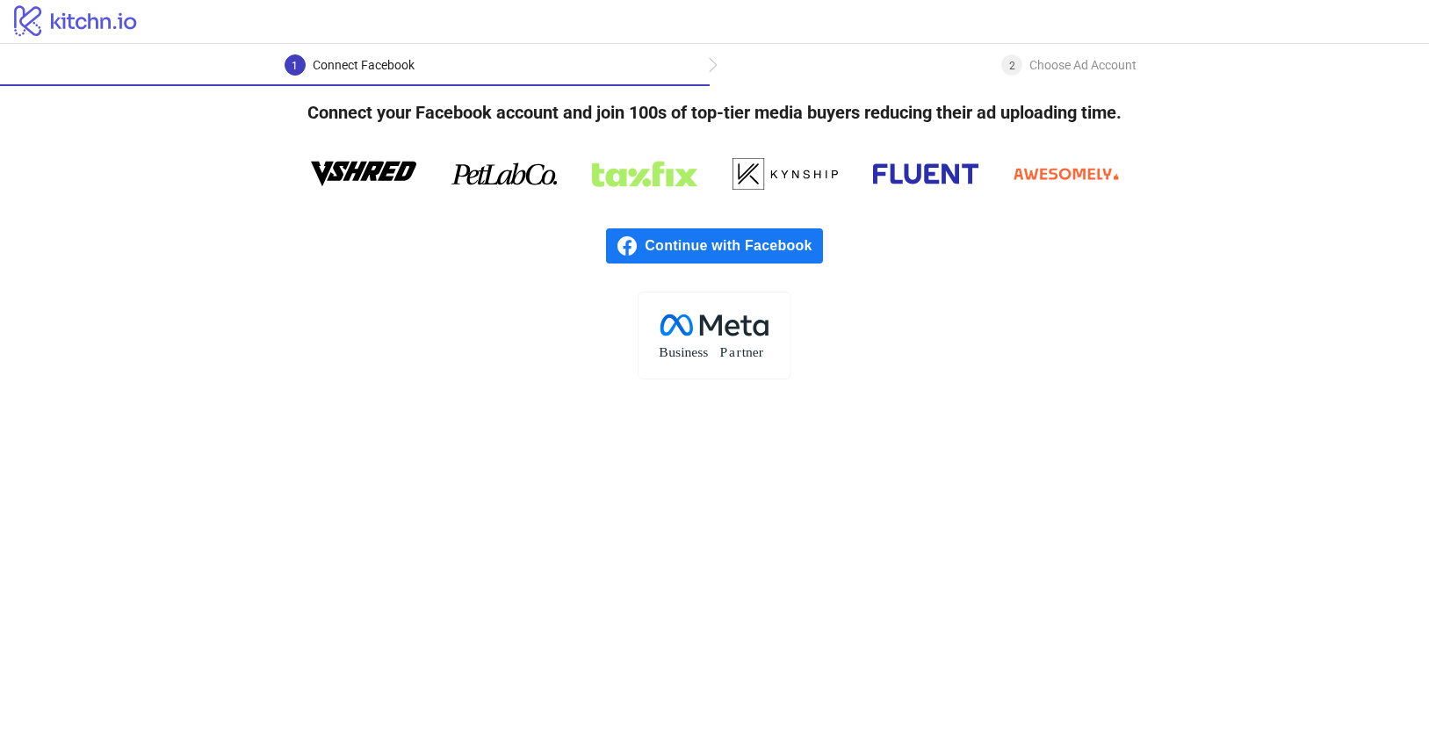
click at [711, 245] on span "Continue with Facebook" at bounding box center [733, 245] width 177 height 35
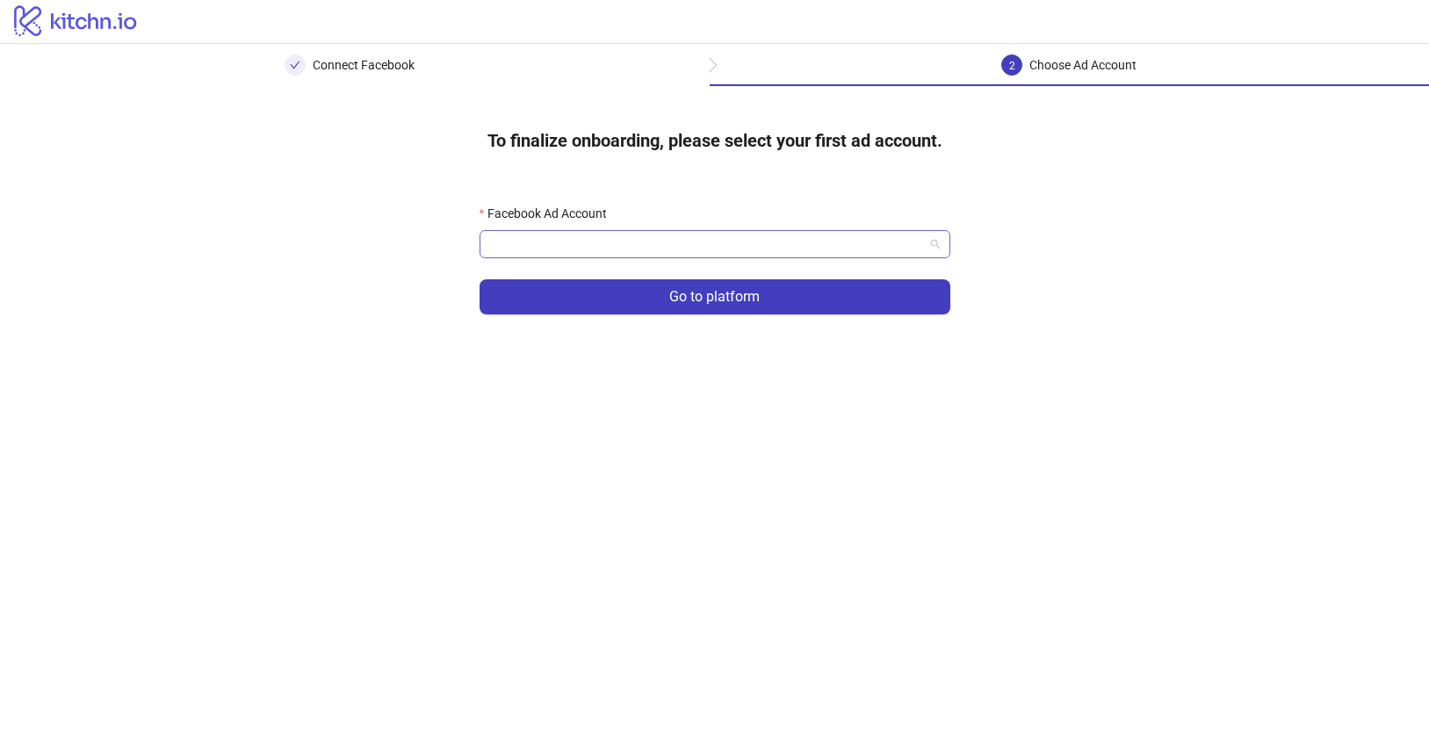
click at [674, 246] on input "Facebook Ad Account" at bounding box center [707, 244] width 434 height 26
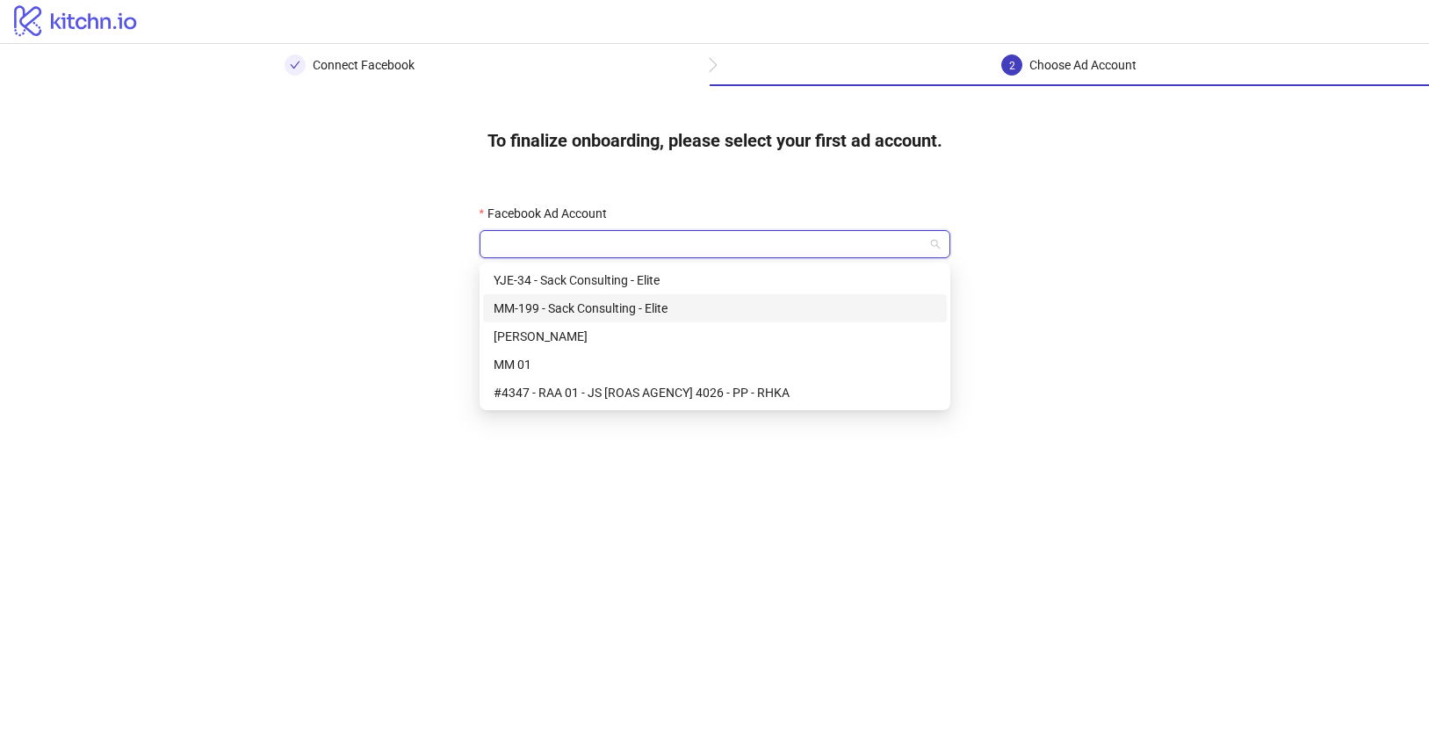
click at [654, 308] on div "MM-199 - Sack Consulting - Elite" at bounding box center [715, 308] width 443 height 19
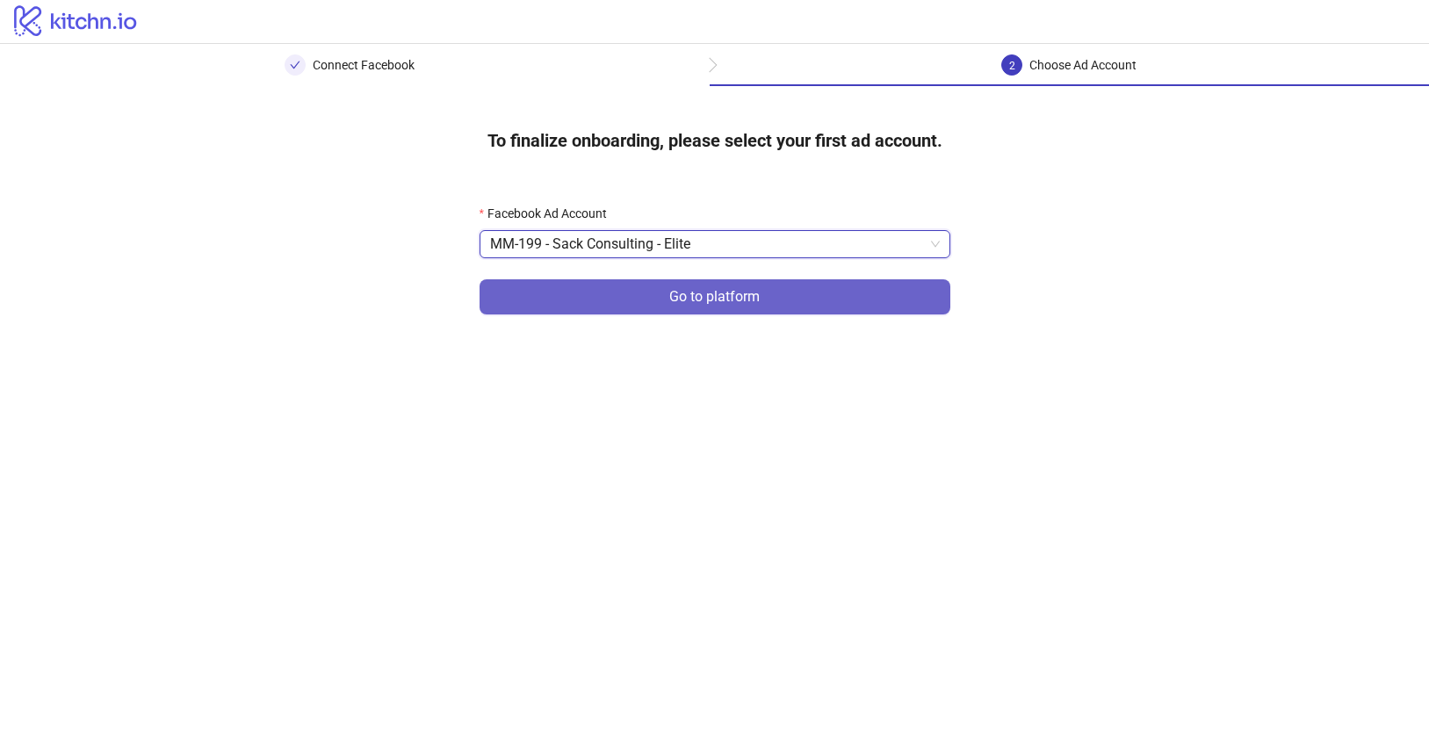
click at [651, 296] on button "Go to platform" at bounding box center [715, 296] width 471 height 35
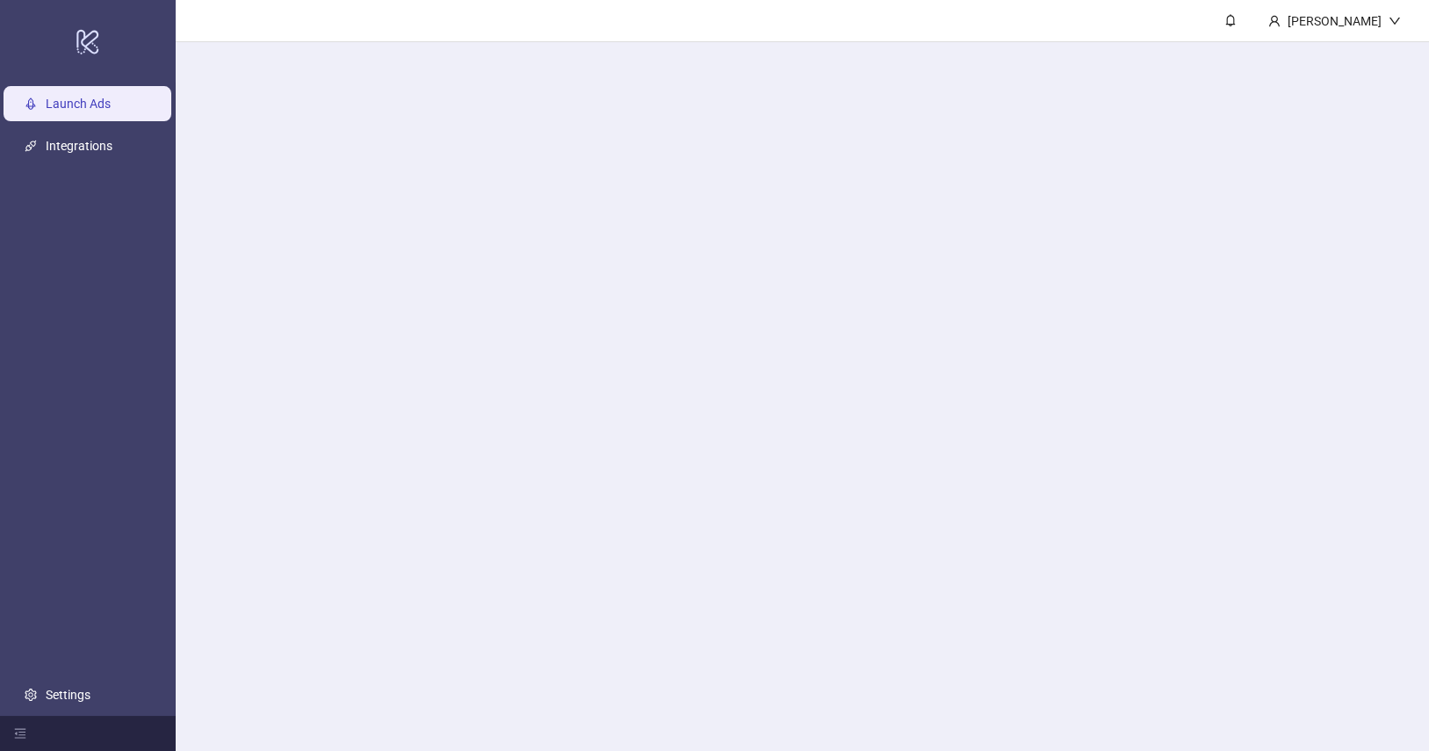
click at [689, 238] on main "Moriah Myles" at bounding box center [802, 375] width 1253 height 751
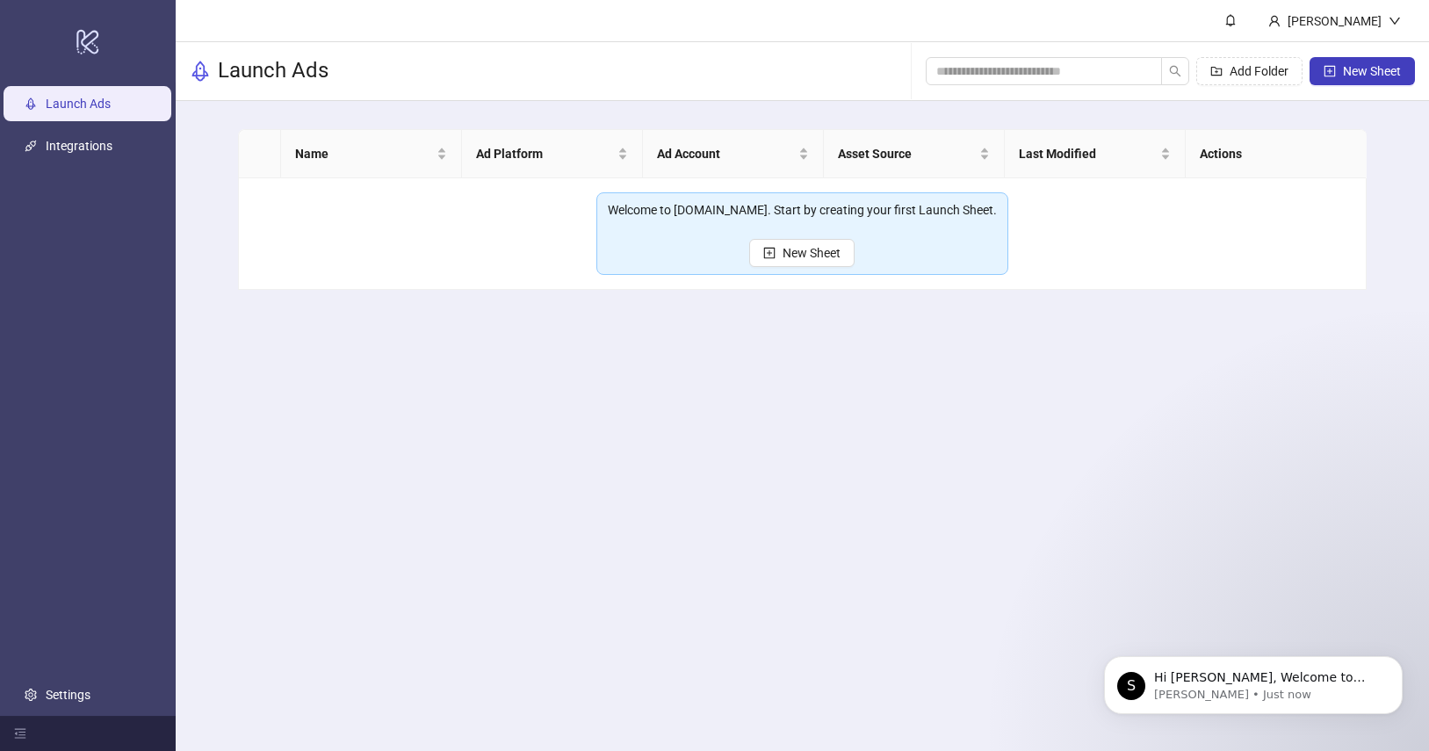
click at [925, 462] on main "Moriah Myles Launch Ads Add Folder New Sheet Name Ad Platform Ad Account Asset …" at bounding box center [802, 375] width 1253 height 751
click at [1402, 659] on icon "Dismiss notification" at bounding box center [1398, 661] width 10 height 10
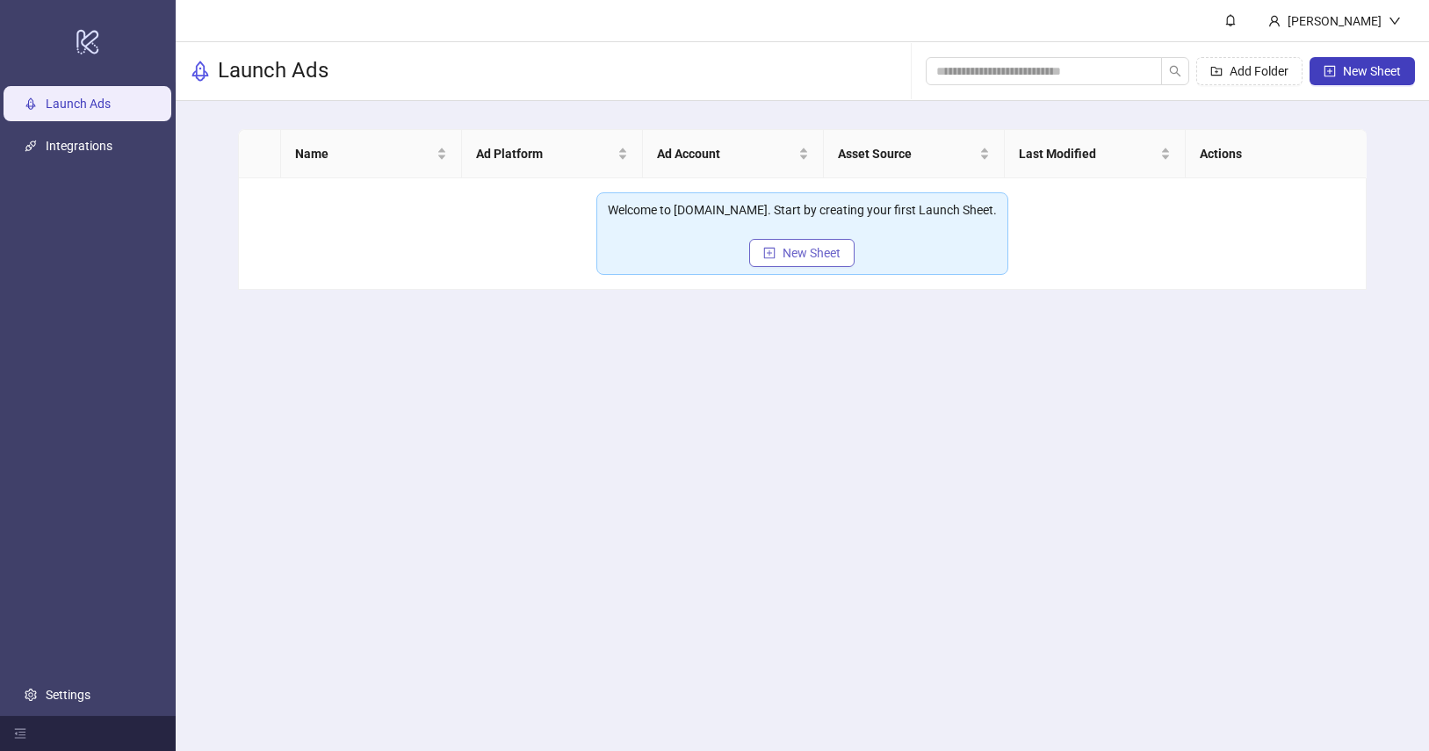
click at [818, 252] on span "New Sheet" at bounding box center [812, 253] width 58 height 14
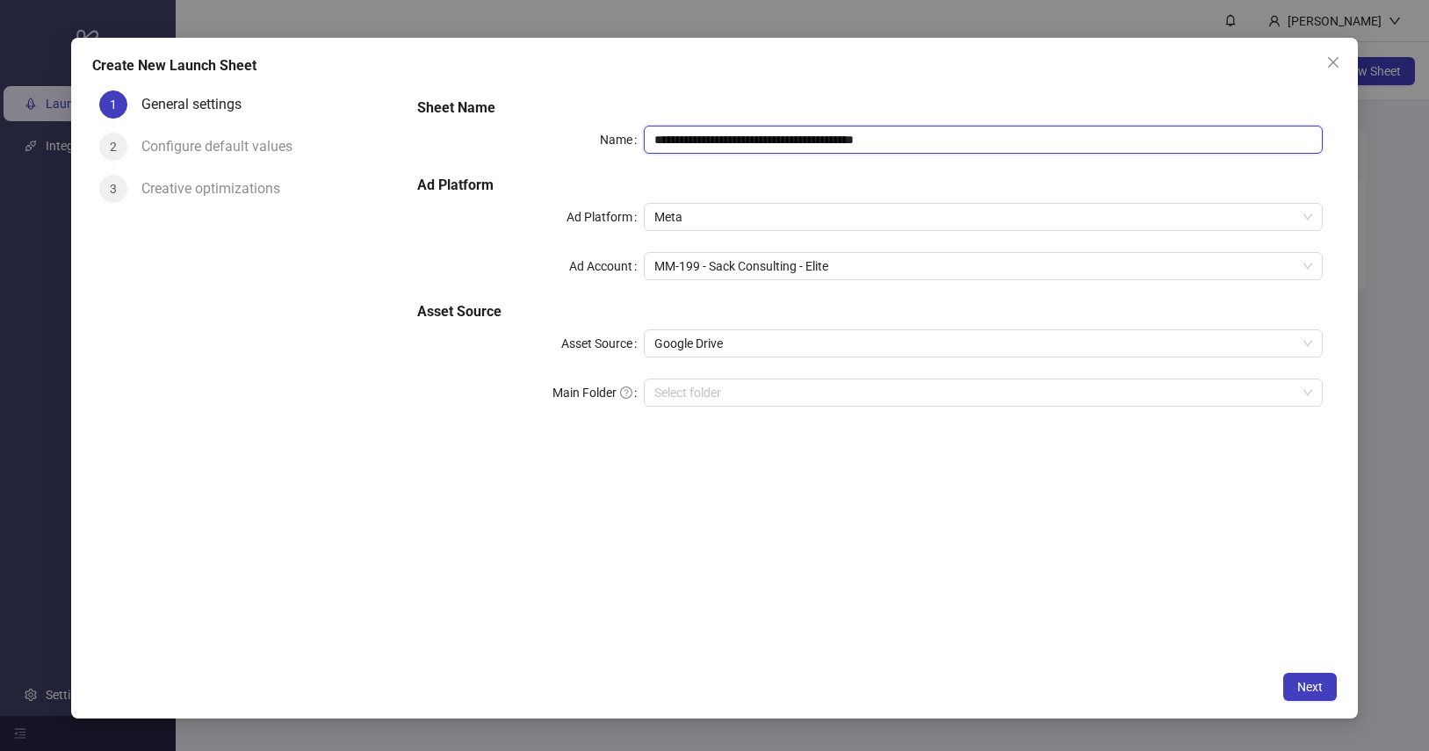
click at [837, 145] on input "**********" at bounding box center [983, 140] width 679 height 28
click at [827, 97] on h5 "Sheet Name" at bounding box center [869, 107] width 905 height 21
click at [752, 209] on span "Meta" at bounding box center [983, 217] width 658 height 26
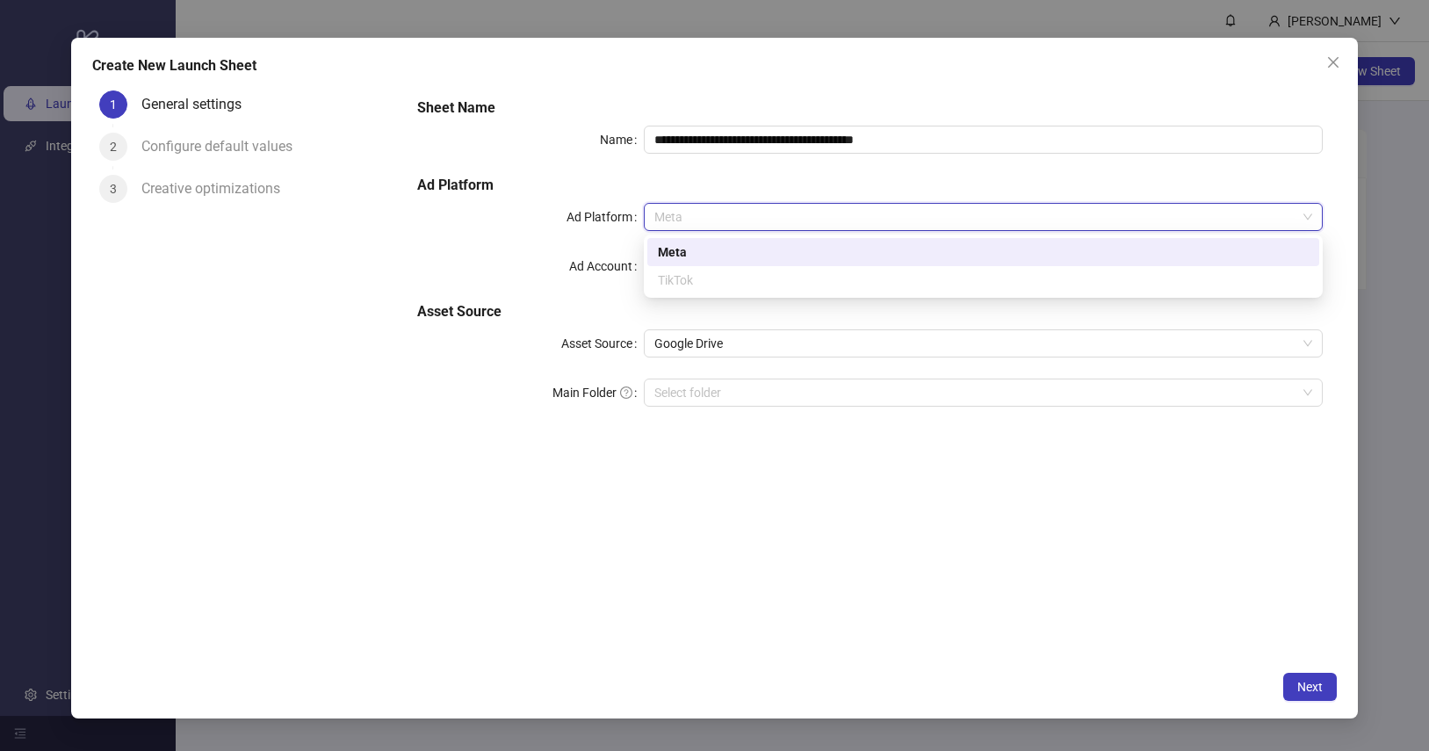
click at [752, 209] on span "Meta" at bounding box center [983, 217] width 658 height 26
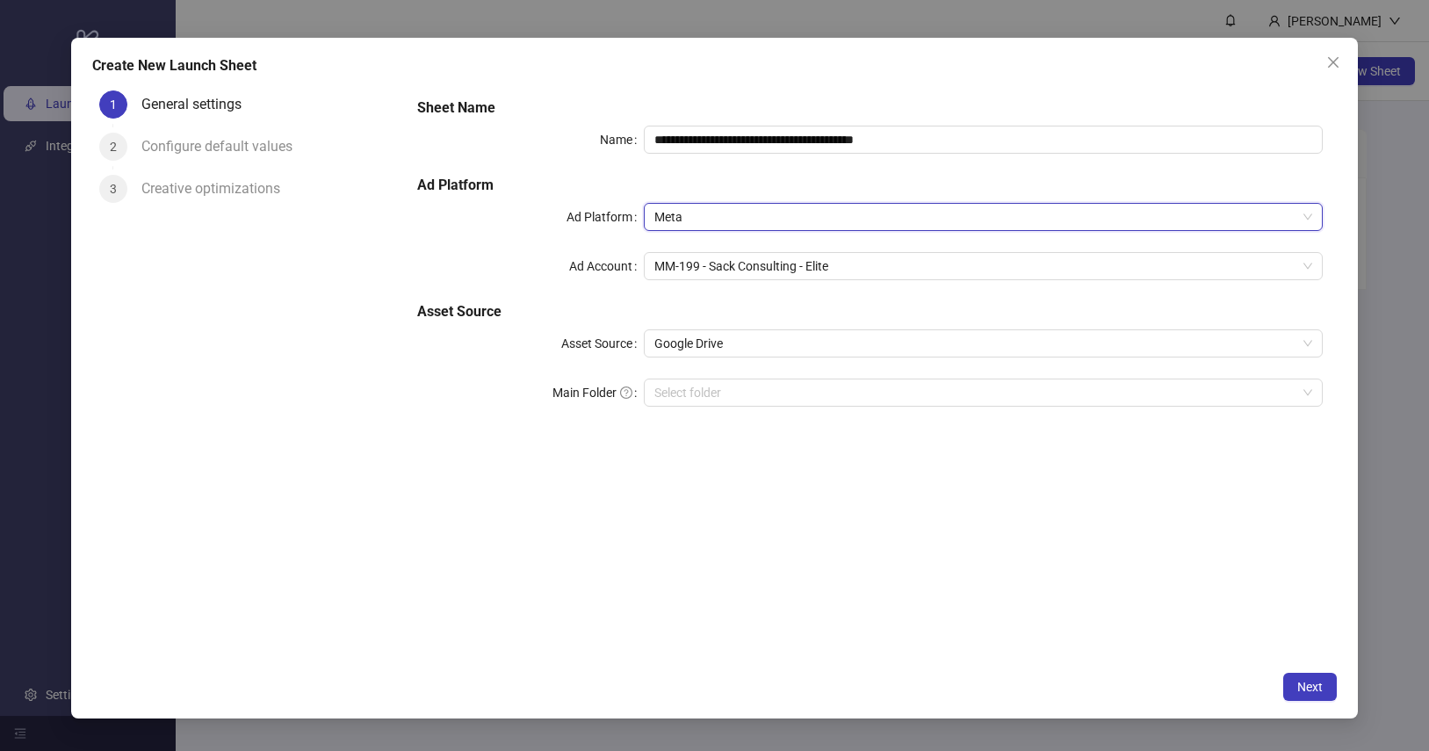
click at [747, 163] on div "**********" at bounding box center [869, 262] width 919 height 344
click at [819, 260] on span "MM-199 - Sack Consulting - Elite" at bounding box center [983, 266] width 658 height 26
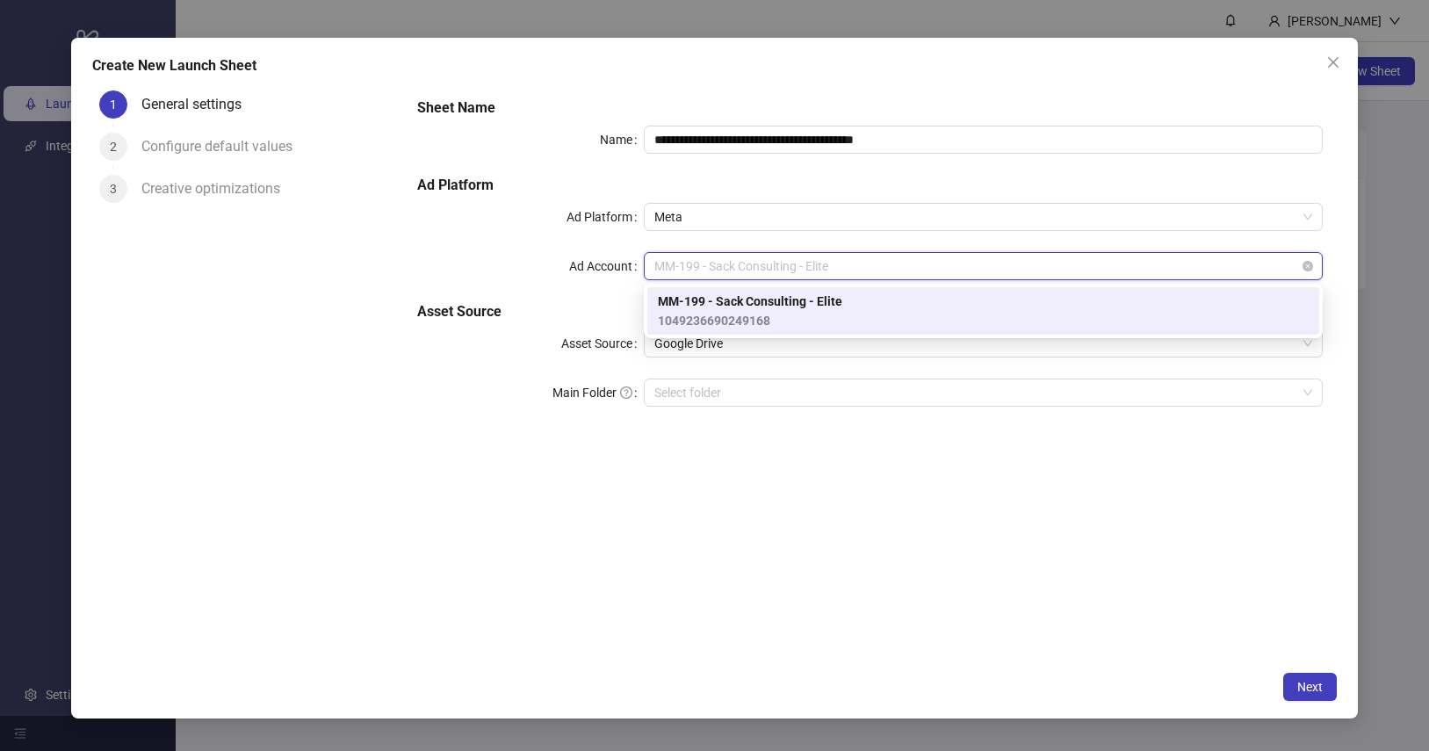
click at [871, 260] on span "MM-199 - Sack Consulting - Elite" at bounding box center [983, 266] width 658 height 26
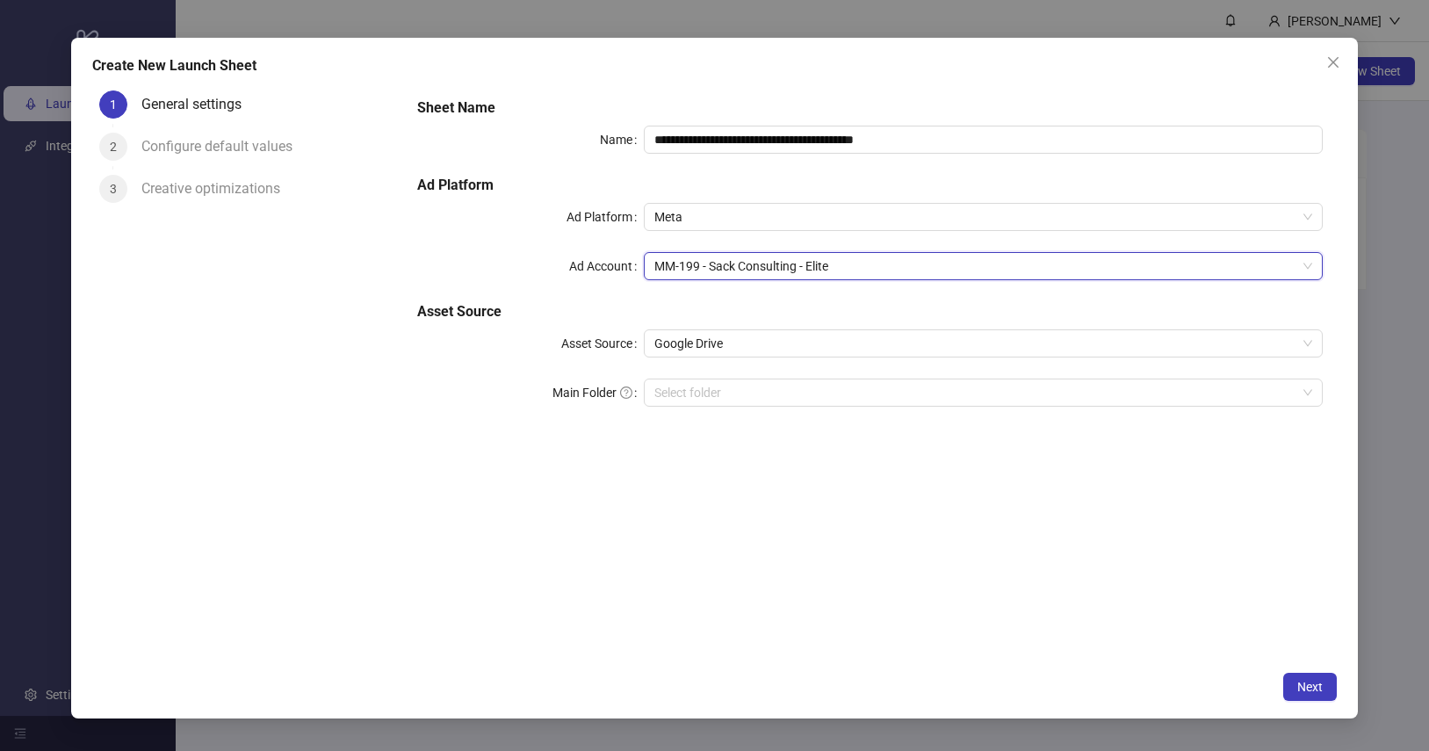
click at [845, 188] on h5 "Ad Platform" at bounding box center [869, 185] width 905 height 21
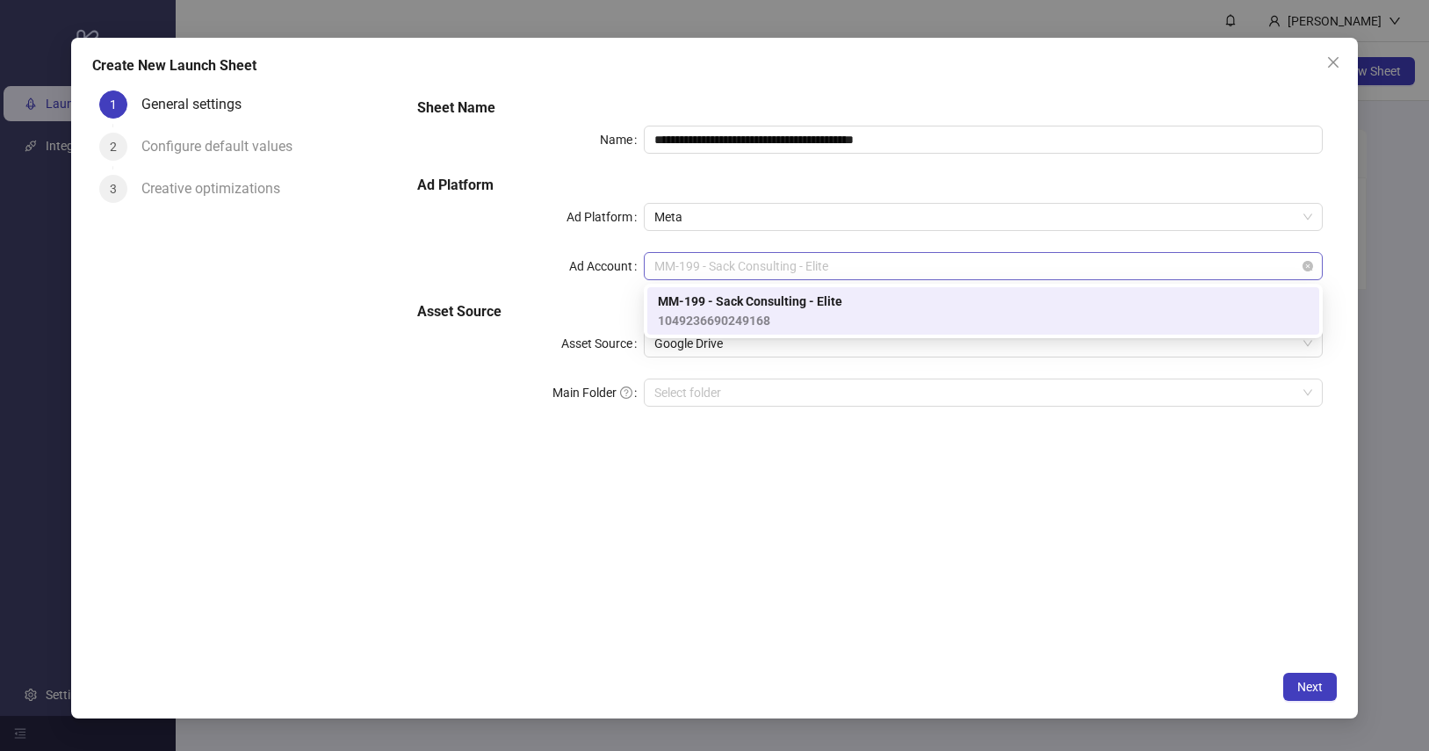
click at [869, 267] on span "MM-199 - Sack Consulting - Elite" at bounding box center [983, 266] width 658 height 26
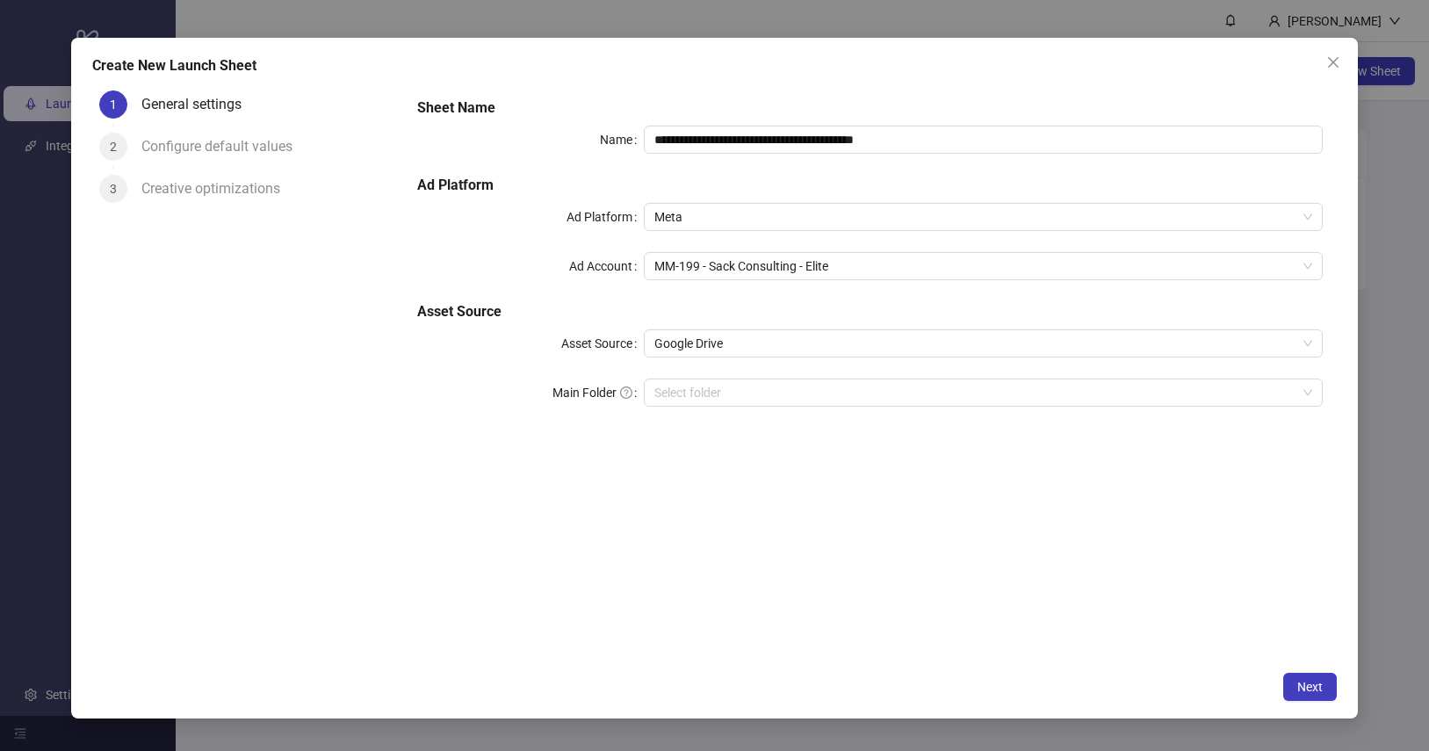
click at [827, 170] on div "**********" at bounding box center [869, 262] width 919 height 344
click at [713, 299] on div "**********" at bounding box center [869, 262] width 919 height 344
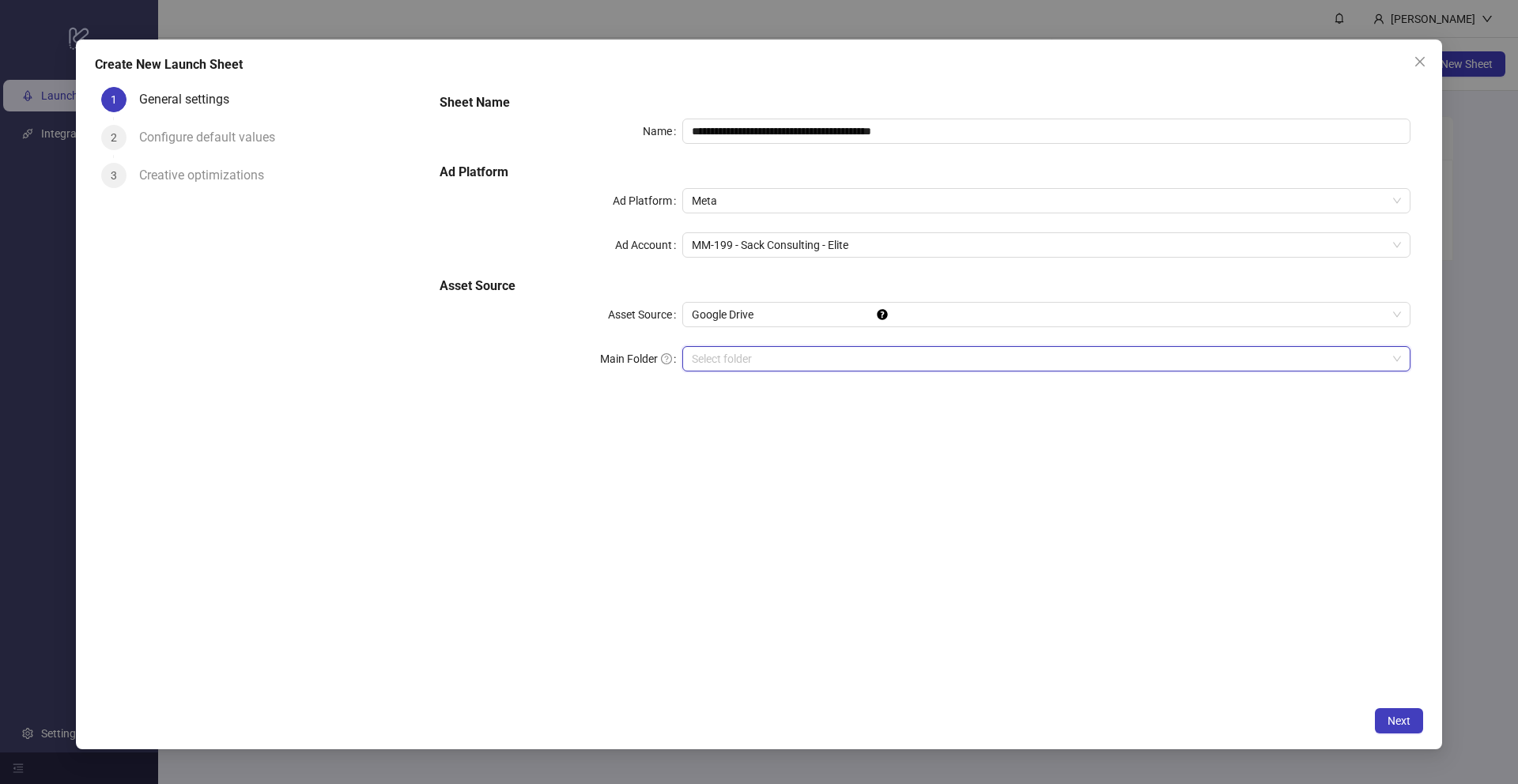
click at [768, 365] on input "Main Folder" at bounding box center [1040, 359] width 695 height 23
click at [739, 360] on input "Main Folder" at bounding box center [1040, 359] width 695 height 23
click at [1274, 360] on div "Select folder" at bounding box center [1046, 359] width 728 height 25
click at [865, 452] on div "**********" at bounding box center [925, 391] width 997 height 619
click at [796, 313] on span "Google Drive" at bounding box center [1047, 314] width 709 height 23
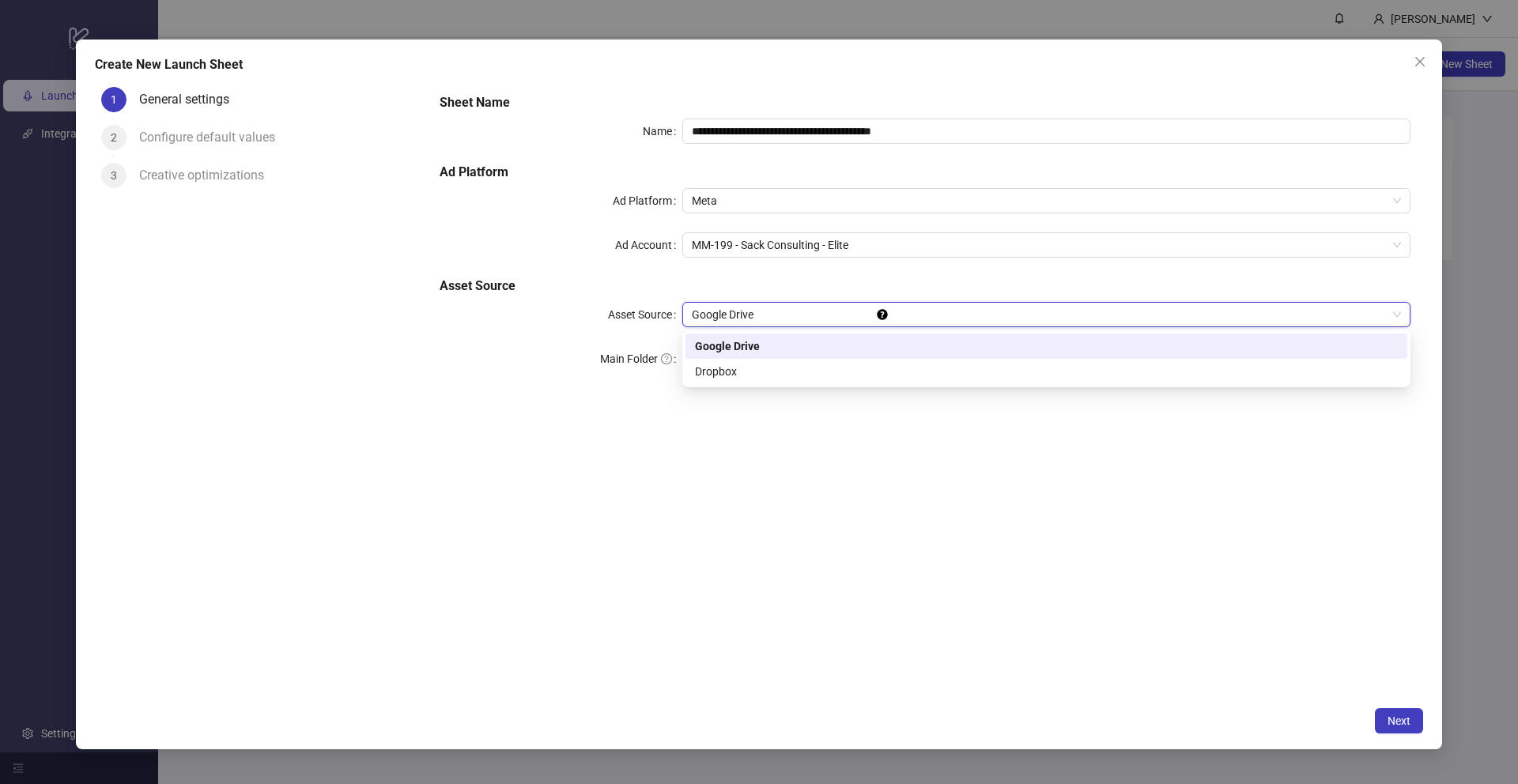
click at [782, 284] on h5 "Asset Source" at bounding box center [925, 285] width 971 height 19
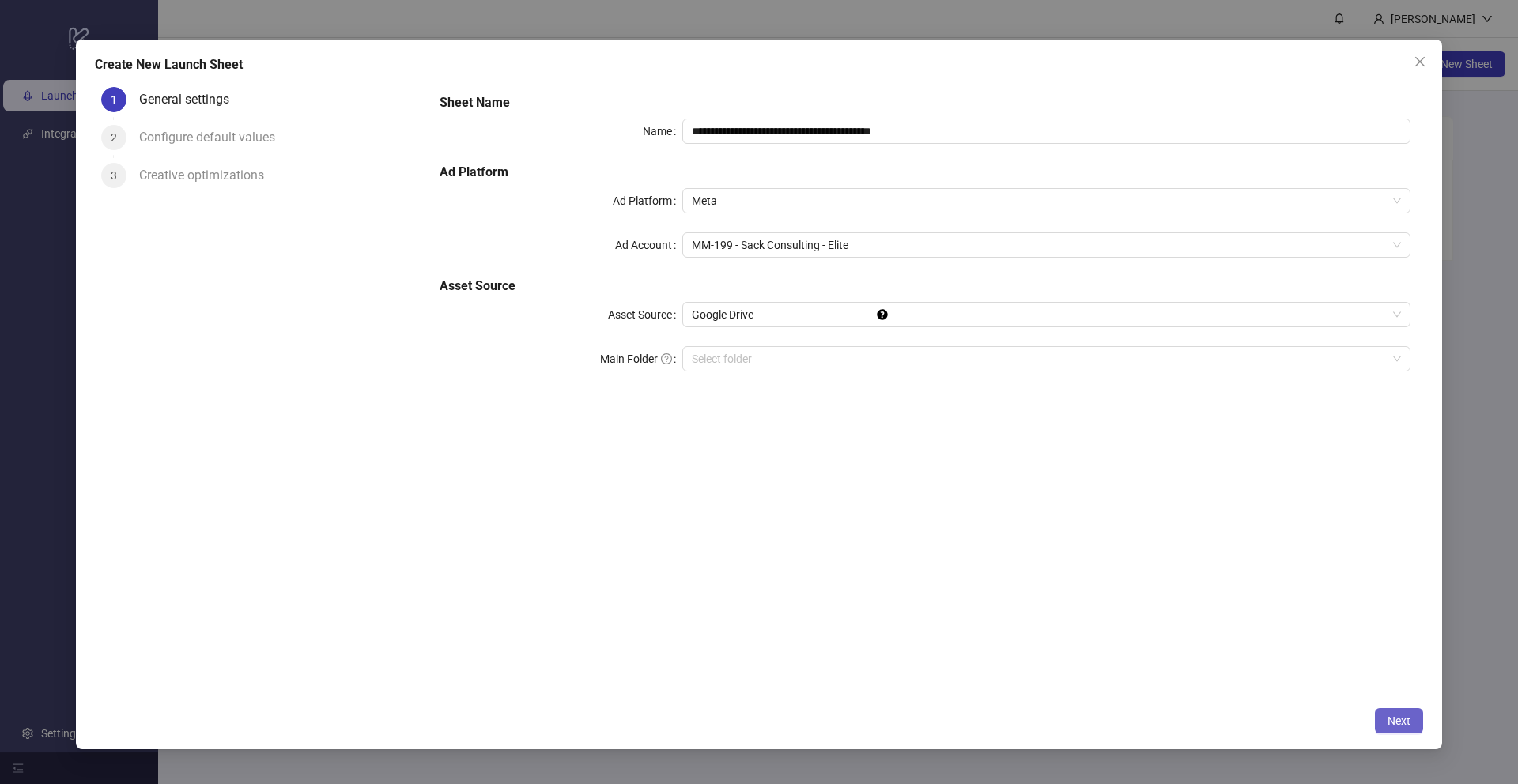
click at [1274, 675] on span "Next" at bounding box center [1398, 721] width 23 height 13
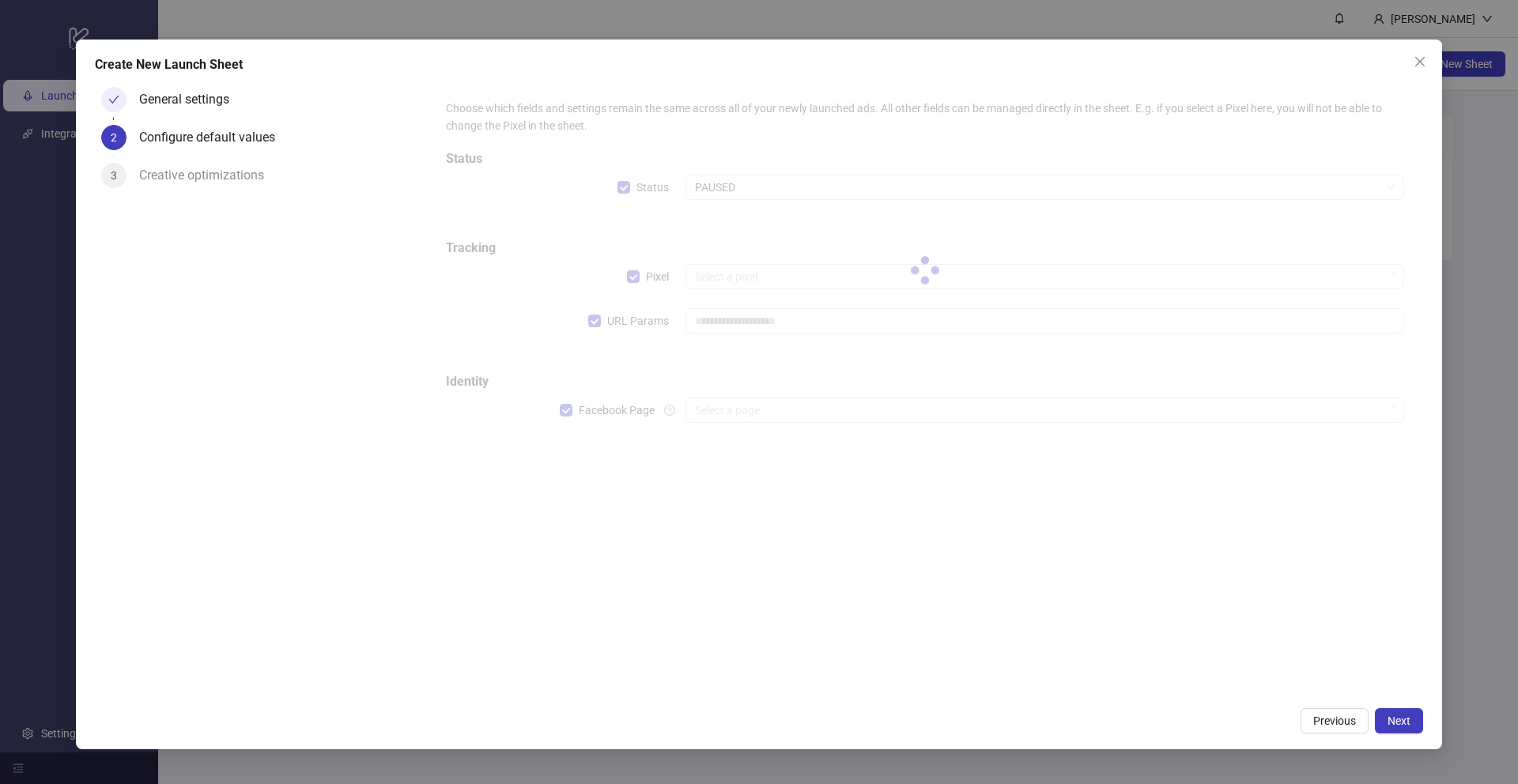
type input "**********"
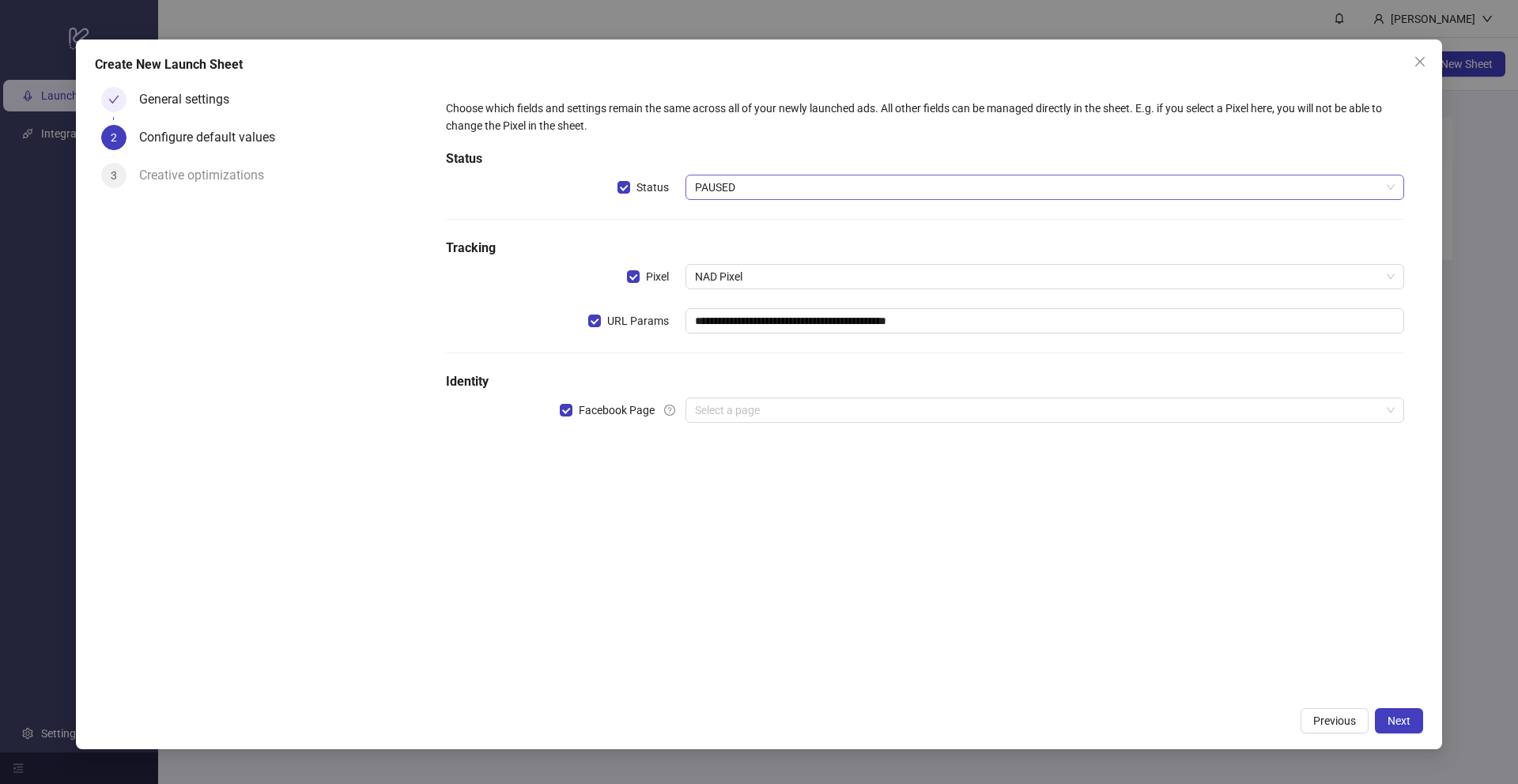
click at [746, 195] on span "PAUSED" at bounding box center [1044, 187] width 700 height 23
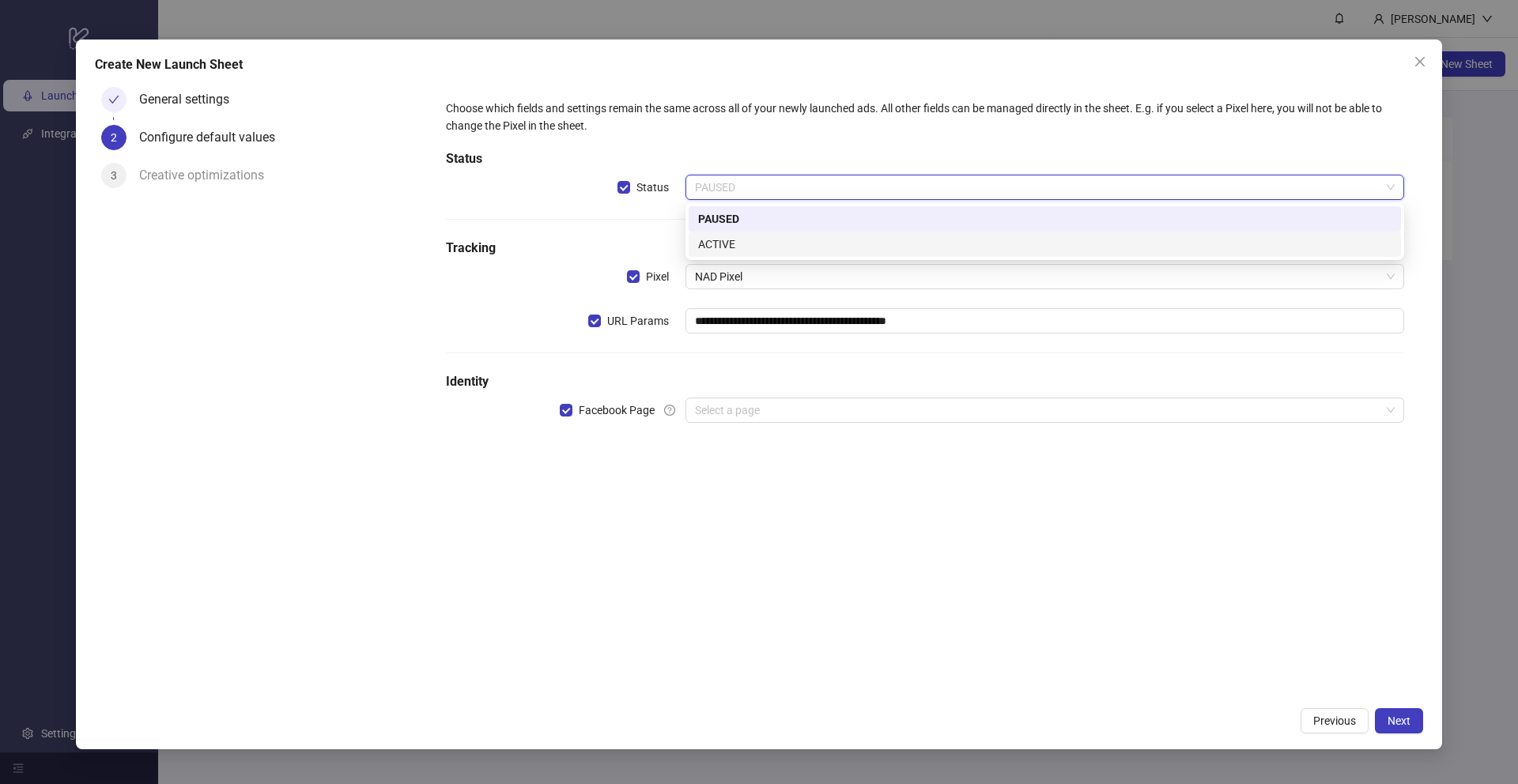
click at [816, 243] on div "ACTIVE" at bounding box center [1045, 244] width 693 height 17
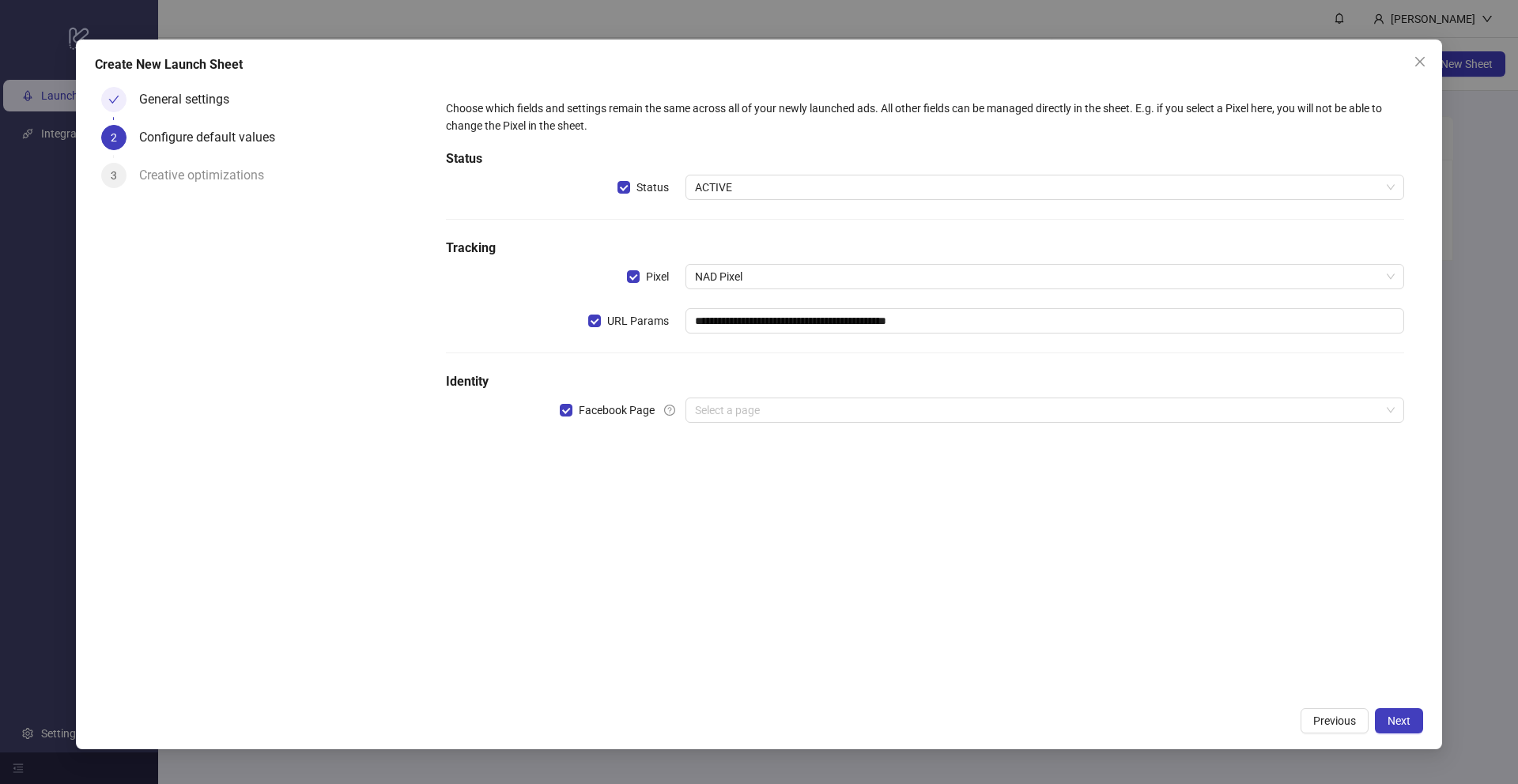
click at [554, 189] on div "Status" at bounding box center [565, 187] width 239 height 25
click at [760, 416] on input "search" at bounding box center [1038, 410] width 686 height 23
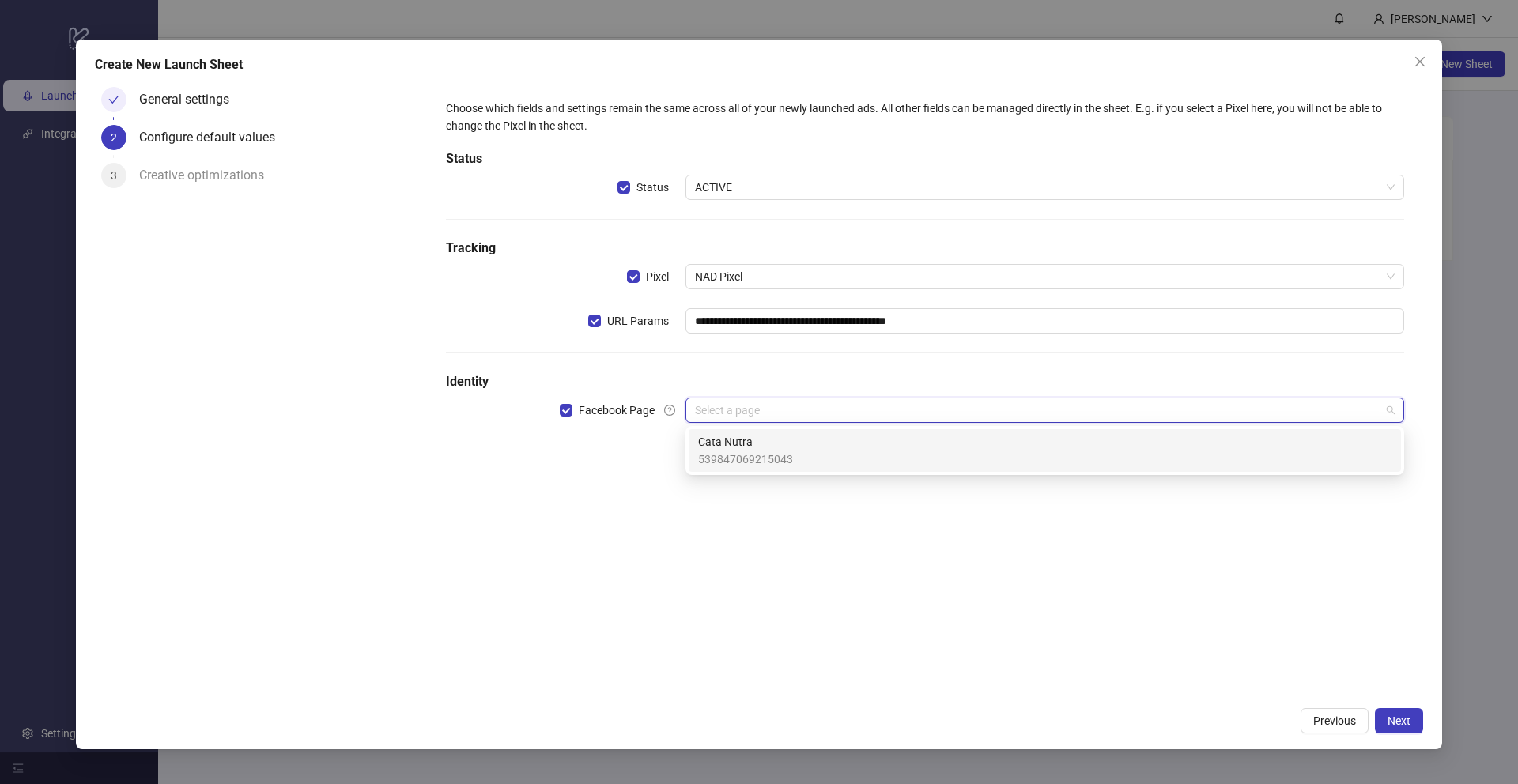
click at [761, 447] on span "Cata Nutra" at bounding box center [745, 441] width 95 height 17
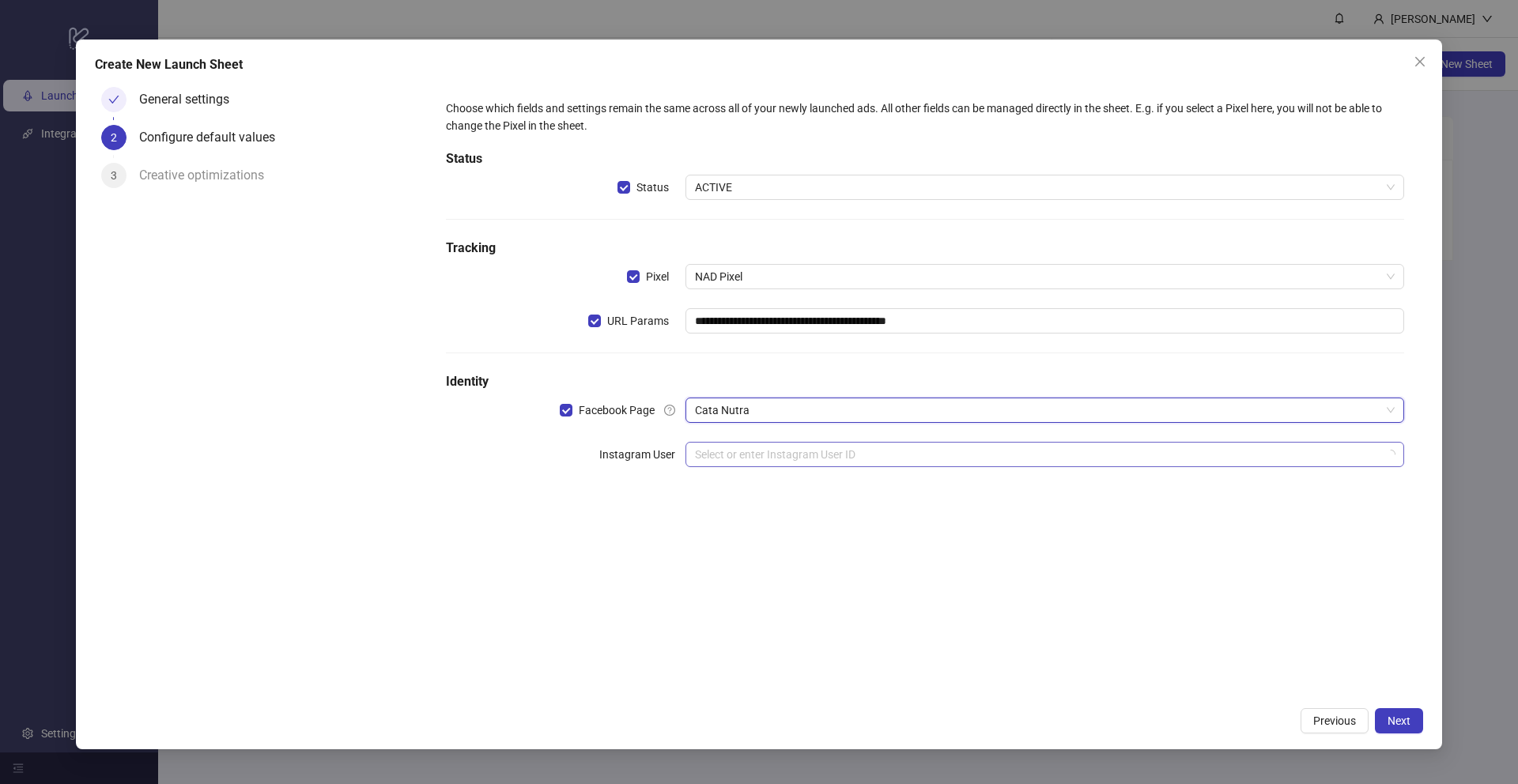
click at [766, 459] on input "search" at bounding box center [1038, 455] width 686 height 23
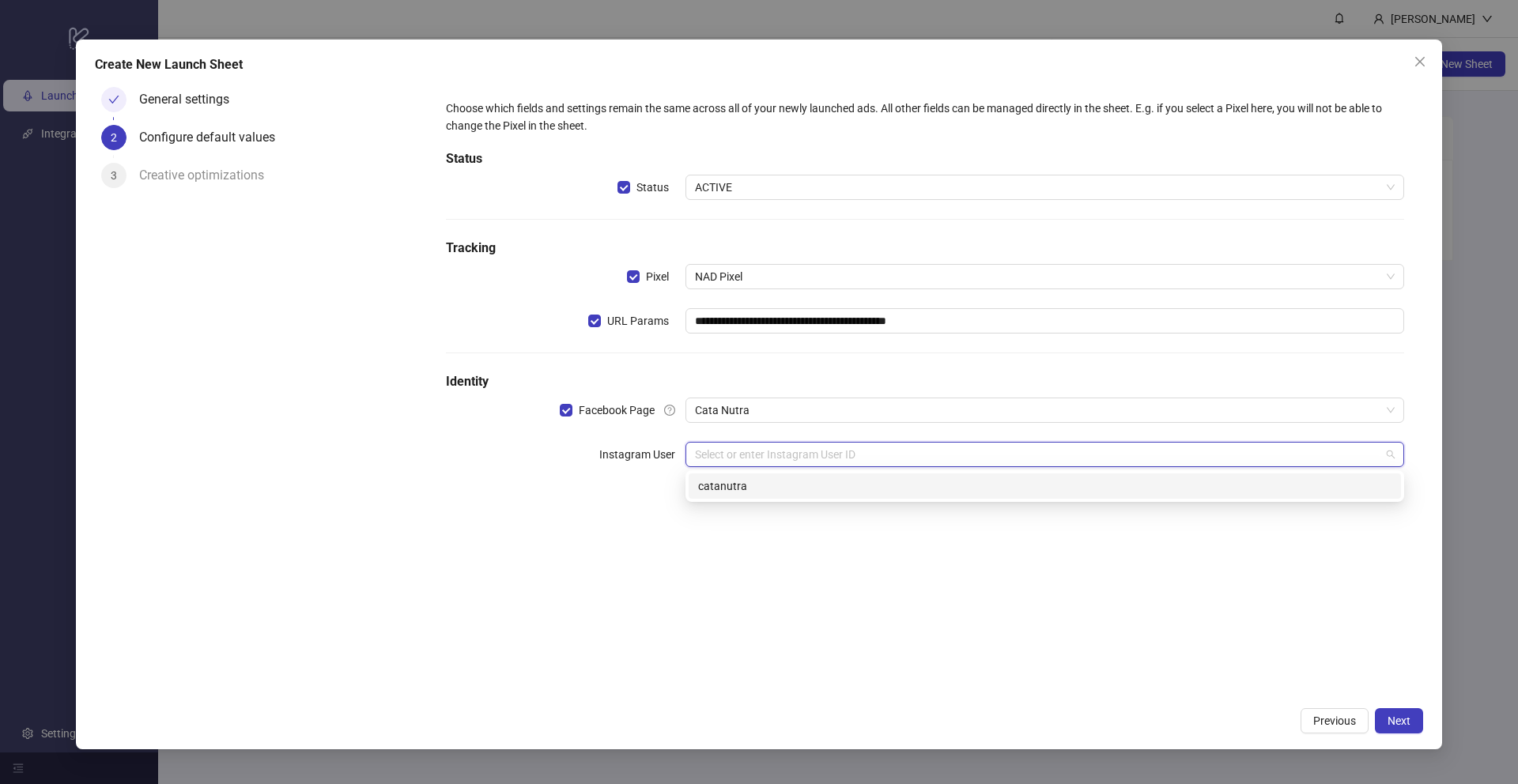
click at [772, 483] on div "catanutra" at bounding box center [1045, 486] width 693 height 17
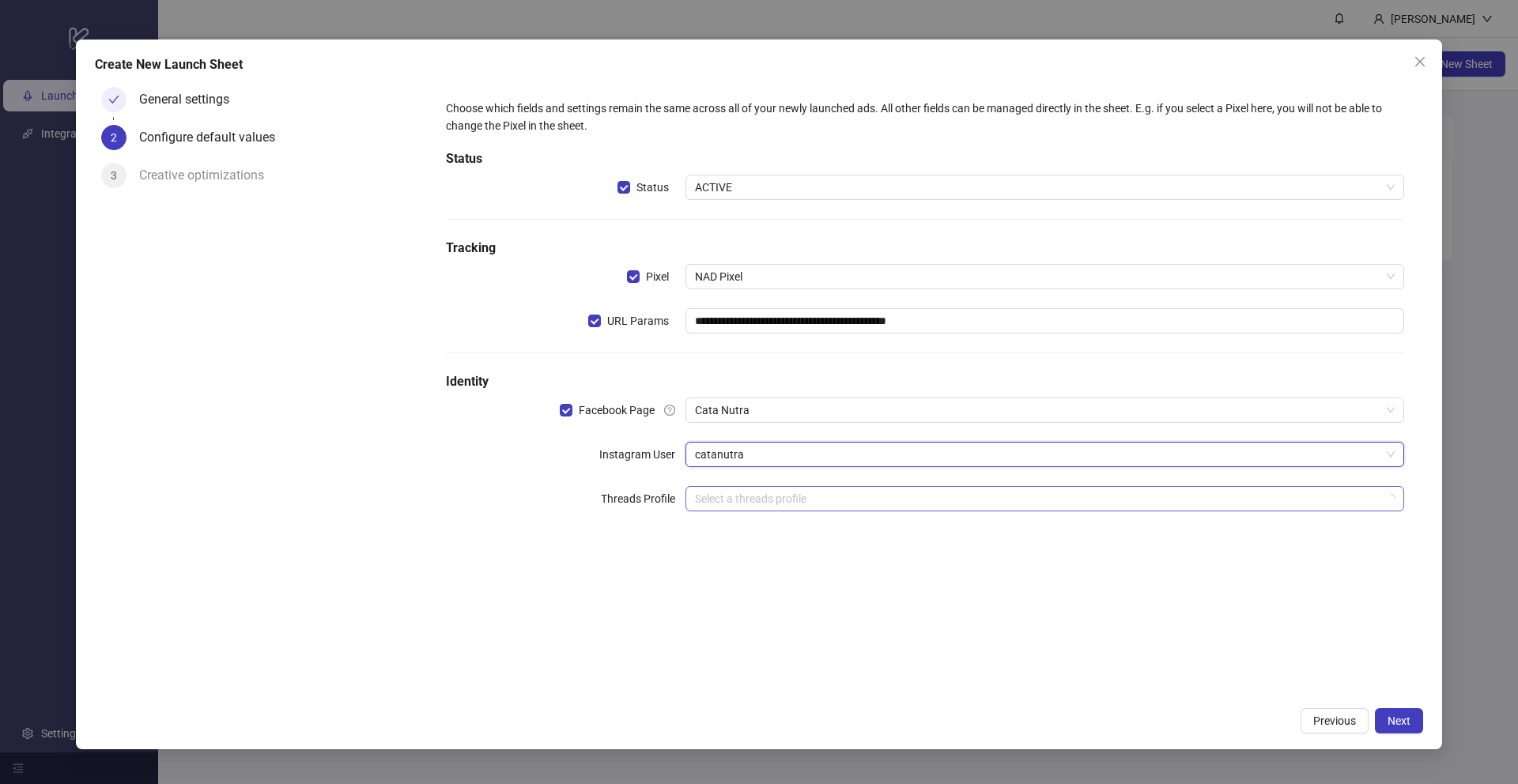
click at [752, 498] on input "search" at bounding box center [1038, 499] width 686 height 23
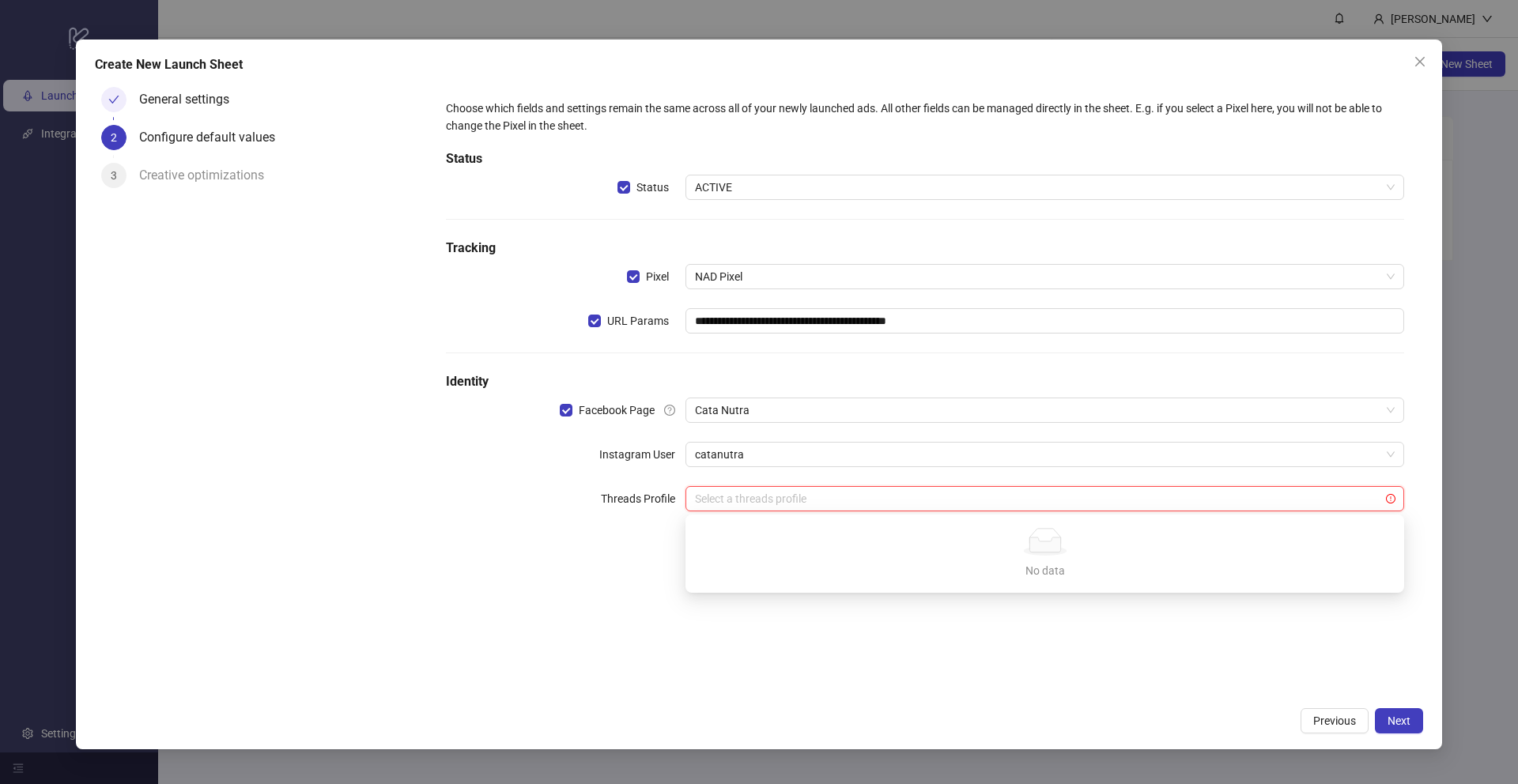
click at [615, 580] on div "**********" at bounding box center [925, 391] width 997 height 619
click at [1274, 675] on span "Next" at bounding box center [1398, 721] width 23 height 13
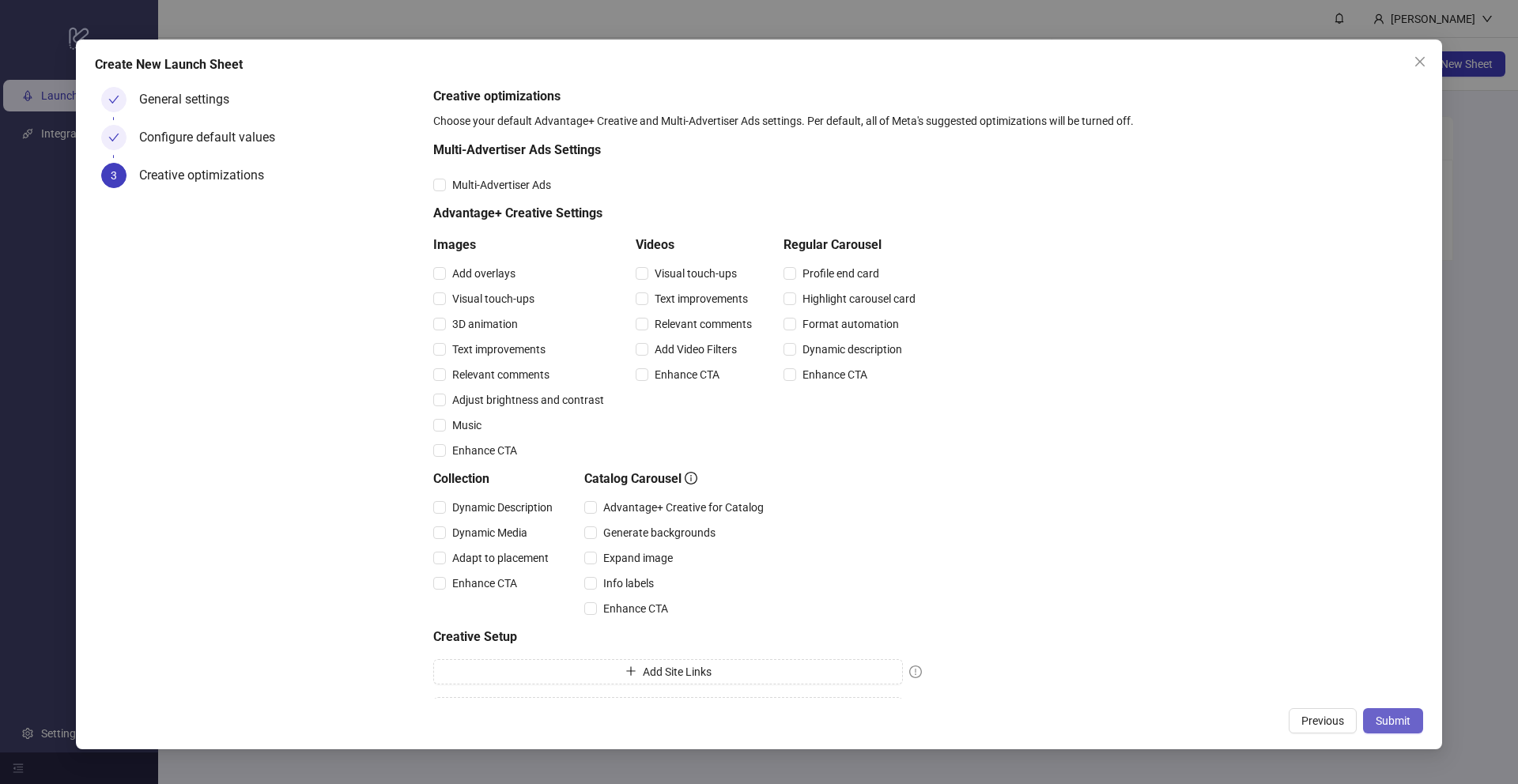
click at [1274, 675] on span "Submit" at bounding box center [1393, 721] width 35 height 13
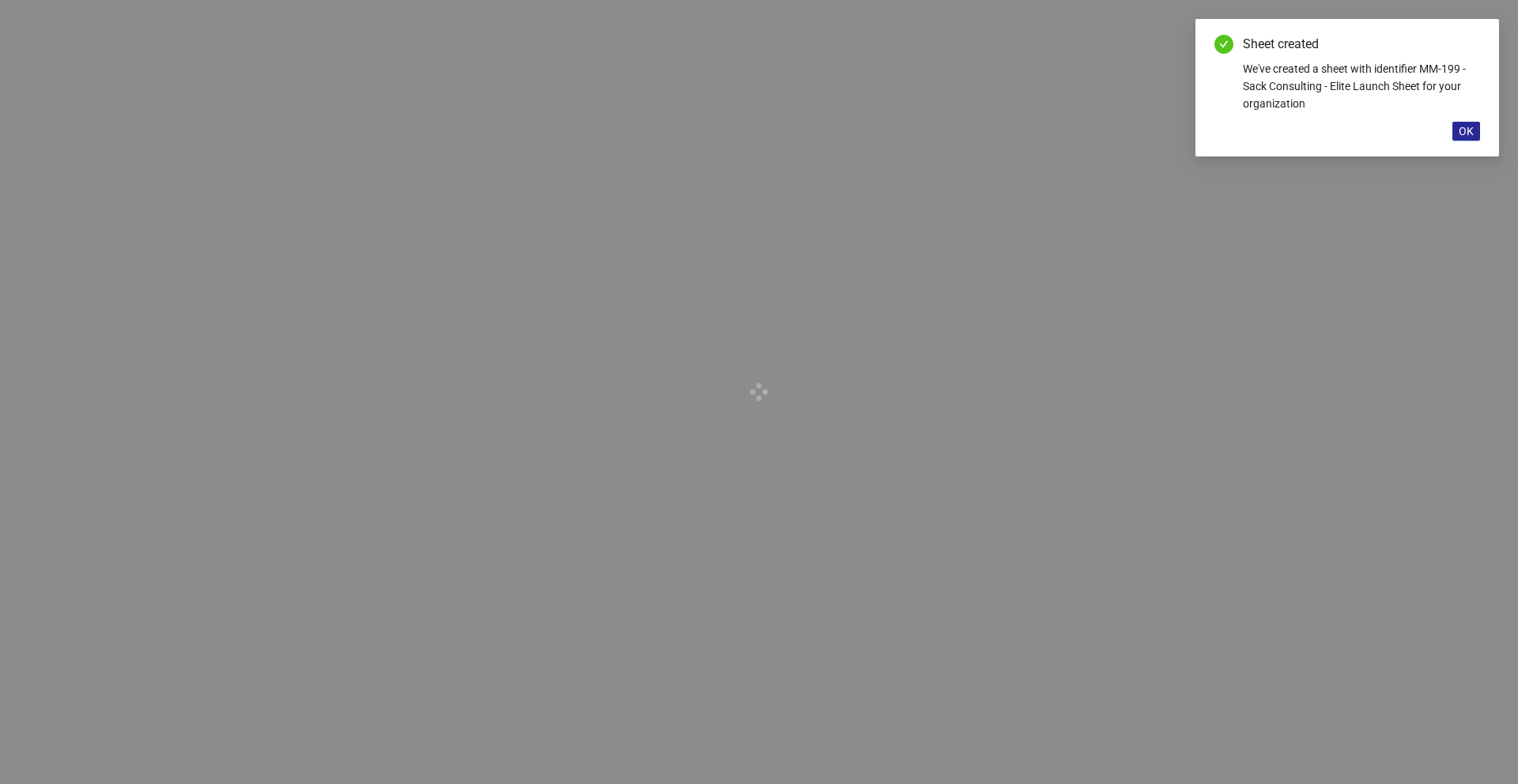
click at [1274, 133] on span "OK" at bounding box center [1467, 131] width 15 height 13
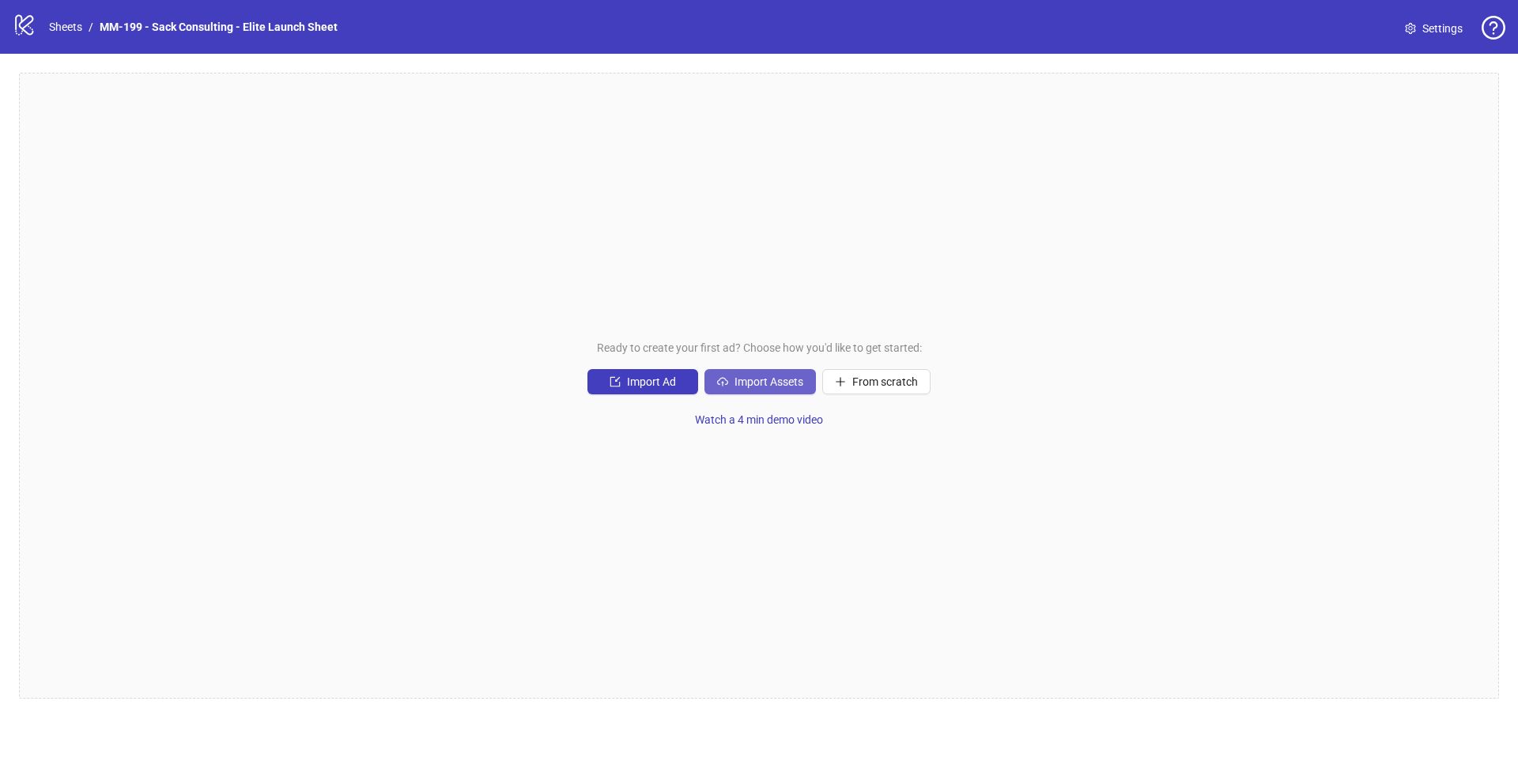
click at [782, 378] on span "Import Assets" at bounding box center [769, 382] width 68 height 13
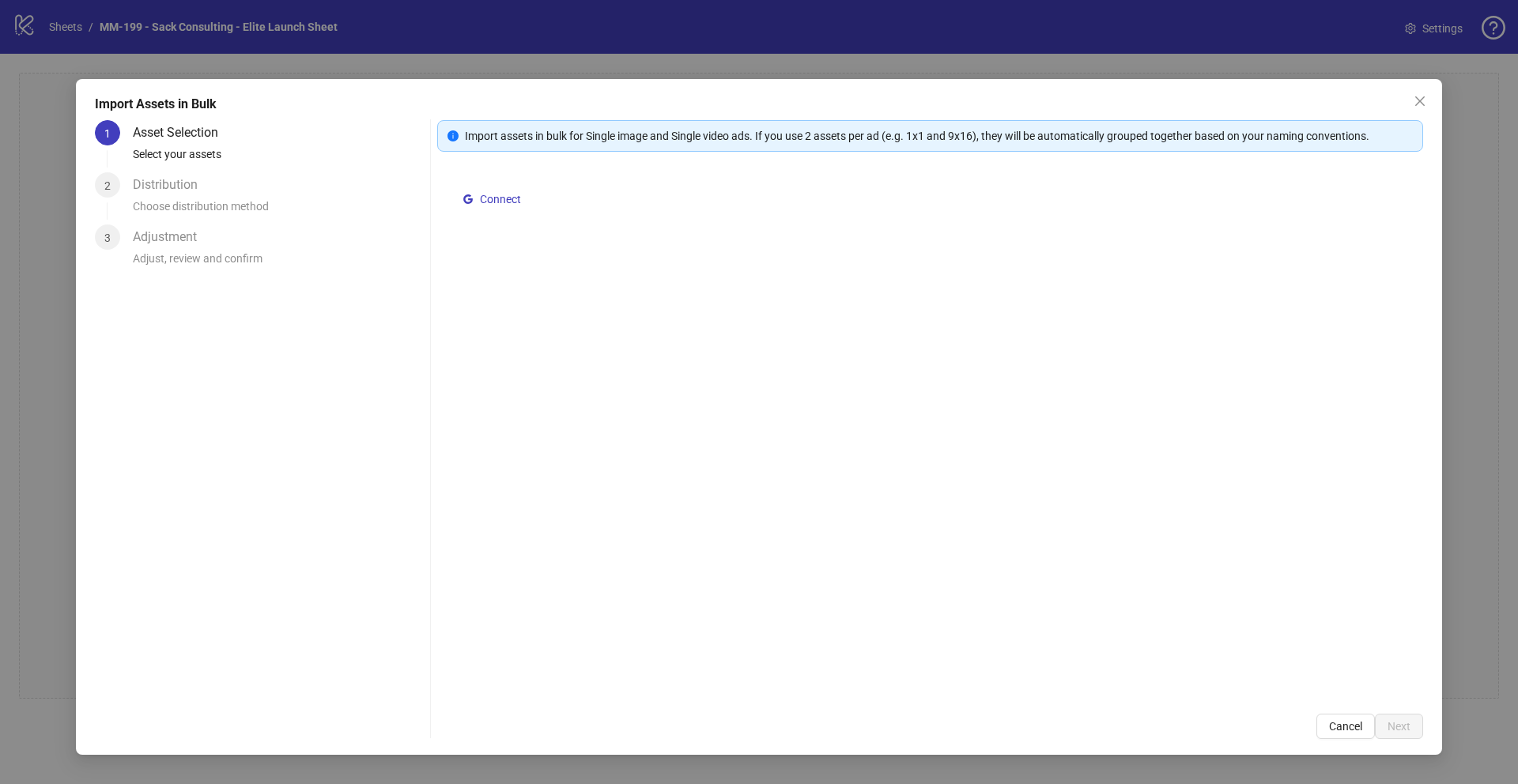
click at [730, 304] on div "Connect" at bounding box center [930, 433] width 986 height 524
click at [206, 197] on div "Distribution" at bounding box center [172, 185] width 77 height 25
click at [1274, 100] on icon "close" at bounding box center [1420, 101] width 13 height 13
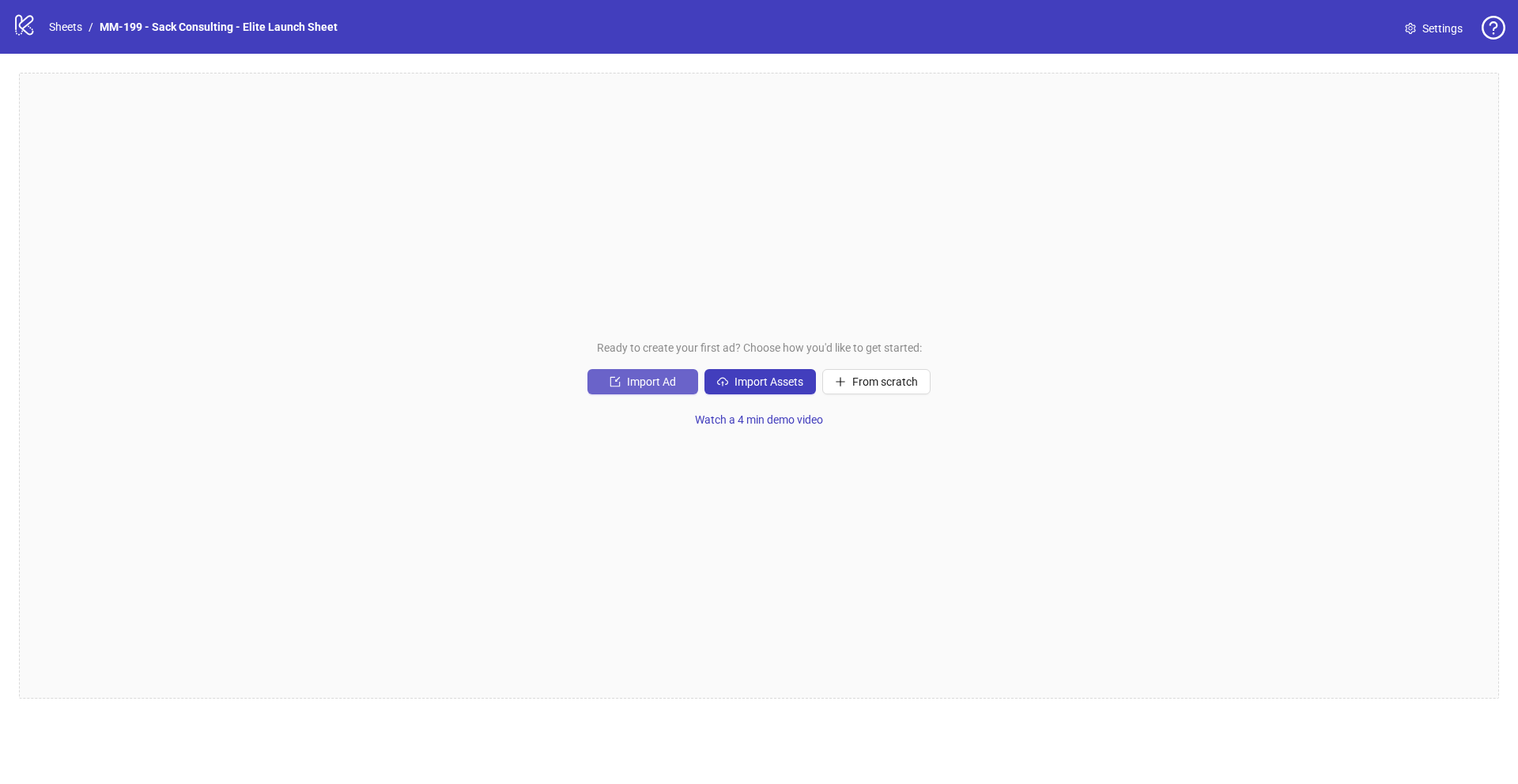
click at [686, 379] on button "Import Ad" at bounding box center [643, 382] width 111 height 25
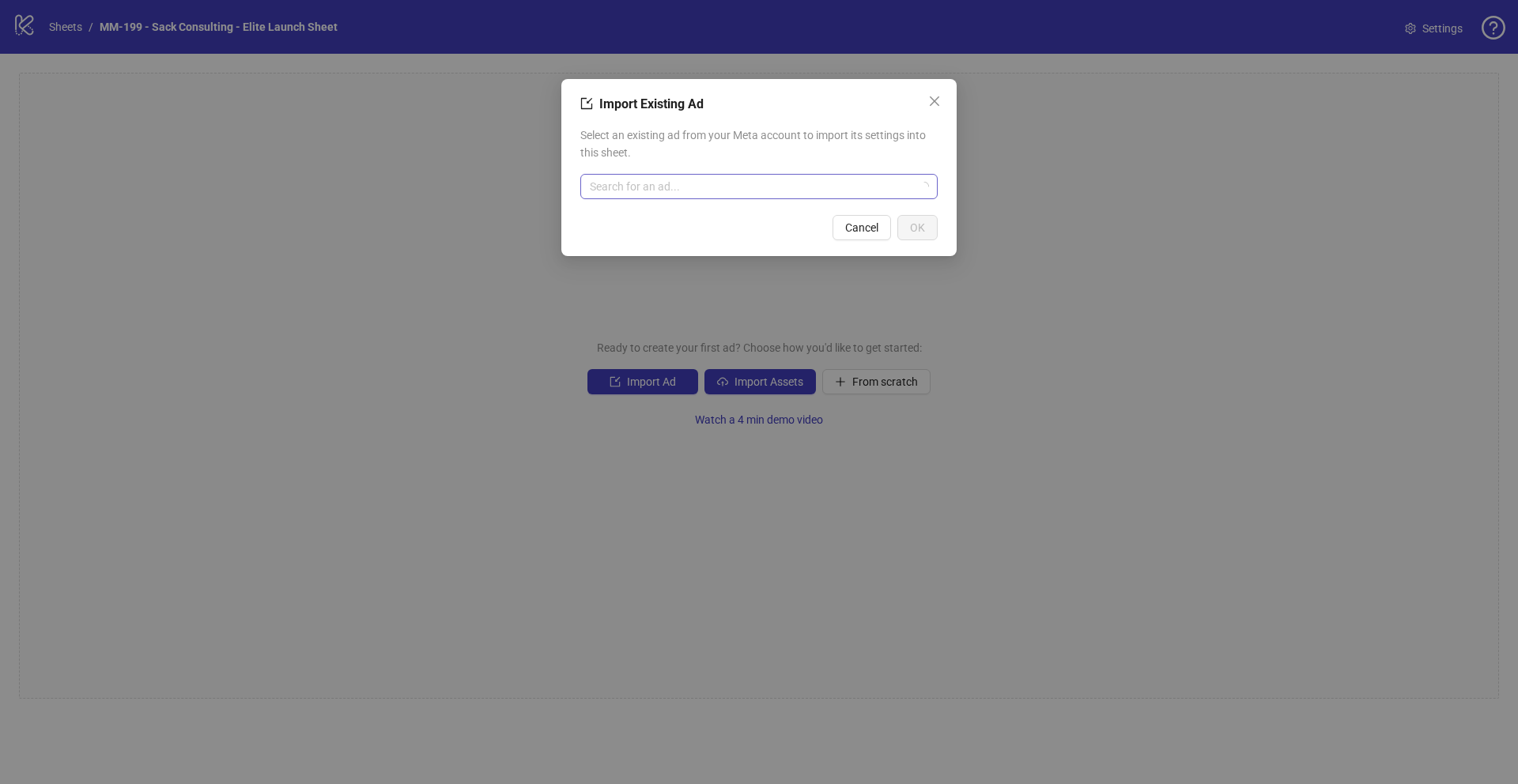
click at [784, 198] on input "search" at bounding box center [752, 186] width 324 height 23
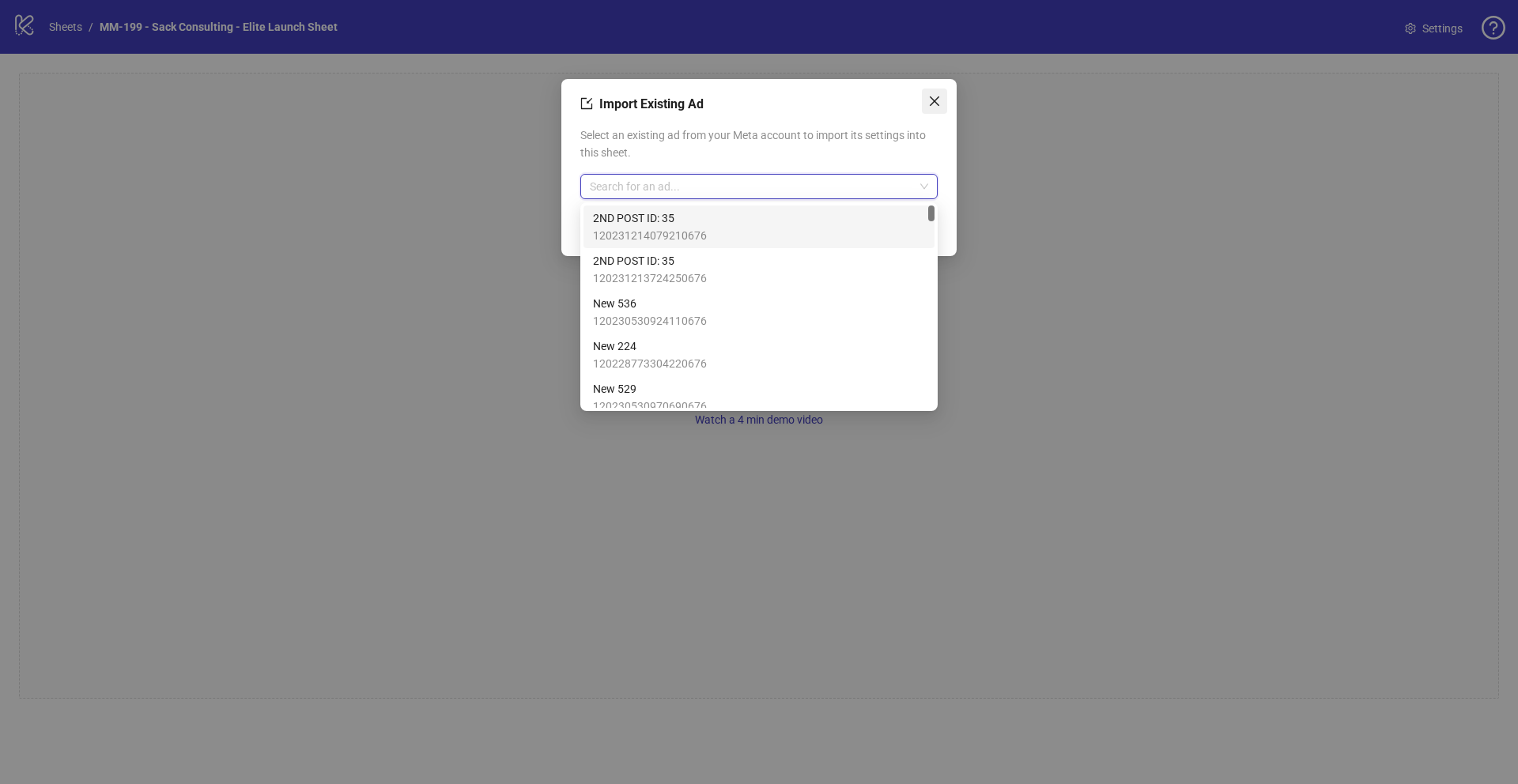
click at [928, 98] on icon "close" at bounding box center [935, 101] width 13 height 13
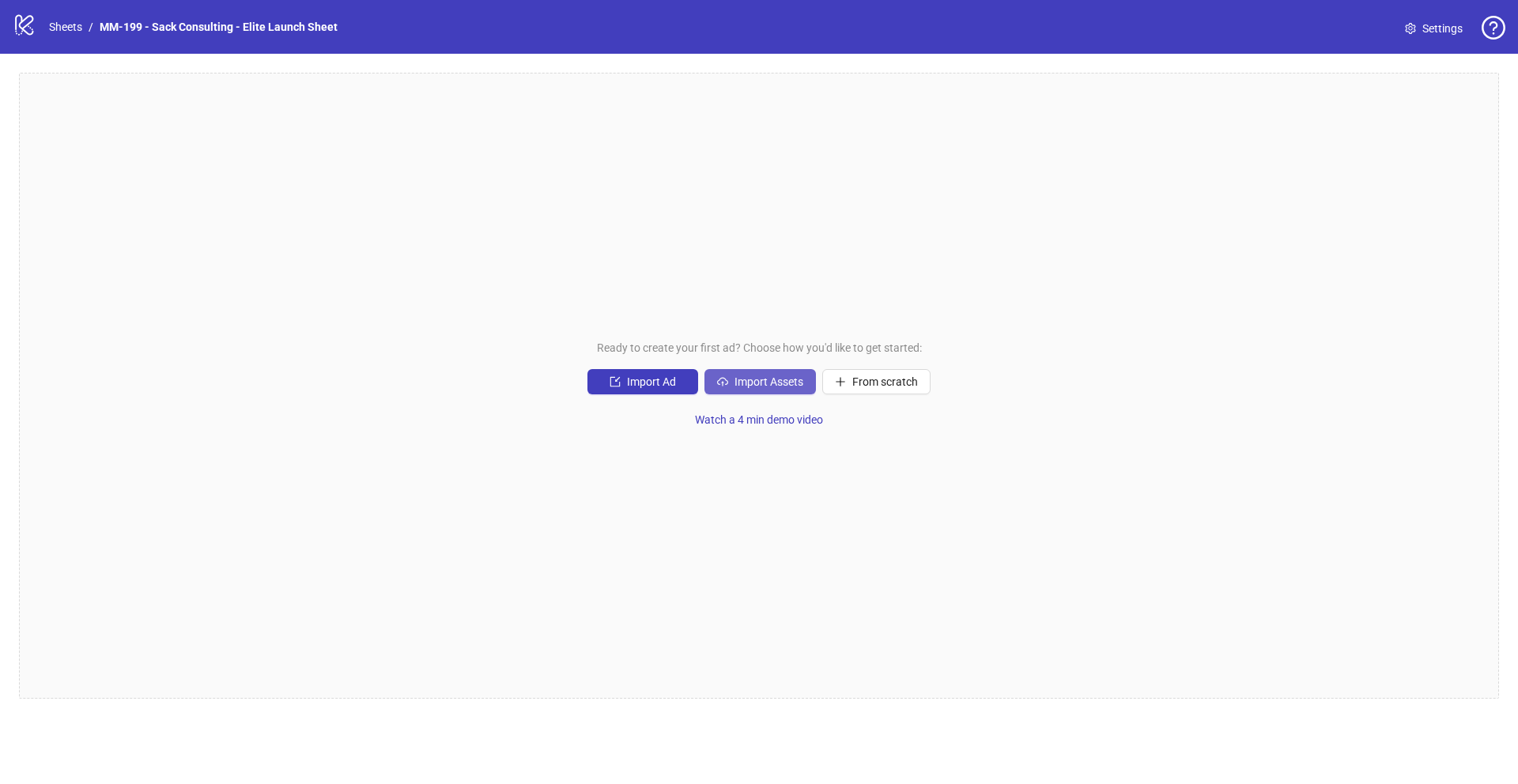
click at [759, 383] on span "Import Assets" at bounding box center [769, 382] width 68 height 13
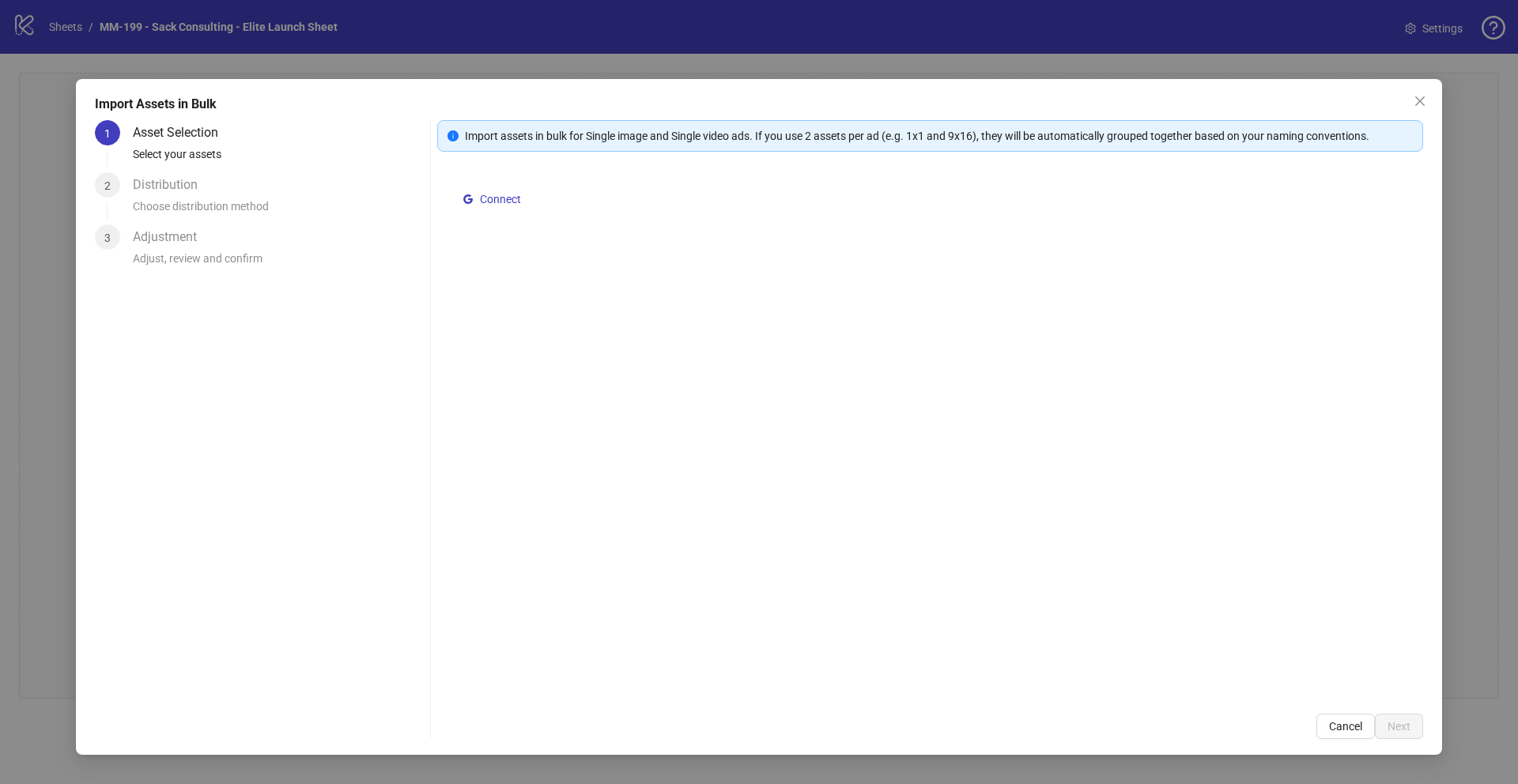
click at [185, 185] on div "Distribution" at bounding box center [172, 185] width 77 height 25
click at [1274, 103] on icon "close" at bounding box center [1420, 101] width 13 height 13
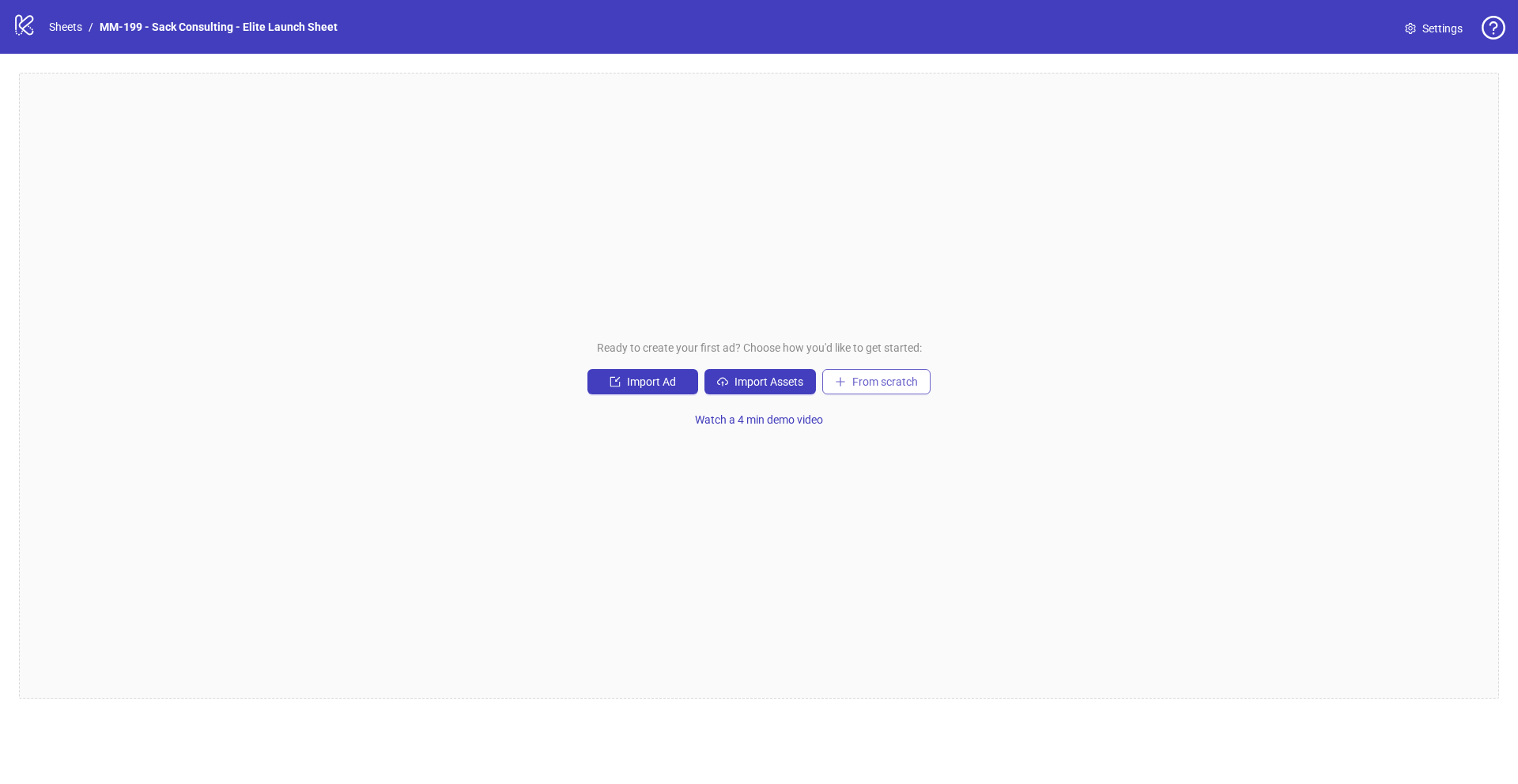
click at [868, 387] on span "From scratch" at bounding box center [885, 382] width 66 height 13
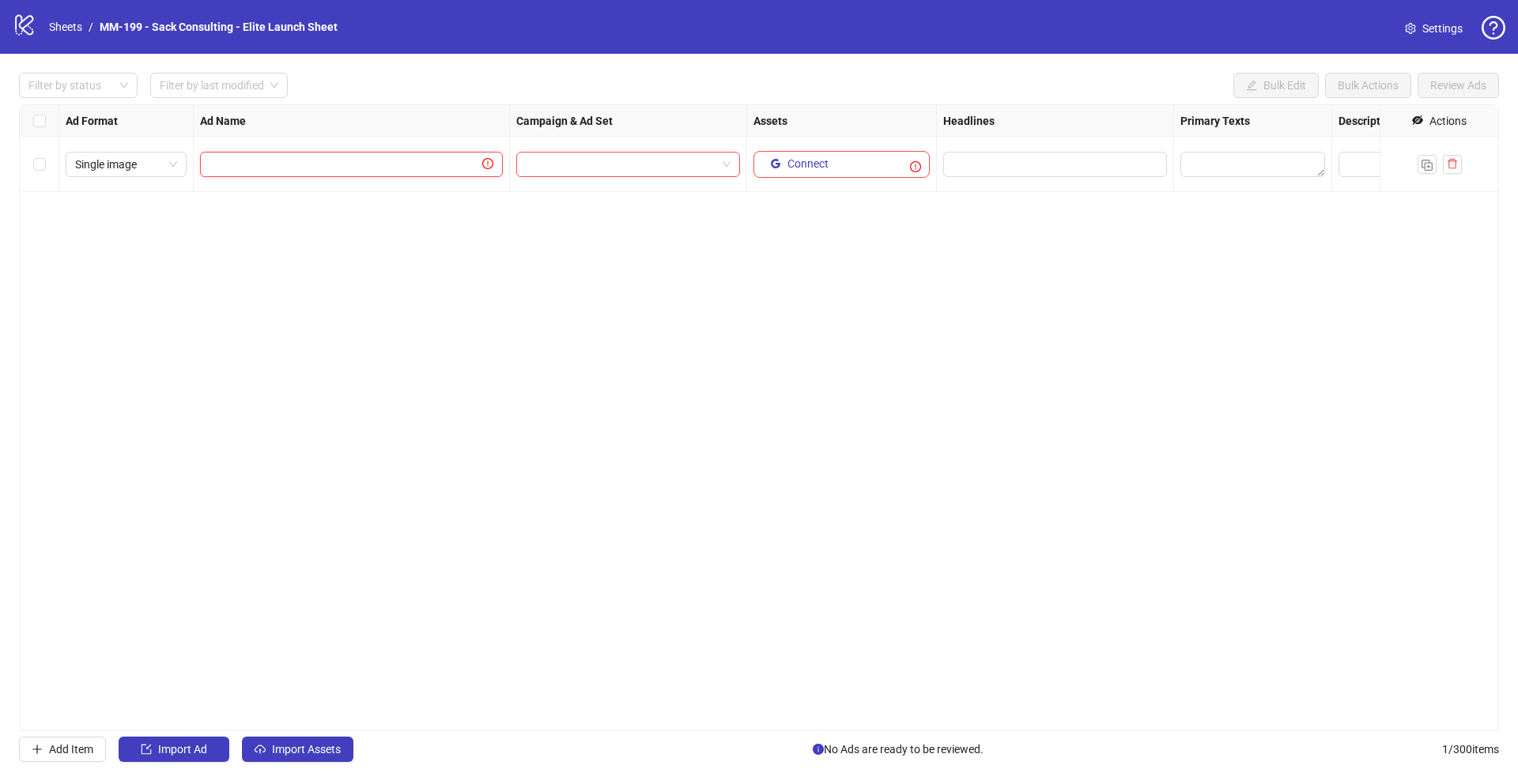
click at [244, 168] on input "text" at bounding box center [345, 164] width 270 height 17
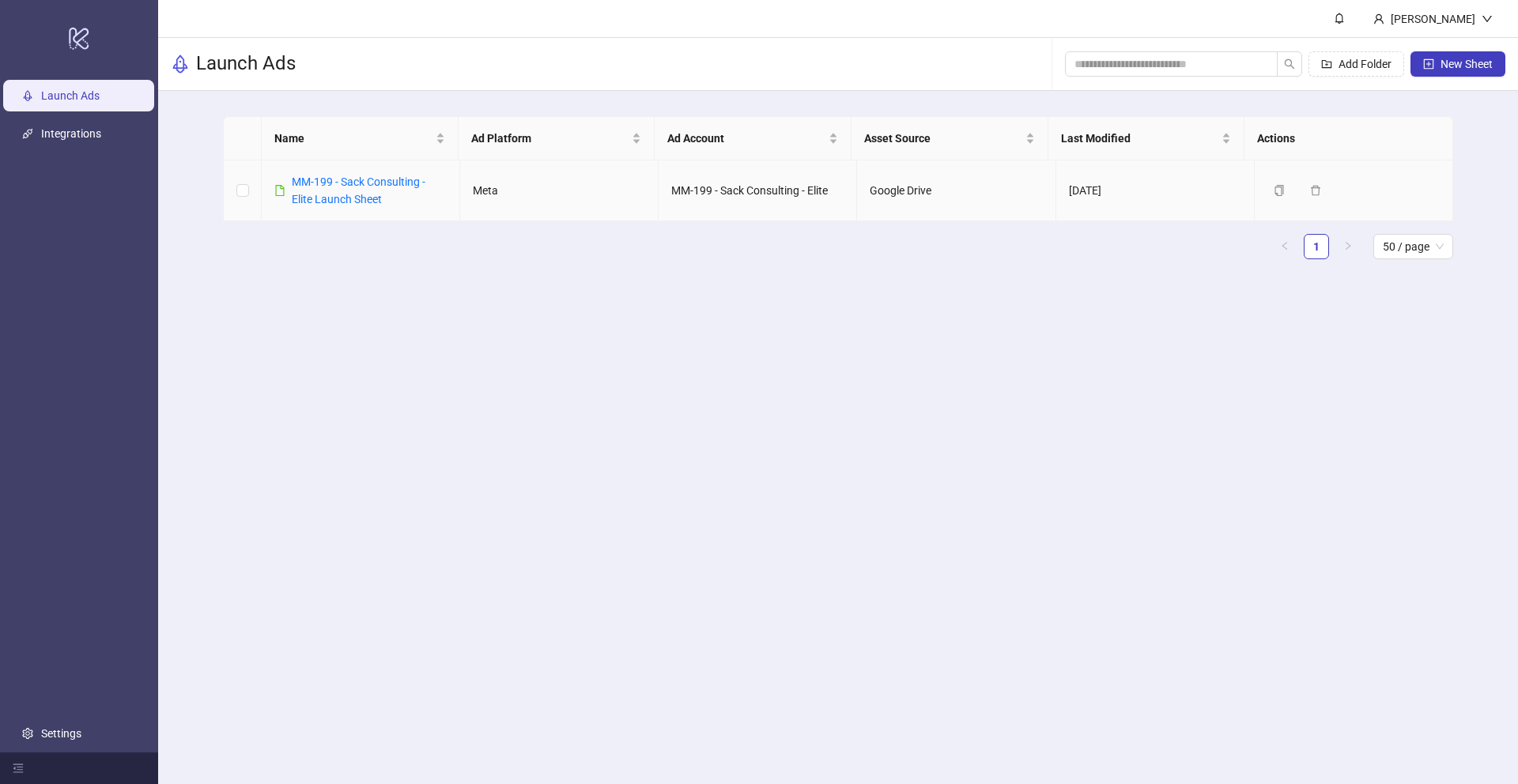
click at [370, 188] on div "MM-199 - Sack Consulting - Elite Launch Sheet" at bounding box center [369, 190] width 155 height 35
click at [369, 176] on link "MM-199 - Sack Consulting - Elite Launch Sheet" at bounding box center [358, 190] width 133 height 30
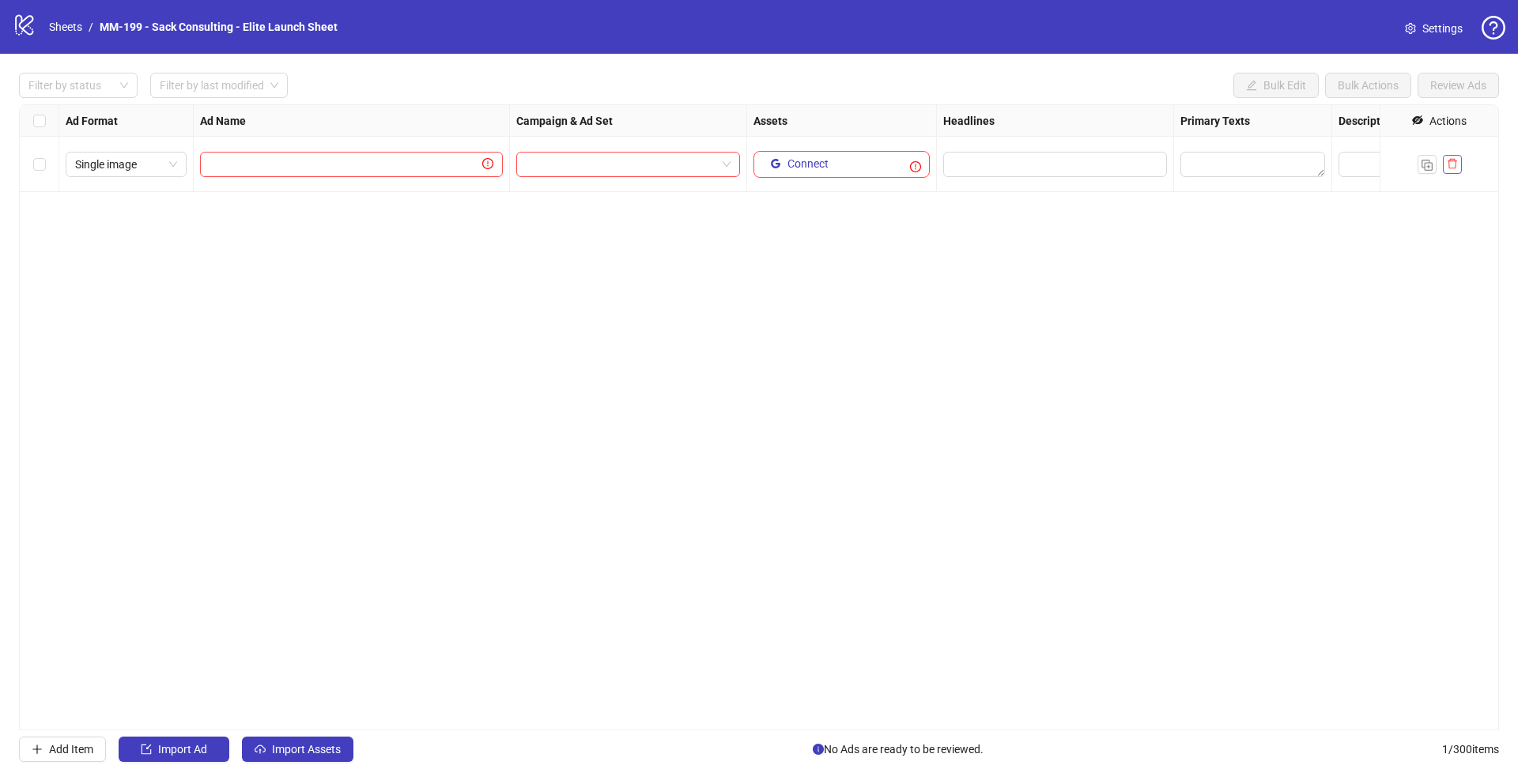
click at [1274, 171] on button "button" at bounding box center [1452, 164] width 19 height 19
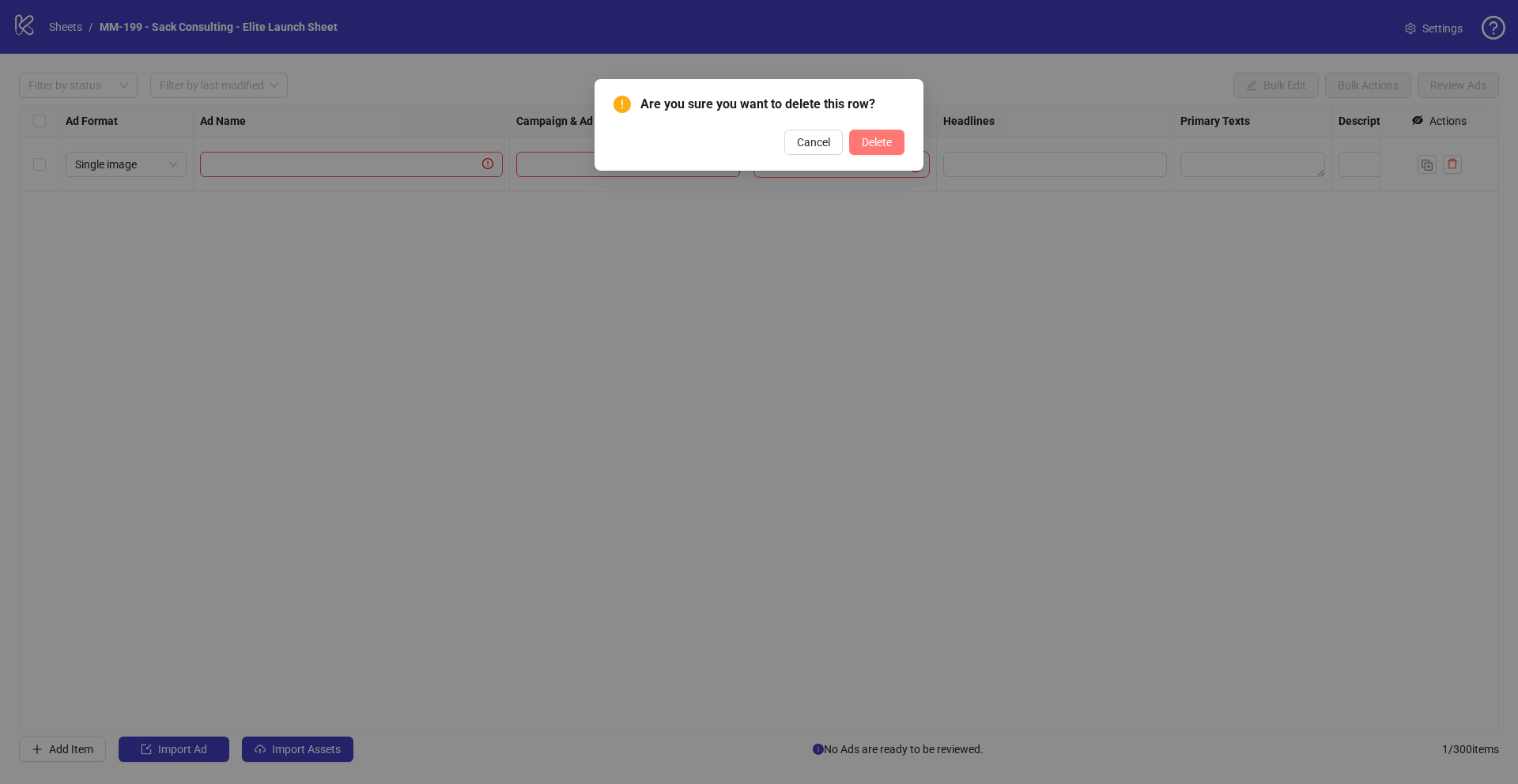
click at [881, 142] on span "Delete" at bounding box center [876, 142] width 30 height 13
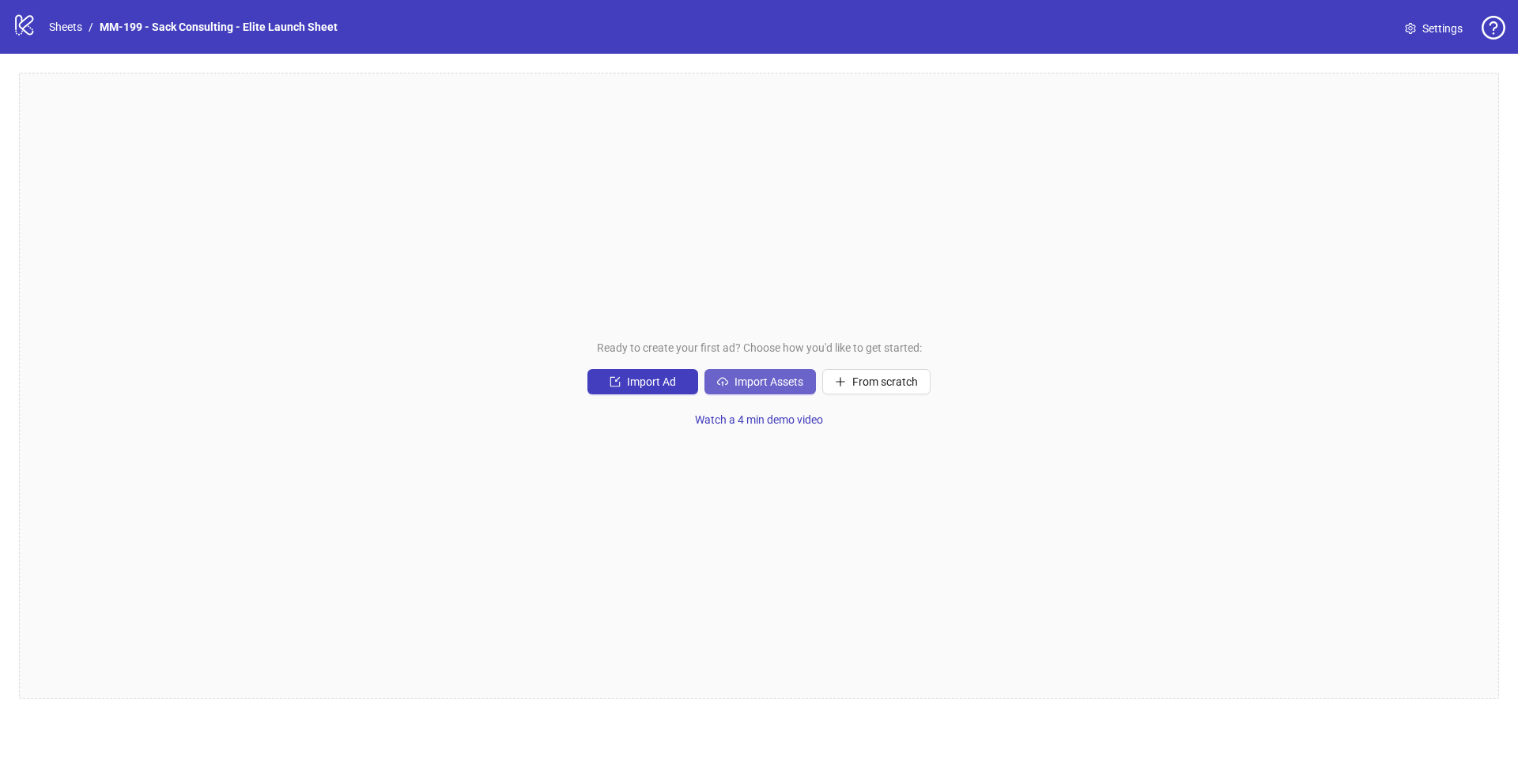
click at [759, 375] on span "Import Assets" at bounding box center [769, 382] width 68 height 13
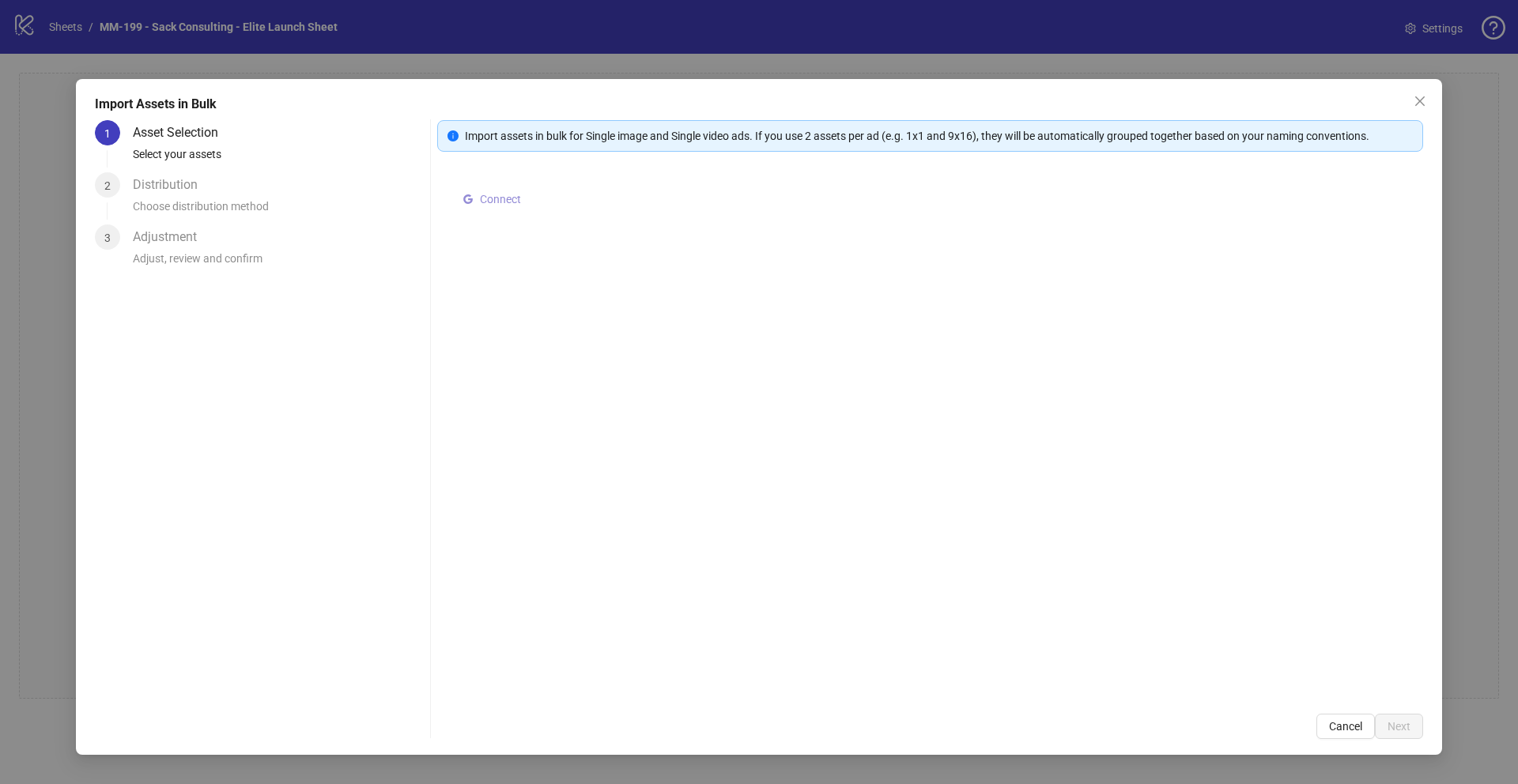
click at [497, 198] on span "Connect" at bounding box center [501, 199] width 41 height 13
click at [181, 188] on div "Distribution" at bounding box center [172, 185] width 77 height 25
click at [179, 248] on div "Adjustment" at bounding box center [171, 237] width 77 height 25
click at [182, 237] on div "Adjustment" at bounding box center [171, 237] width 77 height 25
click at [179, 188] on div "Distribution" at bounding box center [172, 185] width 77 height 25
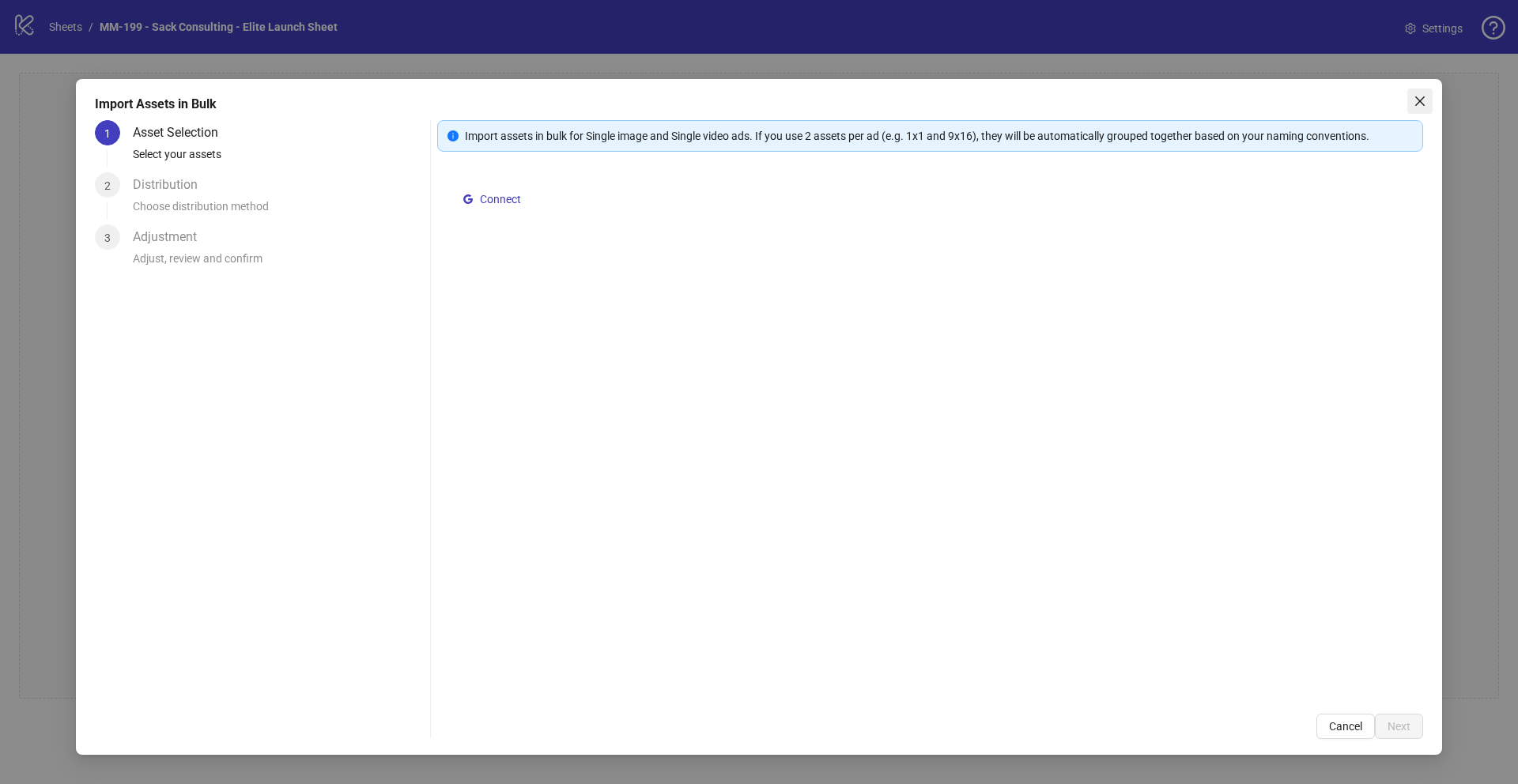
click at [1274, 104] on span "Close" at bounding box center [1420, 101] width 25 height 13
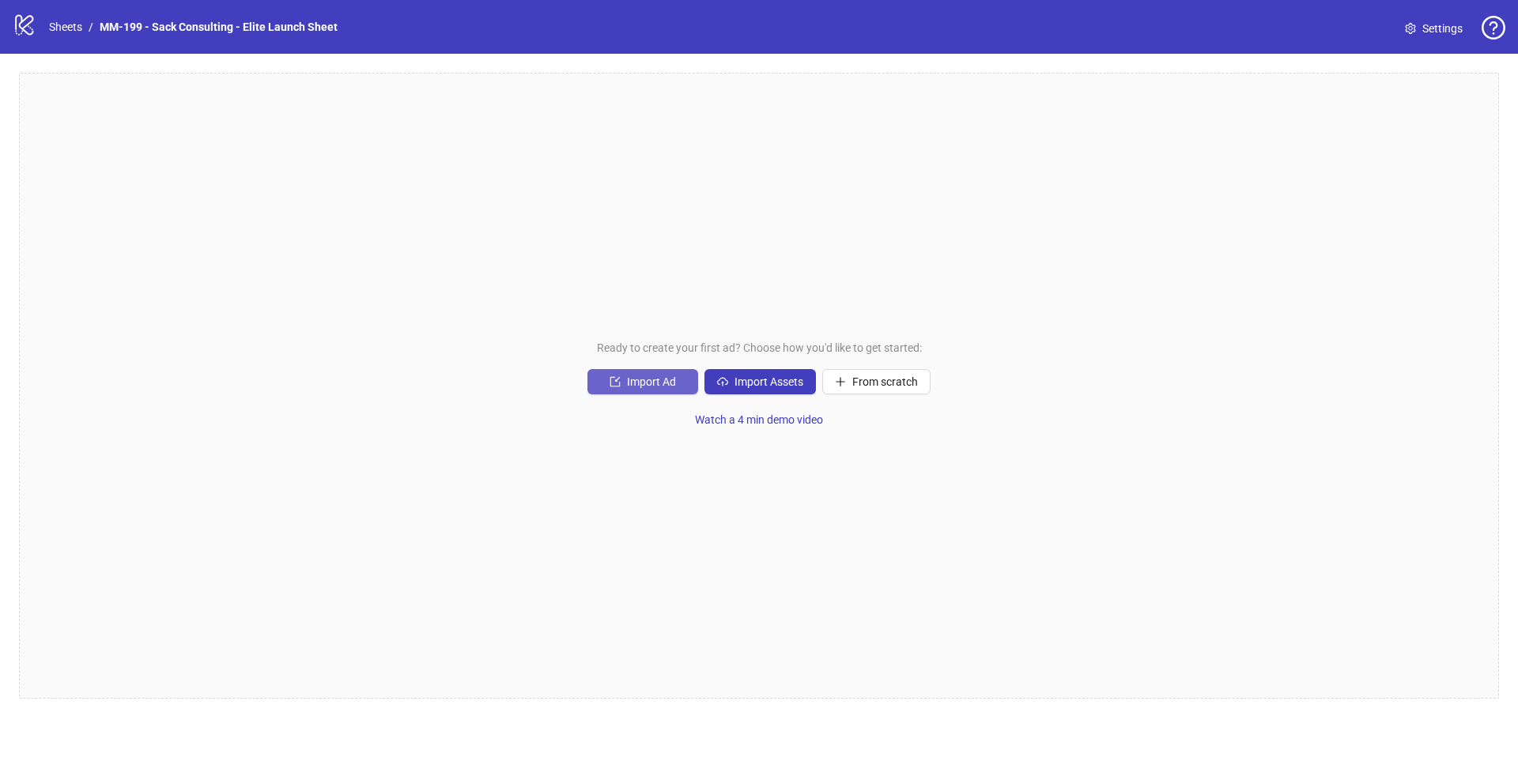
click at [646, 378] on span "Import Ad" at bounding box center [652, 382] width 49 height 13
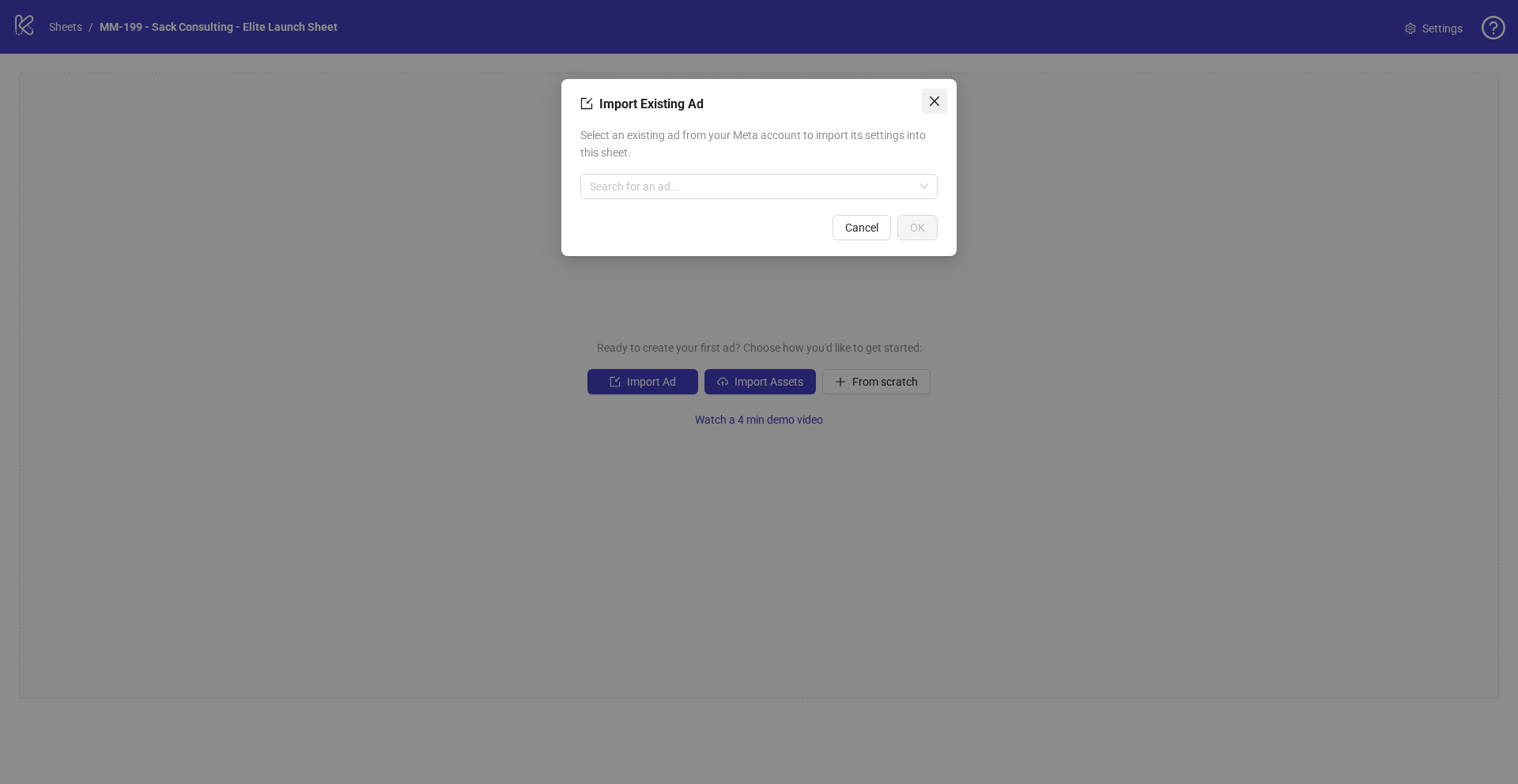
click at [933, 101] on icon "close" at bounding box center [935, 101] width 13 height 13
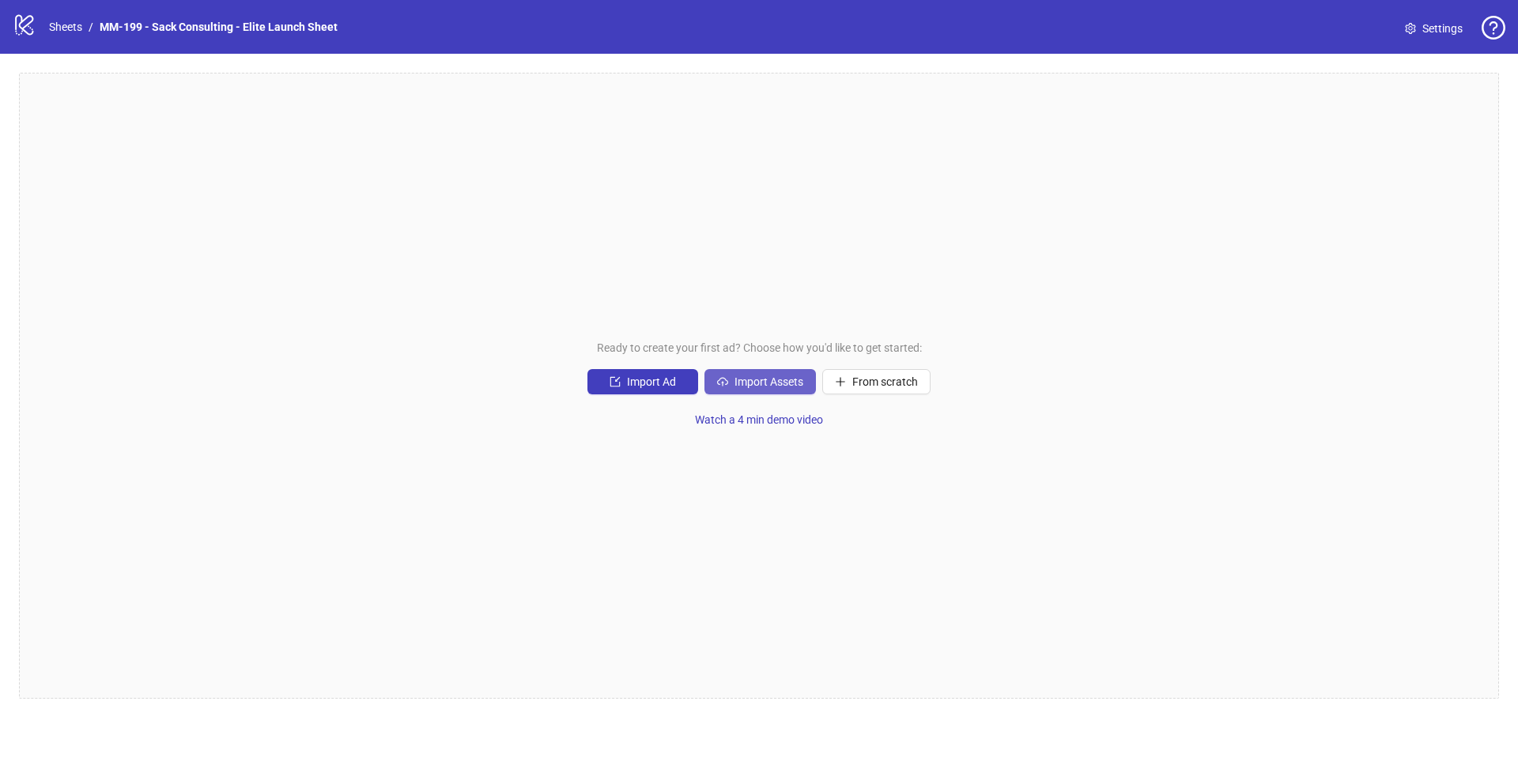
click at [770, 391] on button "Import Assets" at bounding box center [761, 382] width 112 height 25
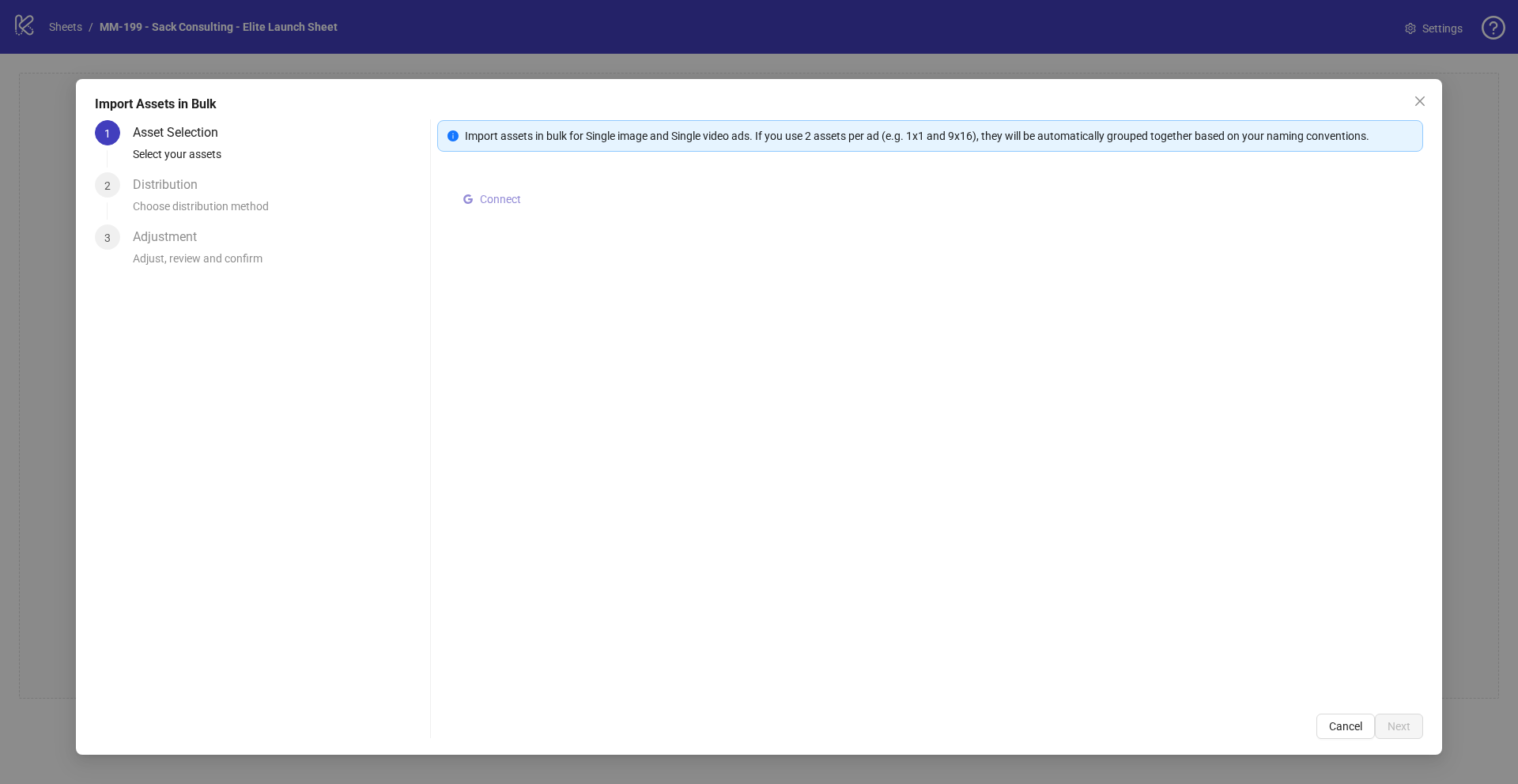
click at [498, 201] on span "Connect" at bounding box center [501, 199] width 41 height 13
click at [599, 212] on button "Select multiple assets to import" at bounding box center [554, 203] width 195 height 25
click at [167, 179] on div "Distribution" at bounding box center [172, 185] width 77 height 25
click at [582, 295] on div "Select multiple assets to import" at bounding box center [930, 433] width 986 height 524
click at [535, 207] on span "Select multiple assets to import" at bounding box center [563, 203] width 153 height 13
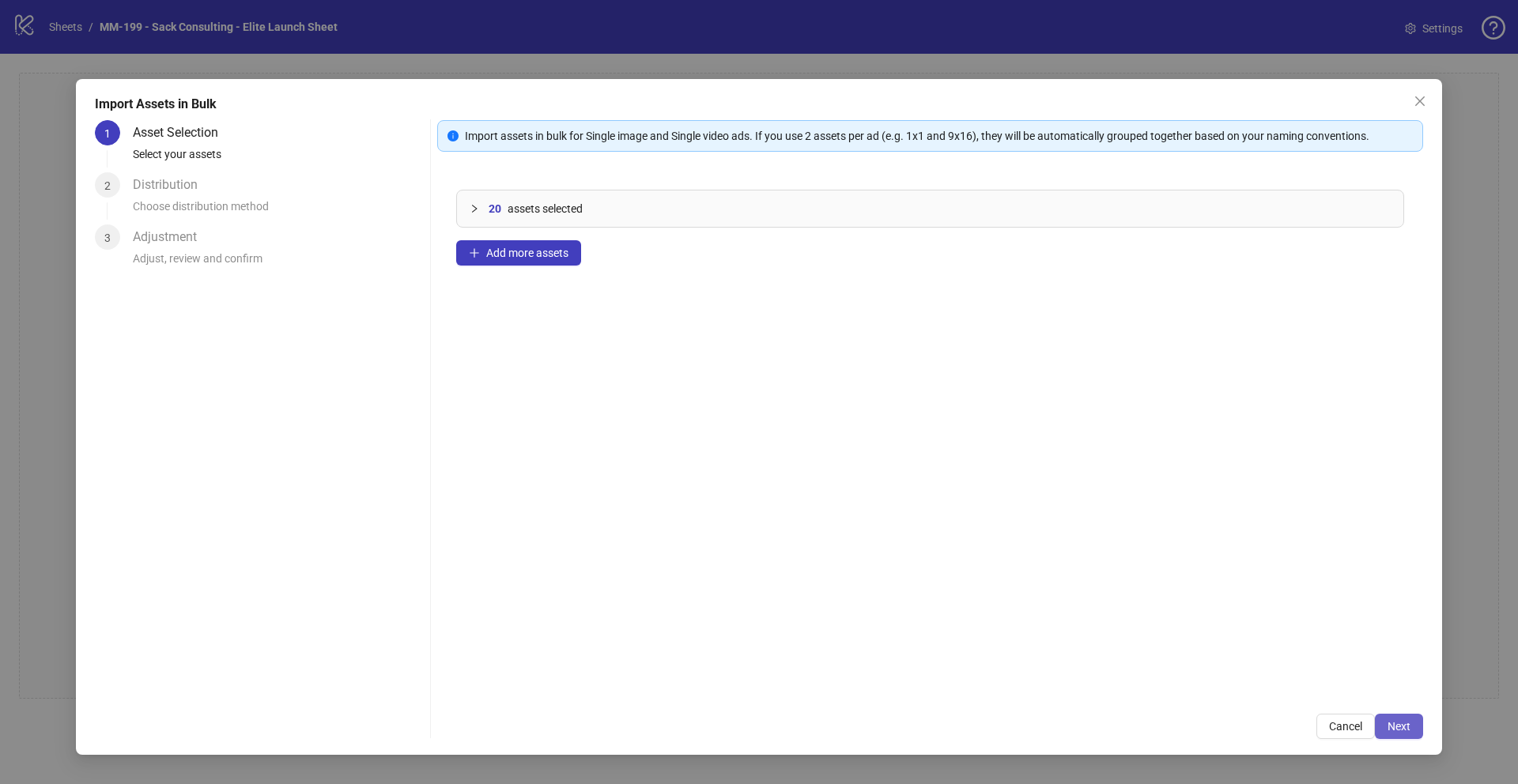
click at [1274, 675] on span "Next" at bounding box center [1398, 726] width 23 height 13
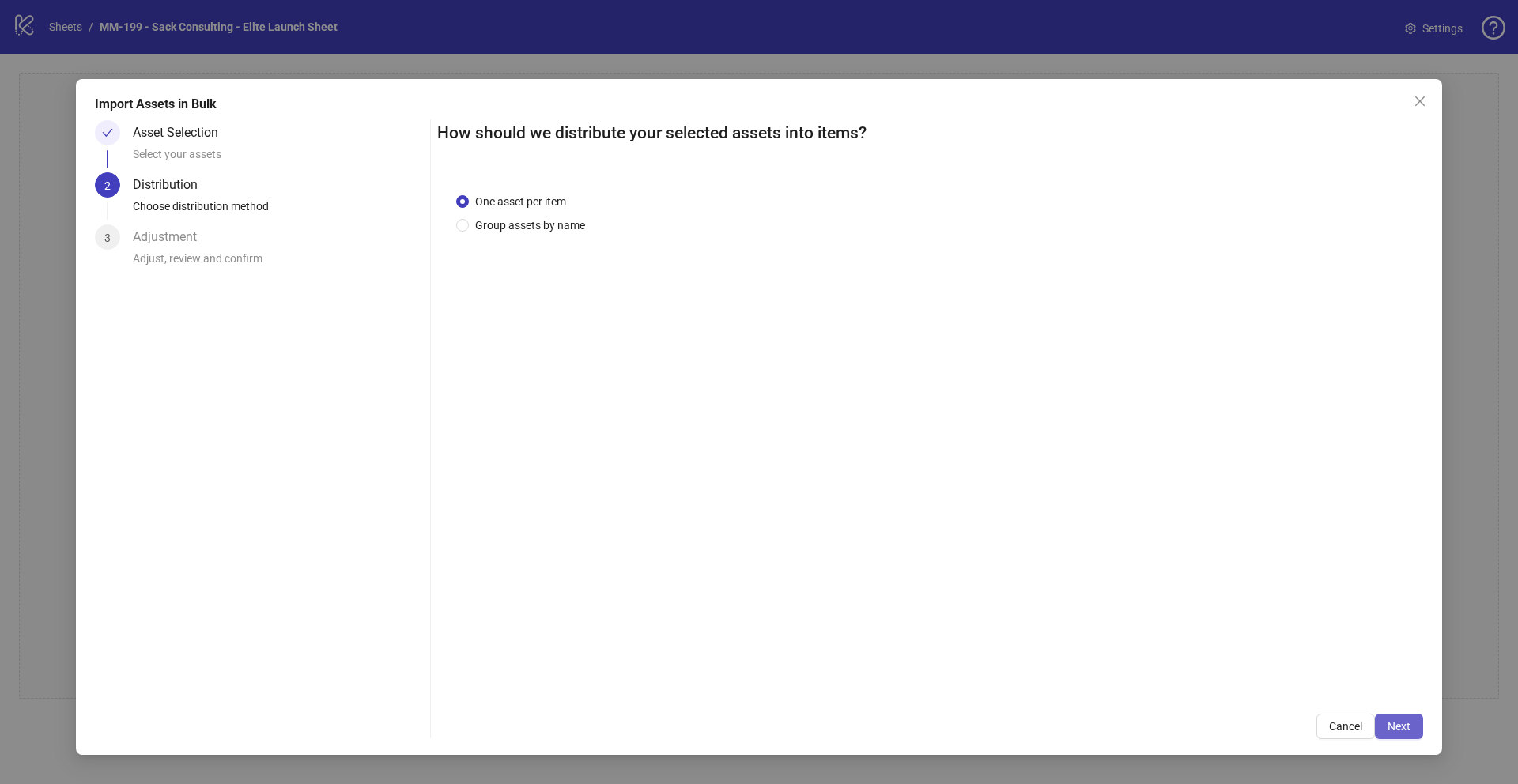
click at [1274, 675] on span "Next" at bounding box center [1398, 726] width 23 height 13
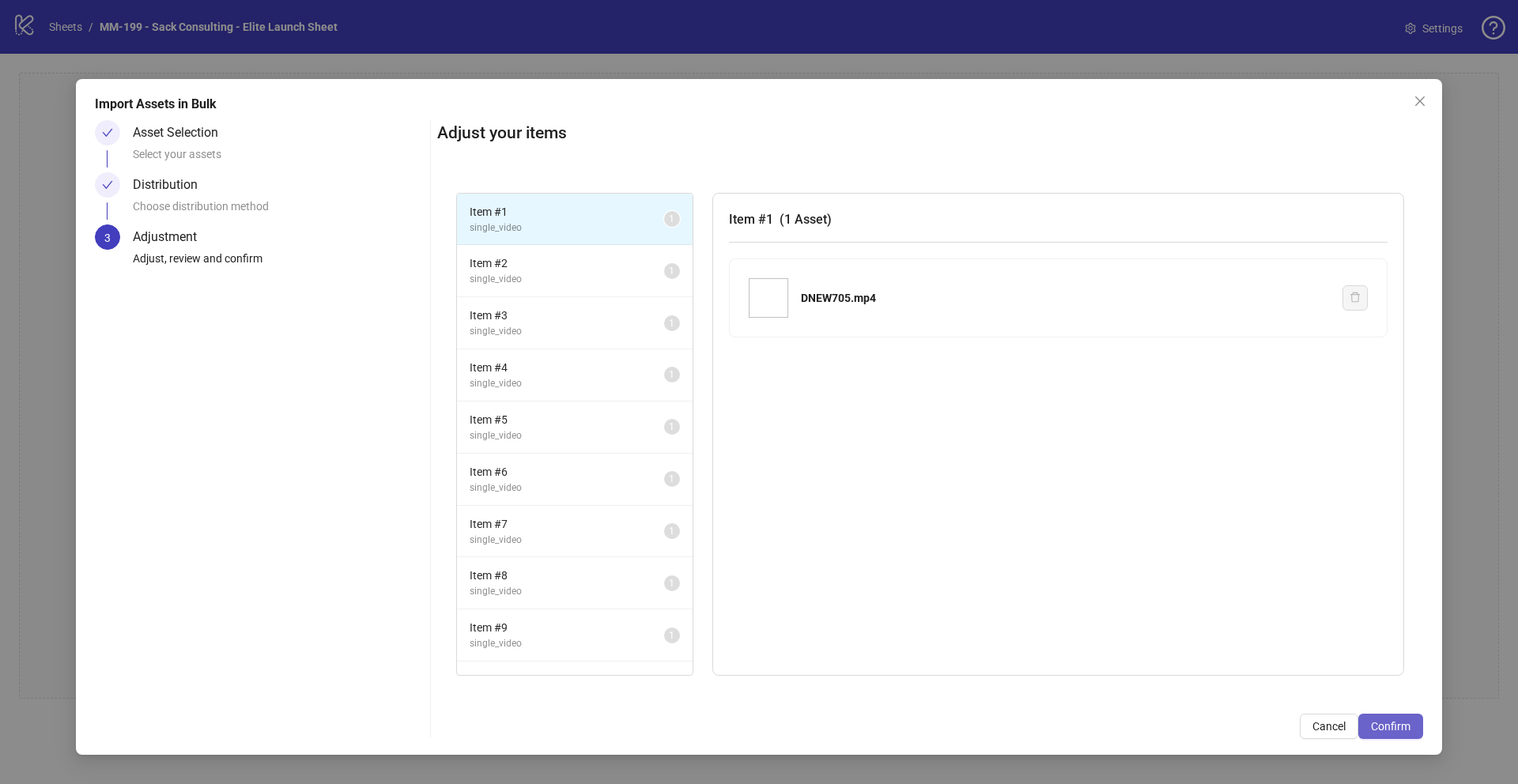
click at [1274, 675] on span "Confirm" at bounding box center [1391, 726] width 40 height 13
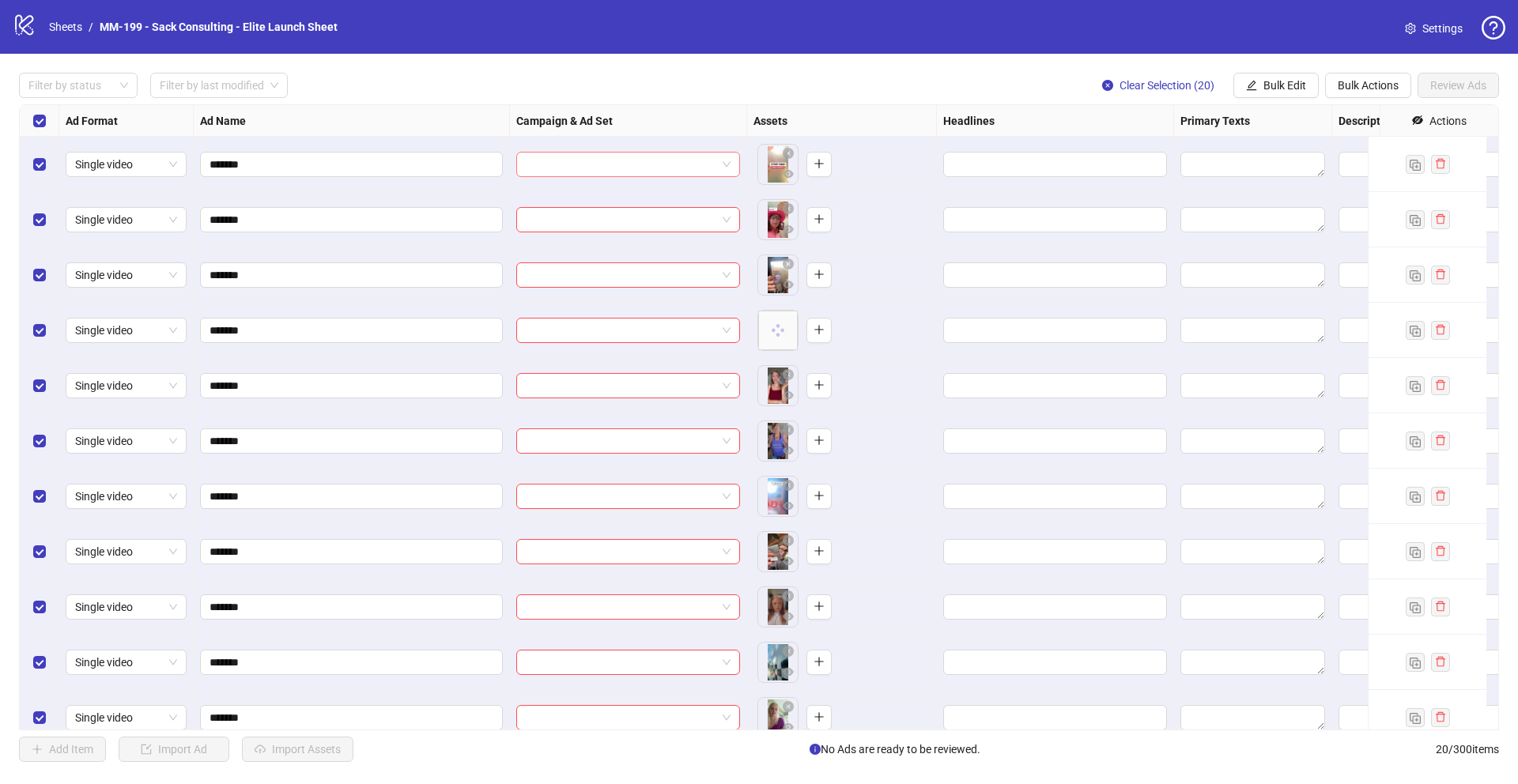
click at [691, 168] on input "search" at bounding box center [621, 165] width 191 height 23
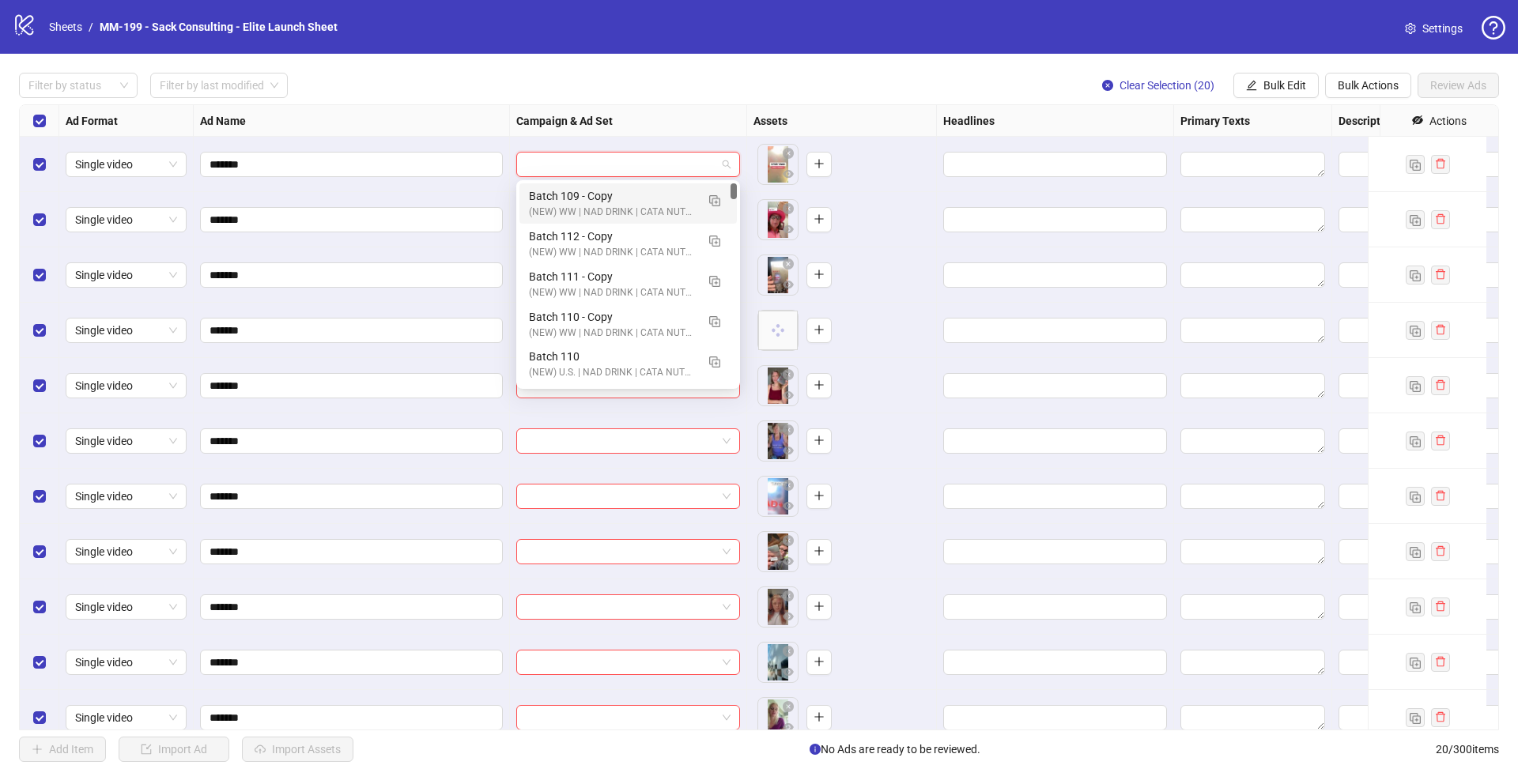
click at [691, 168] on input "search" at bounding box center [621, 165] width 191 height 23
click at [721, 160] on span at bounding box center [628, 165] width 204 height 23
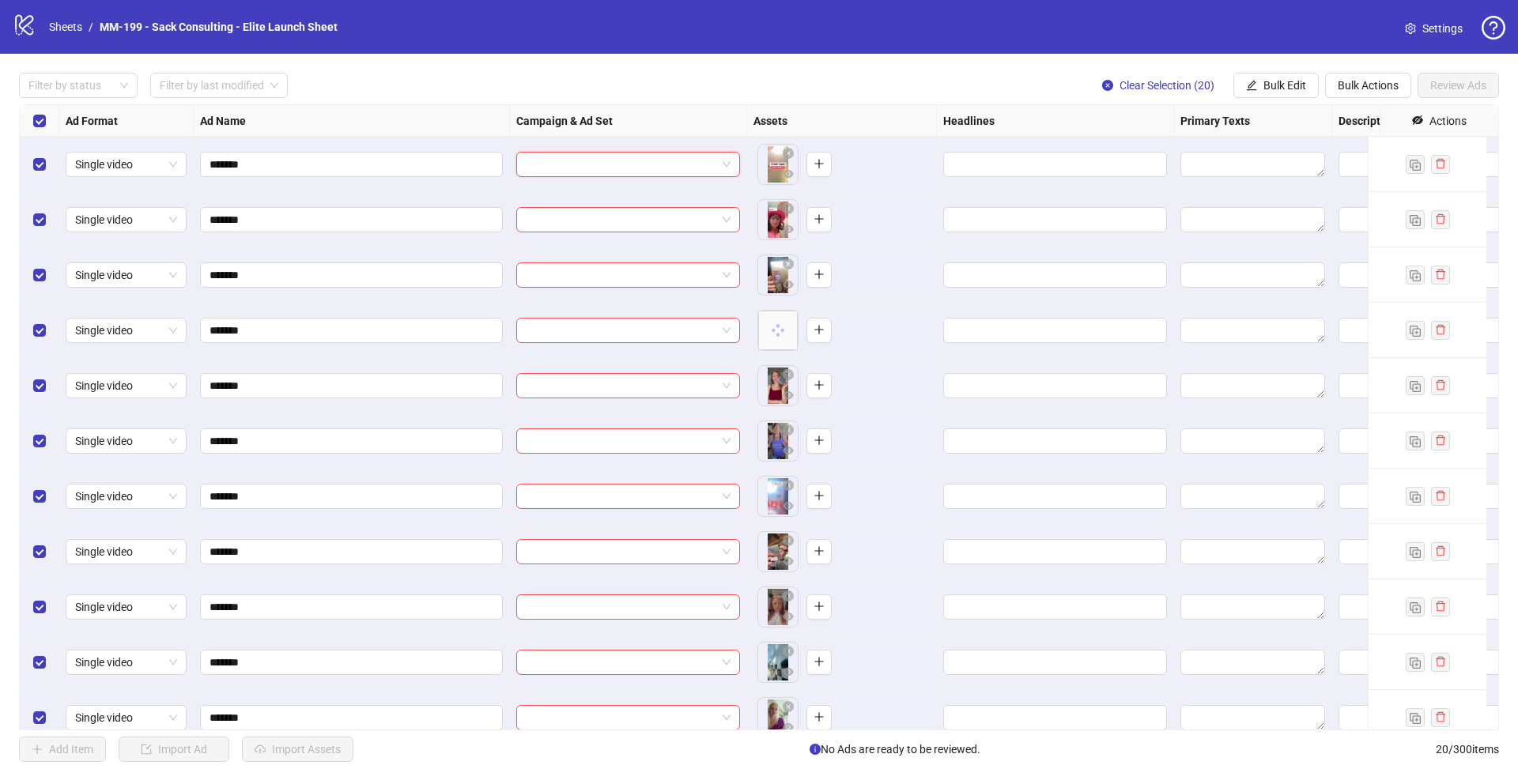
click at [595, 161] on input "search" at bounding box center [621, 165] width 191 height 23
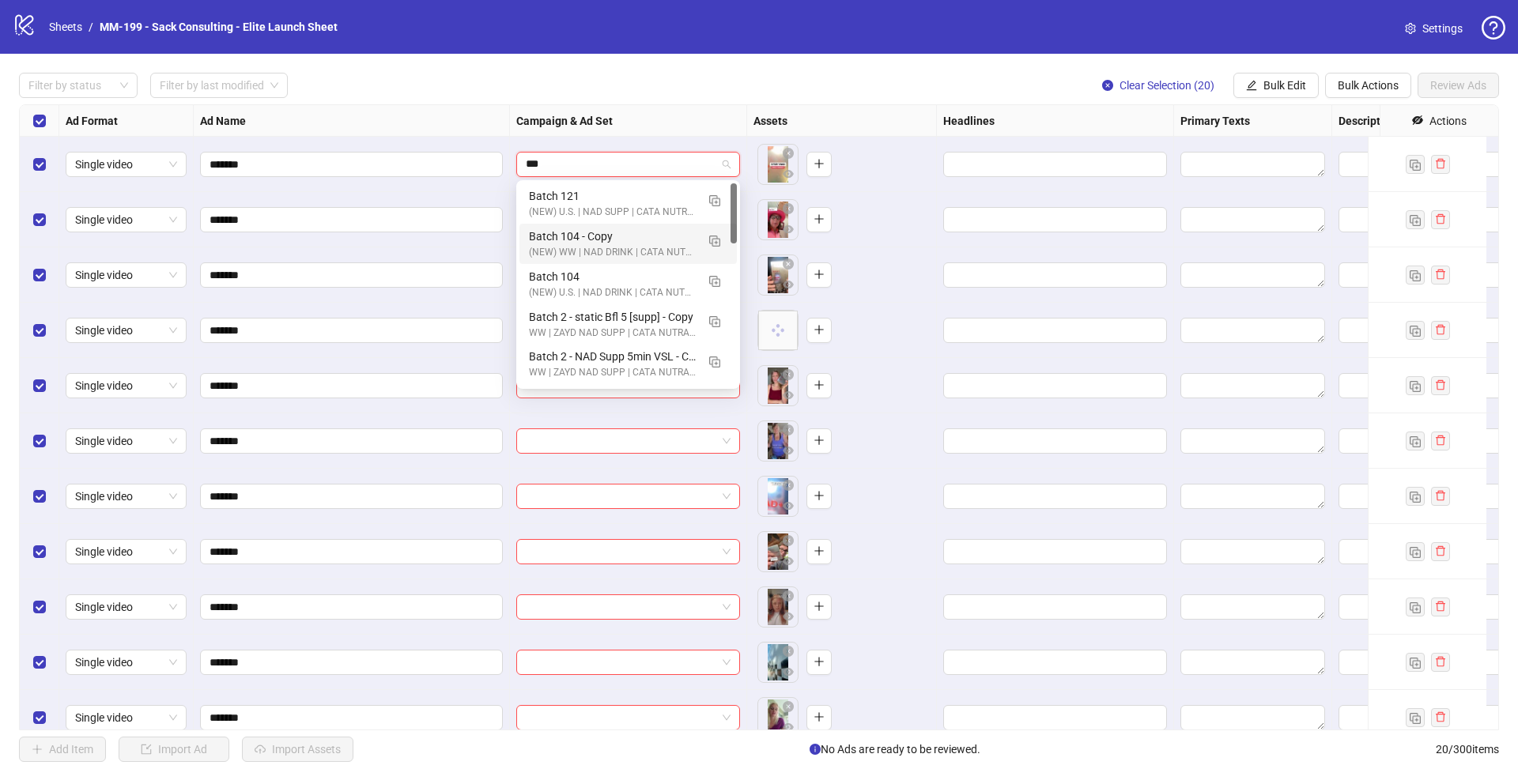
type input "***"
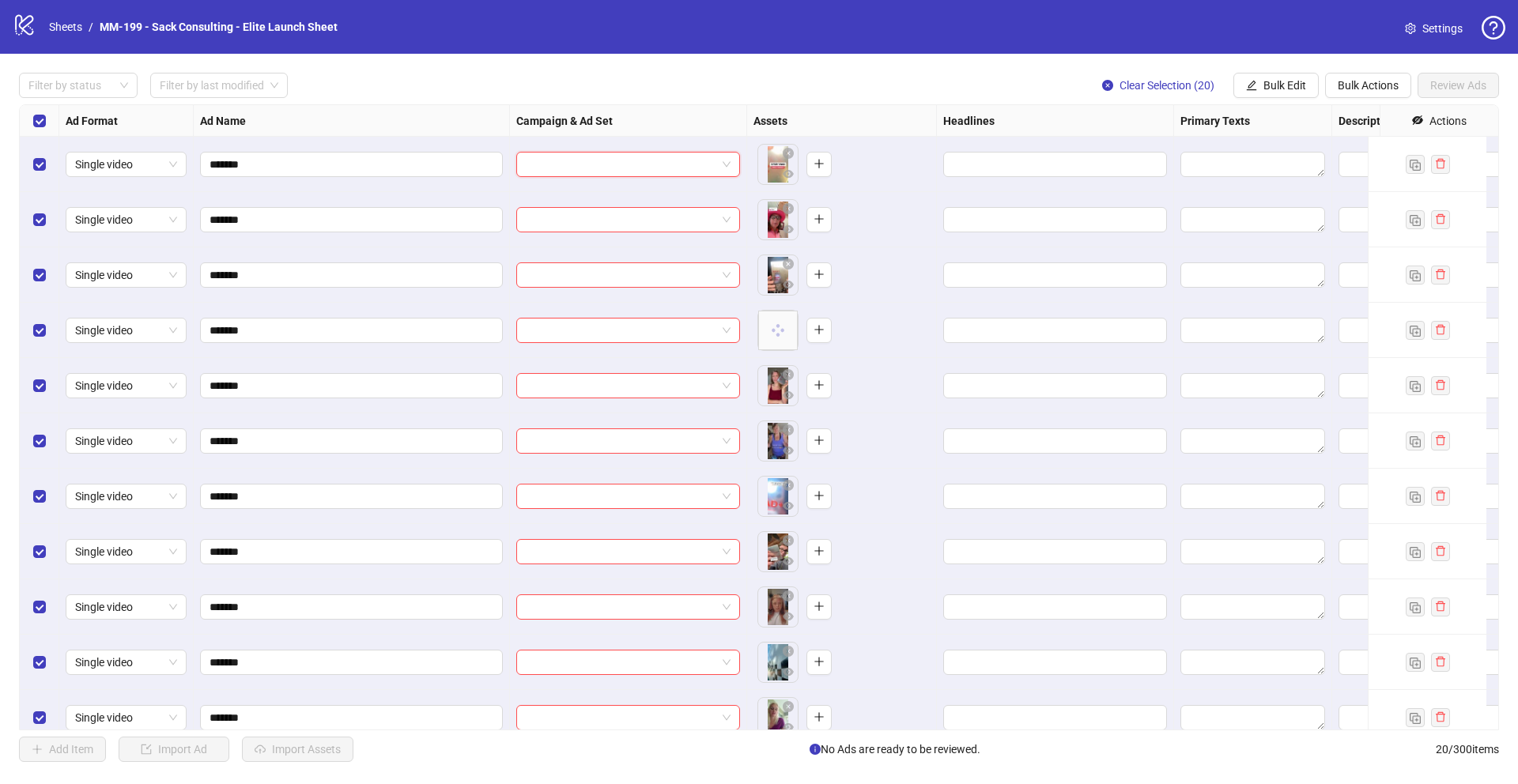
click at [679, 159] on input "search" at bounding box center [621, 165] width 191 height 23
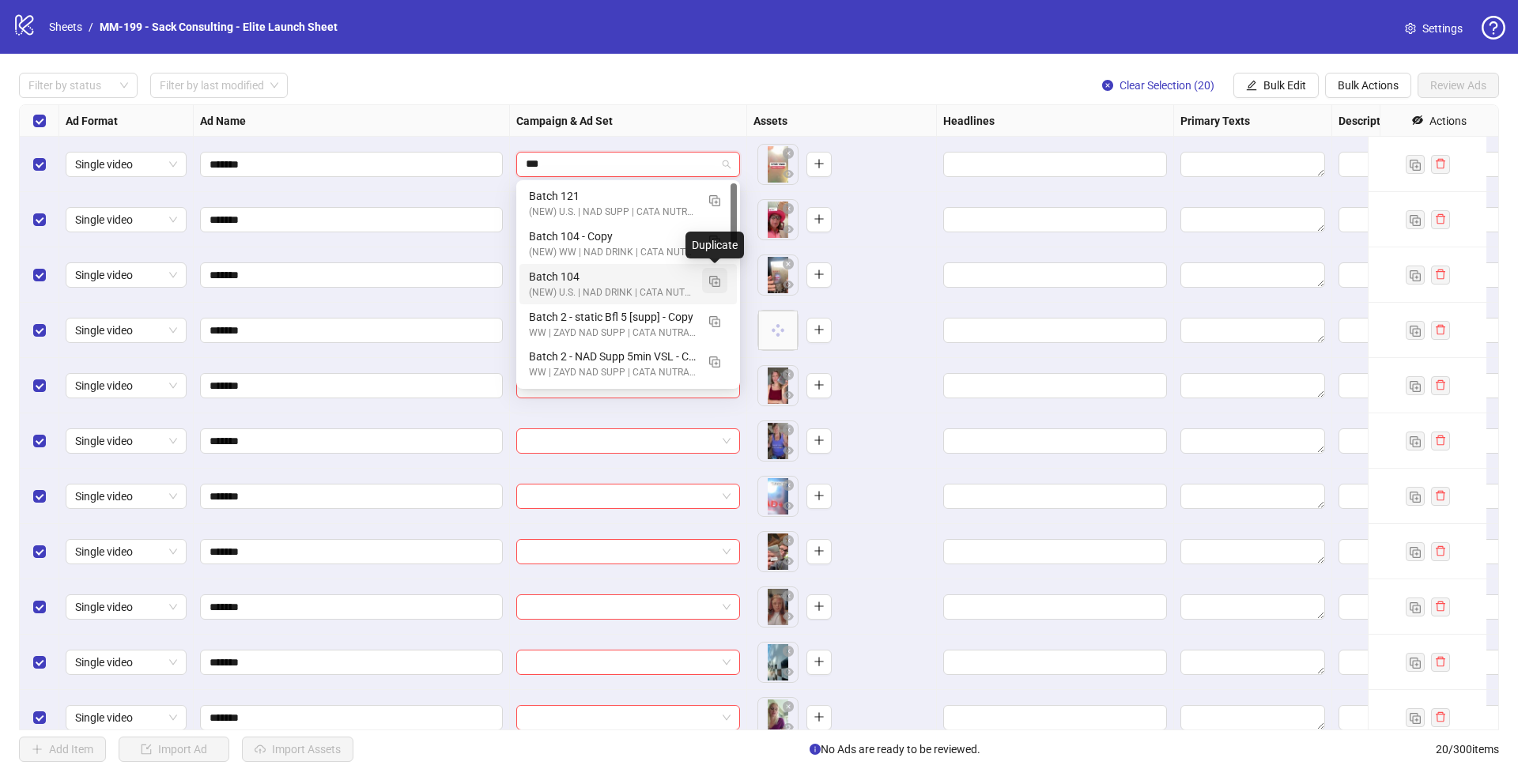
click at [714, 278] on img "button" at bounding box center [715, 282] width 11 height 11
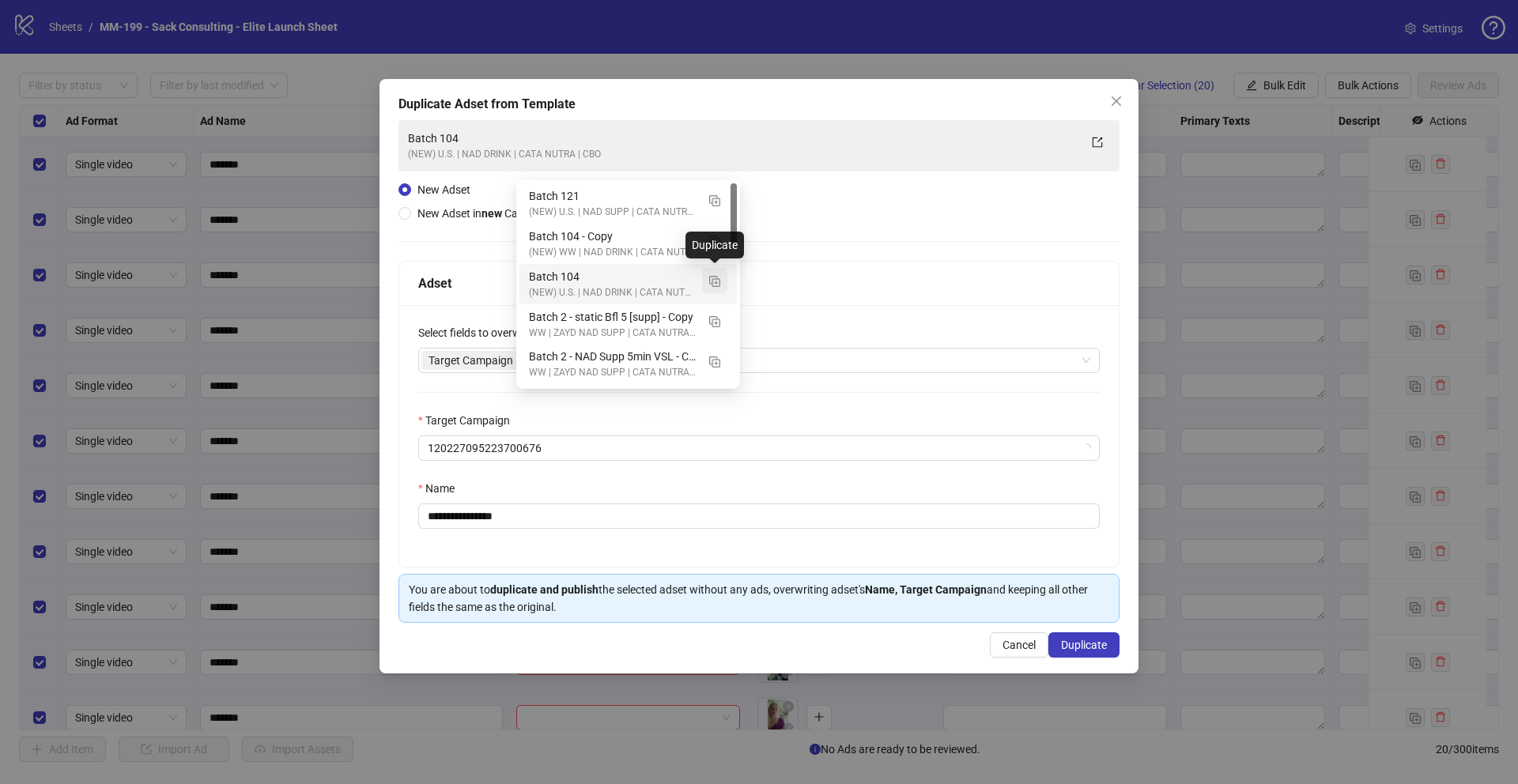
type input "***"
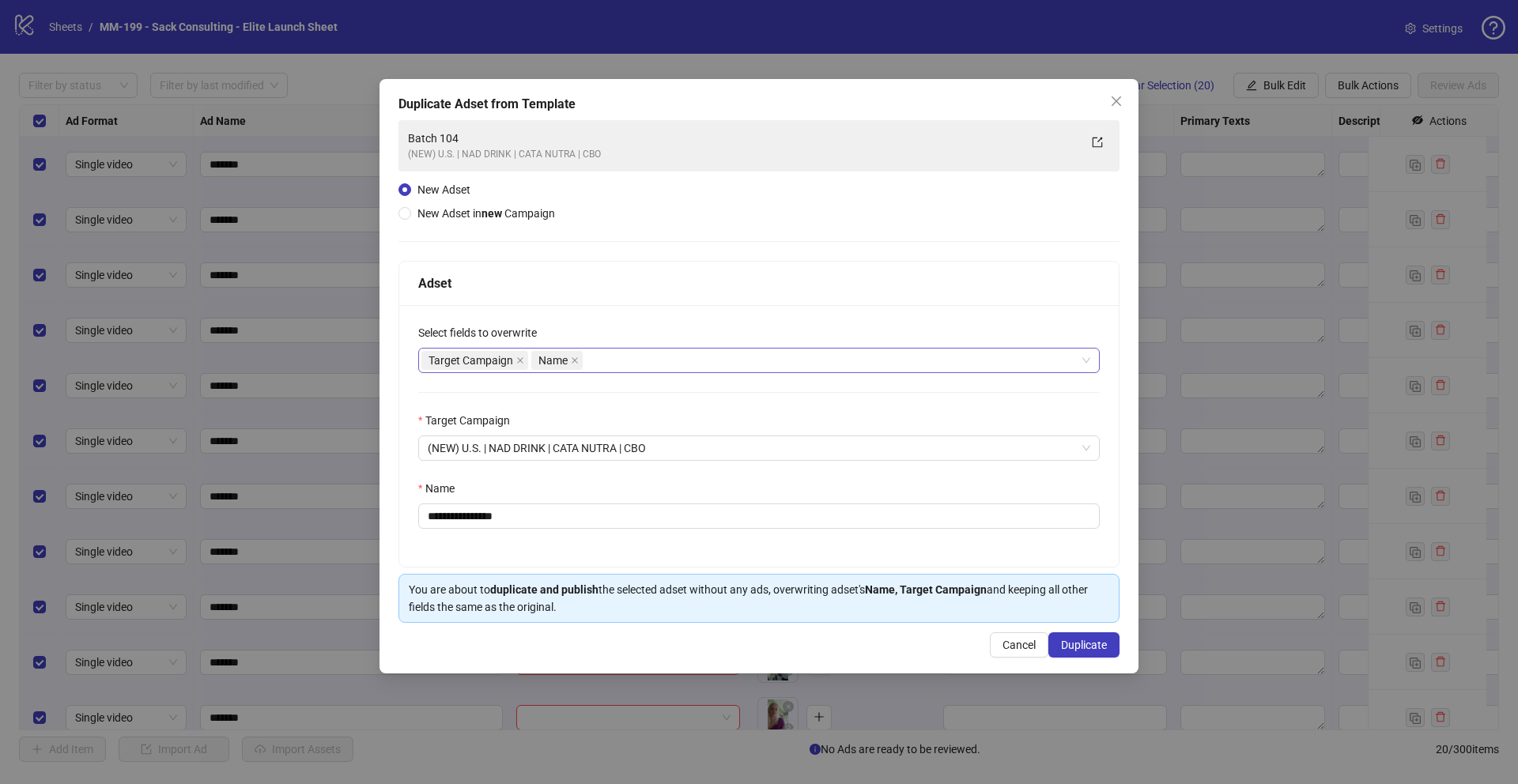
click at [655, 356] on div "Target Campaign Name" at bounding box center [751, 360] width 659 height 23
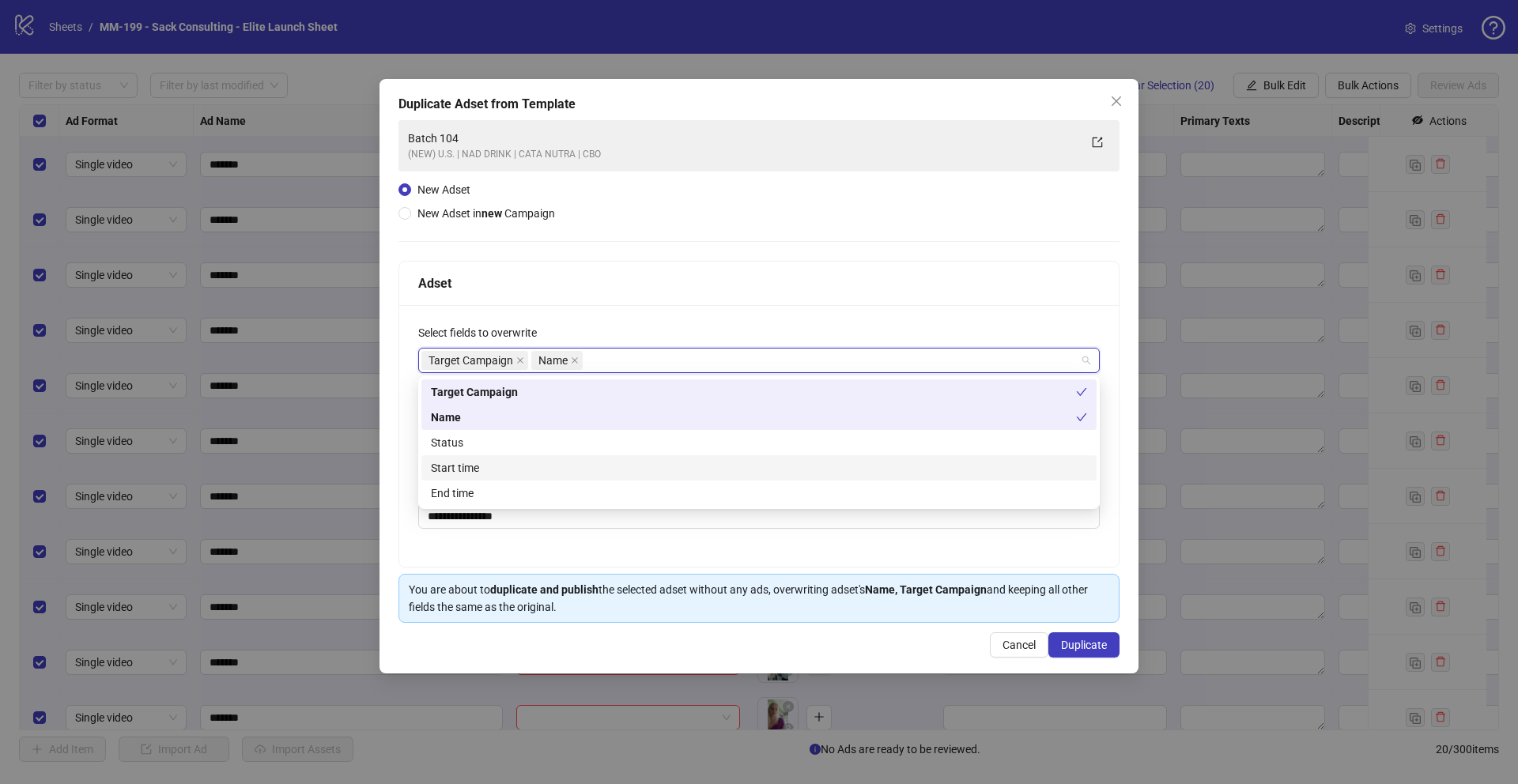
click at [568, 470] on div "Start time" at bounding box center [759, 467] width 656 height 17
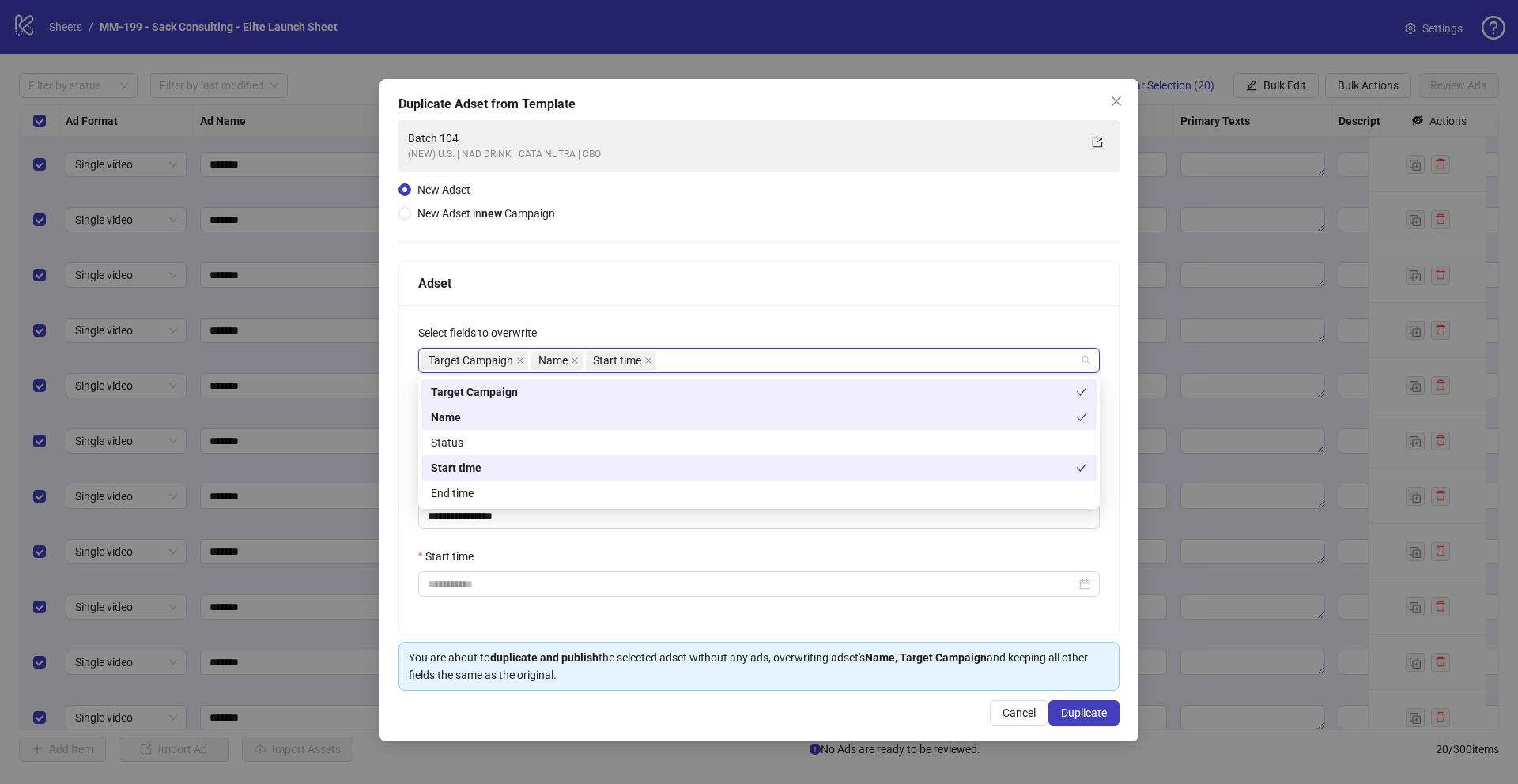
click at [716, 313] on div "**********" at bounding box center [759, 470] width 719 height 329
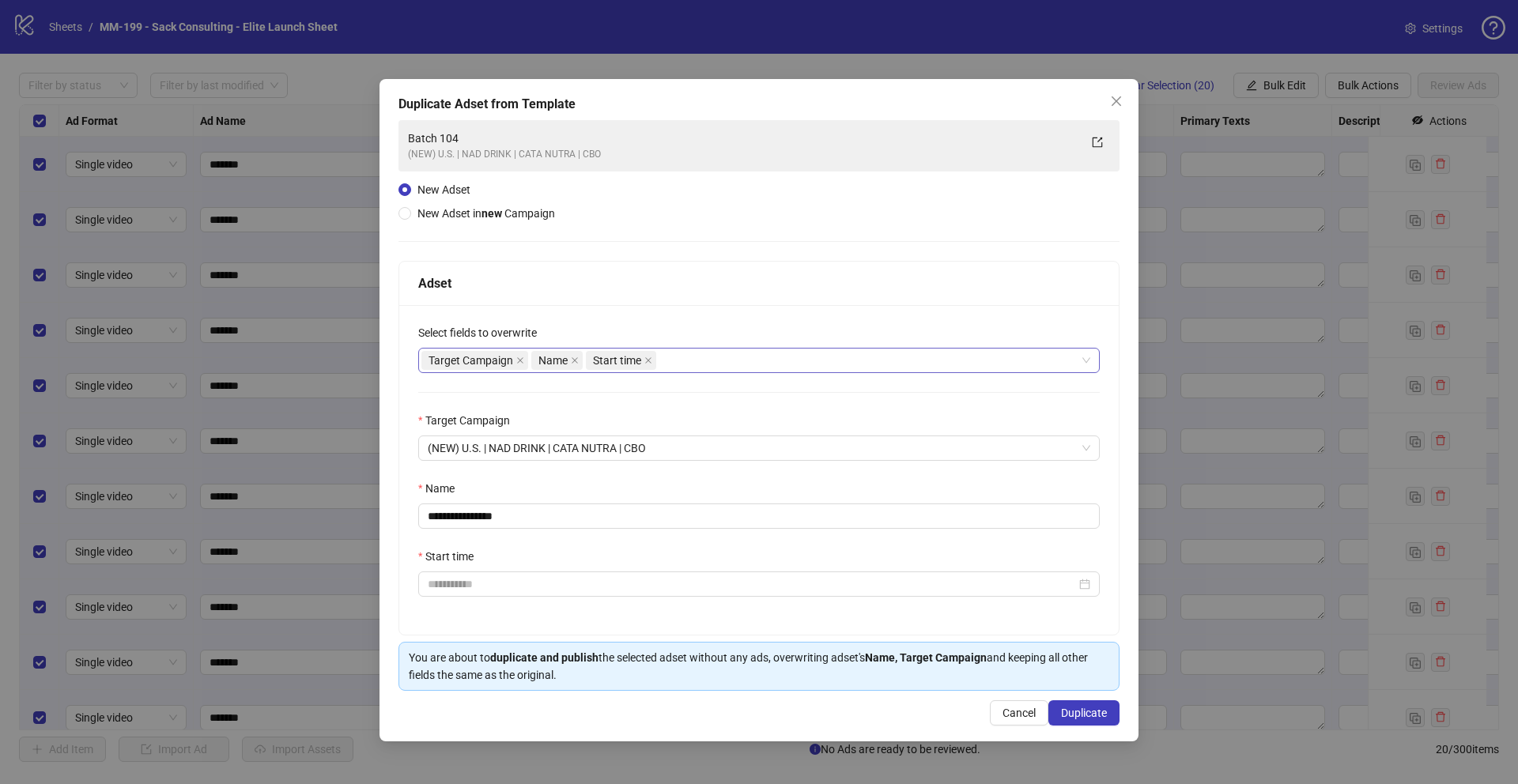
click at [623, 370] on div "Start time" at bounding box center [623, 360] width 74 height 23
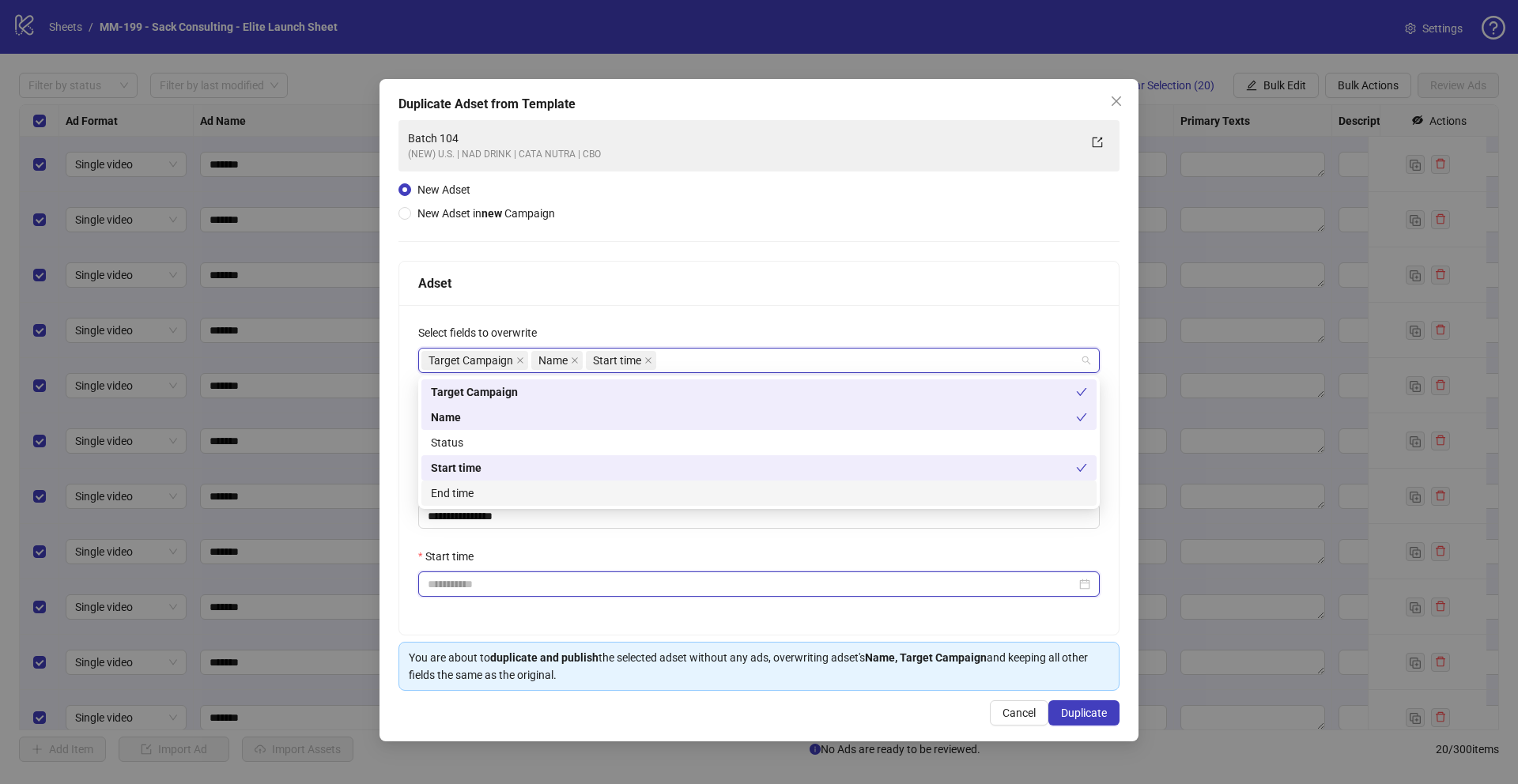
click at [582, 584] on input "Start time" at bounding box center [752, 583] width 648 height 17
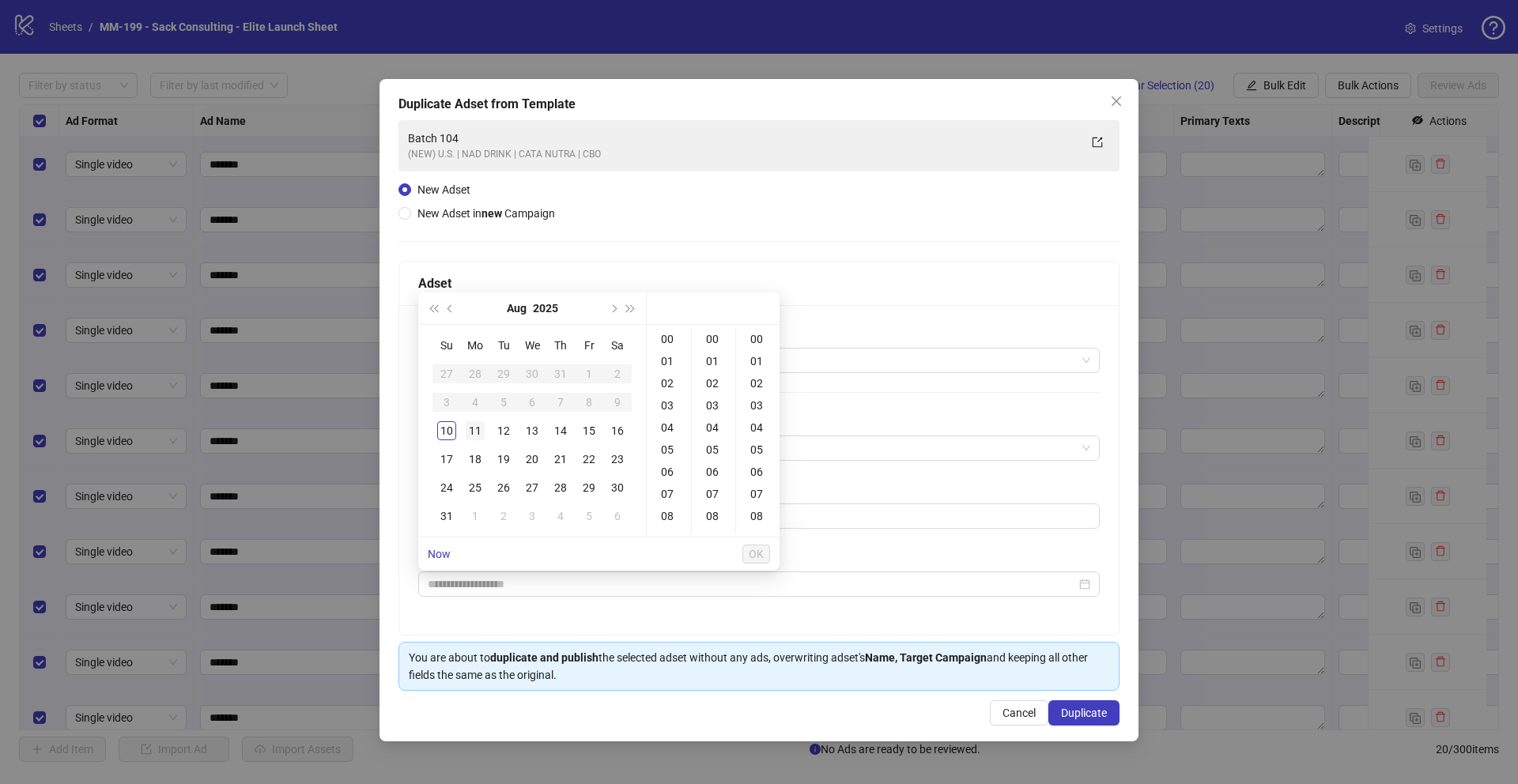
click at [471, 432] on div "11" at bounding box center [474, 430] width 19 height 19
click at [666, 396] on div "12" at bounding box center [669, 399] width 38 height 23
type input "**********"
click at [673, 337] on div "00" at bounding box center [669, 339] width 38 height 23
click at [840, 333] on div "Select fields to overwrite" at bounding box center [759, 336] width 682 height 23
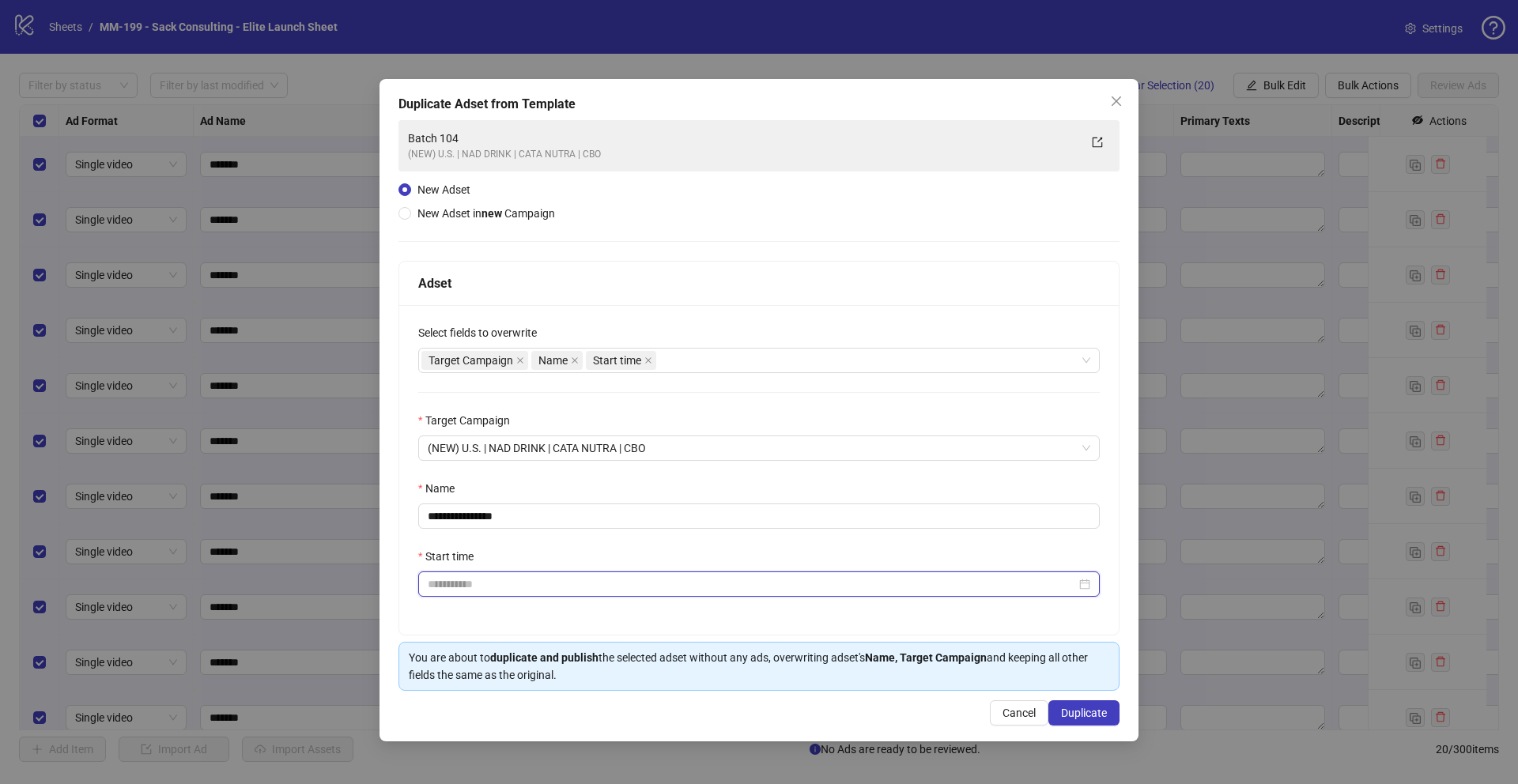
click at [565, 586] on input "Start time" at bounding box center [752, 583] width 648 height 17
type input "**********"
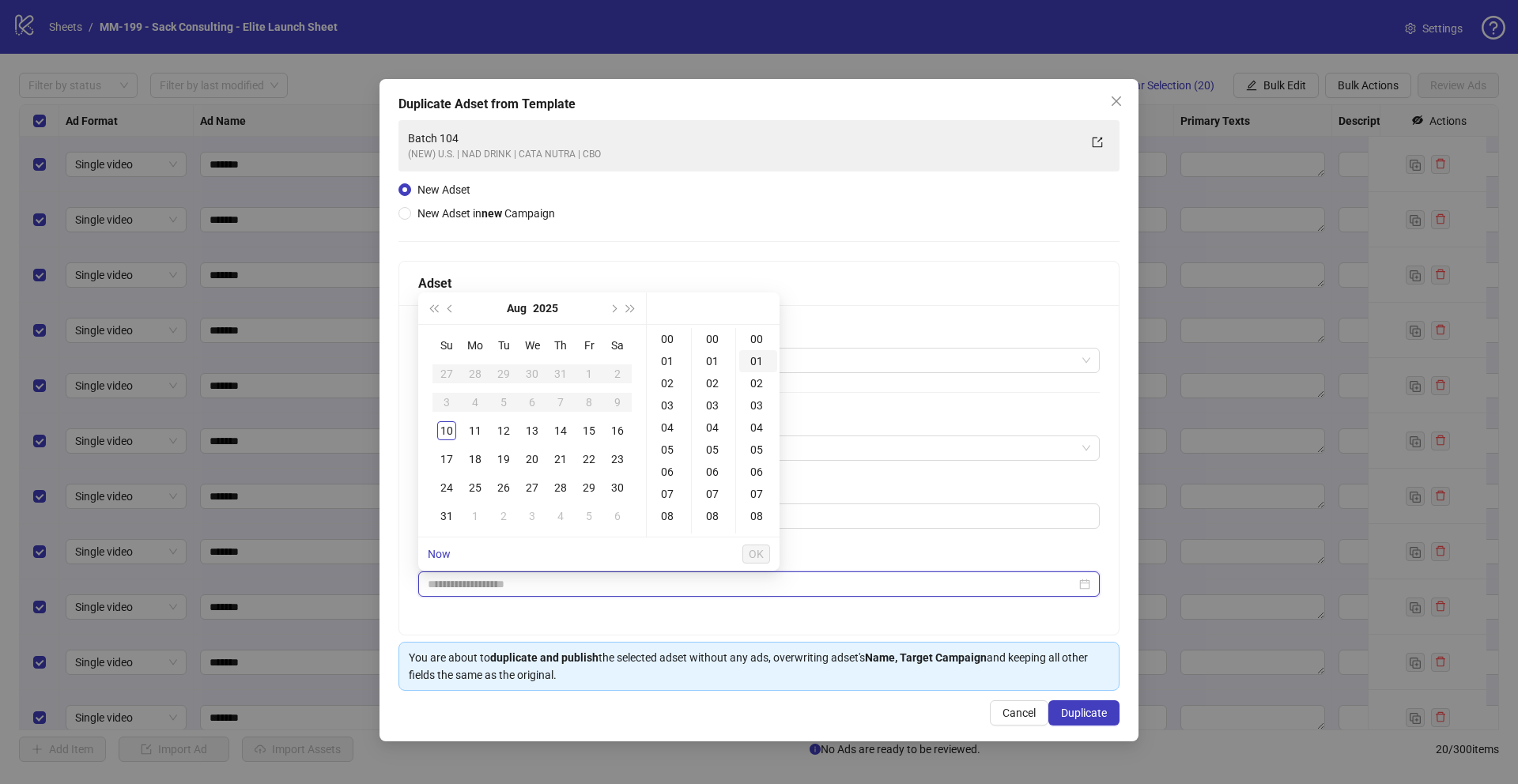
type input "**********"
click at [477, 430] on div "11" at bounding box center [474, 430] width 19 height 19
type input "**********"
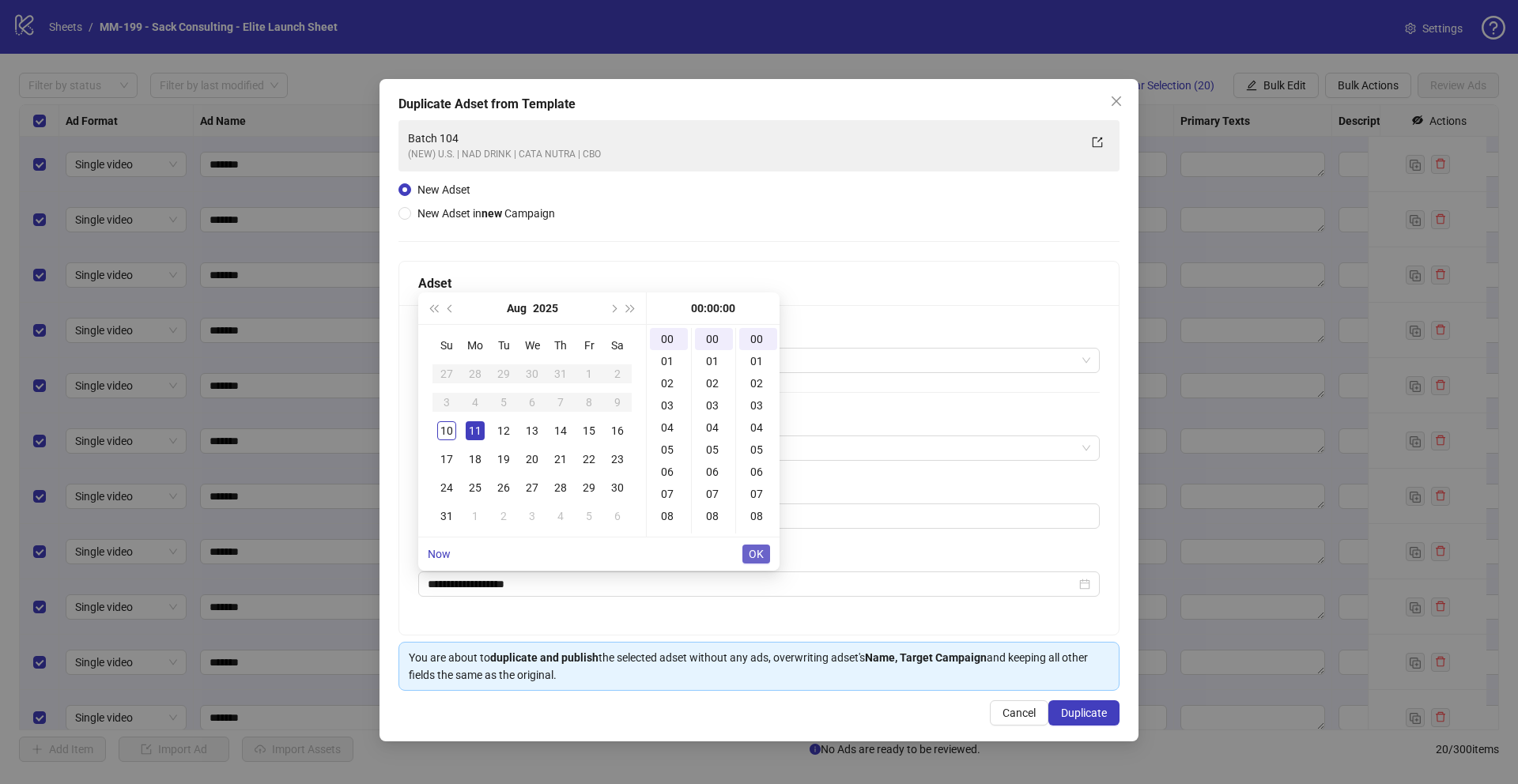
click at [751, 552] on span "OK" at bounding box center [756, 554] width 15 height 13
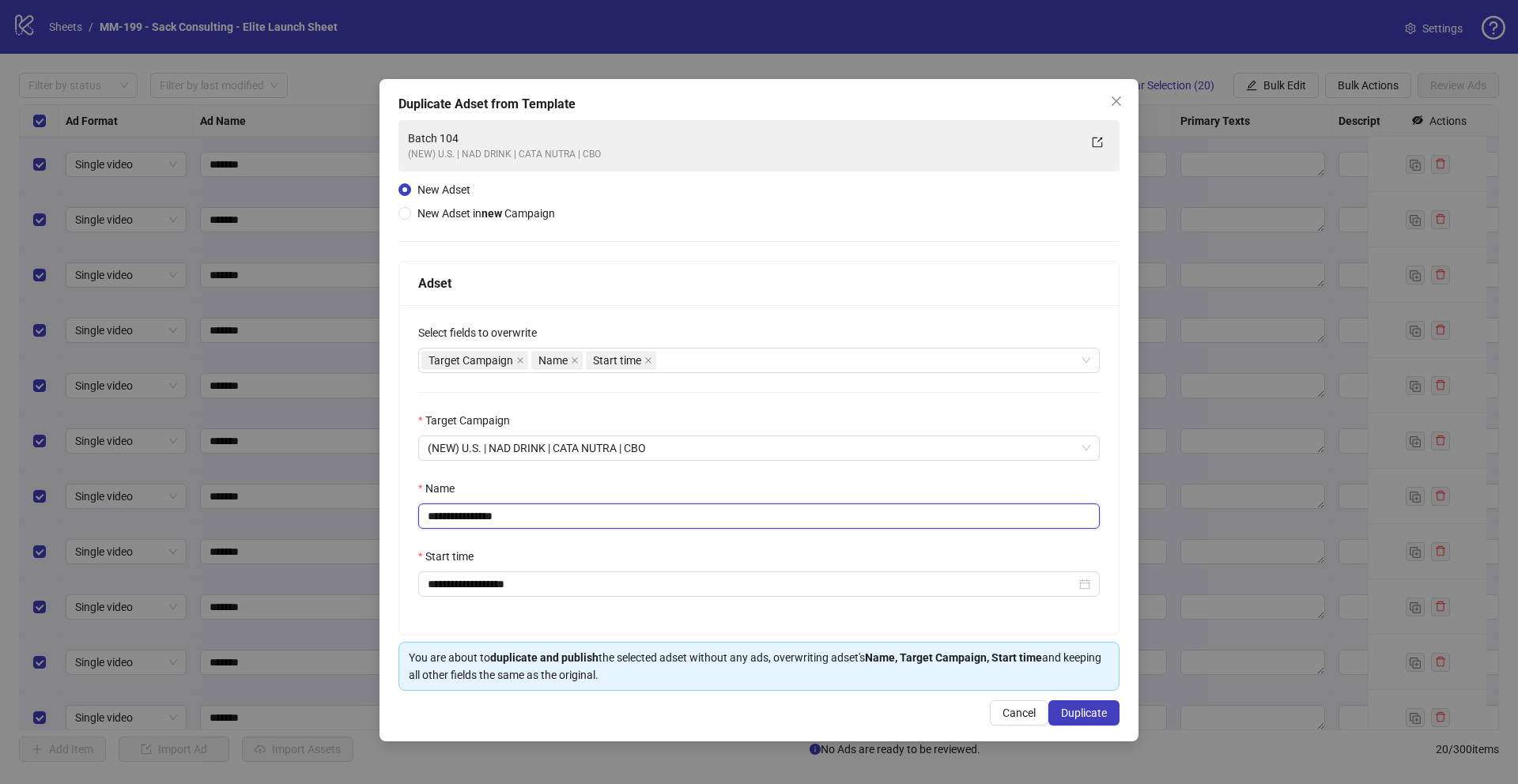
drag, startPoint x: 533, startPoint y: 527, endPoint x: 474, endPoint y: 524, distance: 59.1
click at [474, 524] on input "**********" at bounding box center [759, 517] width 682 height 25
type input "*********"
click at [705, 212] on div "**********" at bounding box center [759, 406] width 721 height 571
click at [1086, 675] on span "Duplicate" at bounding box center [1084, 713] width 46 height 13
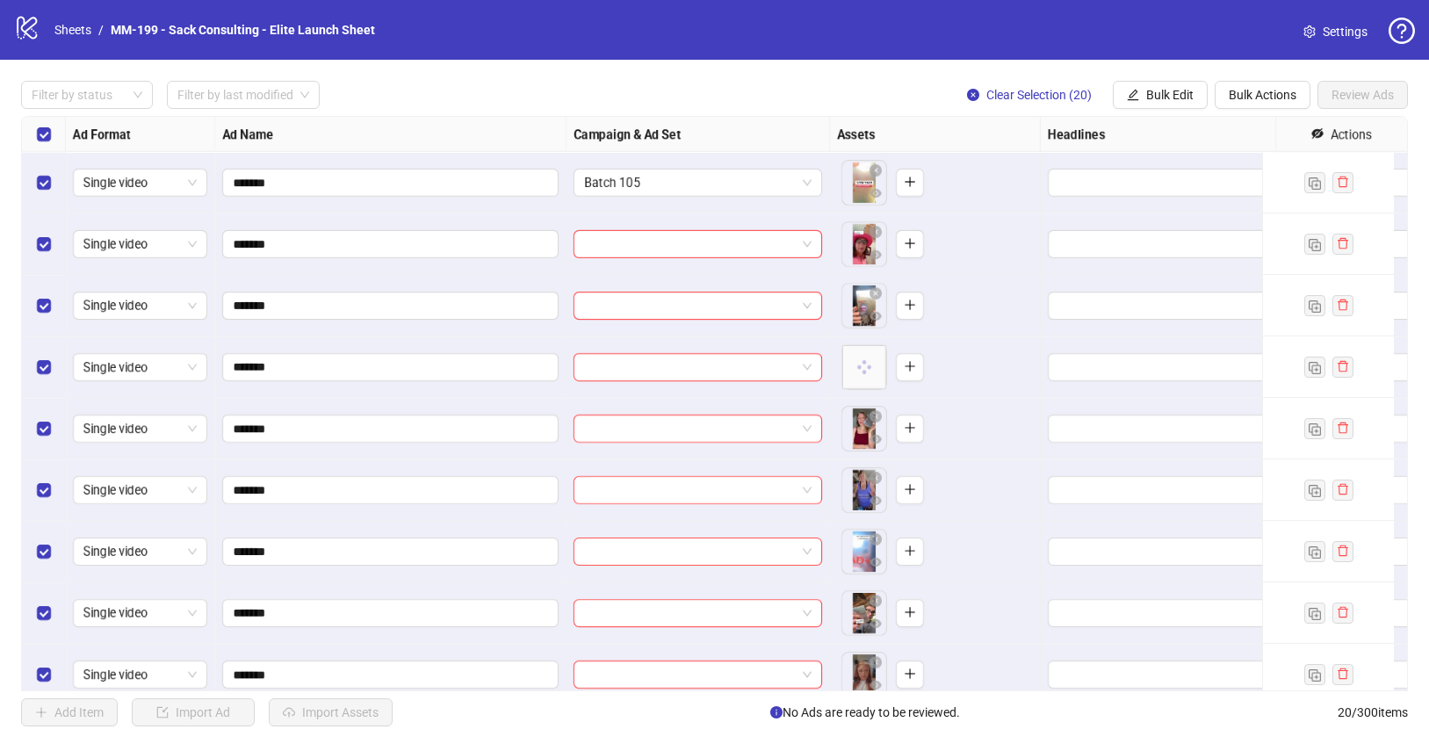
drag, startPoint x: 956, startPoint y: 167, endPoint x: 978, endPoint y: 196, distance: 36.9
click at [978, 196] on div "To pick up a draggable item, press the space bar. While dragging, use the arrow…" at bounding box center [935, 182] width 196 height 54
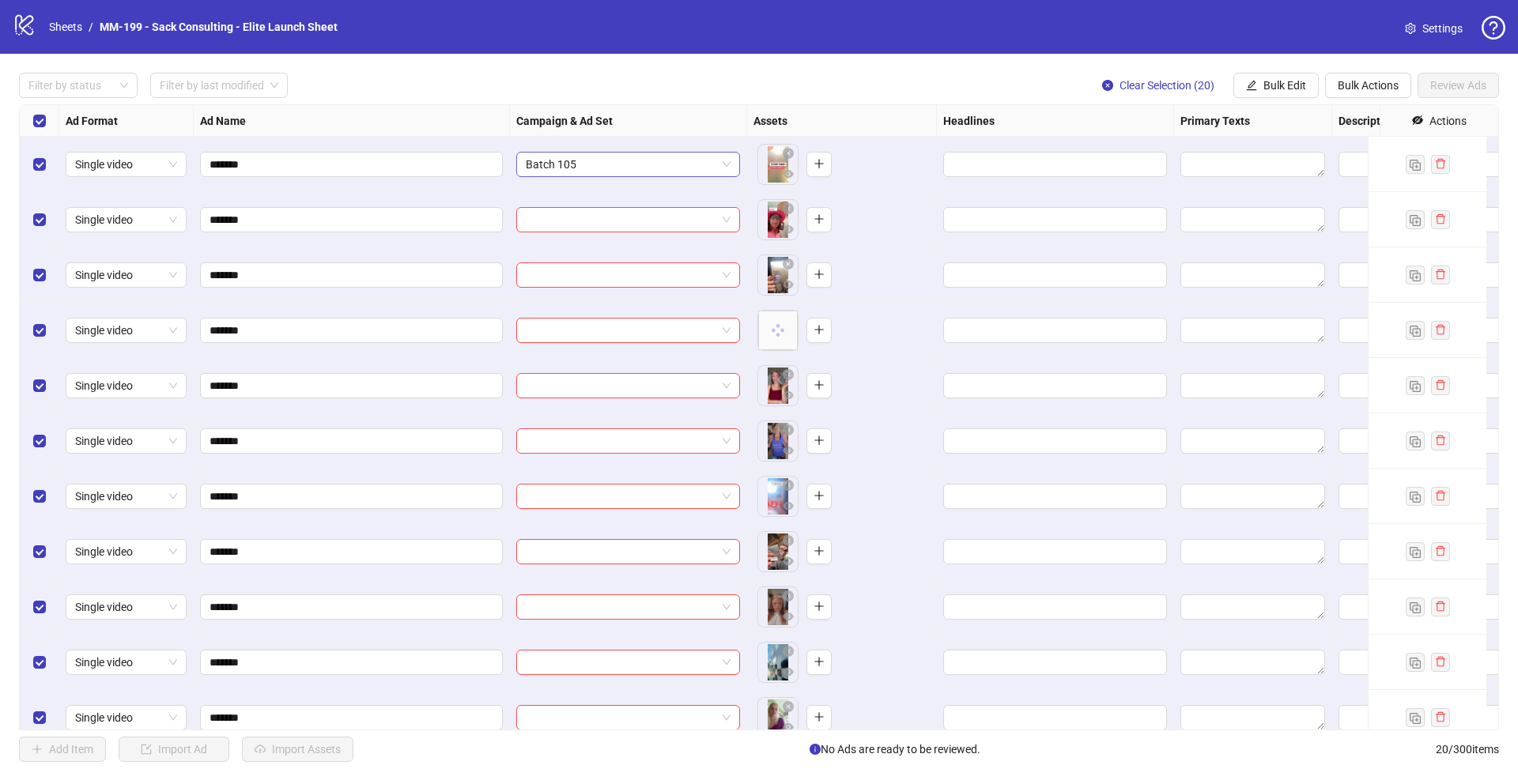
click at [674, 168] on span "Batch 105" at bounding box center [628, 165] width 204 height 23
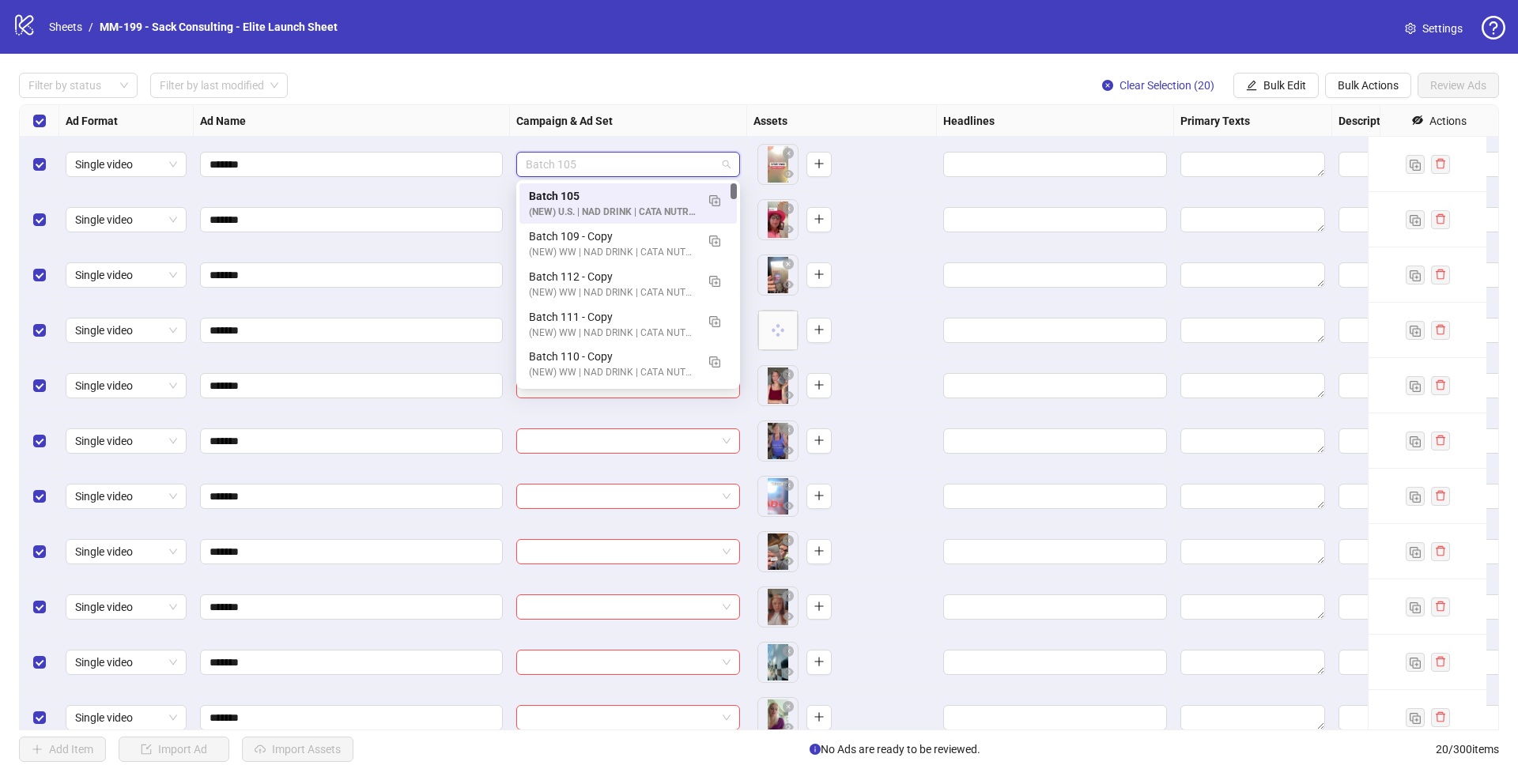
click at [674, 168] on span "Batch 105" at bounding box center [628, 165] width 204 height 23
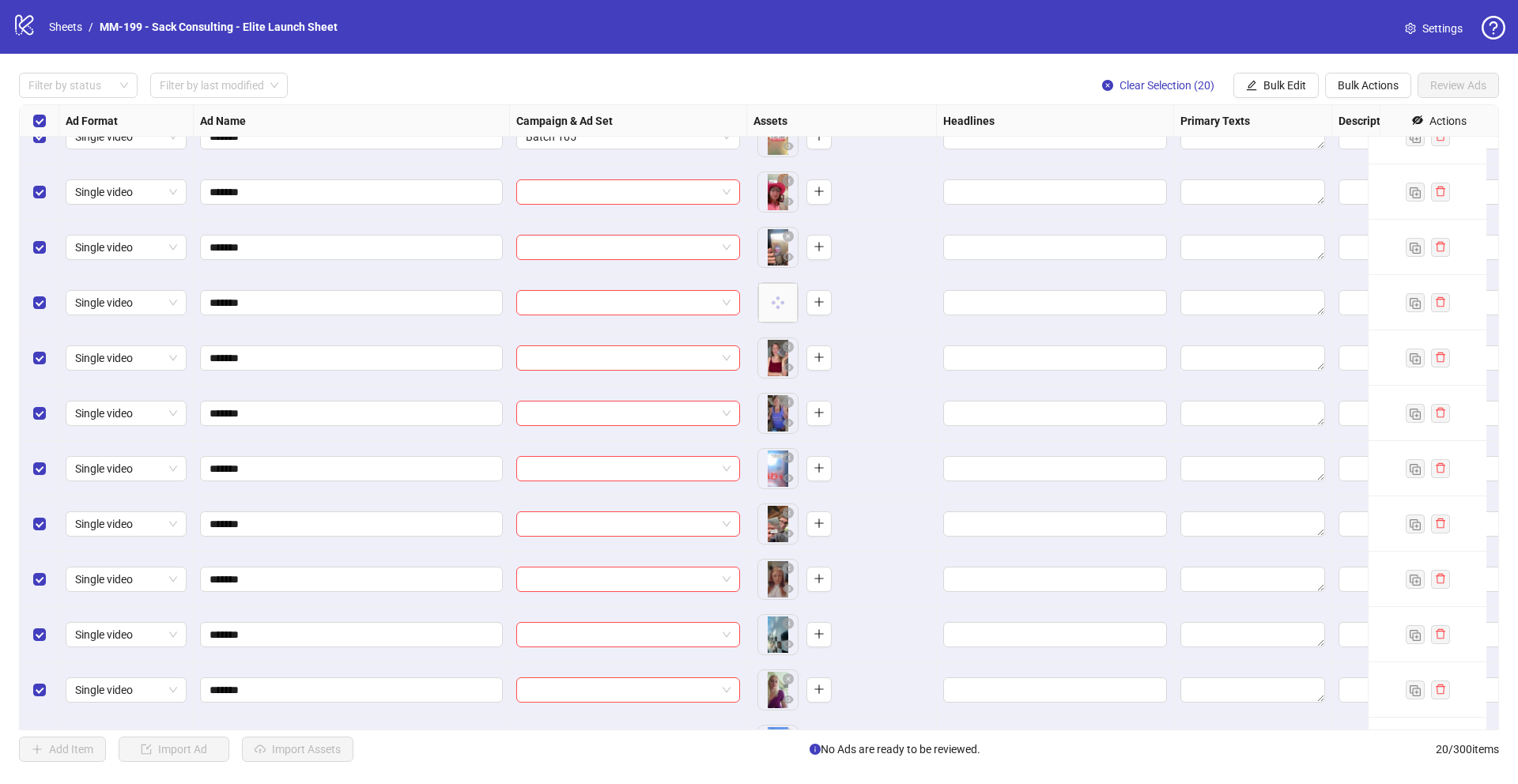
scroll to position [37, 0]
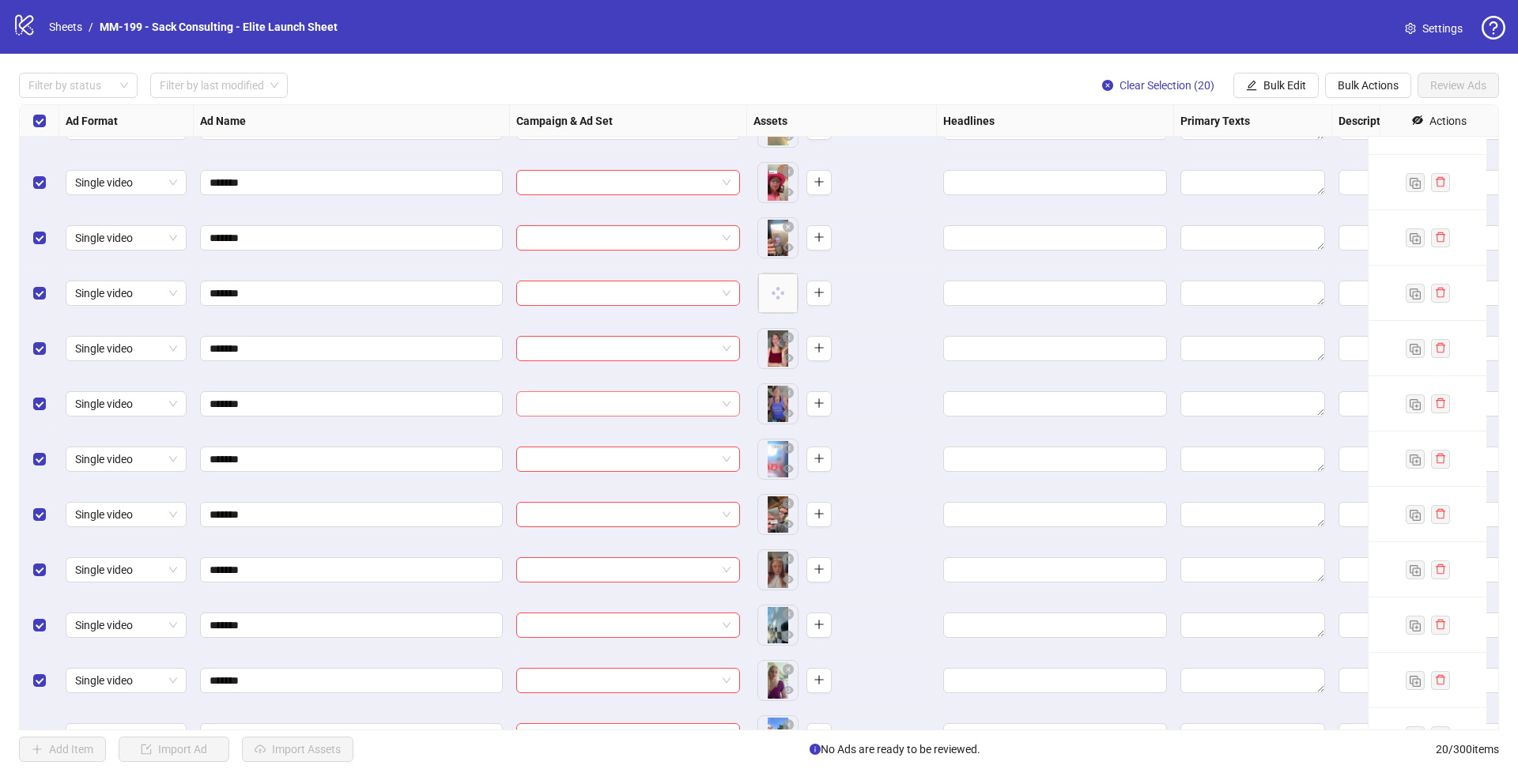
click at [619, 410] on input "search" at bounding box center [621, 404] width 191 height 23
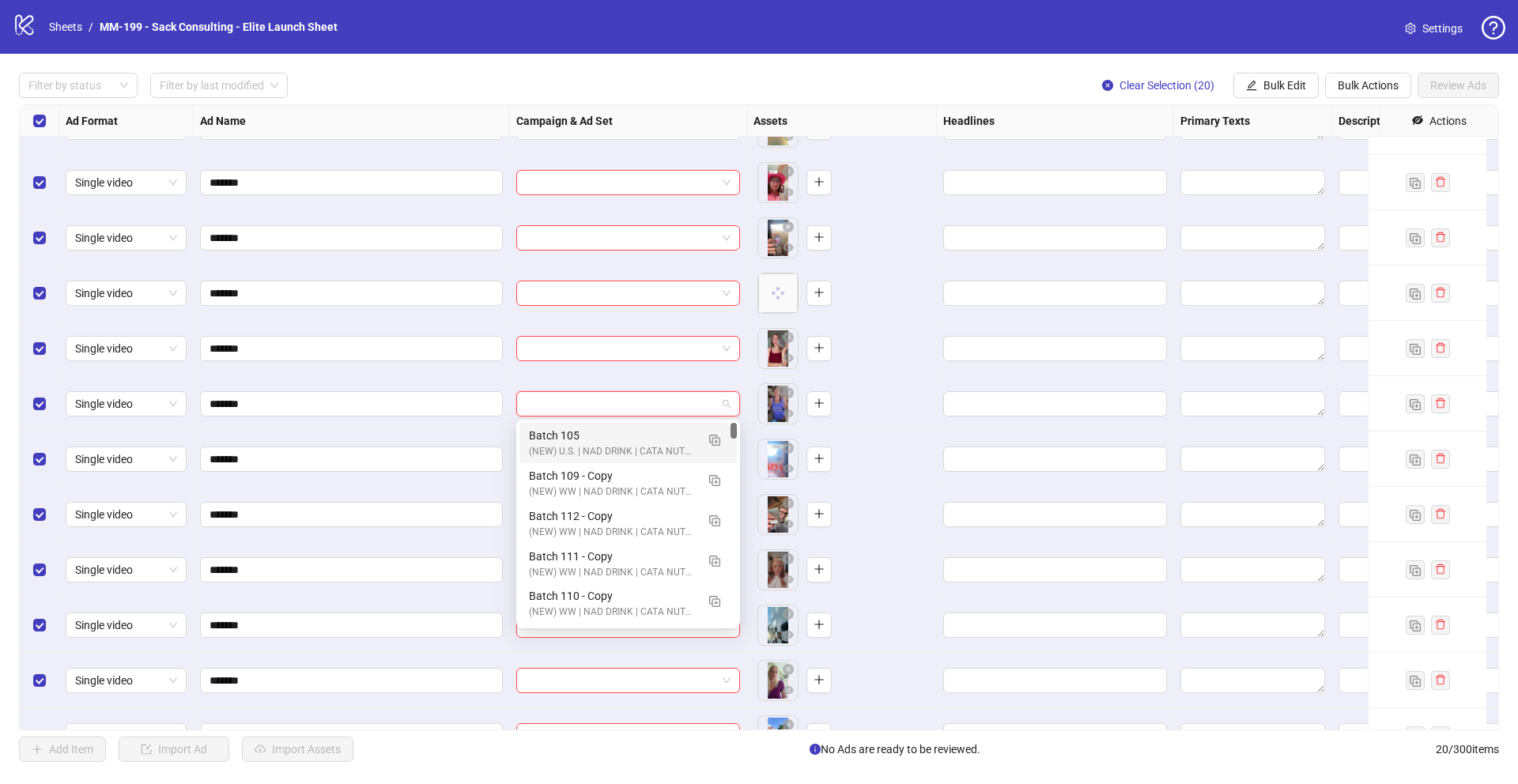
click at [617, 442] on div "Batch 105" at bounding box center [612, 435] width 167 height 17
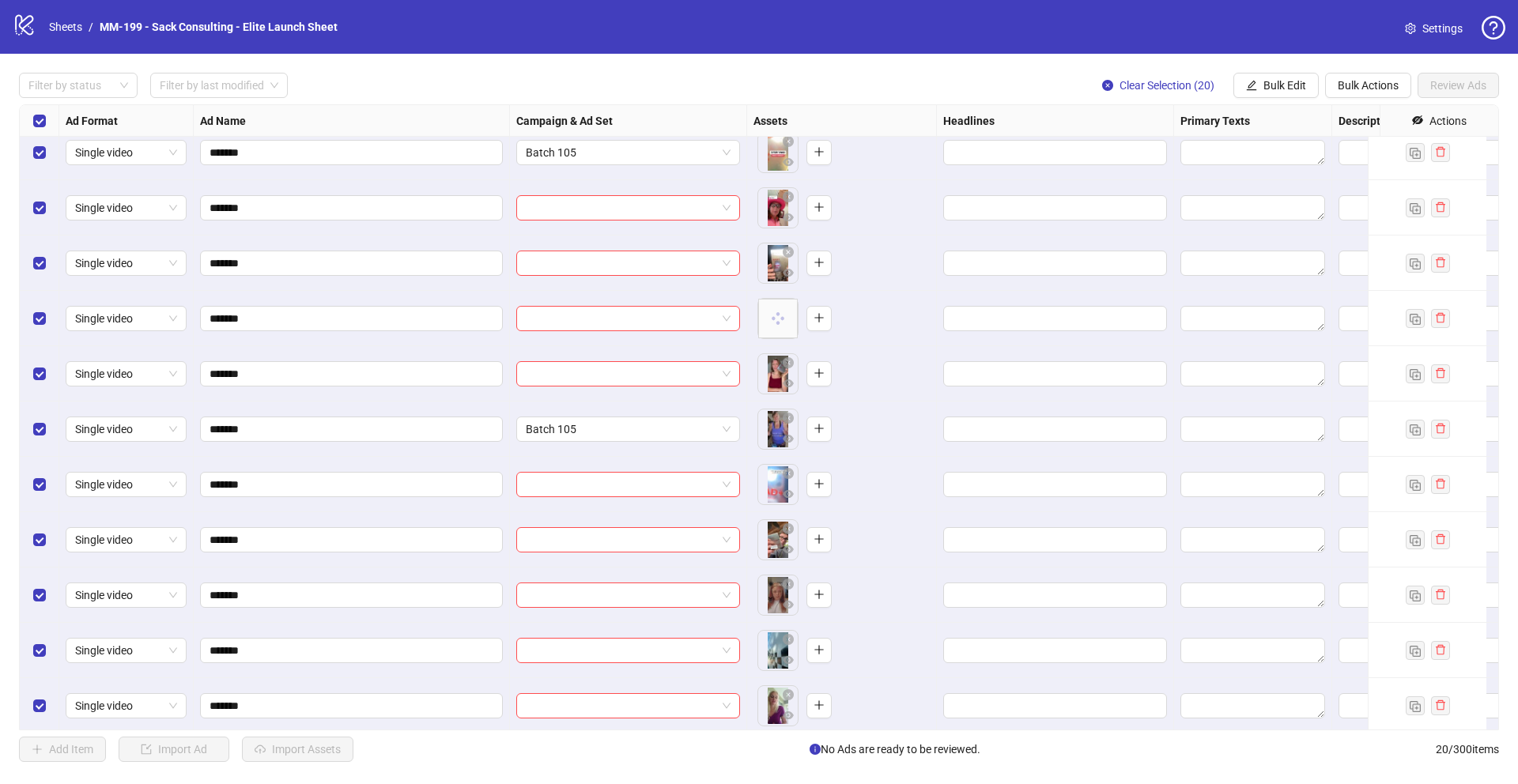
scroll to position [0, 0]
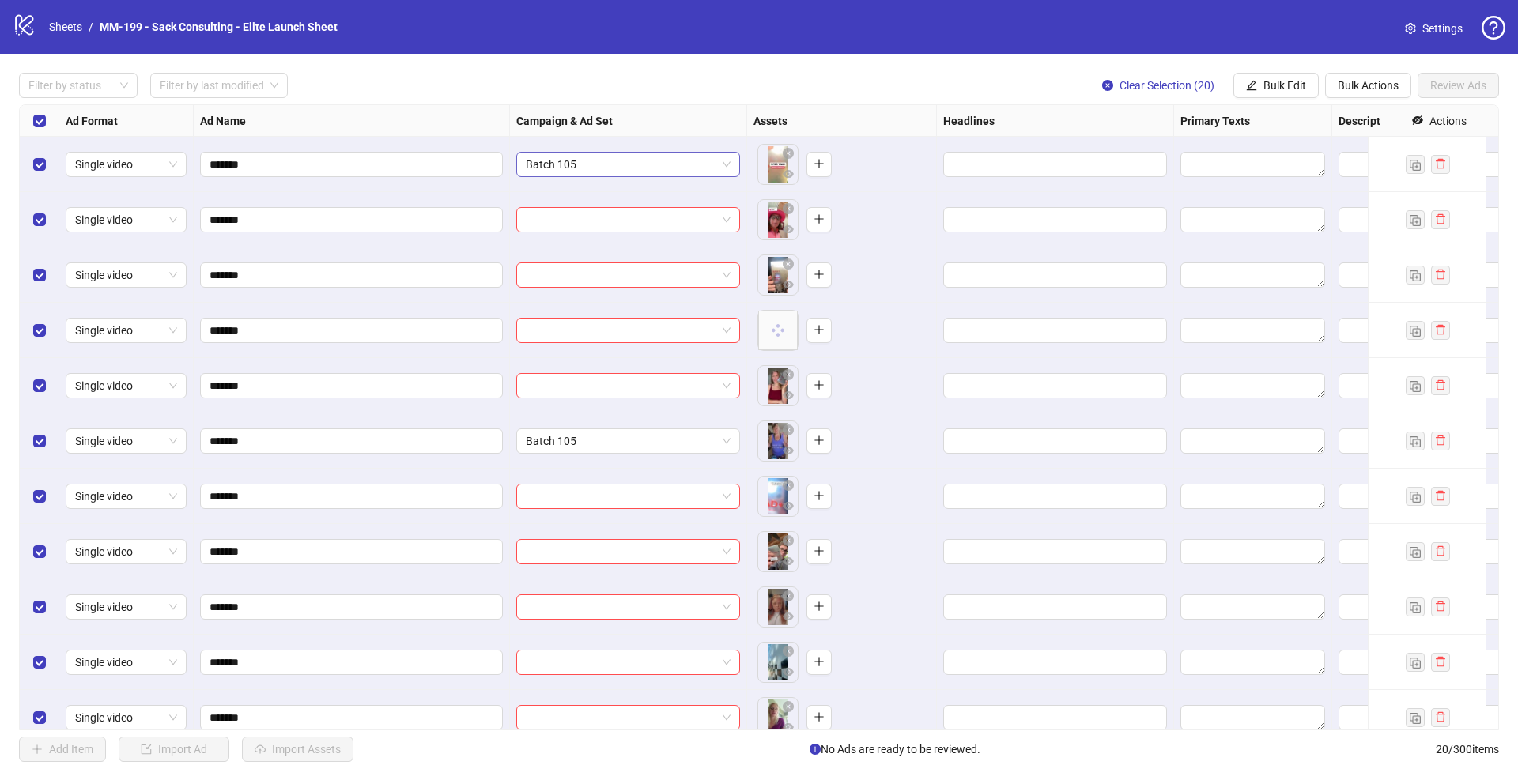
click at [624, 158] on span "Batch 105" at bounding box center [628, 165] width 204 height 23
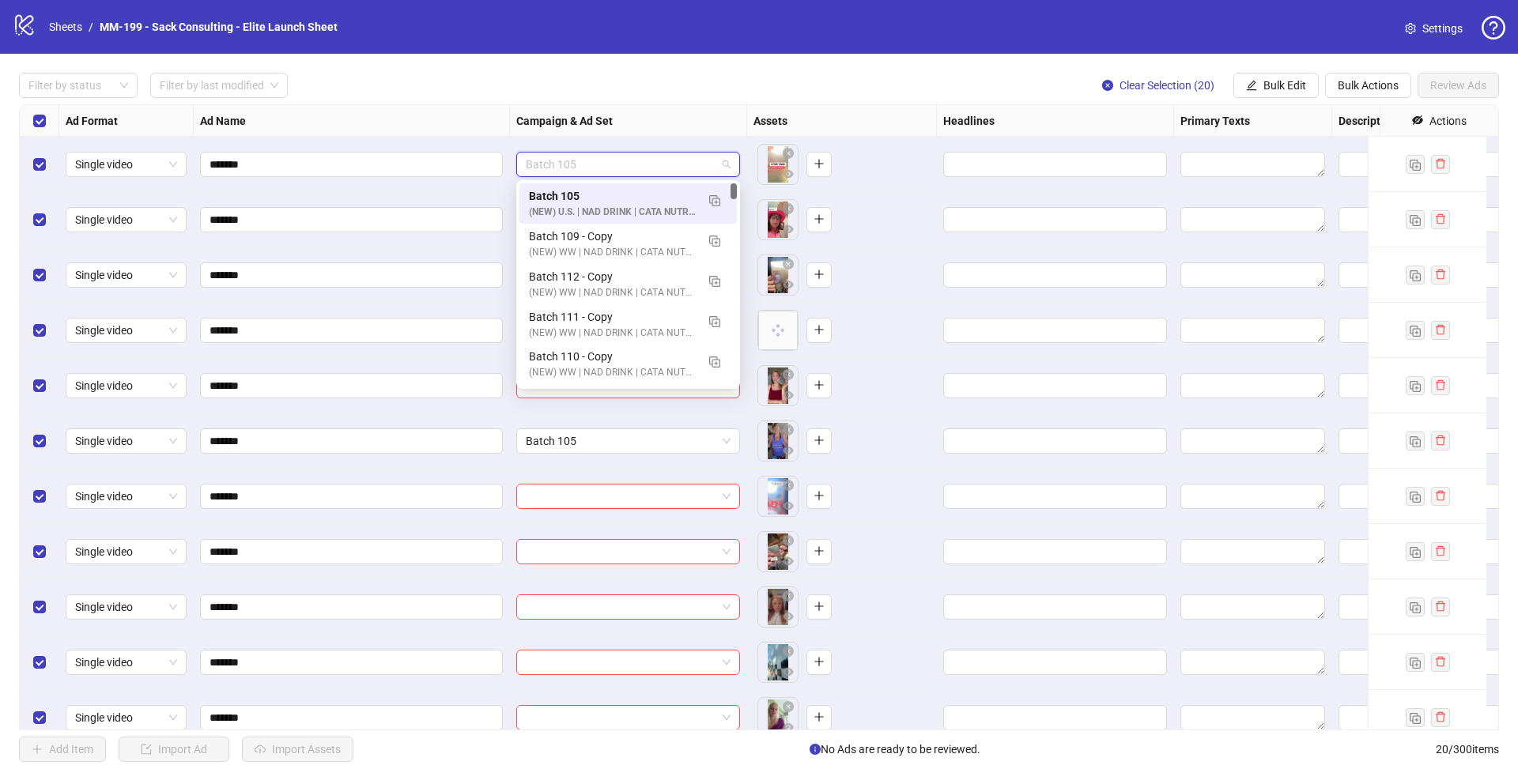
click at [624, 158] on span "Batch 105" at bounding box center [628, 165] width 204 height 23
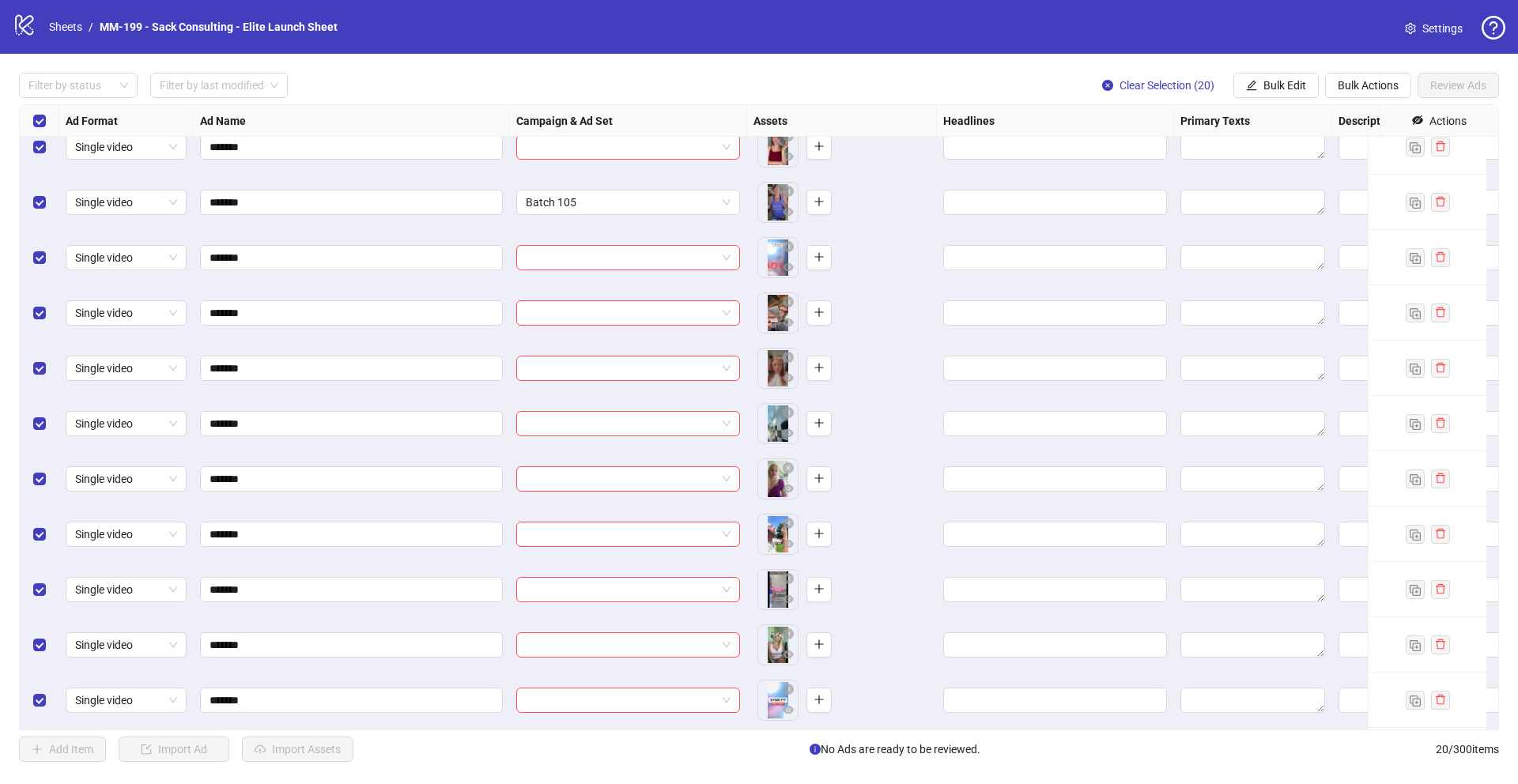
scroll to position [240, 0]
click at [584, 536] on input "search" at bounding box center [621, 533] width 191 height 23
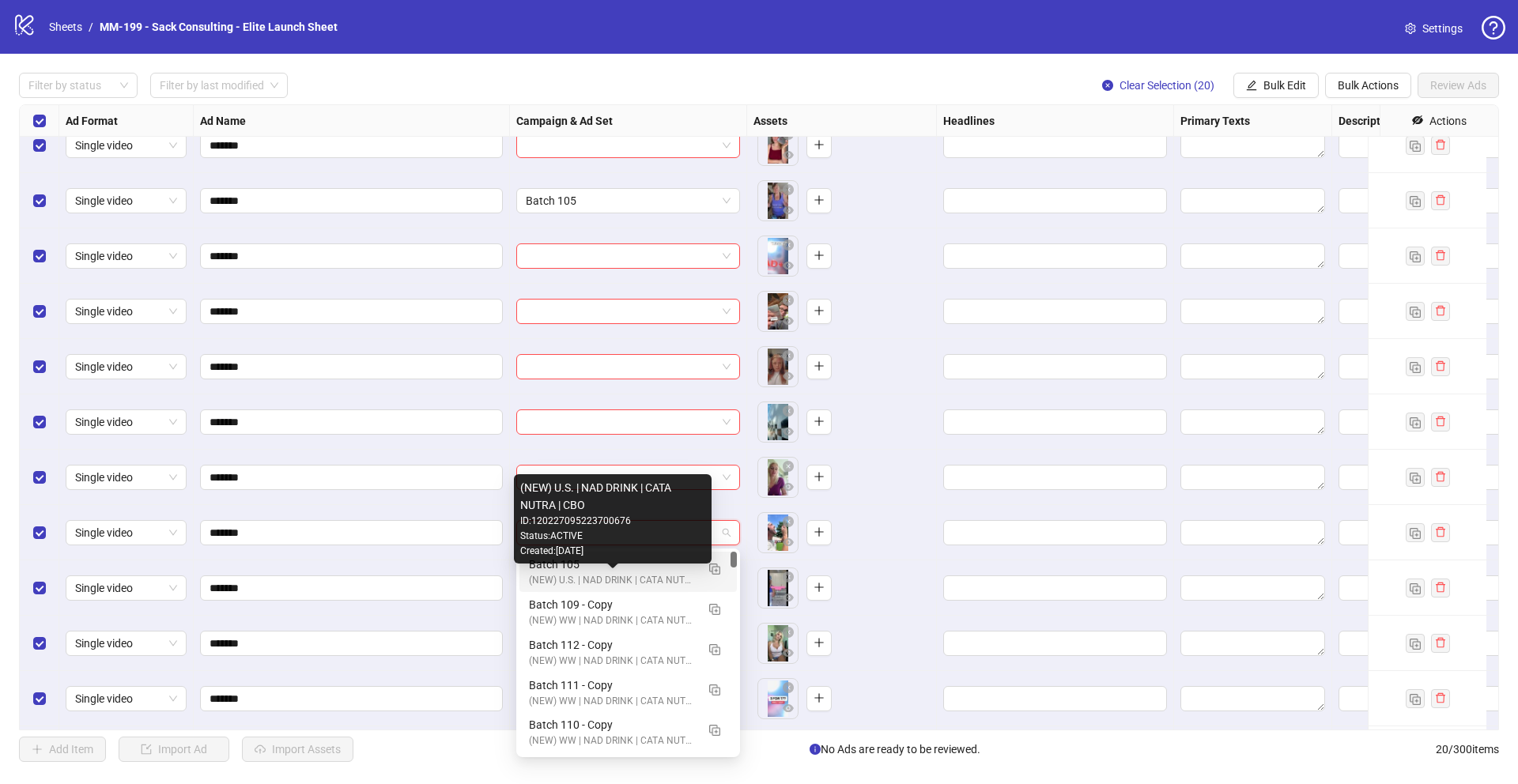
click at [588, 573] on div "(NEW) U.S. | NAD DRINK | CATA NUTRA | CBO" at bounding box center [612, 581] width 167 height 15
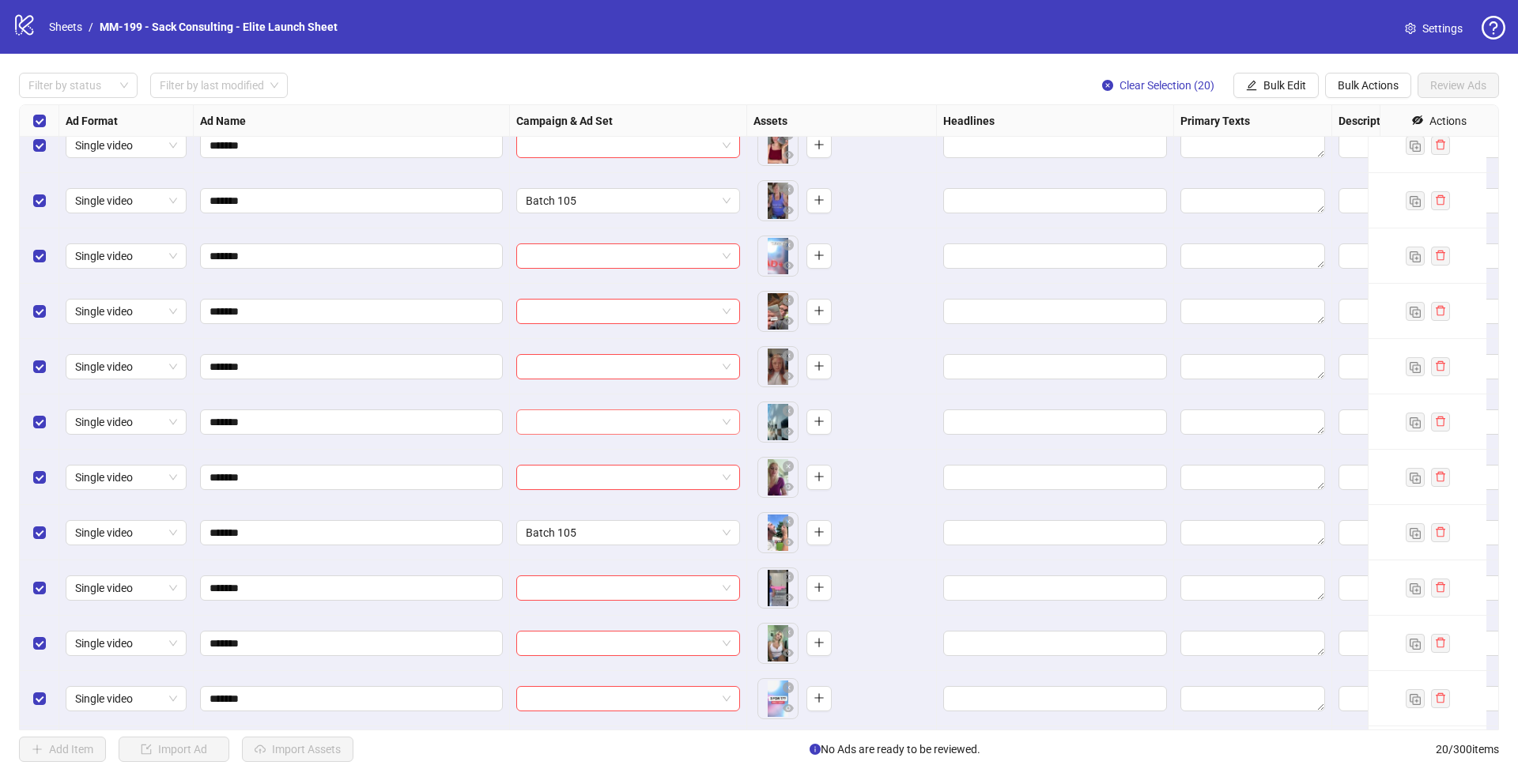
click at [538, 420] on input "search" at bounding box center [621, 422] width 191 height 23
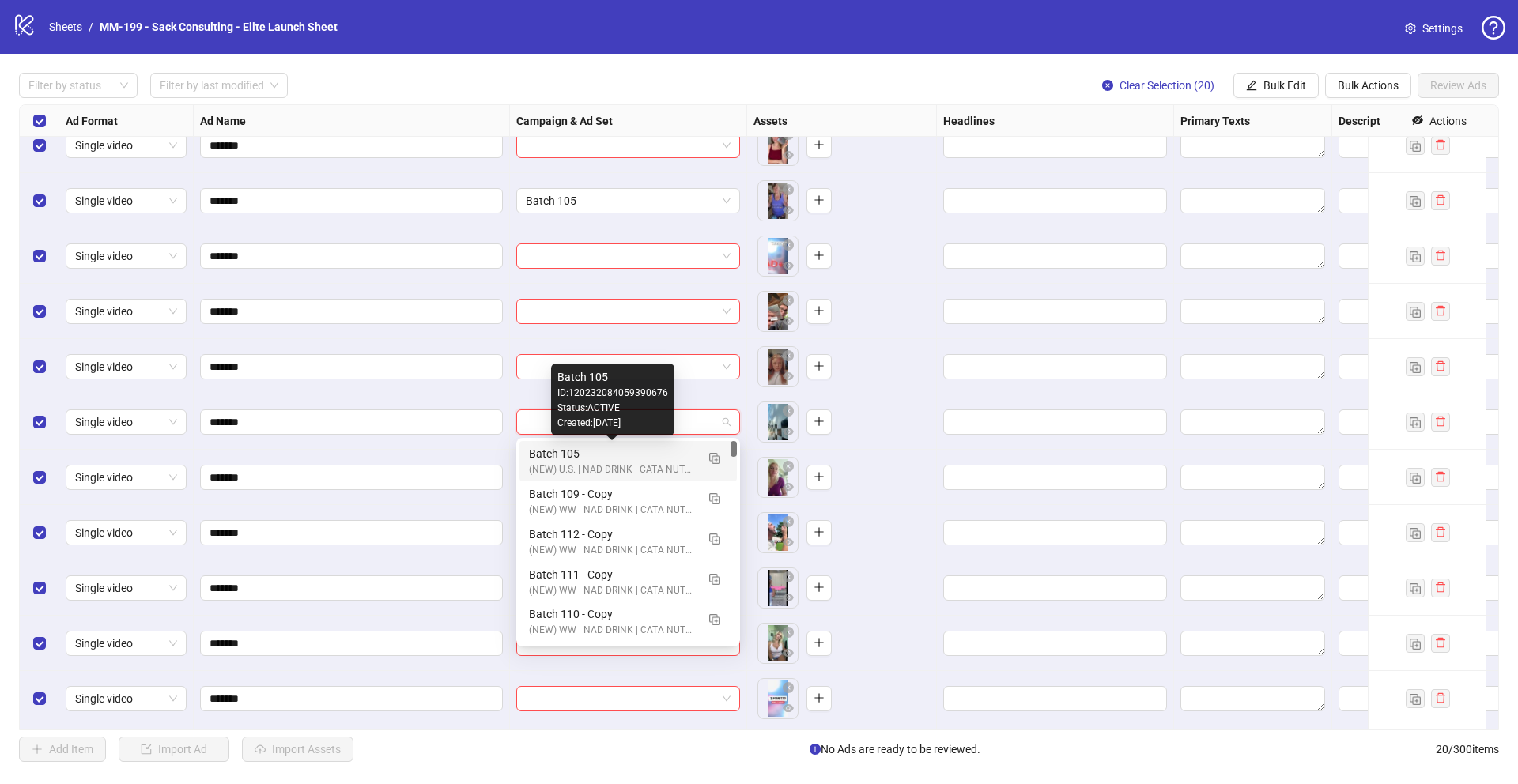
click at [568, 457] on div "Batch 105" at bounding box center [612, 454] width 167 height 17
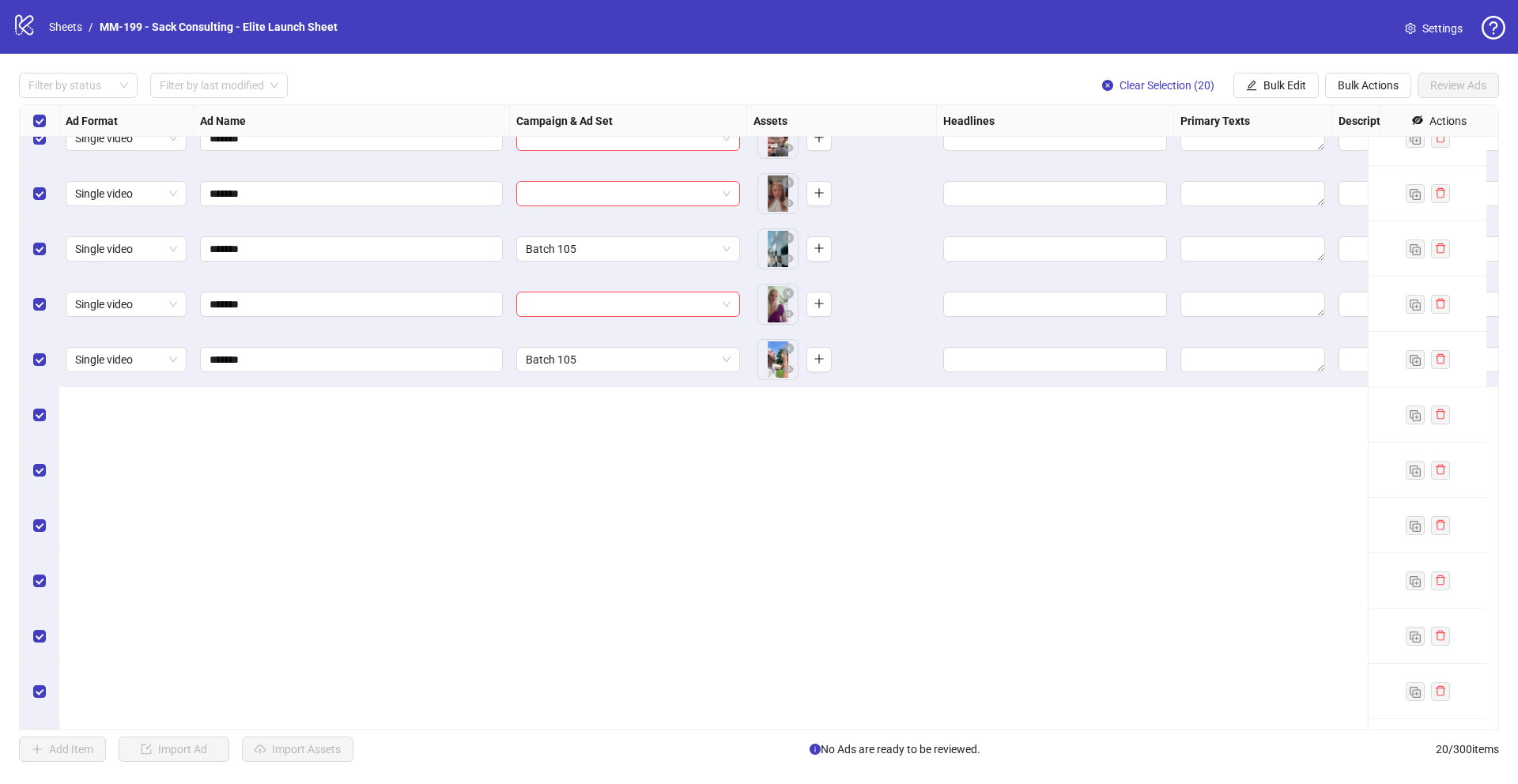
scroll to position [0, 0]
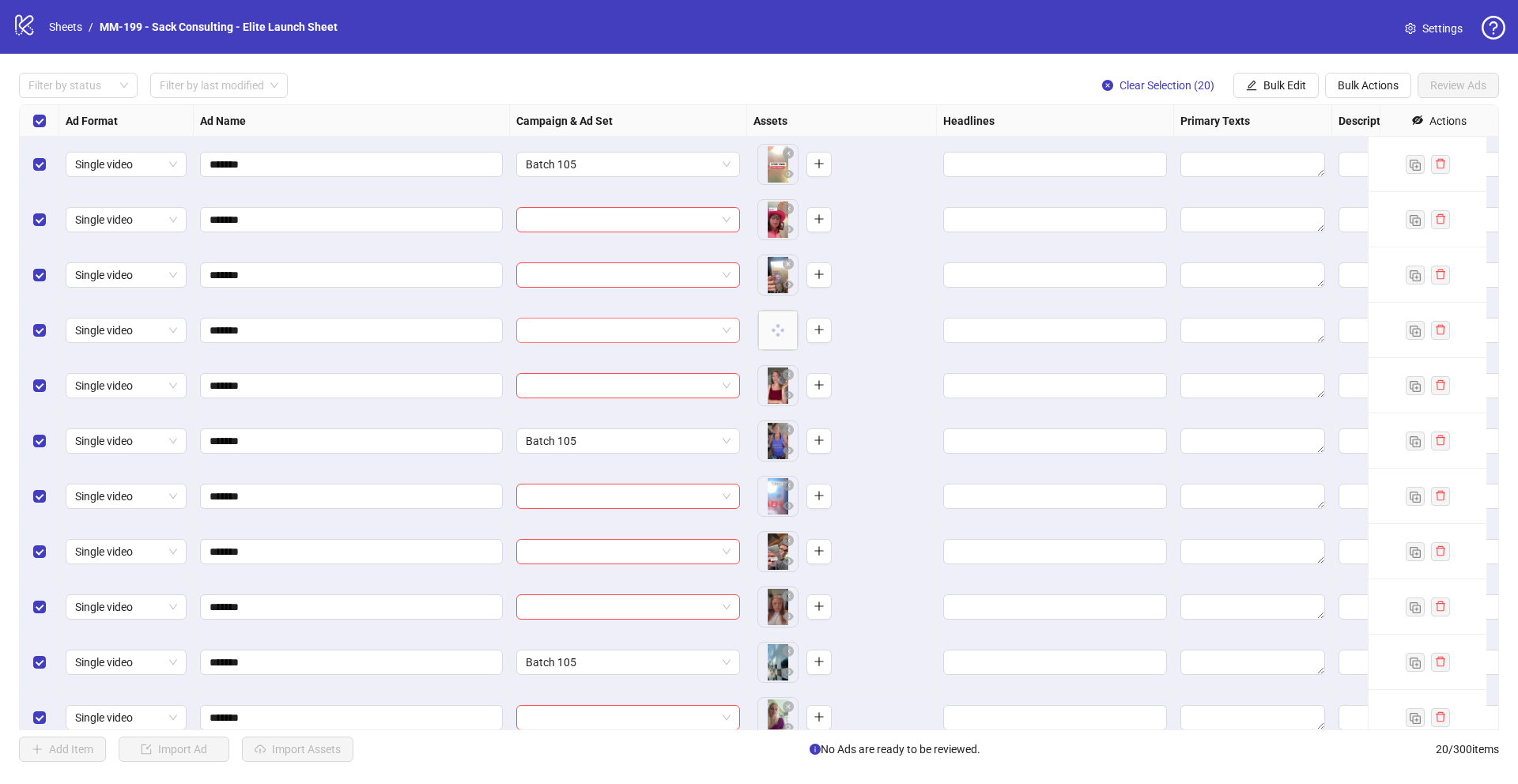
click at [582, 329] on input "search" at bounding box center [621, 330] width 191 height 23
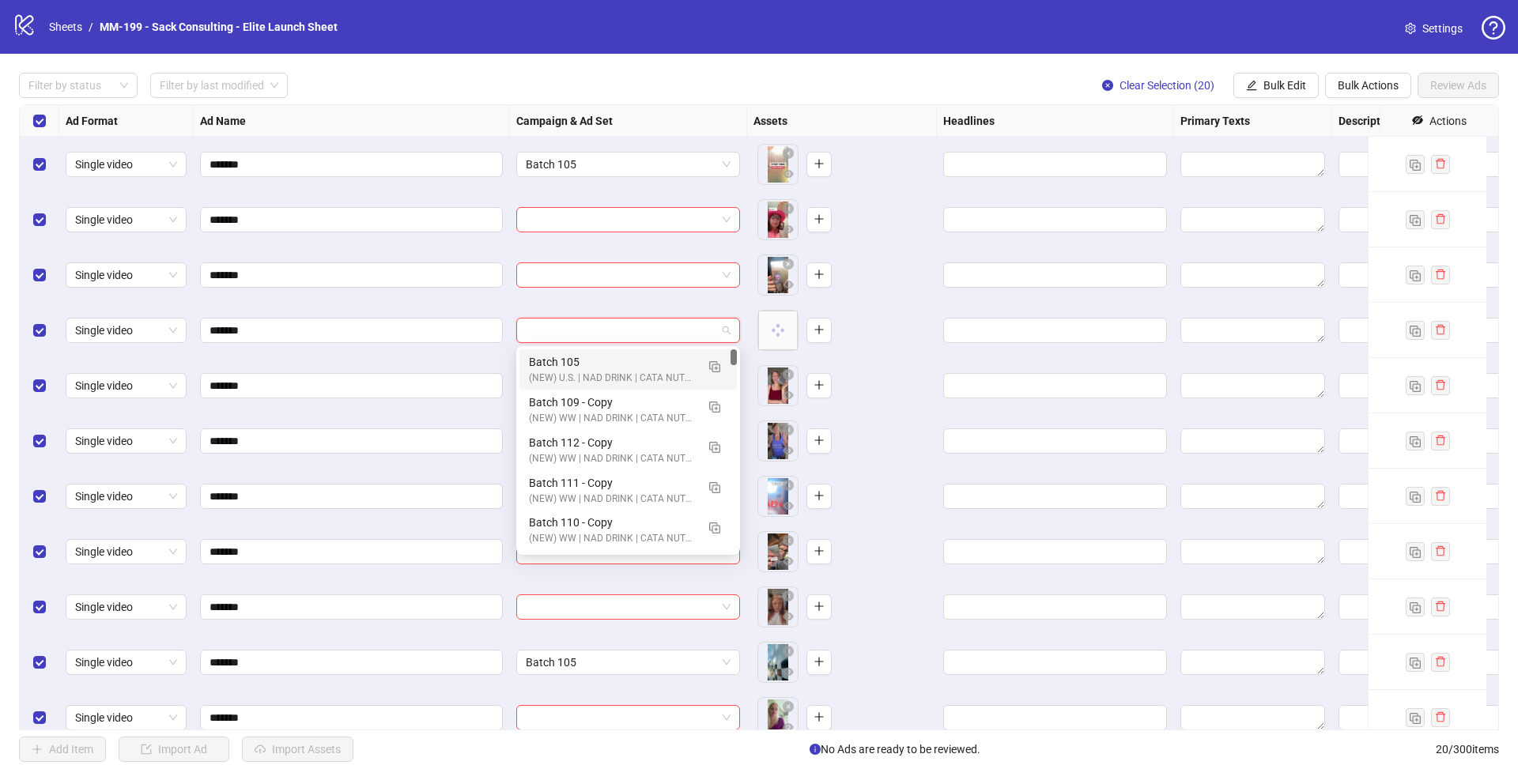
click at [595, 363] on div "Batch 105" at bounding box center [612, 362] width 167 height 17
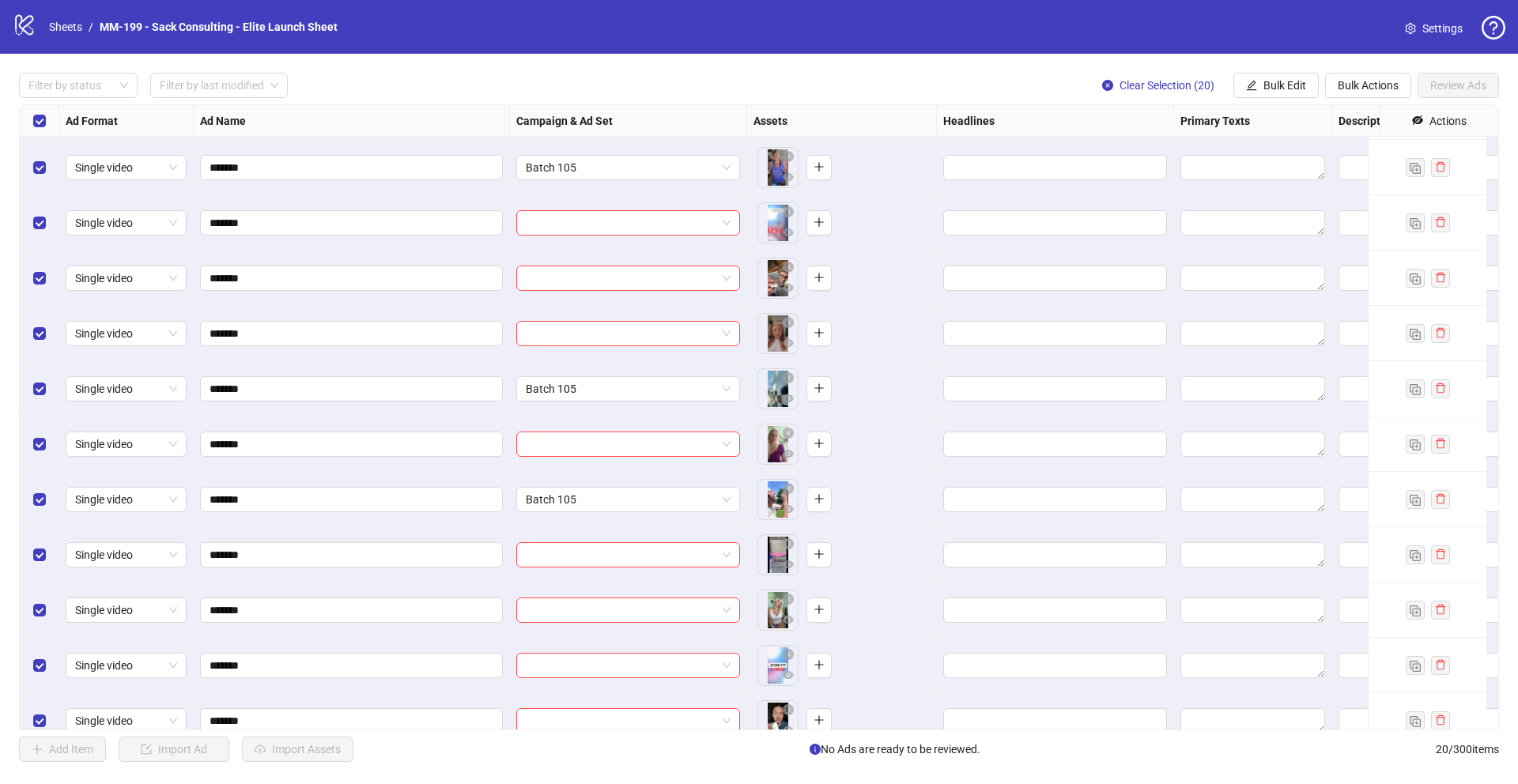
scroll to position [335, 0]
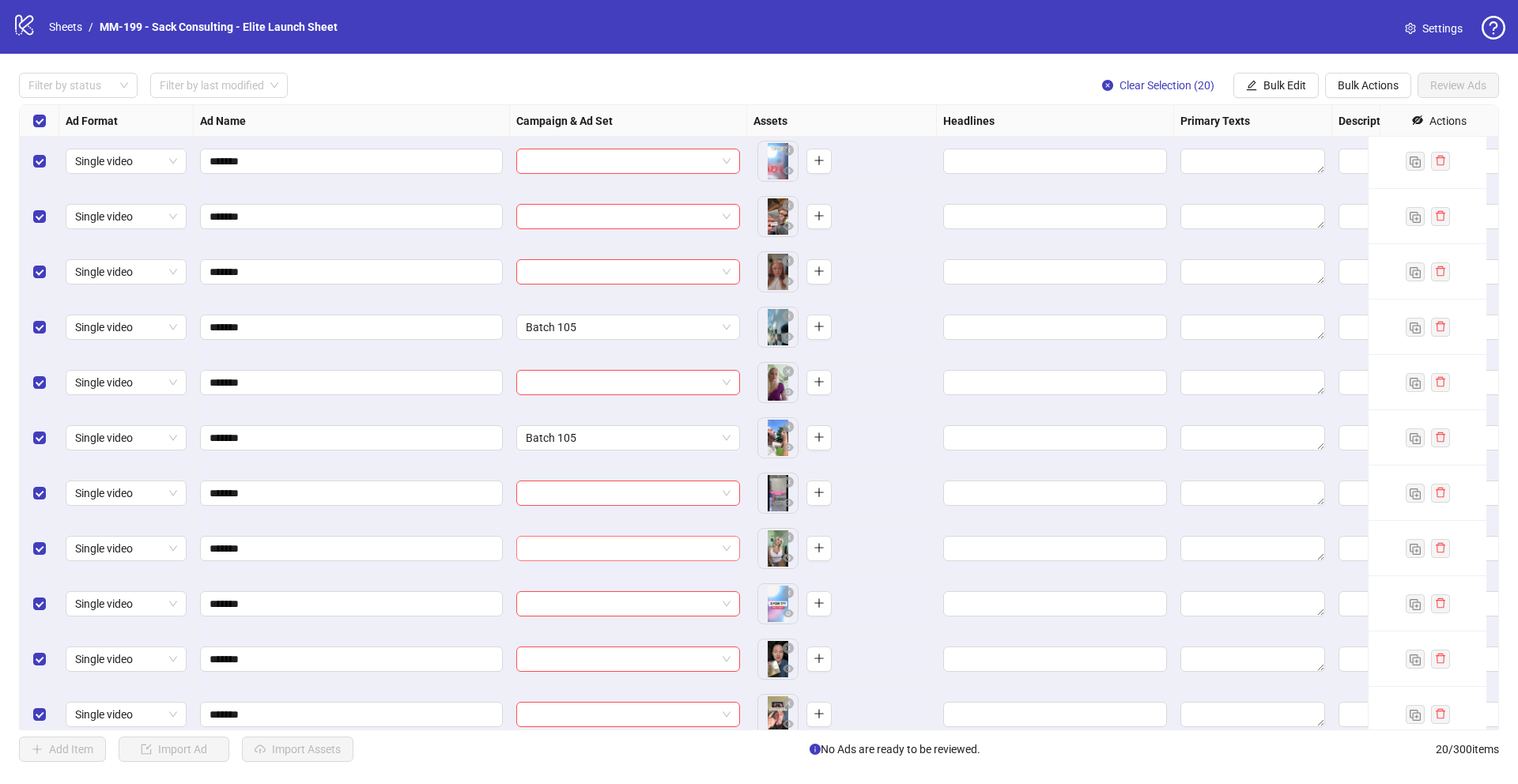
click at [543, 538] on input "search" at bounding box center [621, 548] width 191 height 23
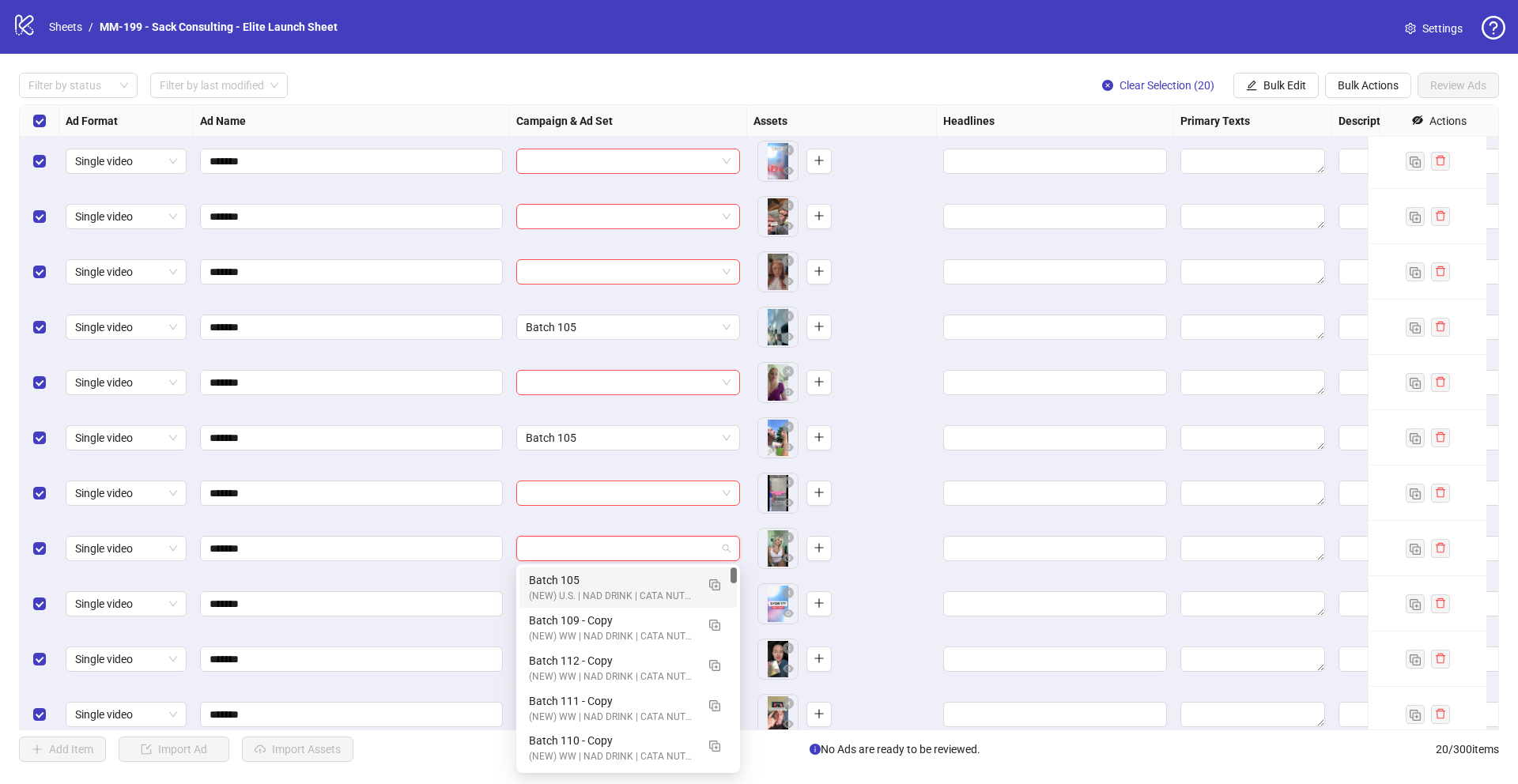
click at [557, 581] on div "Batch 105" at bounding box center [612, 580] width 167 height 17
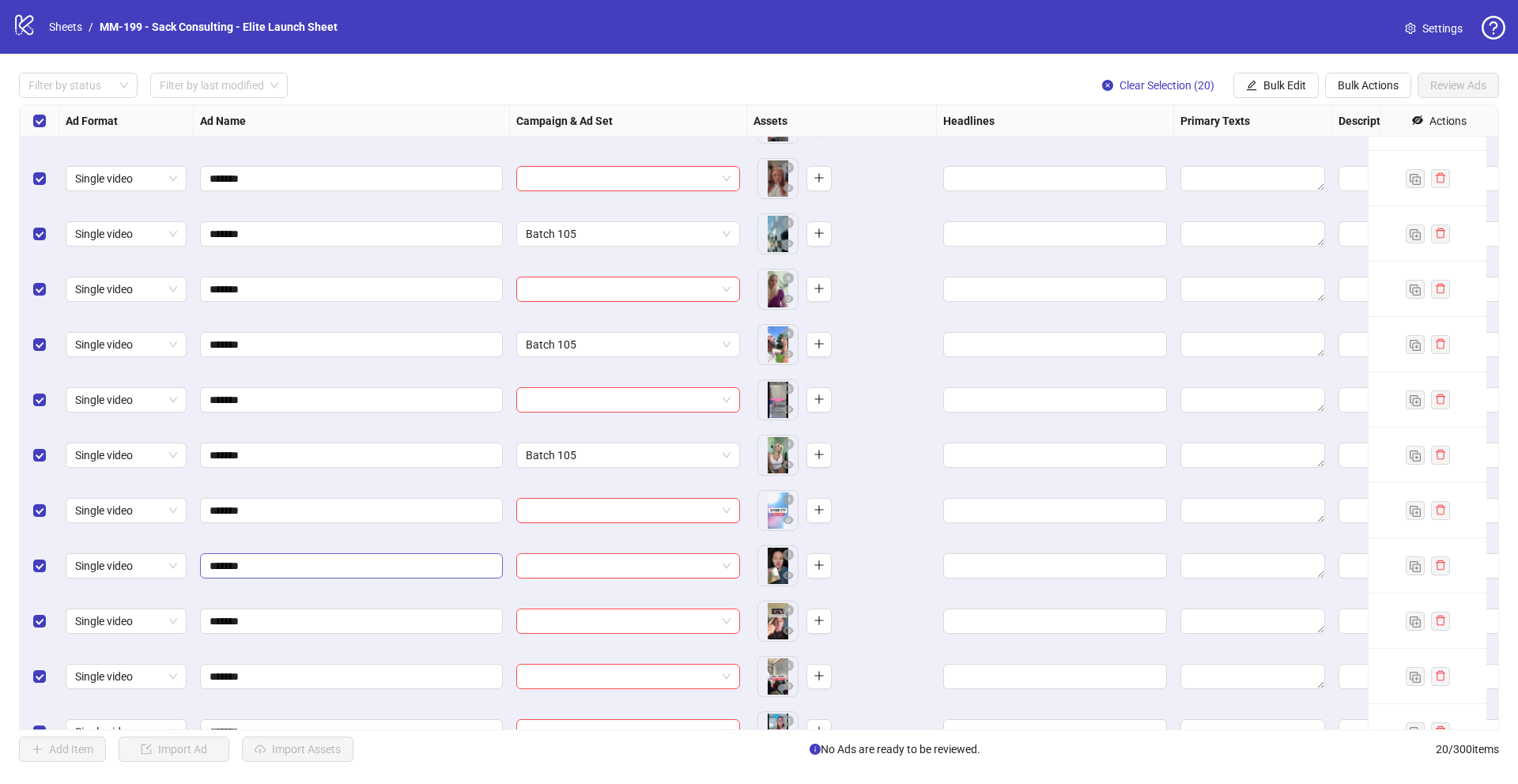
scroll to position [454, 0]
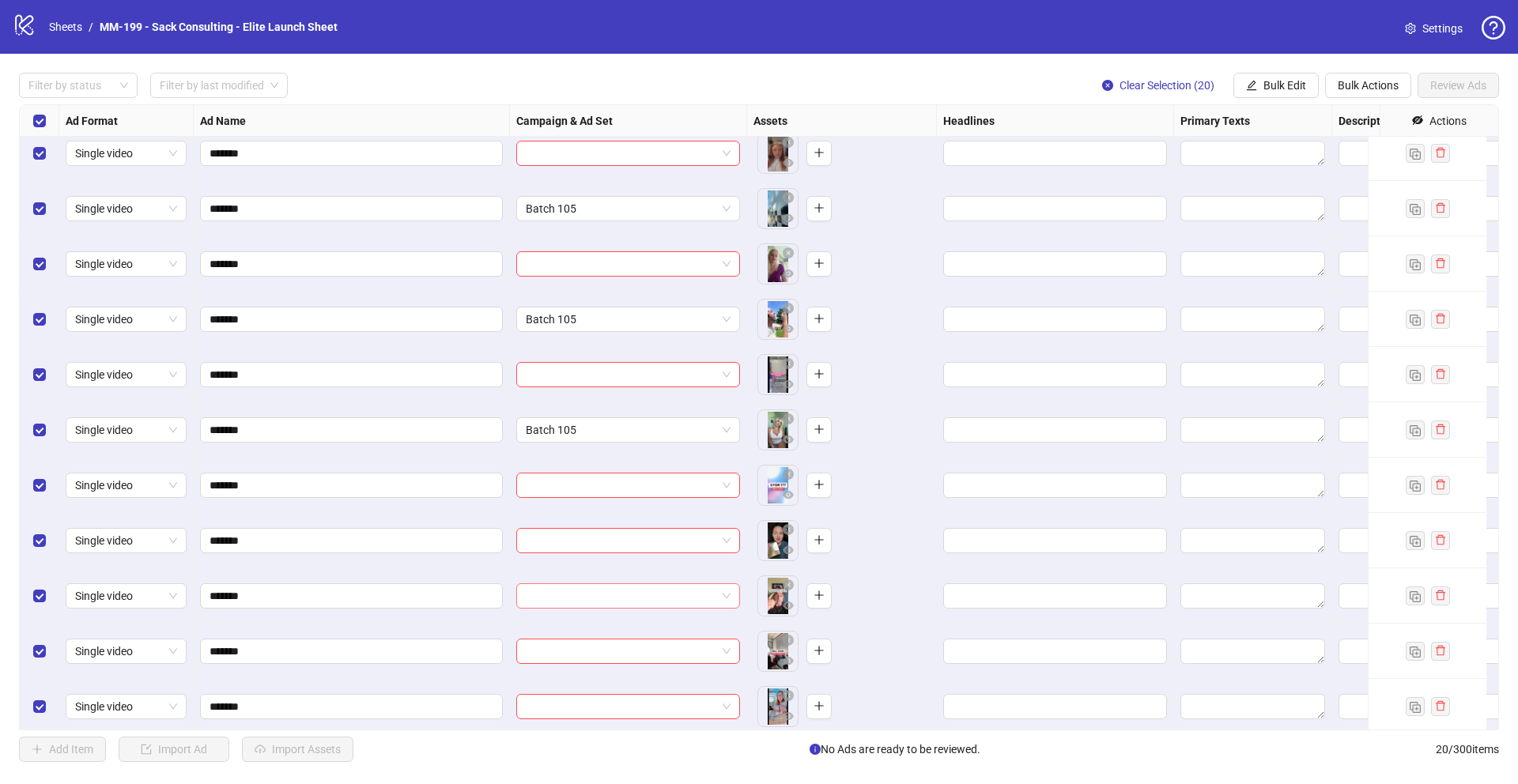
click at [582, 592] on input "search" at bounding box center [621, 596] width 191 height 23
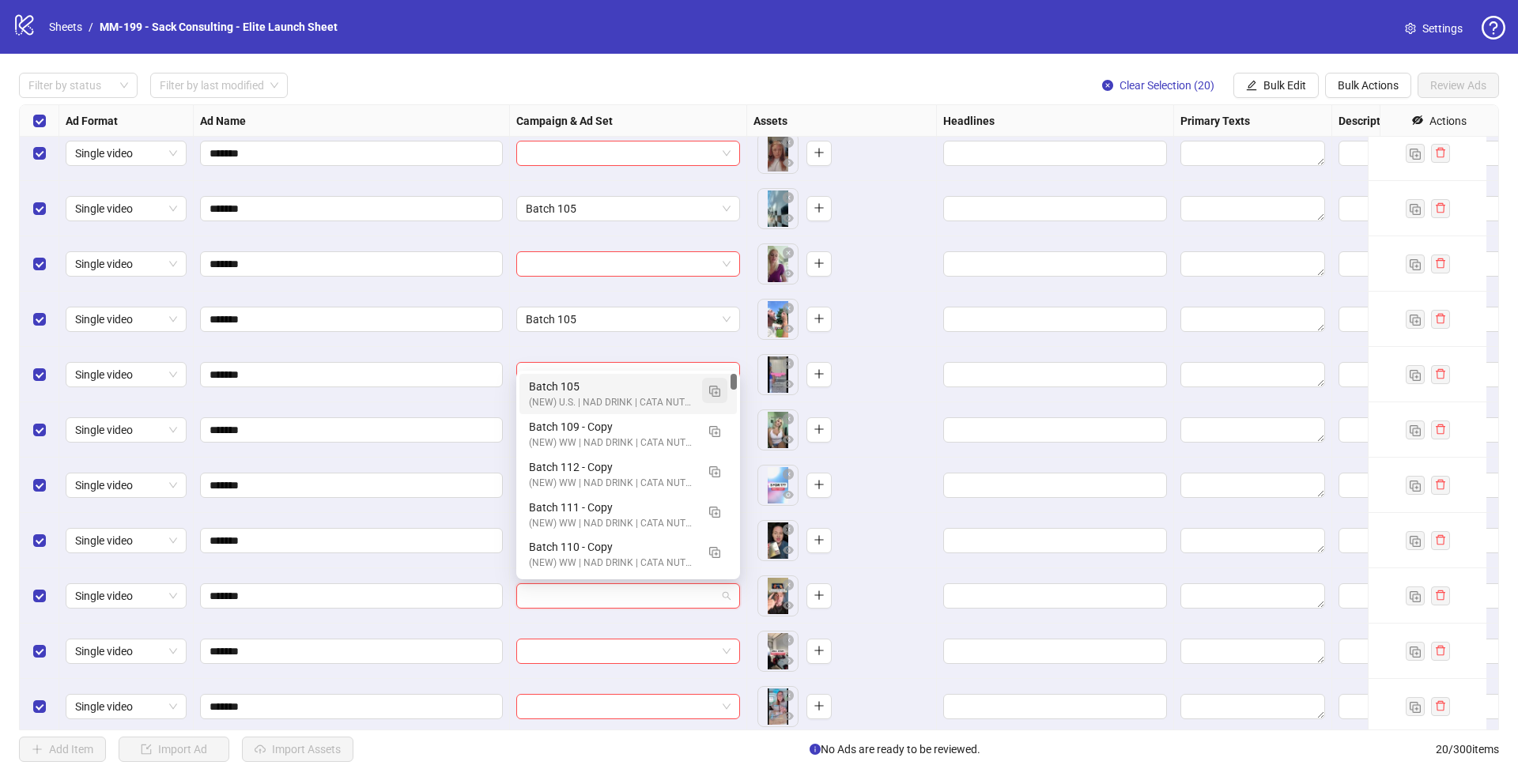
click at [718, 388] on img "button" at bounding box center [715, 392] width 11 height 11
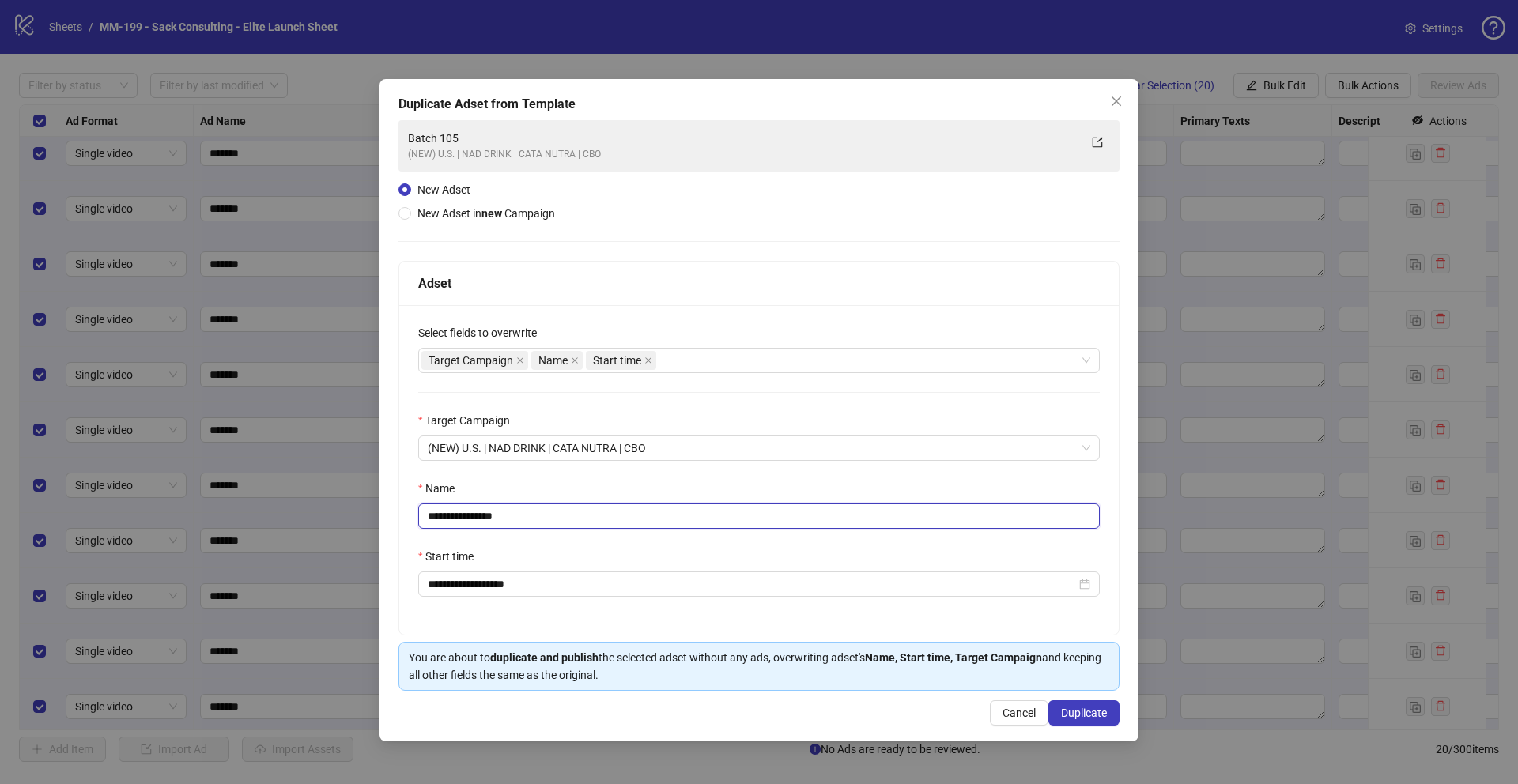
drag, startPoint x: 534, startPoint y: 523, endPoint x: 474, endPoint y: 515, distance: 60.5
click at [474, 515] on input "**********" at bounding box center [759, 517] width 682 height 25
type input "*********"
click at [1080, 675] on span "Duplicate" at bounding box center [1084, 713] width 46 height 13
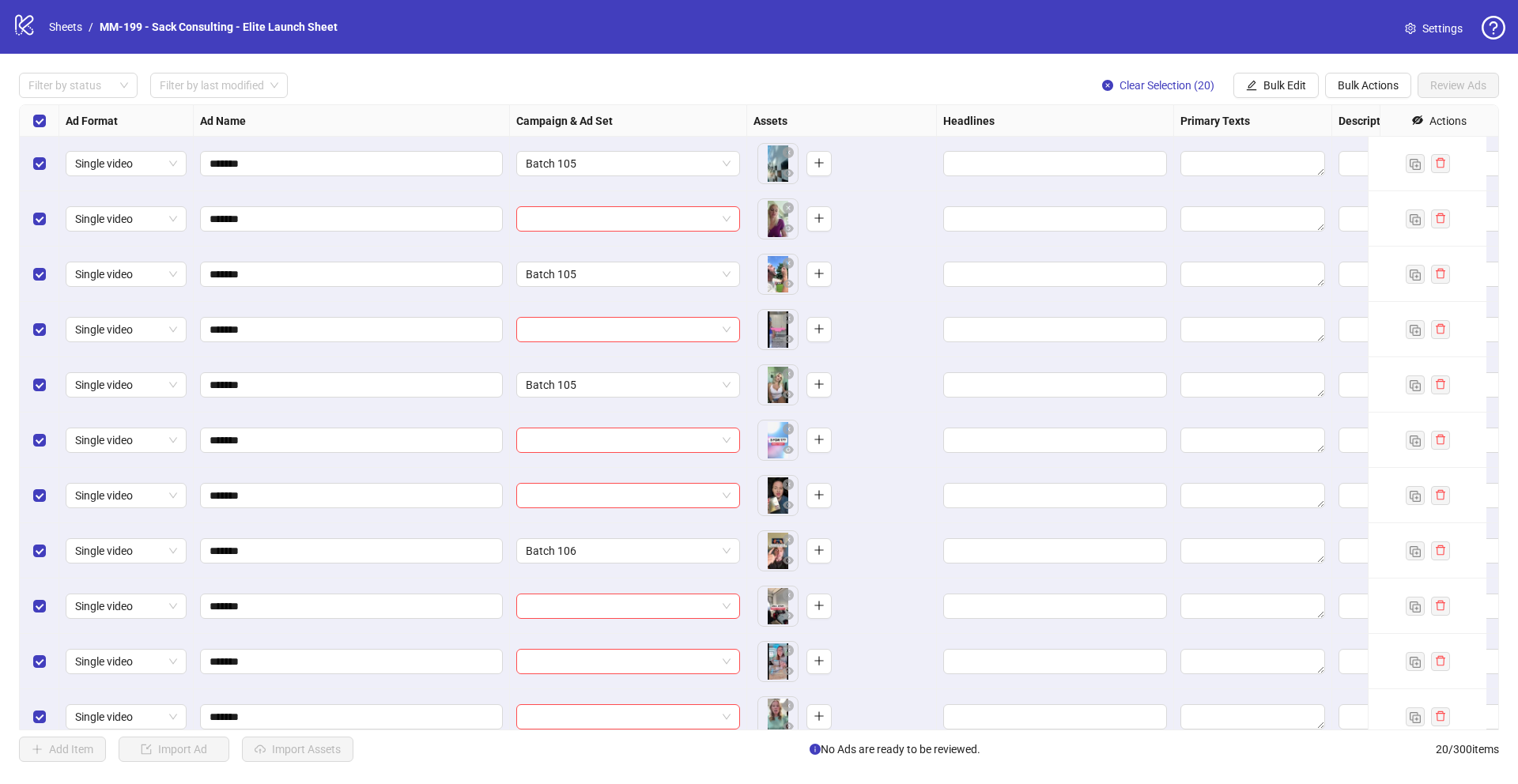
scroll to position [526, 0]
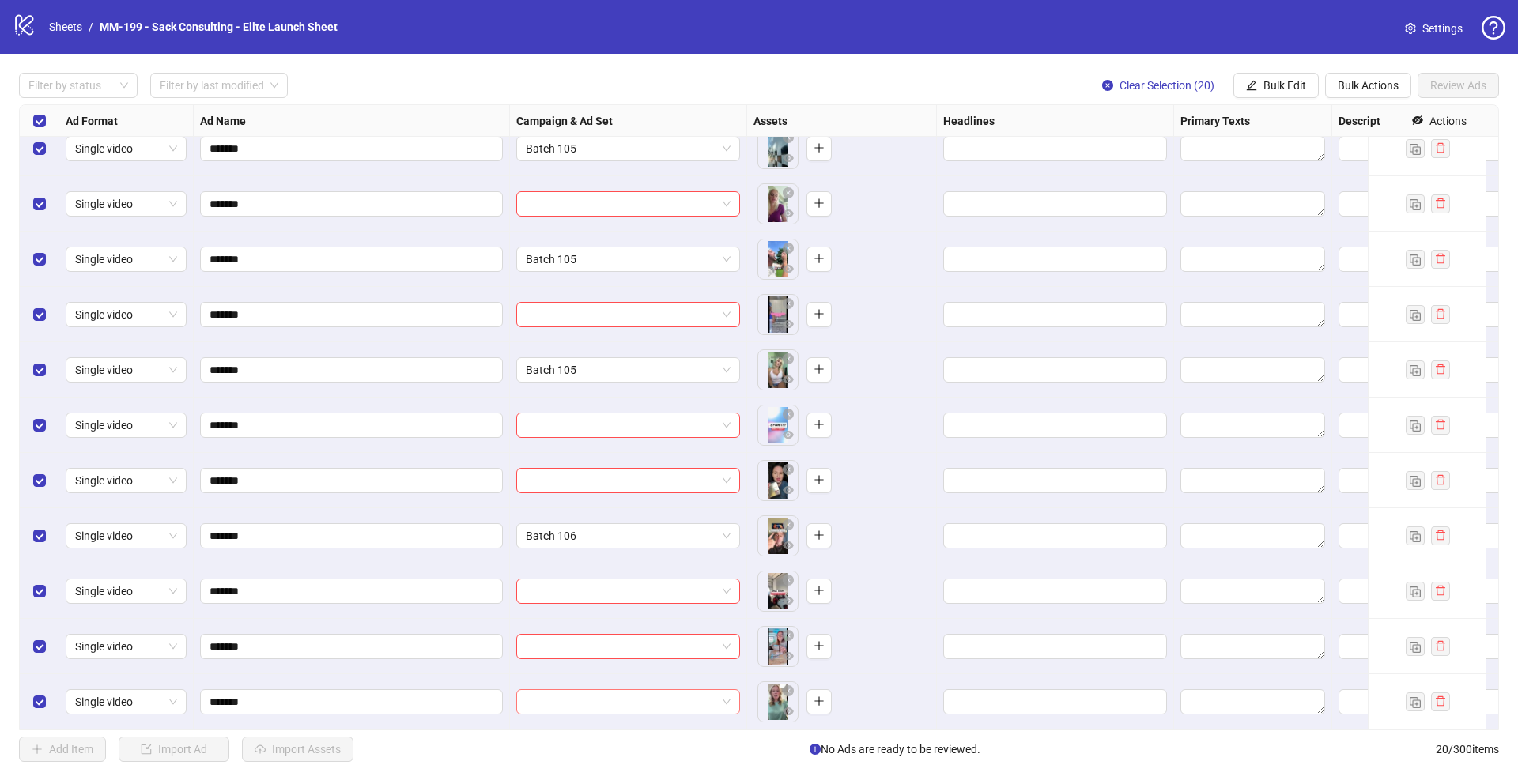
click at [548, 675] on input "search" at bounding box center [621, 702] width 191 height 23
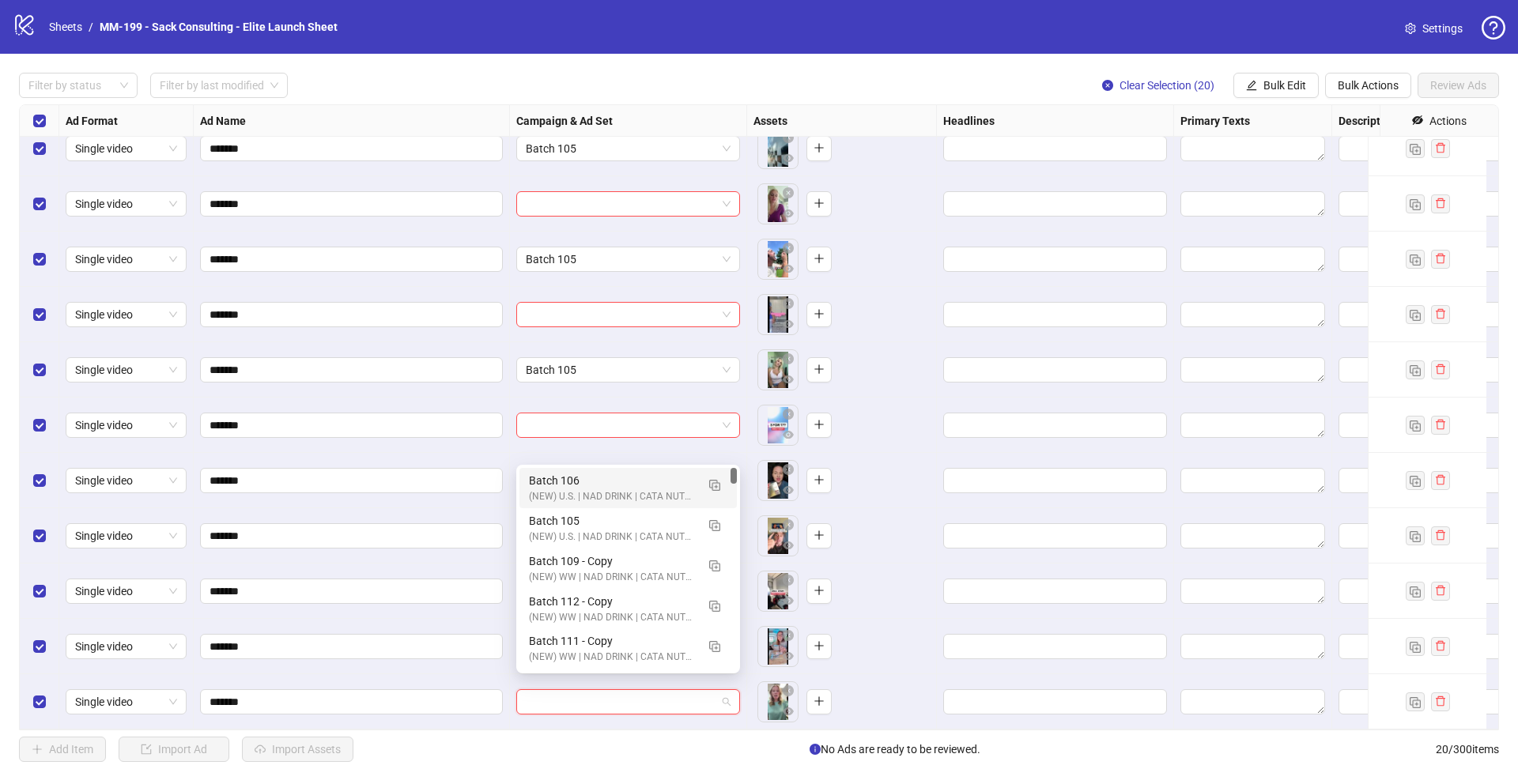
click at [574, 482] on div "Batch 106" at bounding box center [612, 480] width 167 height 17
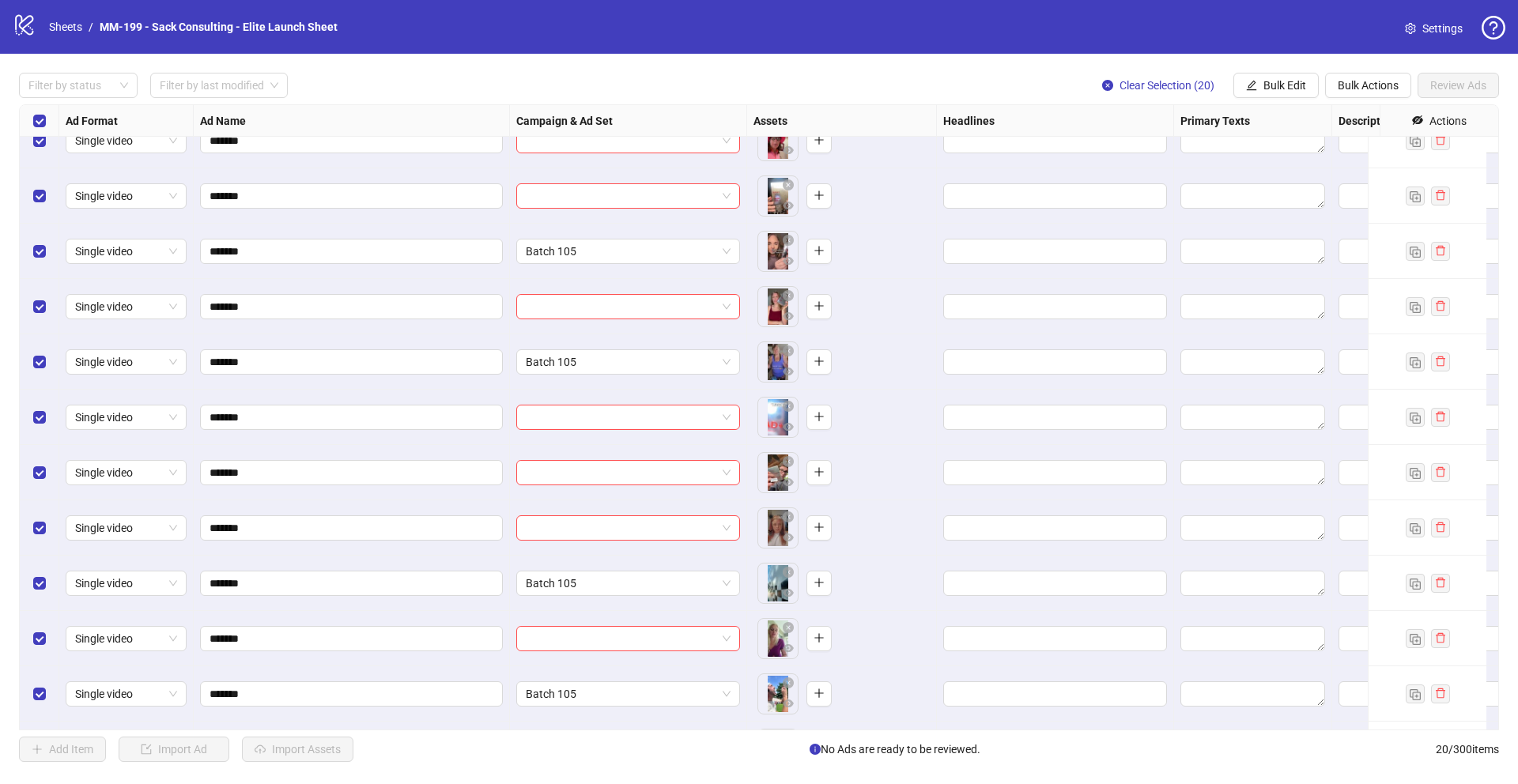
scroll to position [78, 0]
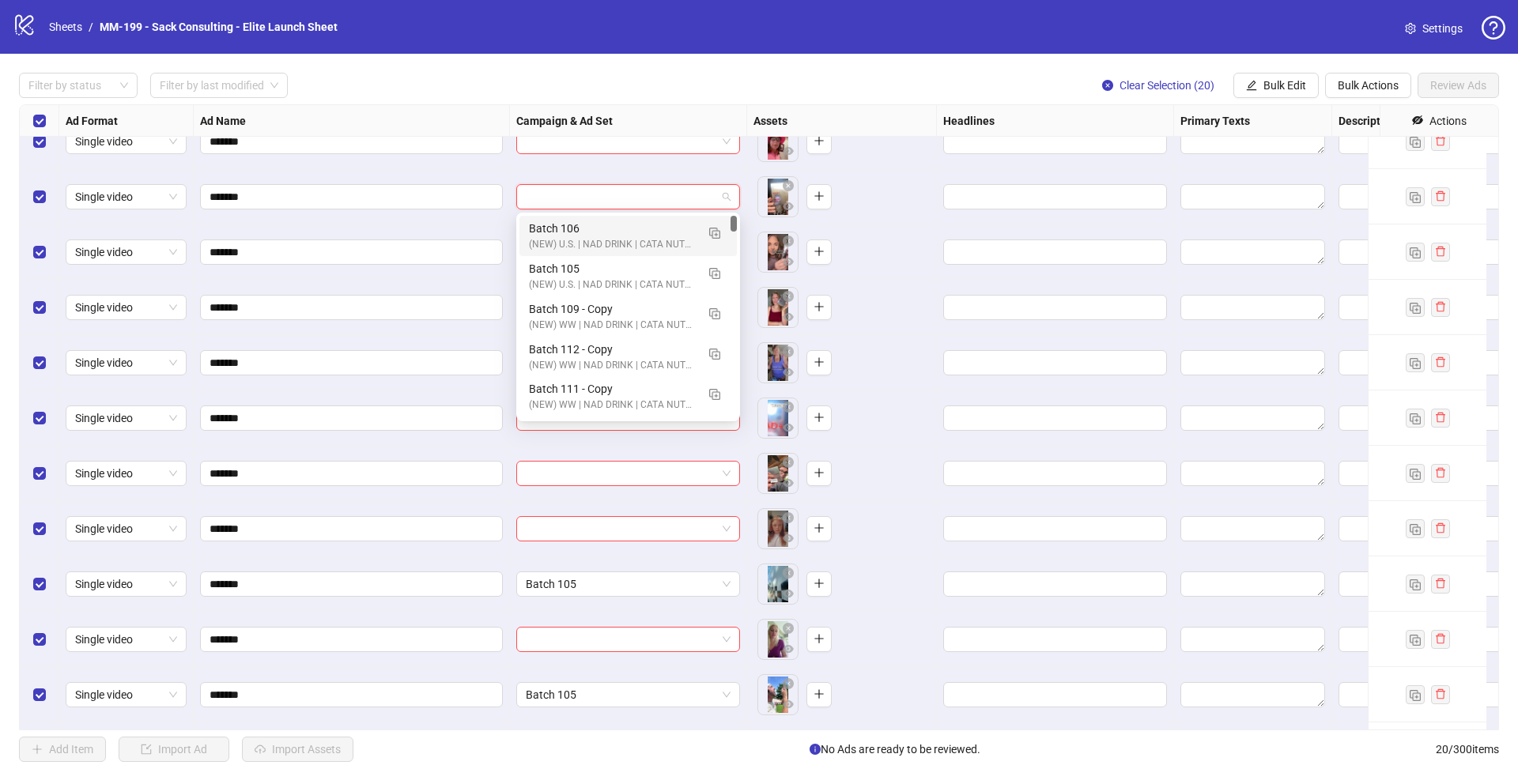
click at [557, 185] on input "search" at bounding box center [621, 197] width 191 height 23
click at [562, 232] on div "Batch 106" at bounding box center [612, 228] width 167 height 17
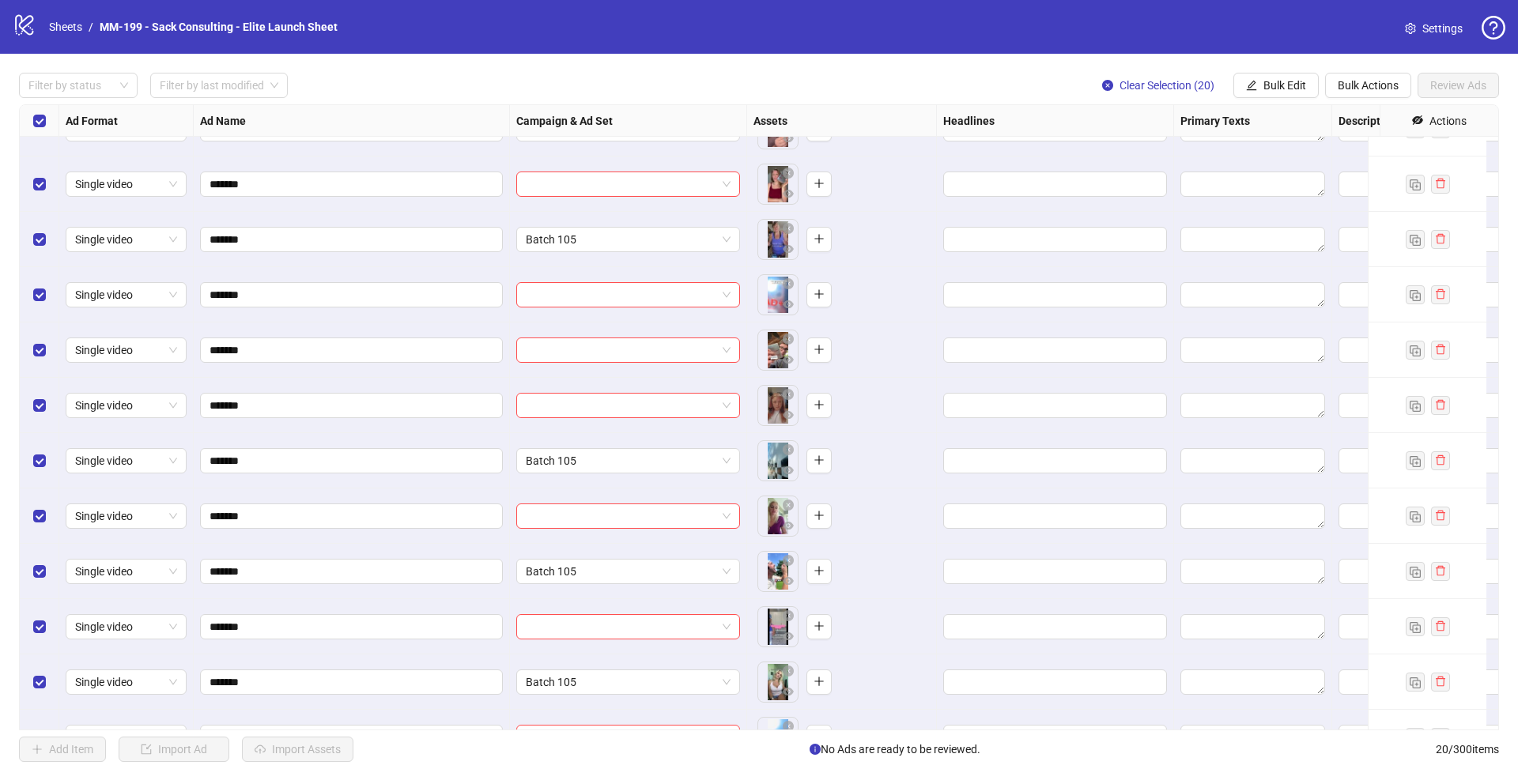
scroll to position [216, 0]
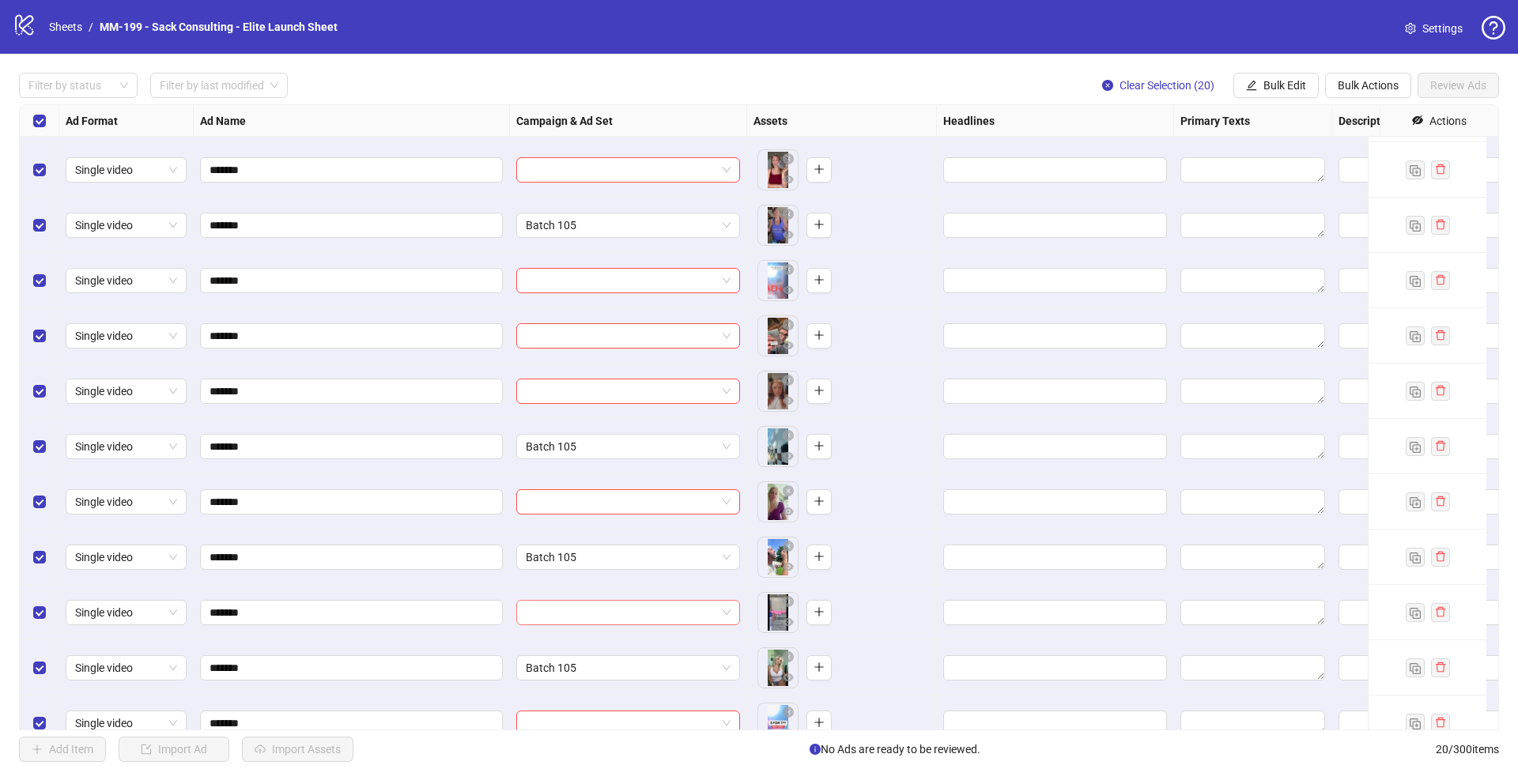
click at [541, 614] on input "search" at bounding box center [621, 613] width 191 height 23
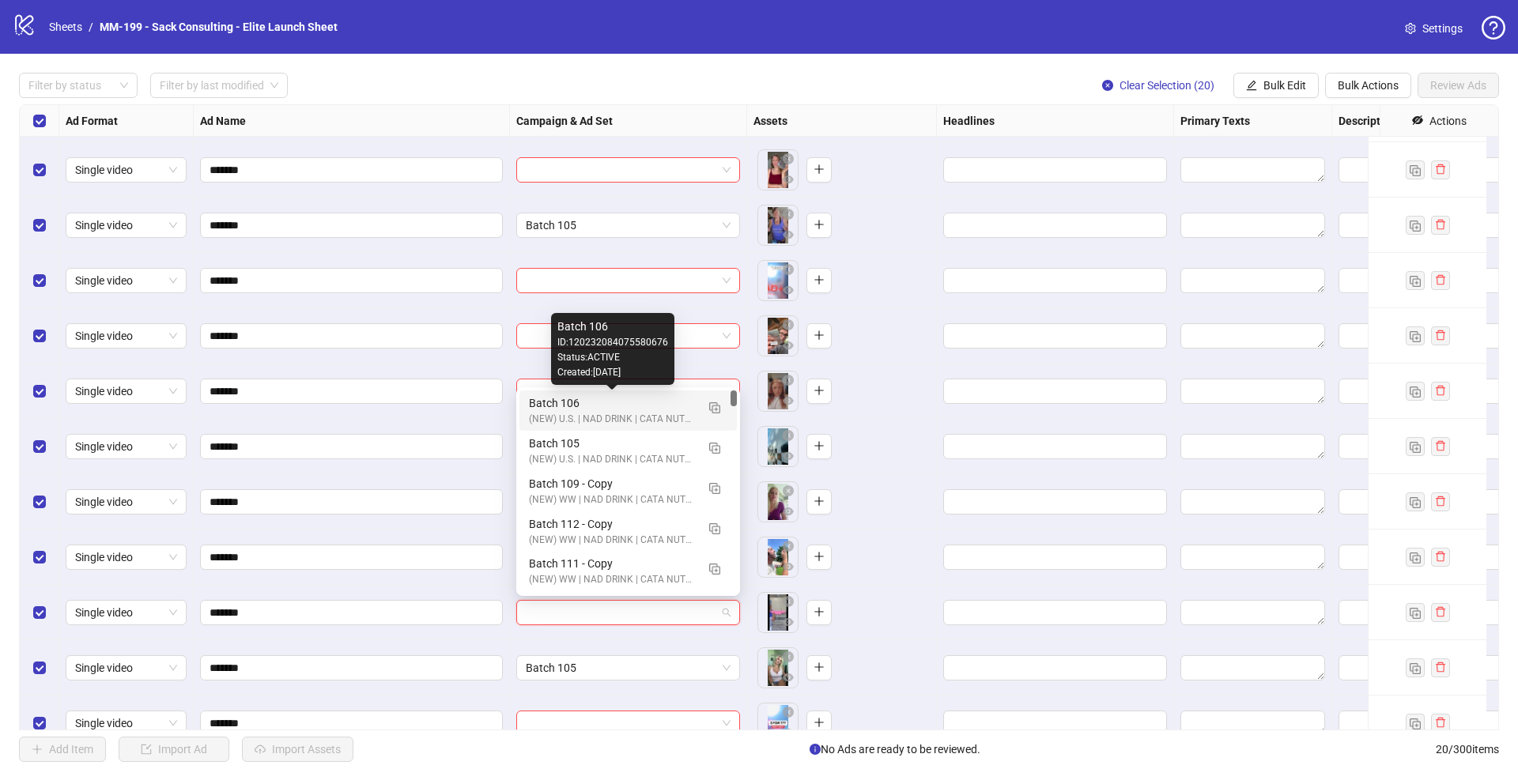
click at [646, 407] on div "Batch 106" at bounding box center [612, 402] width 167 height 17
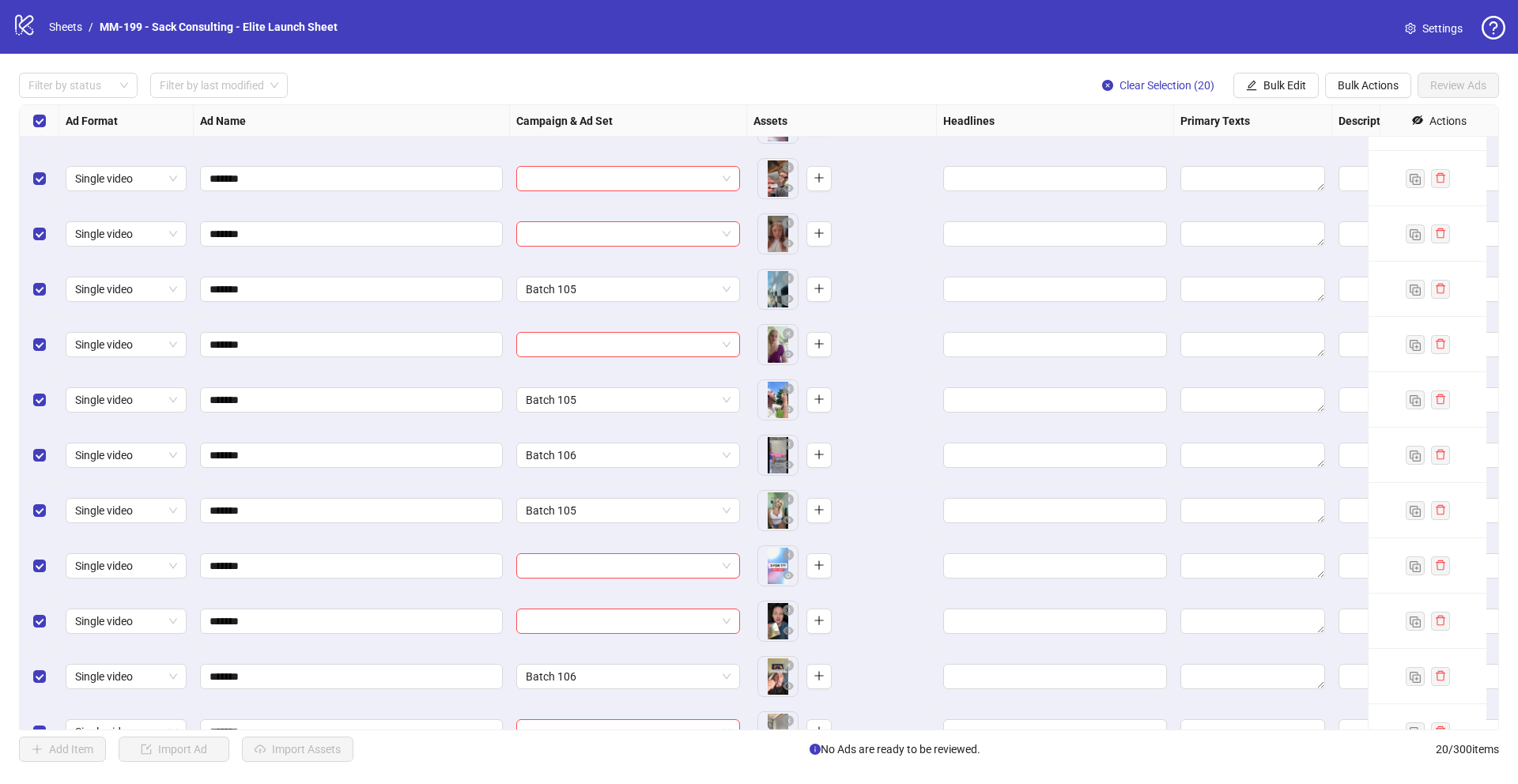
scroll to position [393, 0]
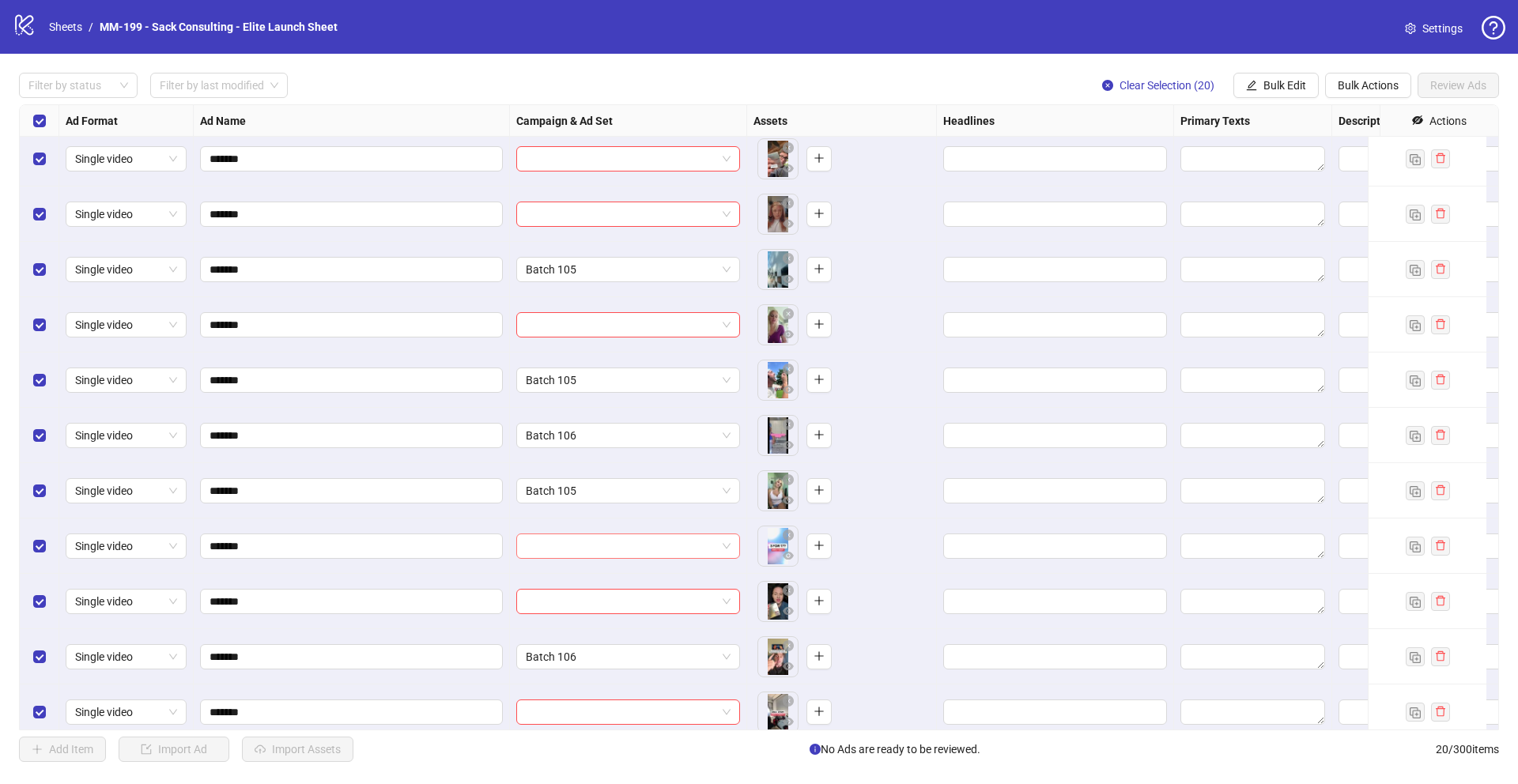
click at [559, 545] on input "search" at bounding box center [621, 546] width 191 height 23
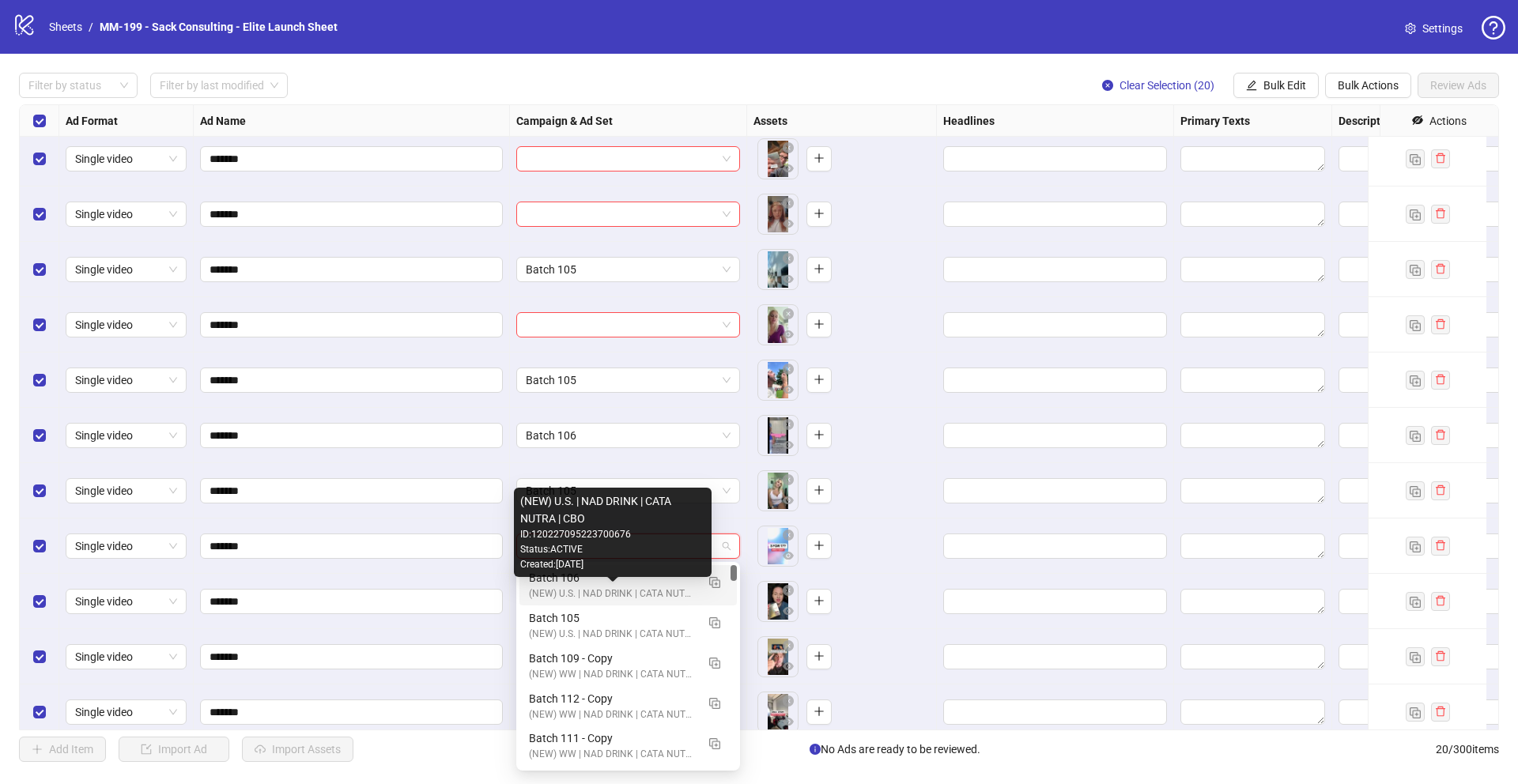
click at [575, 589] on div "(NEW) U.S. | NAD DRINK | CATA NUTRA | CBO" at bounding box center [612, 594] width 167 height 15
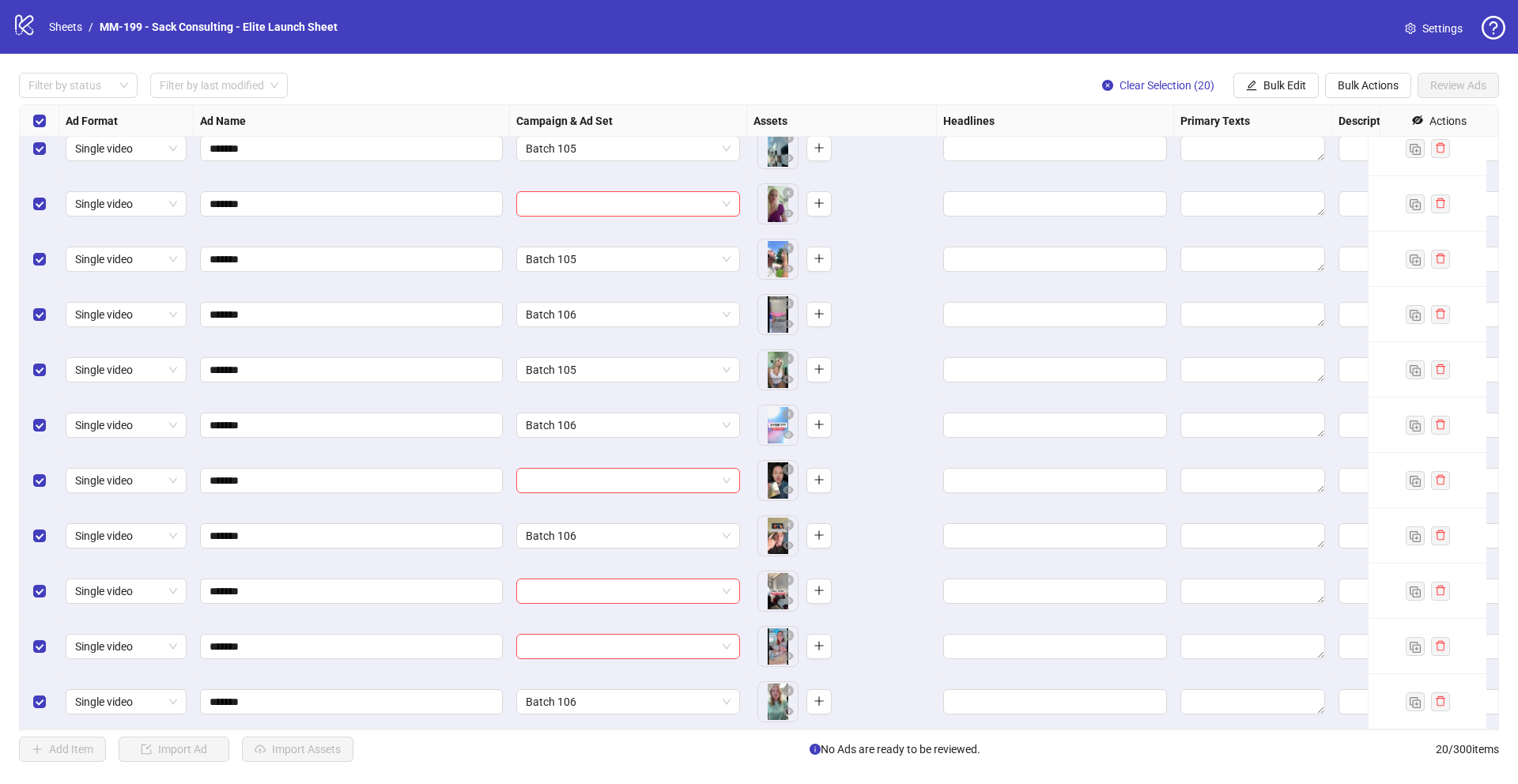
scroll to position [526, 0]
click at [556, 473] on input "search" at bounding box center [621, 481] width 191 height 23
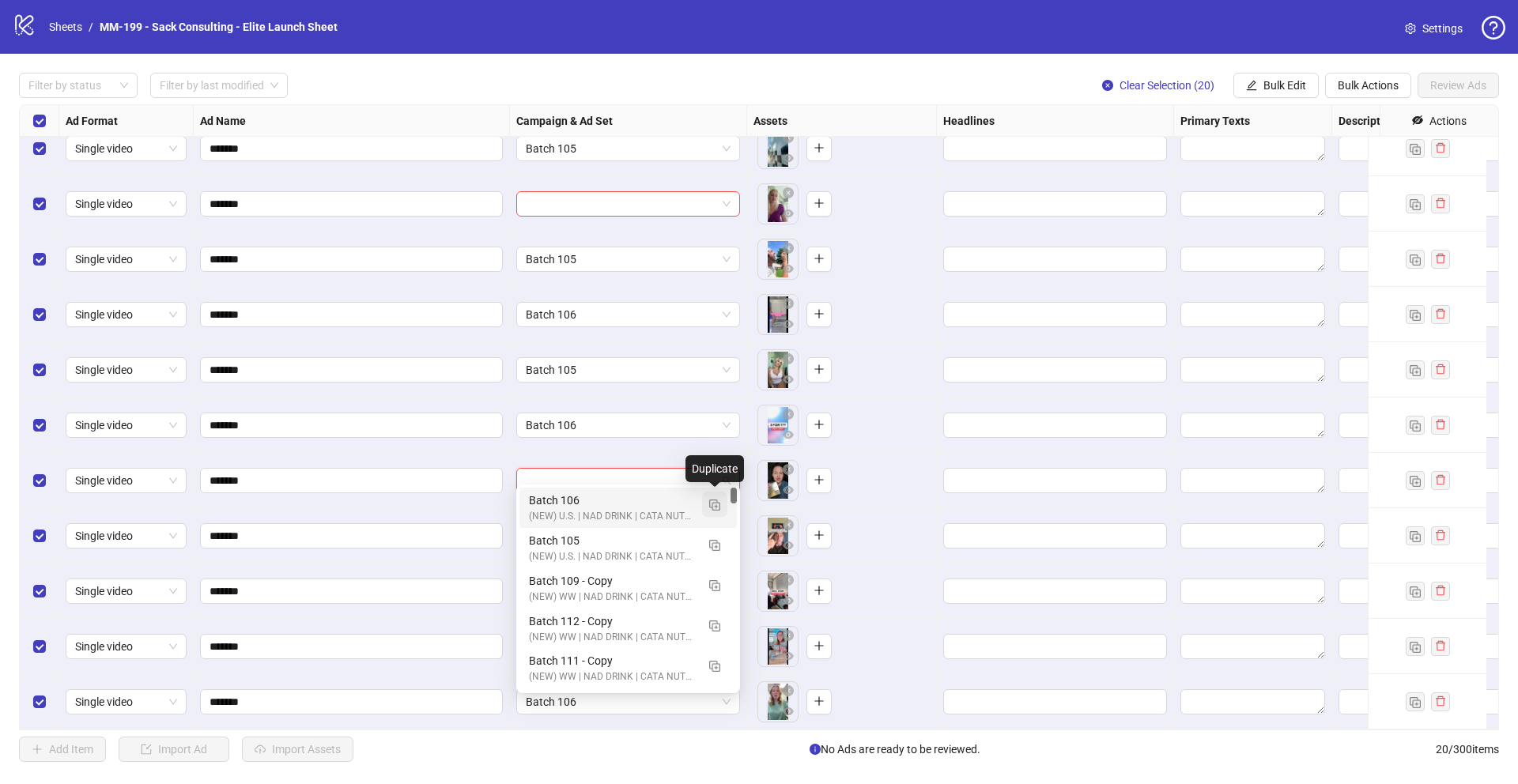
click at [711, 505] on img "button" at bounding box center [715, 505] width 11 height 11
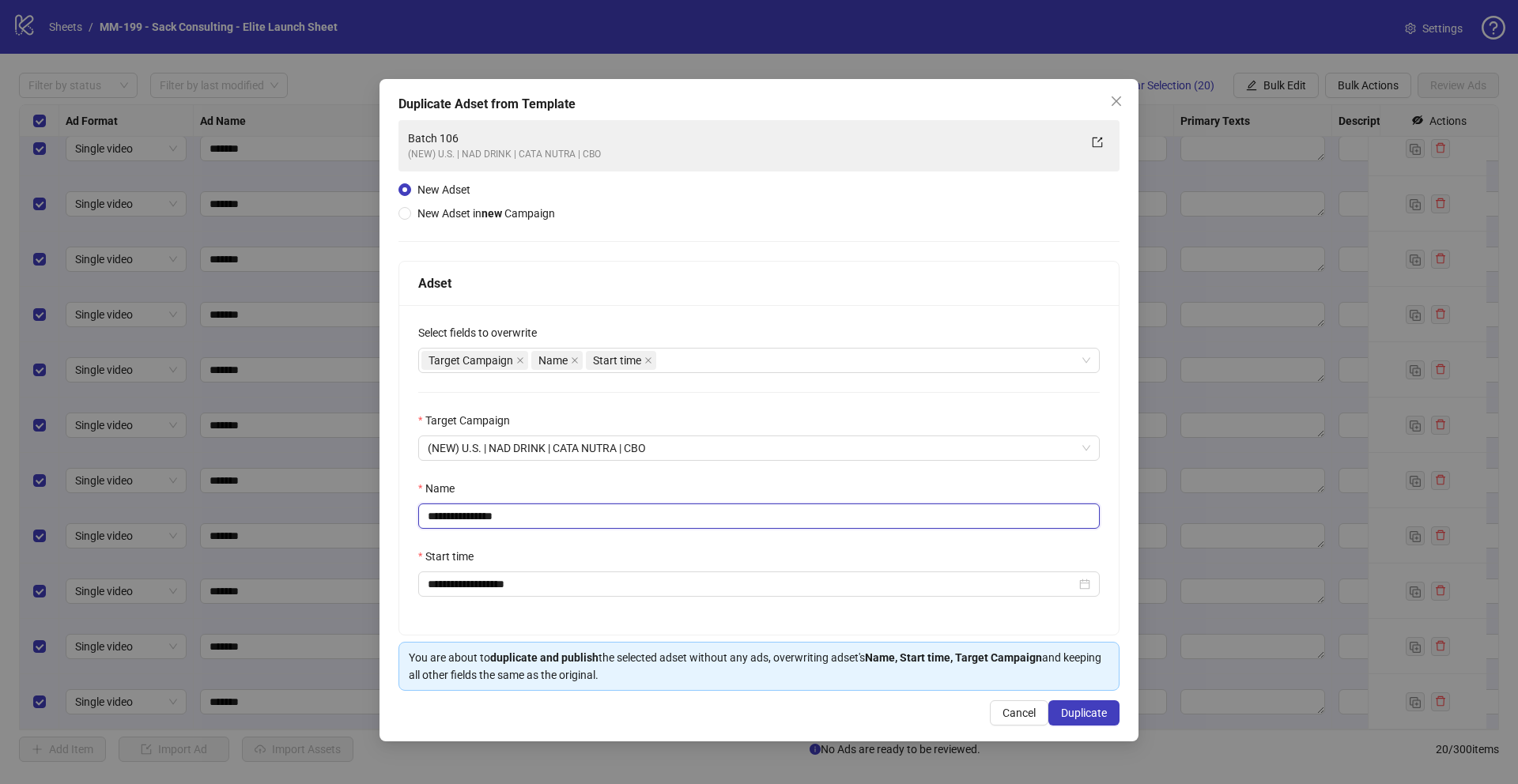
drag, startPoint x: 518, startPoint y: 517, endPoint x: 474, endPoint y: 523, distance: 44.4
click at [474, 523] on input "**********" at bounding box center [759, 517] width 682 height 25
type input "*********"
click at [1092, 675] on span "Duplicate" at bounding box center [1084, 713] width 46 height 13
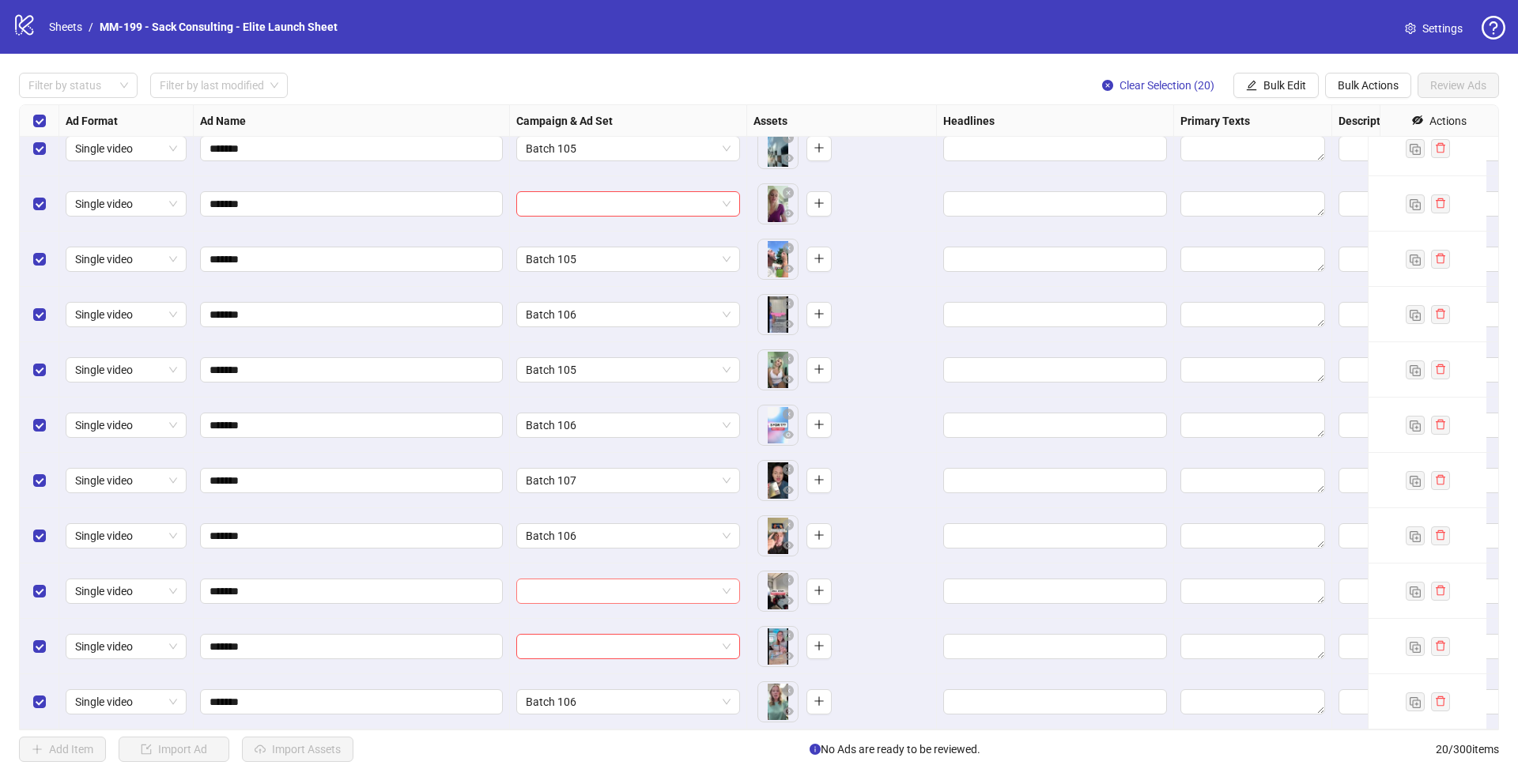
click at [540, 580] on input "search" at bounding box center [621, 591] width 191 height 23
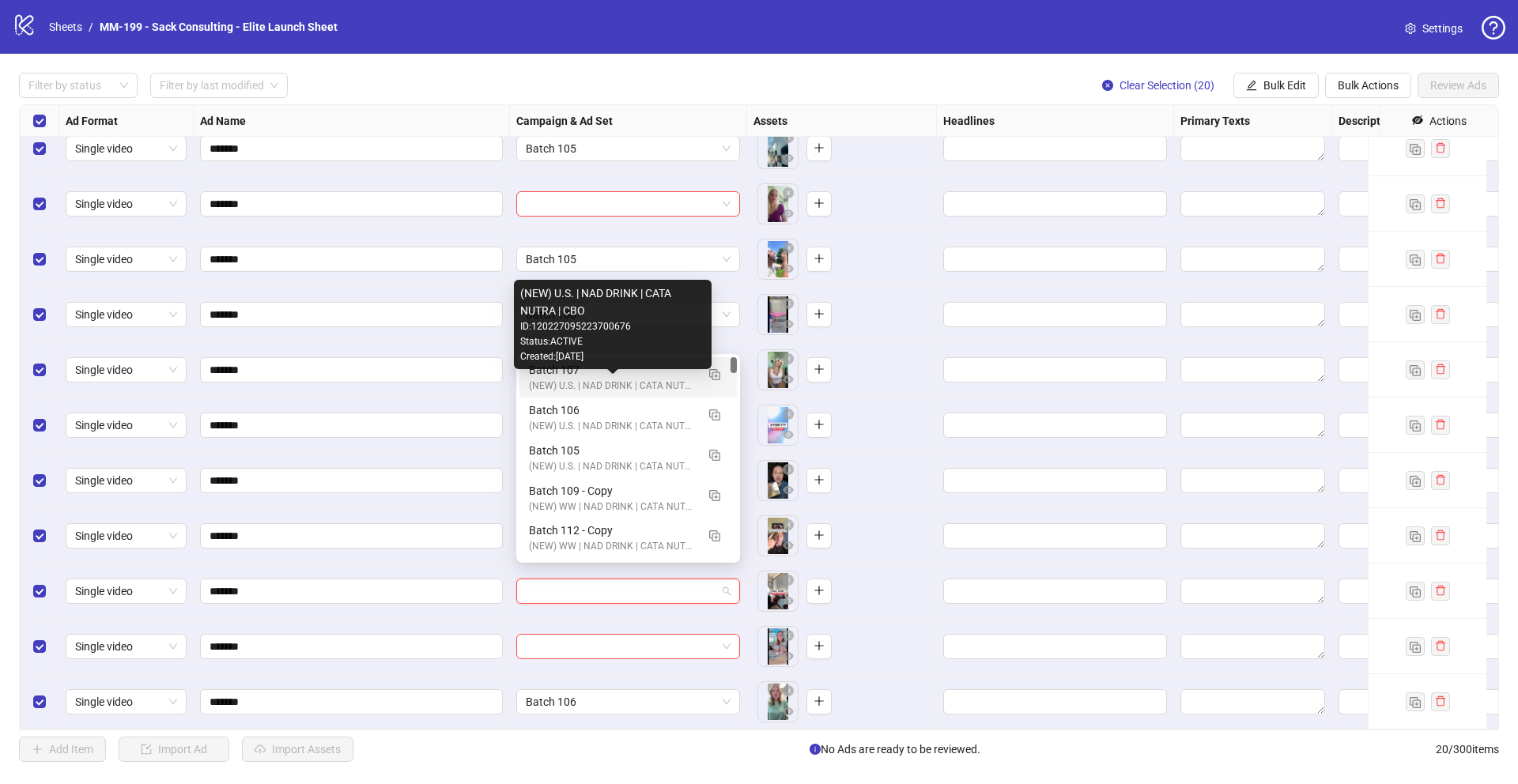
click at [601, 381] on div "(NEW) U.S. | NAD DRINK | CATA NUTRA | CBO" at bounding box center [612, 386] width 167 height 15
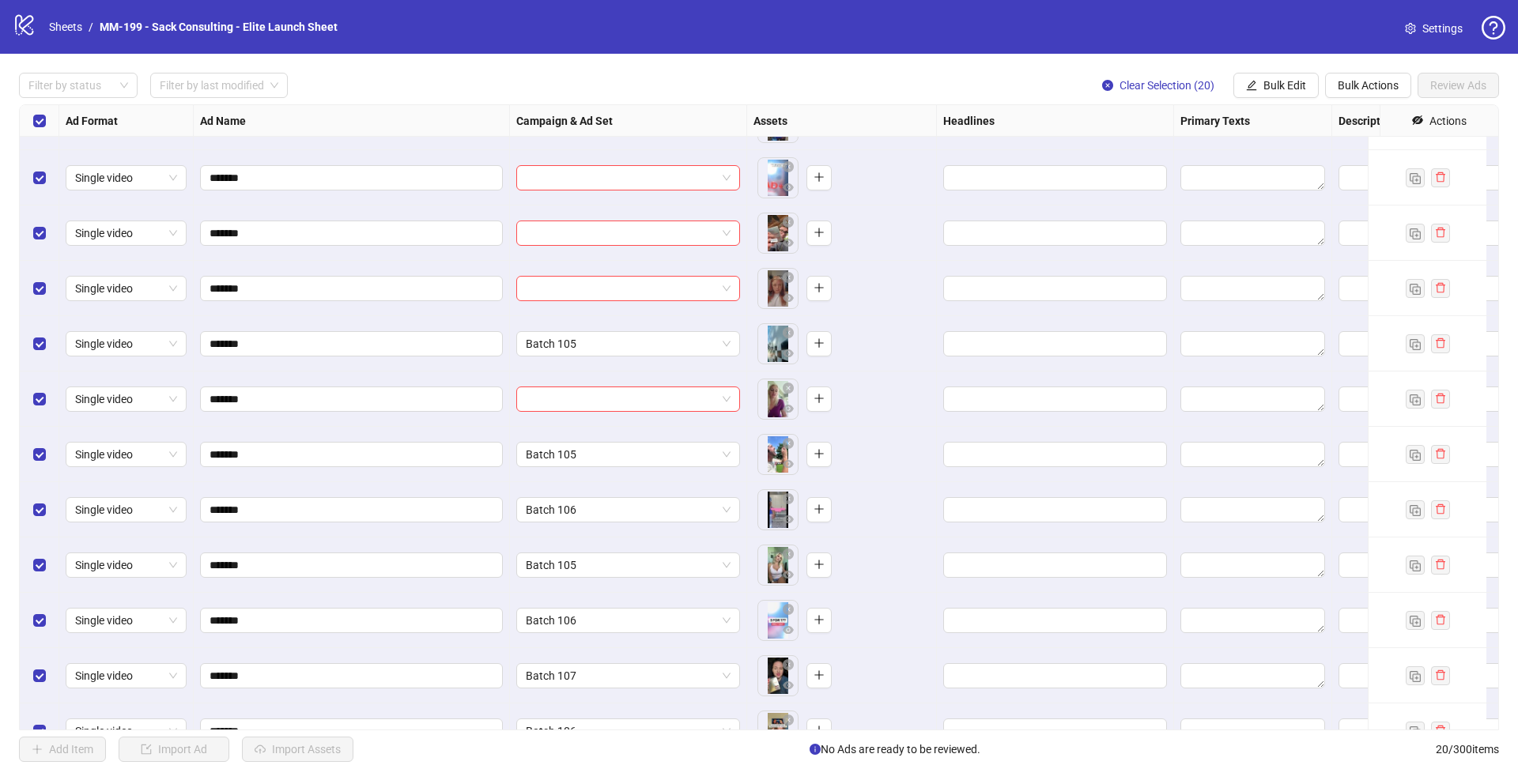
scroll to position [196, 0]
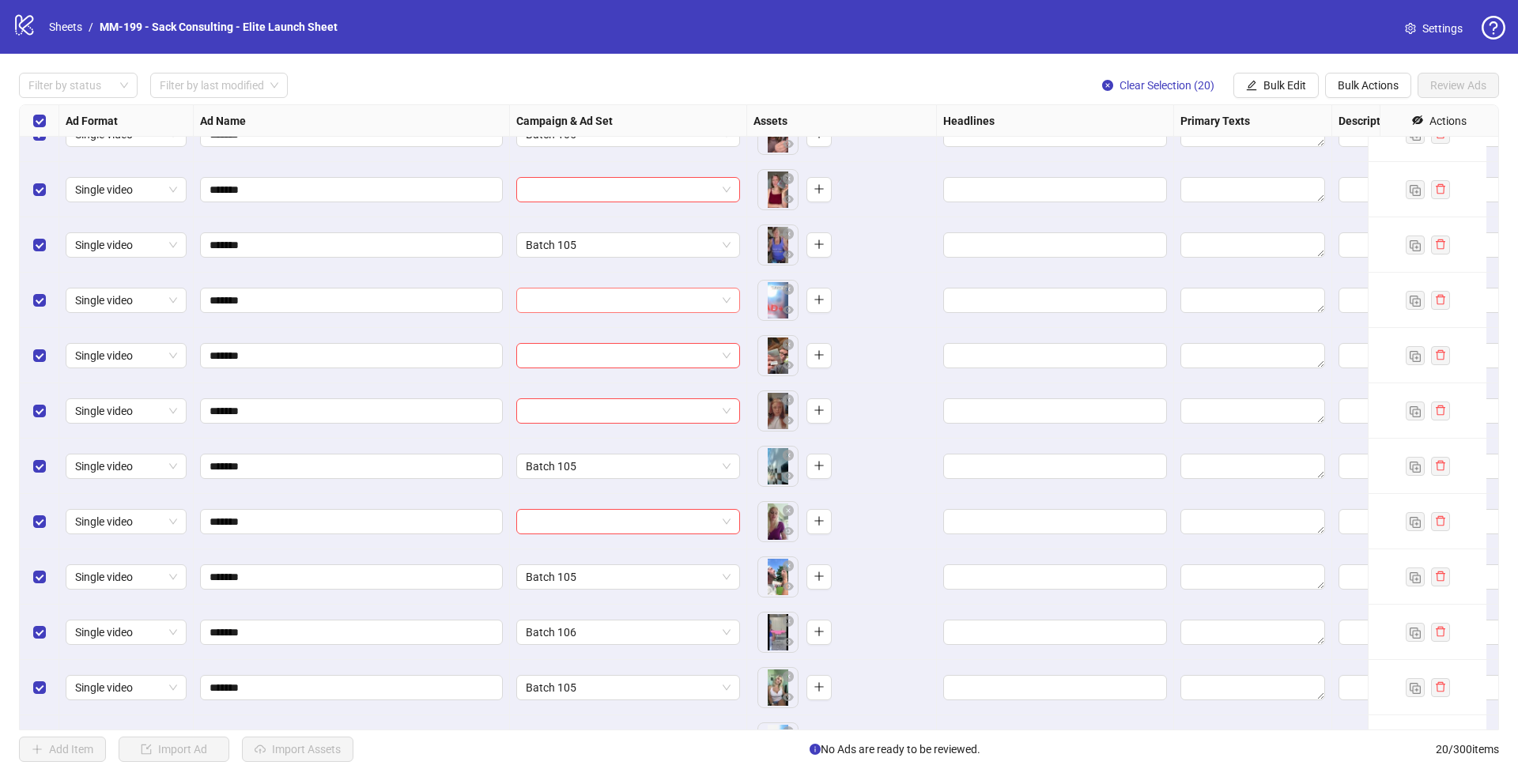
click at [578, 297] on input "search" at bounding box center [621, 301] width 191 height 23
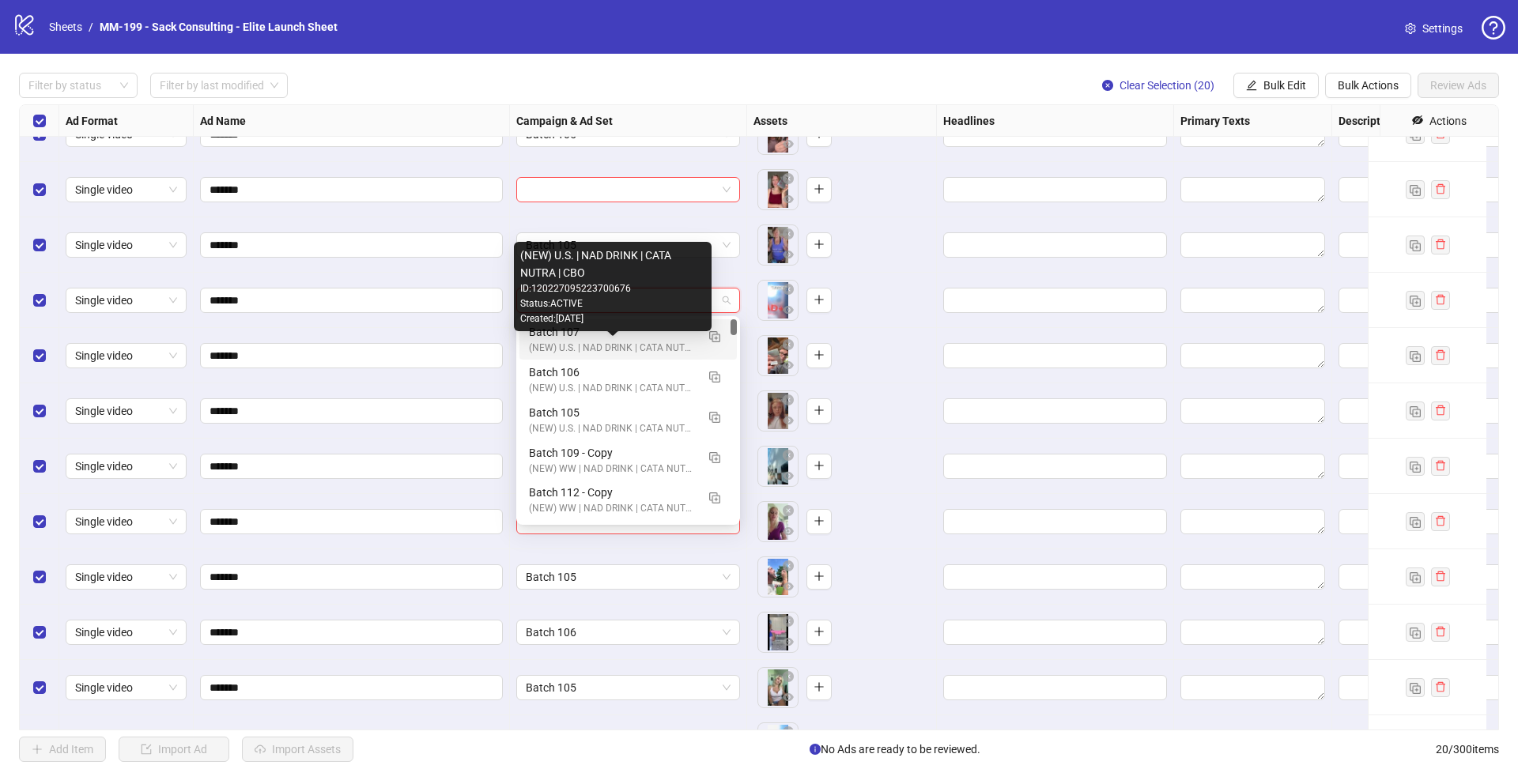
click at [574, 341] on div "(NEW) U.S. | NAD DRINK | CATA NUTRA | CBO" at bounding box center [612, 348] width 167 height 15
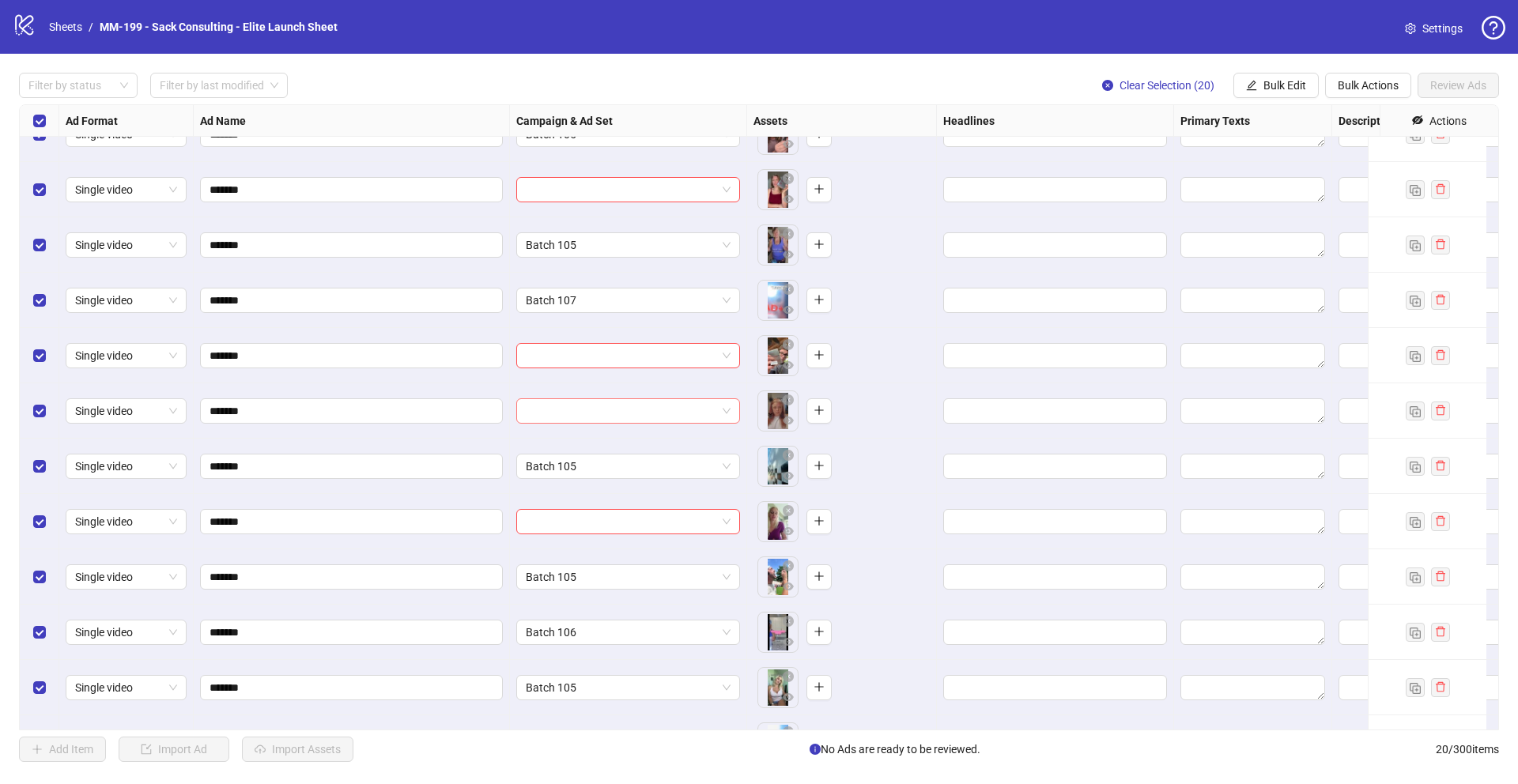
click at [572, 408] on input "search" at bounding box center [621, 411] width 191 height 23
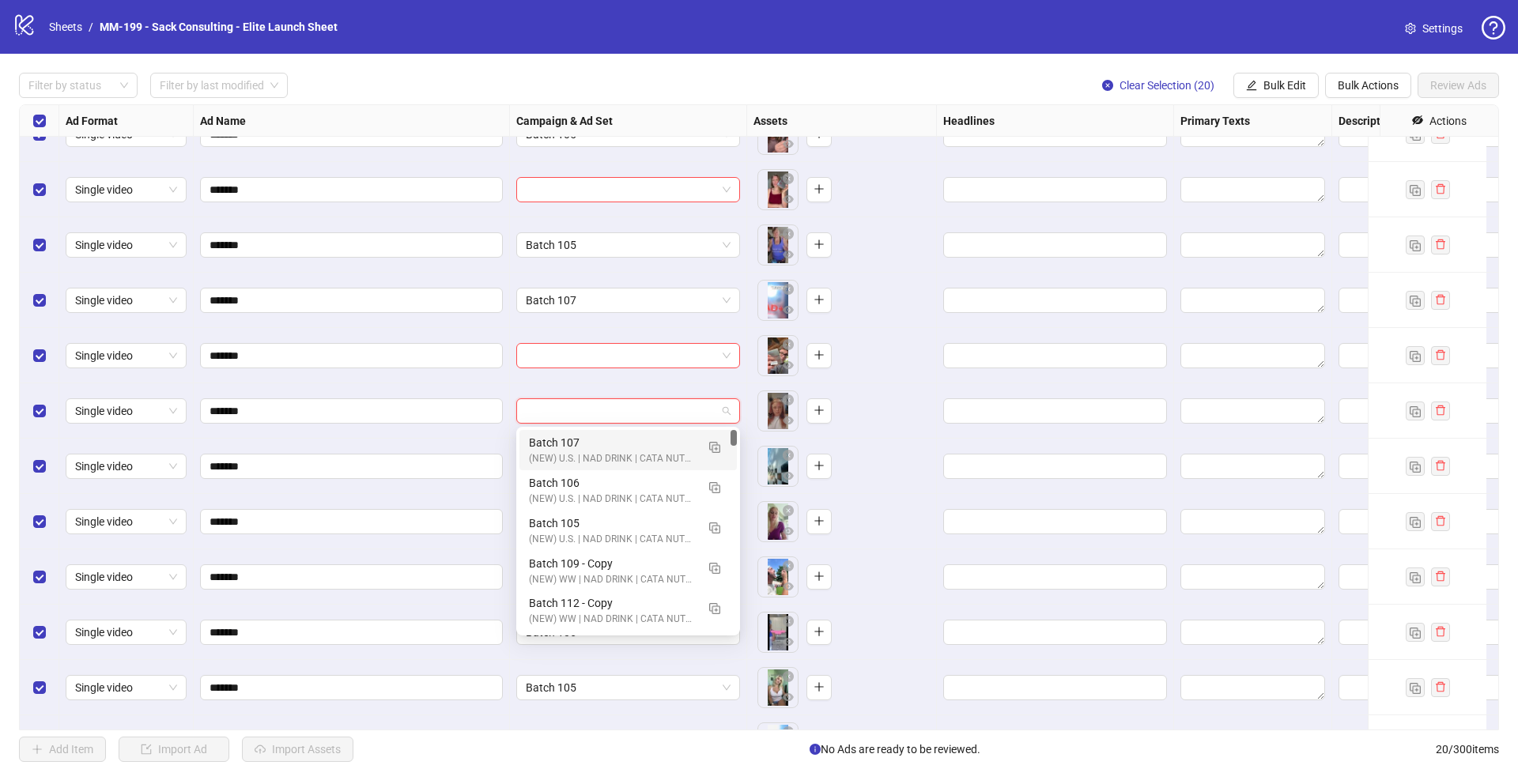
click at [592, 448] on div "Batch 107" at bounding box center [612, 442] width 167 height 17
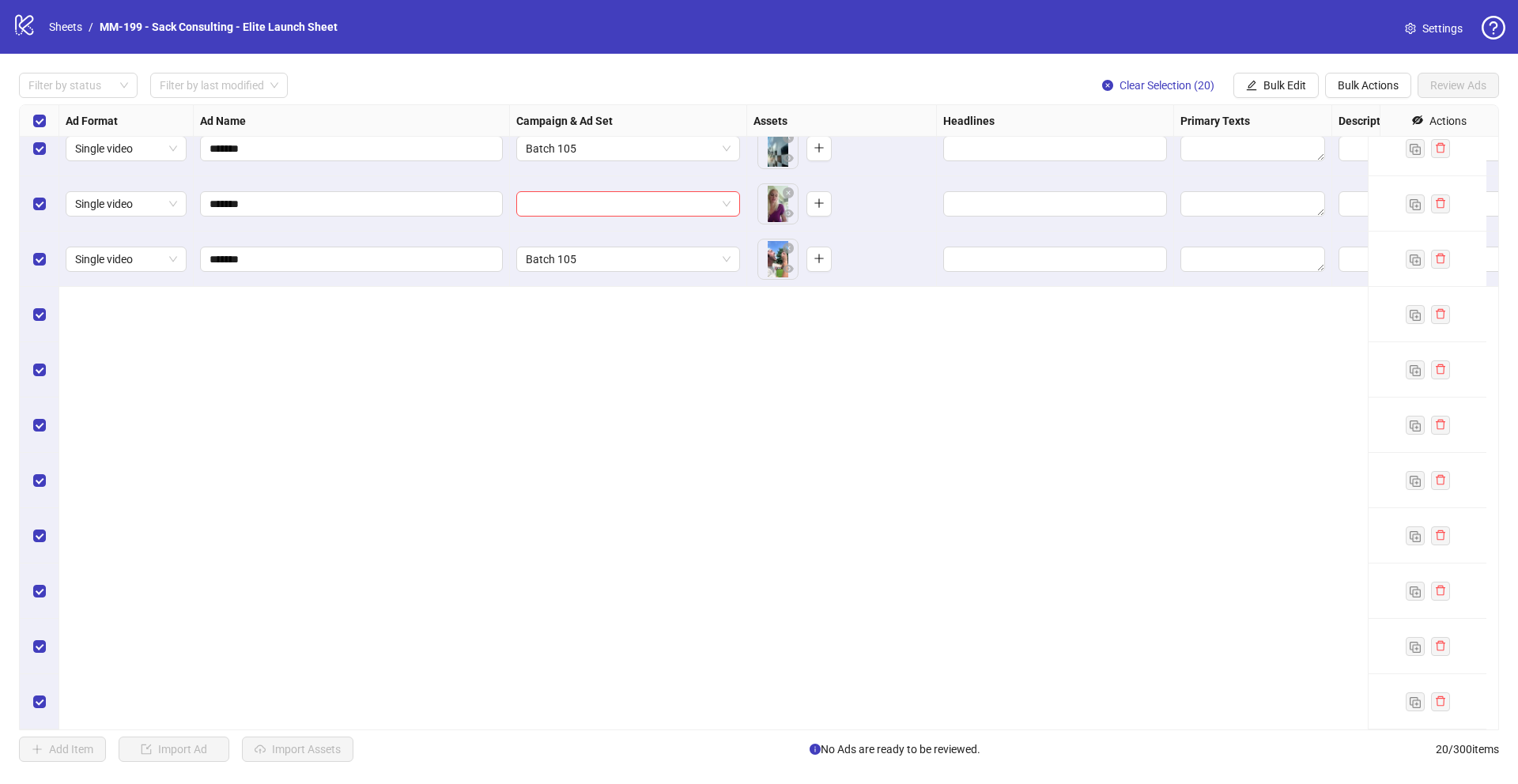
scroll to position [0, 0]
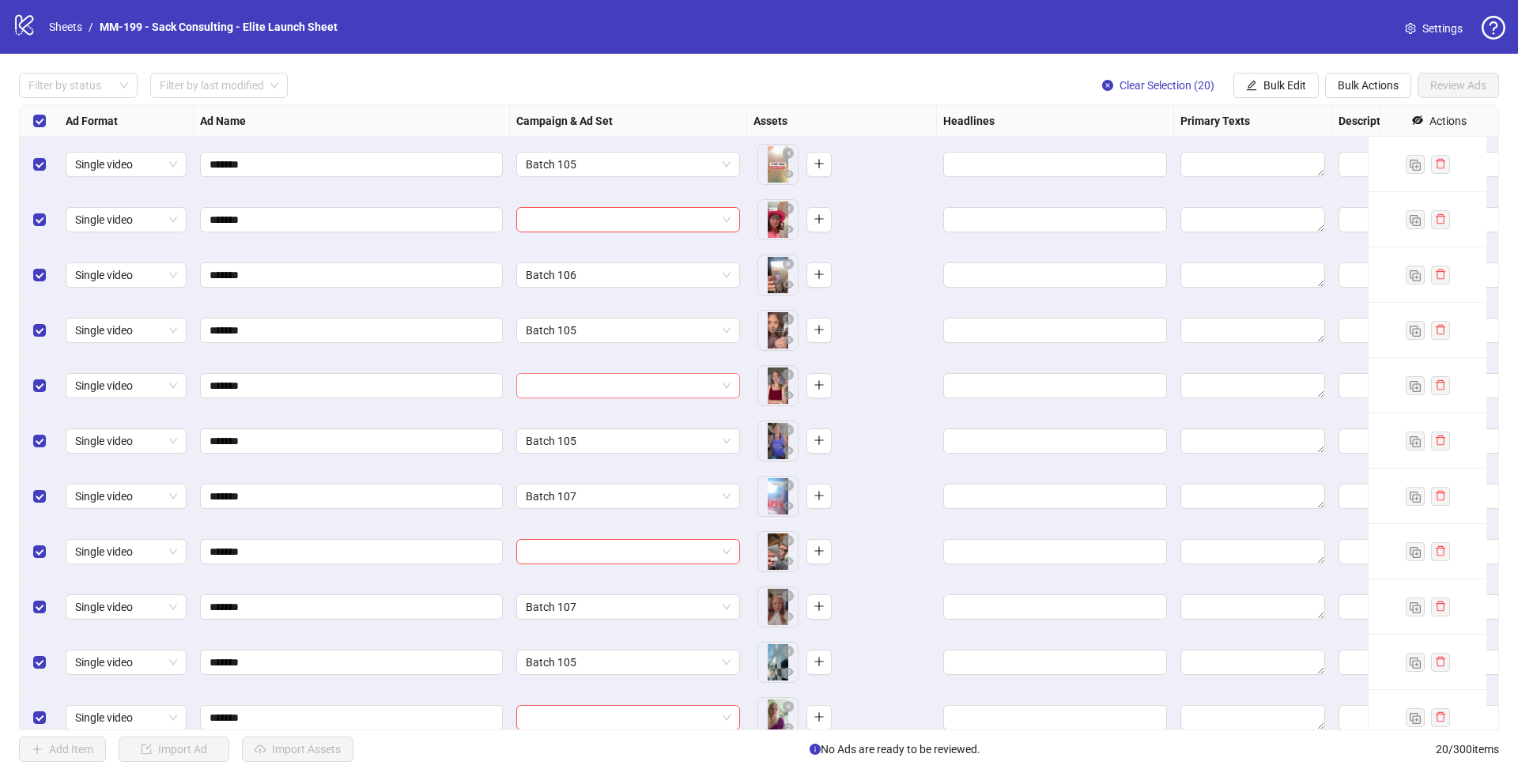
click at [567, 388] on input "search" at bounding box center [621, 385] width 191 height 23
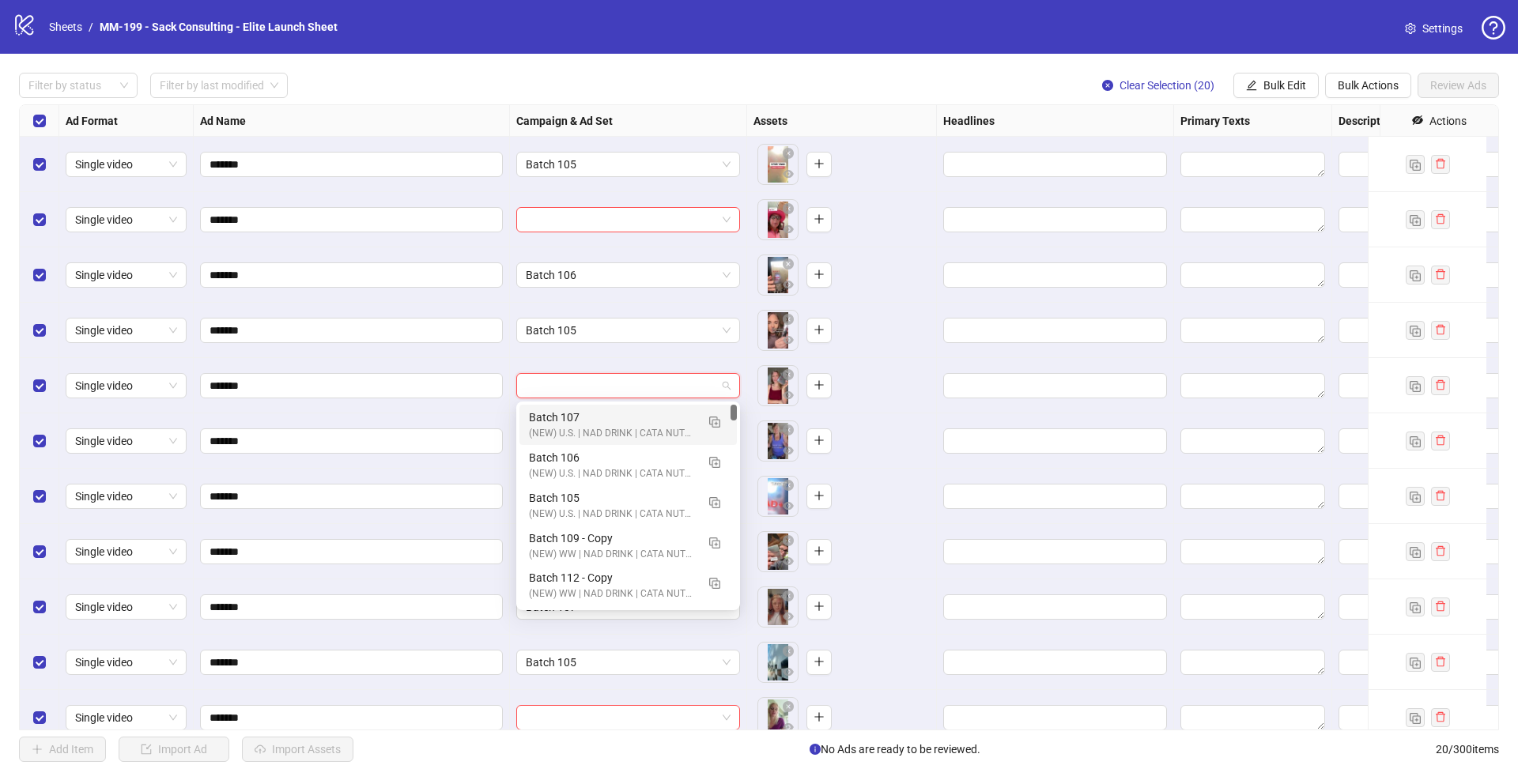
click at [574, 426] on div "(NEW) U.S. | NAD DRINK | CATA NUTRA | CBO" at bounding box center [612, 433] width 167 height 15
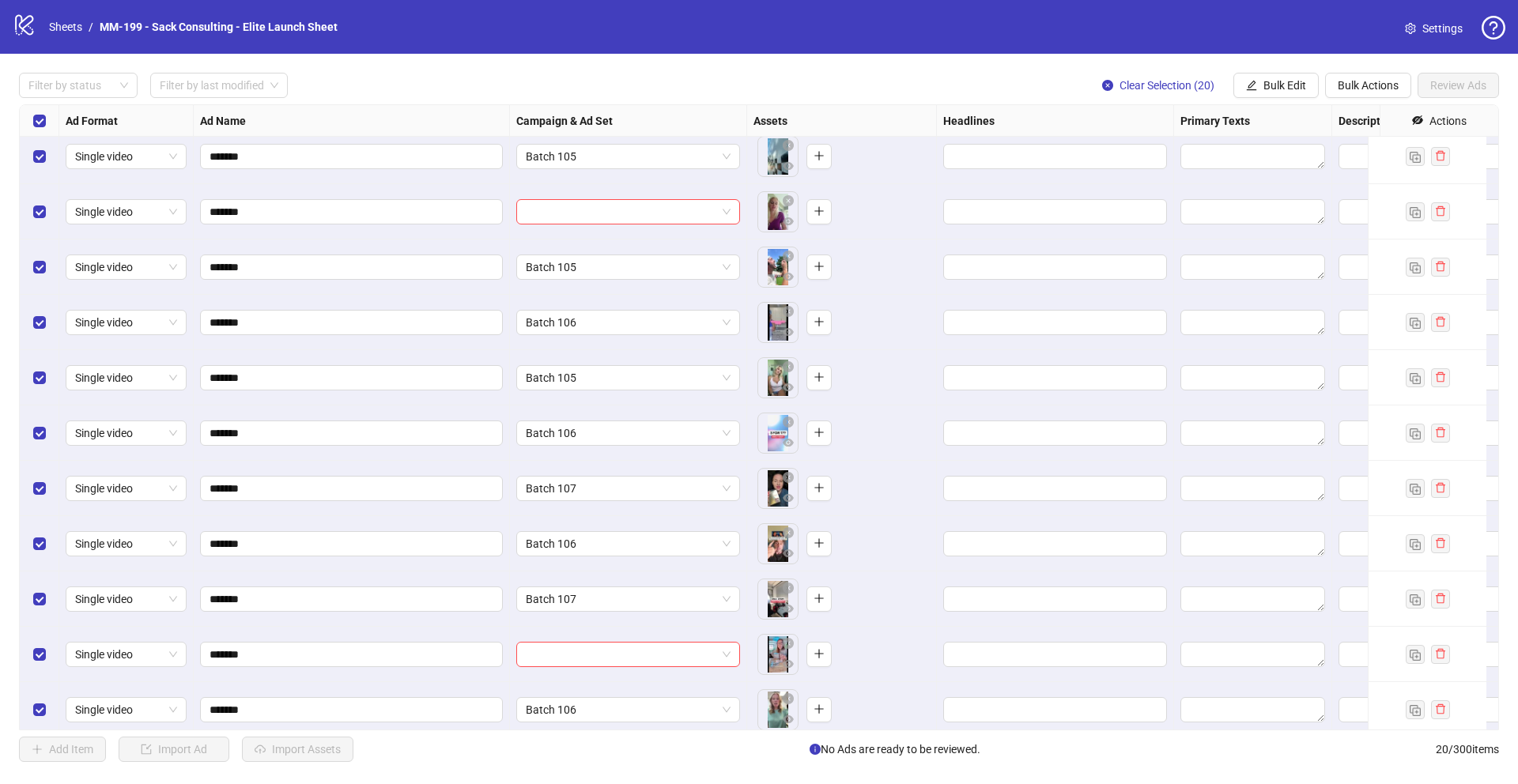
scroll to position [502, 0]
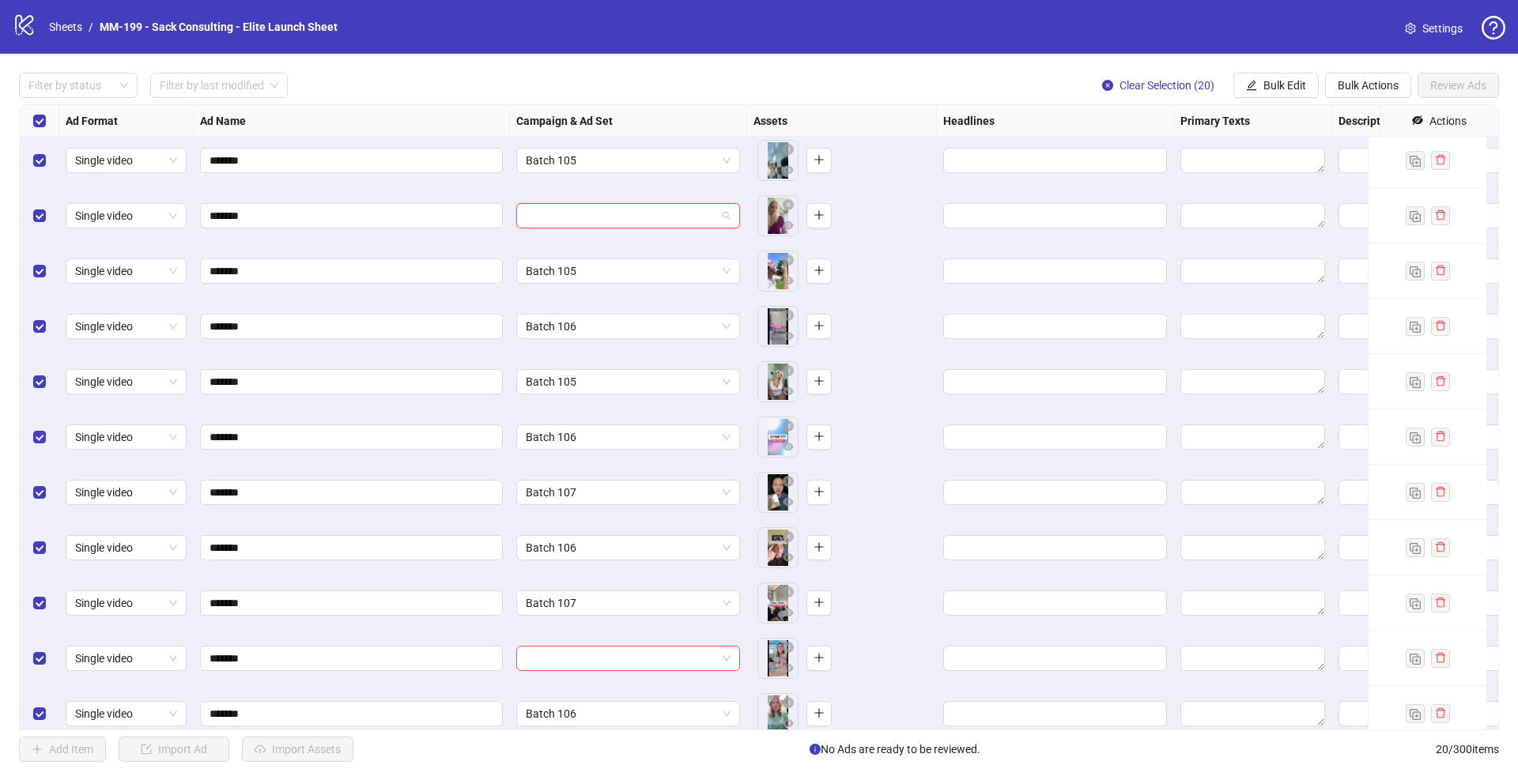
click at [628, 212] on input "search" at bounding box center [621, 216] width 191 height 23
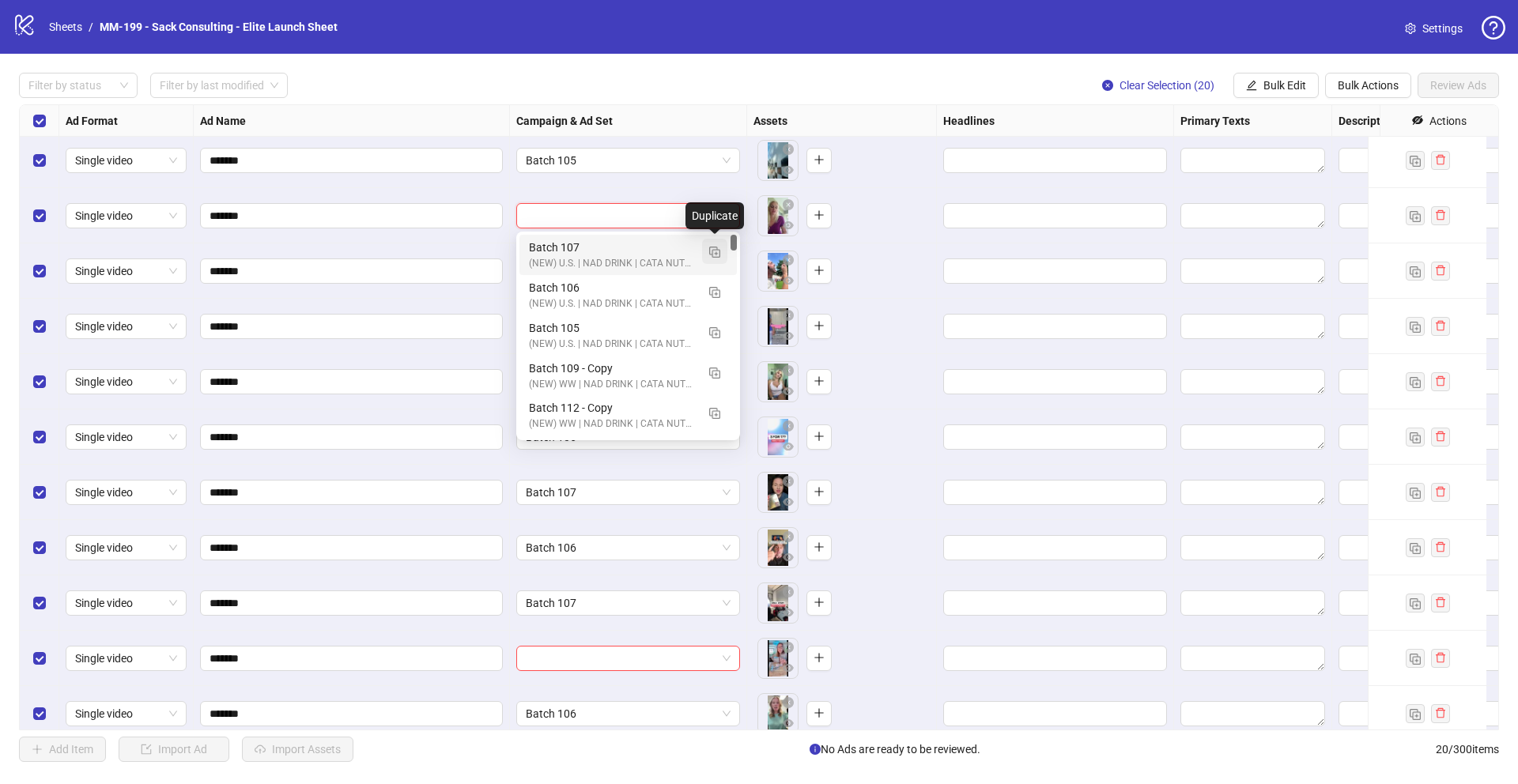
click at [711, 248] on img "button" at bounding box center [715, 252] width 11 height 11
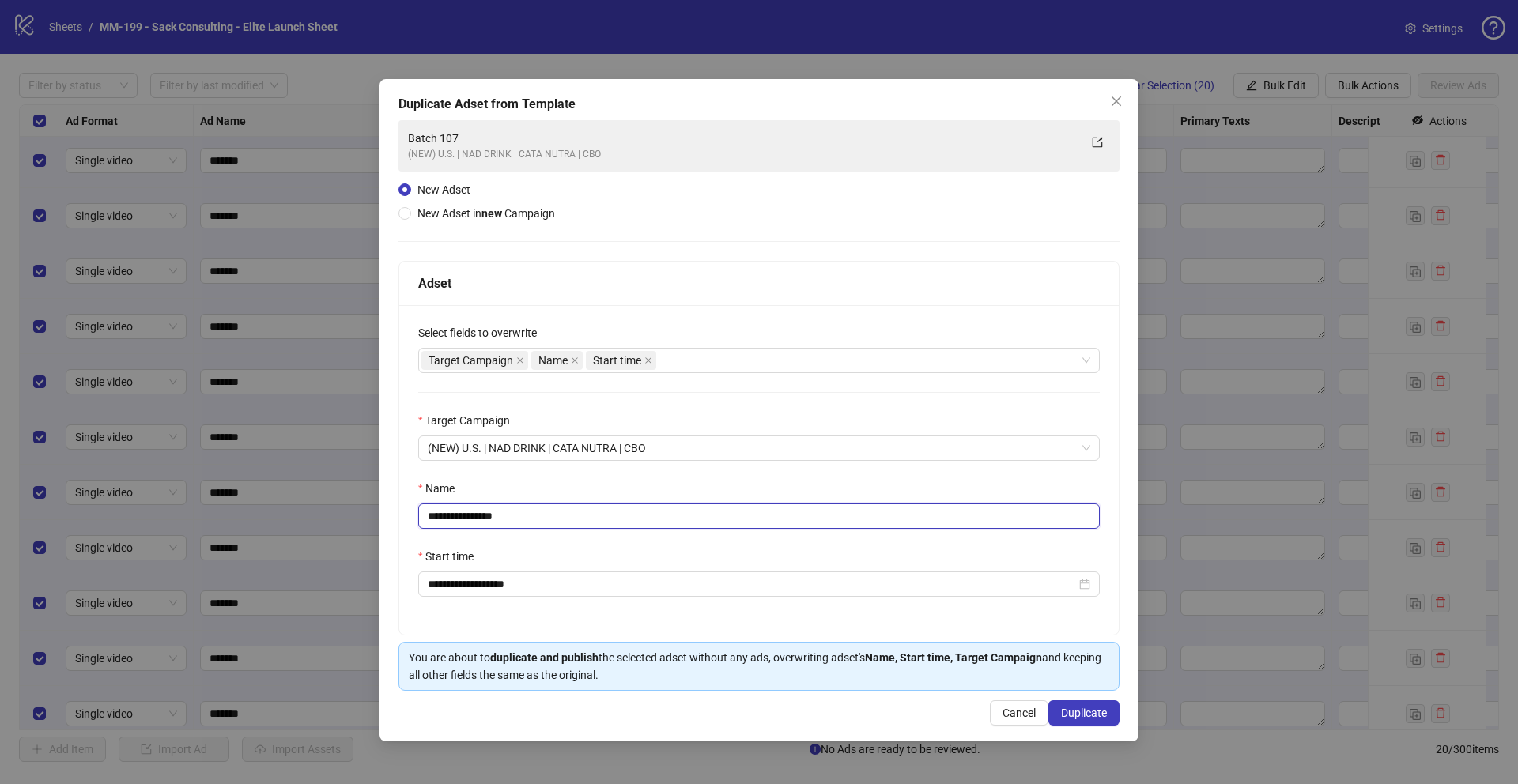
drag, startPoint x: 523, startPoint y: 520, endPoint x: 474, endPoint y: 521, distance: 49.0
click at [474, 521] on input "**********" at bounding box center [759, 517] width 682 height 25
type input "*********"
click at [1070, 675] on span "Duplicate" at bounding box center [1084, 713] width 46 height 13
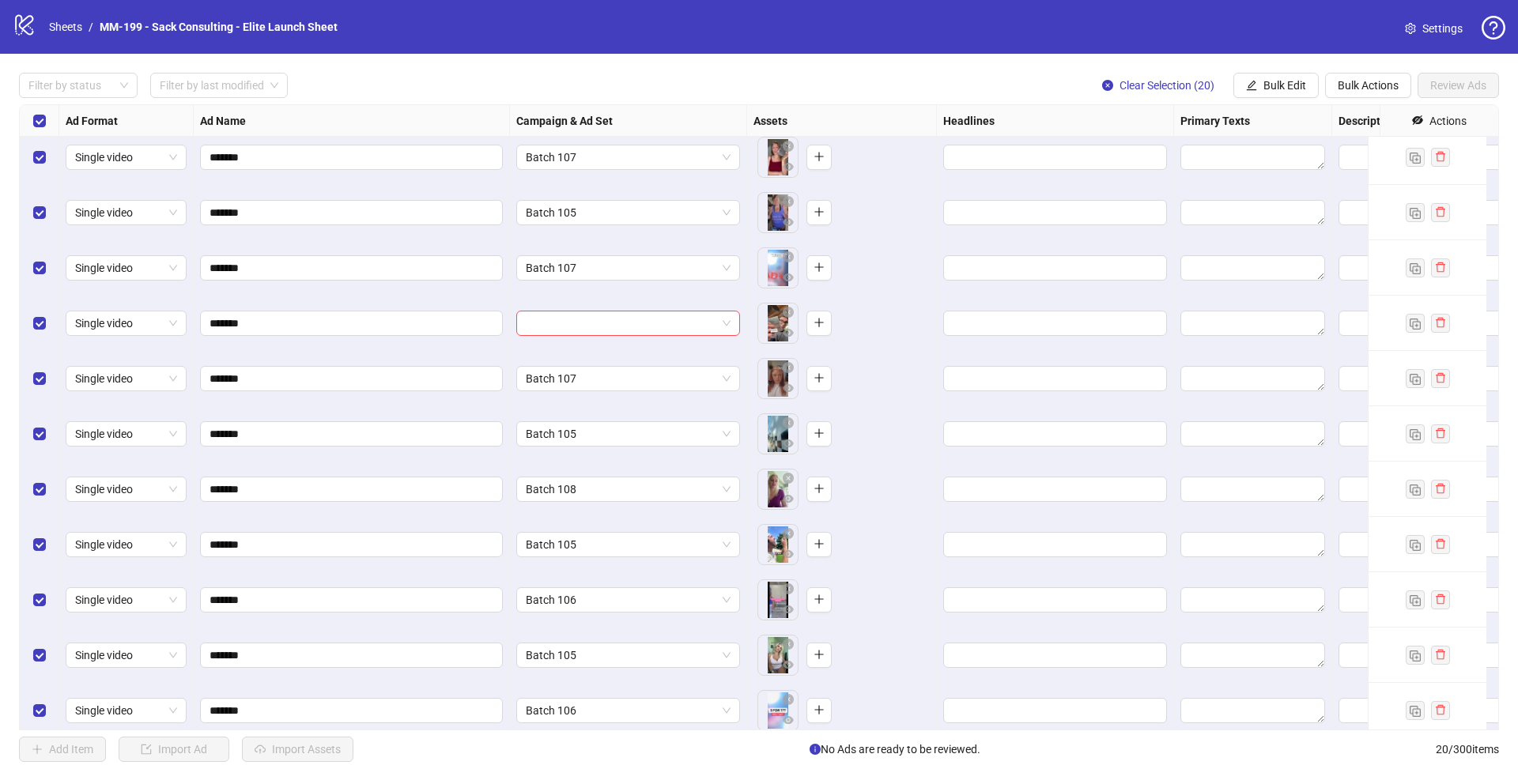
scroll to position [0, 0]
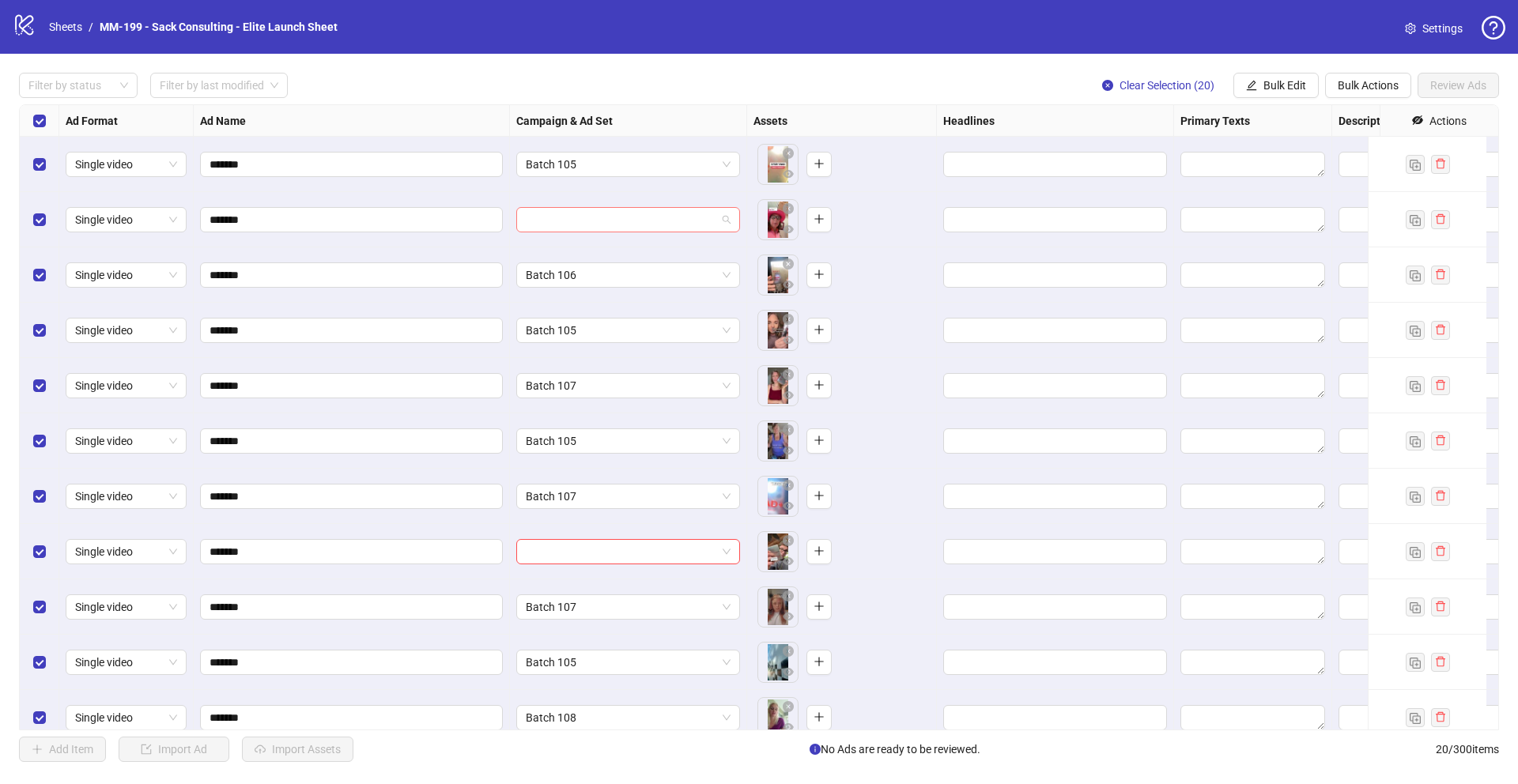
click at [594, 219] on input "search" at bounding box center [621, 220] width 191 height 23
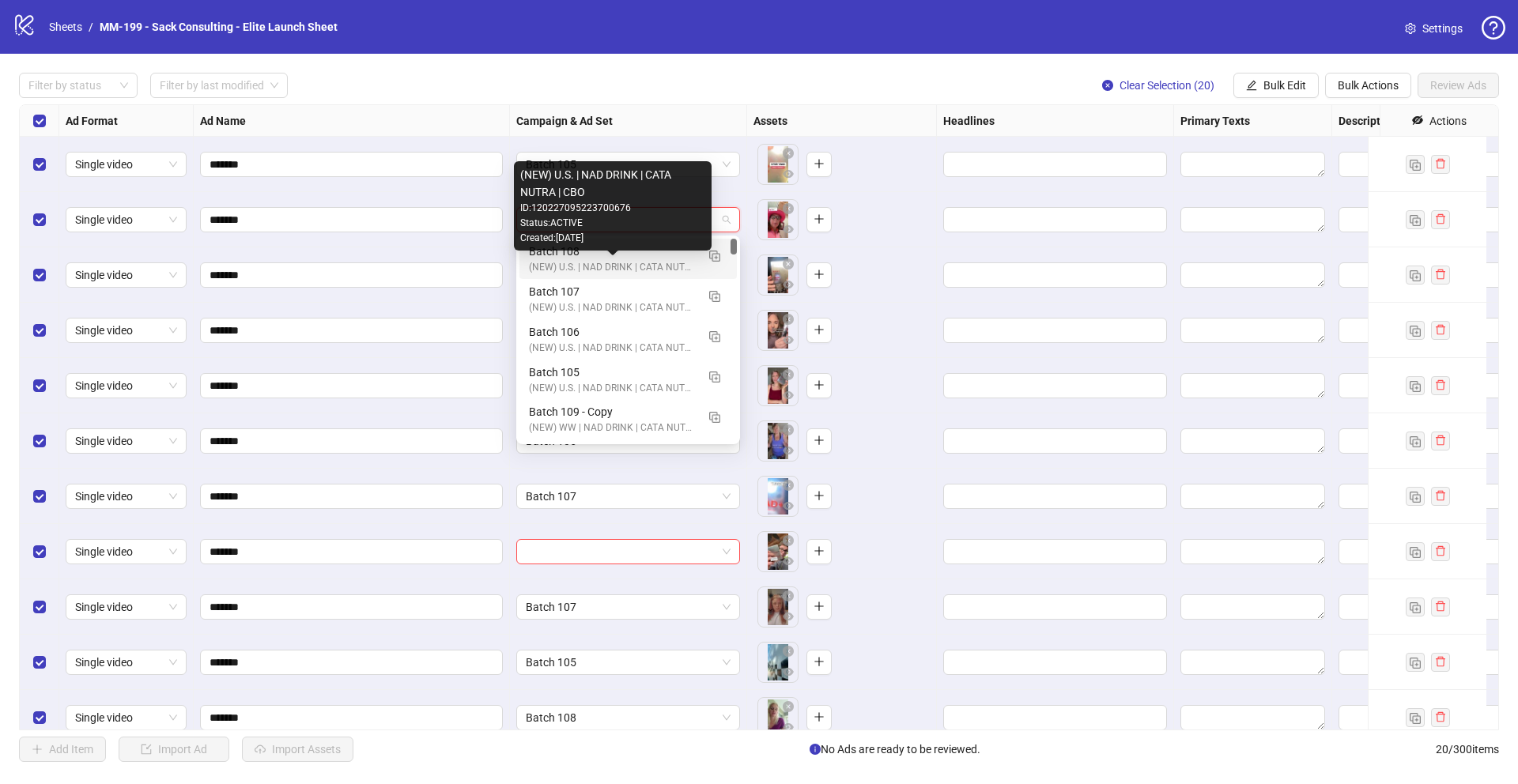
click at [583, 262] on div "(NEW) U.S. | NAD DRINK | CATA NUTRA | CBO" at bounding box center [612, 267] width 167 height 15
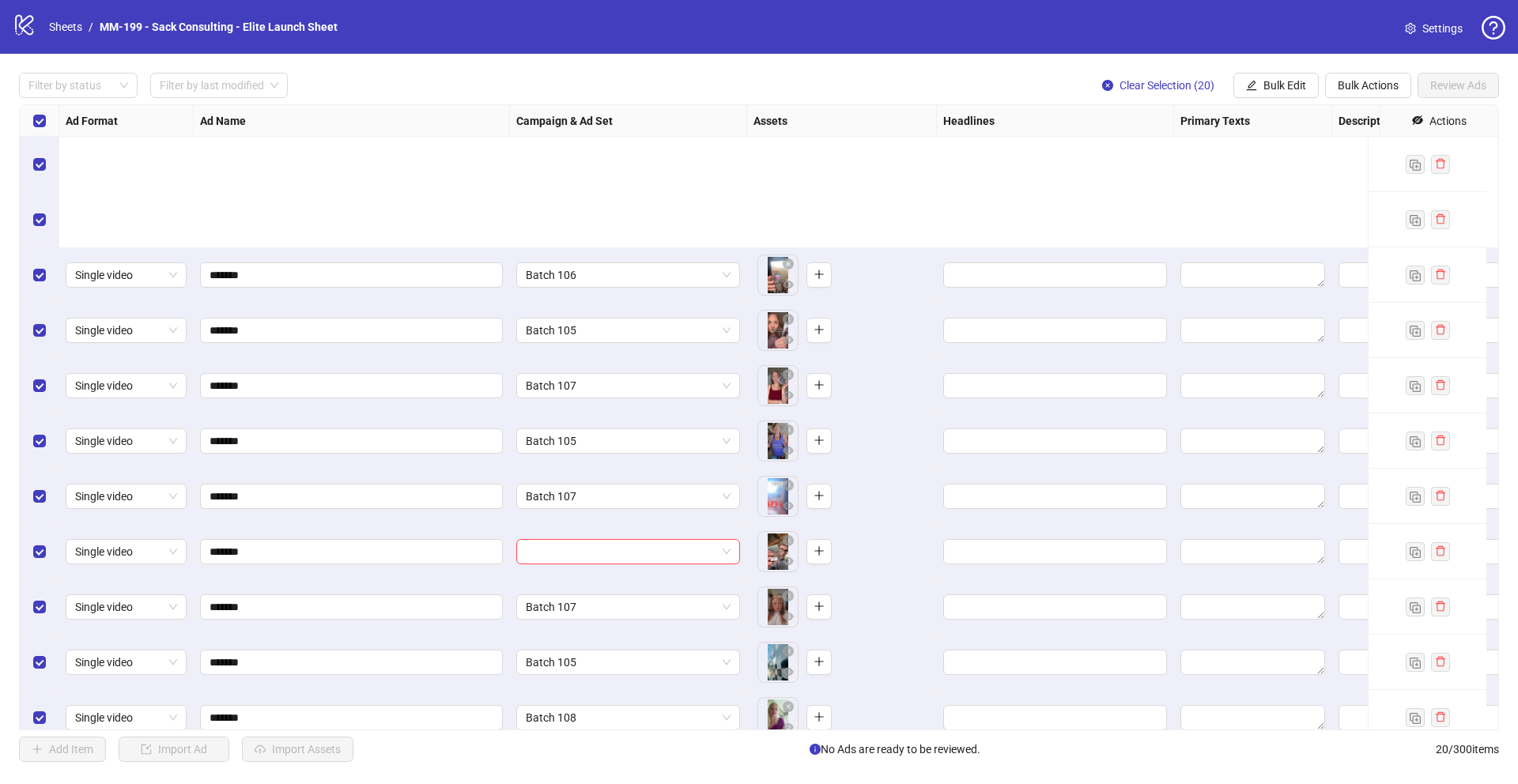
scroll to position [526, 0]
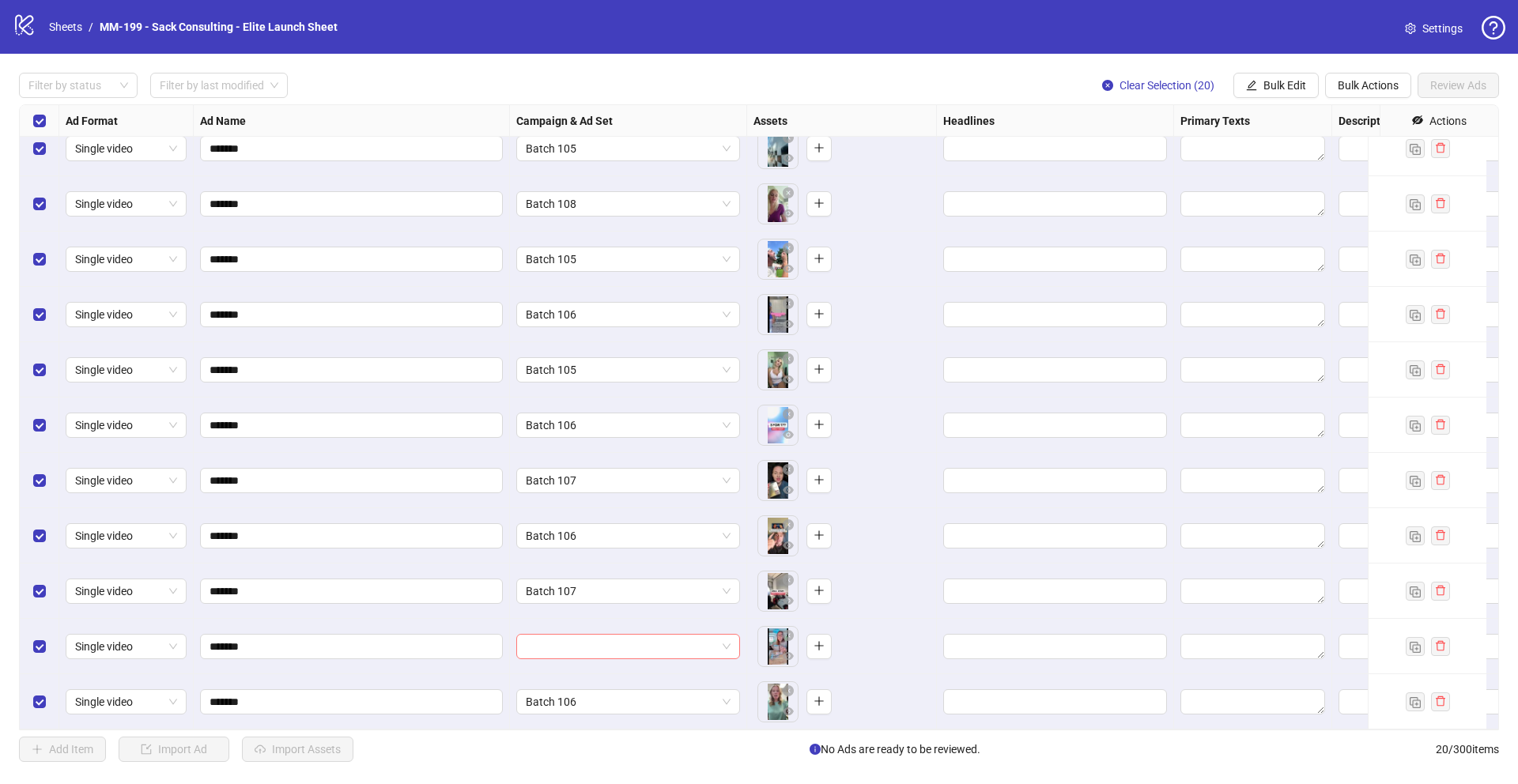
click at [552, 635] on input "search" at bounding box center [621, 646] width 191 height 23
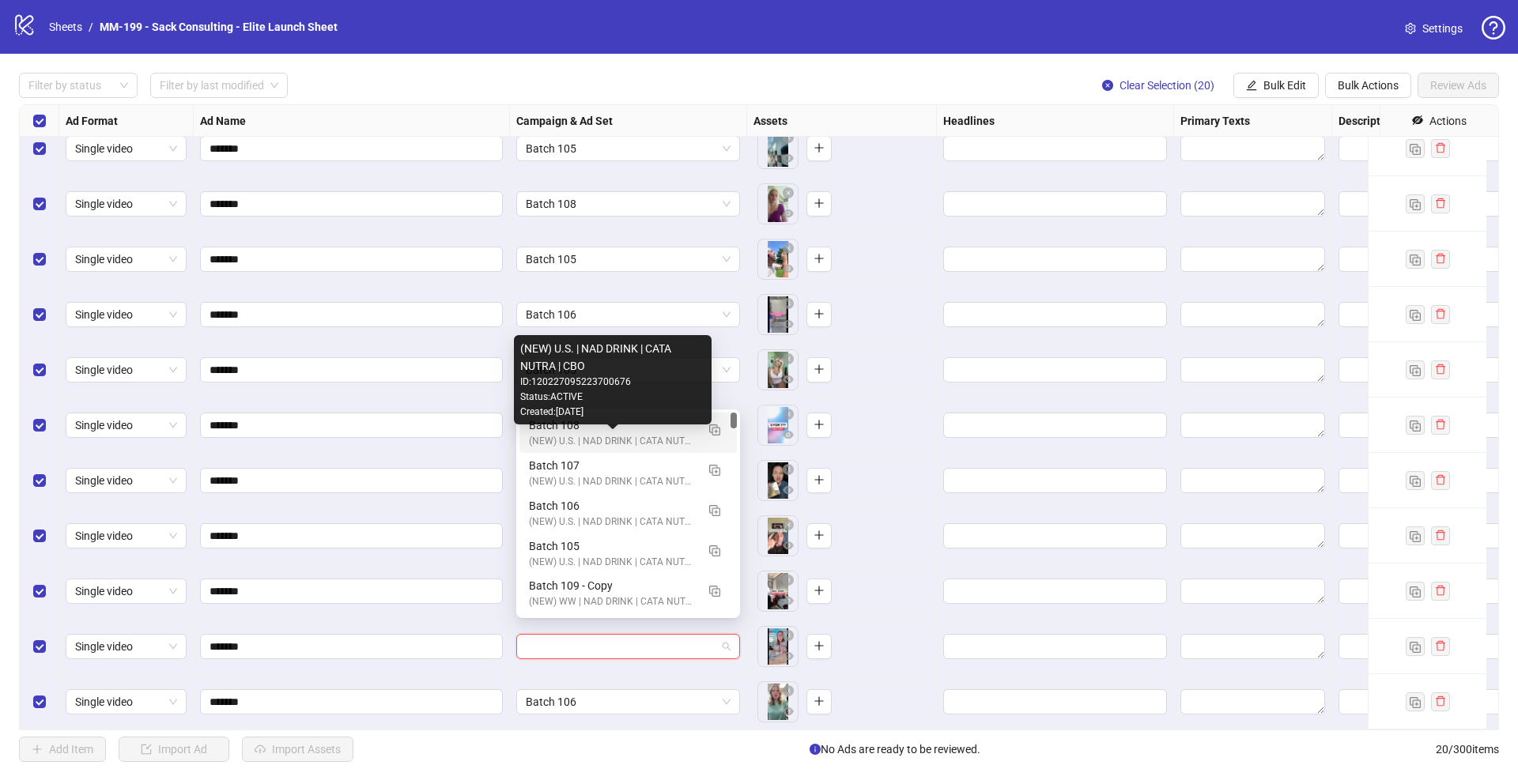
click at [563, 434] on div "(NEW) U.S. | NAD DRINK | CATA NUTRA | CBO" at bounding box center [612, 441] width 167 height 15
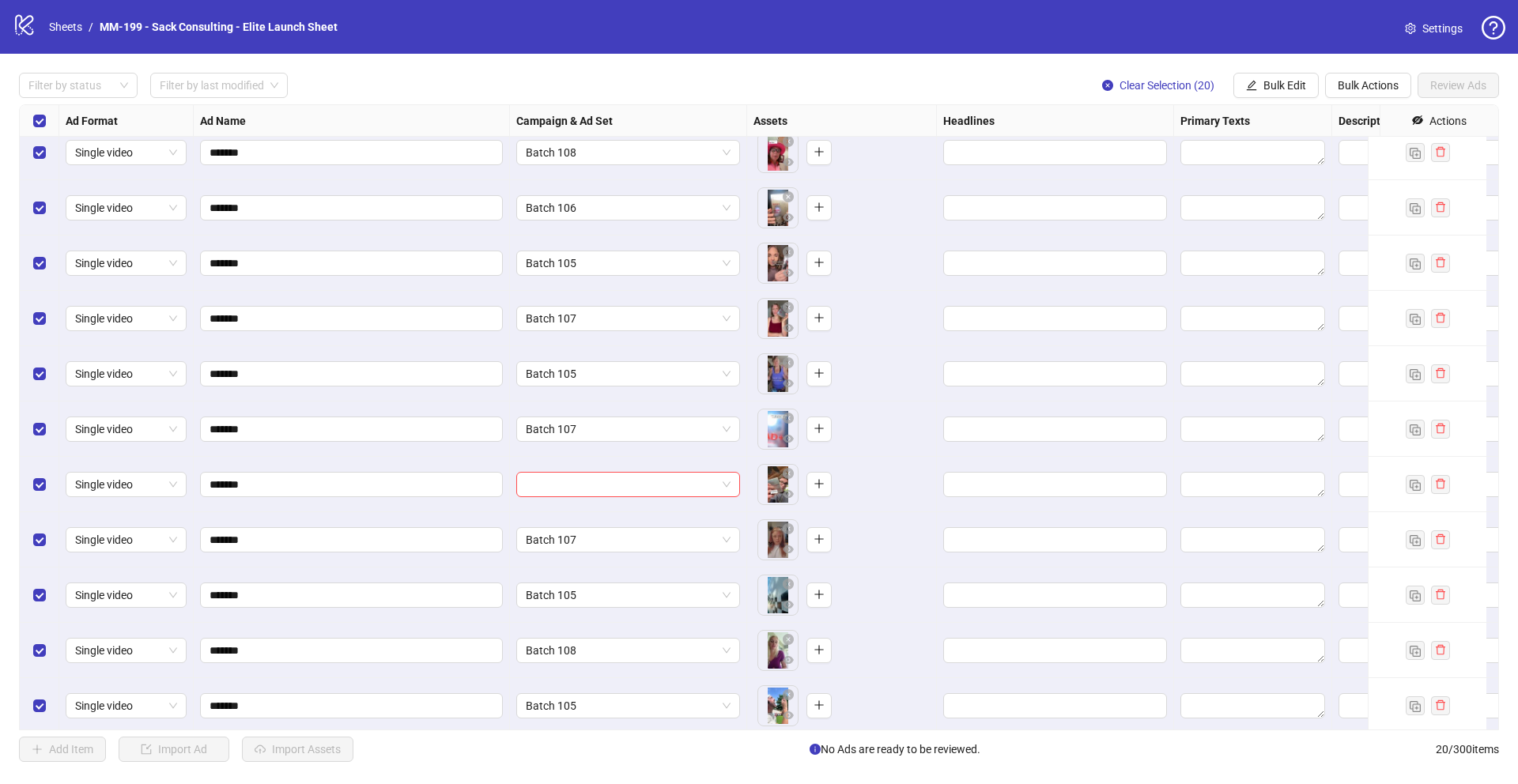
scroll to position [59, 0]
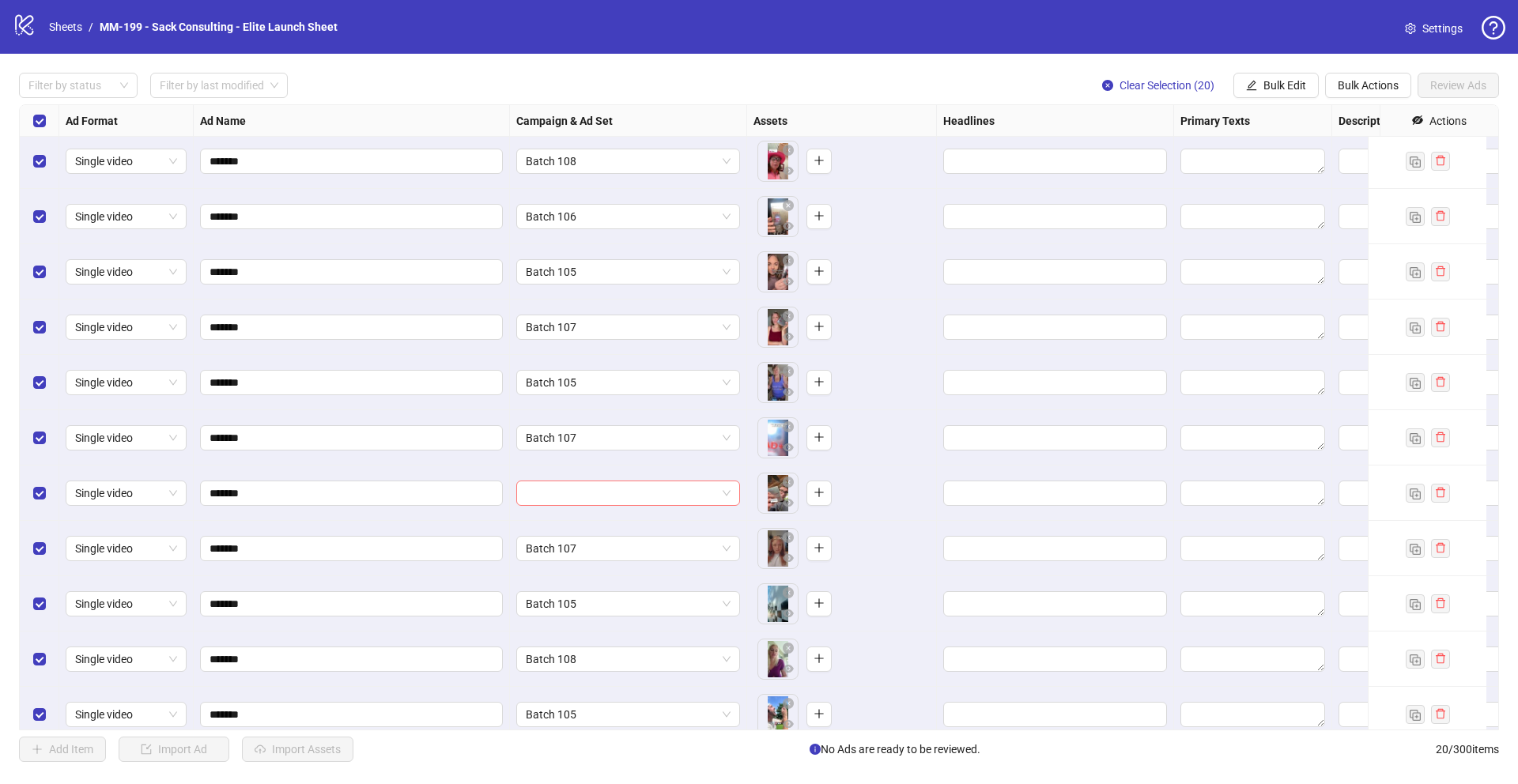
click at [530, 494] on input "search" at bounding box center [621, 493] width 191 height 23
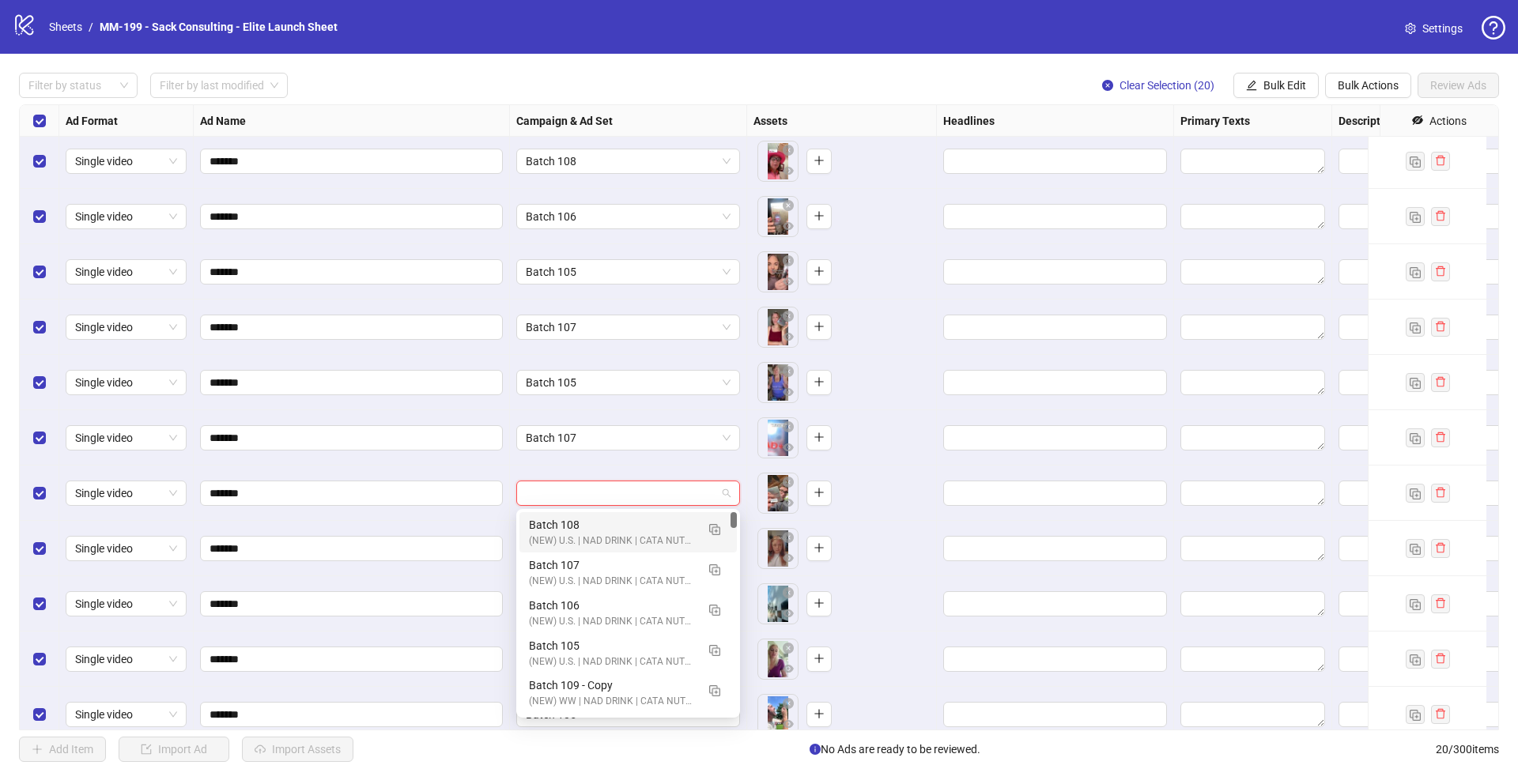
click at [549, 536] on div "(NEW) U.S. | NAD DRINK | CATA NUTRA | CBO" at bounding box center [612, 541] width 167 height 15
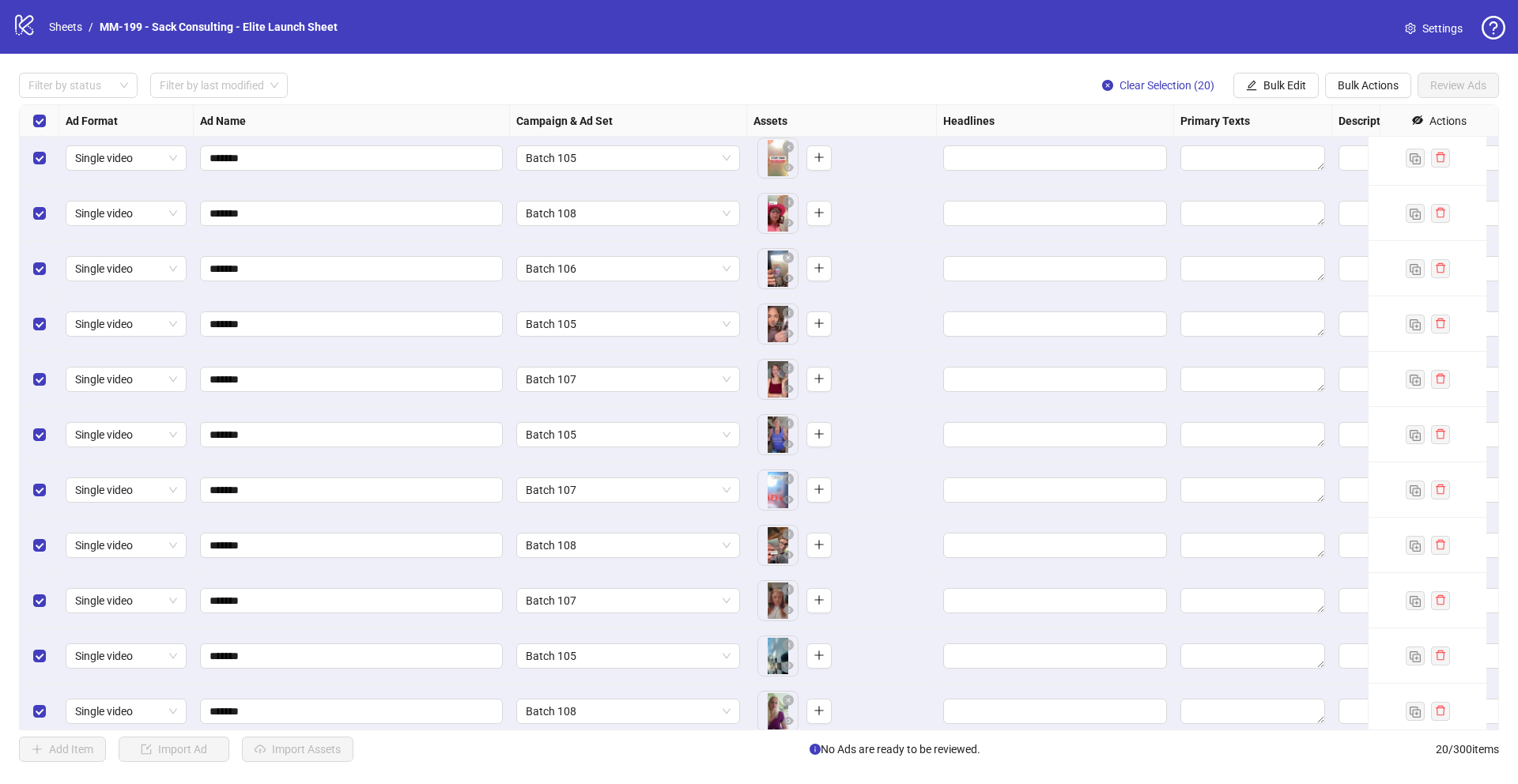
scroll to position [0, 0]
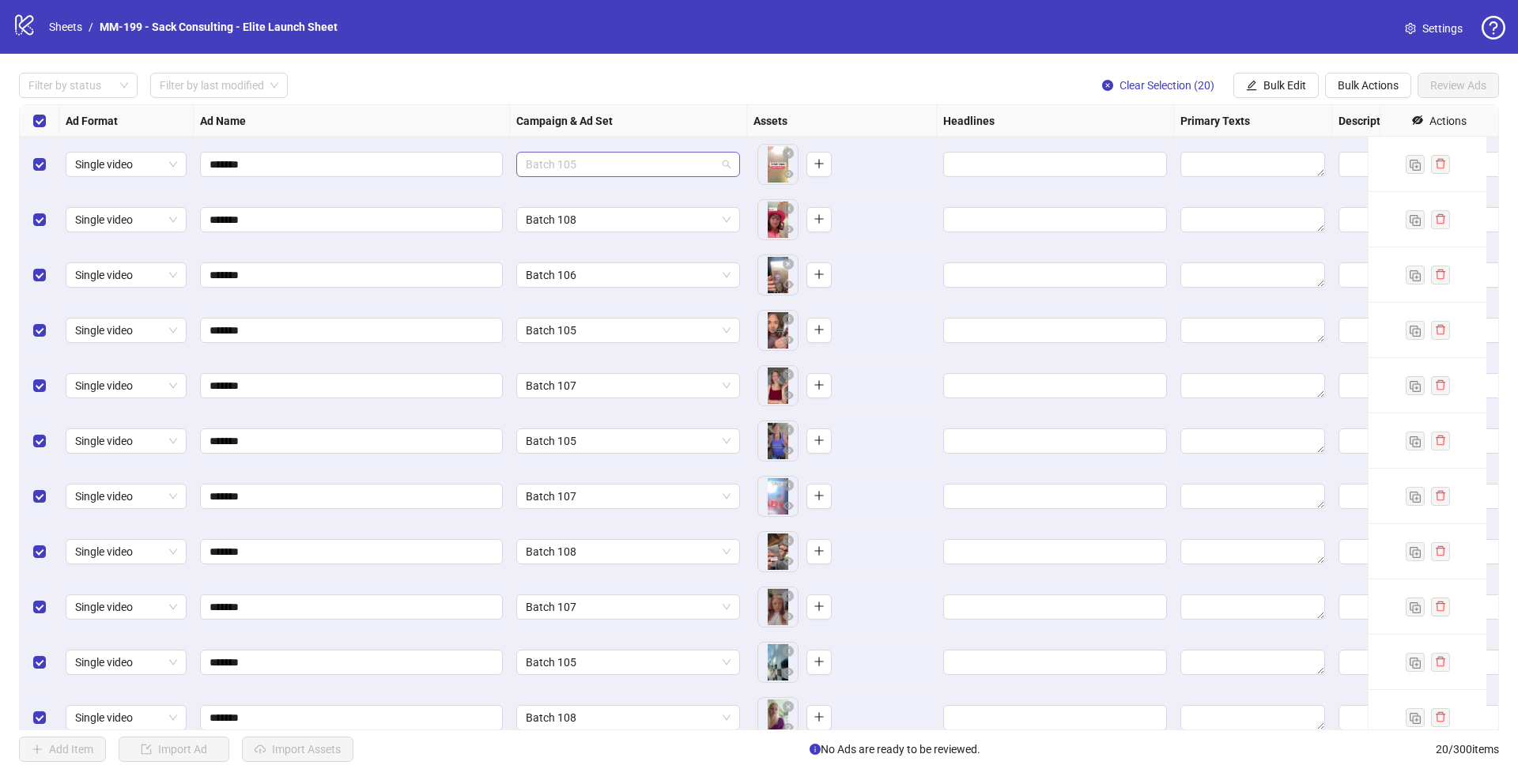
click at [605, 165] on span "Batch 105" at bounding box center [628, 165] width 204 height 23
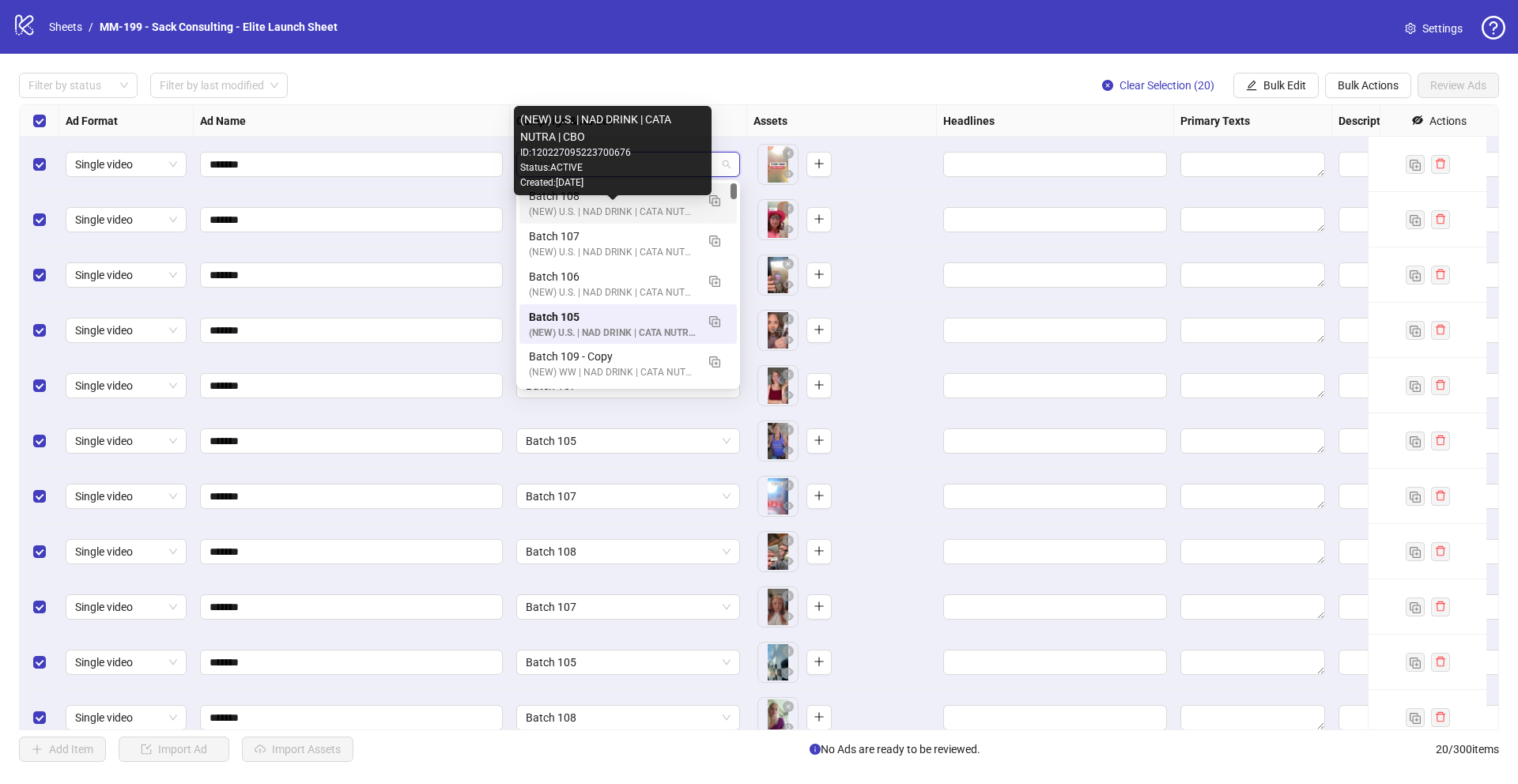
click at [622, 208] on div "(NEW) U.S. | NAD DRINK | CATA NUTRA | CBO" at bounding box center [612, 212] width 167 height 15
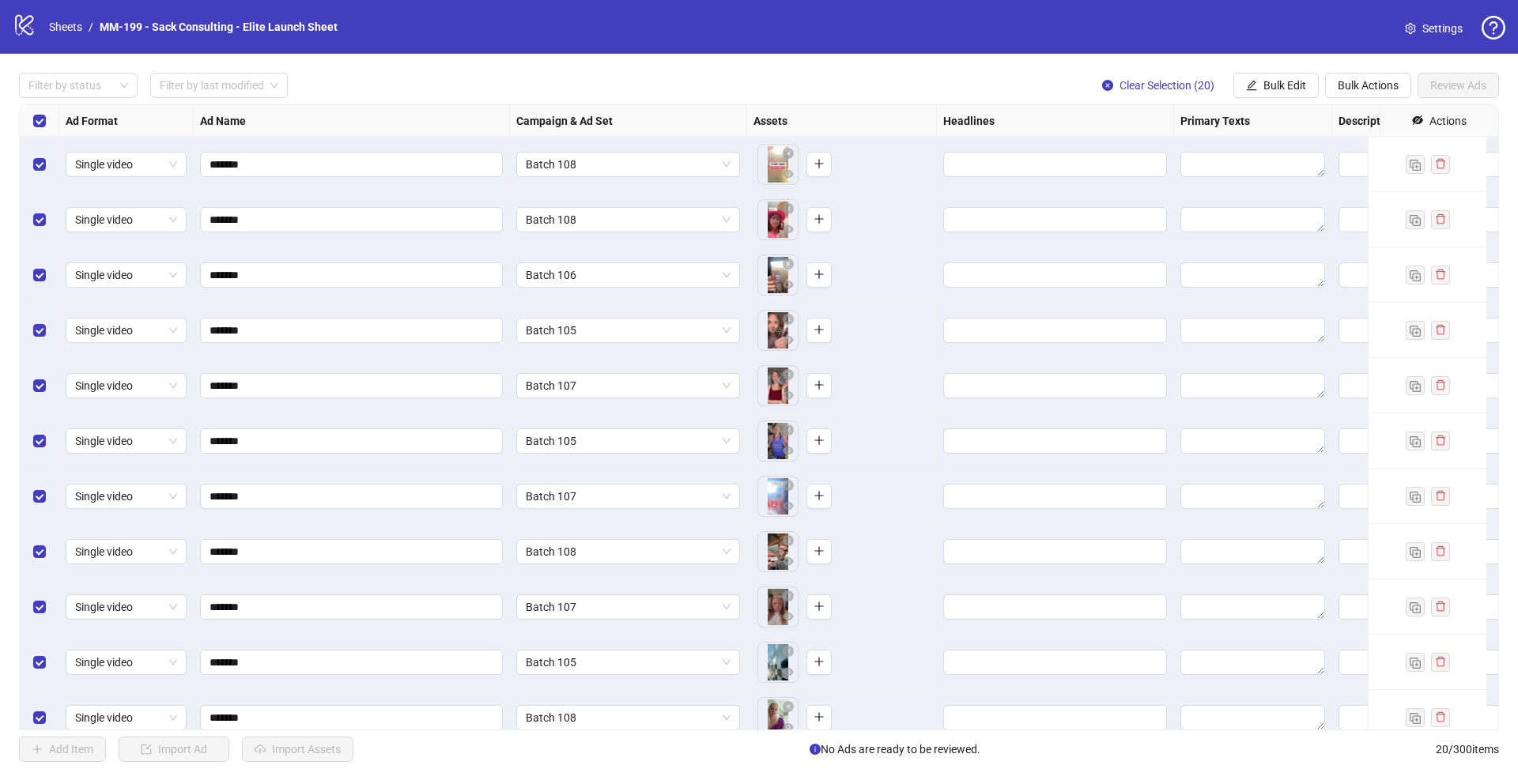
click at [666, 75] on div "Filter by status Filter by last modified Clear Selection (20) Bulk Edit Bulk Ac…" at bounding box center [759, 86] width 1480 height 25
click at [1274, 77] on button "Bulk Edit" at bounding box center [1276, 86] width 86 height 25
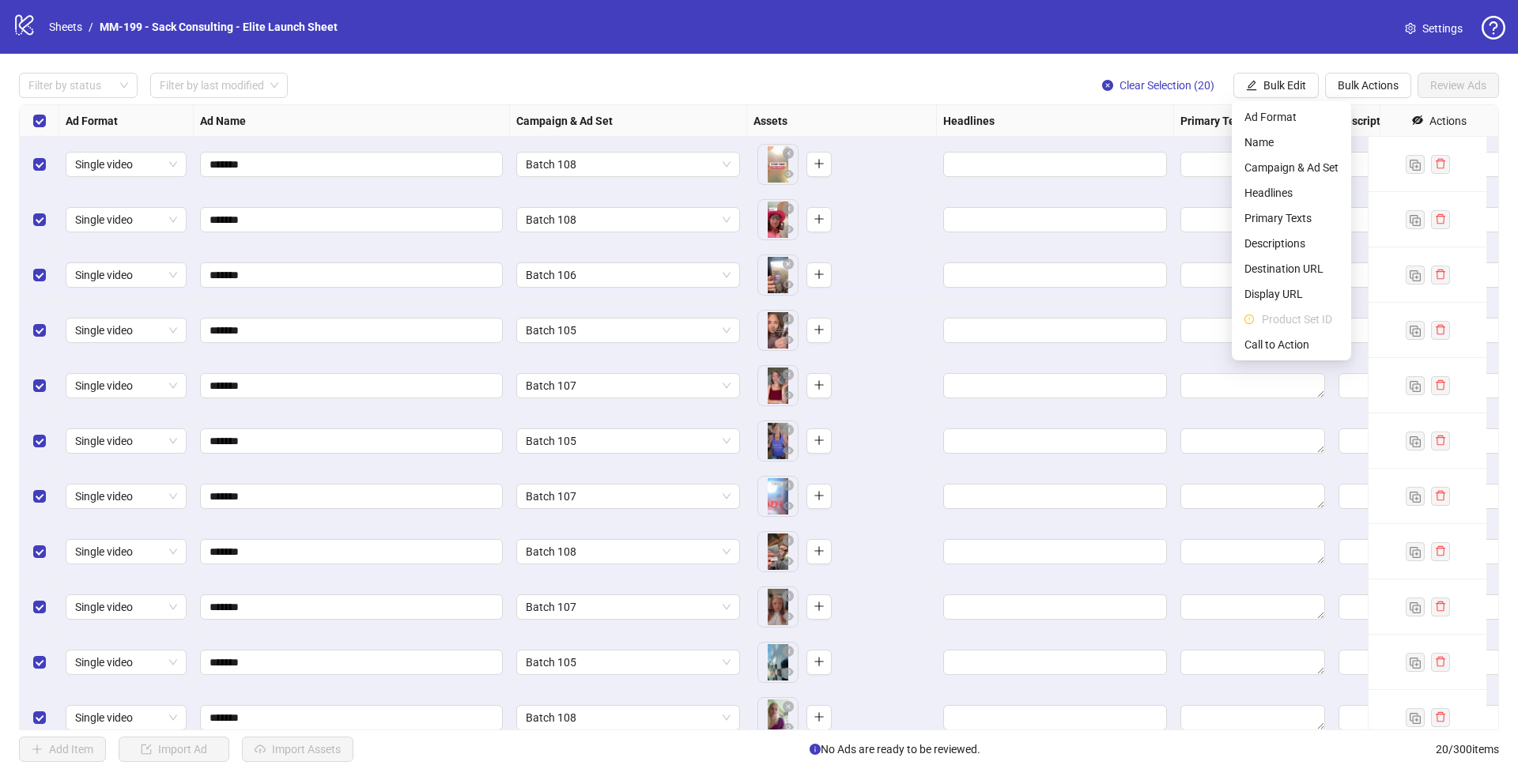
click at [1053, 75] on div "Filter by status Filter by last modified Clear Selection (20) Bulk Edit Bulk Ac…" at bounding box center [759, 86] width 1480 height 25
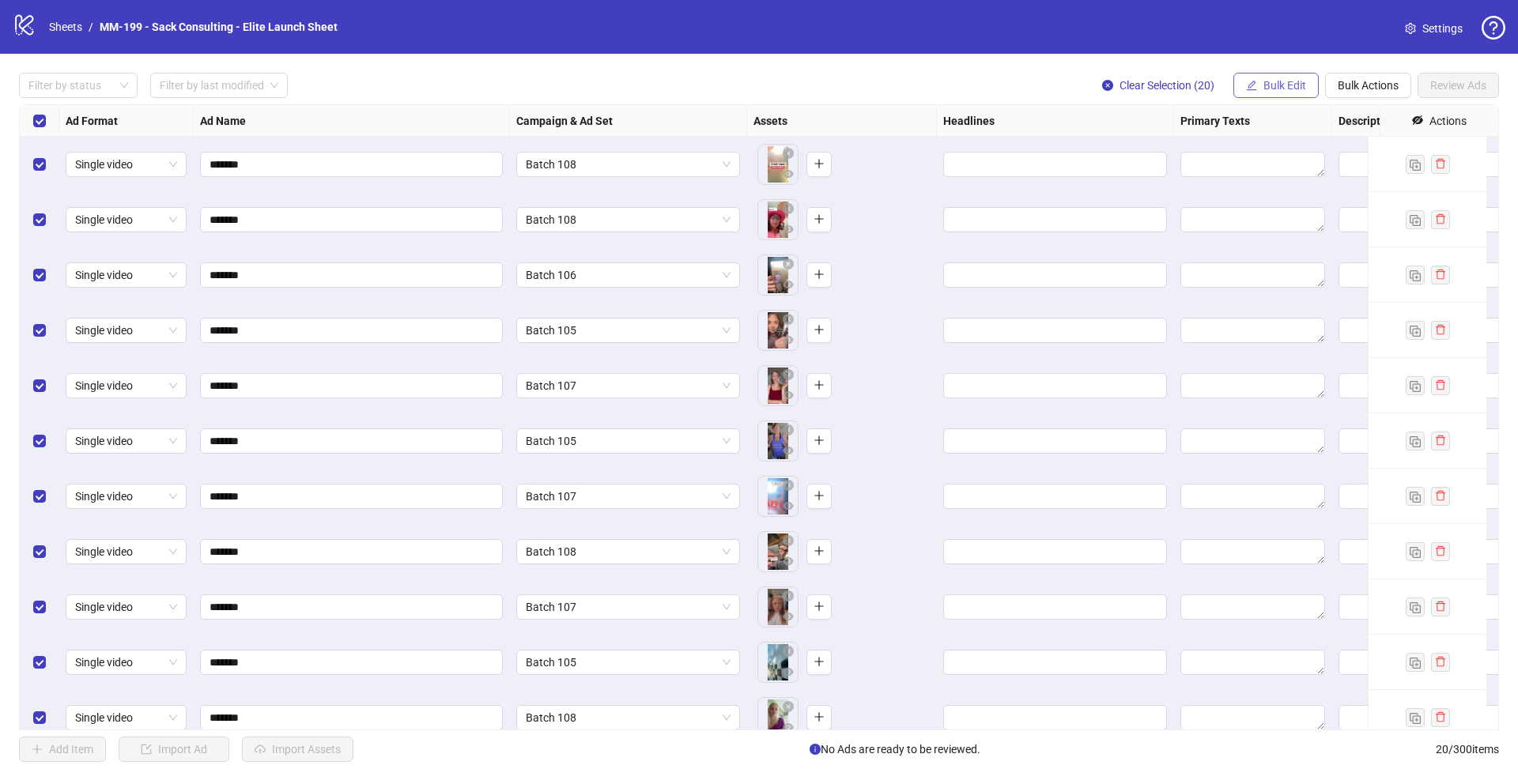
click at [1274, 83] on span "Bulk Edit" at bounding box center [1285, 86] width 42 height 13
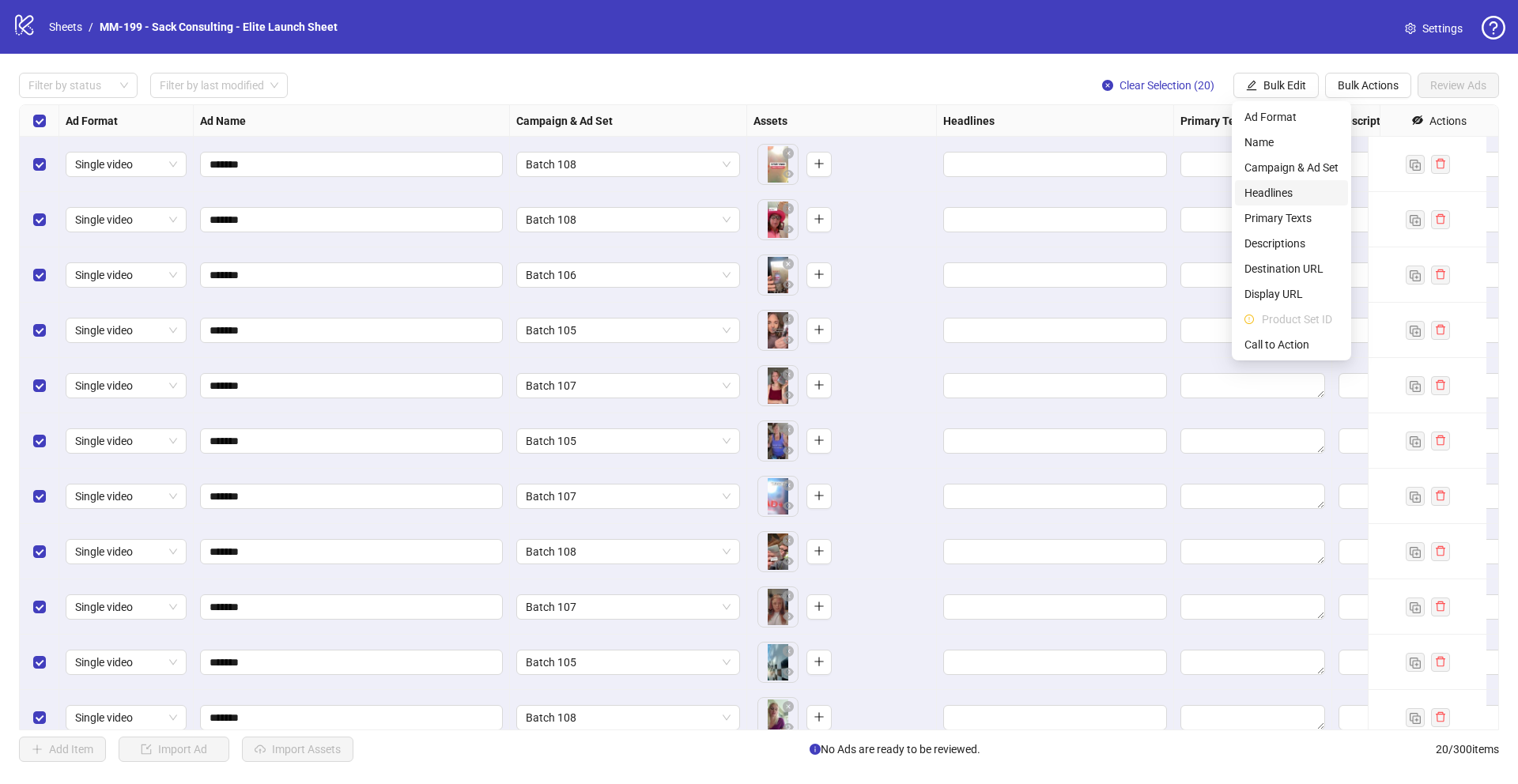
click at [1274, 189] on span "Headlines" at bounding box center [1292, 193] width 95 height 17
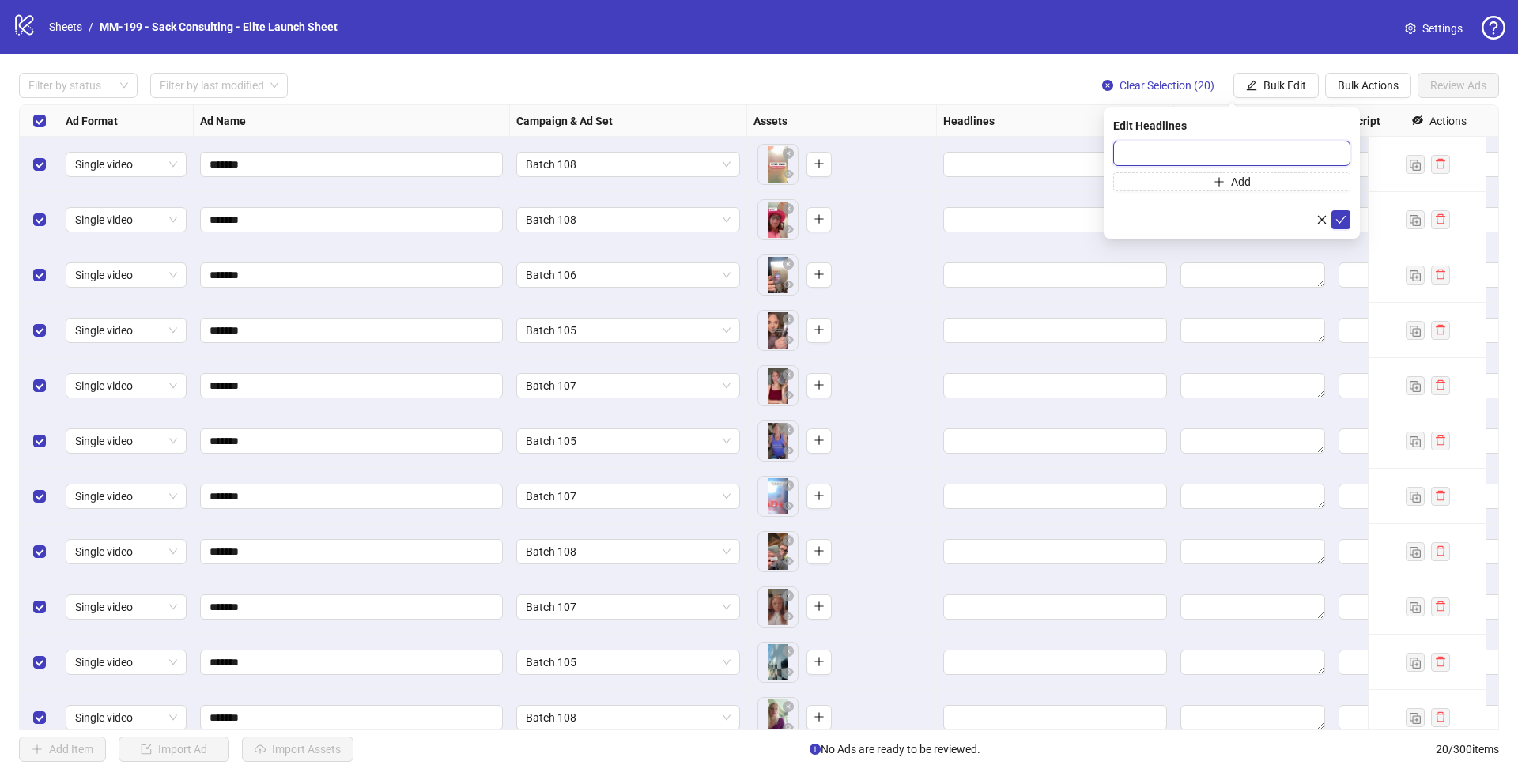
click at [1134, 158] on input "text" at bounding box center [1233, 153] width 238 height 25
click at [1173, 152] on input "text" at bounding box center [1233, 153] width 238 height 25
paste input "**********"
type input "**********"
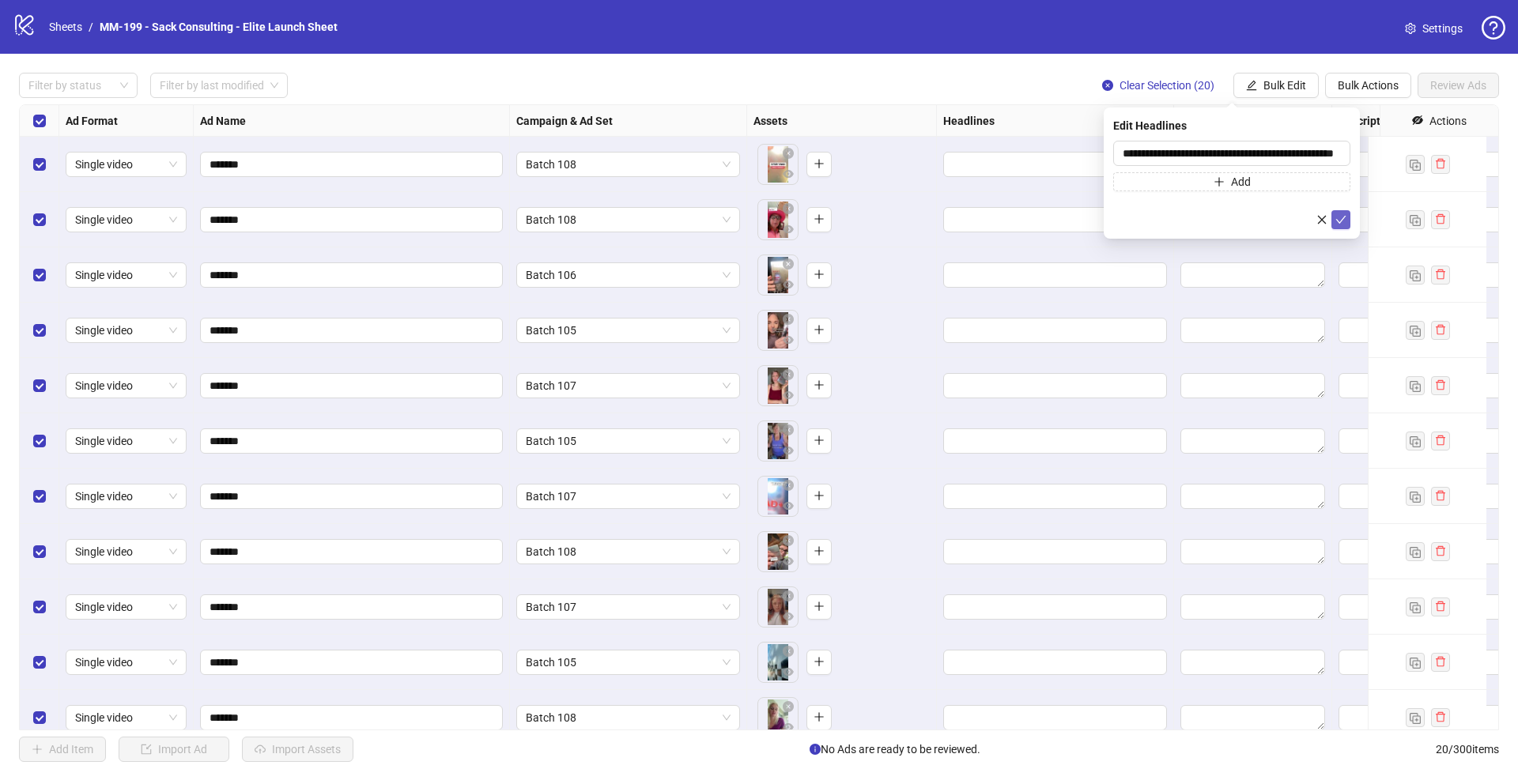
scroll to position [0, 0]
click at [1274, 220] on icon "check" at bounding box center [1342, 220] width 11 height 11
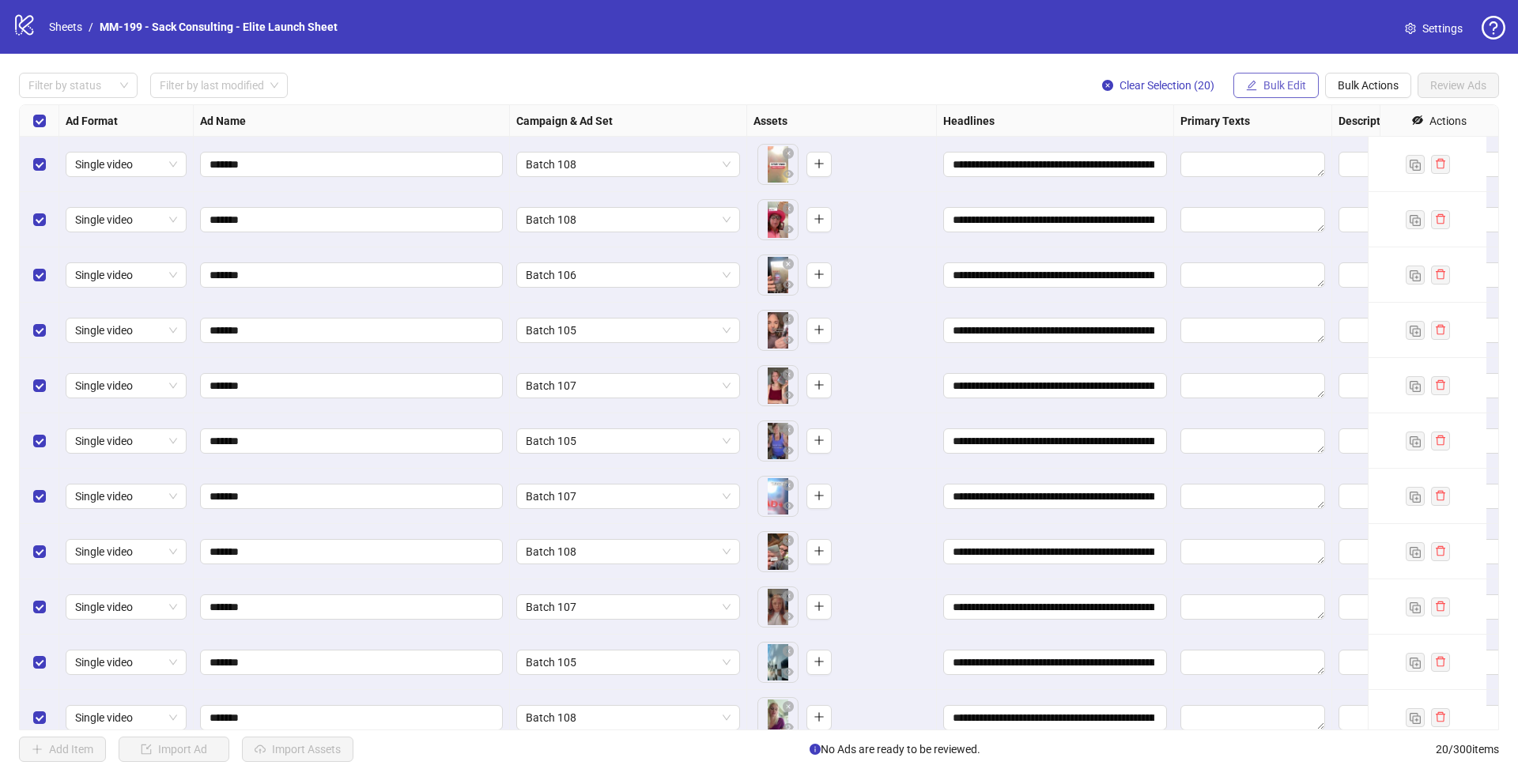
click at [1274, 84] on span "Bulk Edit" at bounding box center [1285, 86] width 42 height 13
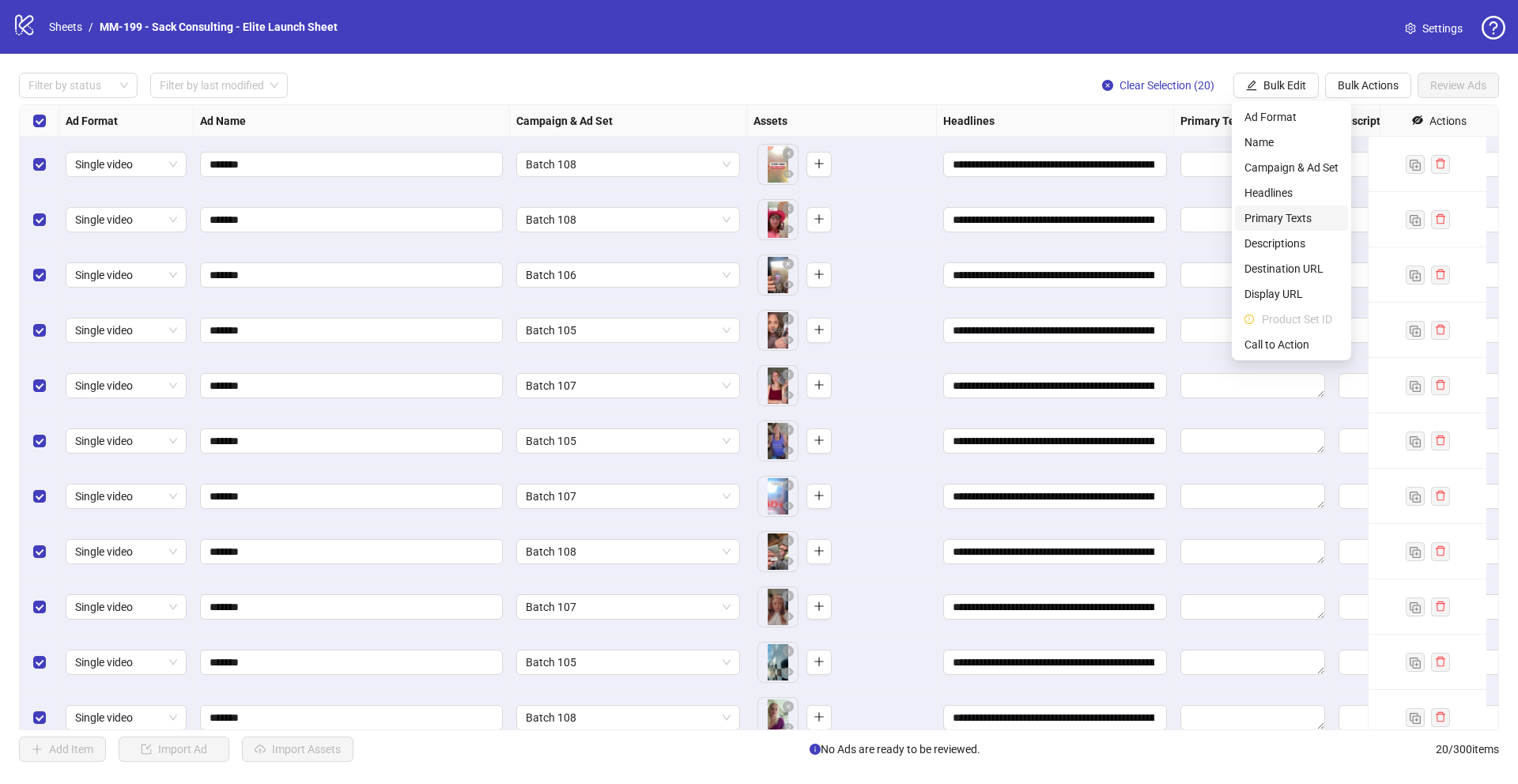
click at [1274, 215] on span "Primary Texts" at bounding box center [1292, 218] width 95 height 17
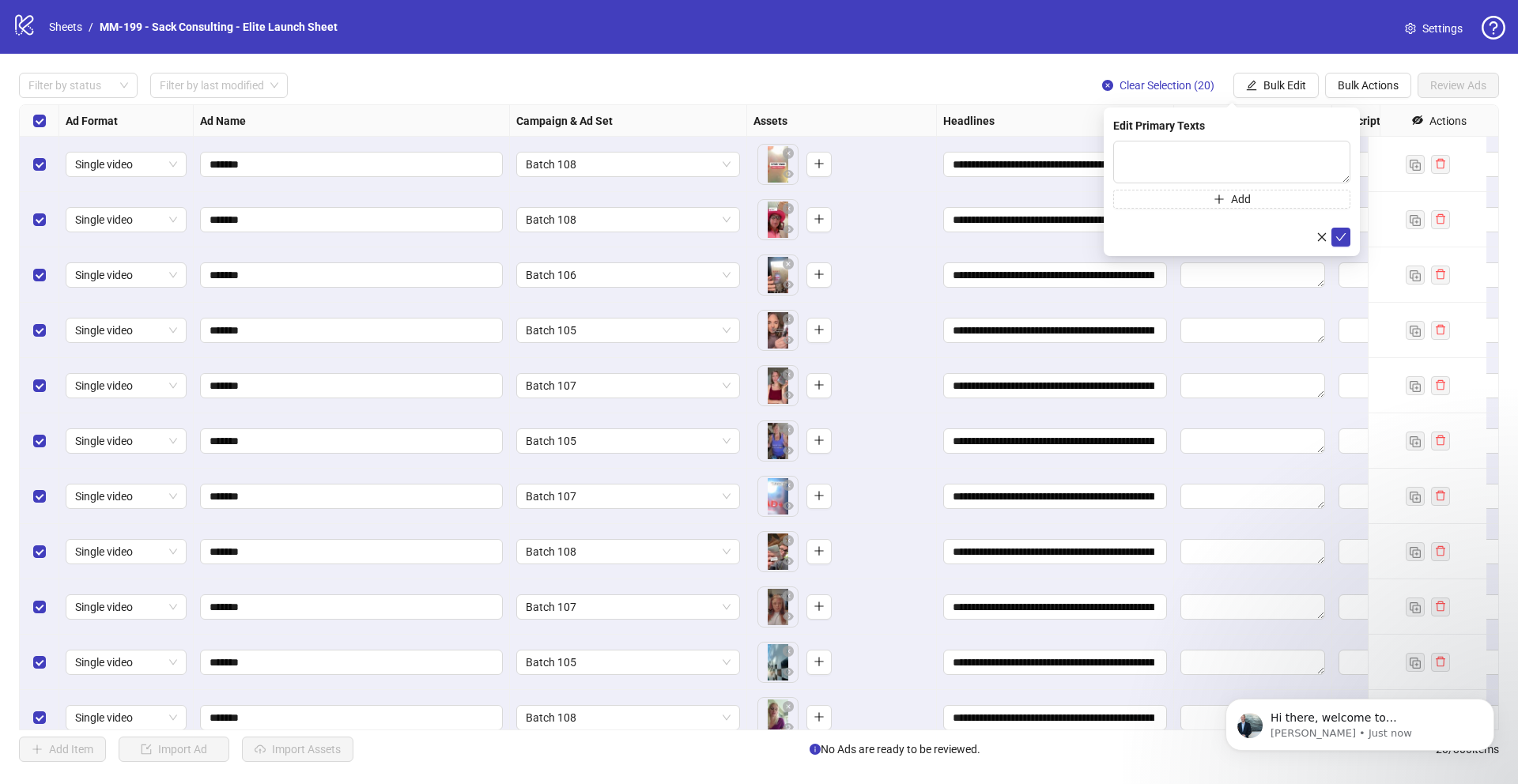
click at [959, 81] on div "Filter by status Filter by last modified Clear Selection (20) Bulk Edit Bulk Ac…" at bounding box center [759, 86] width 1480 height 25
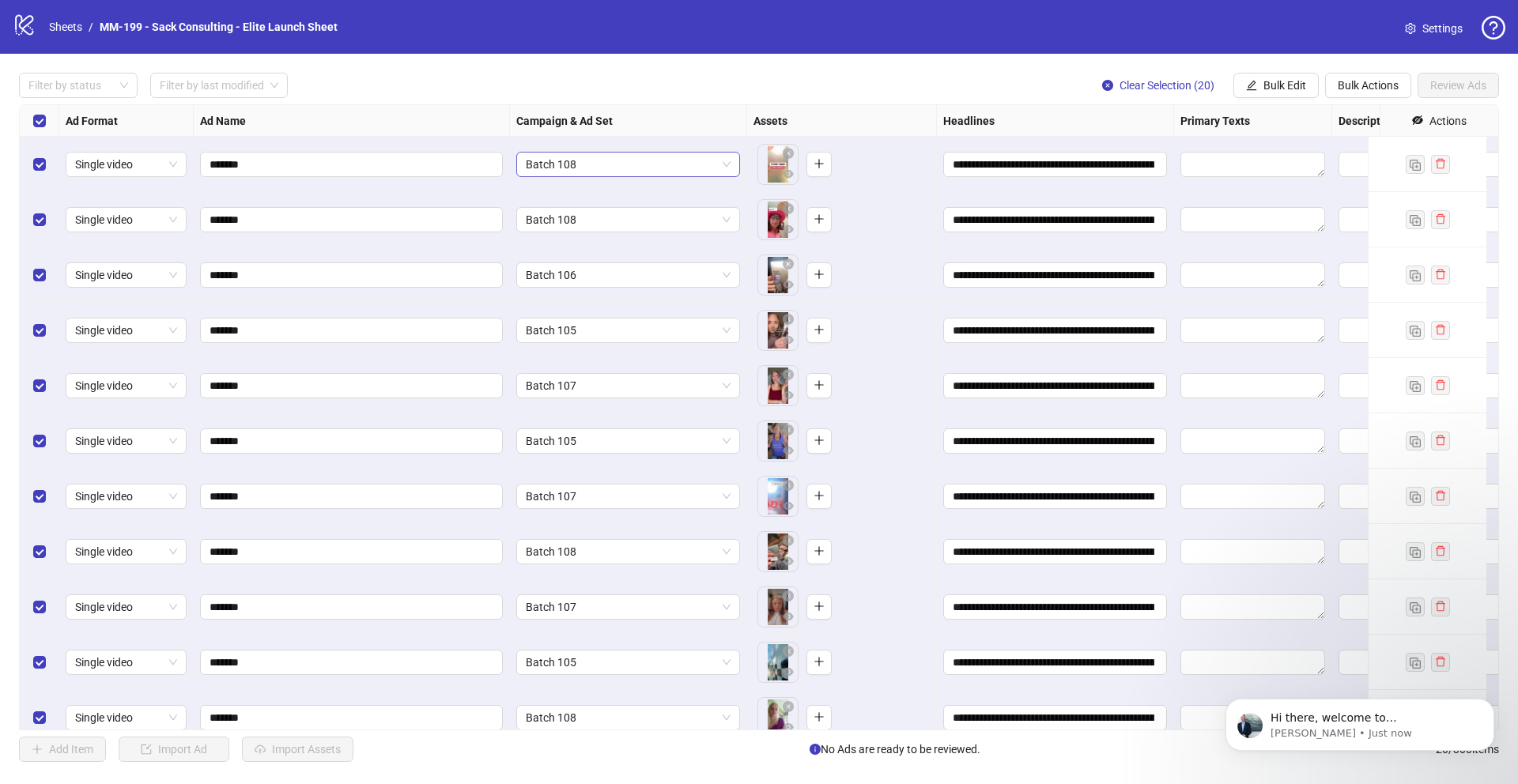
click at [664, 164] on span "Batch 108" at bounding box center [628, 165] width 204 height 23
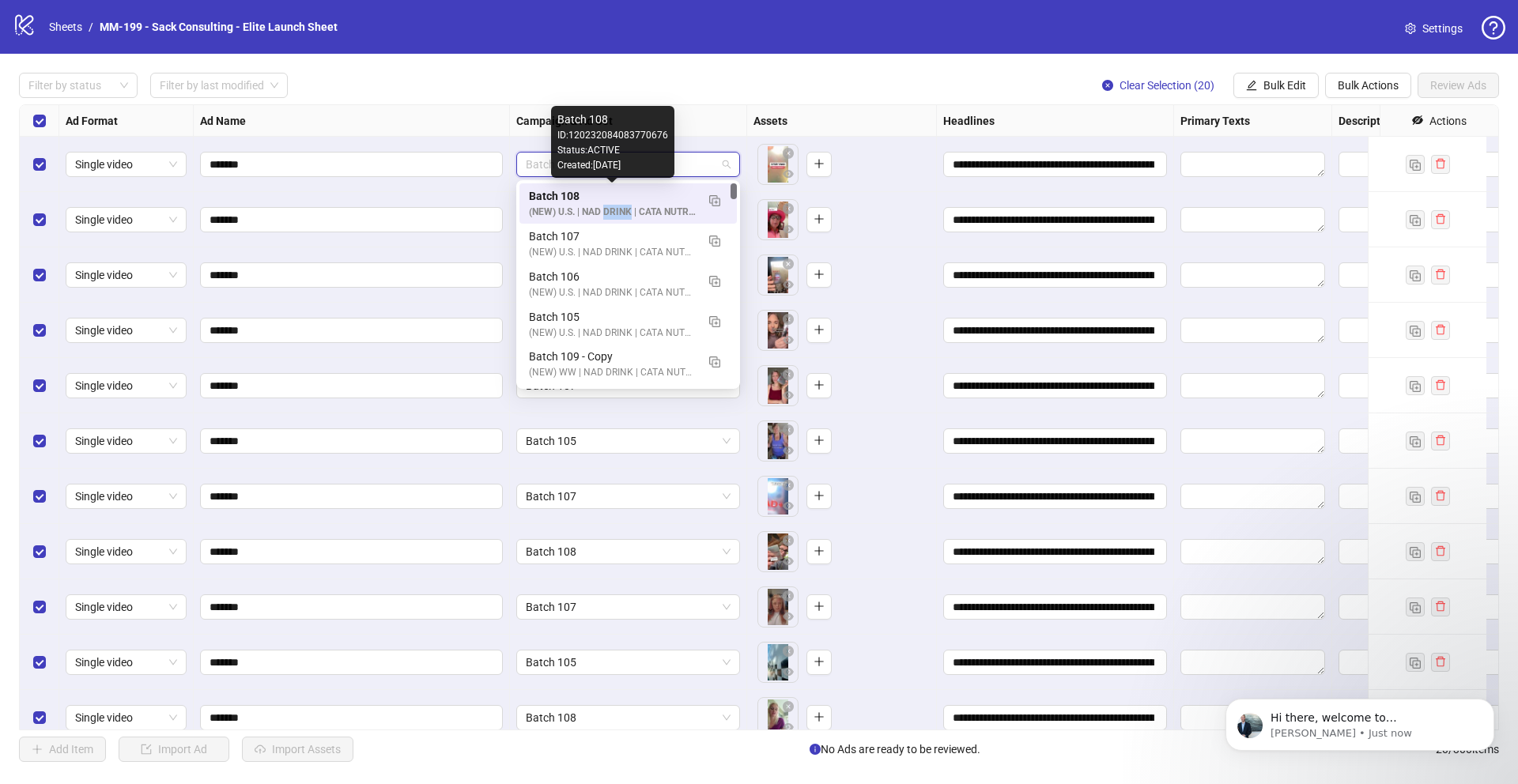
click at [562, 203] on div "Batch 108" at bounding box center [612, 195] width 167 height 17
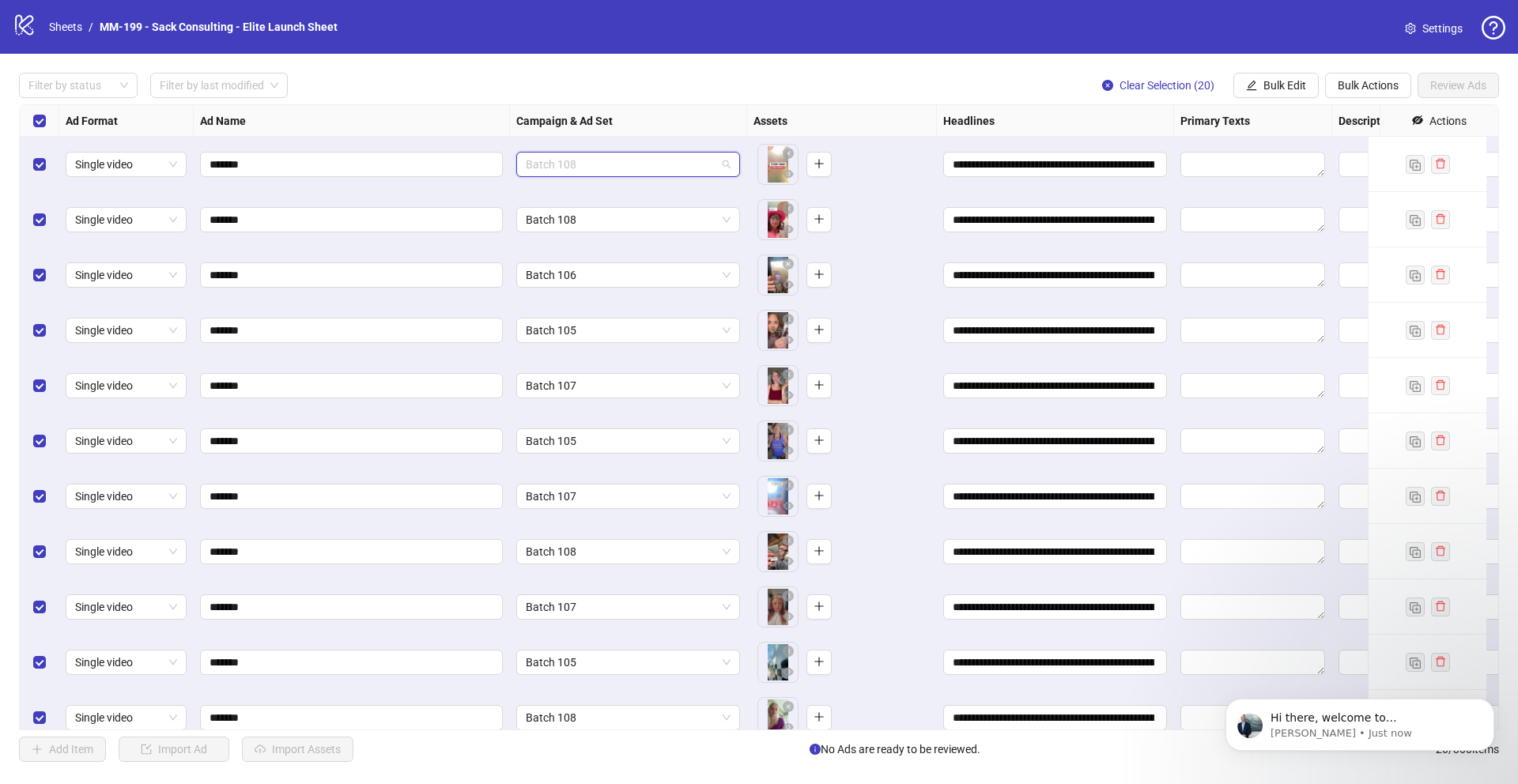
click at [602, 167] on span "Batch 108" at bounding box center [628, 165] width 204 height 23
click at [754, 81] on div "Filter by status Filter by last modified Clear Selection (20) Bulk Edit Bulk Ac…" at bounding box center [759, 86] width 1480 height 25
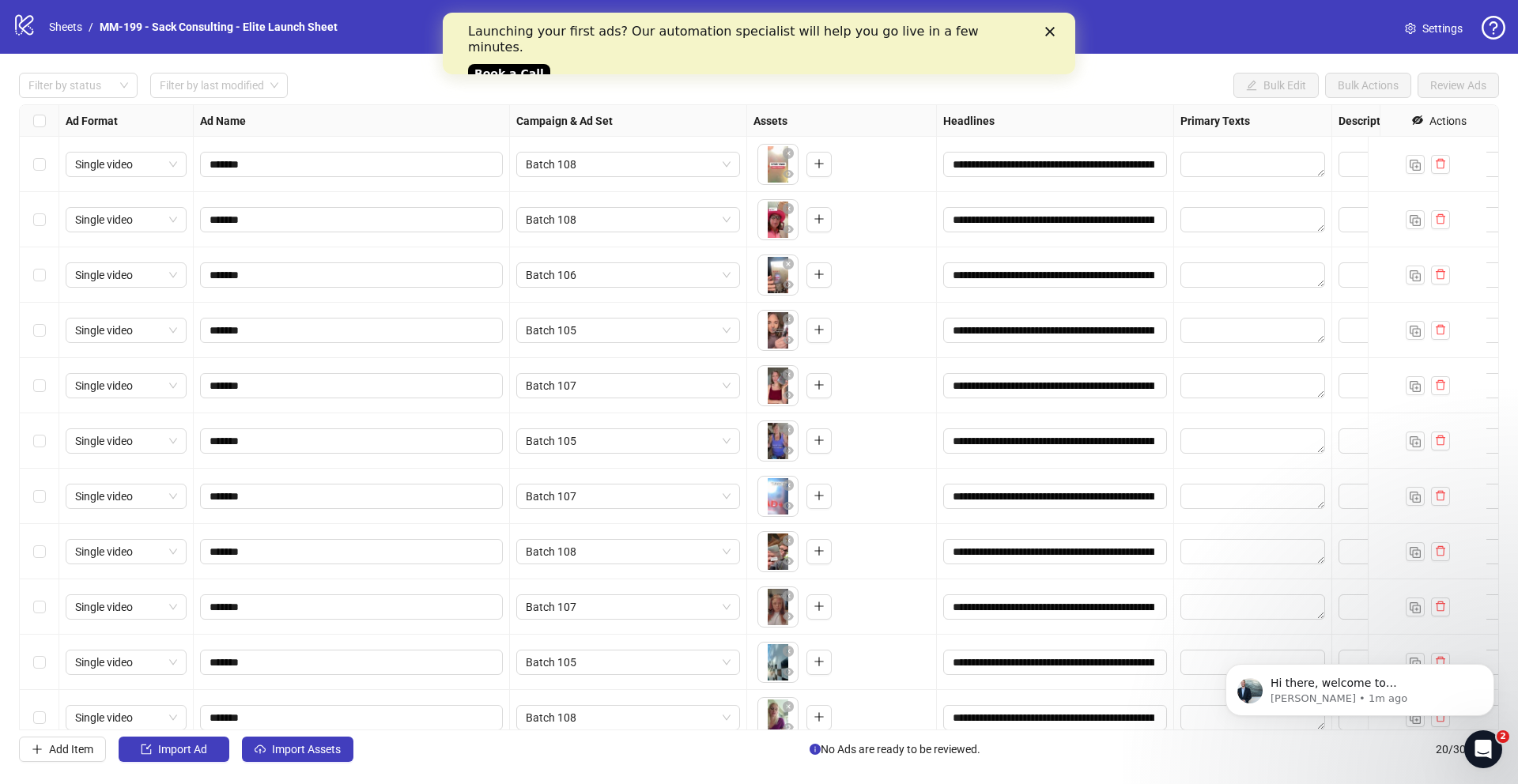
click at [1493, 755] on div "Open Intercom Messenger" at bounding box center [1484, 750] width 52 height 52
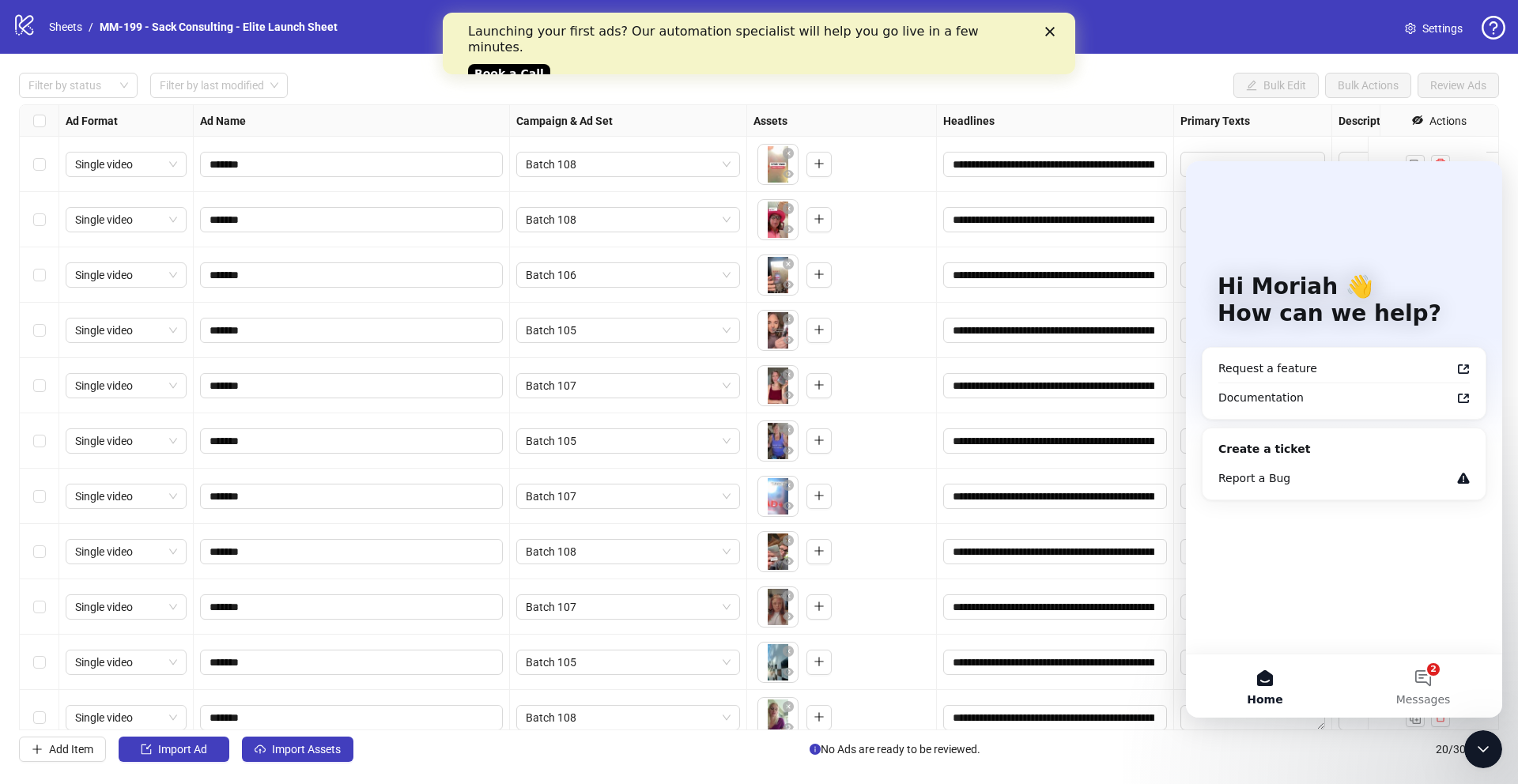
click at [1081, 761] on div "Add Item Import Ad Import Assets No Ads are ready to be reviewed. 20 / 300 items" at bounding box center [759, 750] width 1480 height 25
click at [1054, 32] on icon "Close" at bounding box center [1050, 32] width 10 height 10
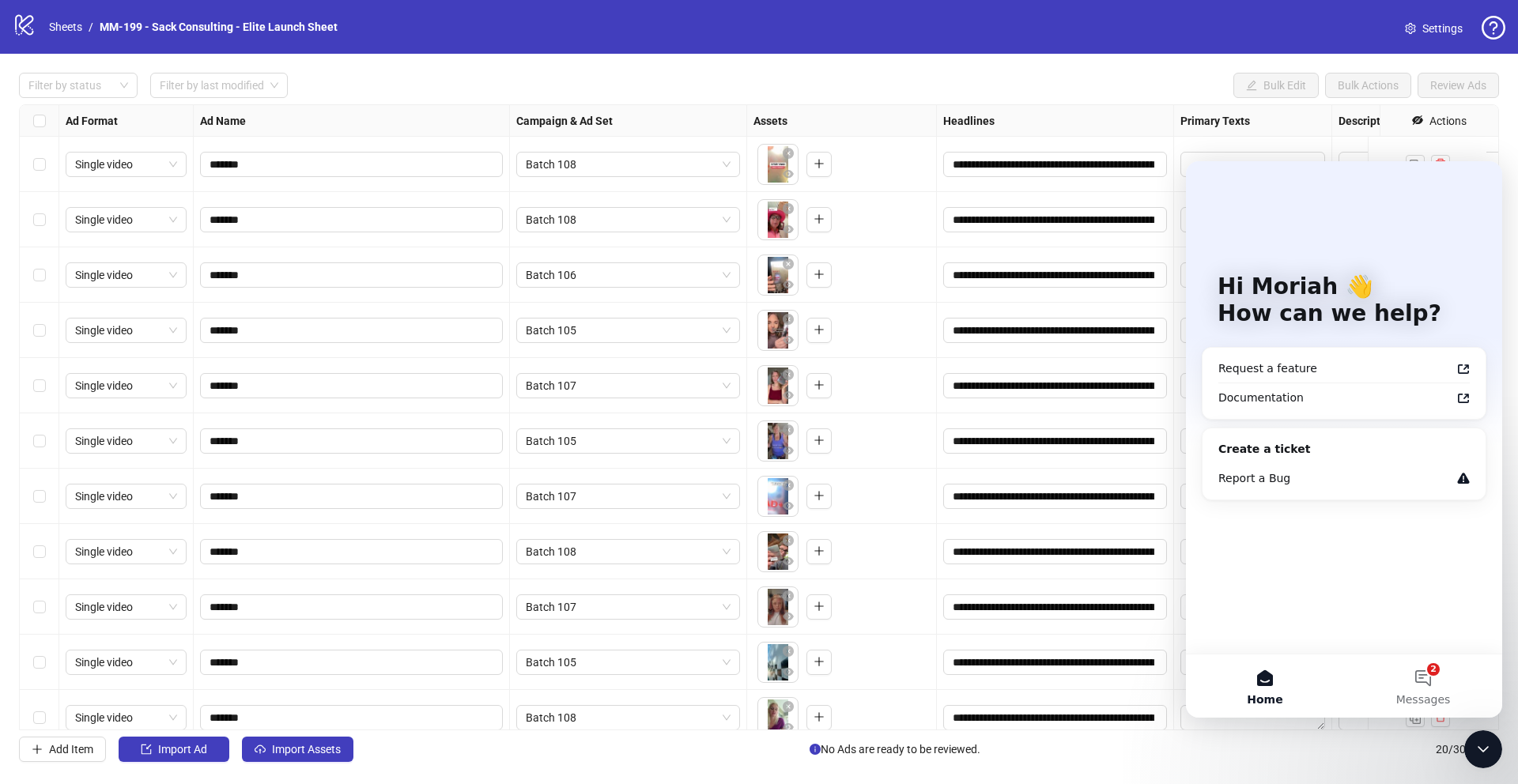
click at [1199, 746] on div "Add Item Import Ad Import Assets No Ads are ready to be reviewed. 20 / 300 items" at bounding box center [759, 750] width 1480 height 25
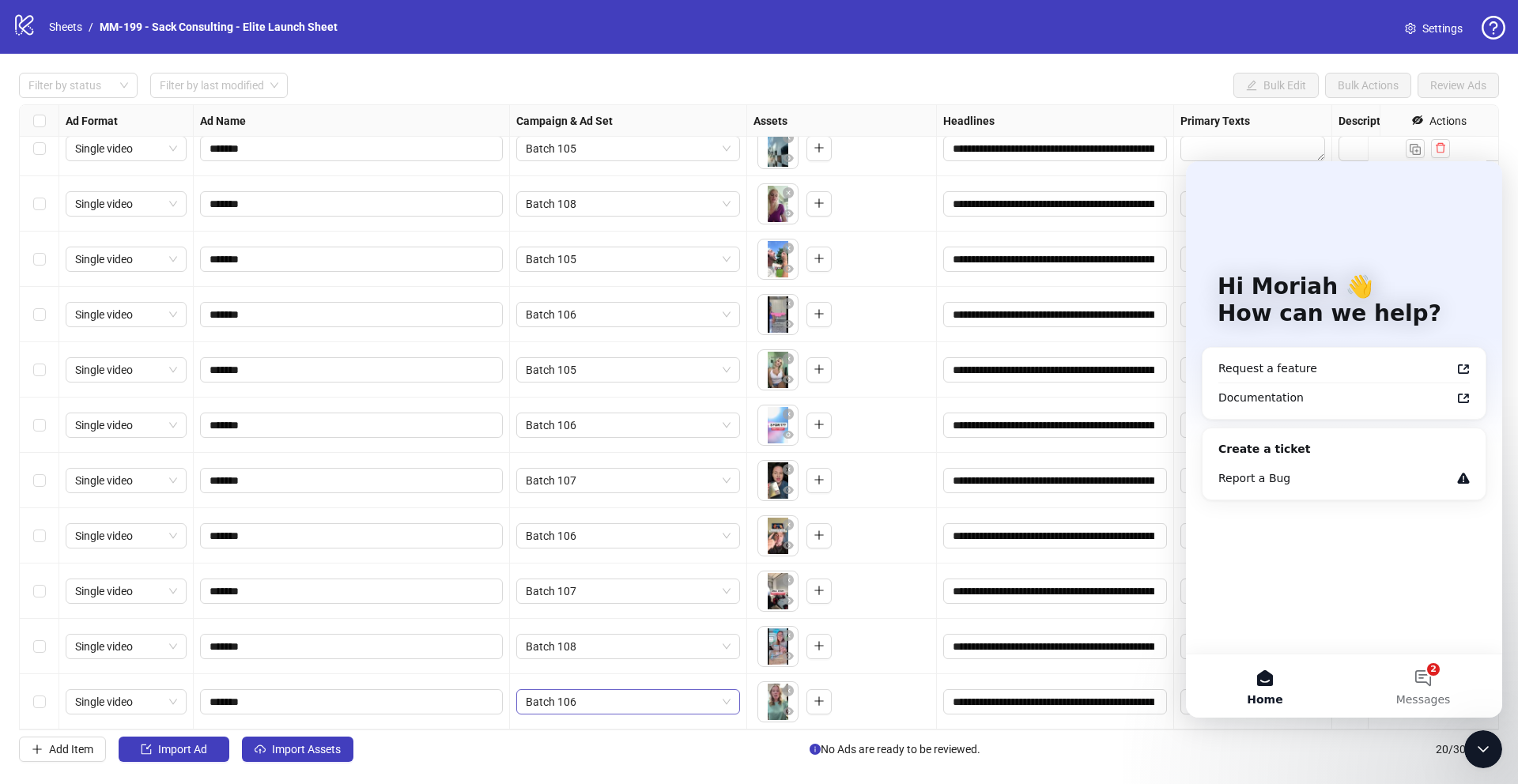
click at [666, 698] on span "Batch 106" at bounding box center [628, 702] width 204 height 23
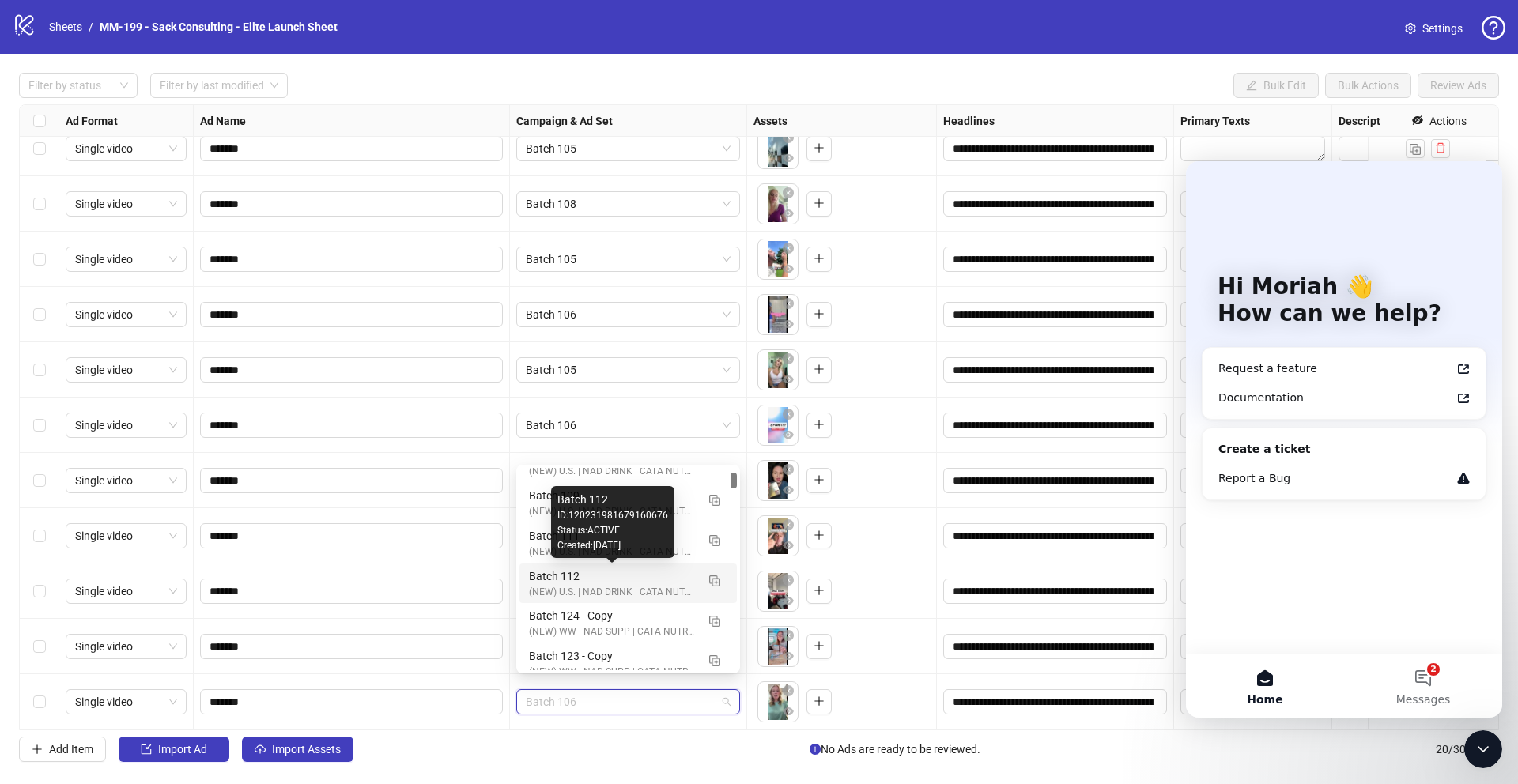
scroll to position [311, 0]
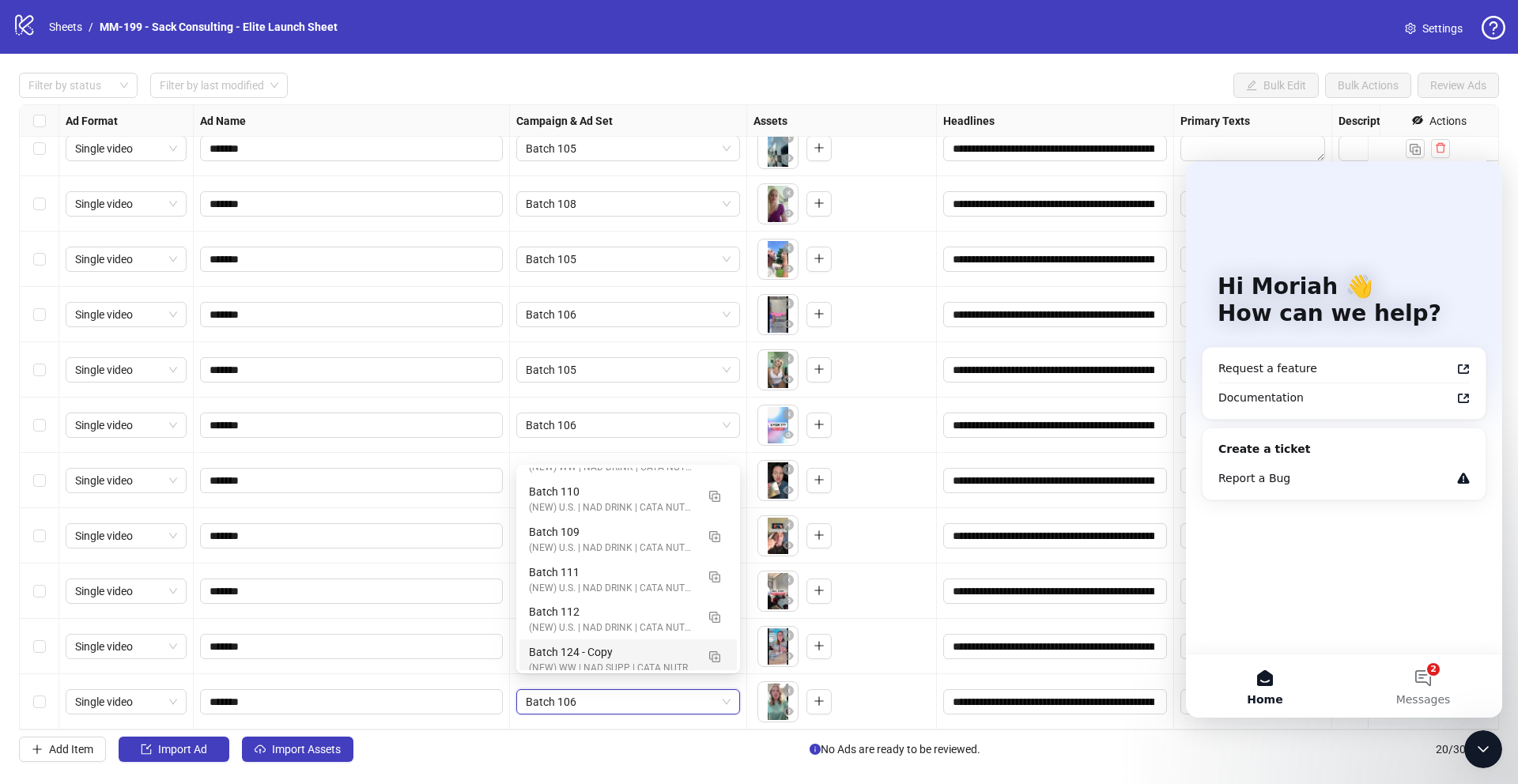
click at [1134, 35] on div "logo/logo-mobile Sheets / MM-199 - Sack Consulting - Elite Launch Sheet Settings" at bounding box center [759, 27] width 1493 height 29
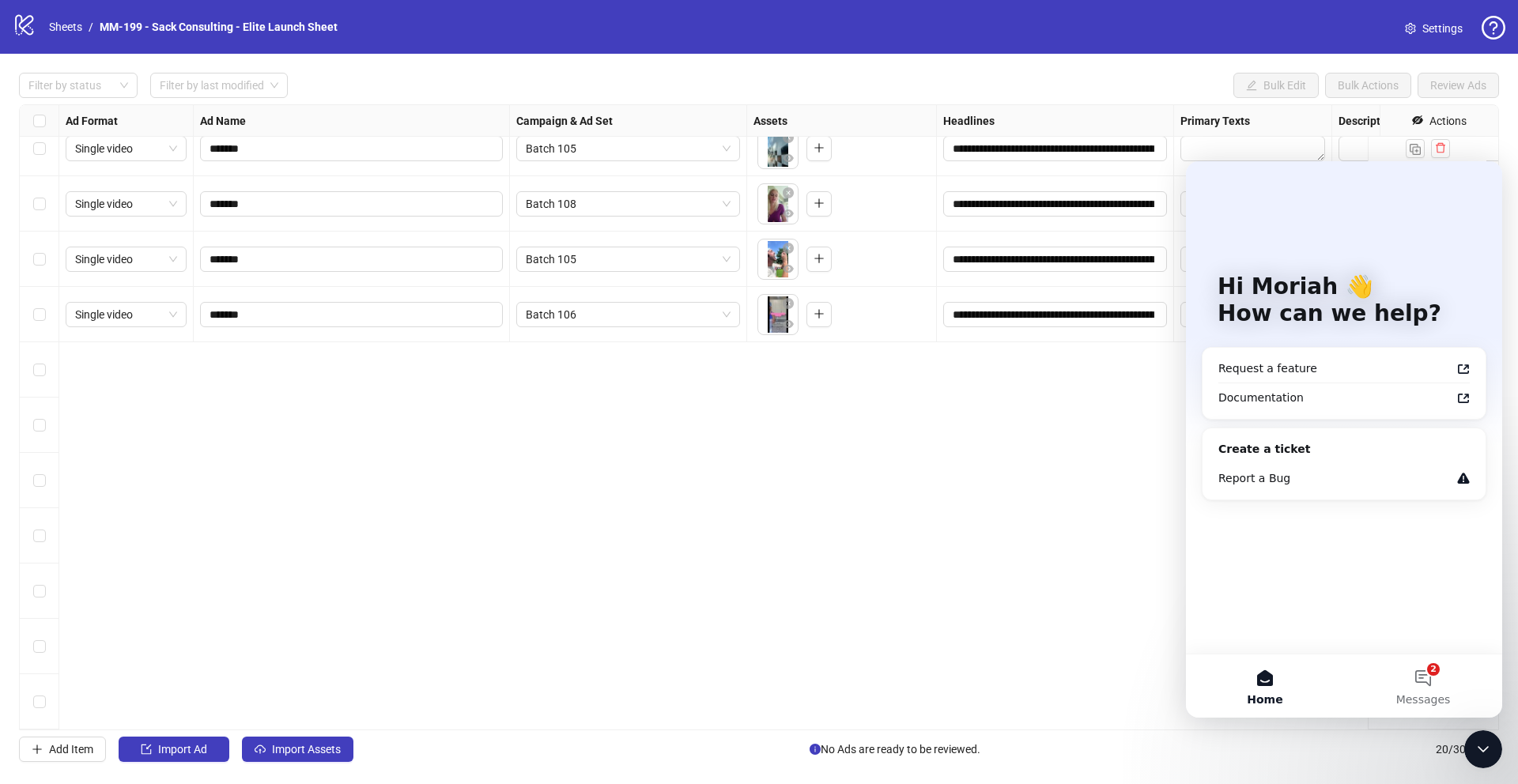
scroll to position [0, 0]
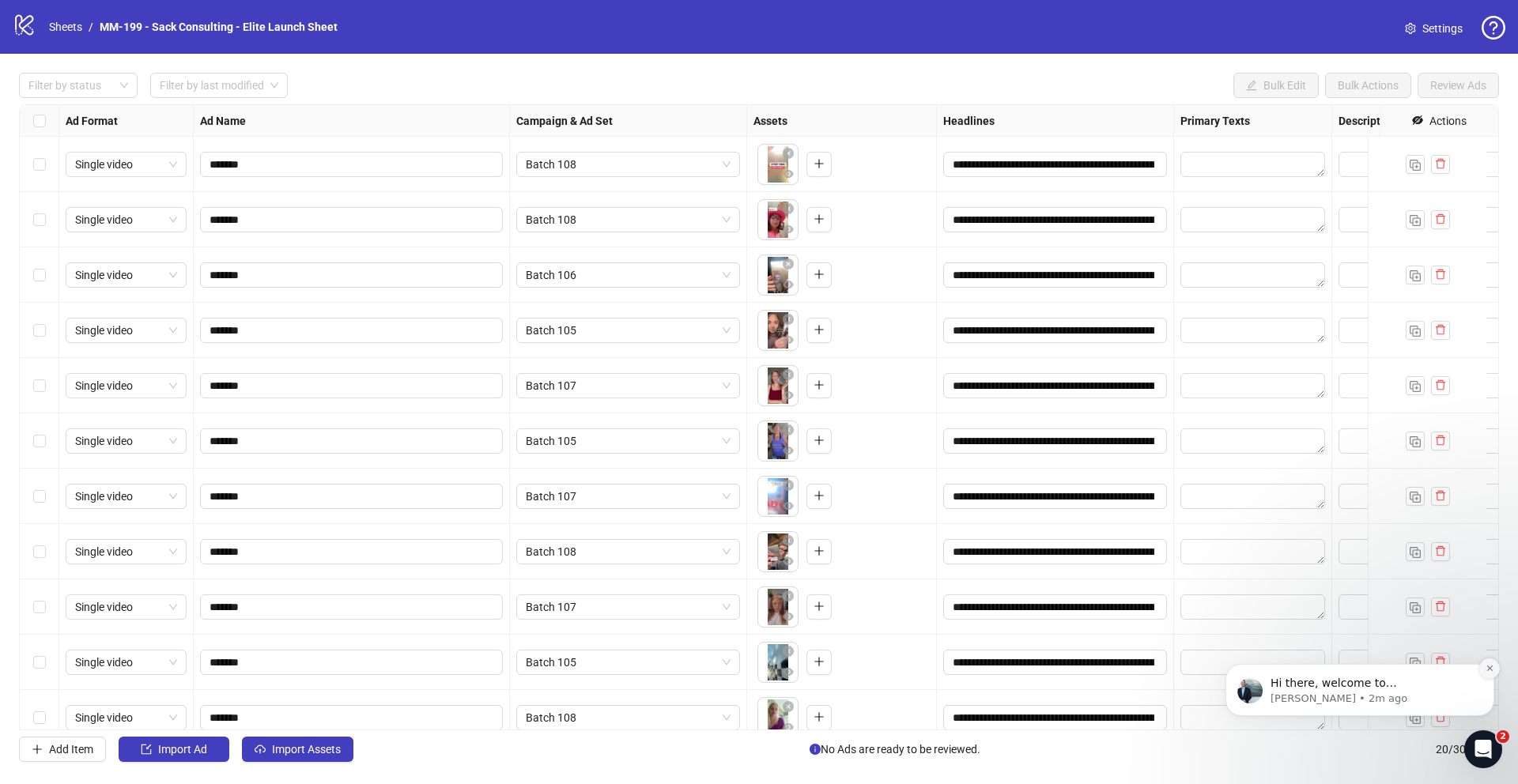
click at [1491, 666] on icon "Dismiss notification" at bounding box center [1490, 669] width 9 height 9
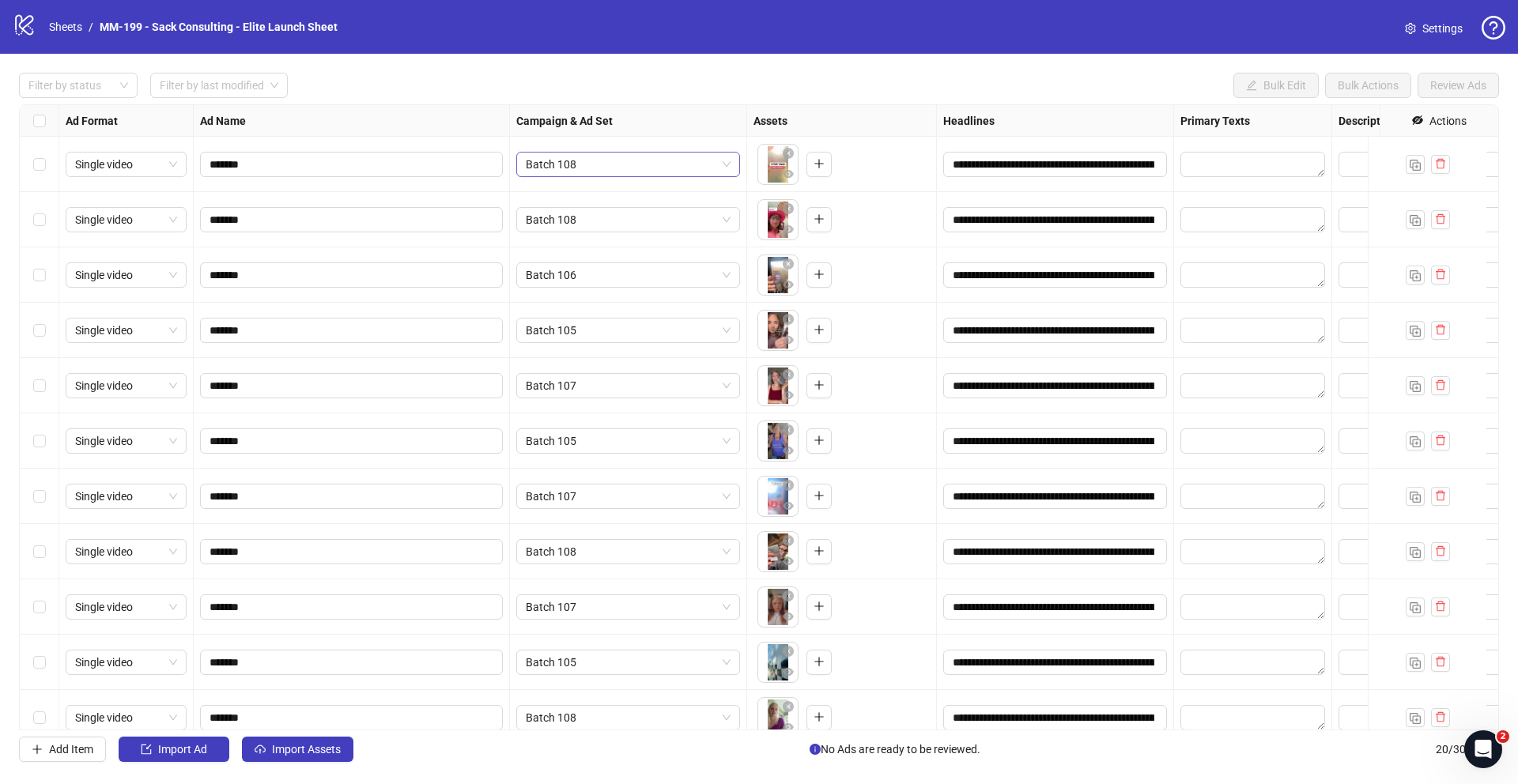
click at [660, 169] on span "Batch 108" at bounding box center [628, 165] width 204 height 23
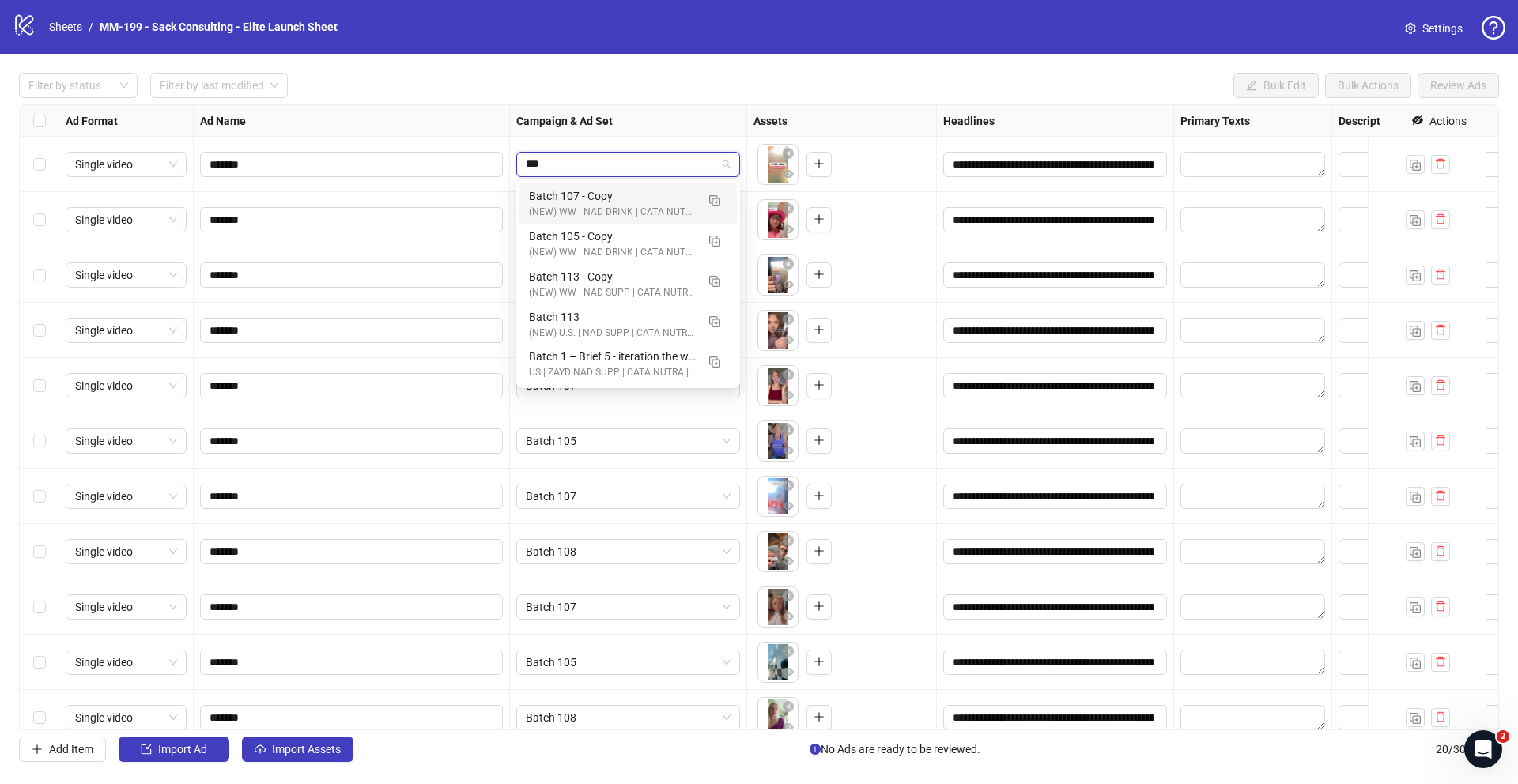
type input "***"
click at [718, 56] on div "**********" at bounding box center [759, 418] width 1518 height 727
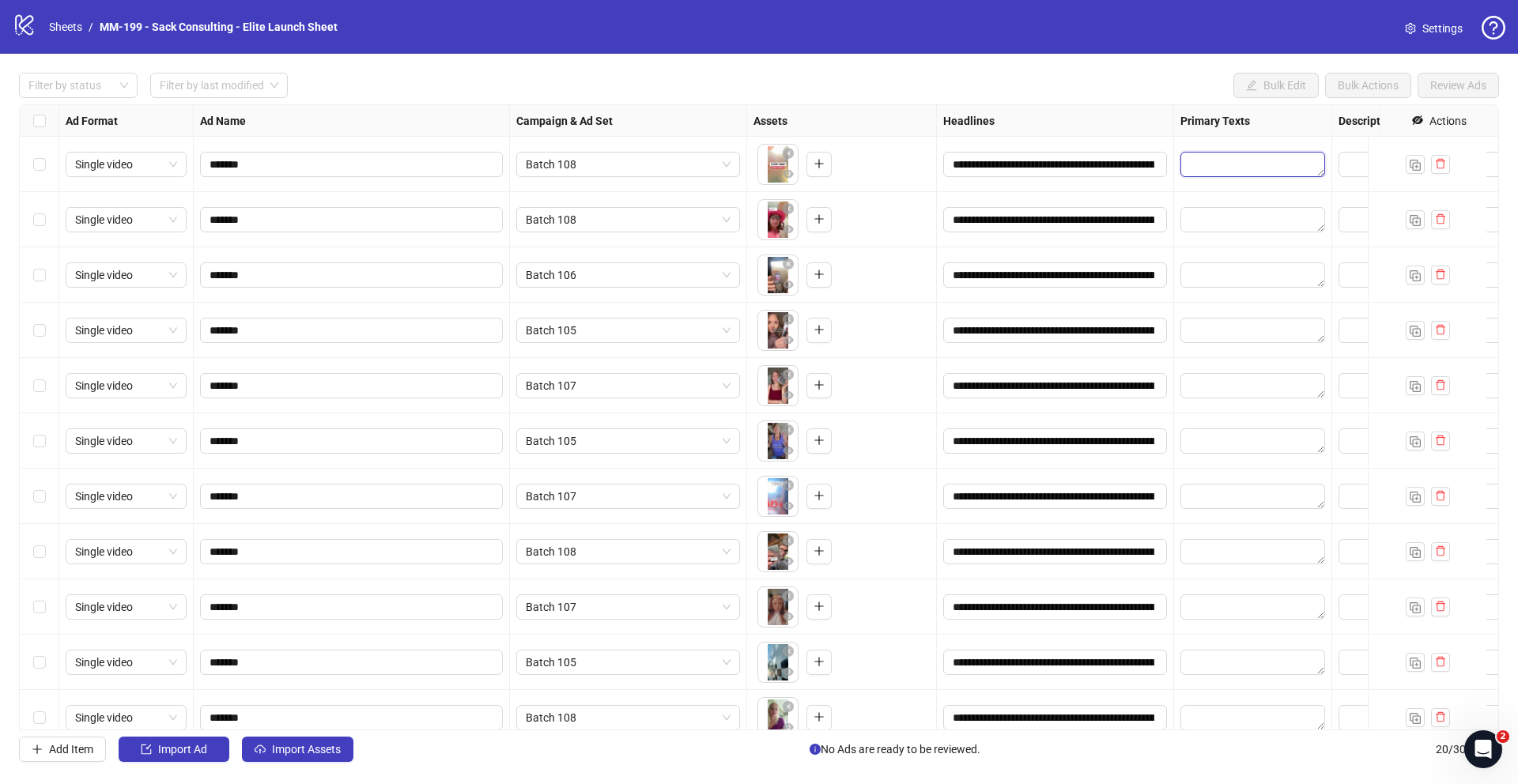
click at [1242, 171] on textarea "Edit values" at bounding box center [1252, 165] width 145 height 25
click at [1112, 92] on div "Filter by status Filter by last modified Bulk Edit Bulk Actions Review Ads" at bounding box center [759, 86] width 1480 height 25
click at [1093, 158] on input "**********" at bounding box center [1053, 164] width 202 height 17
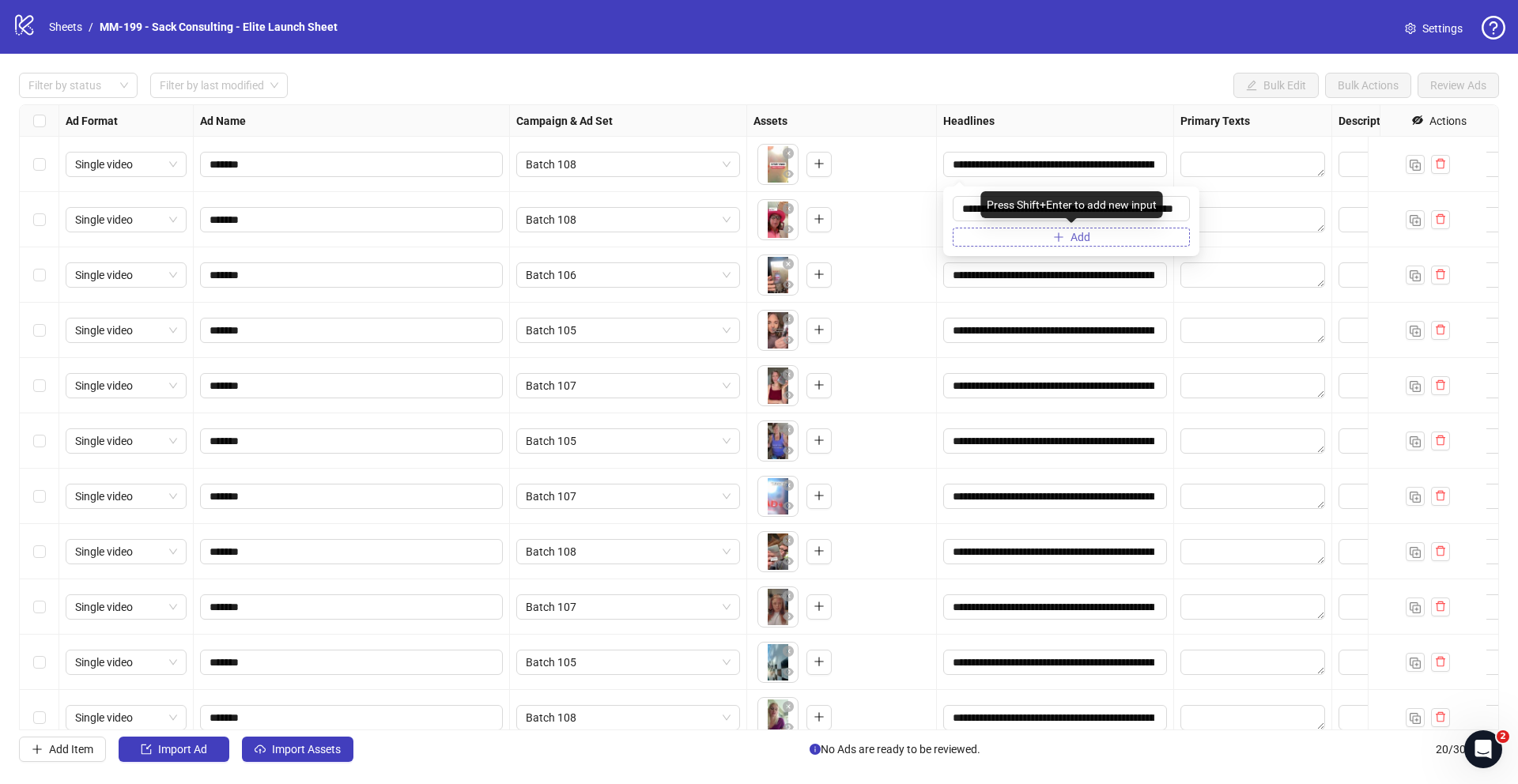
click at [1102, 238] on button "Add" at bounding box center [1071, 237] width 238 height 19
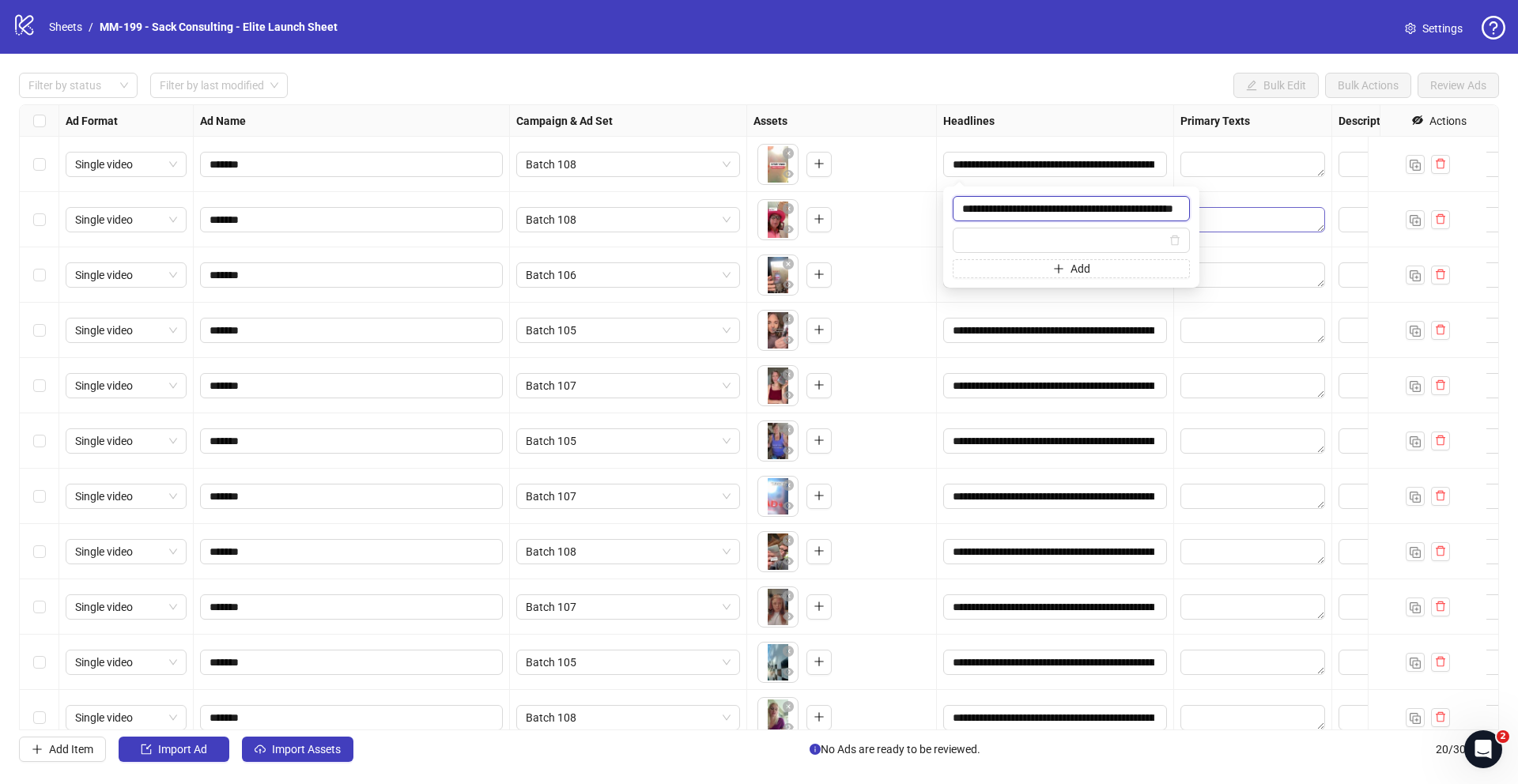
drag, startPoint x: 1127, startPoint y: 204, endPoint x: 1200, endPoint y: 206, distance: 73.0
click at [1200, 206] on body "**********" at bounding box center [759, 392] width 1518 height 784
click at [974, 234] on input "text" at bounding box center [1064, 239] width 204 height 17
paste input "**********"
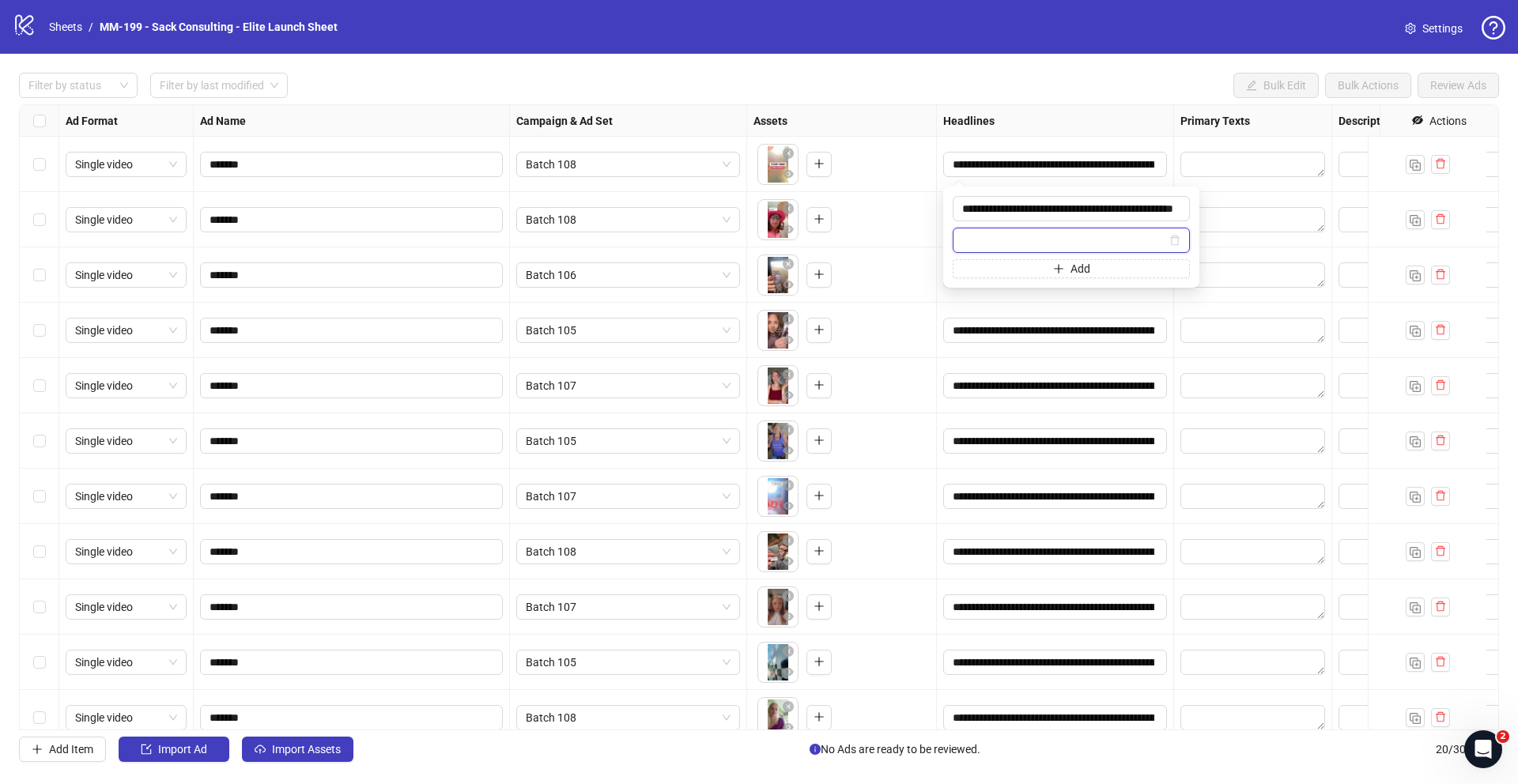
type input "**********"
click at [1045, 75] on div "Filter by status Filter by last modified Bulk Edit Bulk Actions Review Ads" at bounding box center [759, 86] width 1480 height 25
click at [1143, 162] on span "+ 1" at bounding box center [1147, 164] width 19 height 17
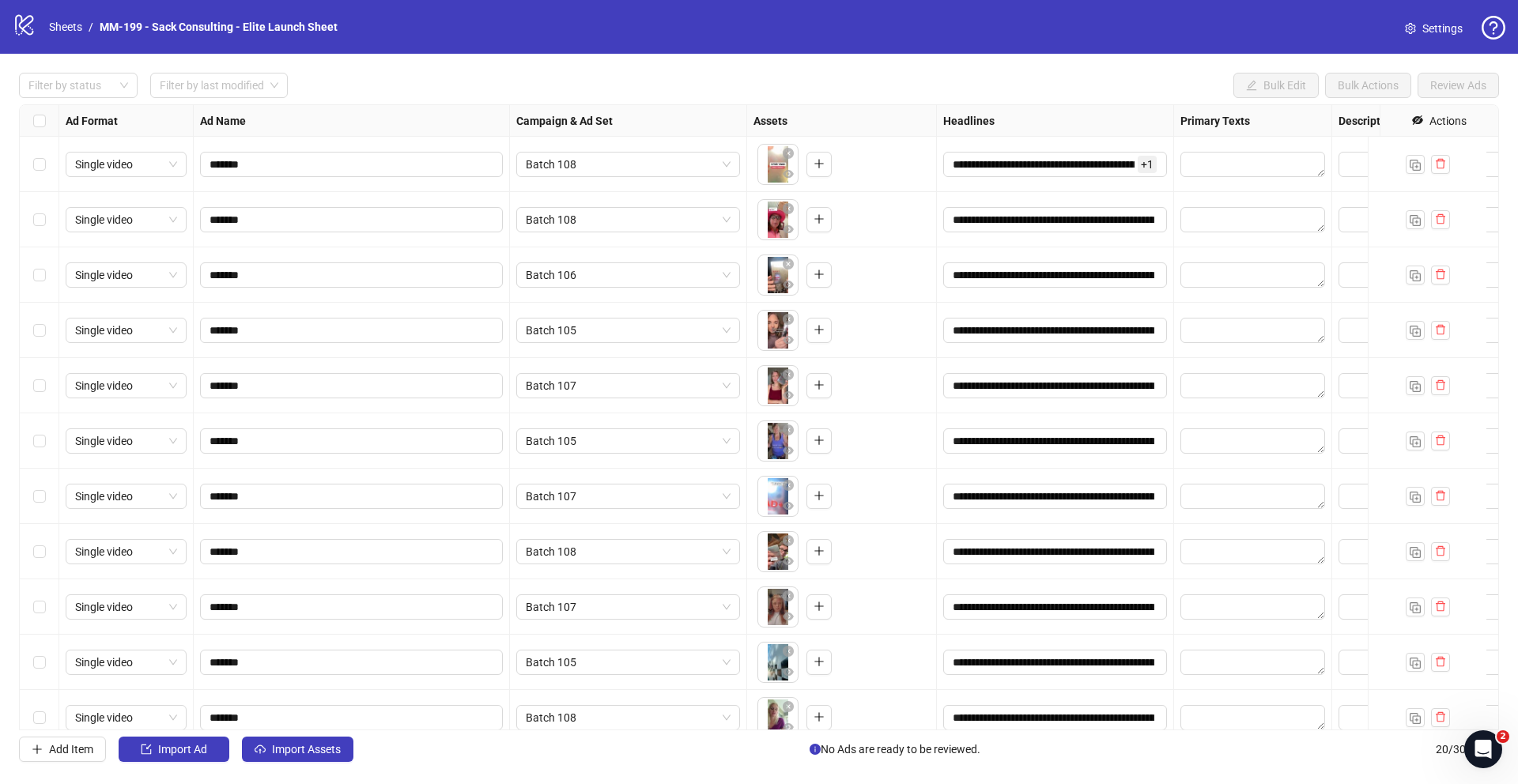
click at [1126, 90] on div "Filter by status Filter by last modified Bulk Edit Bulk Actions Review Ads" at bounding box center [759, 86] width 1480 height 25
click at [1134, 89] on div "Filter by status Filter by last modified Bulk Edit Bulk Actions Review Ads" at bounding box center [759, 86] width 1480 height 25
click at [1145, 167] on span "+ 1" at bounding box center [1147, 164] width 19 height 17
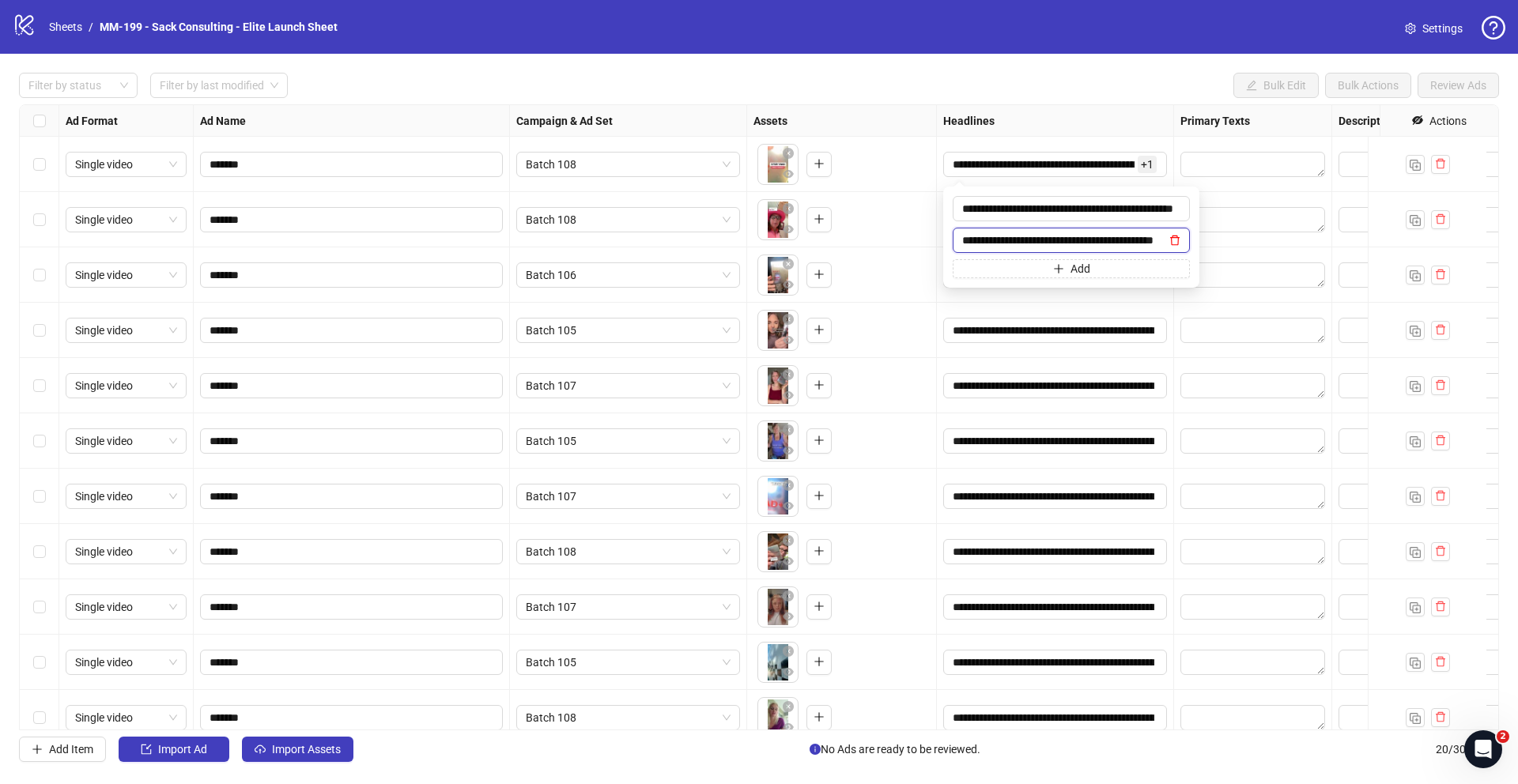
click at [1175, 243] on icon "delete" at bounding box center [1175, 240] width 11 height 11
click at [1124, 59] on div "**********" at bounding box center [759, 418] width 1518 height 727
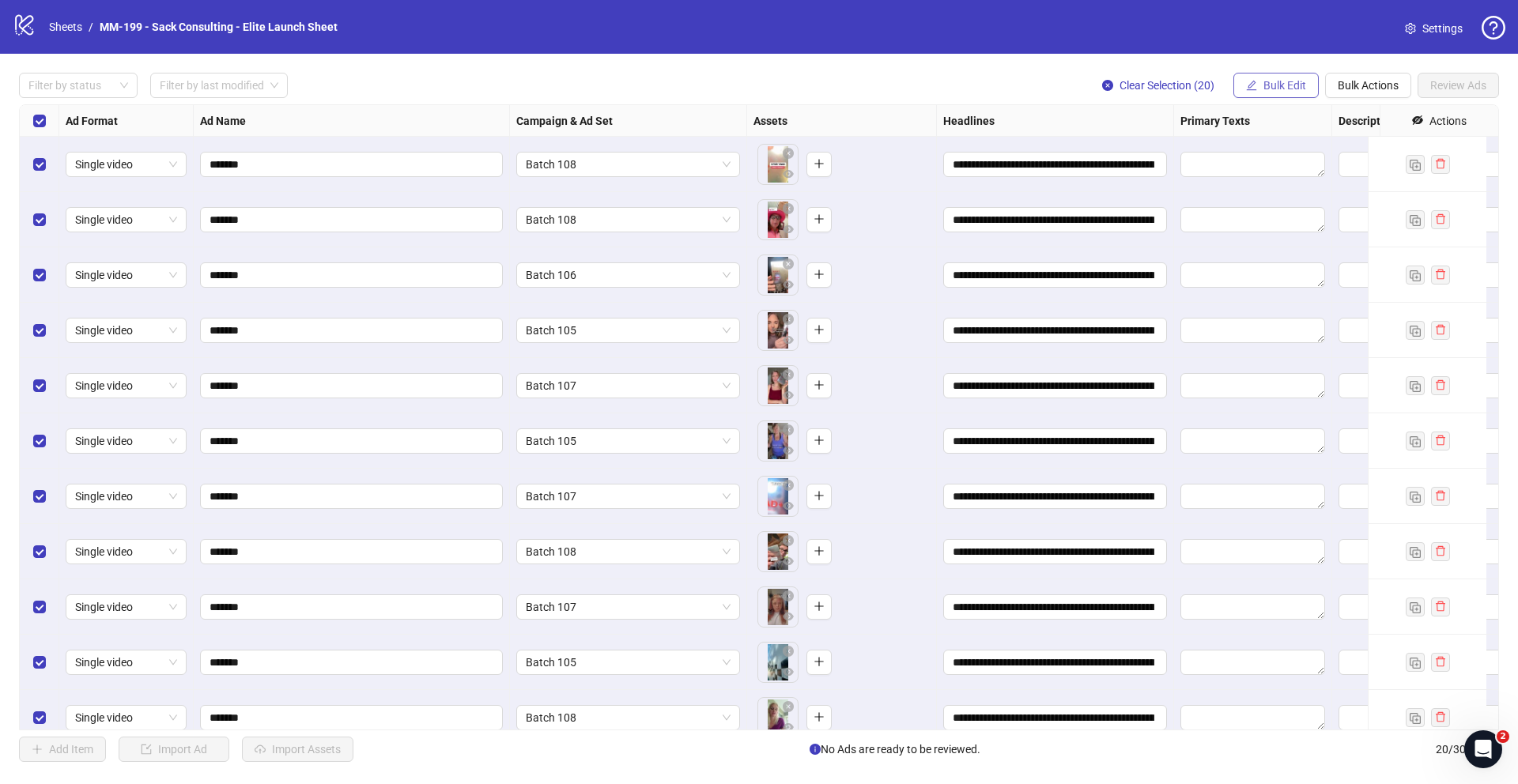
click at [1292, 87] on span "Bulk Edit" at bounding box center [1285, 86] width 42 height 13
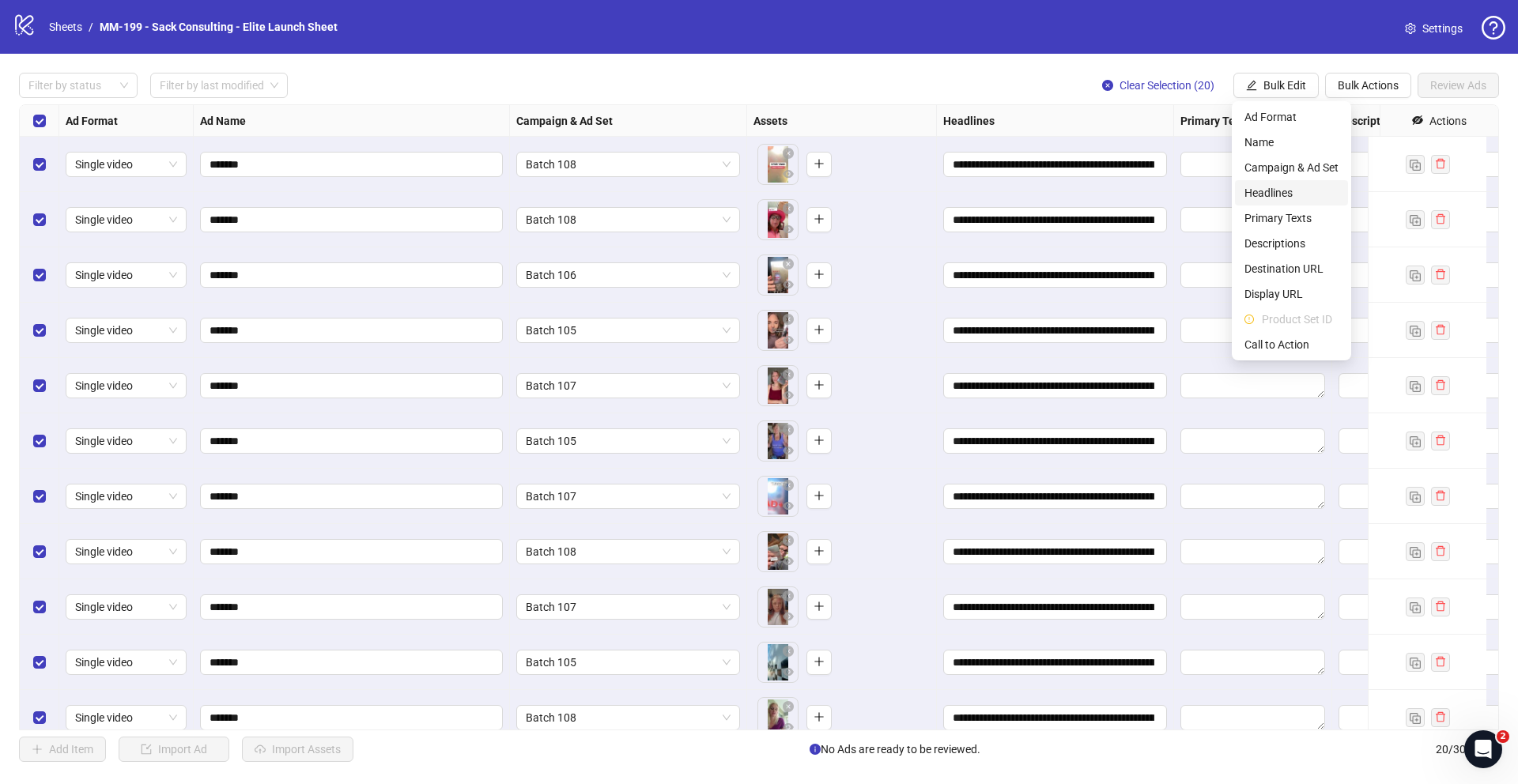
click at [1296, 189] on span "Headlines" at bounding box center [1292, 193] width 95 height 17
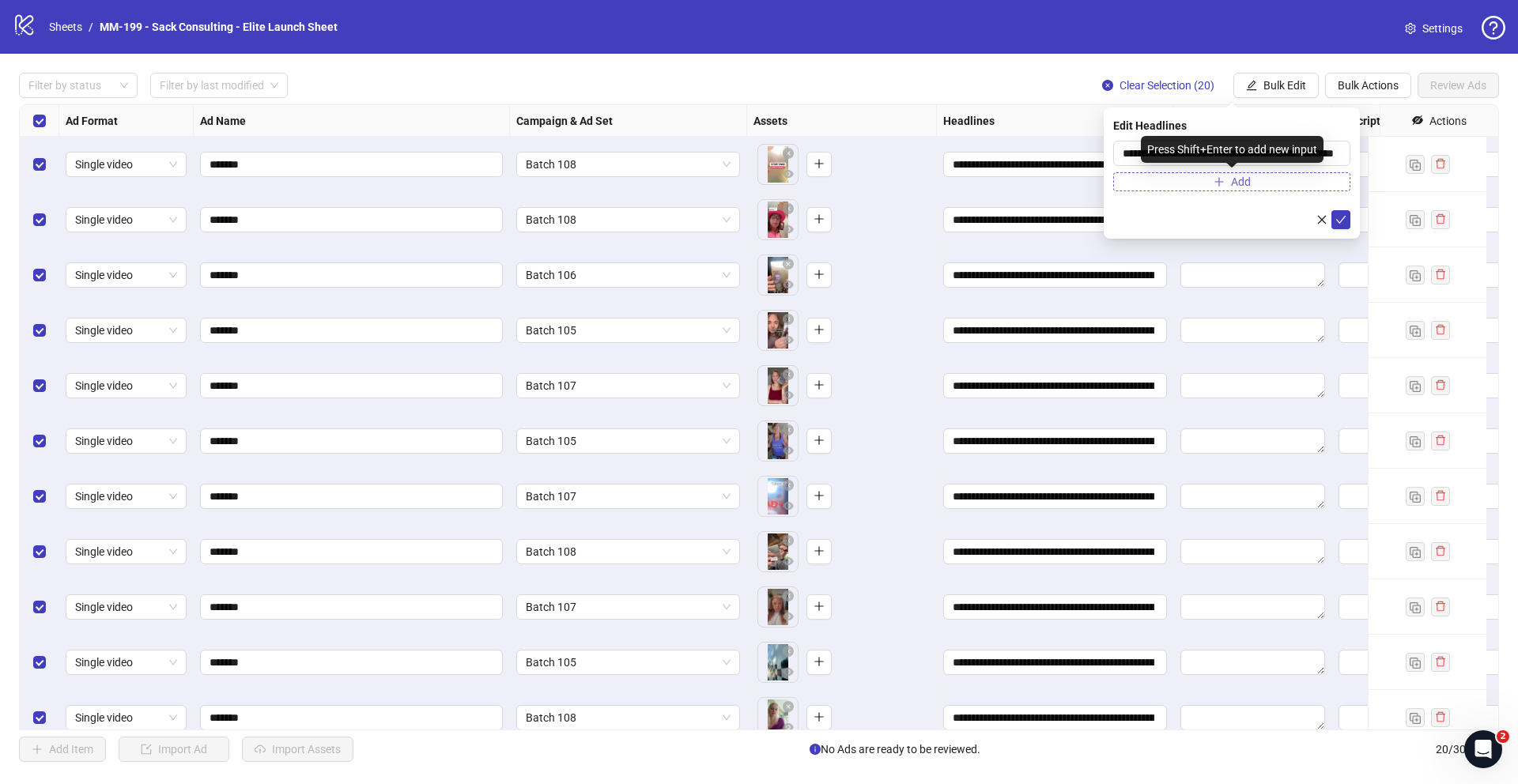
click at [1212, 185] on button "Add" at bounding box center [1233, 181] width 238 height 19
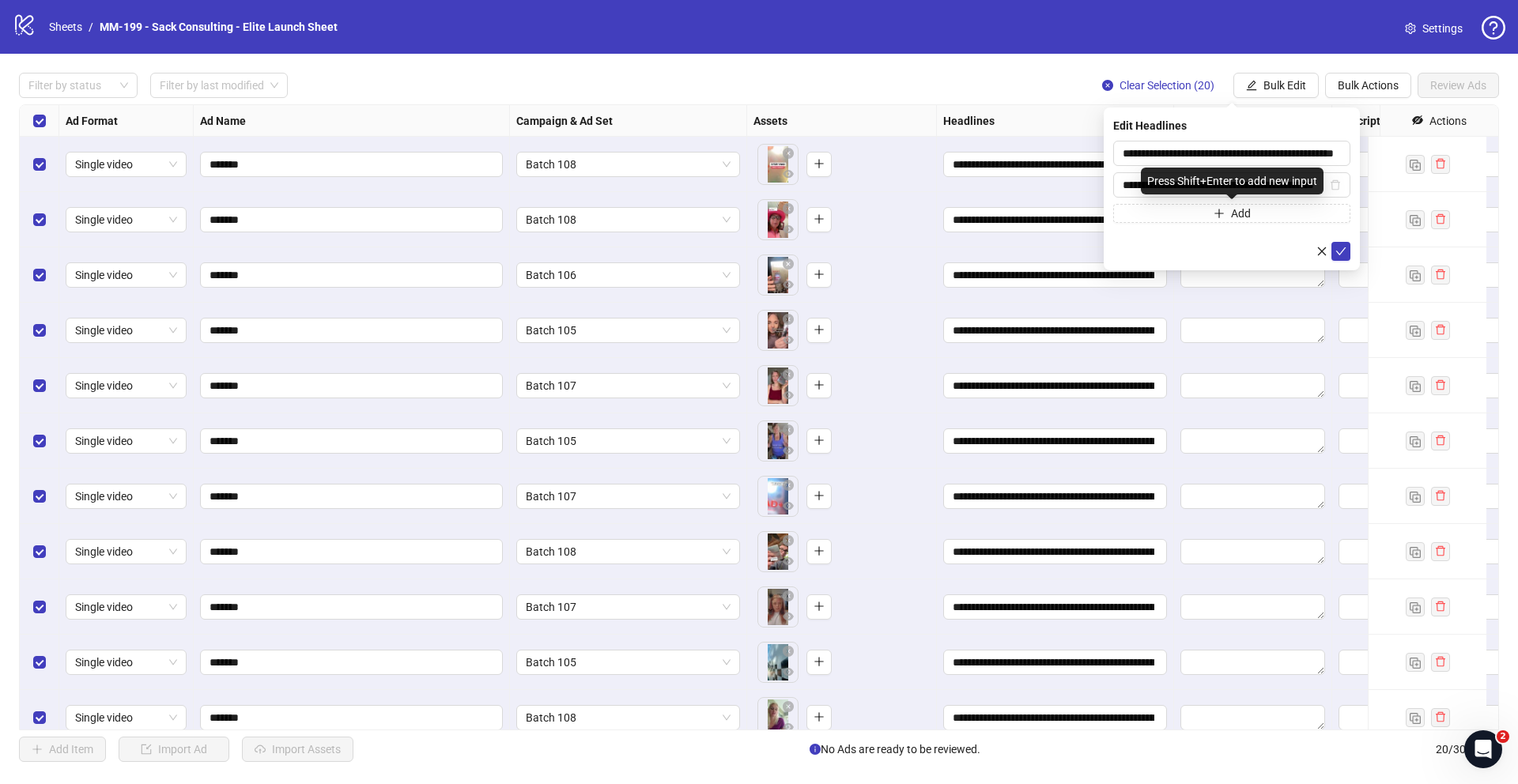
scroll to position [0, 39]
type input "**********"
click at [1191, 133] on div "Edit Headlines" at bounding box center [1233, 125] width 238 height 17
click at [1339, 248] on icon "check" at bounding box center [1342, 251] width 11 height 11
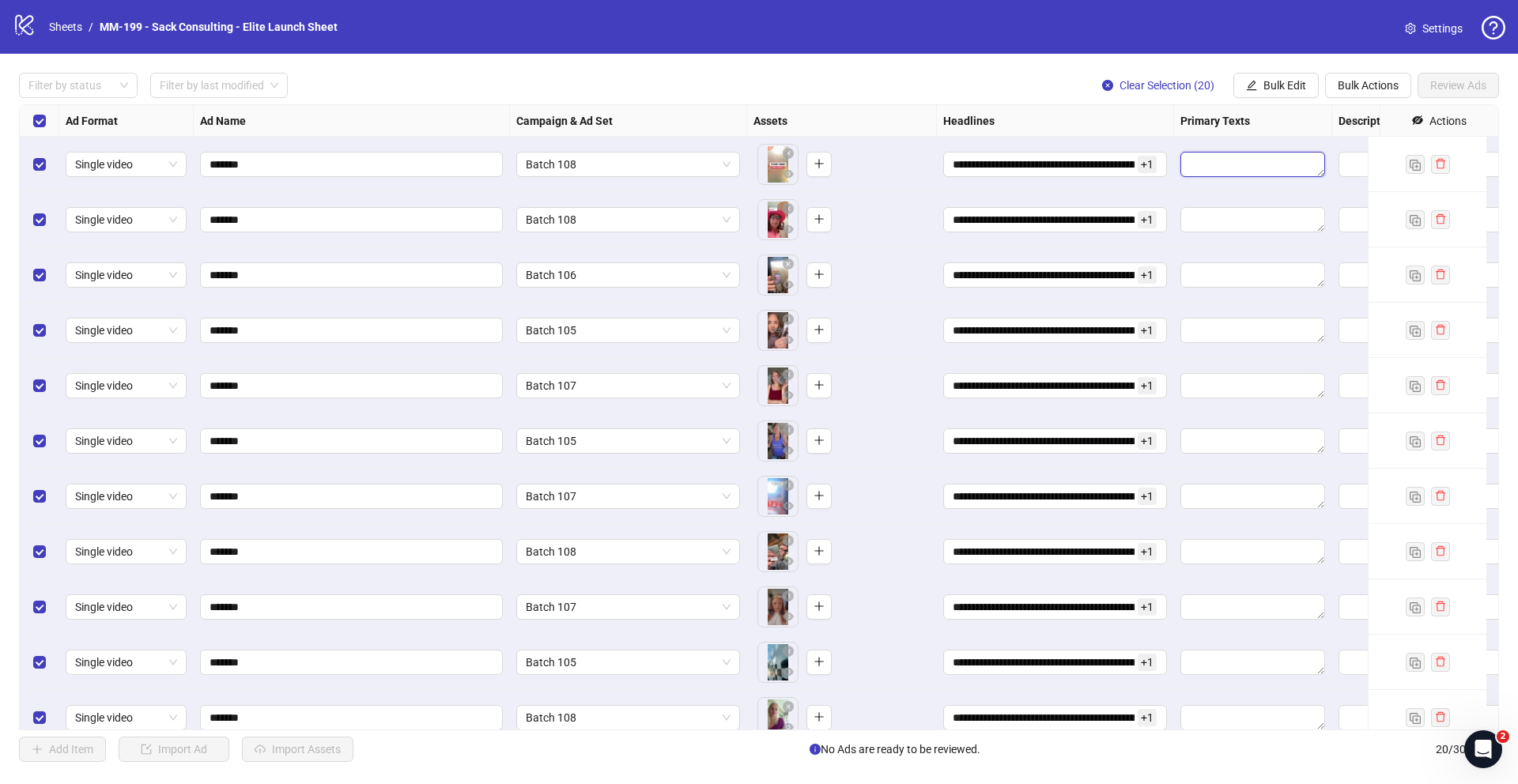
click at [1265, 163] on textarea "Edit values" at bounding box center [1252, 165] width 145 height 25
paste textarea "**********"
type textarea "**********"
click at [1274, 256] on button "Add" at bounding box center [1309, 254] width 238 height 19
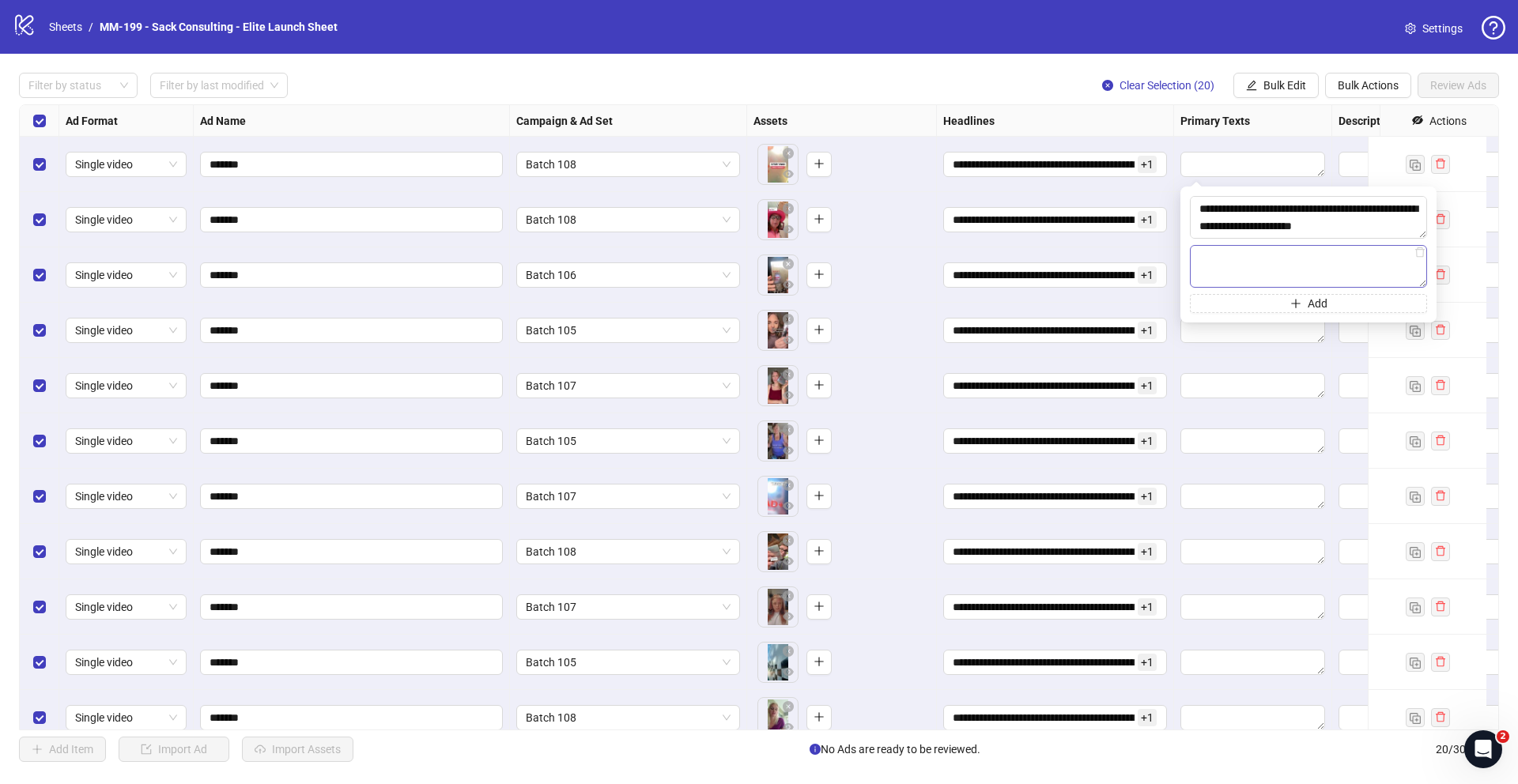
click at [1272, 264] on textarea at bounding box center [1309, 266] width 238 height 42
click at [1245, 270] on textarea at bounding box center [1309, 266] width 238 height 42
paste textarea "**********"
type textarea "**********"
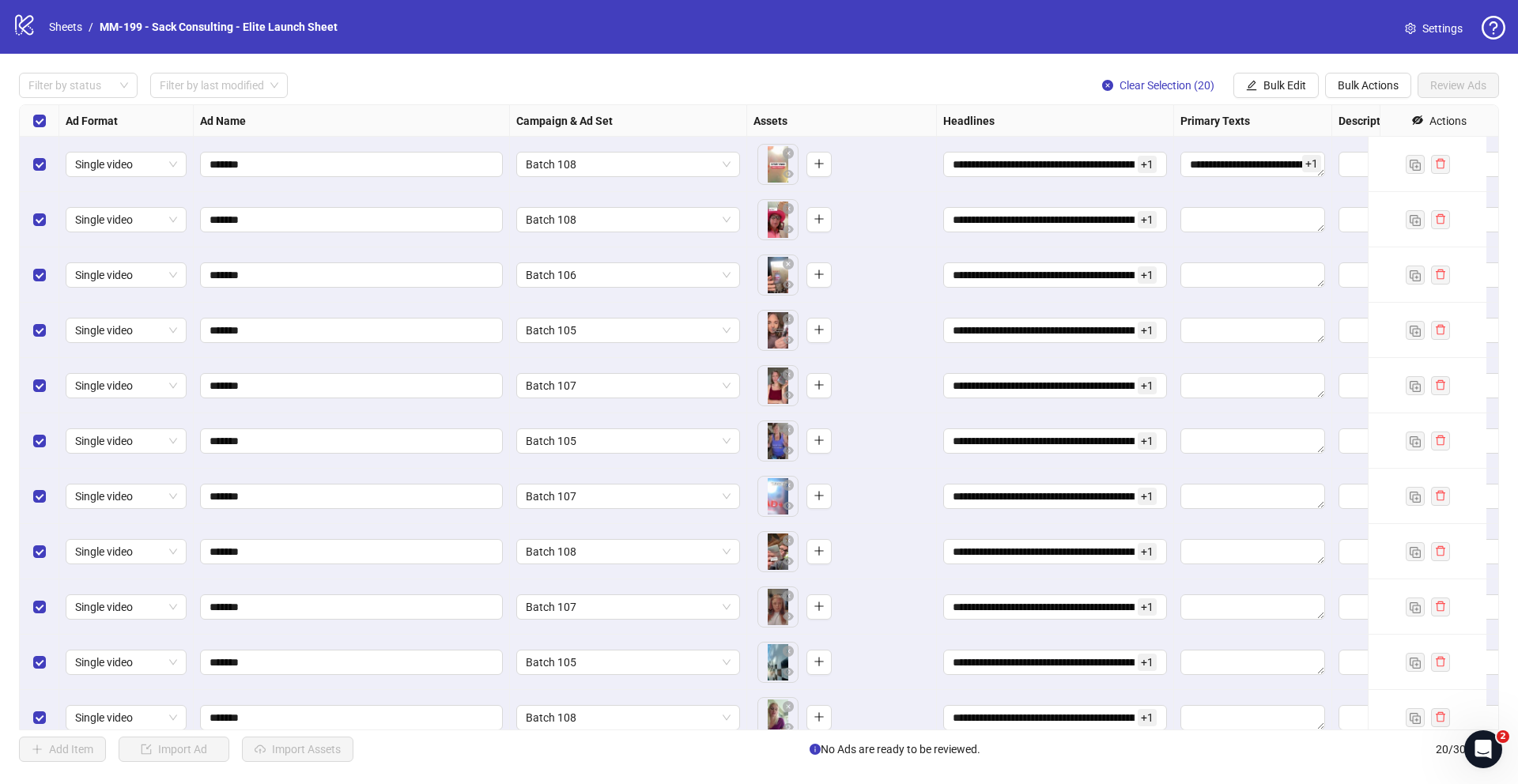
click at [1036, 77] on div "Filter by status Filter by last modified Clear Selection (20) Bulk Edit Bulk Ac…" at bounding box center [759, 86] width 1480 height 25
click at [1317, 159] on span "+ 1" at bounding box center [1312, 163] width 19 height 17
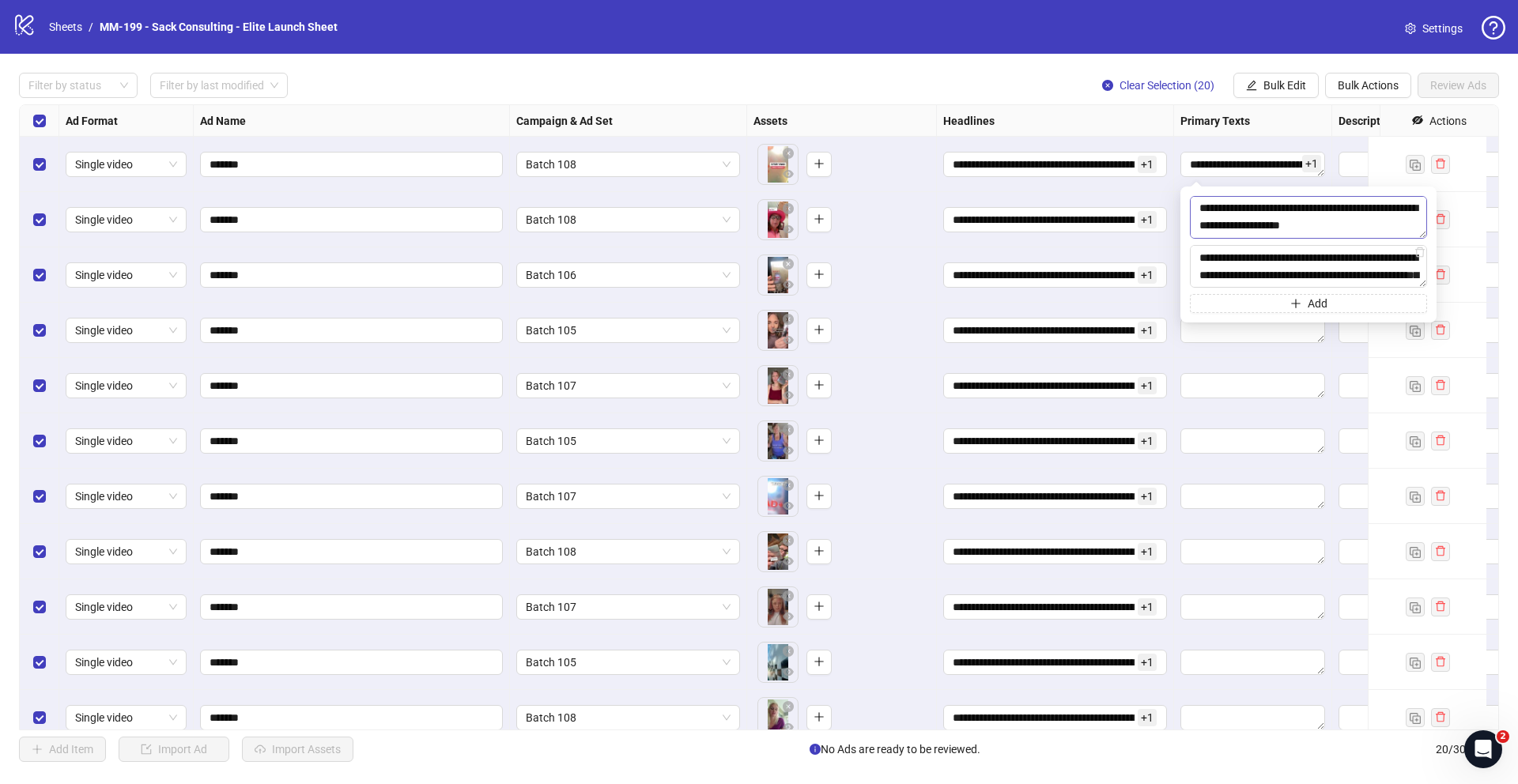
scroll to position [0, 0]
click at [1022, 75] on div "Filter by status Filter by last modified Clear Selection (20) Bulk Edit Bulk Ac…" at bounding box center [759, 86] width 1480 height 25
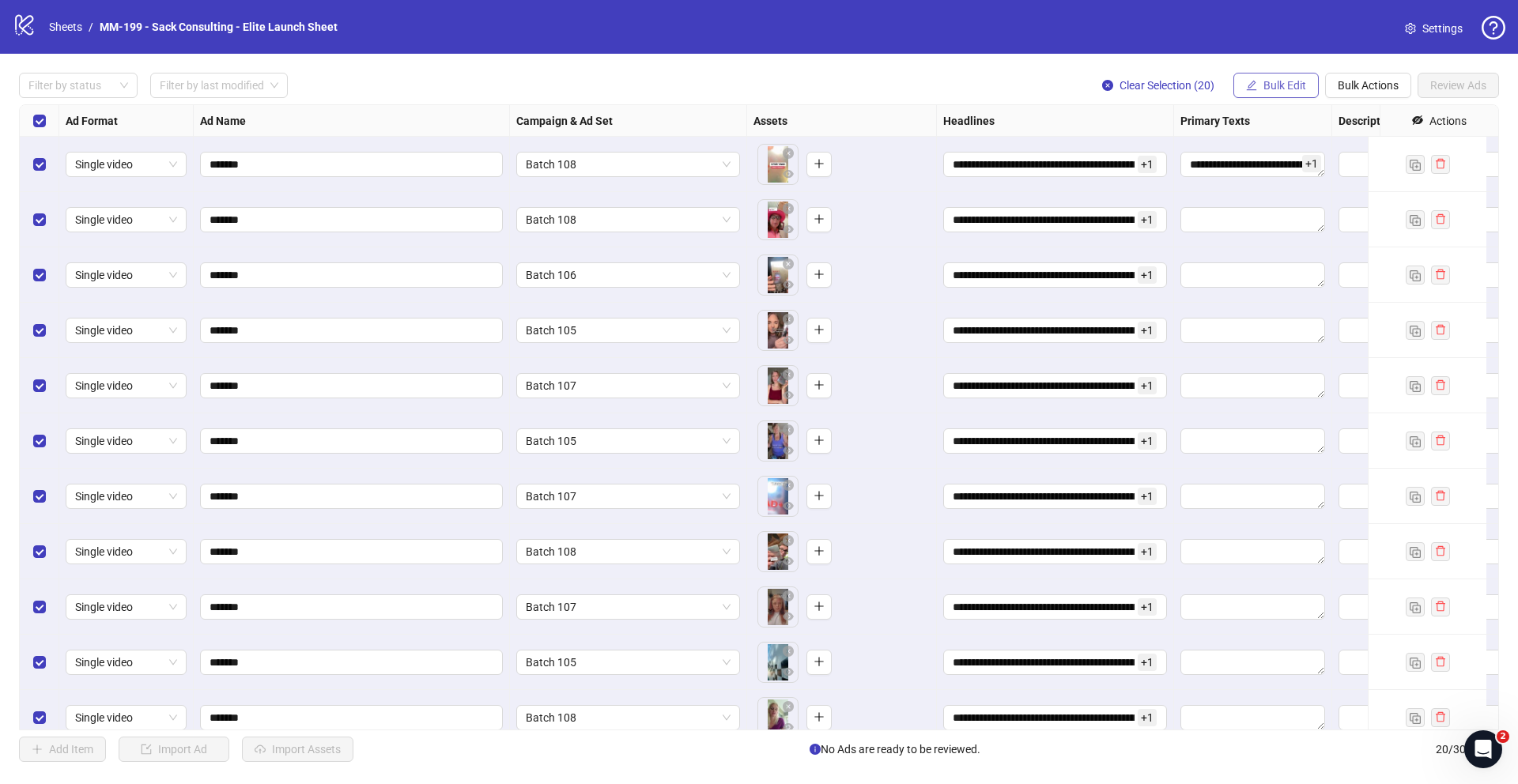
click at [1273, 87] on span "Bulk Edit" at bounding box center [1285, 86] width 42 height 13
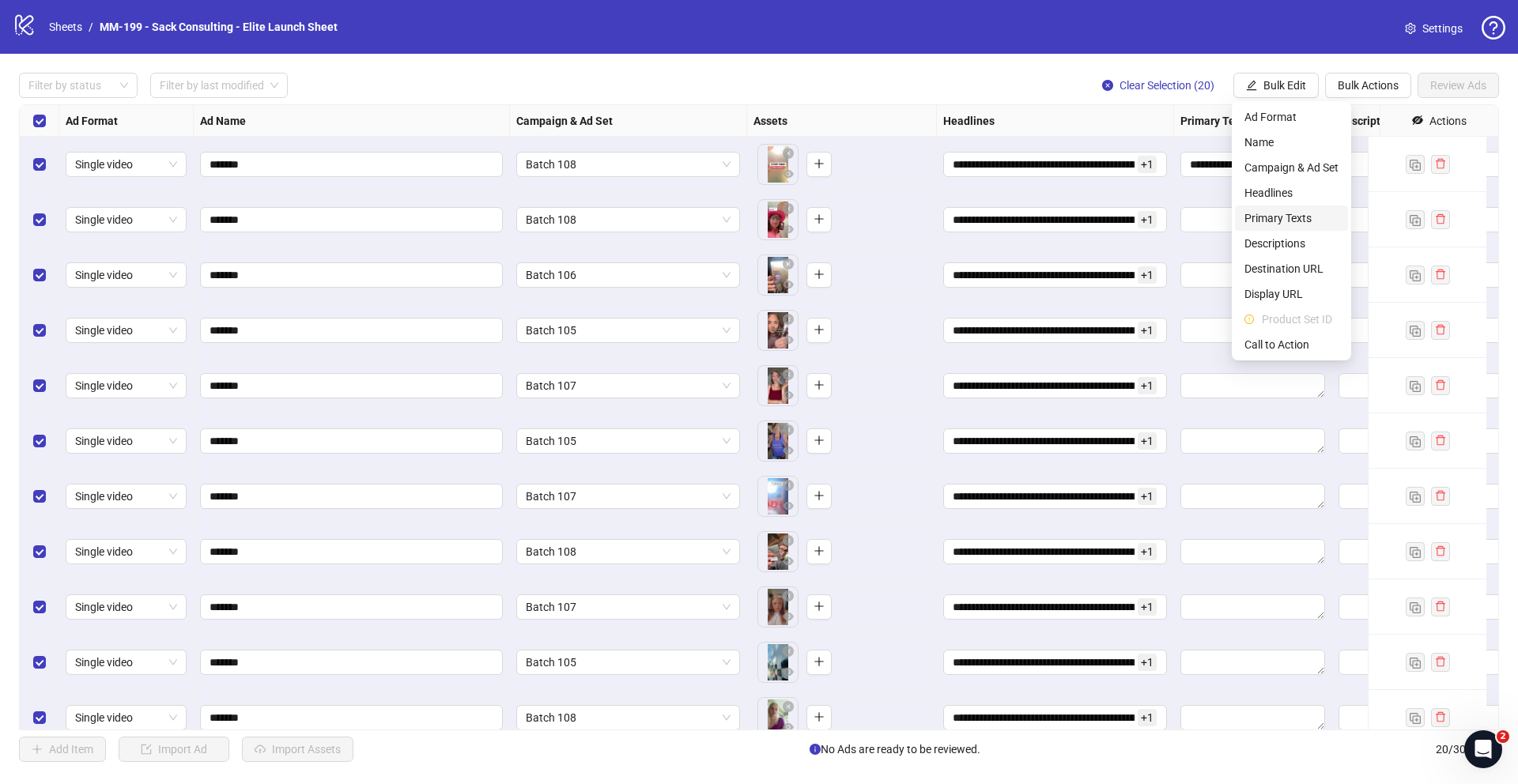
click at [1321, 213] on span "Primary Texts" at bounding box center [1292, 218] width 95 height 17
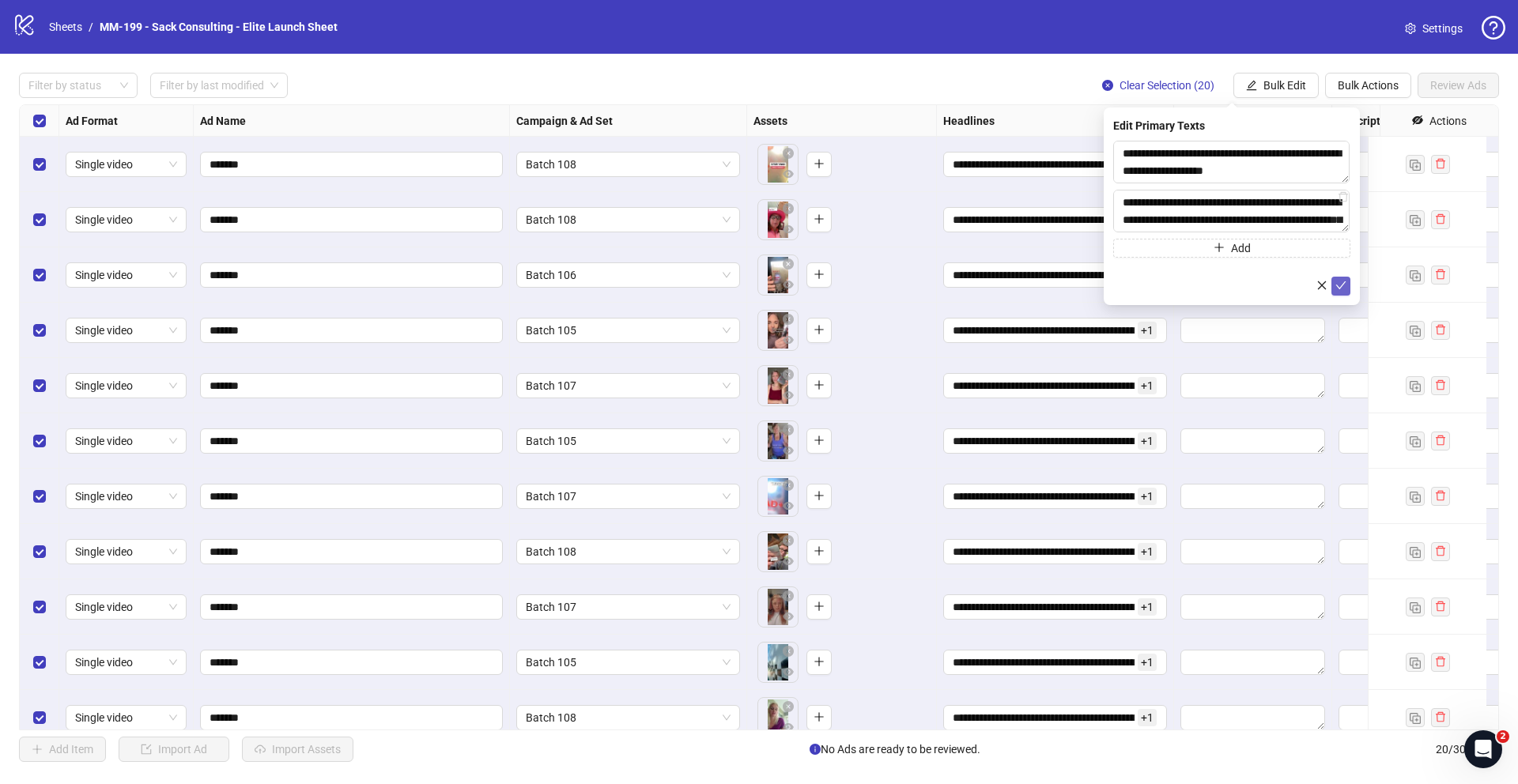
click at [1342, 285] on icon "check" at bounding box center [1342, 285] width 11 height 11
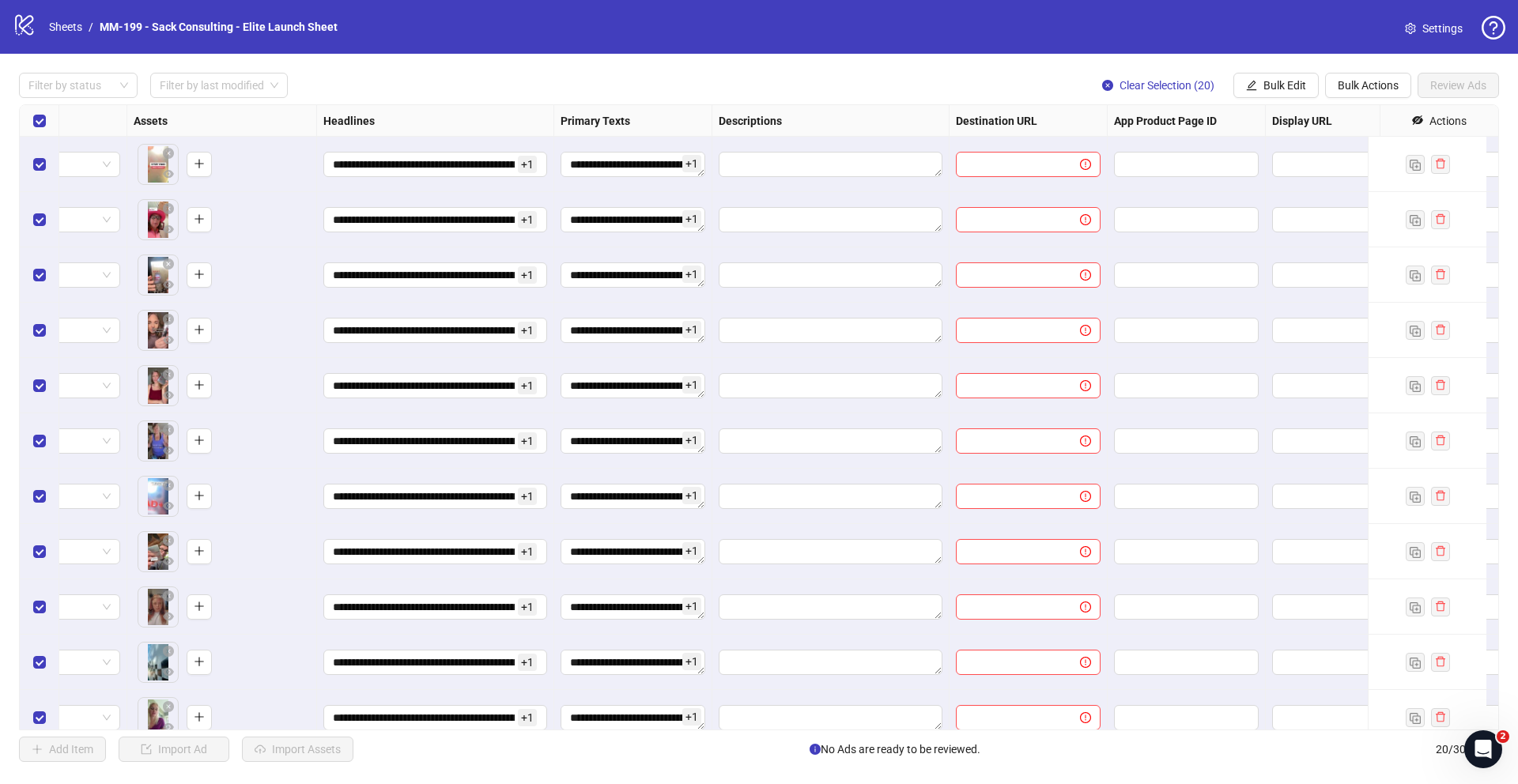
scroll to position [0, 644]
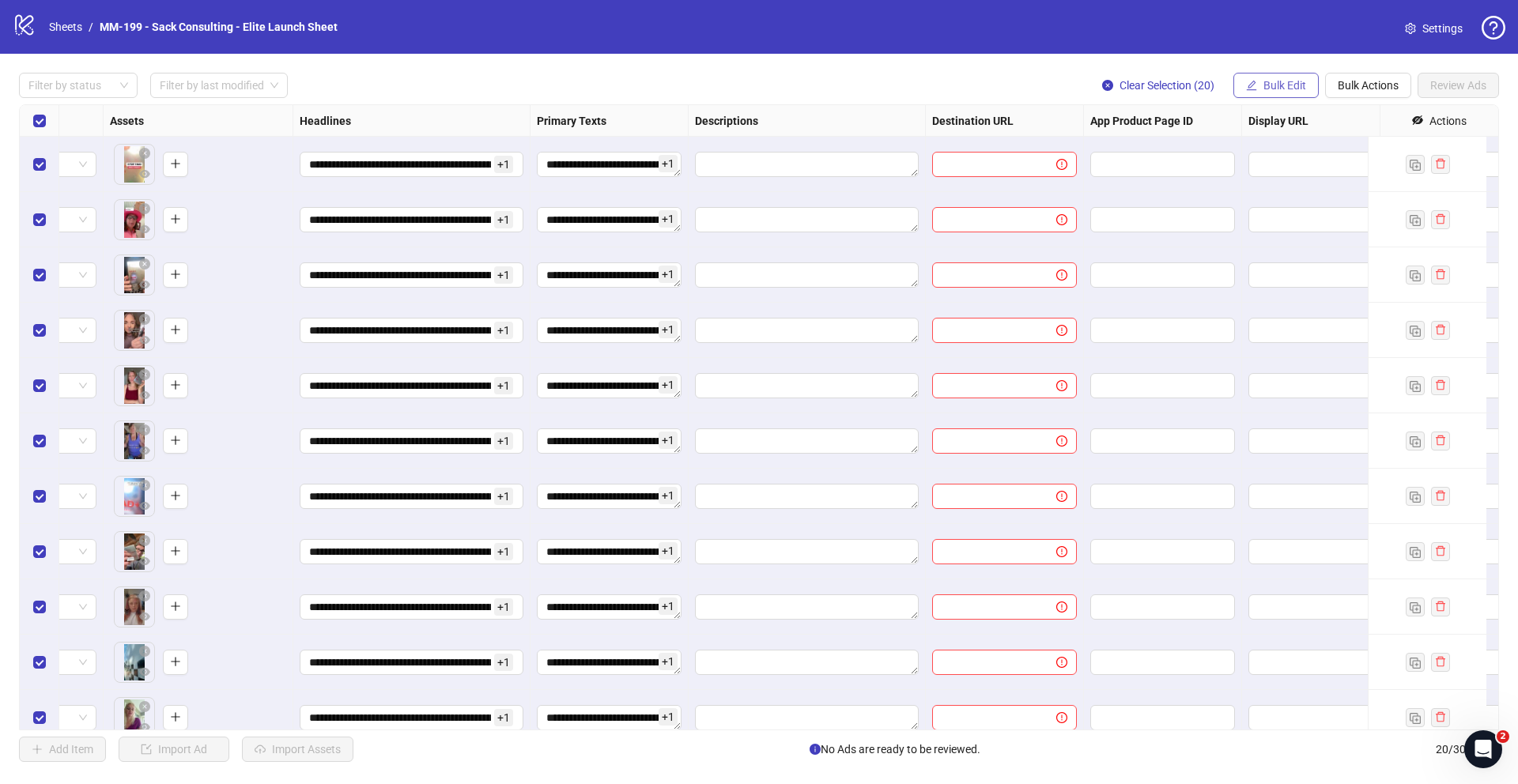
click at [1302, 89] on span "Bulk Edit" at bounding box center [1285, 86] width 42 height 13
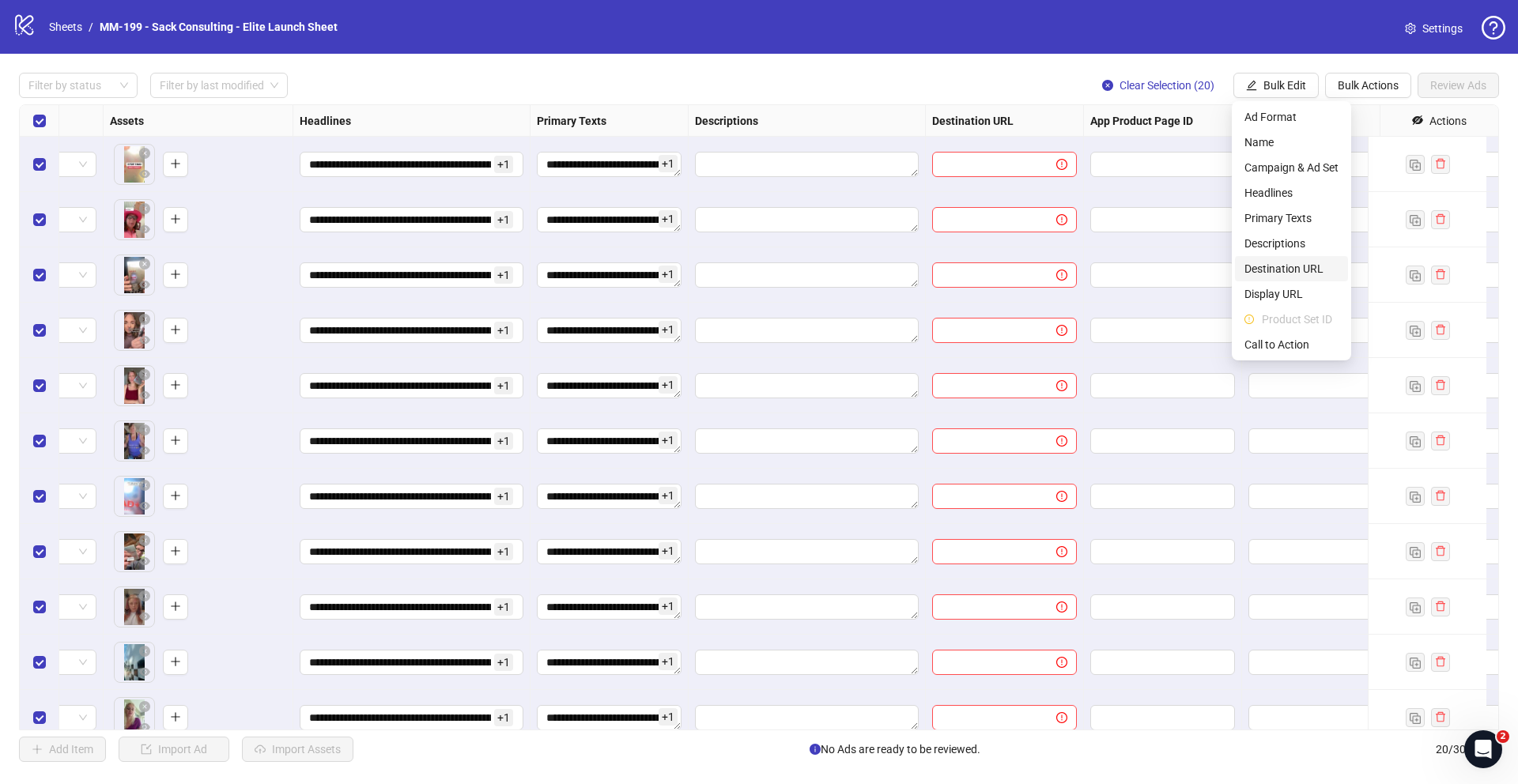
click at [1301, 270] on span "Destination URL" at bounding box center [1292, 268] width 95 height 17
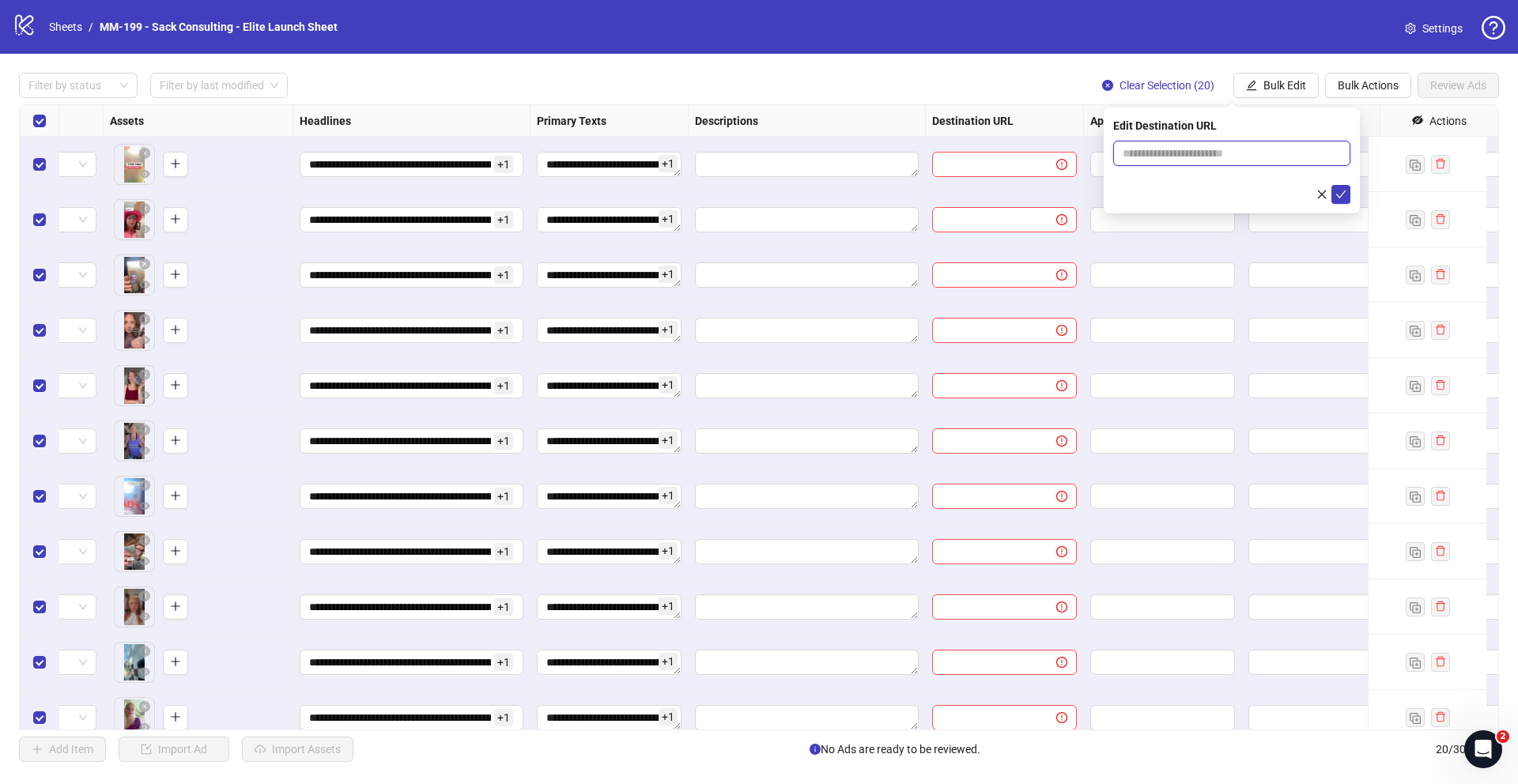
click at [1223, 152] on input "text" at bounding box center [1225, 153] width 205 height 17
click at [1181, 153] on input "text" at bounding box center [1225, 153] width 205 height 17
paste input "**********"
type input "**********"
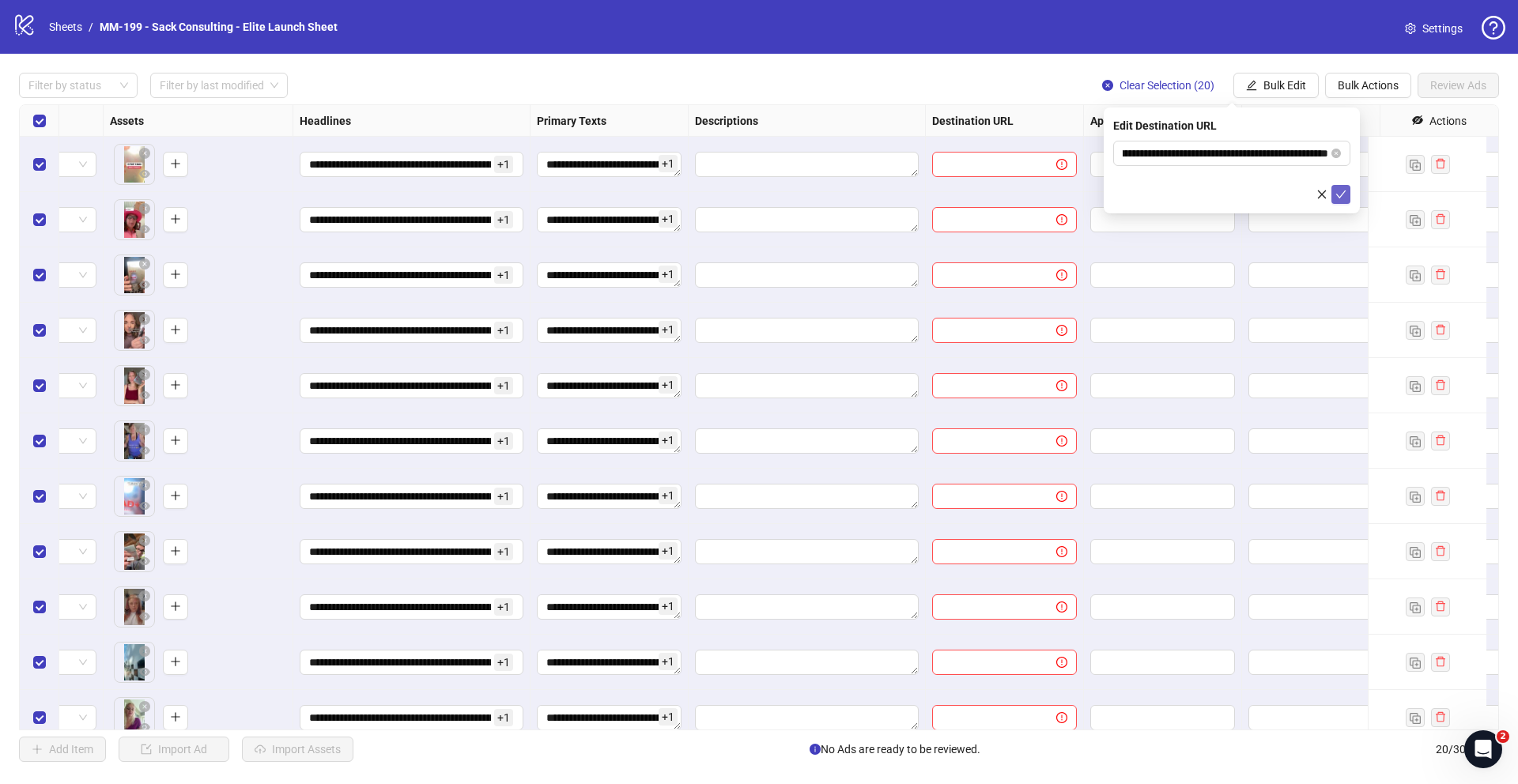
scroll to position [0, 0]
click at [1347, 191] on button "submit" at bounding box center [1341, 194] width 19 height 19
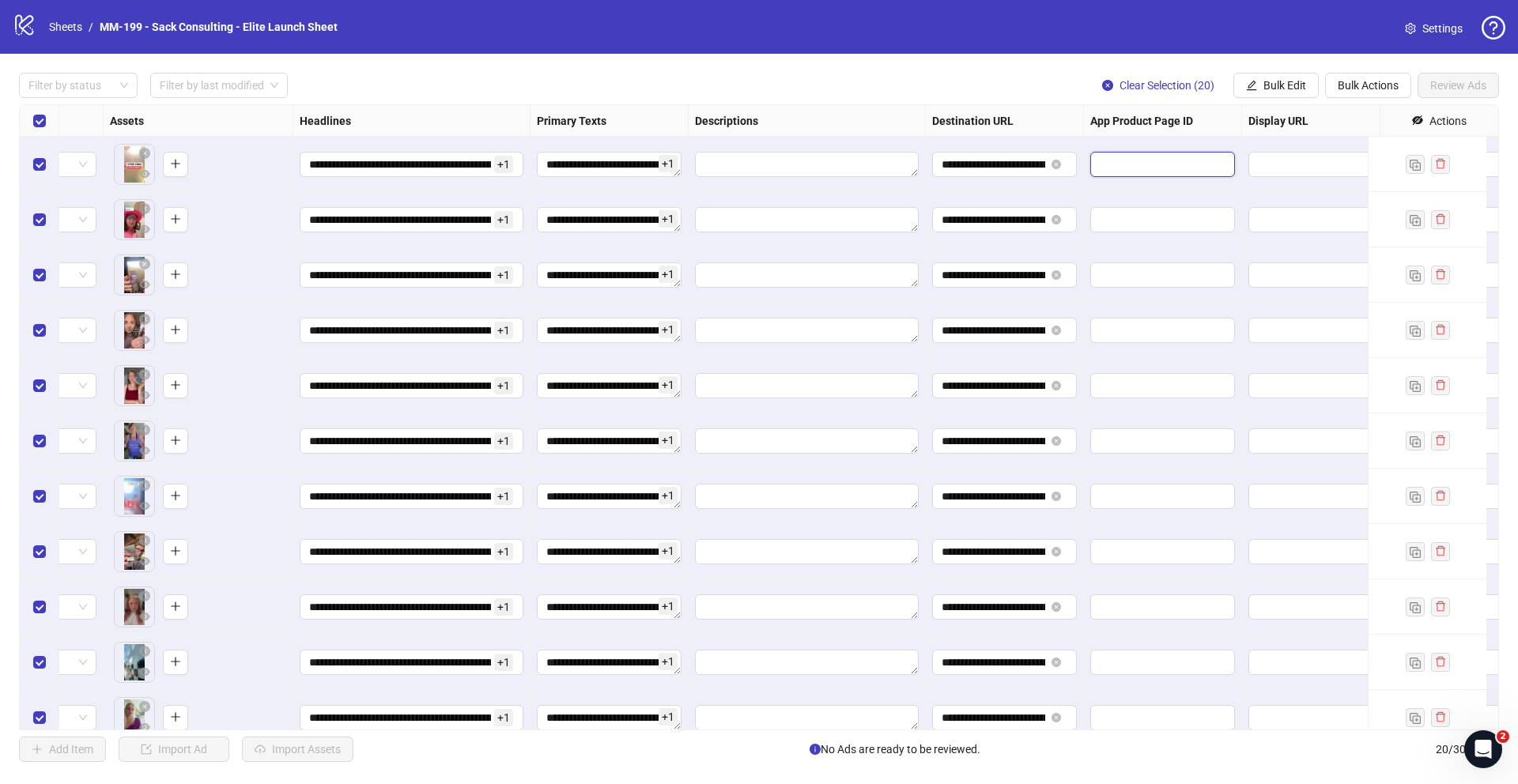
click at [1125, 170] on input "text" at bounding box center [1152, 164] width 104 height 17
click at [1279, 172] on input "text" at bounding box center [1319, 164] width 122 height 17
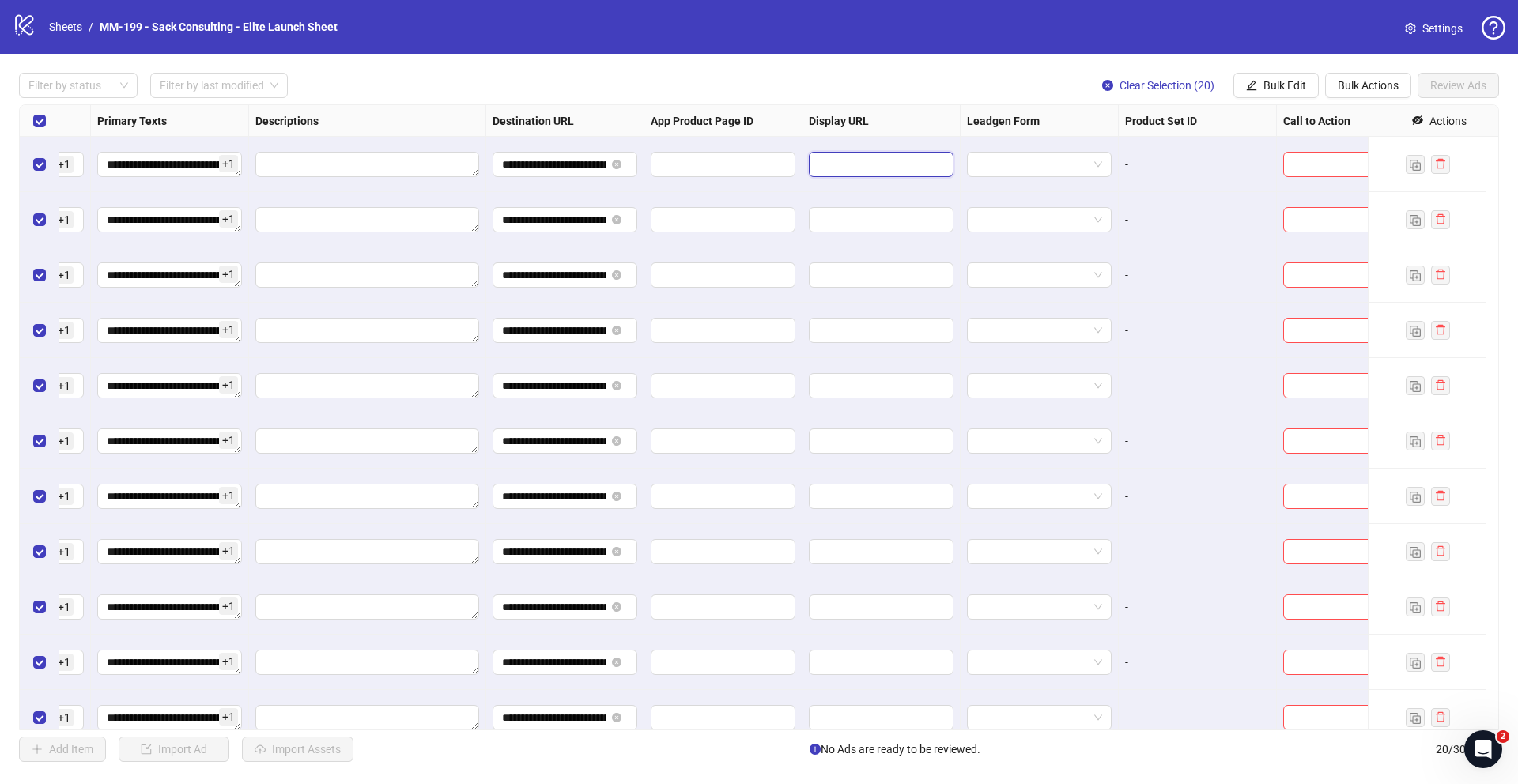
scroll to position [0, 1119]
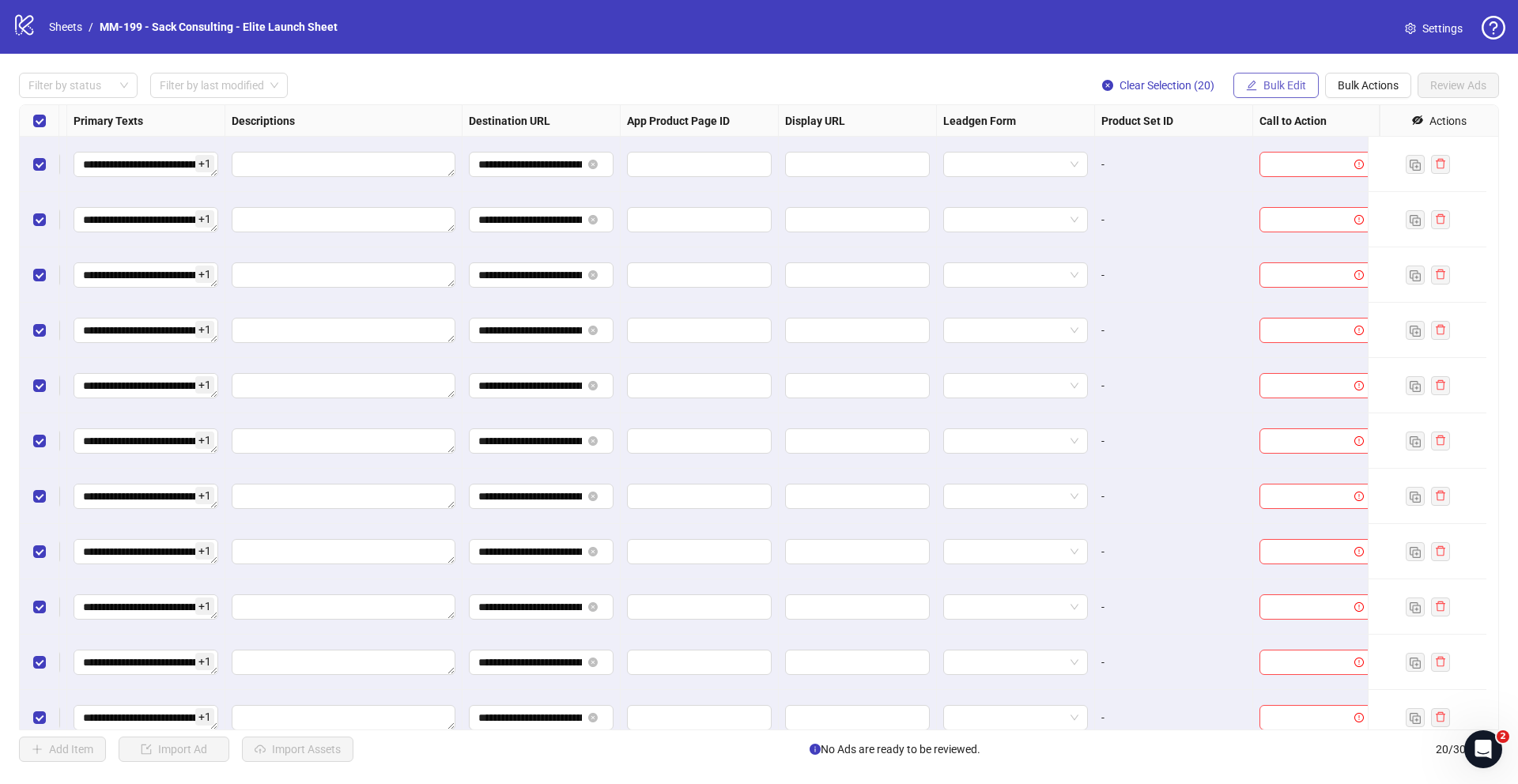
click at [1309, 89] on button "Bulk Edit" at bounding box center [1276, 86] width 86 height 25
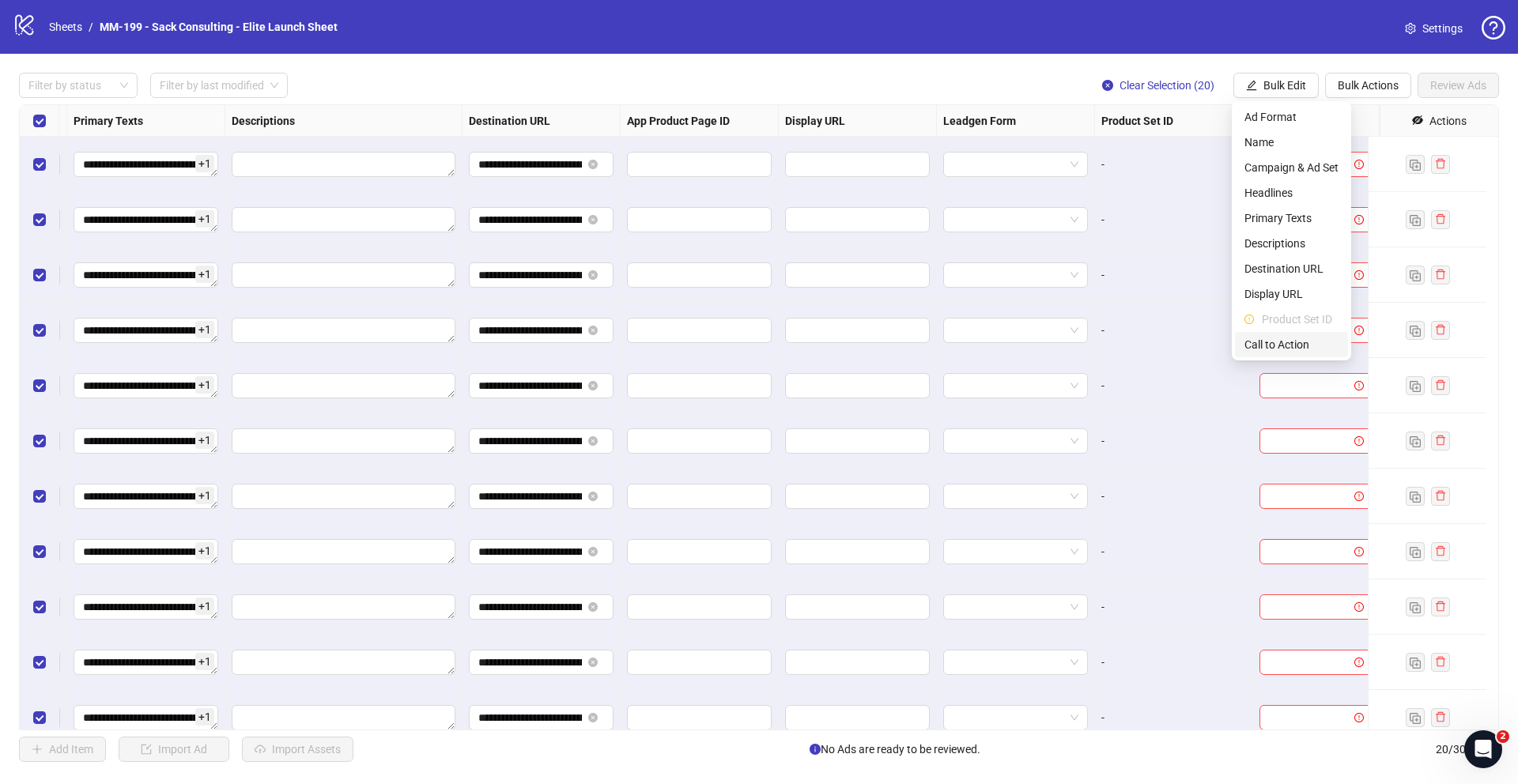
click at [1288, 340] on span "Call to Action" at bounding box center [1292, 344] width 95 height 17
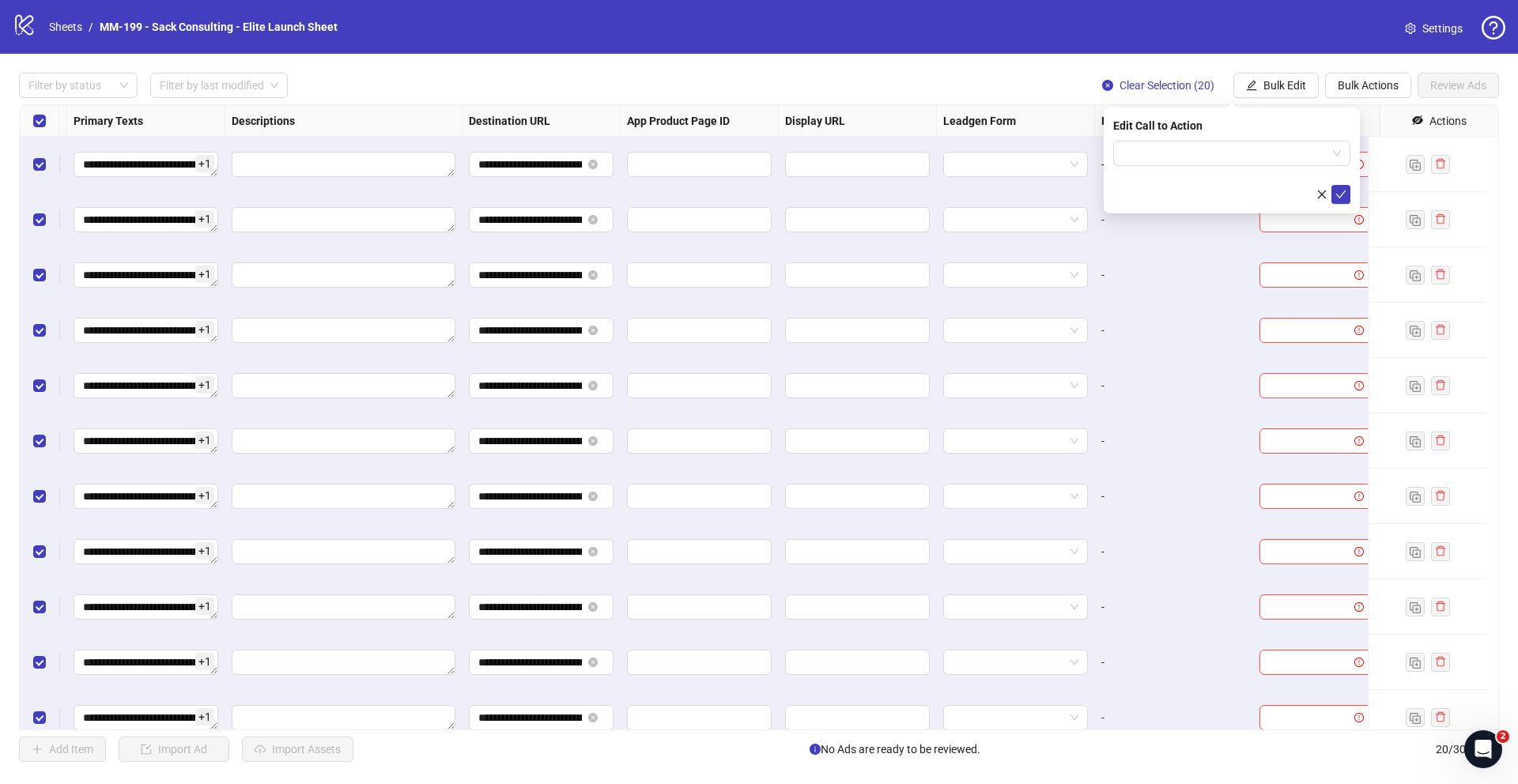
click at [1224, 138] on div "Edit Call to Action" at bounding box center [1232, 160] width 257 height 106
click at [1220, 151] on input "search" at bounding box center [1224, 153] width 204 height 23
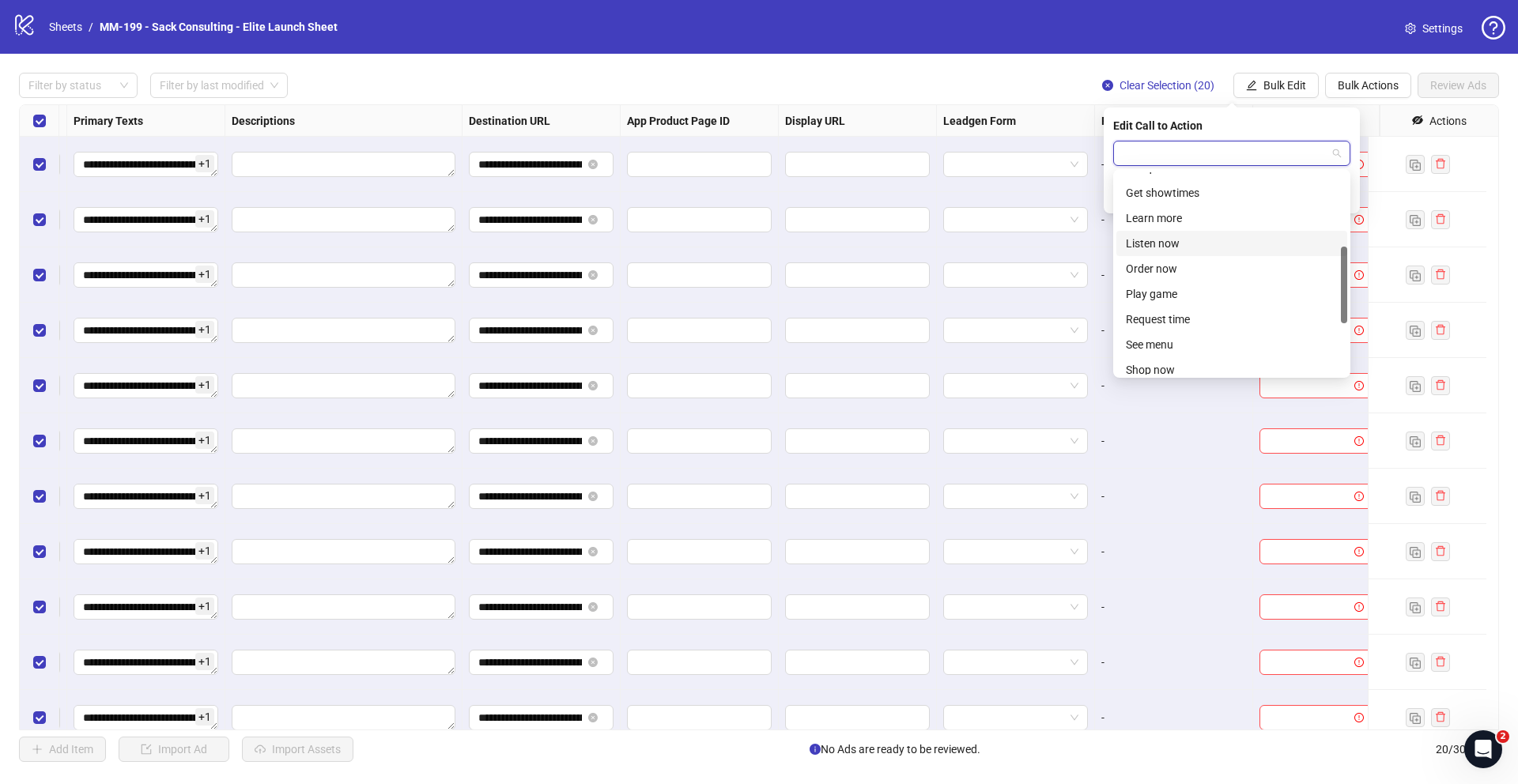
scroll to position [198, 0]
click at [1172, 361] on div "Shop now" at bounding box center [1232, 366] width 212 height 17
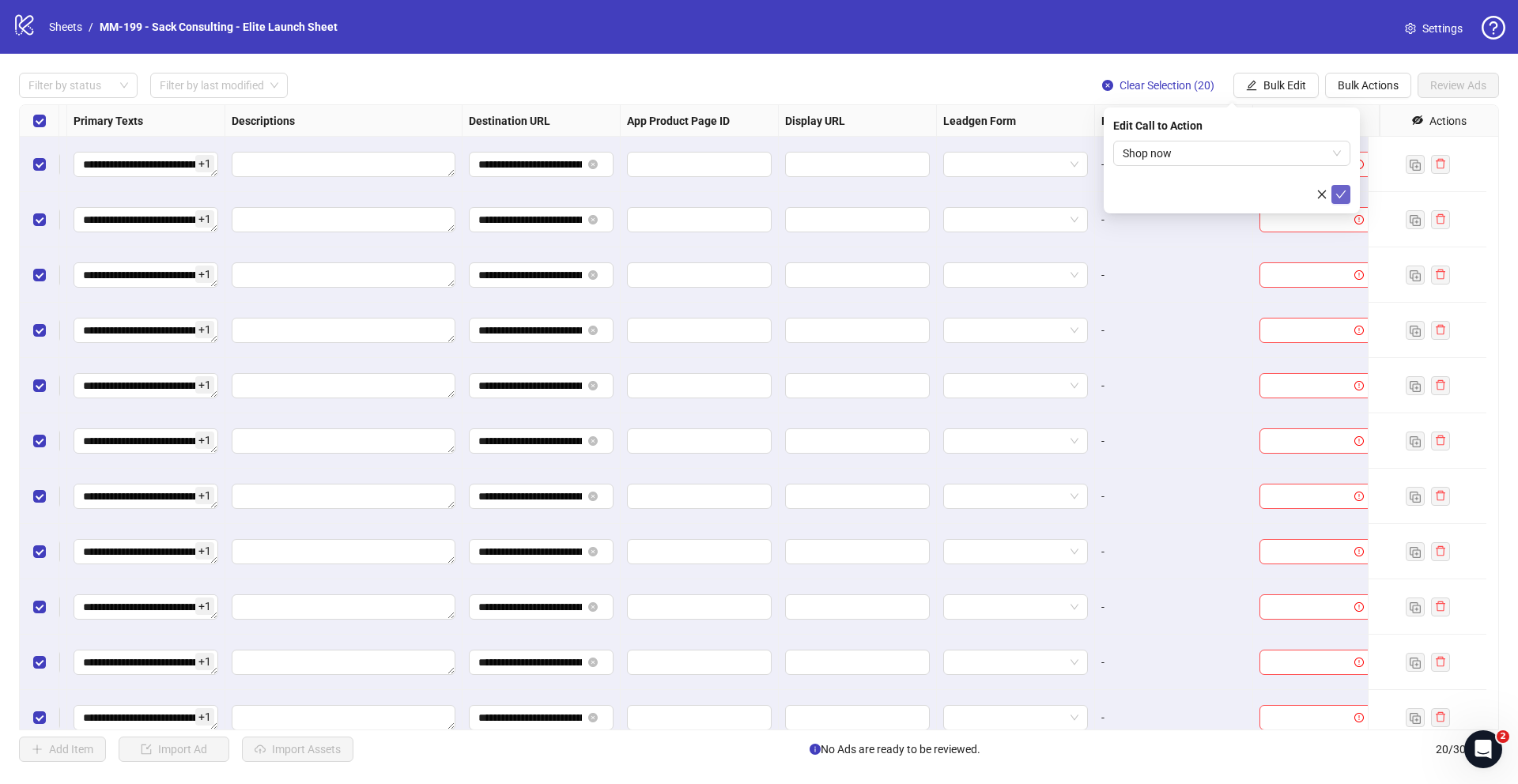
click at [1343, 192] on icon "check" at bounding box center [1341, 194] width 10 height 8
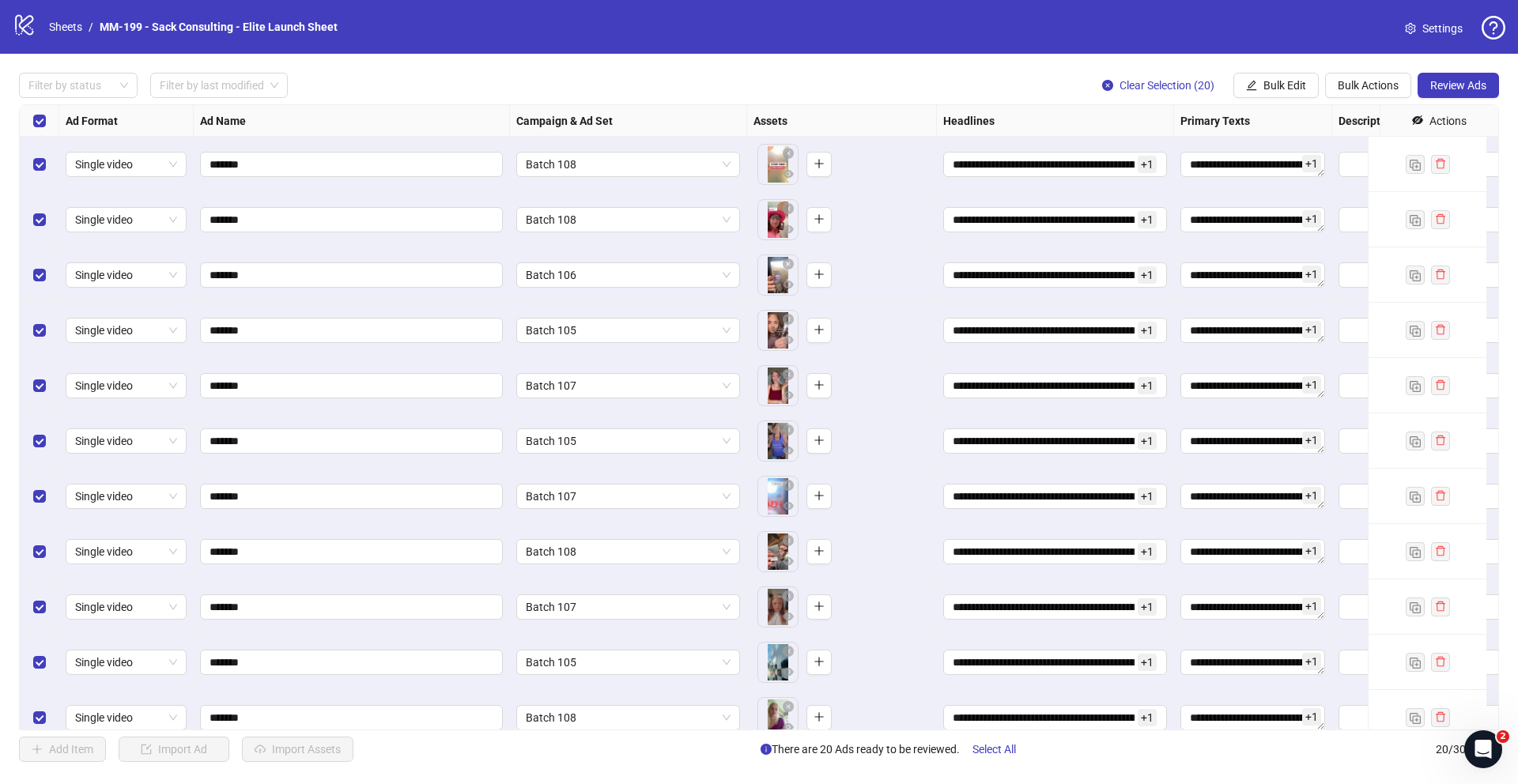
scroll to position [526, 0]
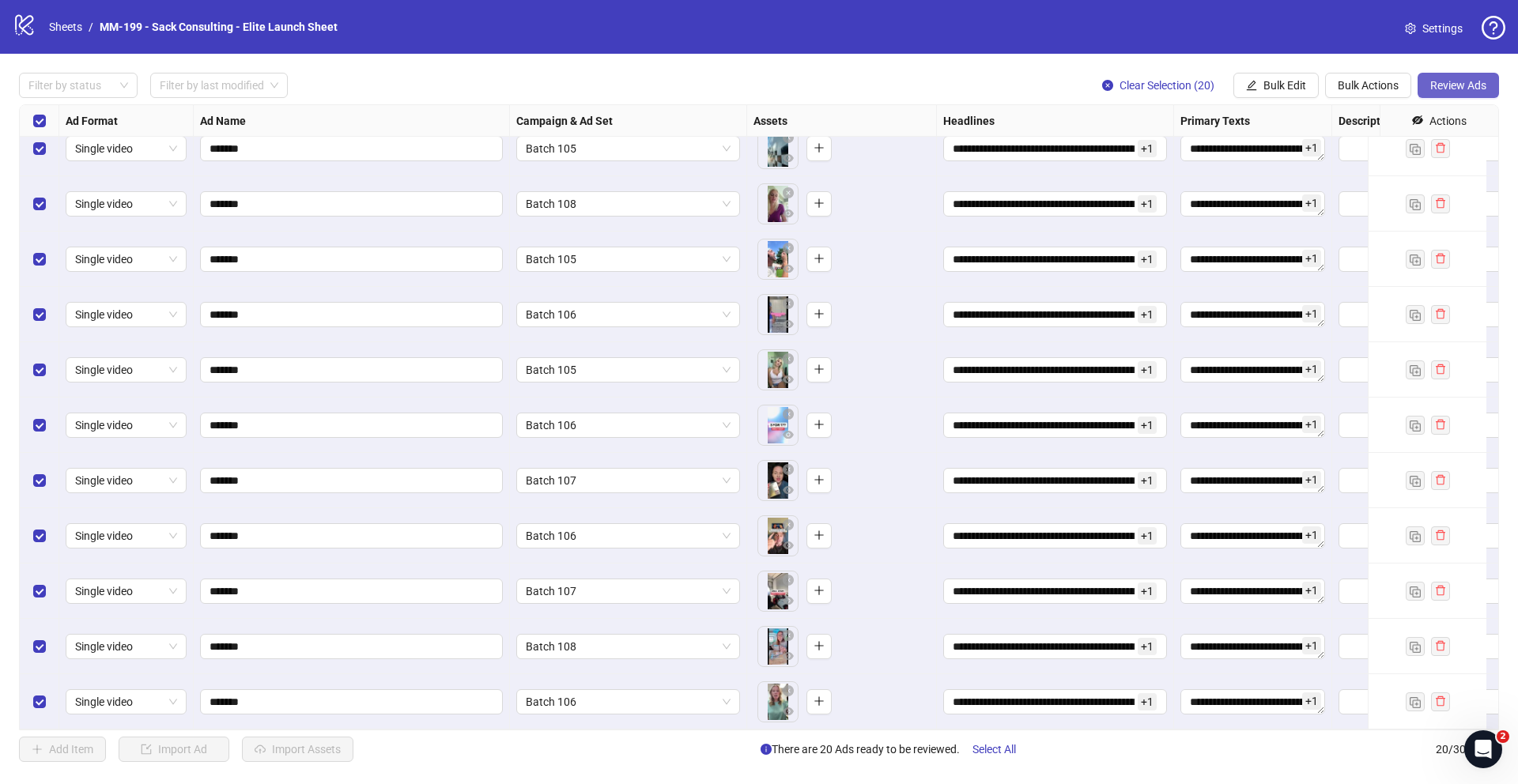
click at [1460, 91] on span "Review Ads" at bounding box center [1459, 86] width 56 height 13
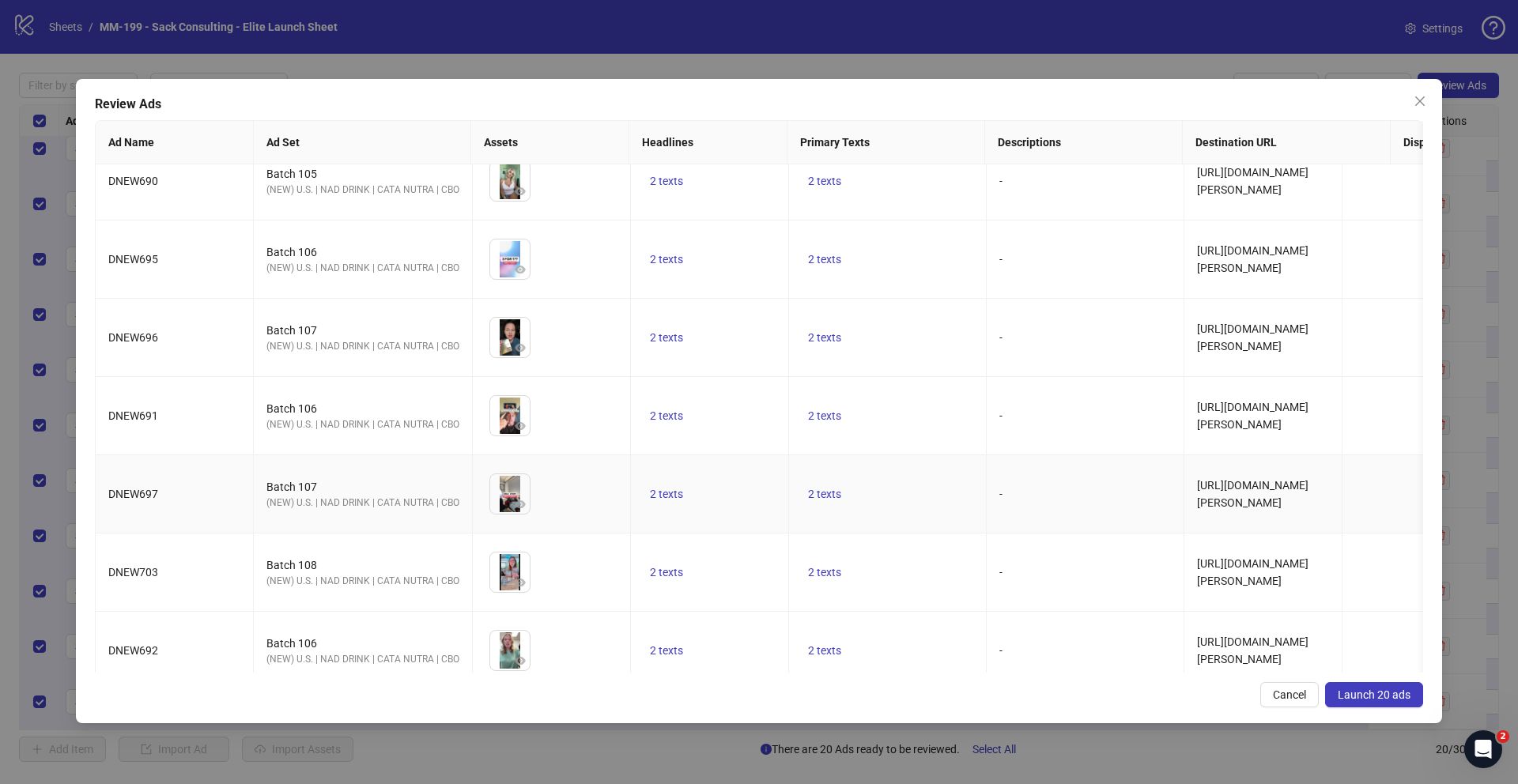
scroll to position [1069, 0]
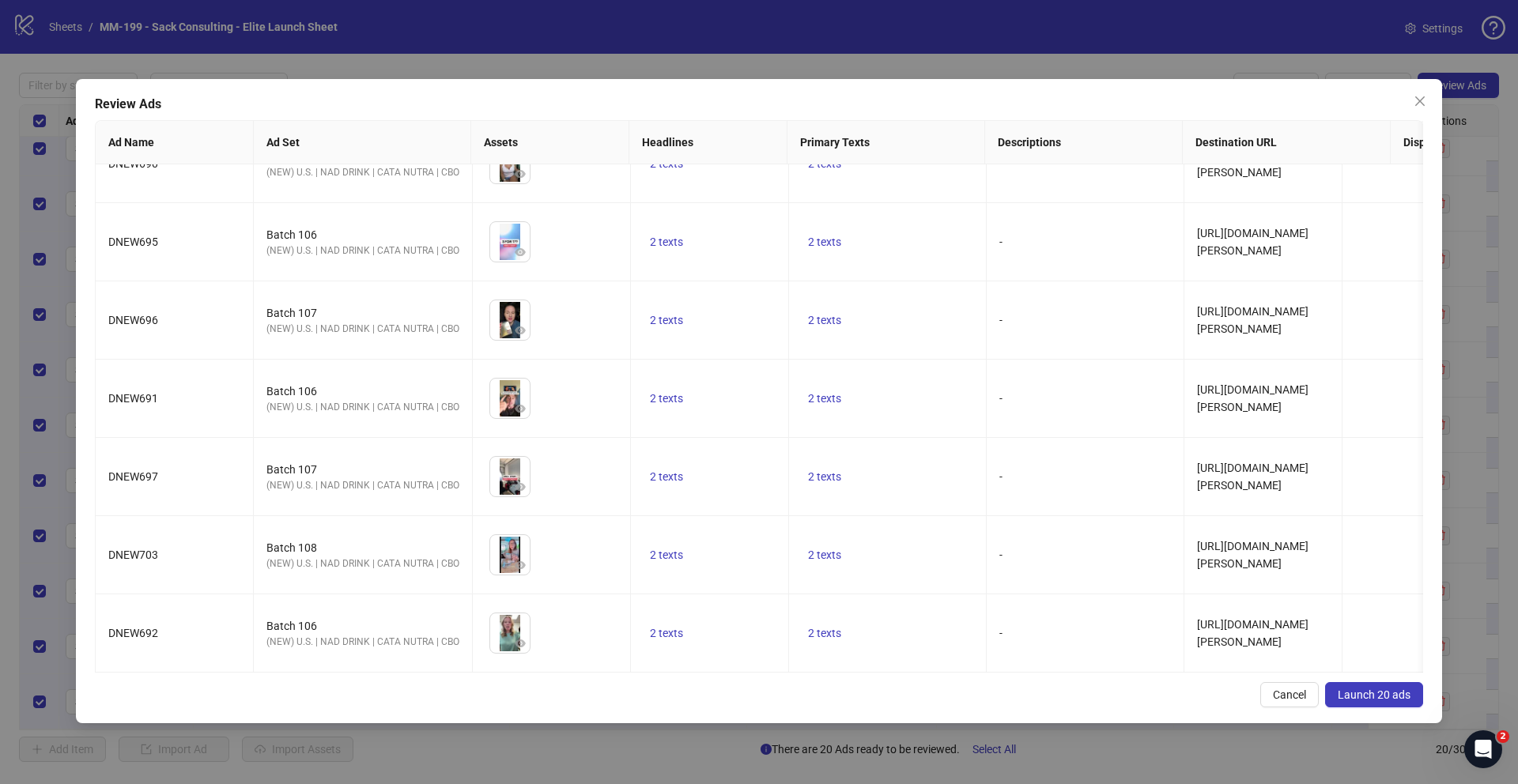
click at [1387, 700] on button "Launch 20 ads" at bounding box center [1374, 695] width 98 height 25
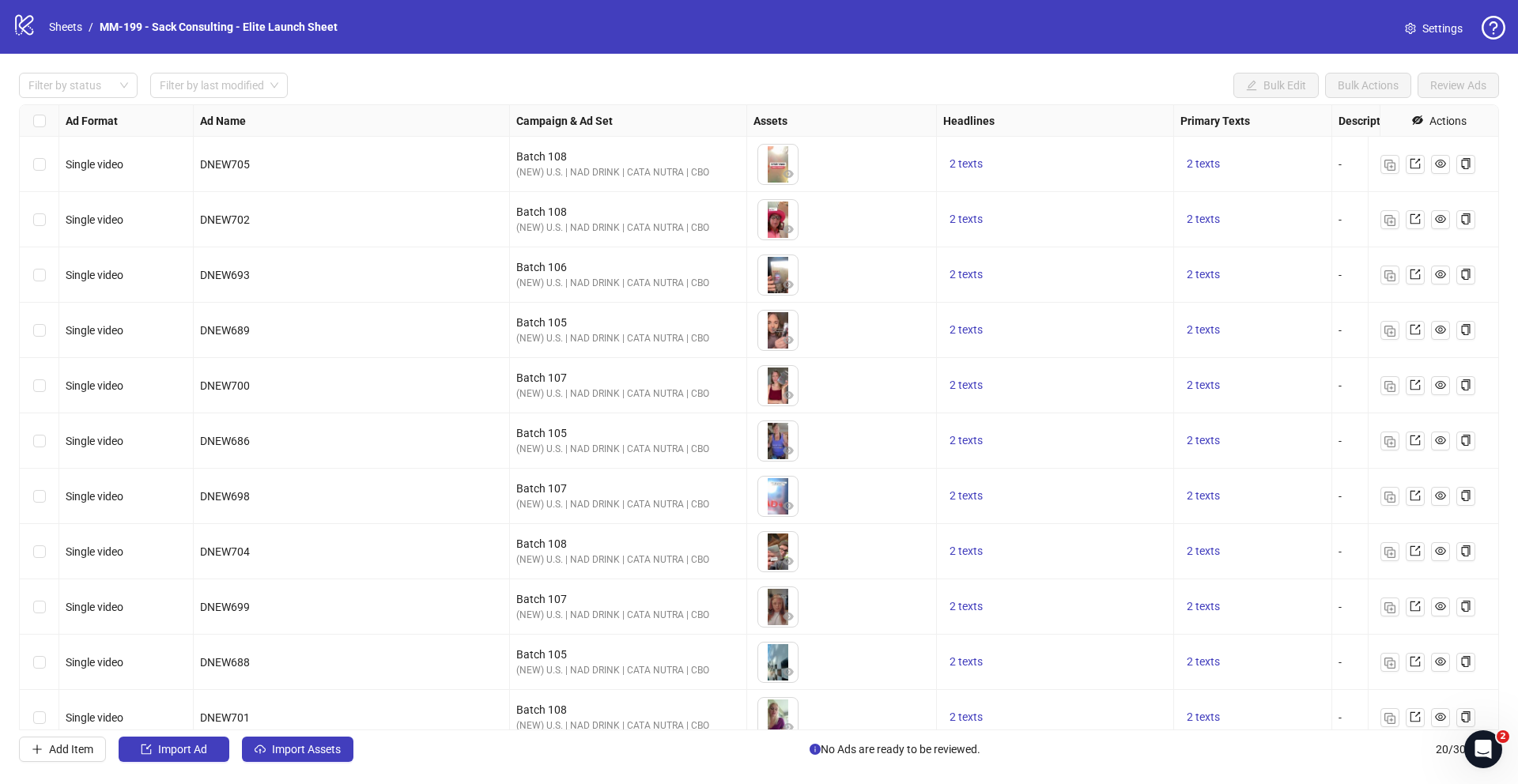
scroll to position [526, 0]
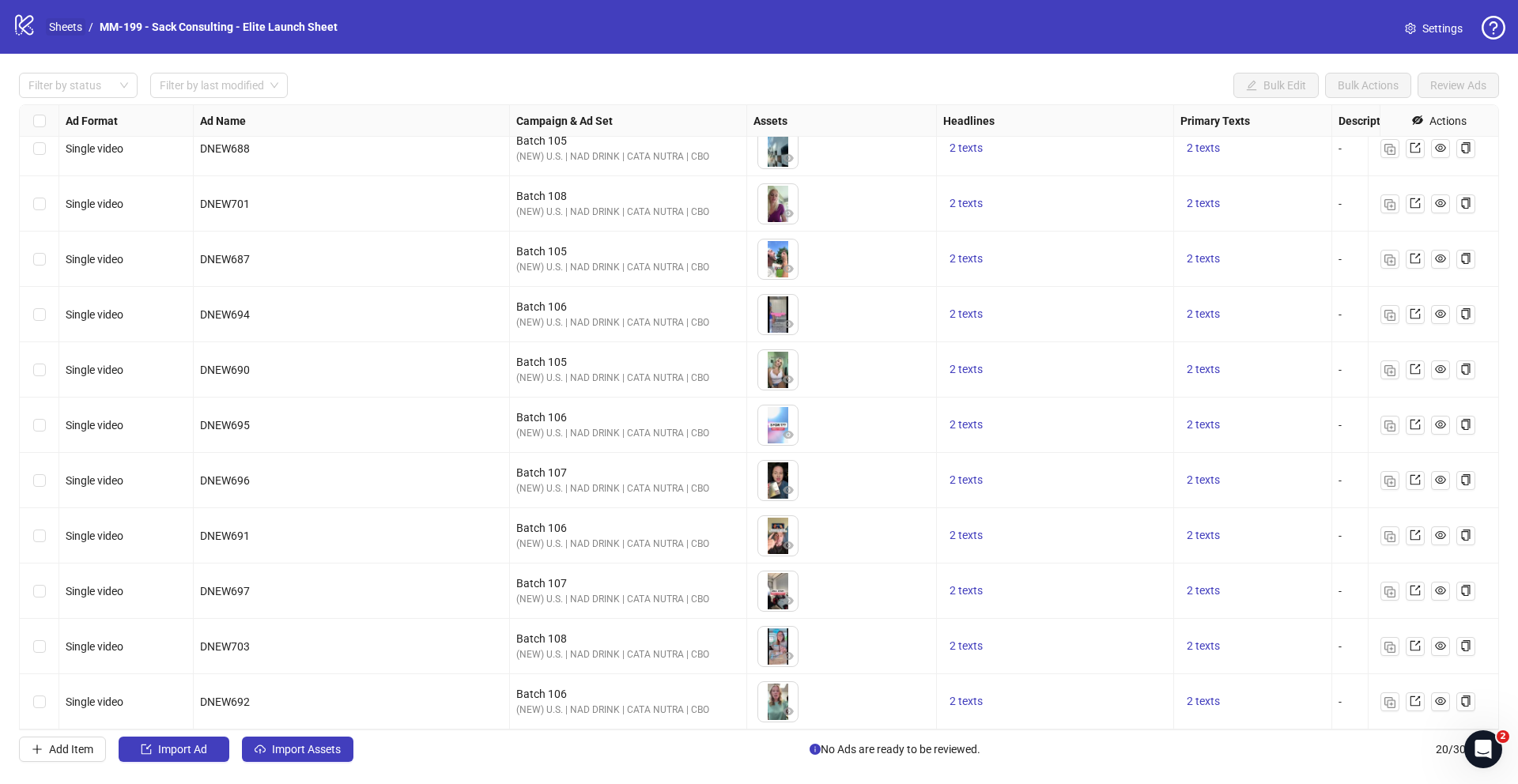
click at [75, 29] on link "Sheets" at bounding box center [66, 26] width 40 height 17
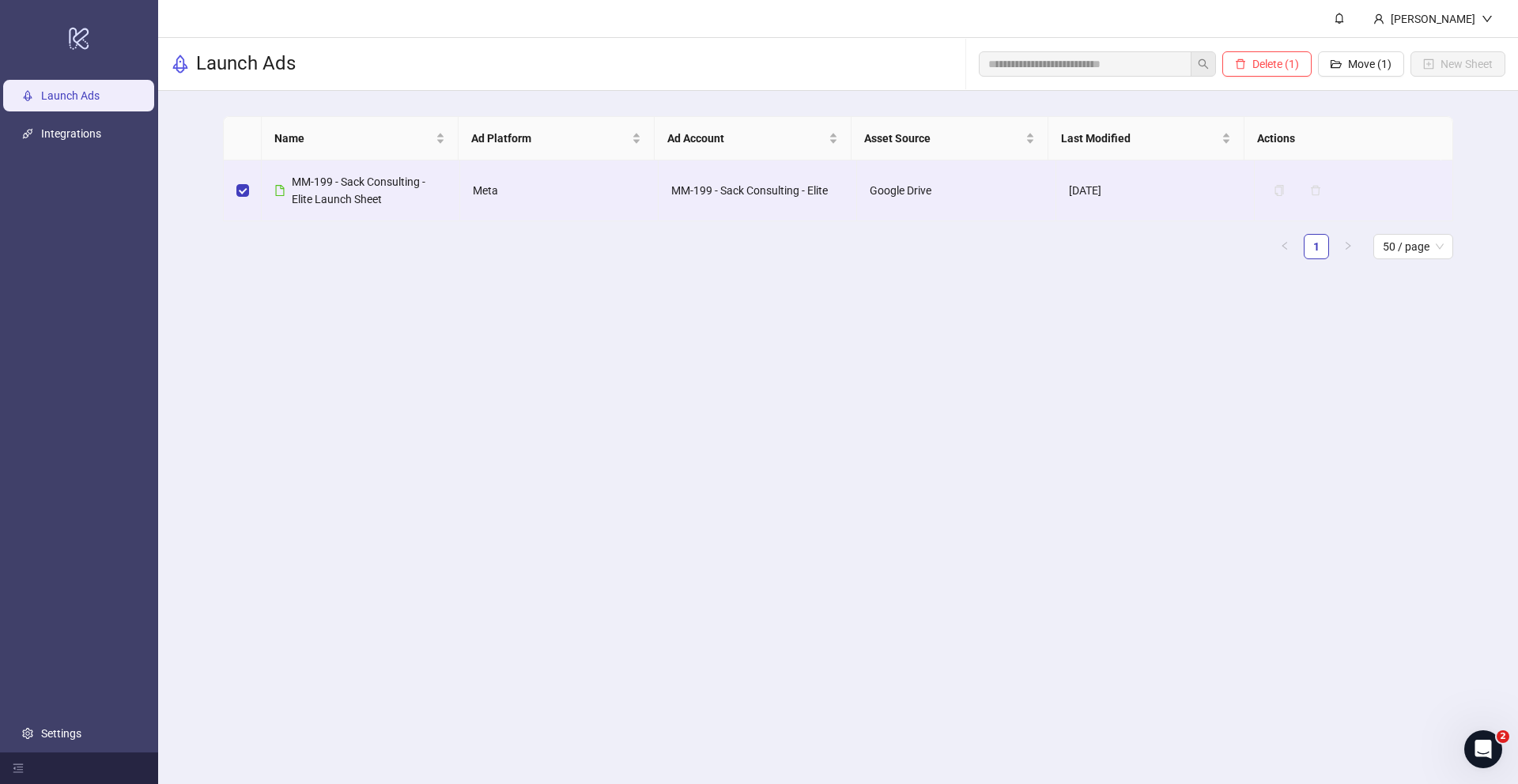
click at [1477, 146] on div "Name Ad Platform Ad Account Asset Source Last Modified Actions MM-199 - Sack Co…" at bounding box center [838, 194] width 1360 height 206
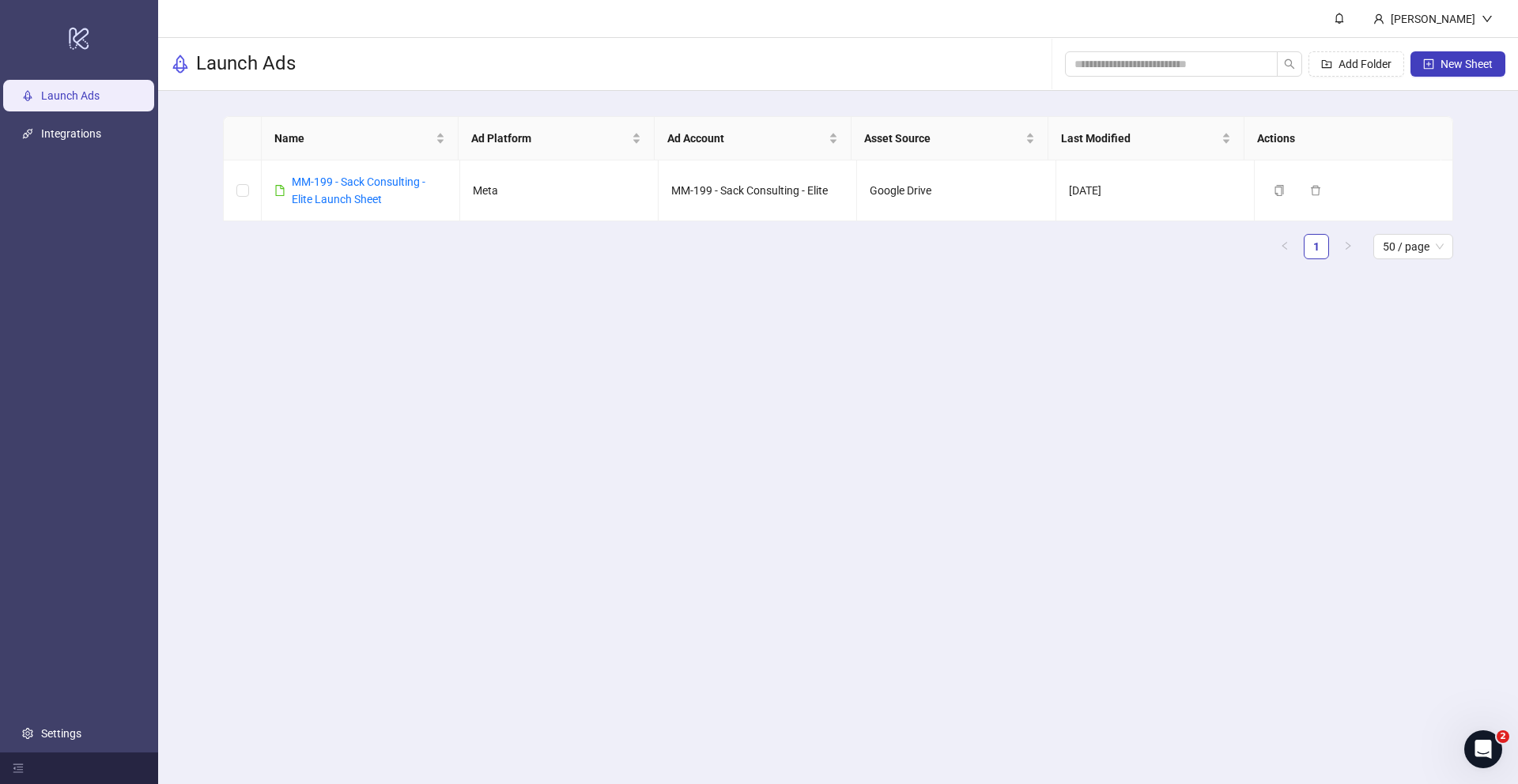
click at [100, 94] on link "Launch Ads" at bounding box center [70, 95] width 59 height 13
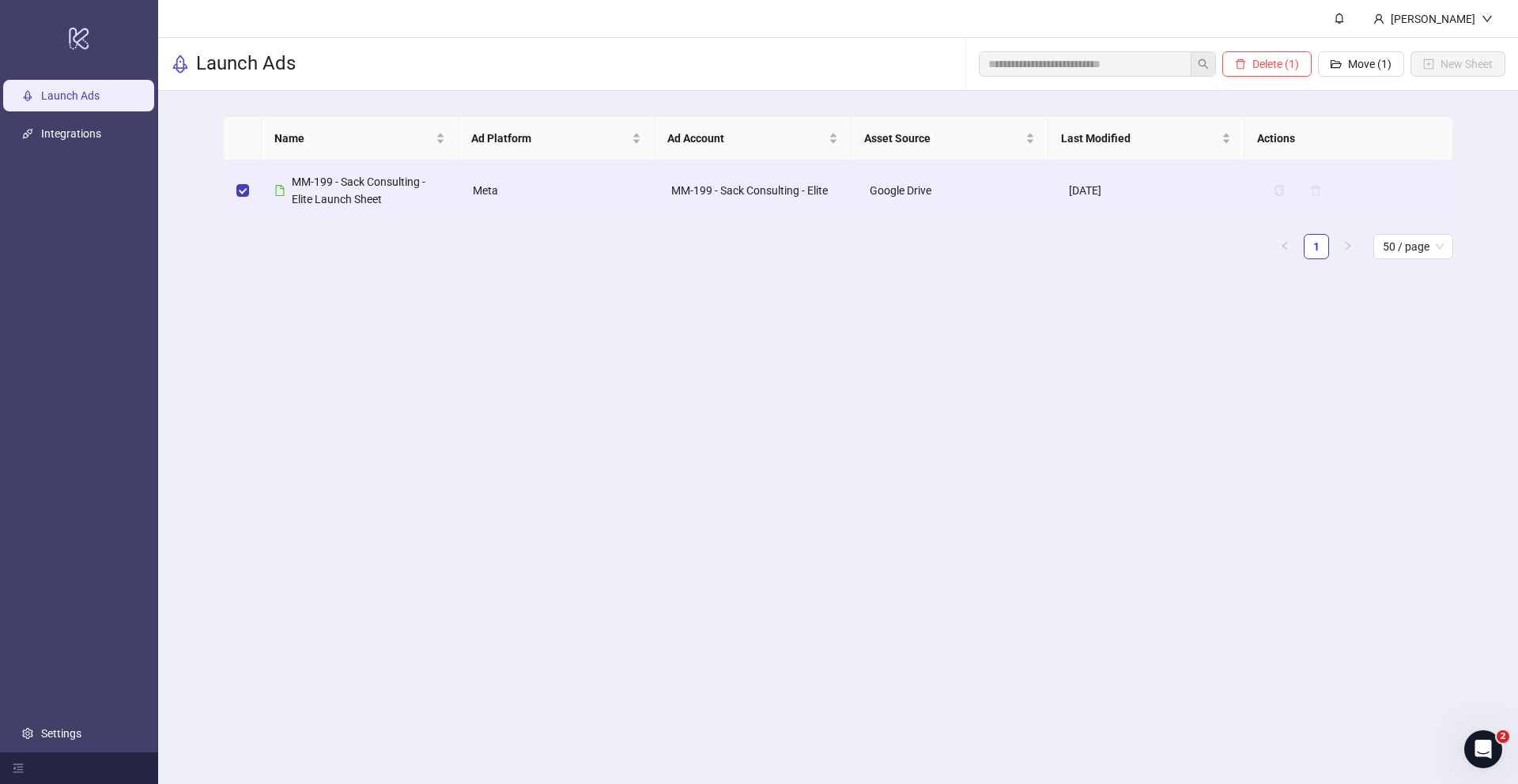
click at [1007, 338] on main "Moriah Myles Launch Ads Delete (1) Move (1) New Sheet Name Ad Platform Ad Accou…" at bounding box center [838, 392] width 1360 height 784
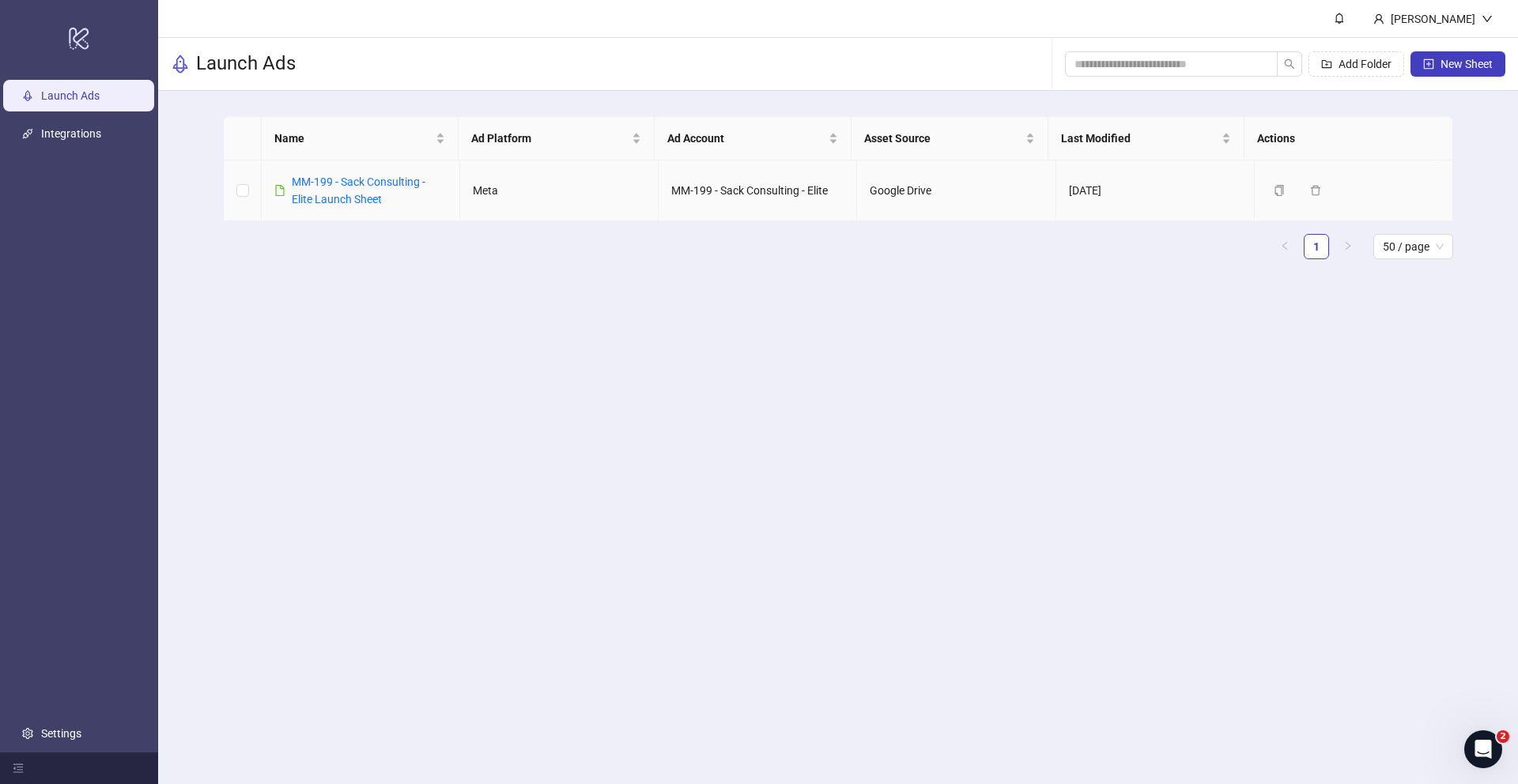
click at [810, 188] on td "MM-199 - Sack Consulting - Elite" at bounding box center [758, 191] width 198 height 61
click at [547, 193] on td "Meta" at bounding box center [559, 191] width 198 height 61
click at [496, 194] on td "Meta" at bounding box center [559, 191] width 198 height 61
click at [399, 189] on div "MM-199 - Sack Consulting - Elite Launch Sheet" at bounding box center [369, 190] width 155 height 35
click at [387, 185] on link "MM-199 - Sack Consulting - Elite Launch Sheet" at bounding box center [358, 190] width 133 height 30
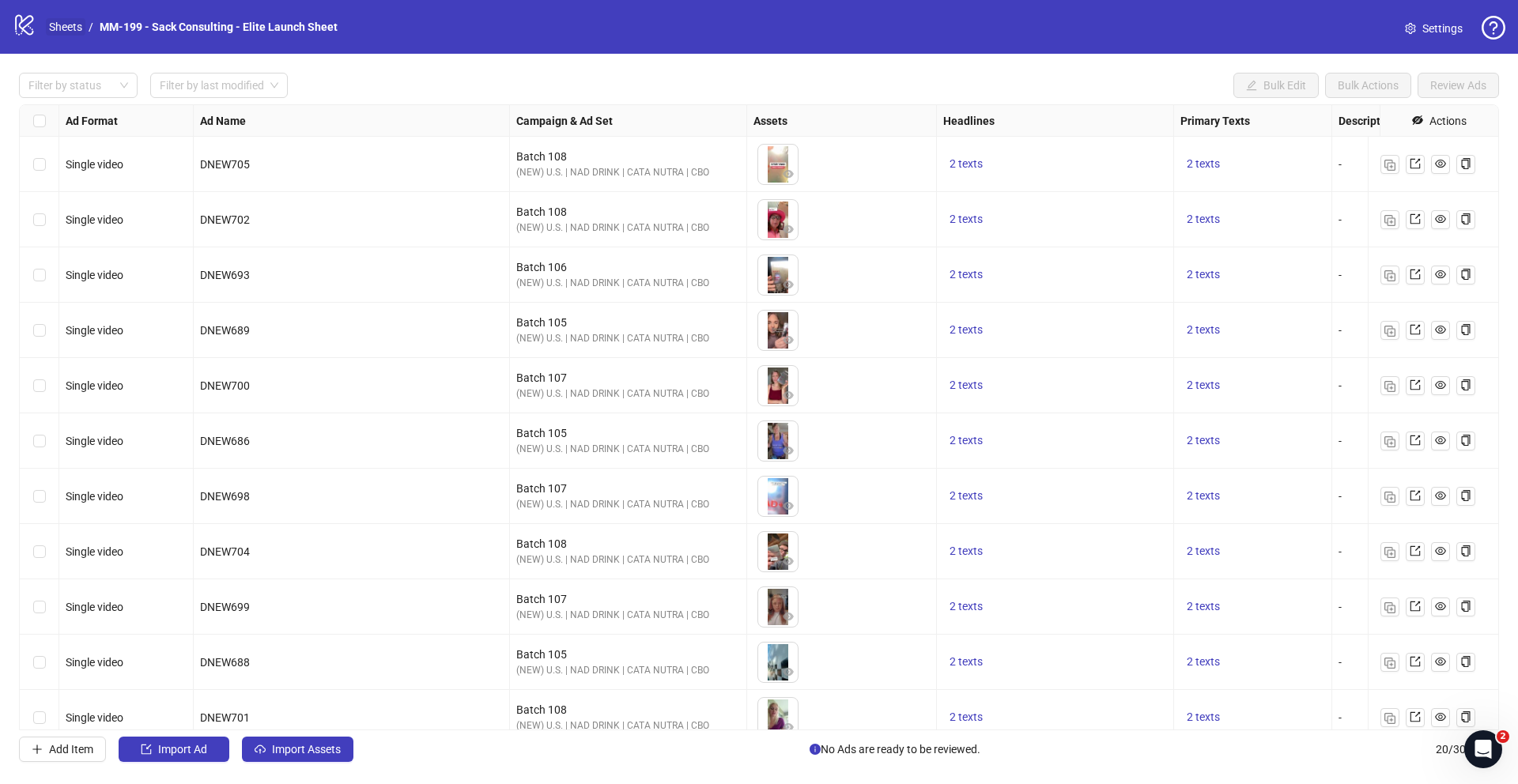
click at [73, 32] on link "Sheets" at bounding box center [66, 26] width 40 height 17
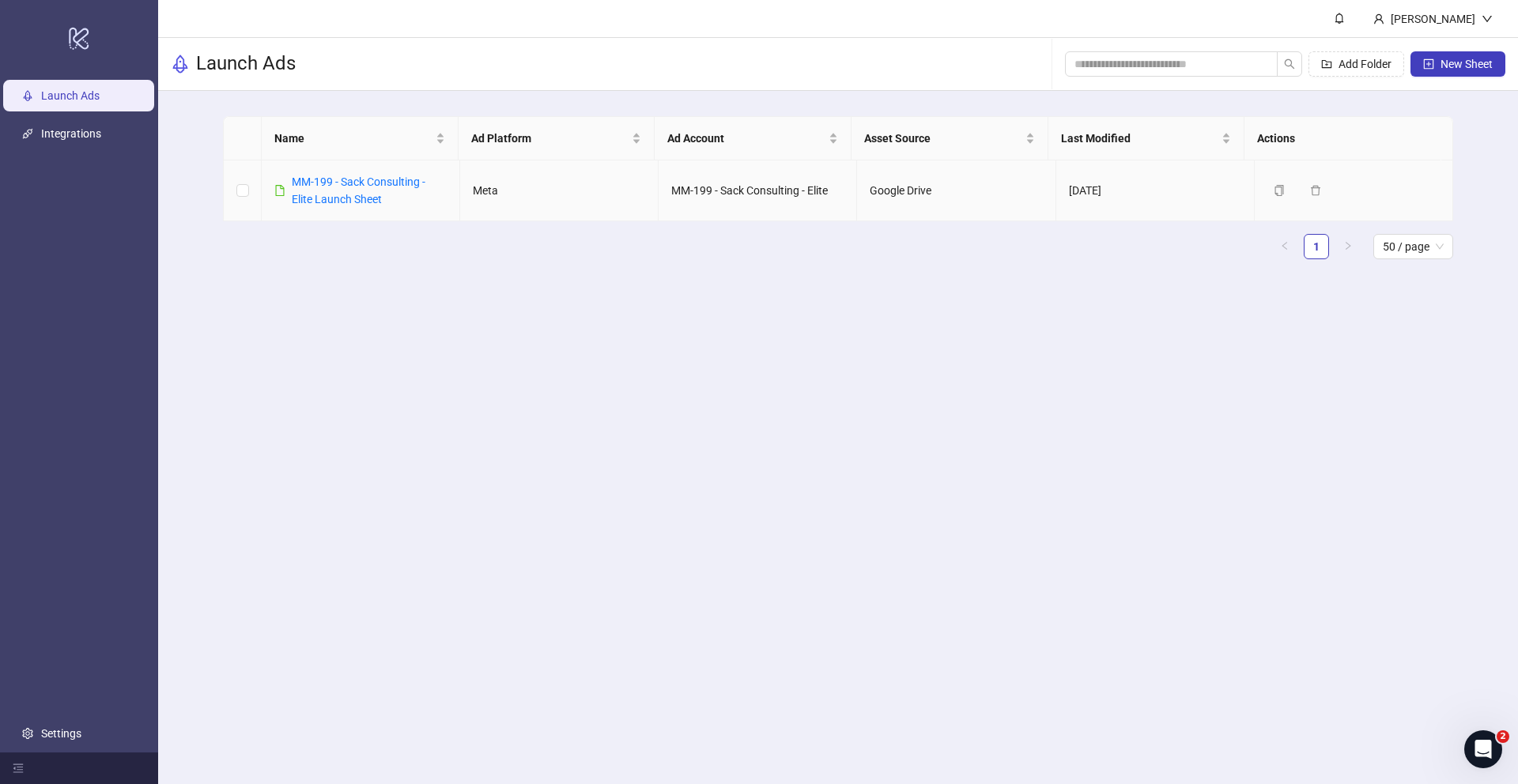
click at [352, 173] on div "MM-199 - Sack Consulting - Elite Launch Sheet" at bounding box center [369, 190] width 155 height 35
click at [348, 185] on link "MM-199 - Sack Consulting - Elite Launch Sheet" at bounding box center [358, 190] width 133 height 30
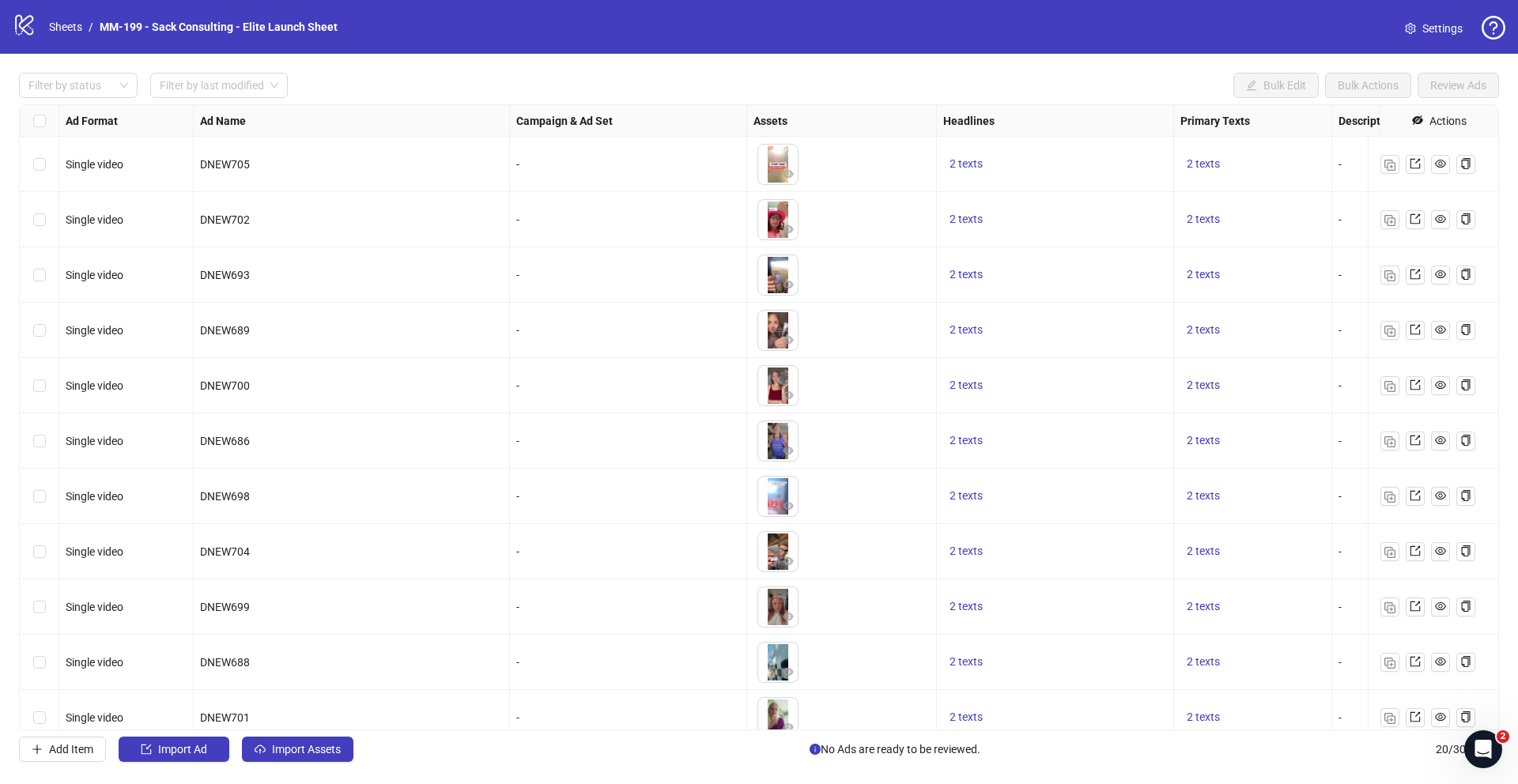
click at [1437, 26] on span "Settings" at bounding box center [1442, 28] width 41 height 17
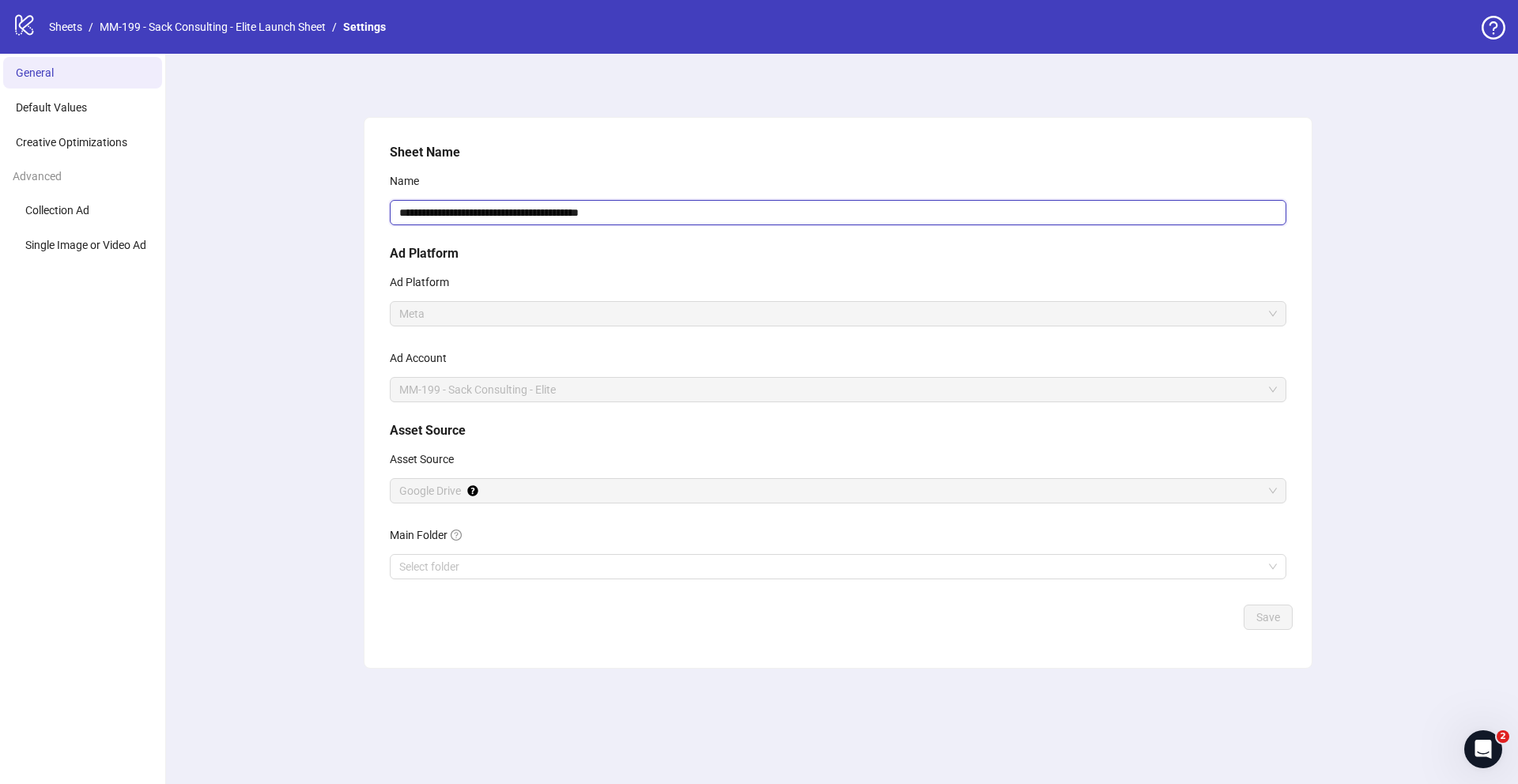
drag, startPoint x: 654, startPoint y: 212, endPoint x: 641, endPoint y: 212, distance: 13.0
click at [641, 212] on input "**********" at bounding box center [838, 212] width 897 height 25
type input "**********"
click at [1275, 620] on span "Save" at bounding box center [1269, 617] width 23 height 13
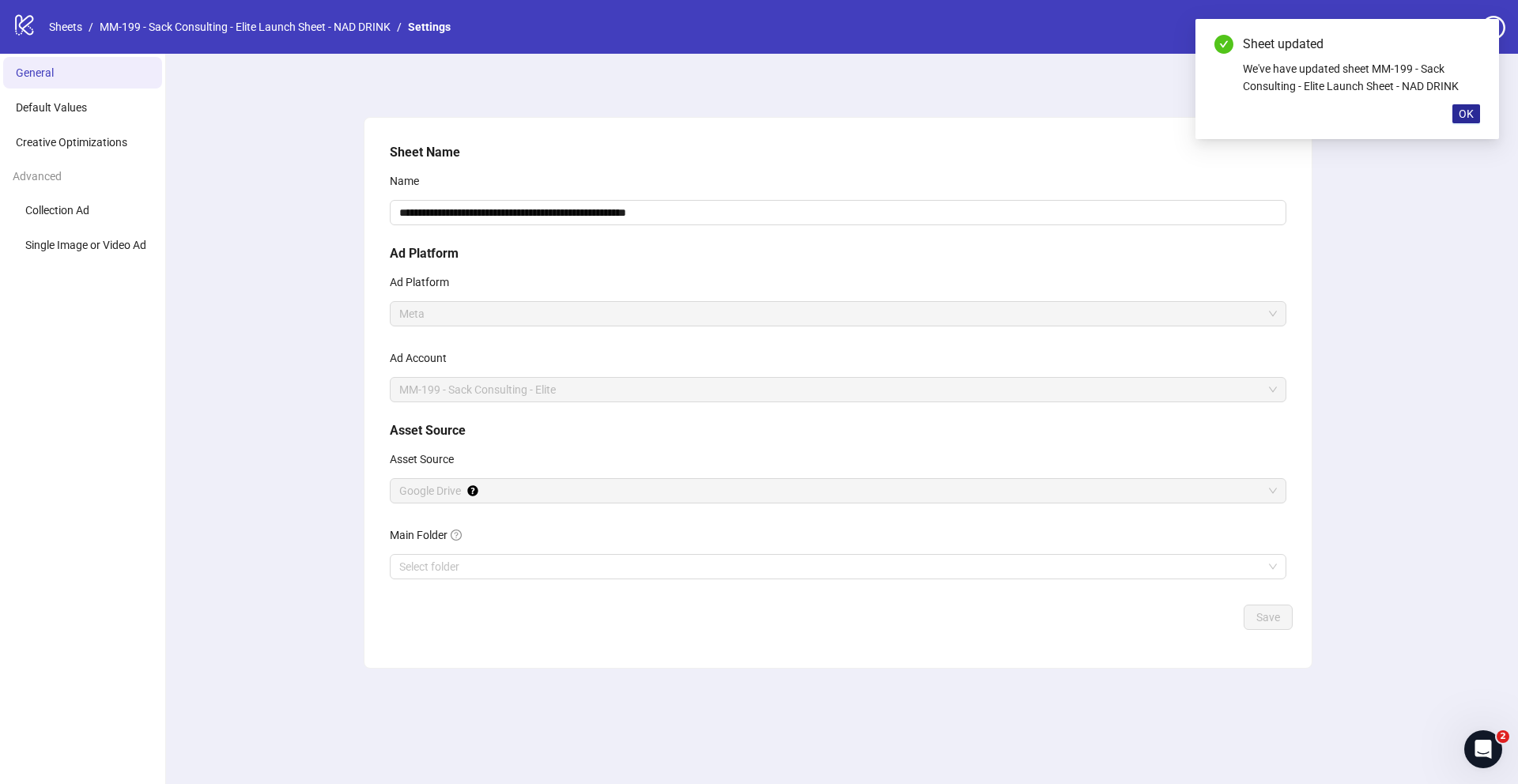
click at [1470, 118] on span "OK" at bounding box center [1467, 113] width 15 height 13
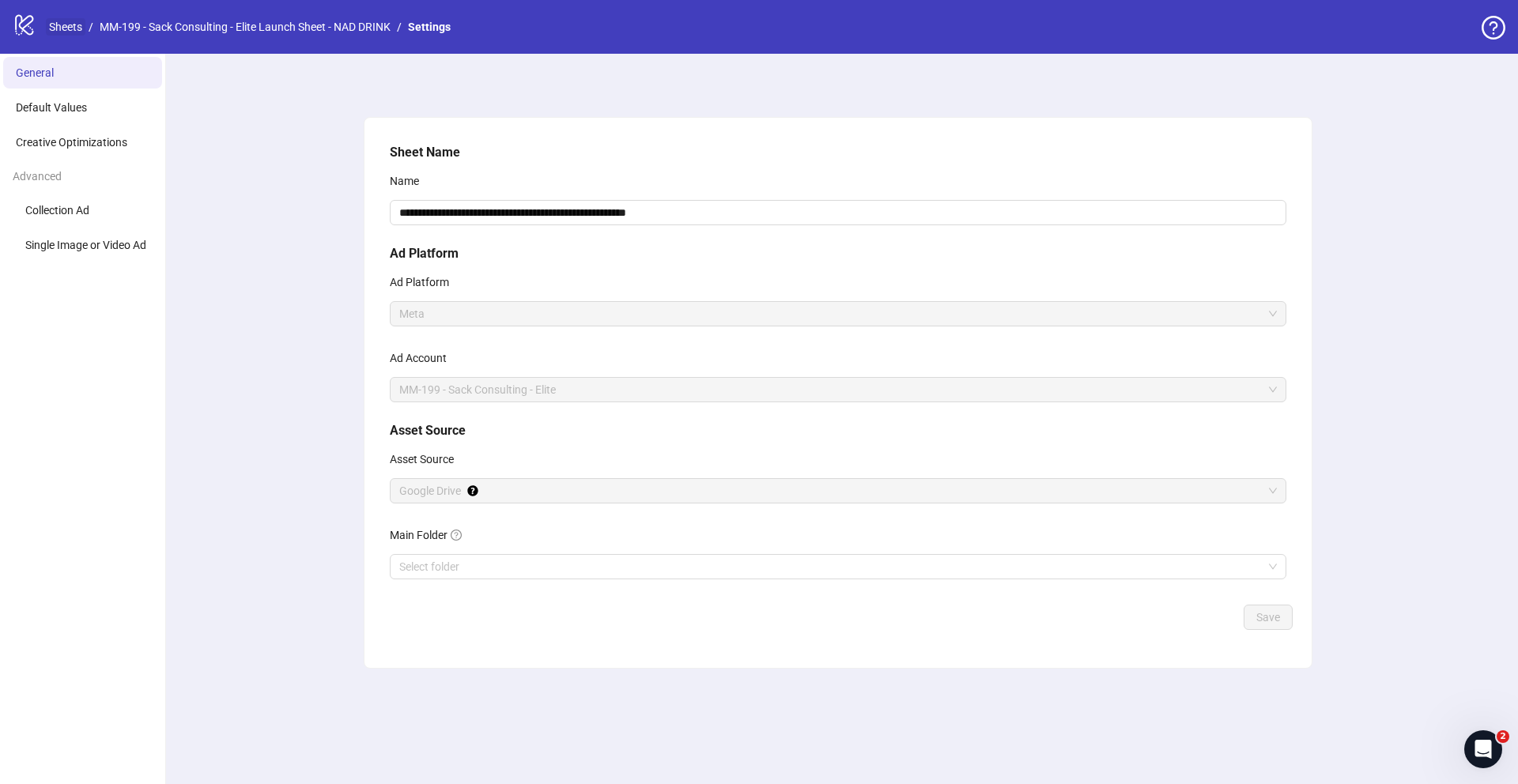
click at [74, 23] on link "Sheets" at bounding box center [66, 26] width 40 height 17
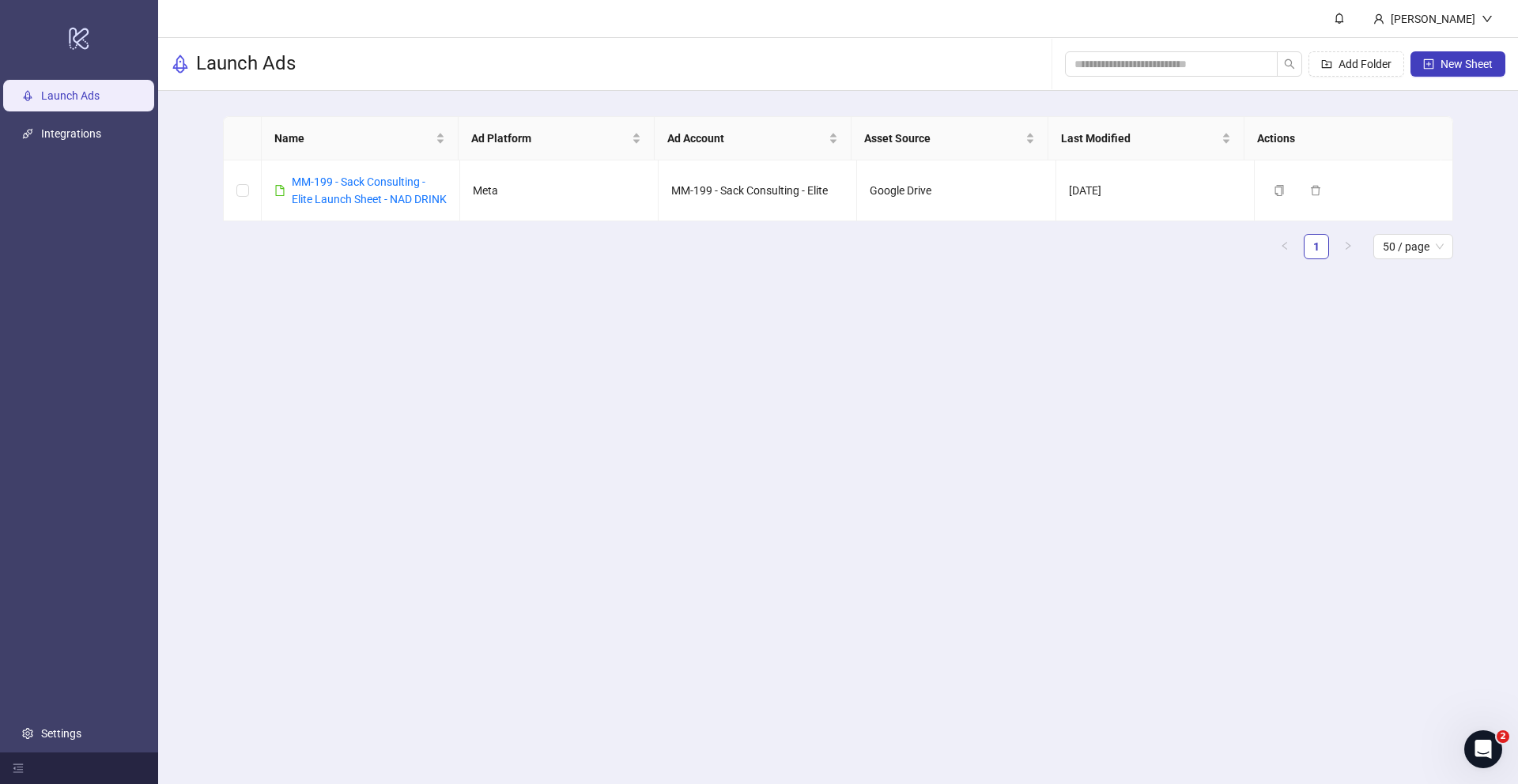
click at [948, 433] on main "[PERSON_NAME] Launch Ads Add Folder New Sheet Name Ad Platform Ad Account Asset…" at bounding box center [838, 392] width 1360 height 784
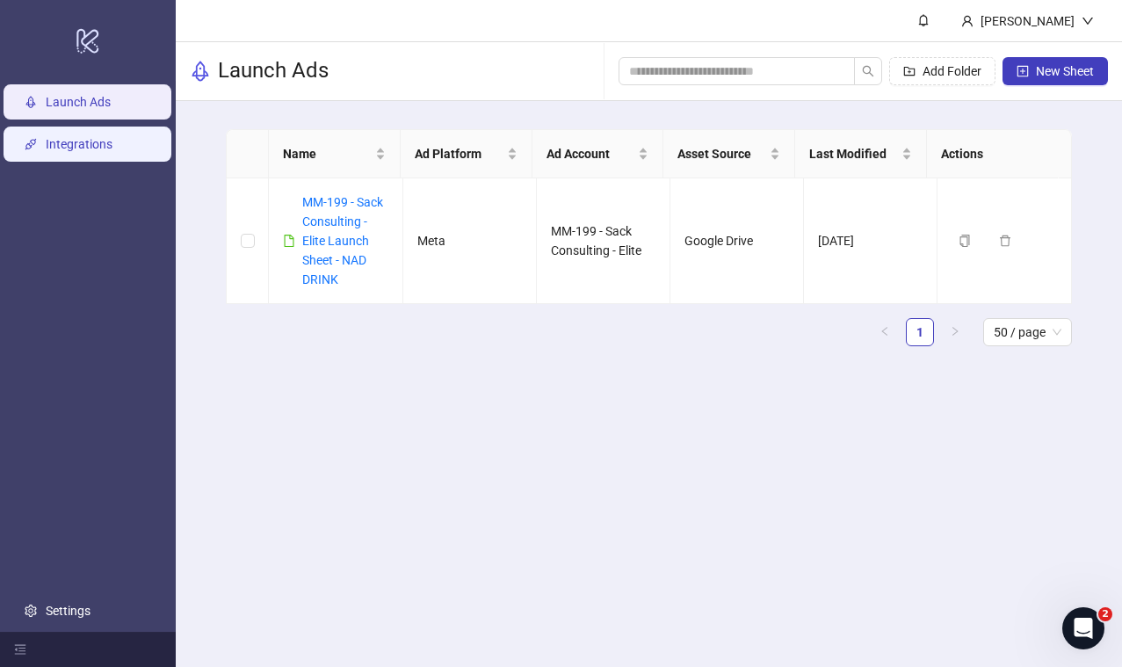
click at [112, 142] on link "Integrations" at bounding box center [79, 145] width 67 height 14
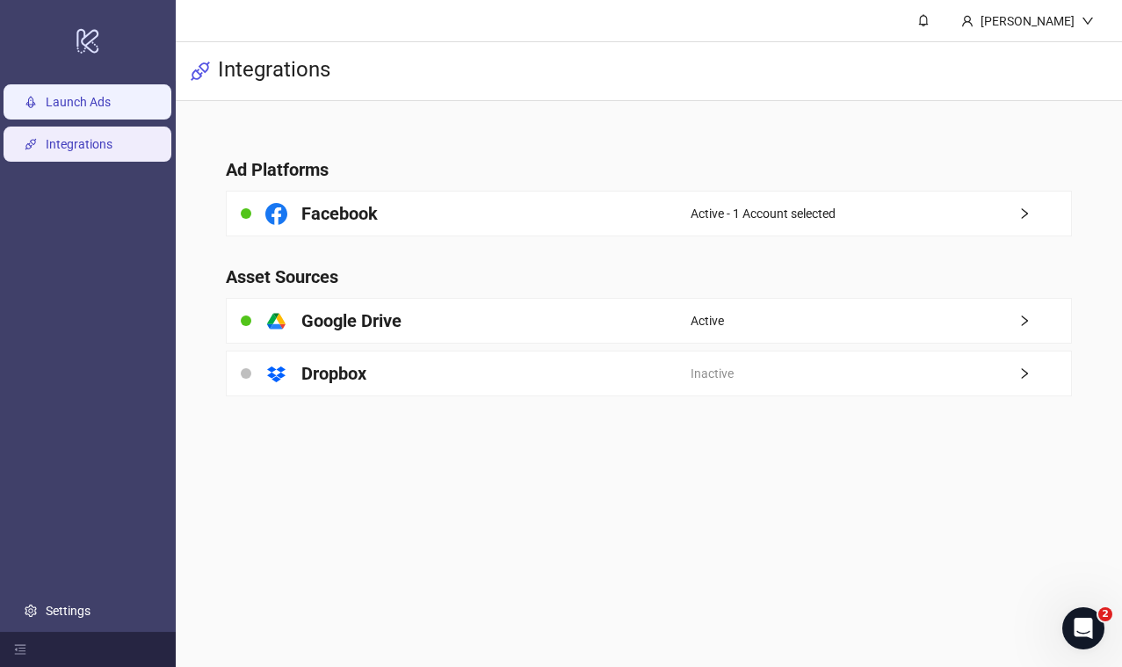
click at [111, 96] on link "Launch Ads" at bounding box center [78, 103] width 65 height 14
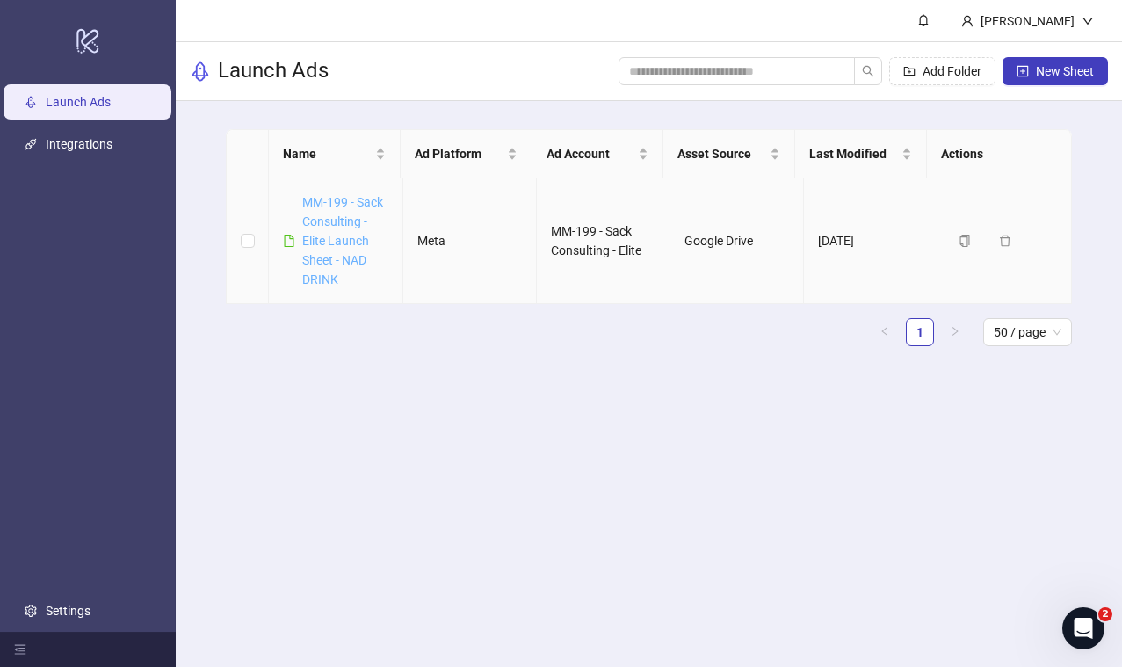
click at [336, 238] on link "MM-199 - Sack Consulting - Elite Launch Sheet - NAD DRINK" at bounding box center [342, 240] width 81 height 91
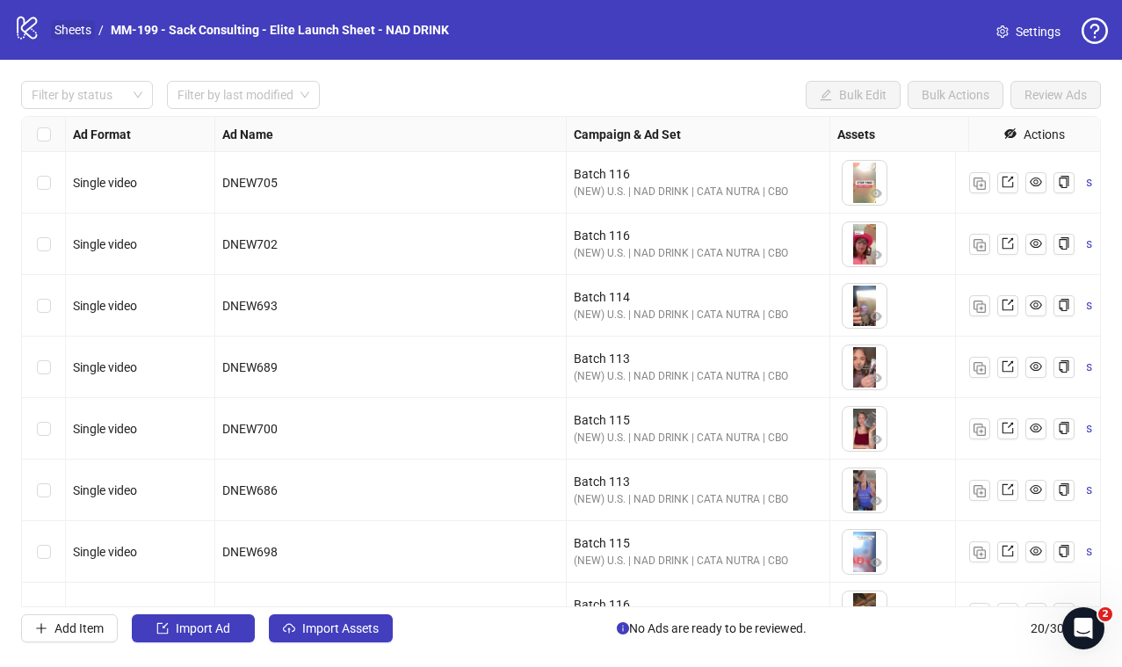
click at [65, 32] on link "Sheets" at bounding box center [73, 29] width 44 height 19
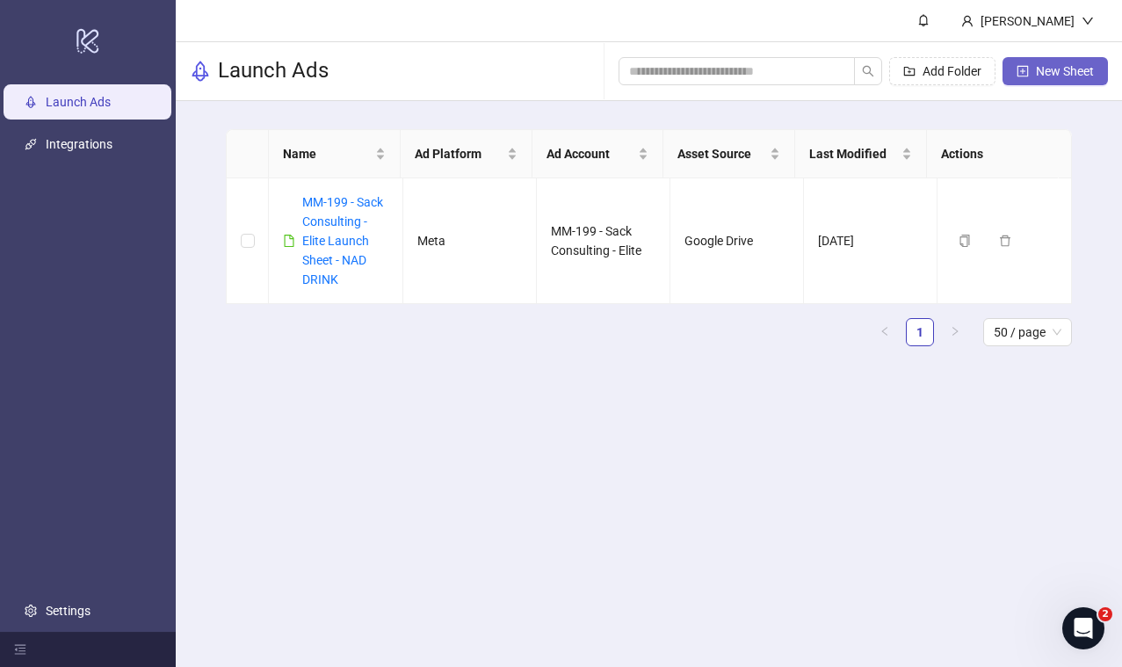
click at [1075, 65] on span "New Sheet" at bounding box center [1065, 71] width 58 height 14
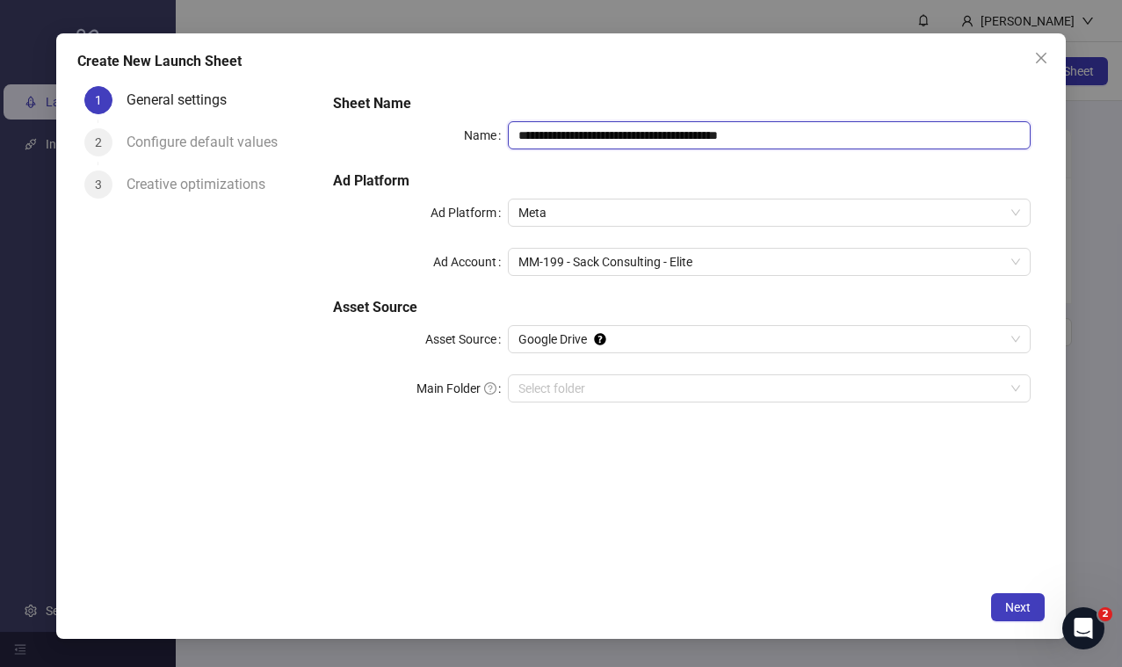
click at [831, 134] on input "**********" at bounding box center [769, 135] width 523 height 28
type input "**********"
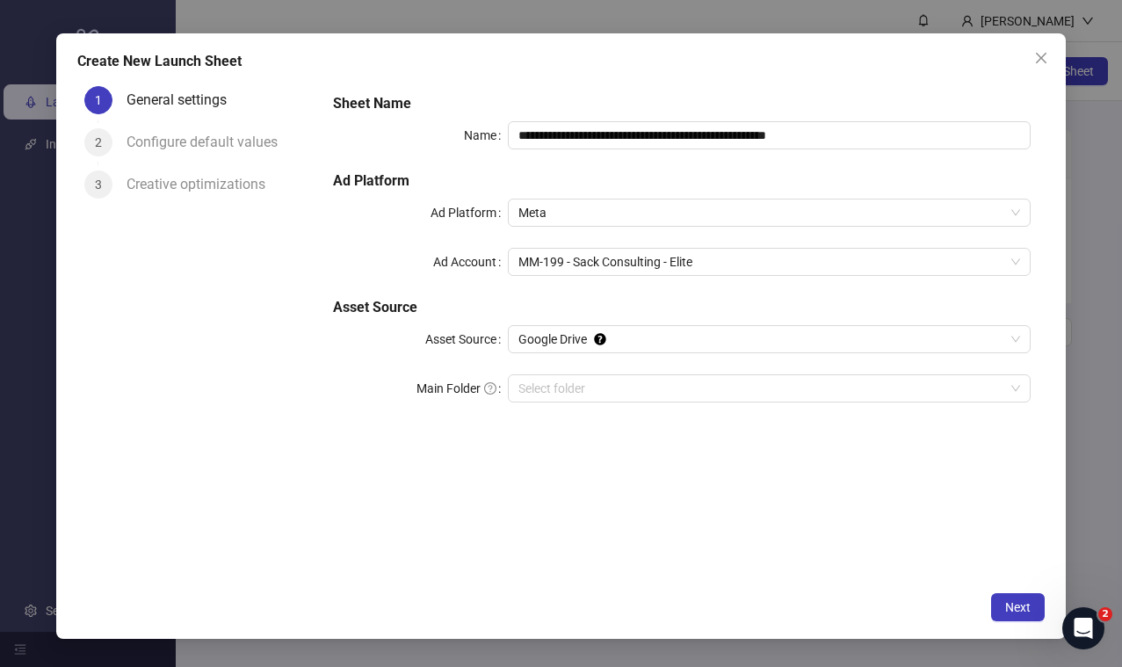
click at [697, 83] on form "**********" at bounding box center [682, 258] width 726 height 358
click at [752, 264] on span "MM-199 - Sack Consulting - Elite" at bounding box center [769, 262] width 502 height 26
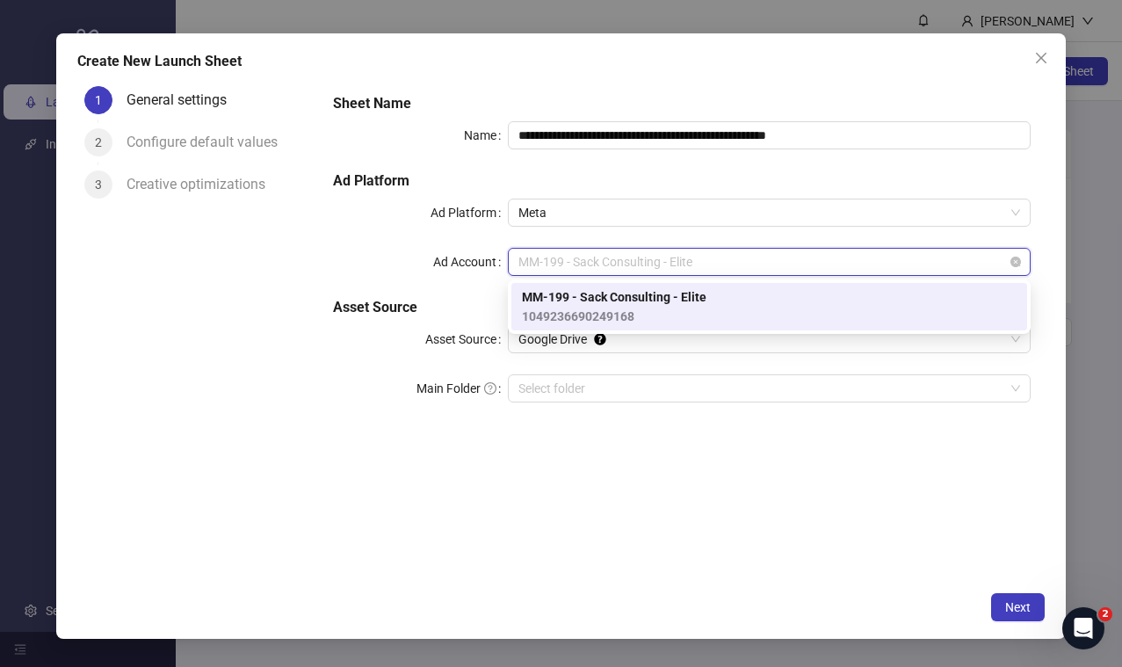
click at [752, 264] on span "MM-199 - Sack Consulting - Elite" at bounding box center [769, 262] width 502 height 26
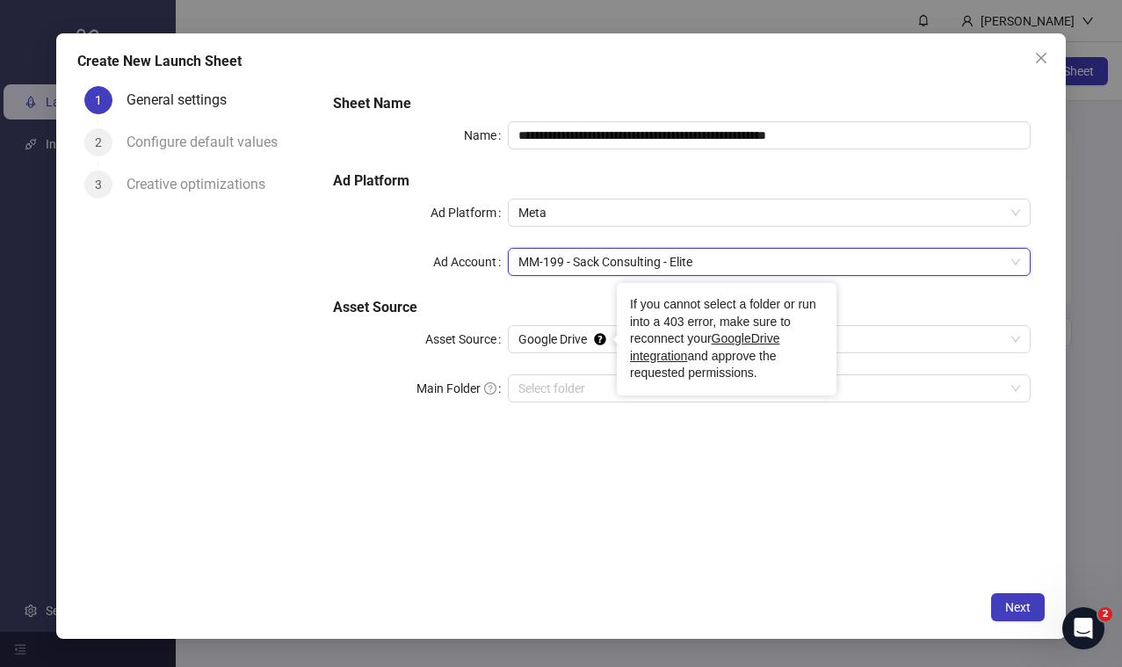
click at [623, 343] on div "If you cannot select a folder or run into a 403 error, make sure to reconnect y…" at bounding box center [727, 339] width 220 height 112
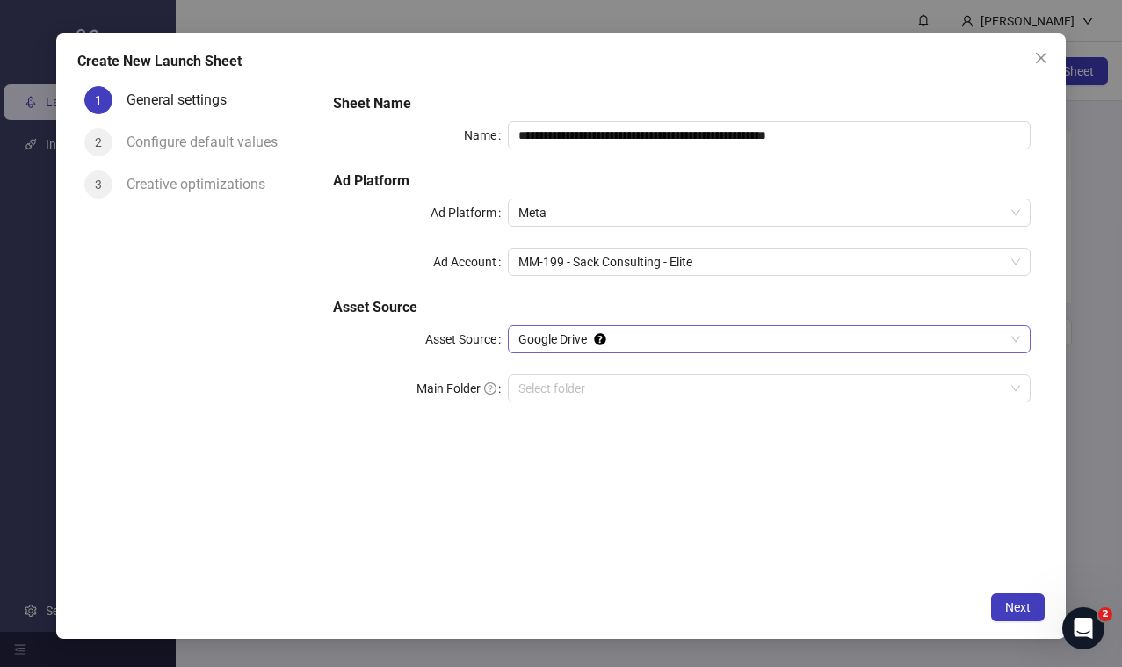
click at [1004, 345] on span "Google Drive" at bounding box center [769, 339] width 502 height 26
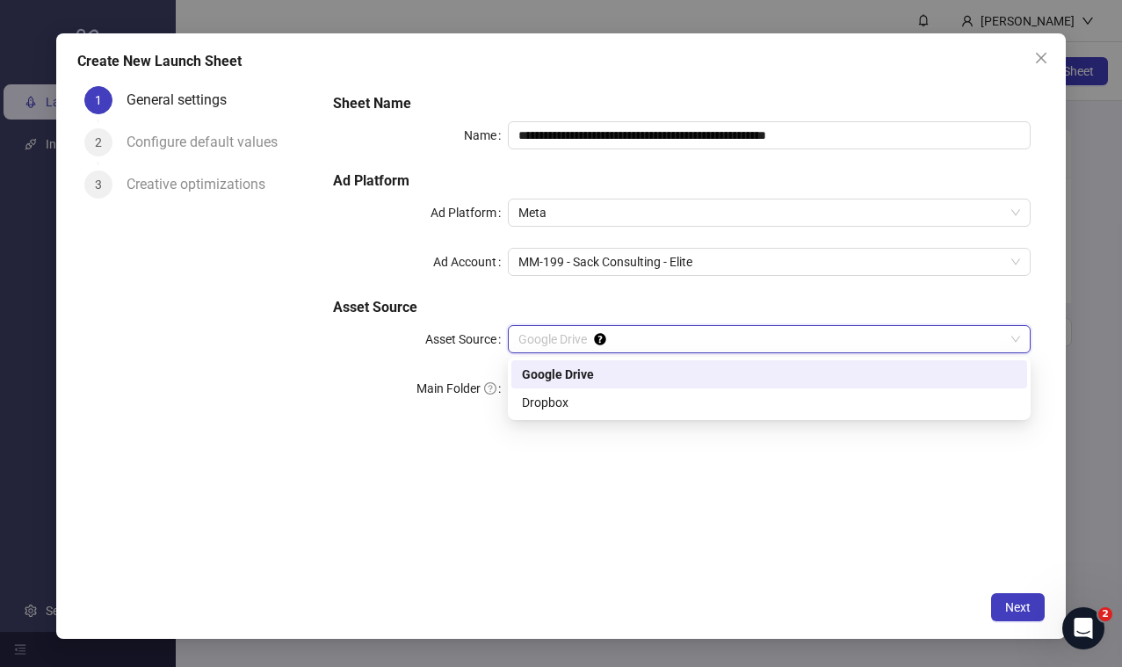
click at [924, 307] on h5 "Asset Source" at bounding box center [681, 307] width 697 height 21
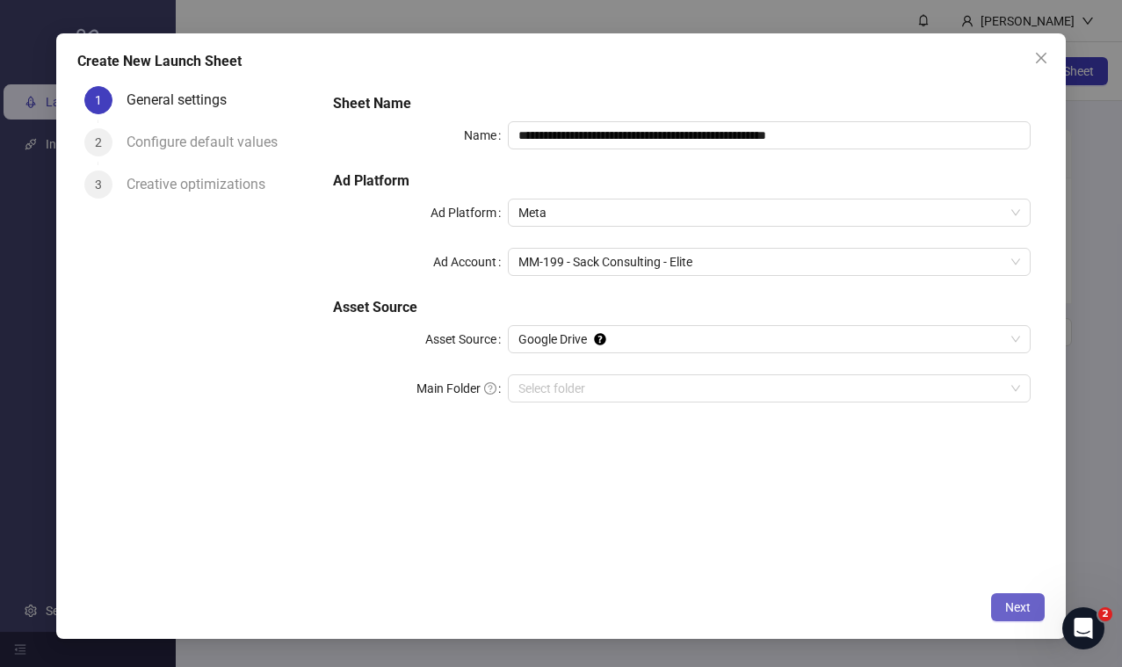
click at [1030, 603] on button "Next" at bounding box center [1018, 607] width 54 height 28
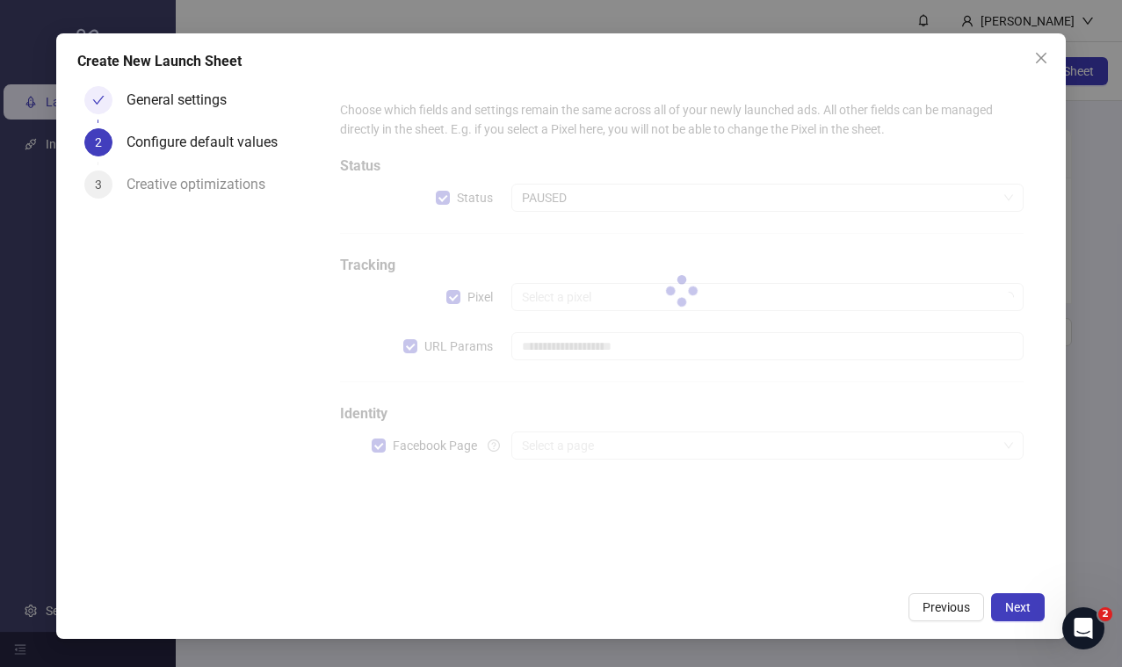
type input "**********"
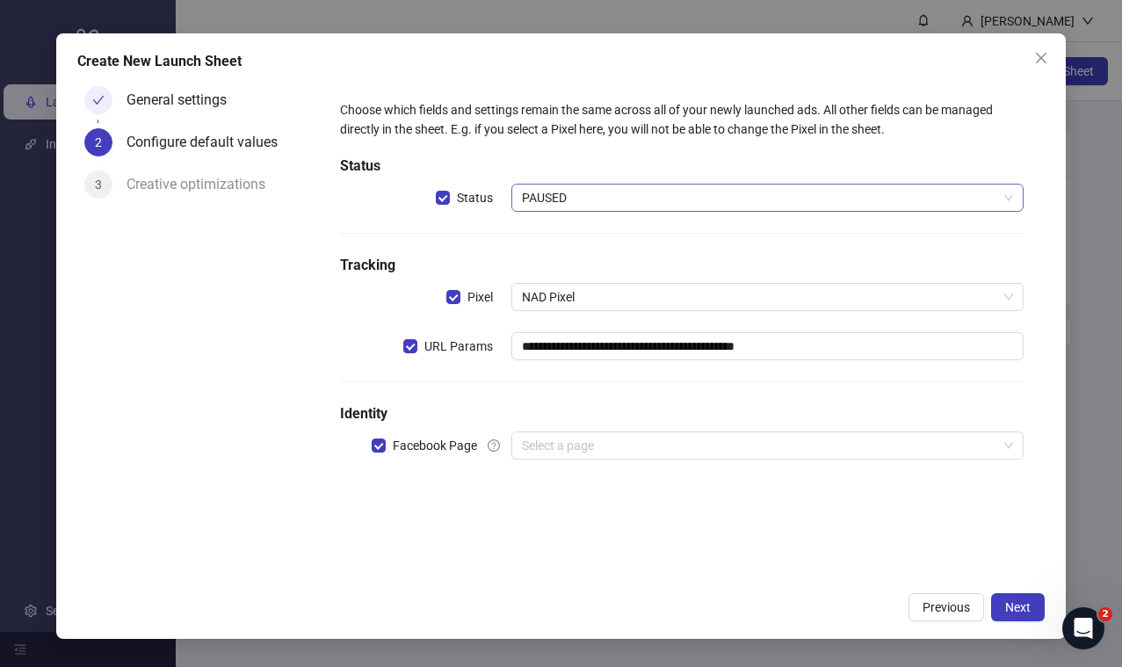
click at [610, 204] on span "PAUSED" at bounding box center [767, 197] width 491 height 26
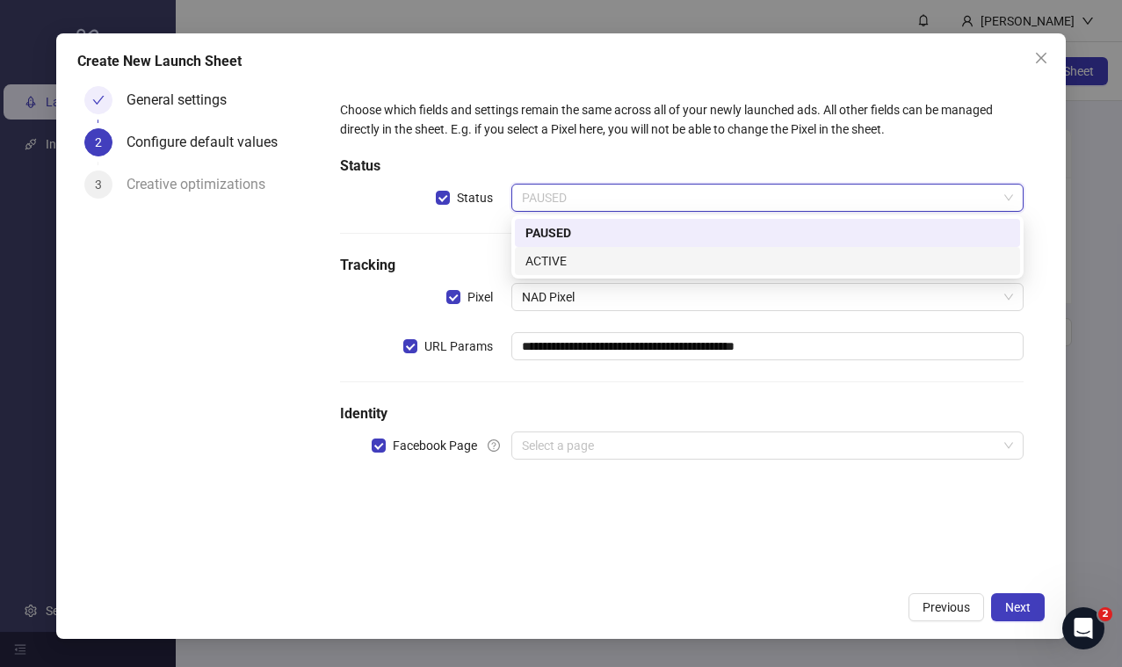
click at [714, 257] on div "ACTIVE" at bounding box center [767, 260] width 484 height 19
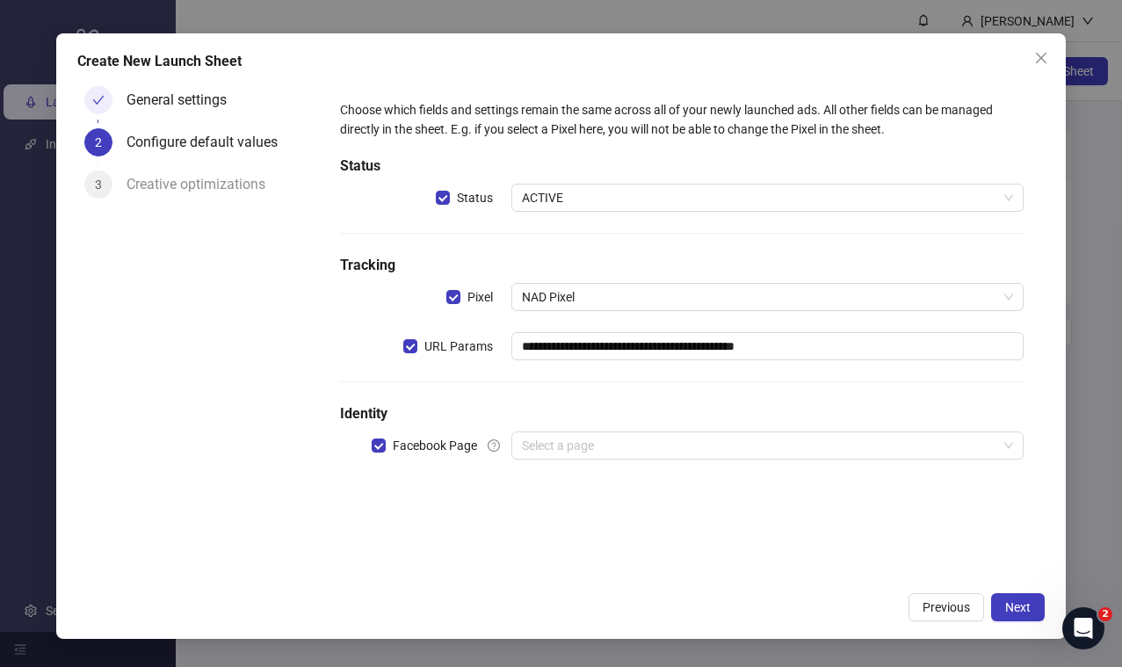
click at [609, 152] on div "**********" at bounding box center [681, 290] width 697 height 394
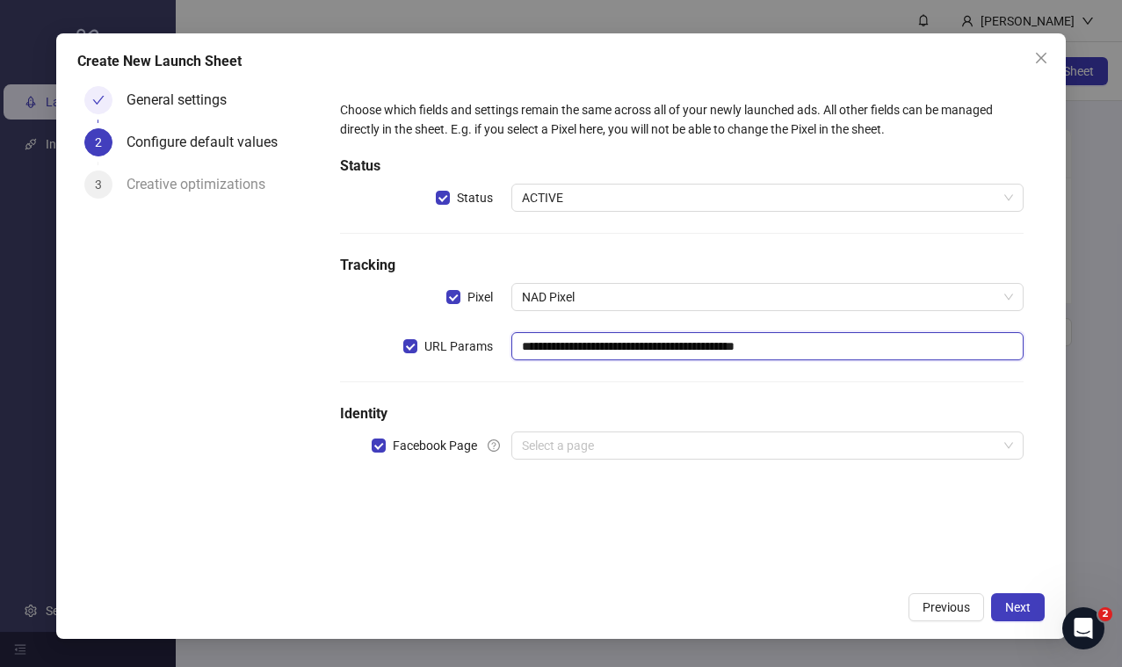
drag, startPoint x: 838, startPoint y: 357, endPoint x: 565, endPoint y: 360, distance: 273.2
click at [565, 360] on div "**********" at bounding box center [681, 290] width 697 height 394
drag, startPoint x: 811, startPoint y: 348, endPoint x: 514, endPoint y: 339, distance: 297.0
click at [514, 339] on input "**********" at bounding box center [767, 346] width 512 height 28
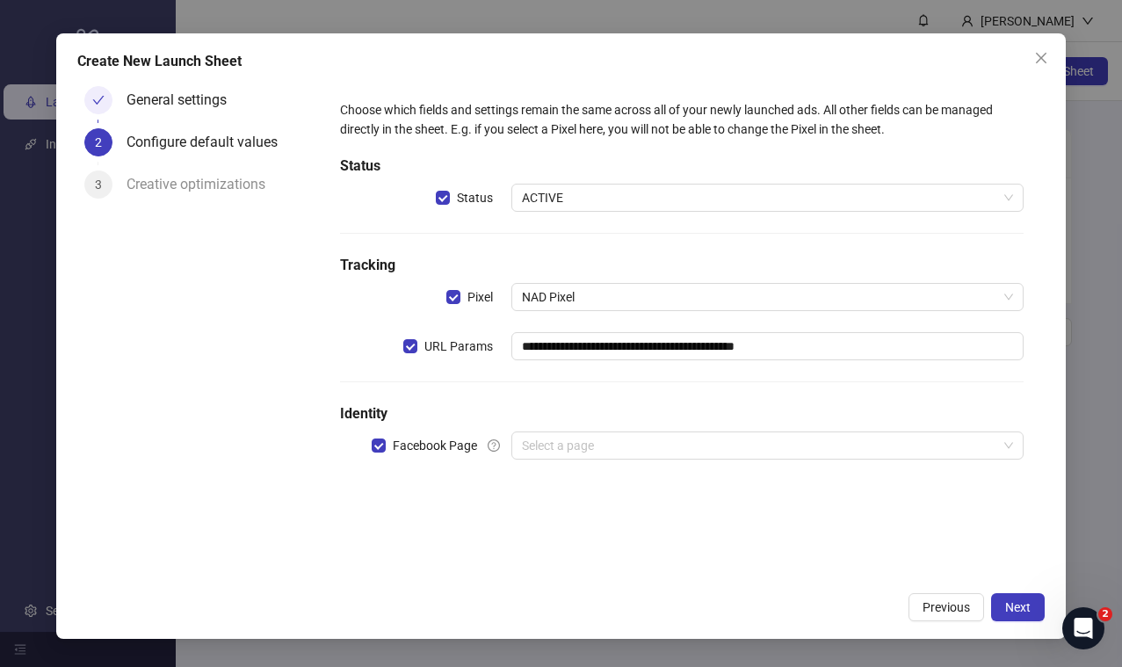
click at [502, 377] on div "**********" at bounding box center [681, 290] width 697 height 394
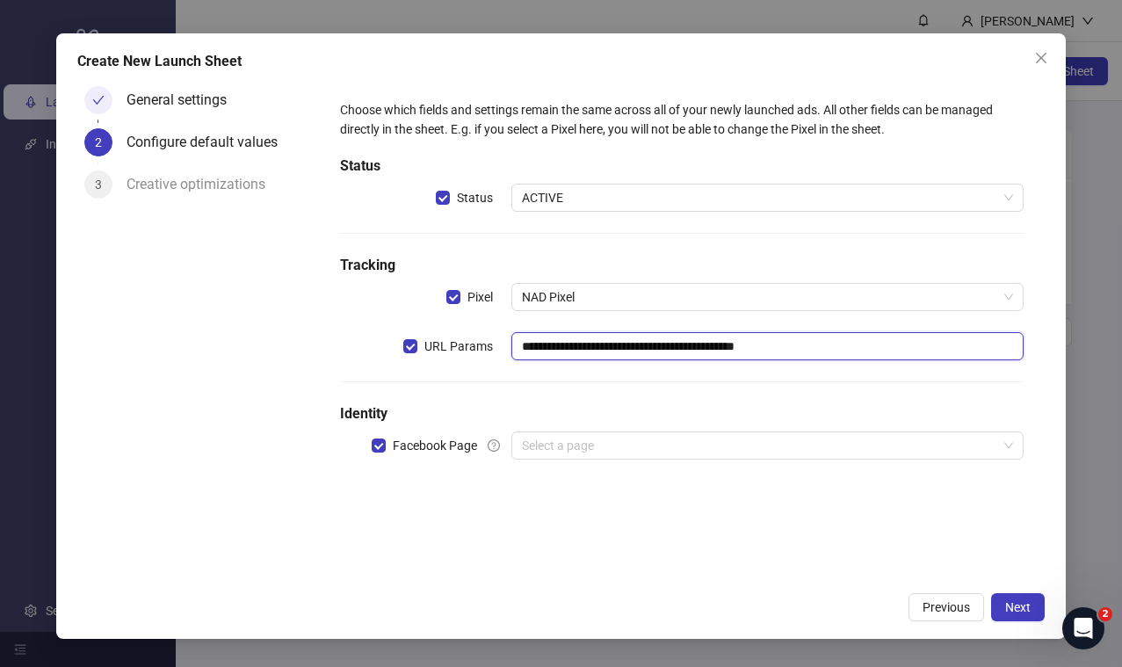
click at [840, 343] on input "**********" at bounding box center [767, 346] width 512 height 28
drag, startPoint x: 827, startPoint y: 346, endPoint x: 492, endPoint y: 356, distance: 334.8
click at [492, 356] on div "**********" at bounding box center [681, 346] width 683 height 28
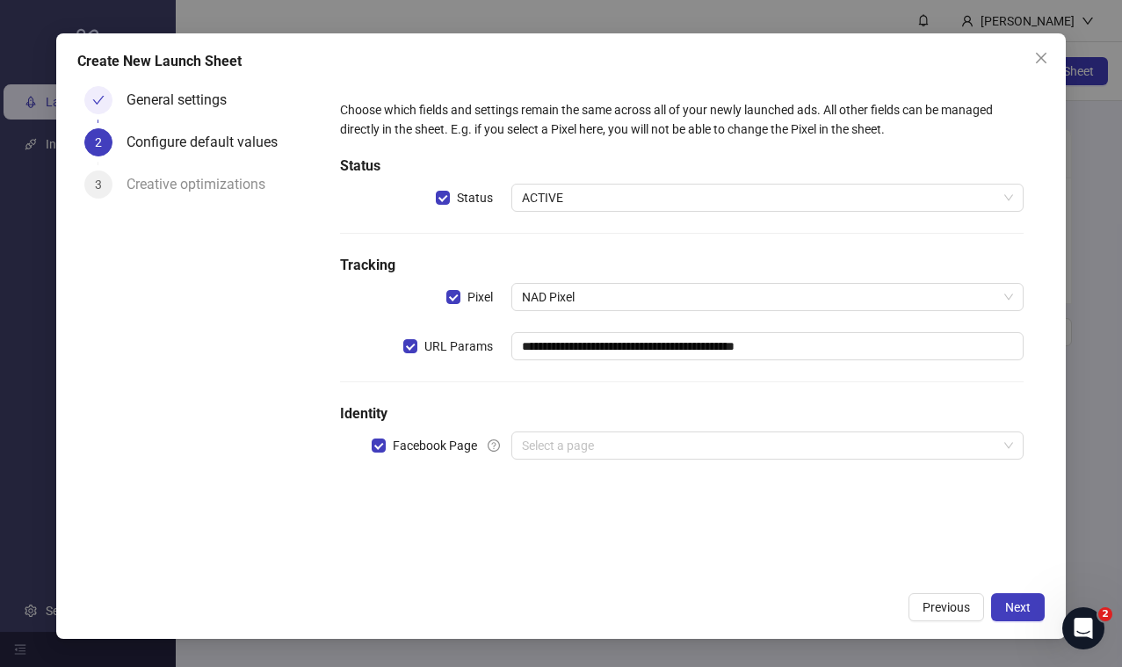
click at [492, 356] on label "URL Params" at bounding box center [457, 346] width 108 height 28
click at [401, 343] on div "URL Params" at bounding box center [425, 346] width 170 height 28
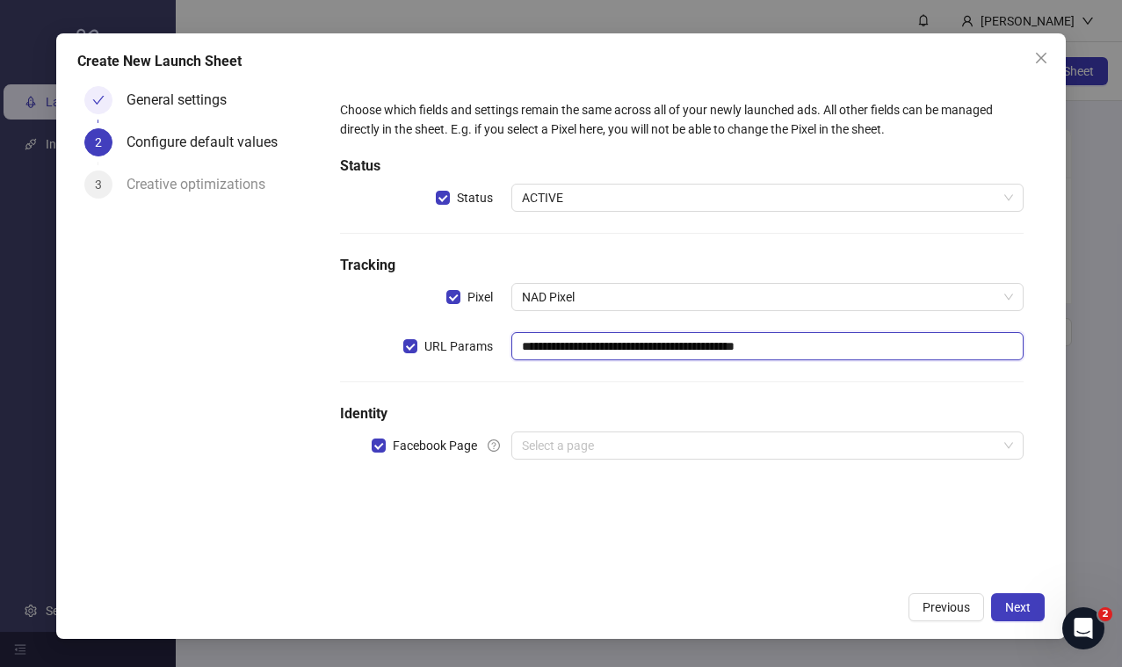
click at [877, 354] on input "**********" at bounding box center [767, 346] width 512 height 28
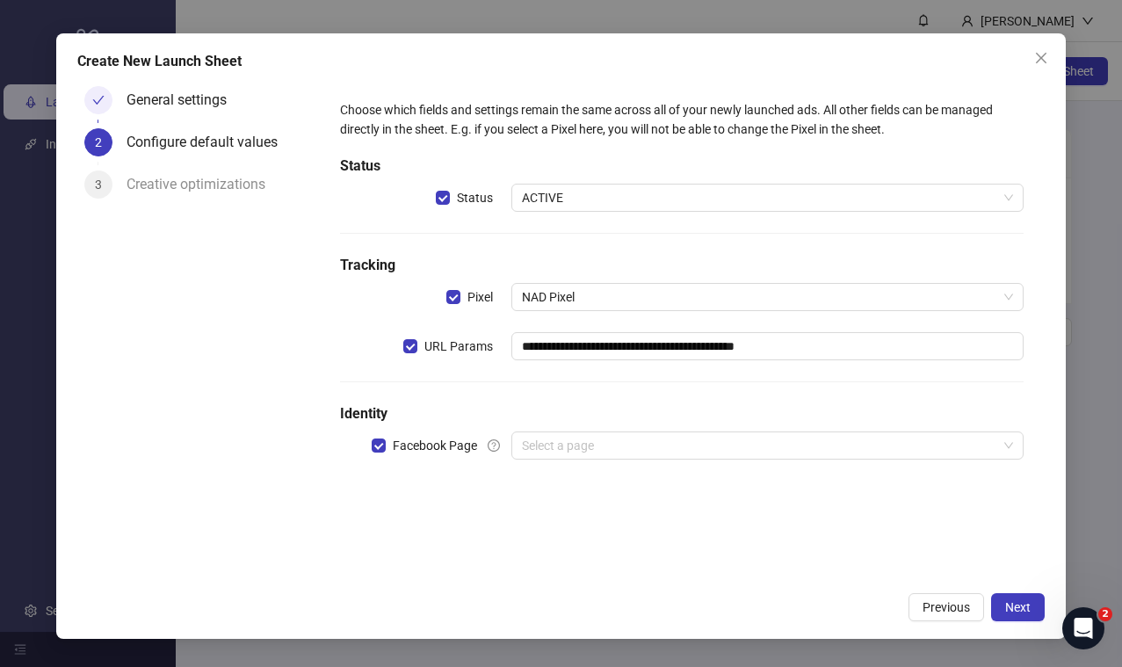
click at [846, 375] on div "**********" at bounding box center [681, 290] width 697 height 394
click at [622, 452] on input "search" at bounding box center [759, 445] width 475 height 26
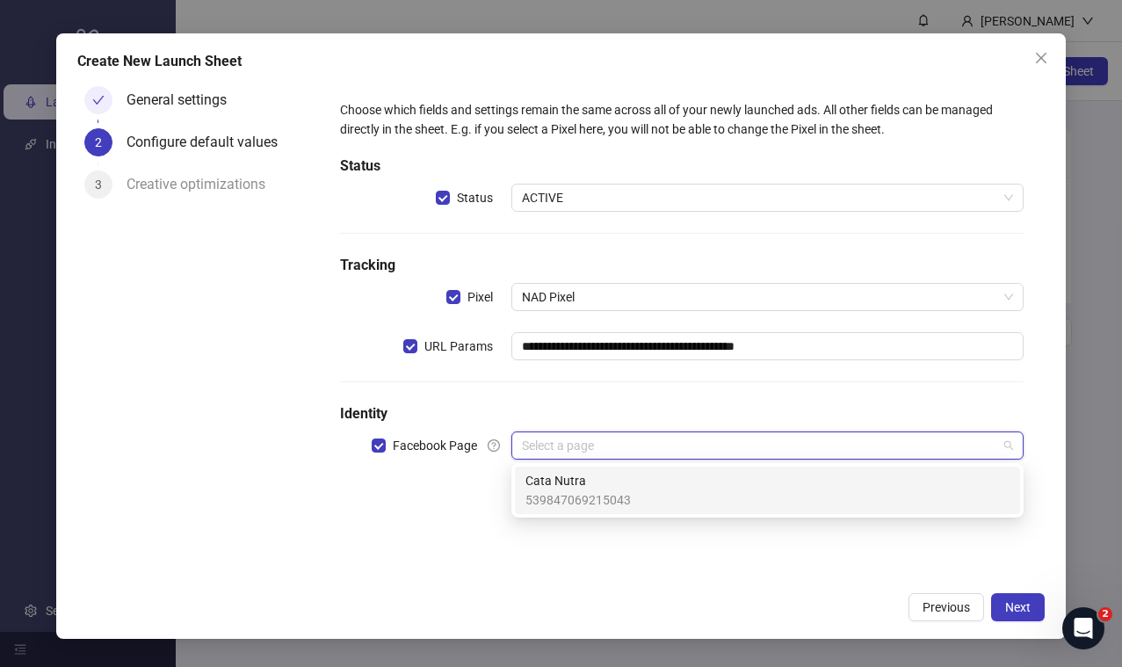
click at [689, 494] on div "Cata Nutra 539847069215043" at bounding box center [767, 490] width 484 height 39
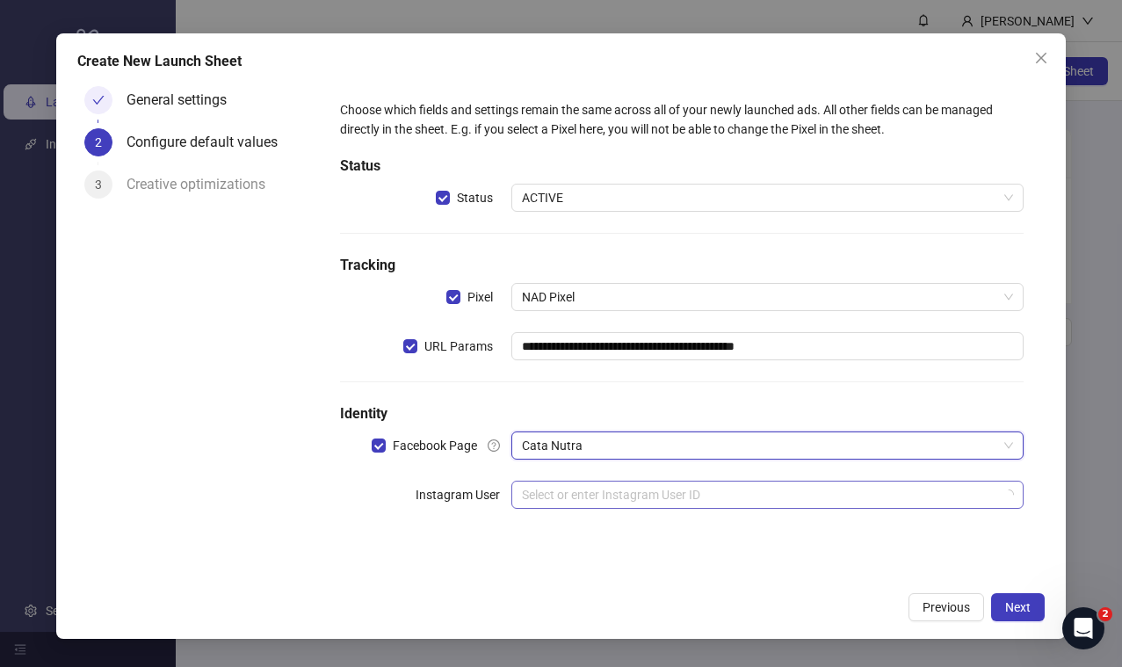
click at [618, 496] on input "search" at bounding box center [759, 494] width 475 height 26
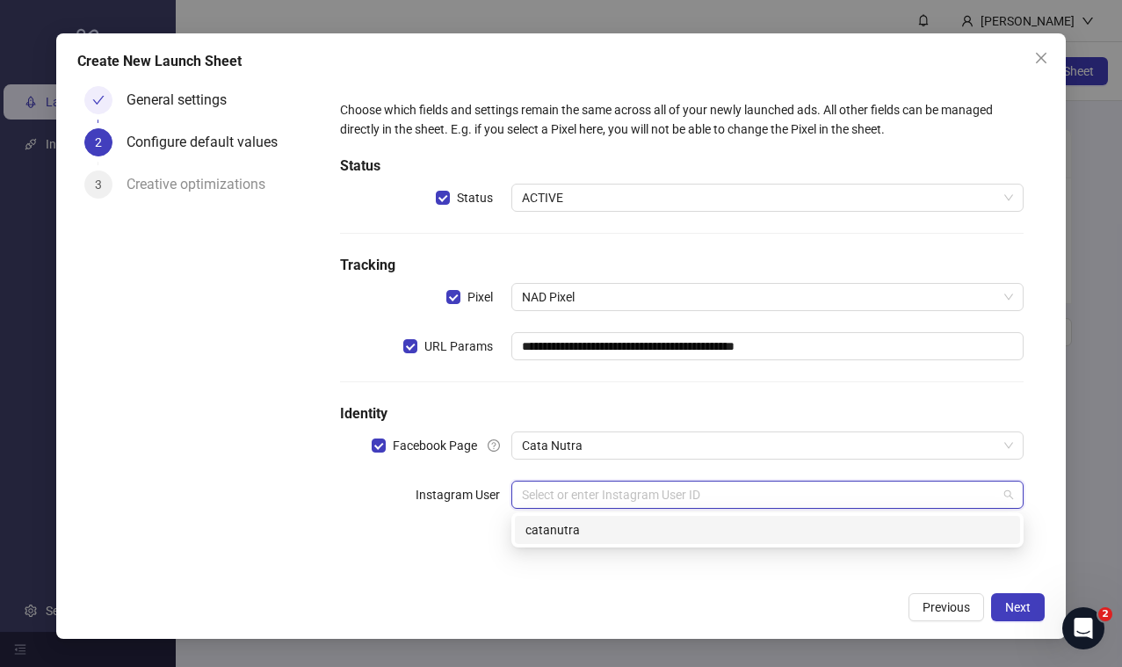
click at [567, 523] on div "catanutra" at bounding box center [767, 529] width 484 height 19
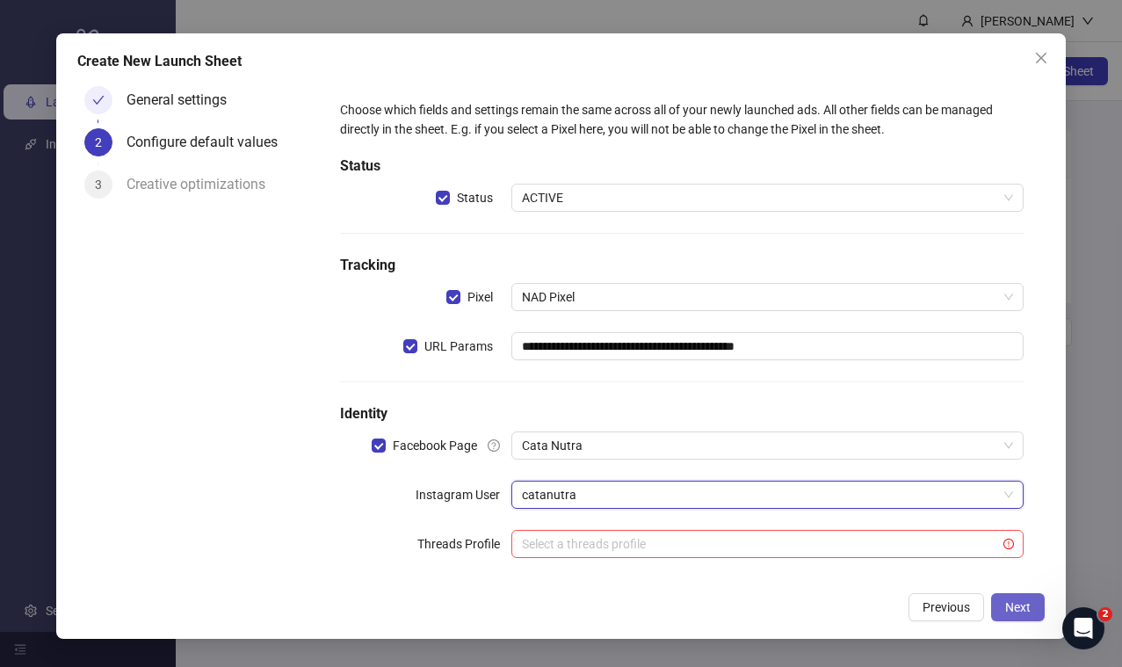
click at [1032, 606] on button "Next" at bounding box center [1018, 607] width 54 height 28
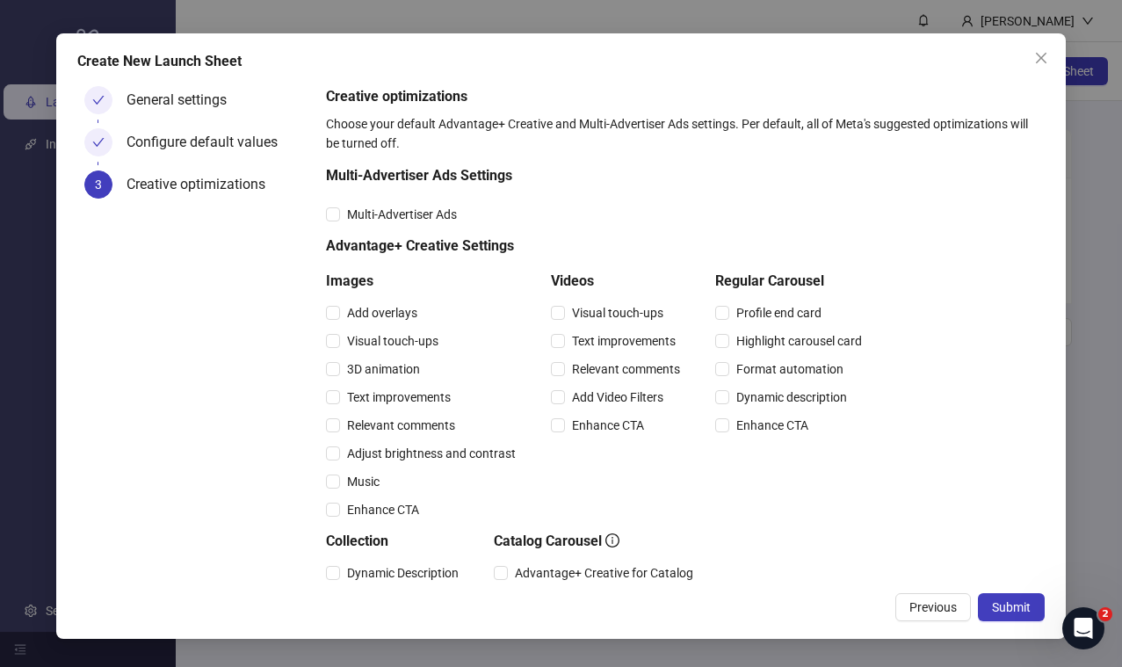
scroll to position [243, 0]
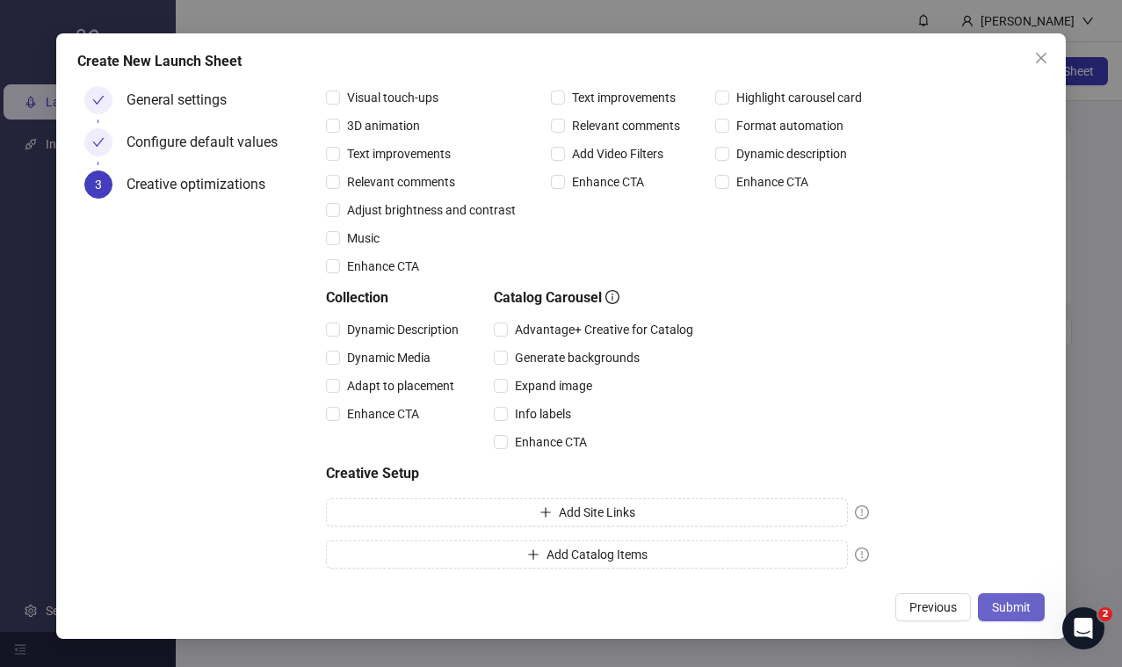
click at [1005, 606] on span "Submit" at bounding box center [1011, 607] width 39 height 14
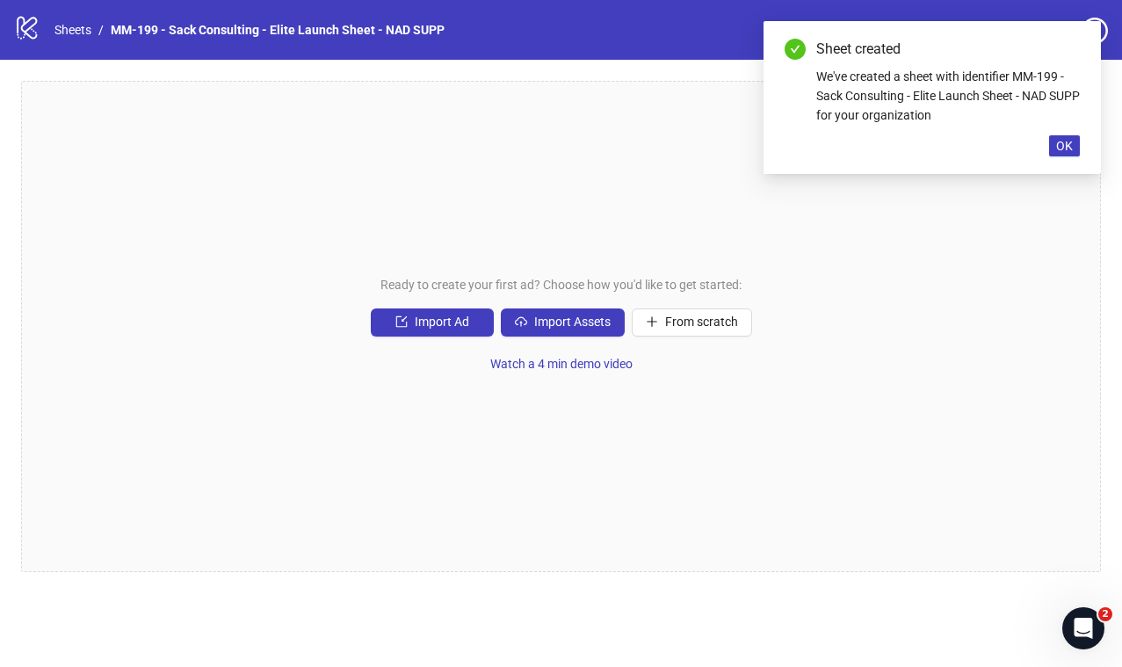
click at [398, 401] on div "Ready to create your first ad? Choose how you'd like to get started: Import Ad …" at bounding box center [560, 326] width 1079 height 491
click at [596, 322] on span "Import Assets" at bounding box center [572, 321] width 76 height 14
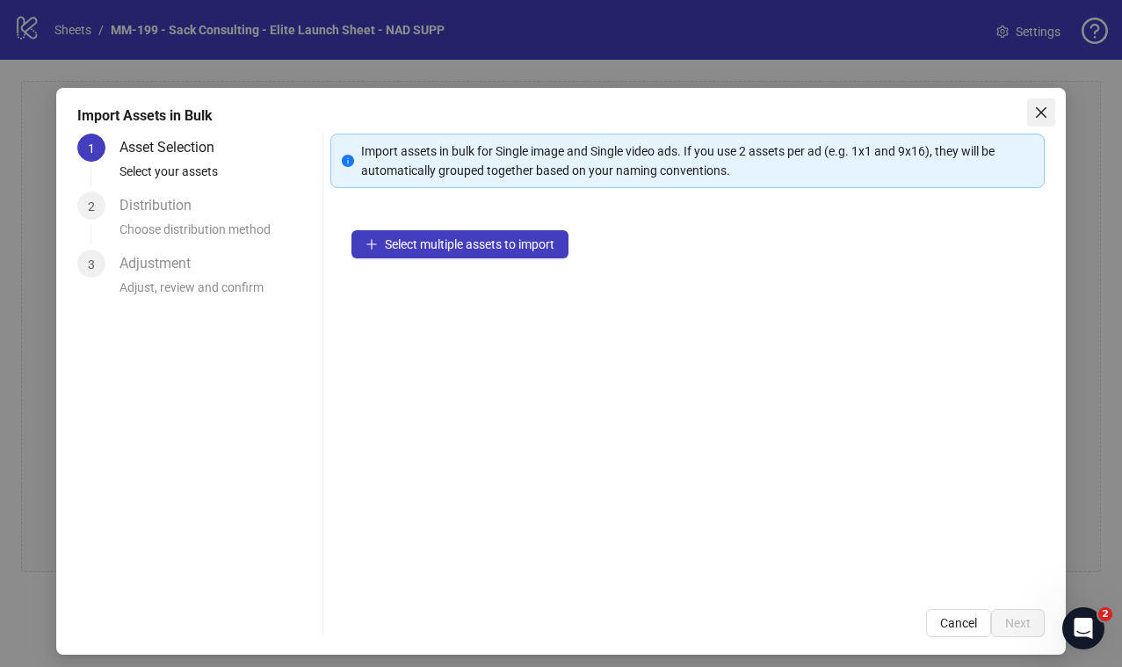
click at [1034, 119] on icon "close" at bounding box center [1041, 112] width 14 height 14
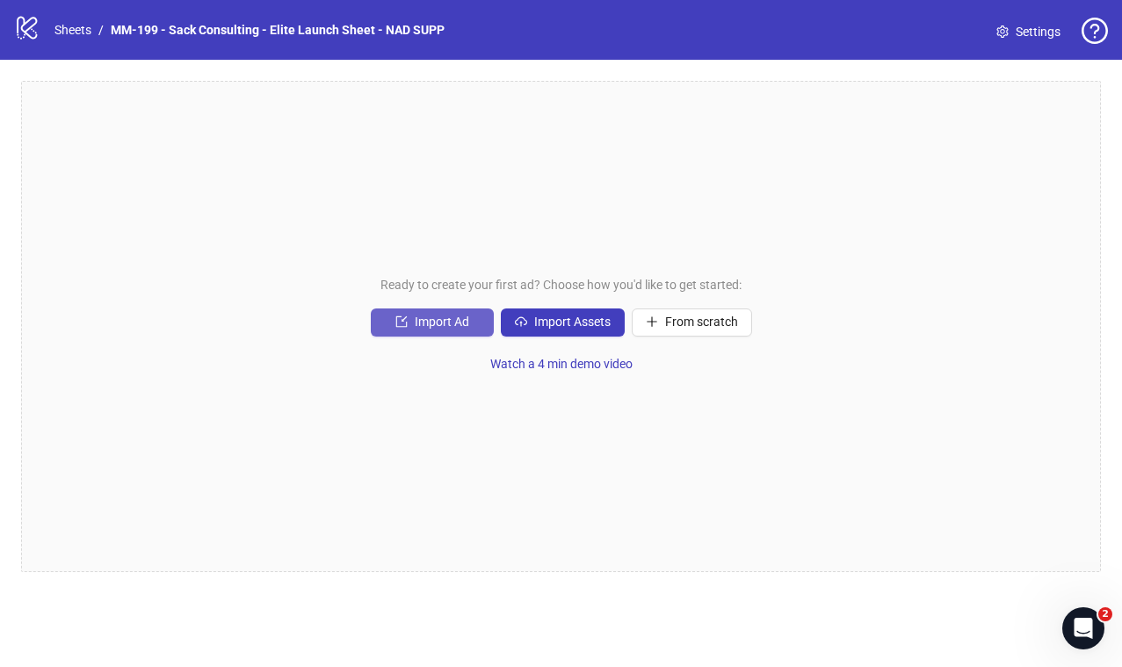
click at [443, 314] on button "Import Ad" at bounding box center [432, 322] width 123 height 28
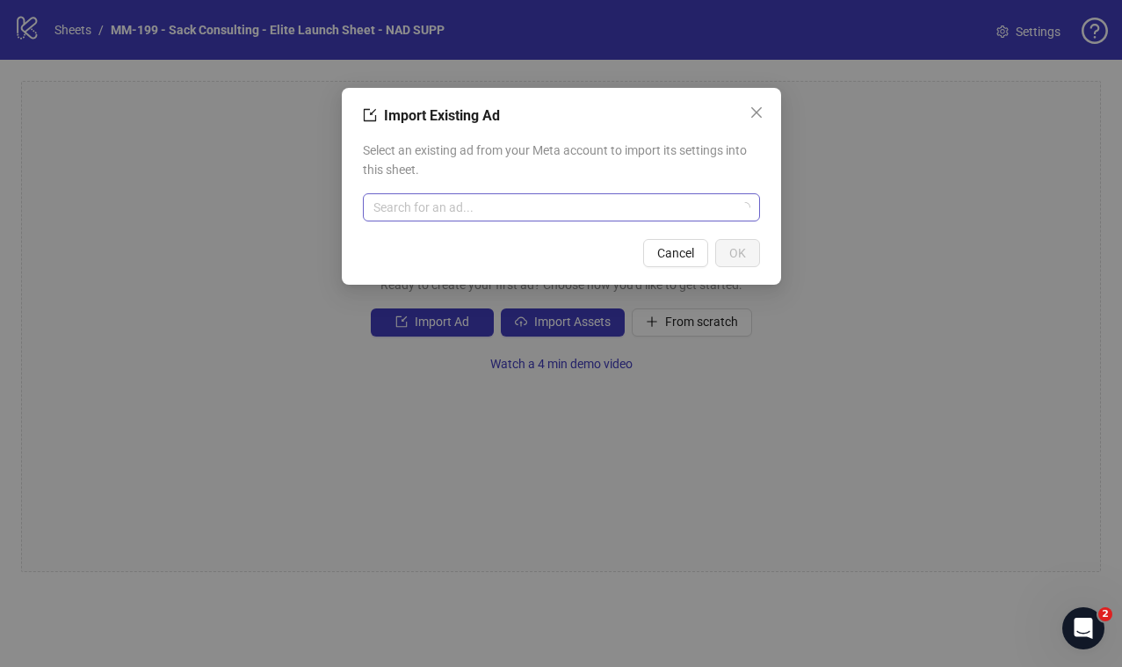
click at [491, 206] on input "search" at bounding box center [553, 207] width 360 height 26
click at [754, 107] on icon "close" at bounding box center [756, 112] width 14 height 14
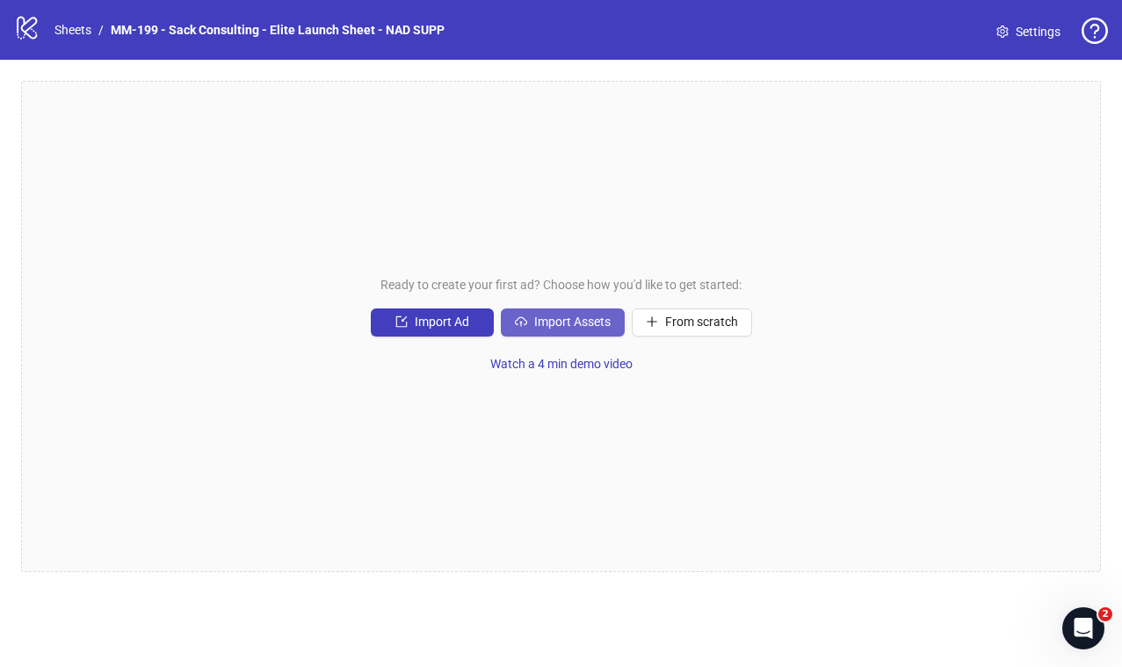
click at [583, 328] on span "Import Assets" at bounding box center [572, 321] width 76 height 14
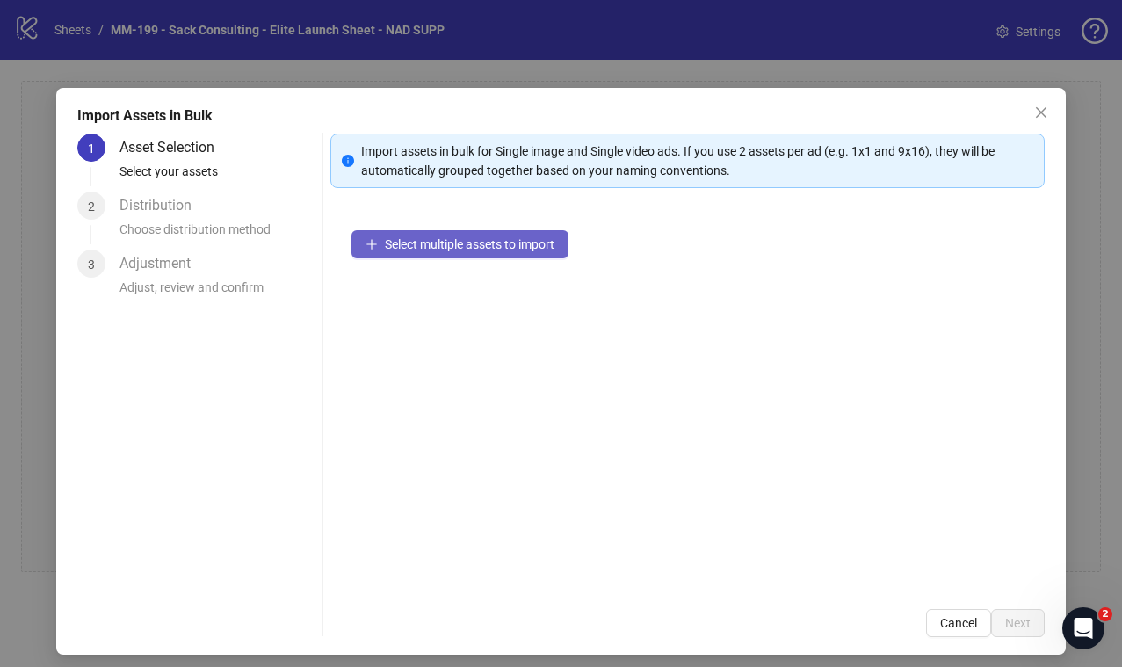
click at [386, 242] on span "Select multiple assets to import" at bounding box center [470, 244] width 170 height 14
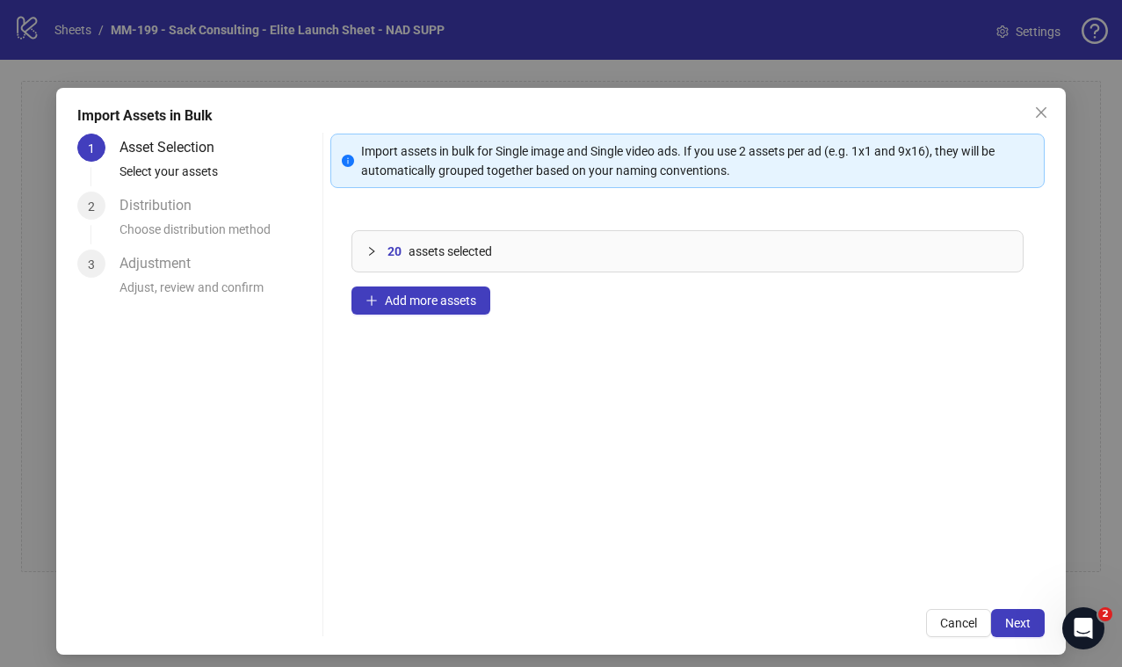
click at [366, 251] on icon "collapsed" at bounding box center [371, 251] width 11 height 11
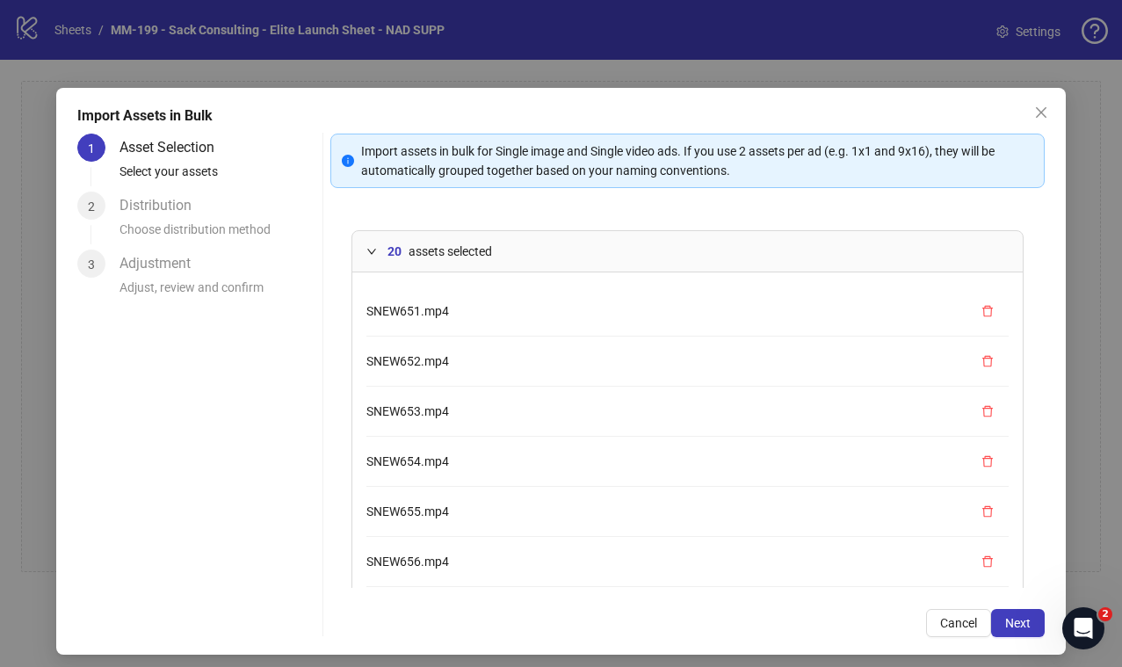
click at [366, 251] on icon "expanded" at bounding box center [371, 251] width 11 height 11
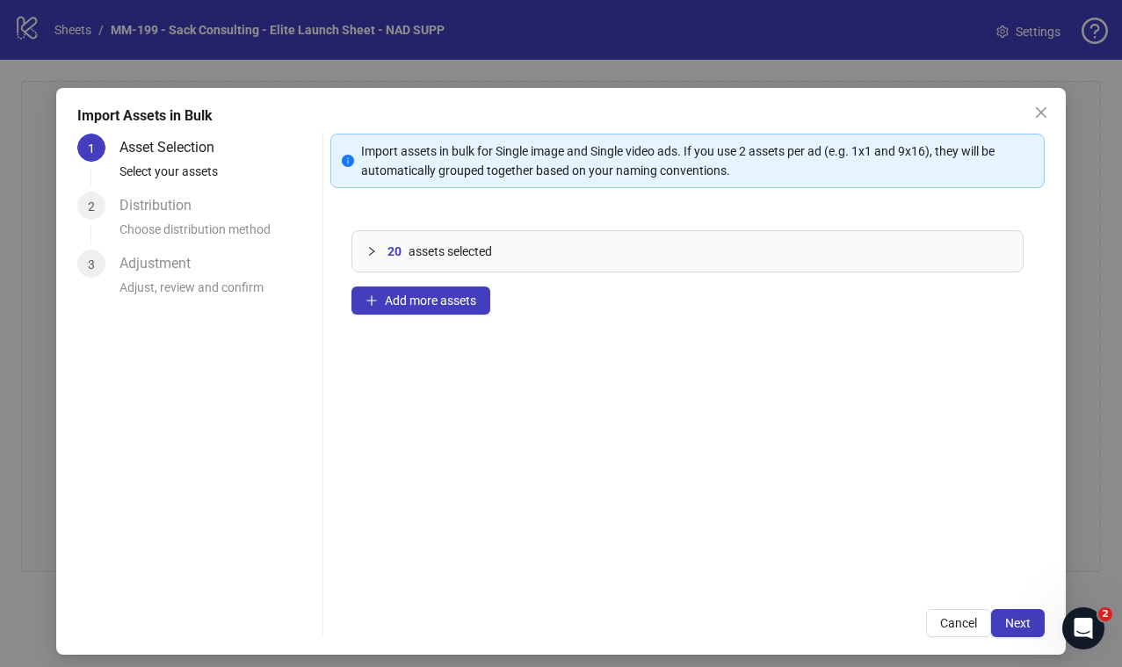
click at [369, 249] on icon "collapsed" at bounding box center [371, 251] width 11 height 11
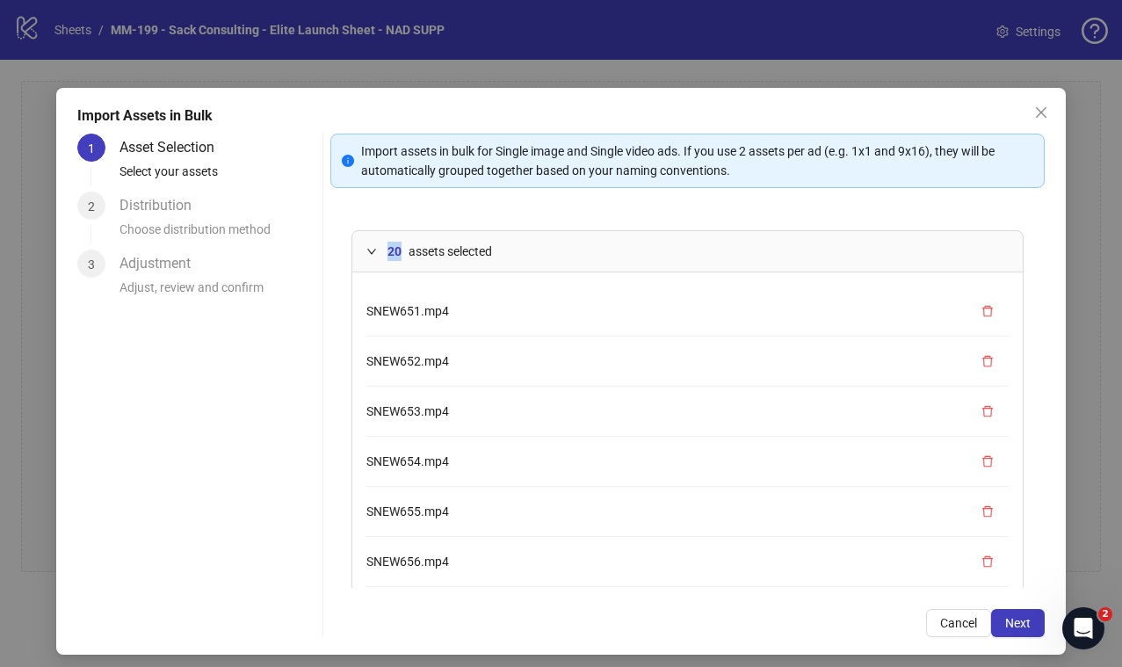
click at [369, 249] on icon "expanded" at bounding box center [371, 251] width 11 height 11
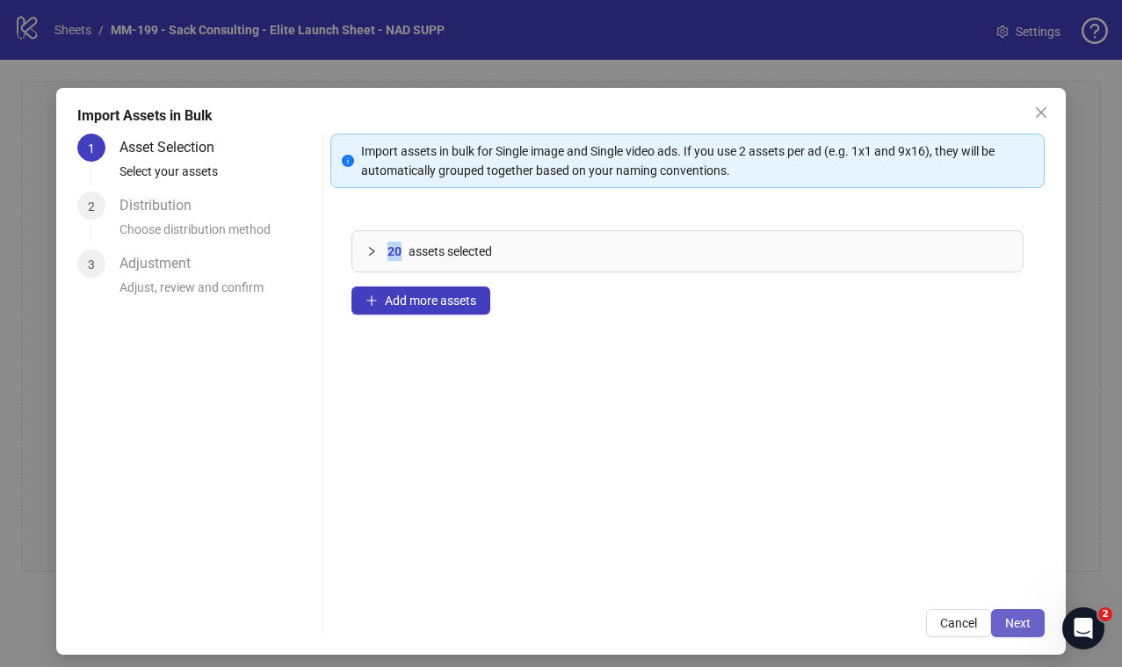
click at [1013, 623] on span "Next" at bounding box center [1017, 623] width 25 height 14
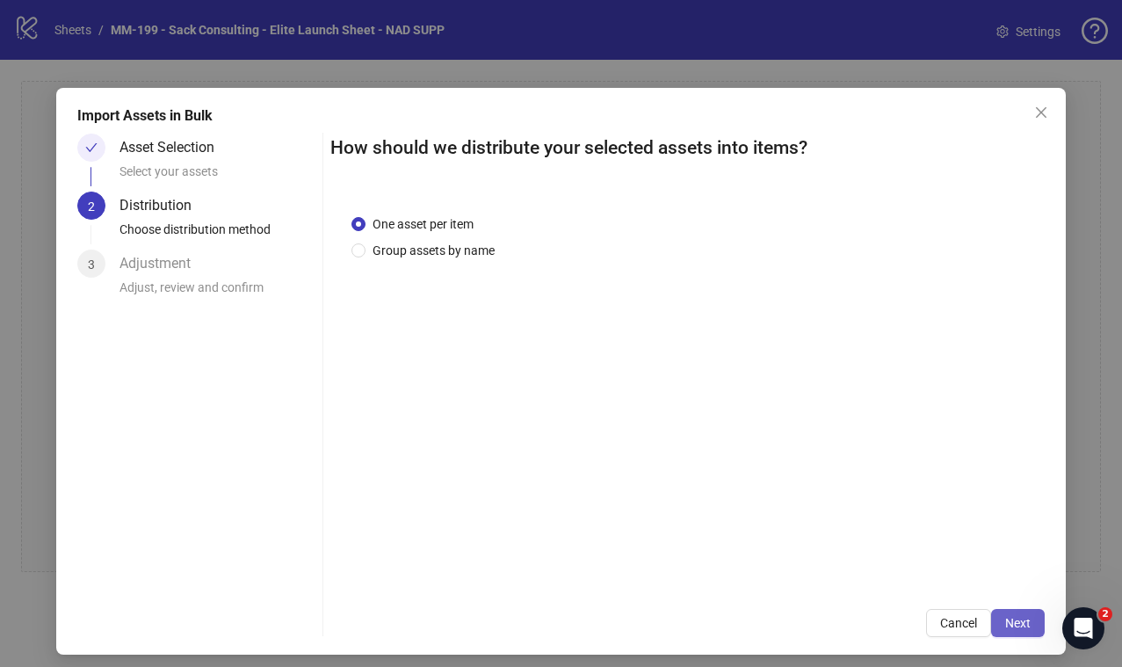
click at [1009, 623] on span "Next" at bounding box center [1017, 623] width 25 height 14
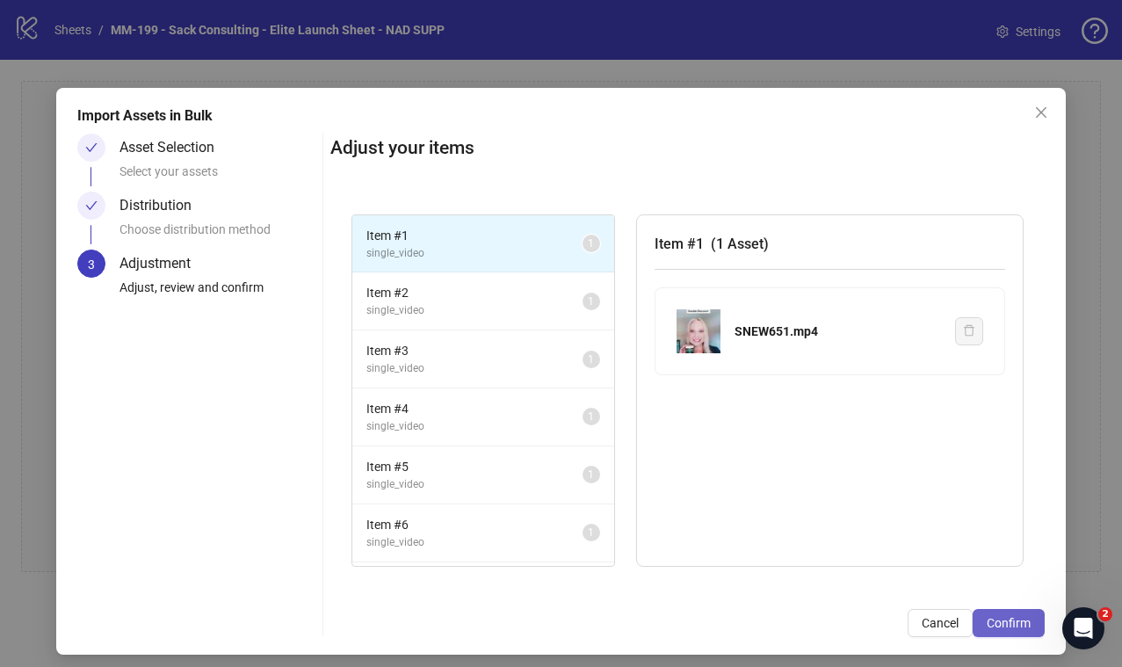
click at [1014, 624] on span "Confirm" at bounding box center [1008, 623] width 44 height 14
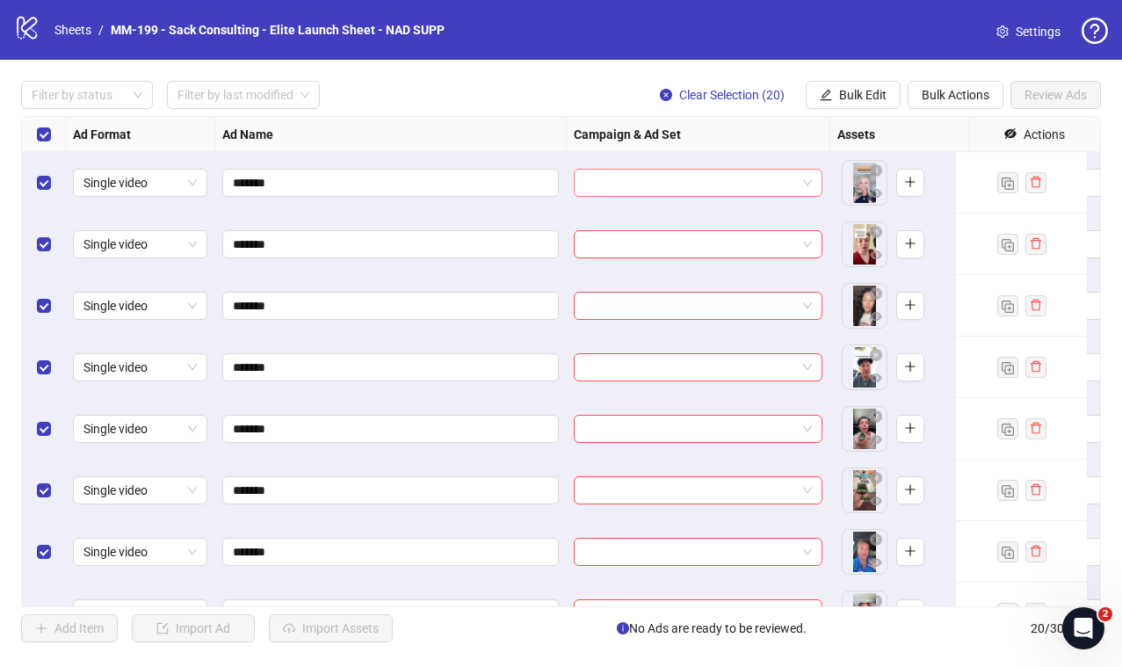
click at [630, 174] on input "search" at bounding box center [690, 183] width 212 height 26
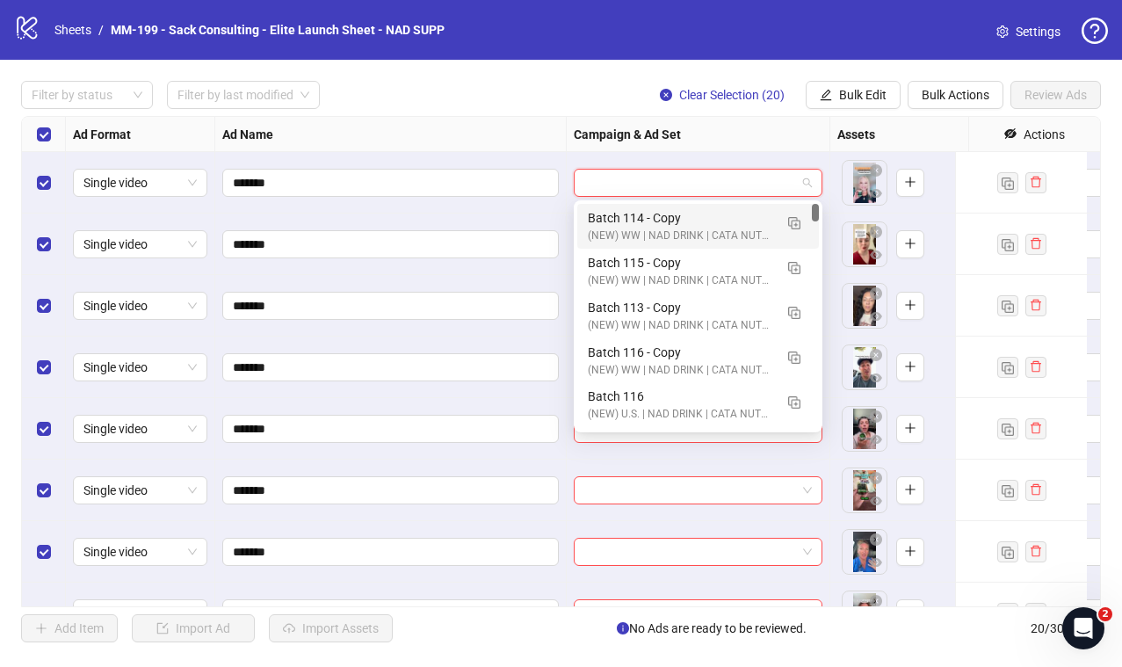
click at [588, 76] on div "Filter by status Filter by last modified Clear Selection (20) Bulk Edit Bulk Ac…" at bounding box center [561, 361] width 1122 height 603
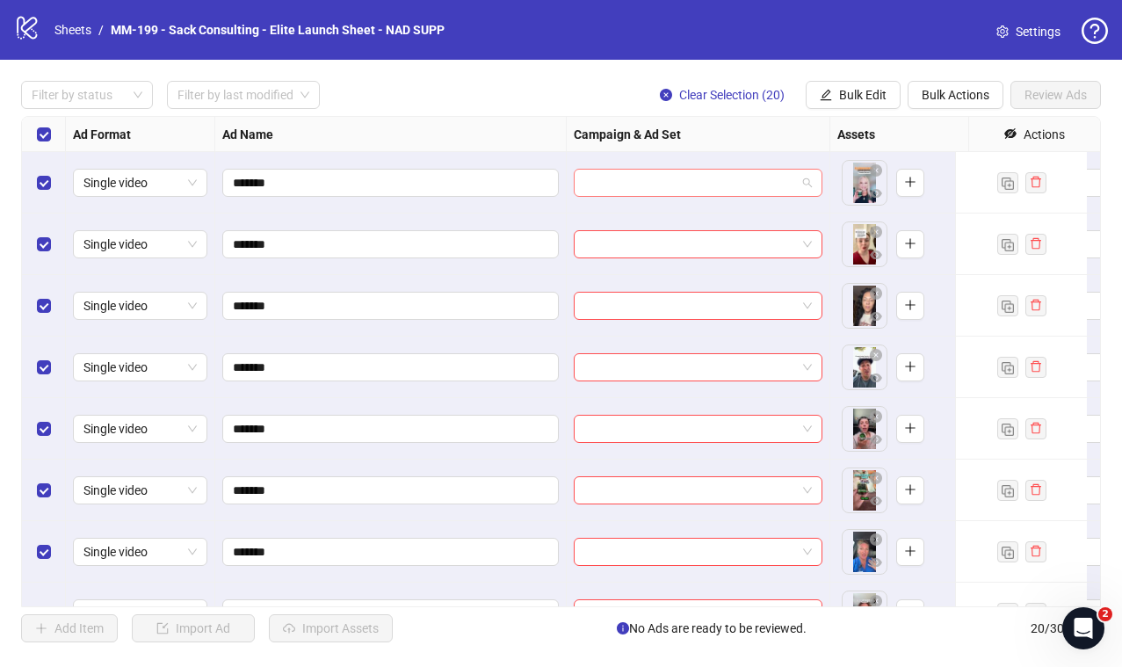
click at [691, 183] on input "search" at bounding box center [690, 183] width 212 height 26
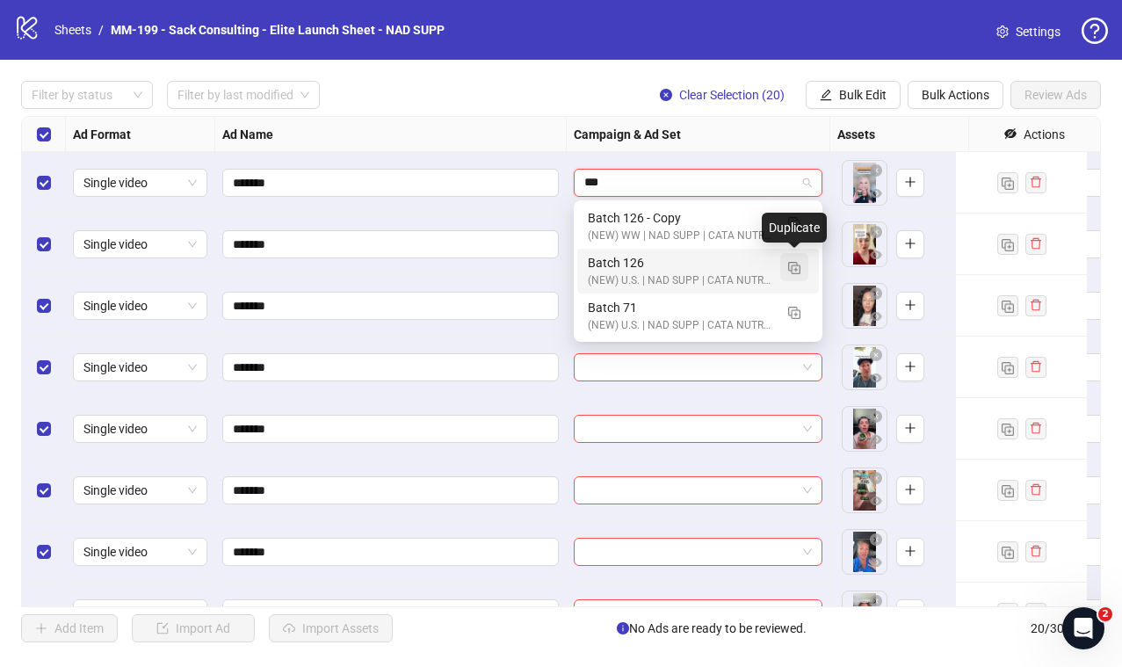
click at [796, 264] on img "button" at bounding box center [794, 268] width 12 height 12
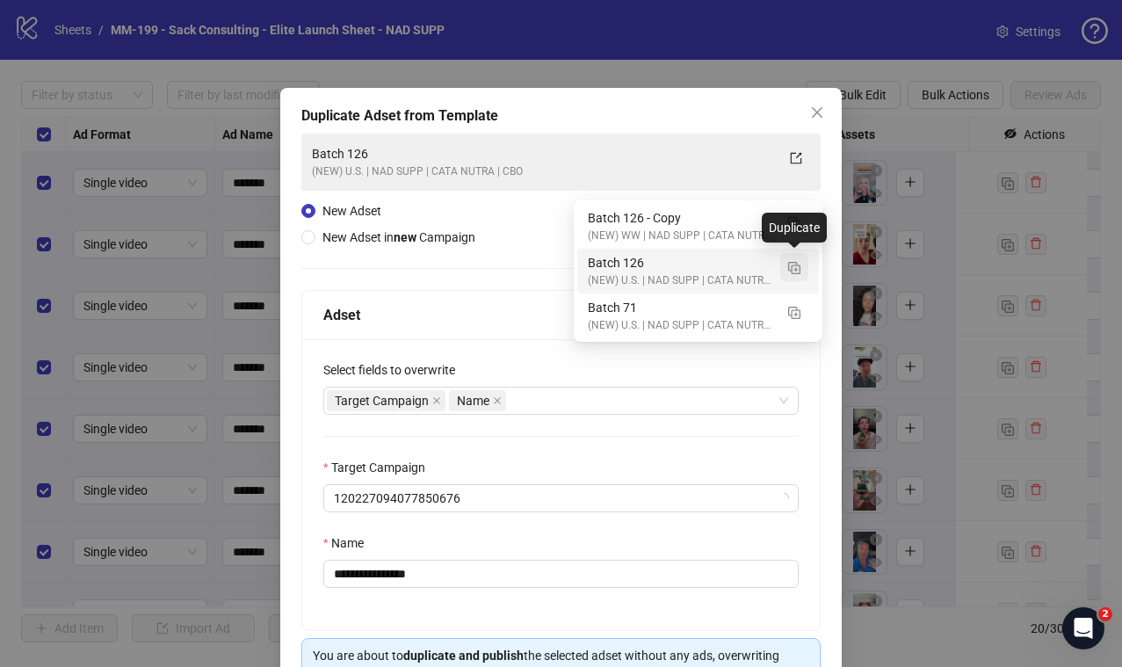
type input "***"
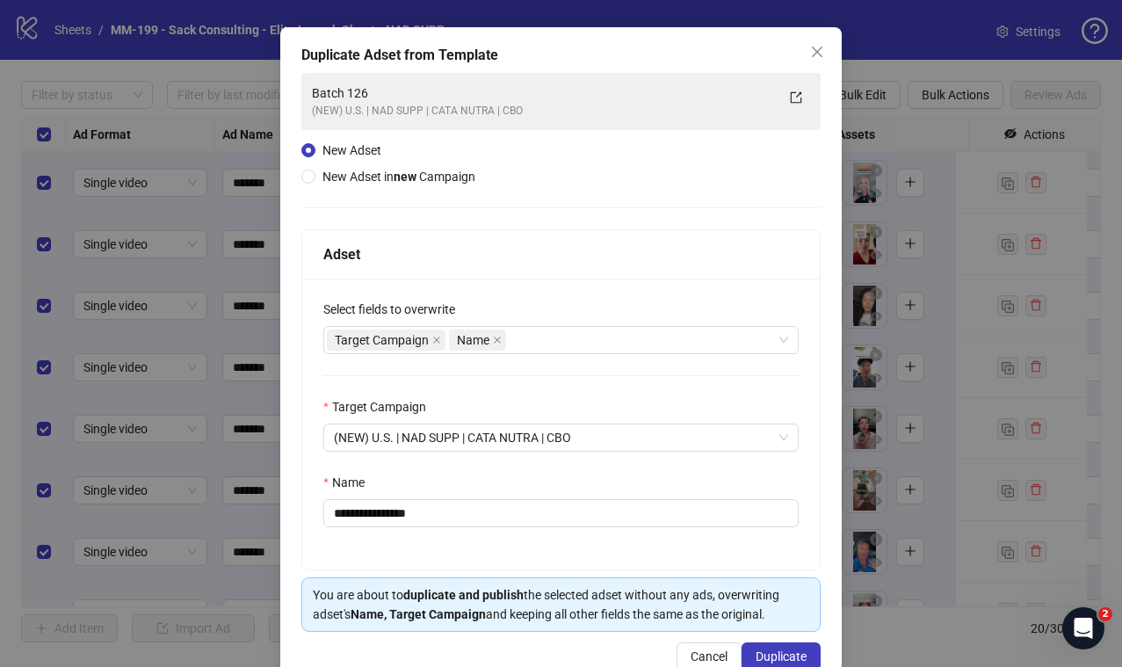
scroll to position [62, 0]
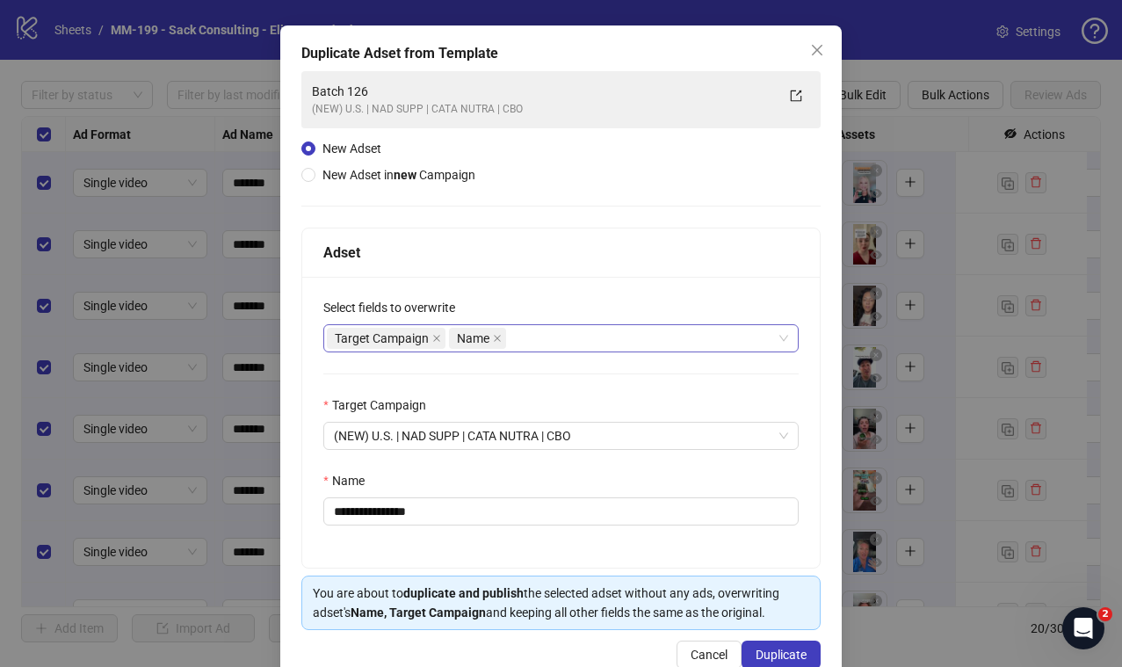
click at [523, 340] on div "Target Campaign Name" at bounding box center [552, 338] width 450 height 25
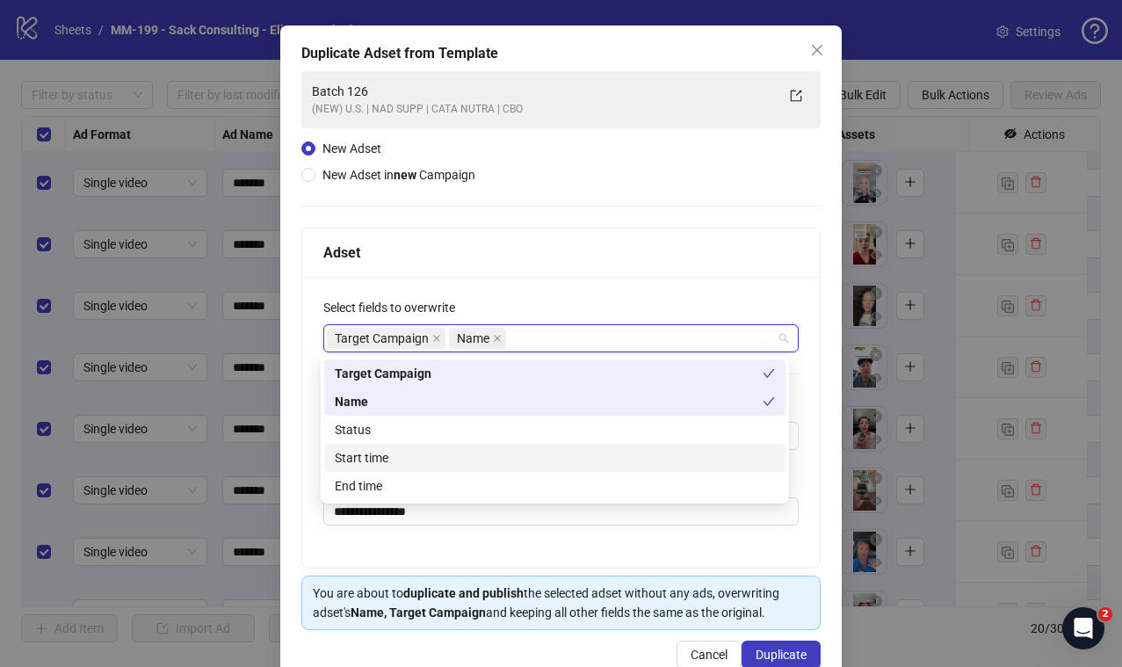
click at [472, 457] on div "Start time" at bounding box center [555, 457] width 440 height 19
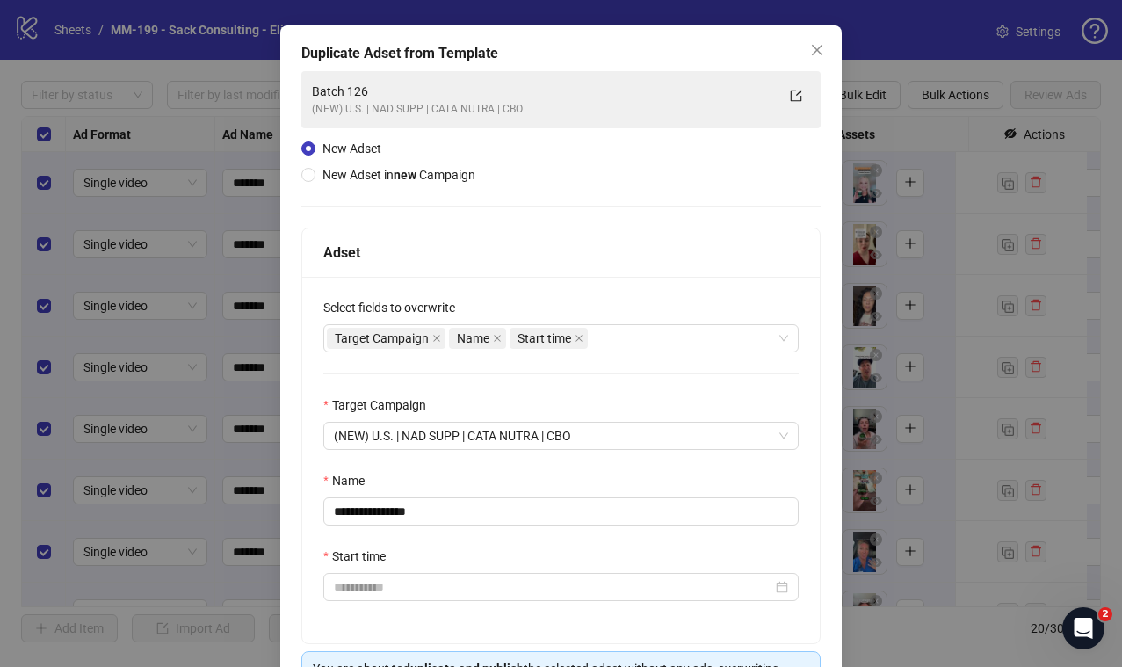
click at [596, 253] on div "Adset" at bounding box center [560, 253] width 475 height 22
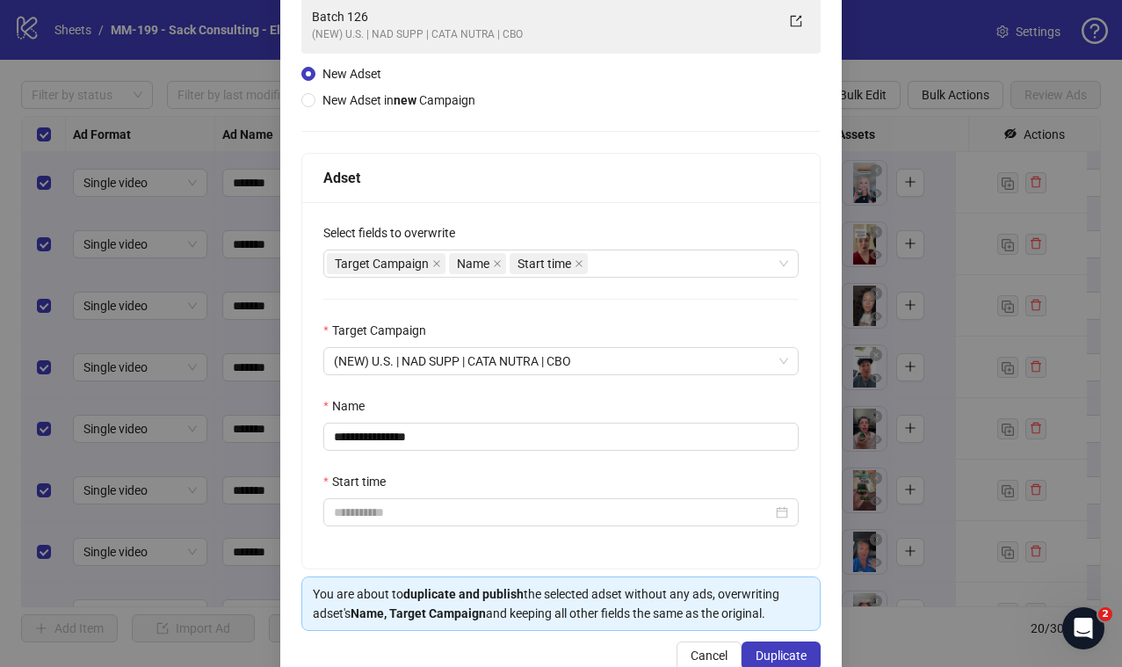
scroll to position [169, 0]
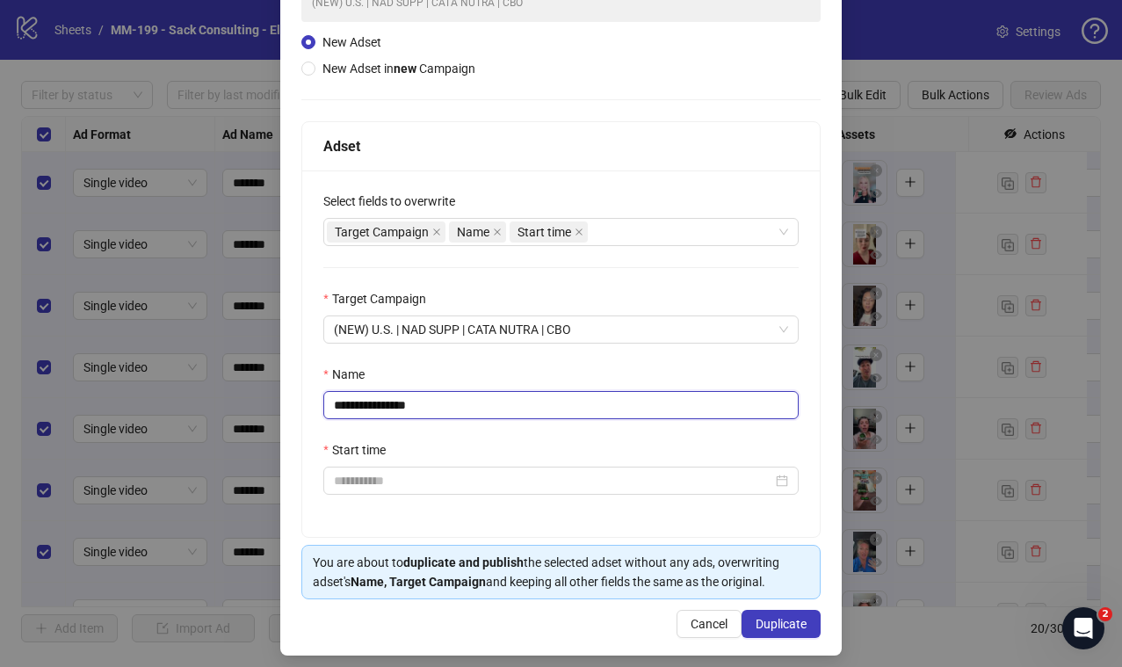
drag, startPoint x: 455, startPoint y: 408, endPoint x: 380, endPoint y: 408, distance: 74.7
click at [380, 408] on input "**********" at bounding box center [560, 405] width 475 height 28
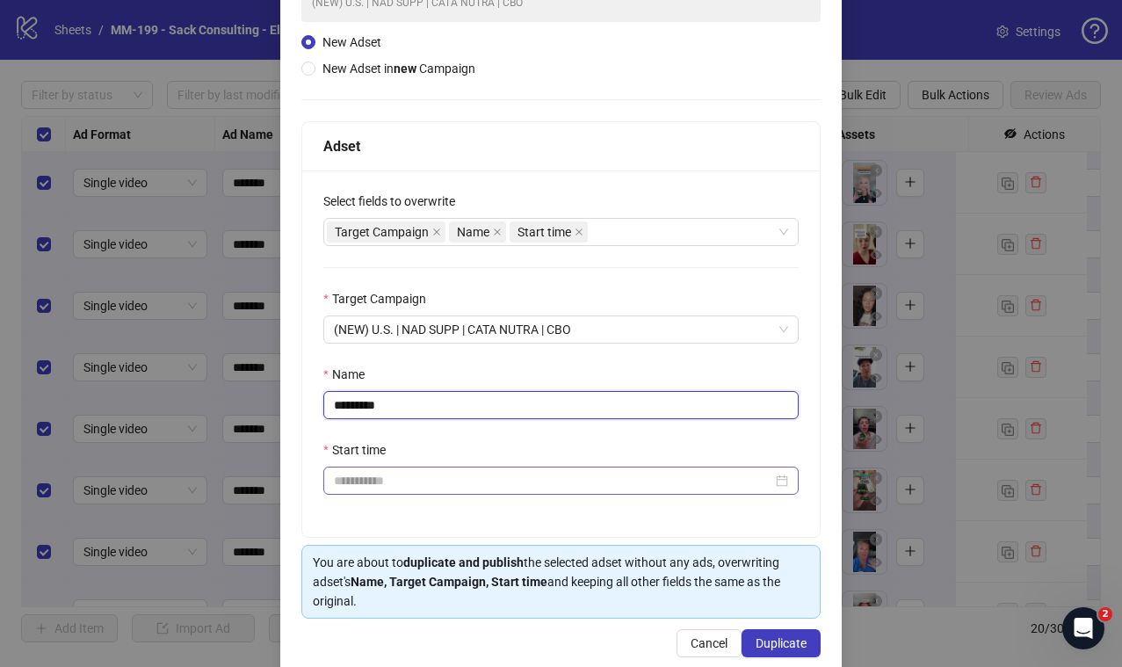
type input "*********"
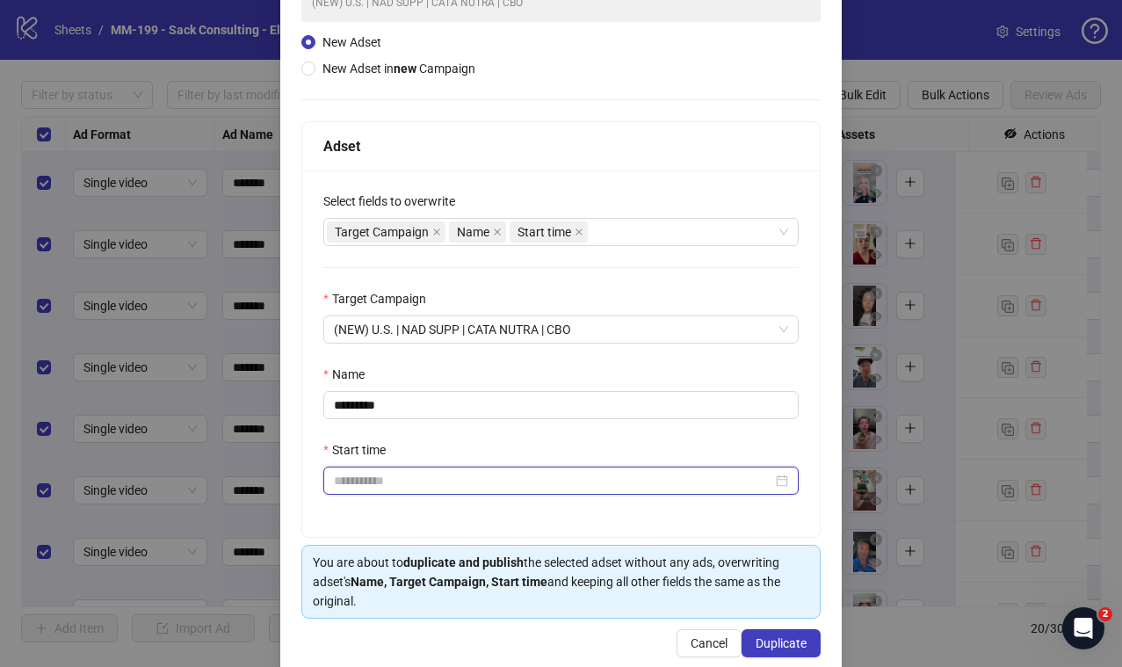
click at [403, 484] on input "Start time" at bounding box center [553, 480] width 438 height 19
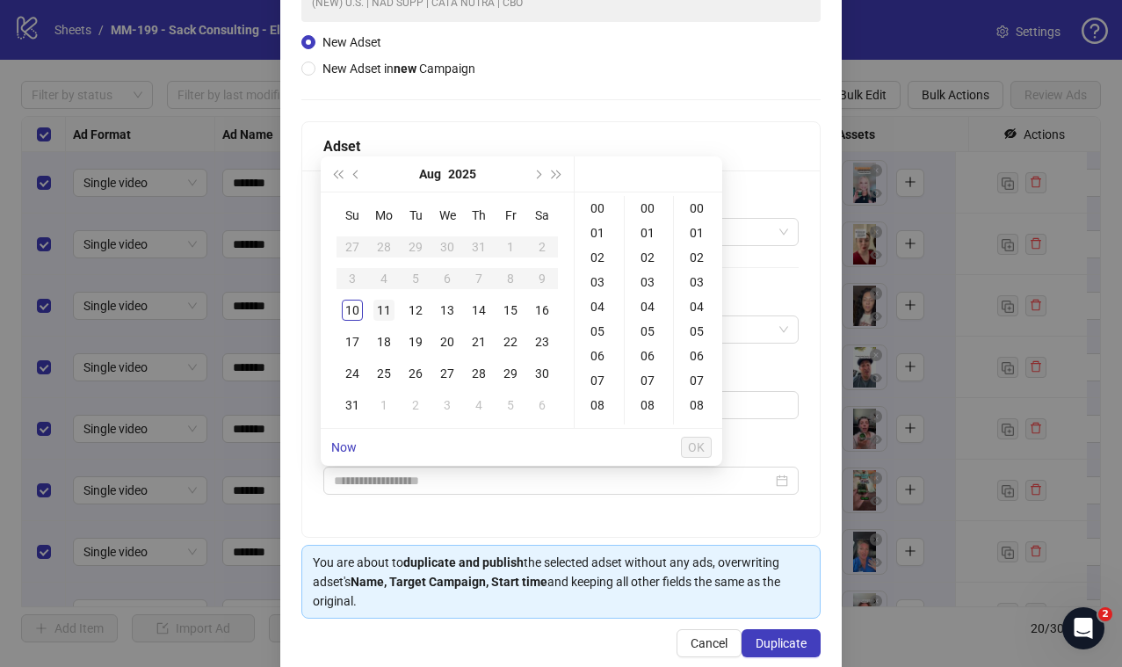
click at [389, 308] on div "11" at bounding box center [383, 310] width 21 height 21
click at [383, 311] on div "11" at bounding box center [383, 310] width 21 height 21
type input "**********"
click at [700, 449] on span "OK" at bounding box center [696, 447] width 17 height 14
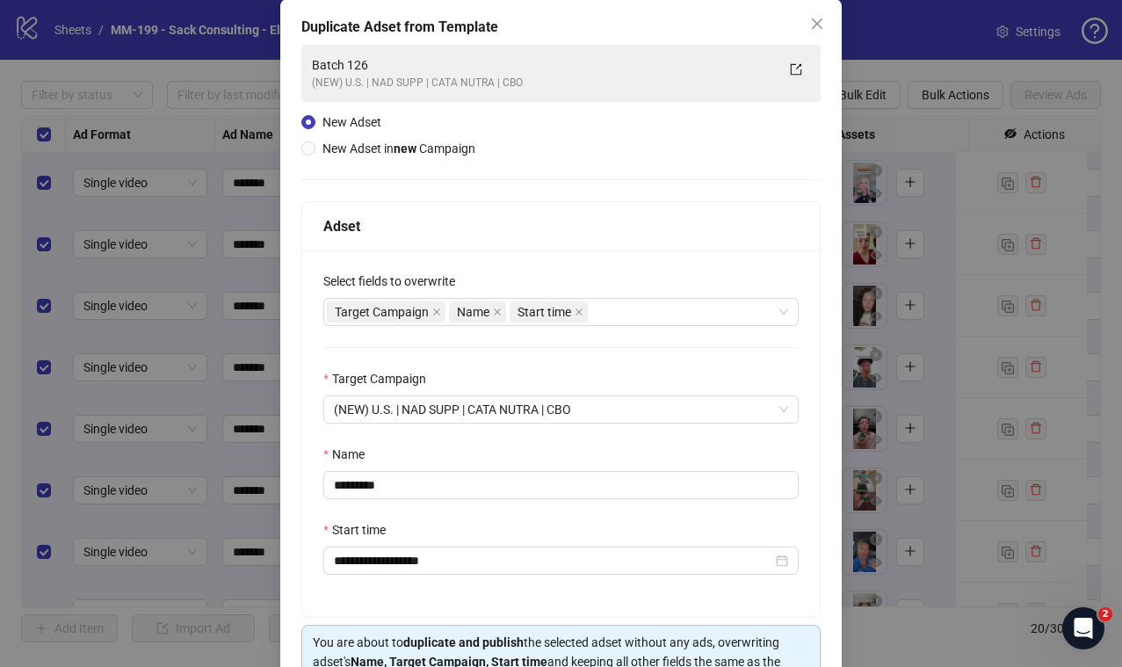
scroll to position [200, 0]
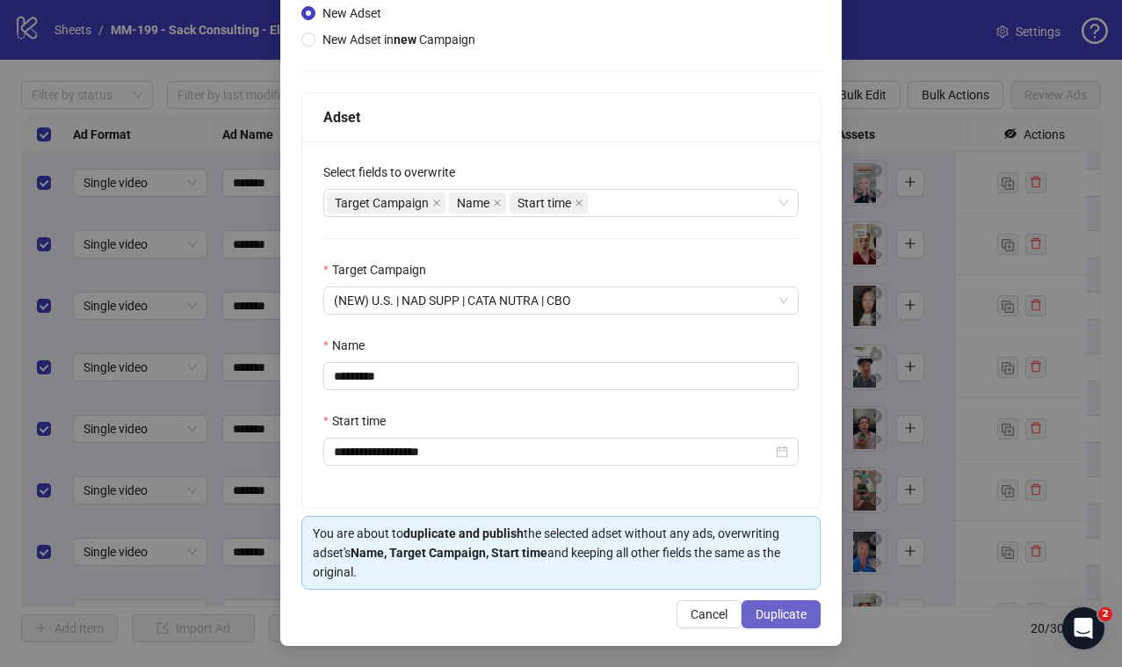
click at [768, 609] on span "Duplicate" at bounding box center [780, 614] width 51 height 14
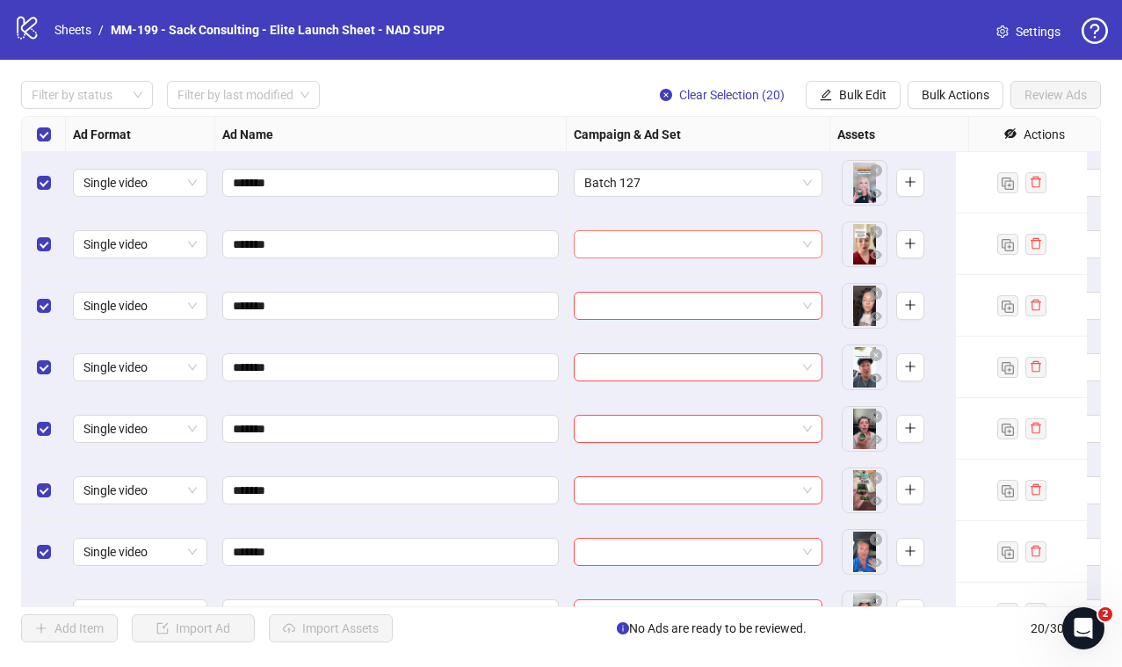
click at [658, 242] on input "search" at bounding box center [690, 244] width 212 height 26
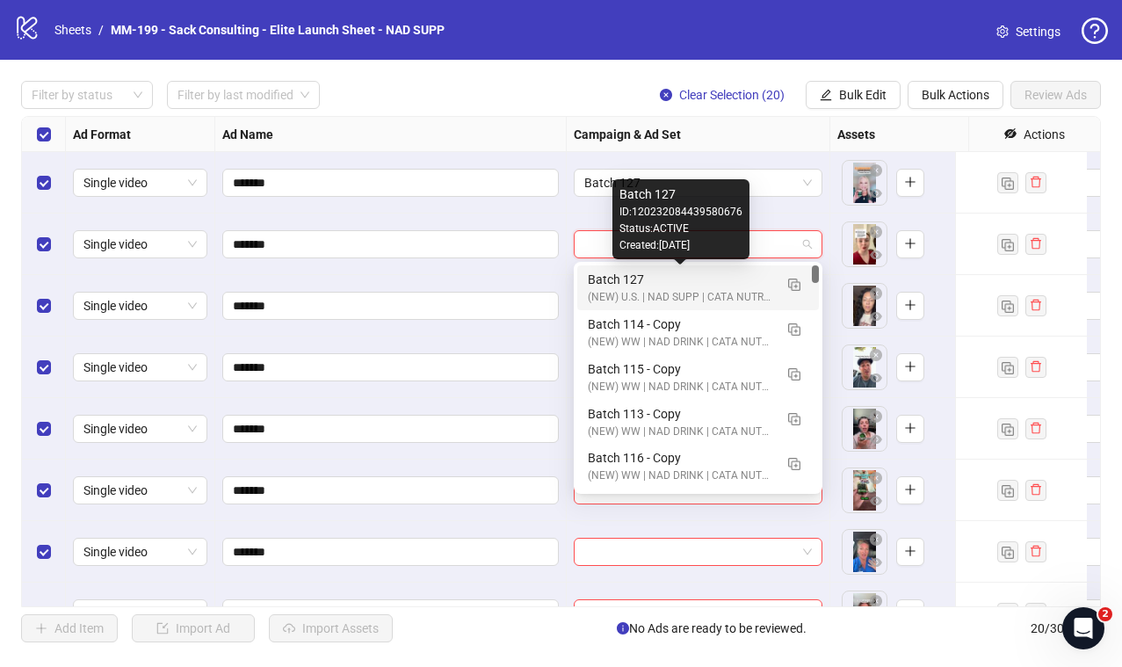
click at [682, 284] on div "Batch 127" at bounding box center [680, 279] width 185 height 19
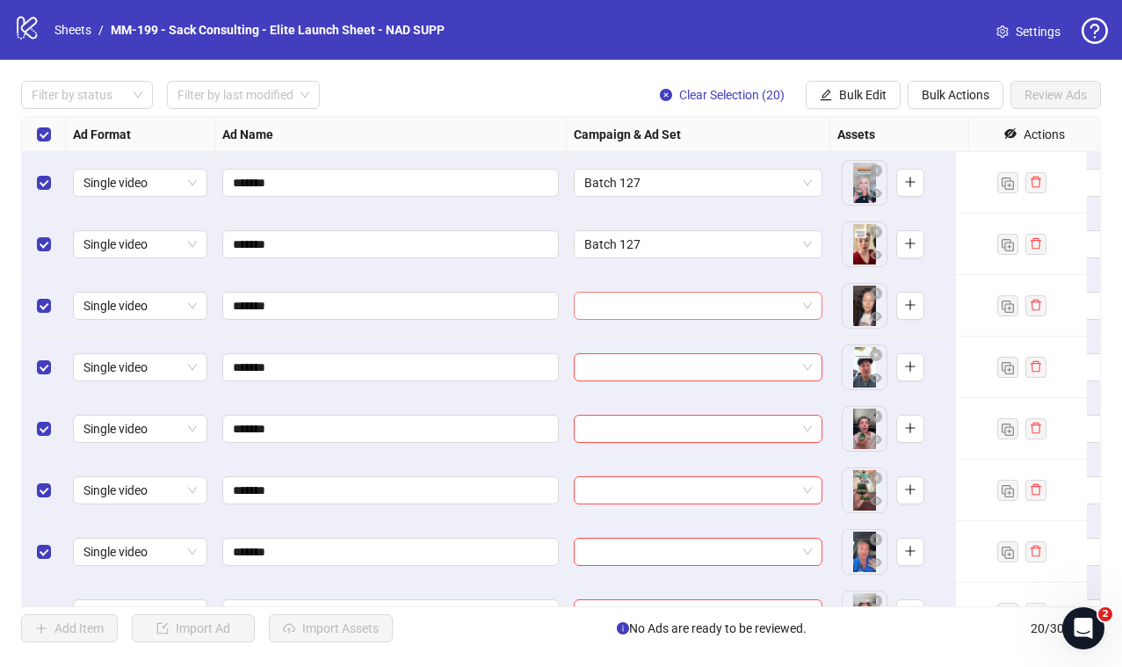
click at [694, 307] on input "search" at bounding box center [690, 305] width 212 height 26
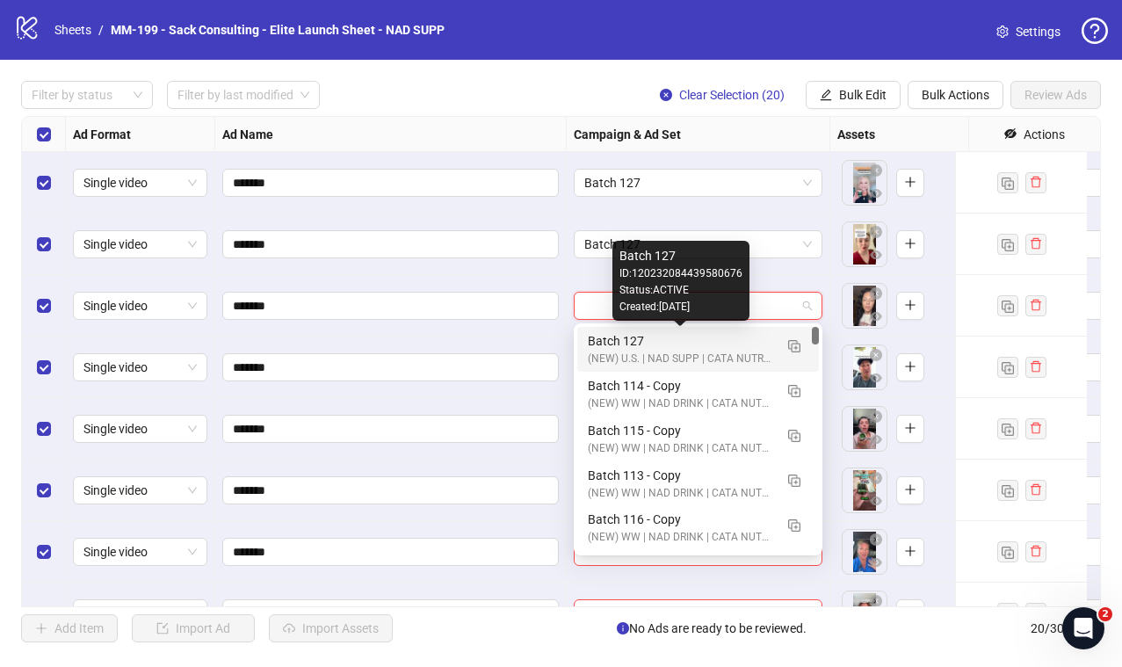
click at [710, 342] on div "Batch 127" at bounding box center [680, 340] width 185 height 19
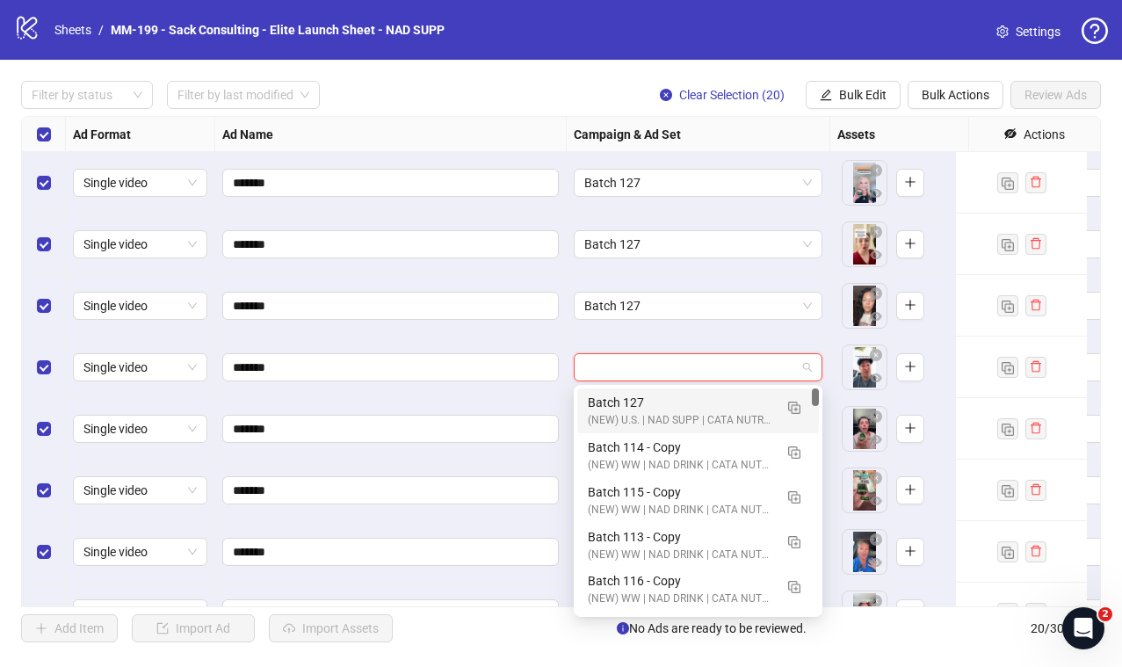
click at [697, 368] on input "search" at bounding box center [690, 367] width 212 height 26
click at [706, 401] on div "Batch 127" at bounding box center [680, 402] width 185 height 19
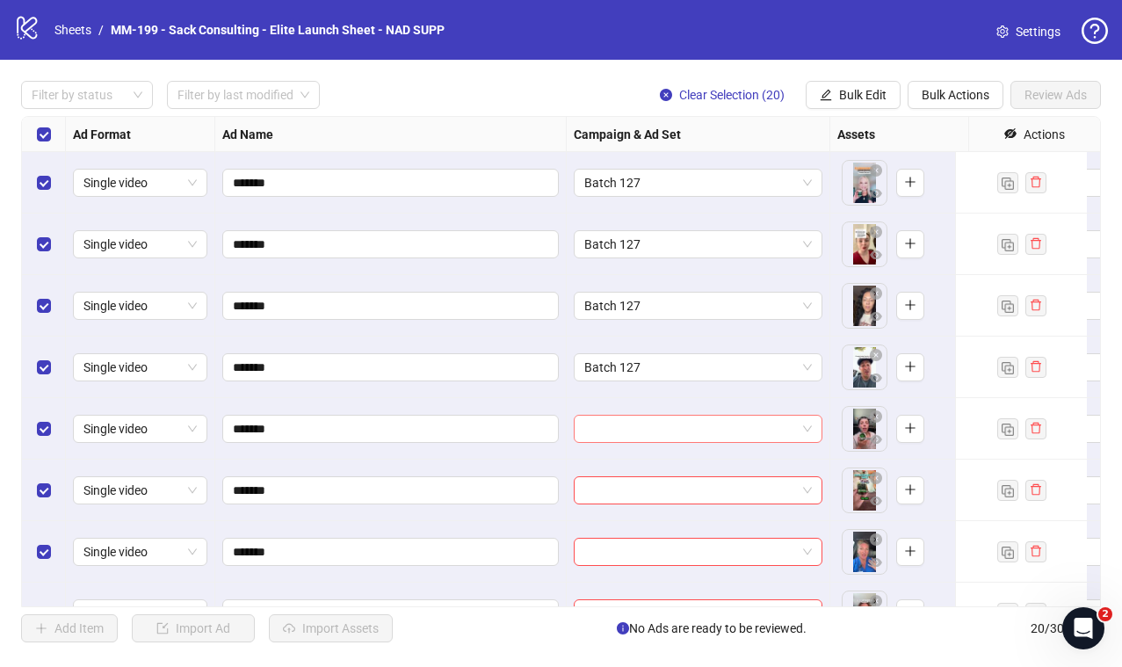
drag, startPoint x: 613, startPoint y: 424, endPoint x: 685, endPoint y: 437, distance: 73.1
click at [614, 424] on input "search" at bounding box center [690, 428] width 212 height 26
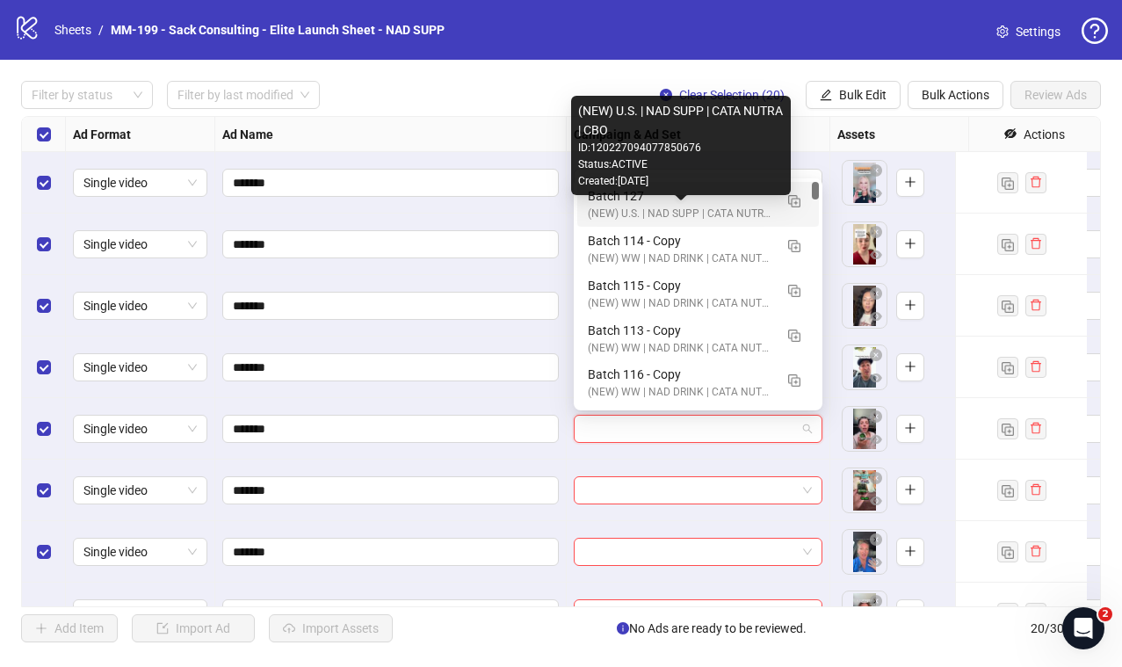
click at [682, 206] on div "(NEW) U.S. | NAD SUPP | CATA NUTRA | CBO" at bounding box center [680, 214] width 185 height 17
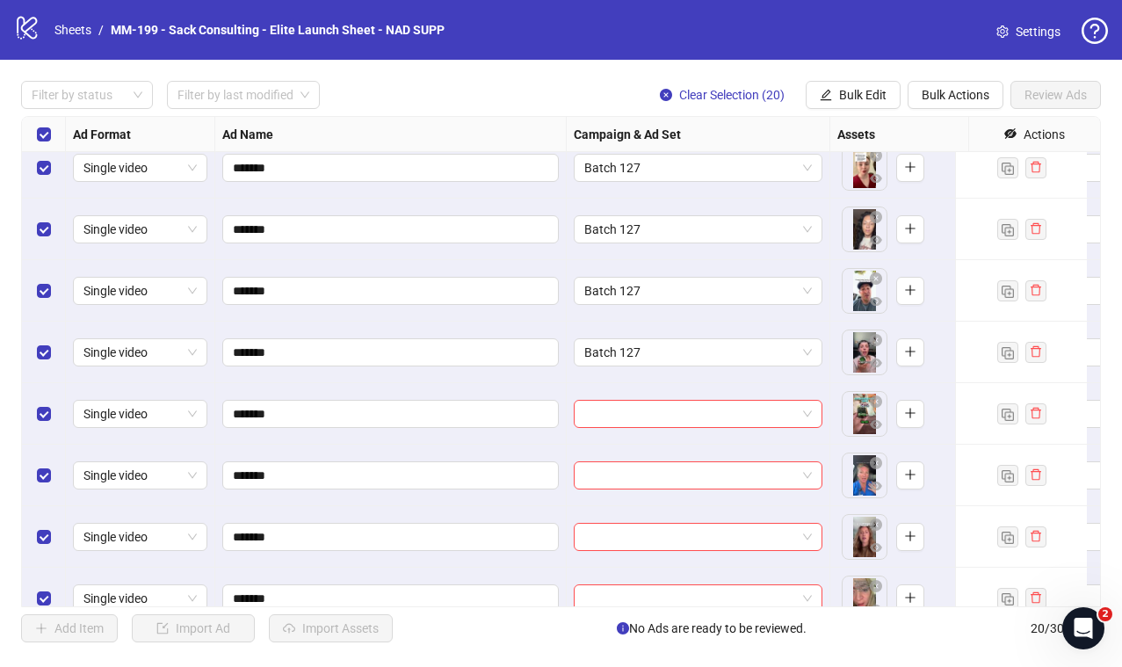
scroll to position [238, 0]
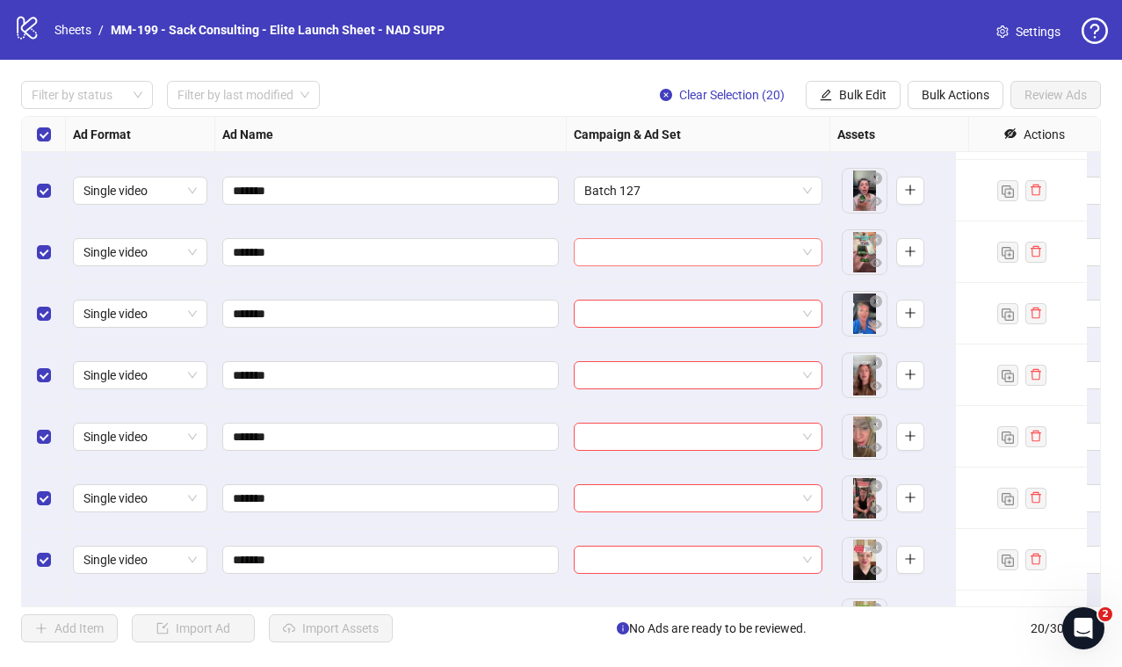
click at [645, 248] on input "search" at bounding box center [690, 252] width 212 height 26
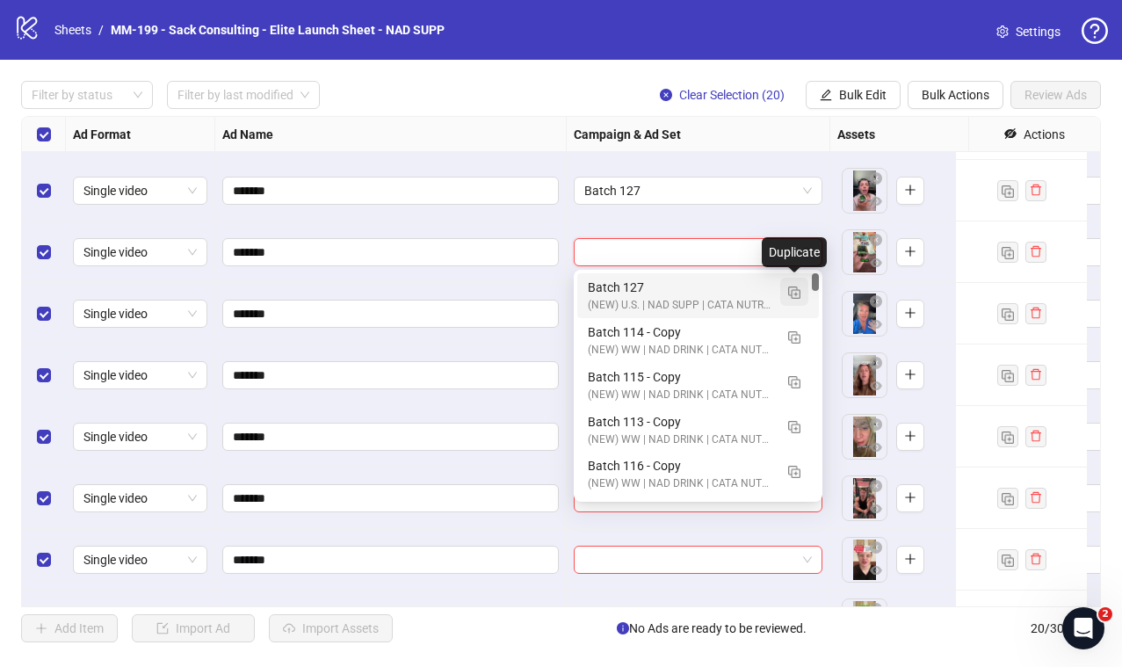
click at [795, 294] on img "button" at bounding box center [794, 292] width 12 height 12
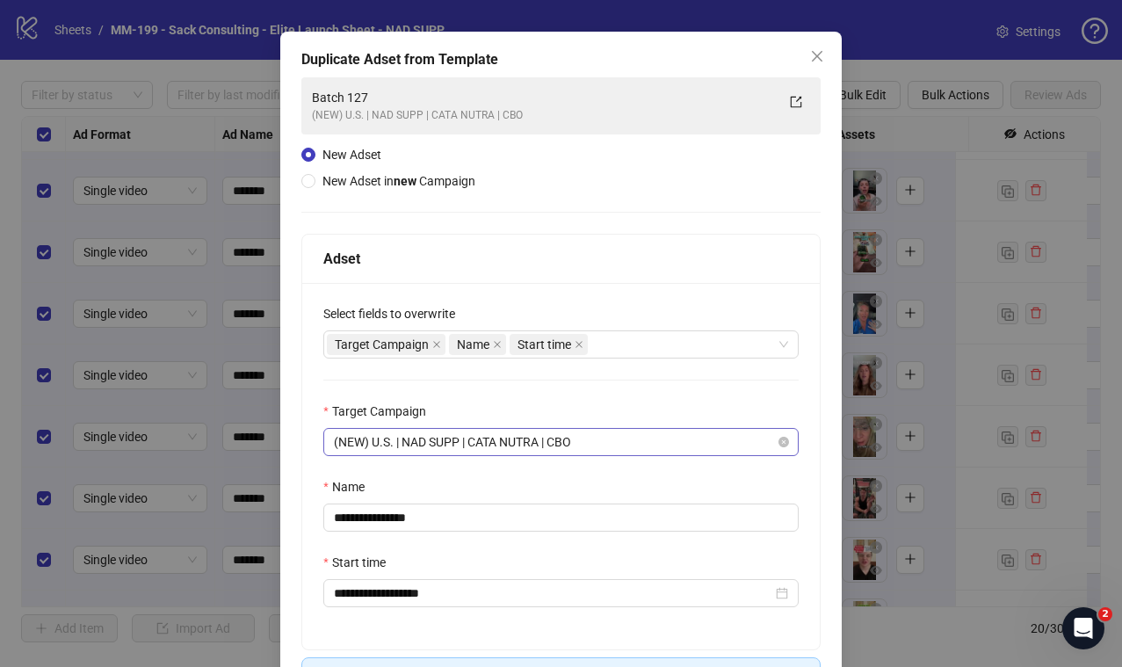
scroll to position [177, 0]
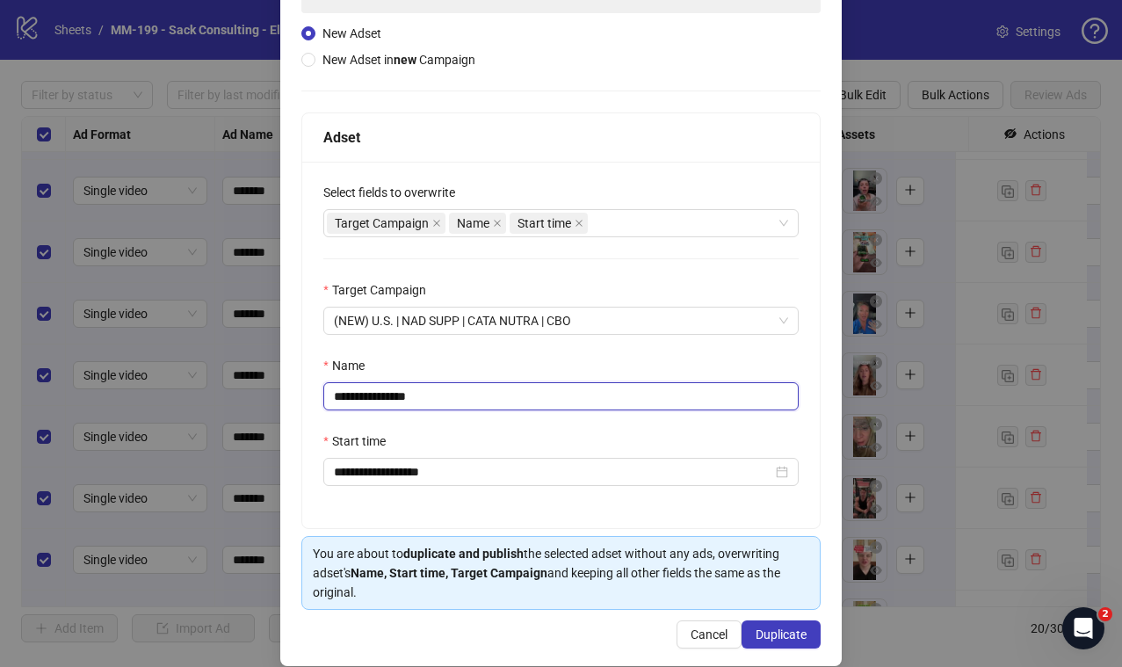
click at [445, 398] on input "**********" at bounding box center [560, 396] width 475 height 28
drag, startPoint x: 441, startPoint y: 397, endPoint x: 382, endPoint y: 392, distance: 59.1
click at [382, 392] on input "**********" at bounding box center [560, 396] width 475 height 28
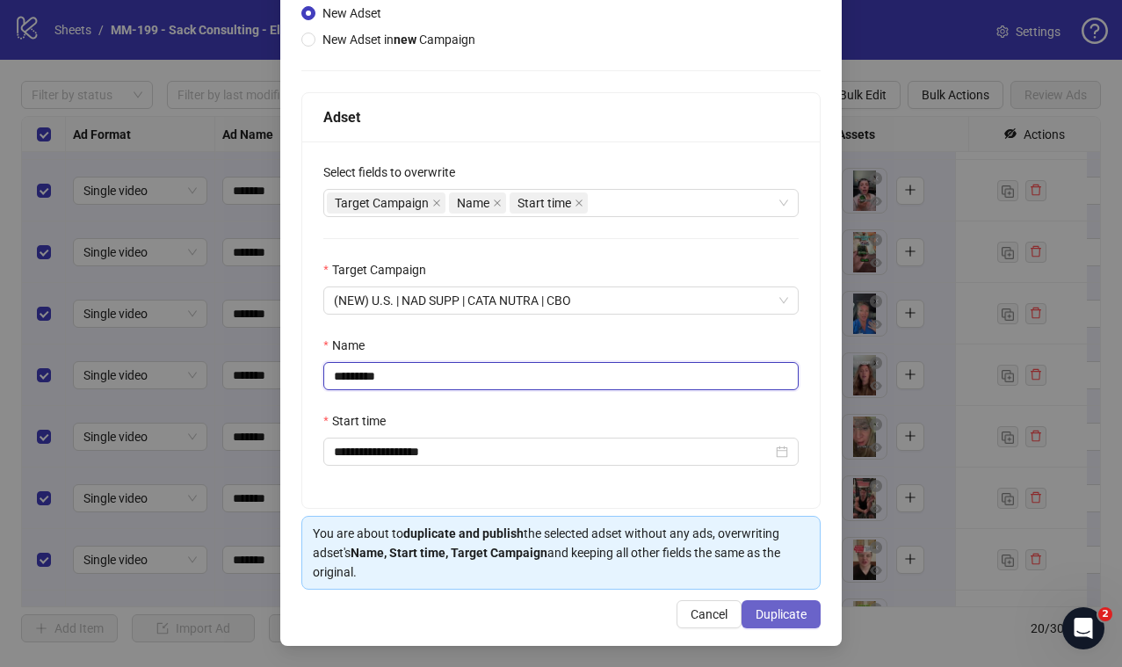
type input "*********"
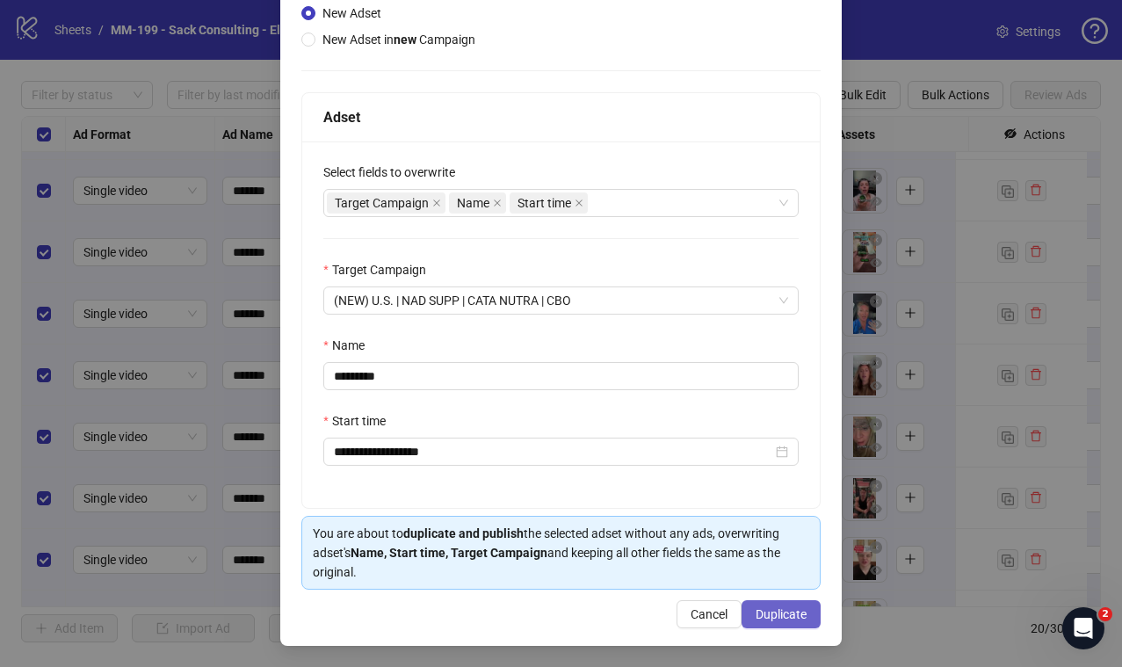
click at [762, 610] on span "Duplicate" at bounding box center [780, 614] width 51 height 14
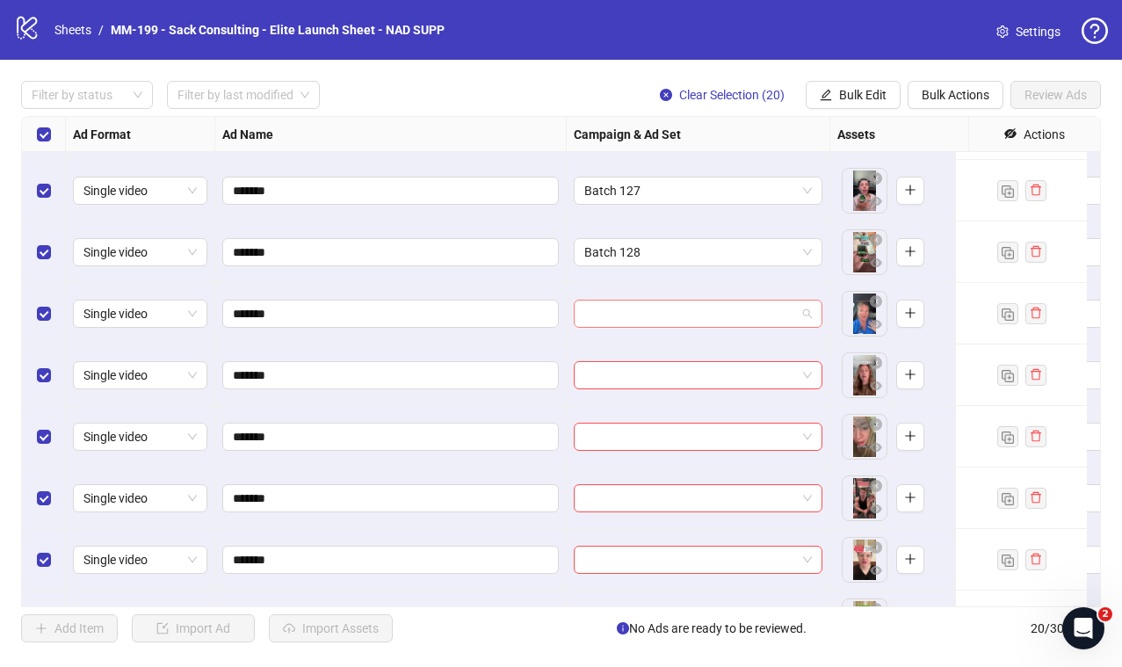
click at [676, 302] on input "search" at bounding box center [690, 313] width 212 height 26
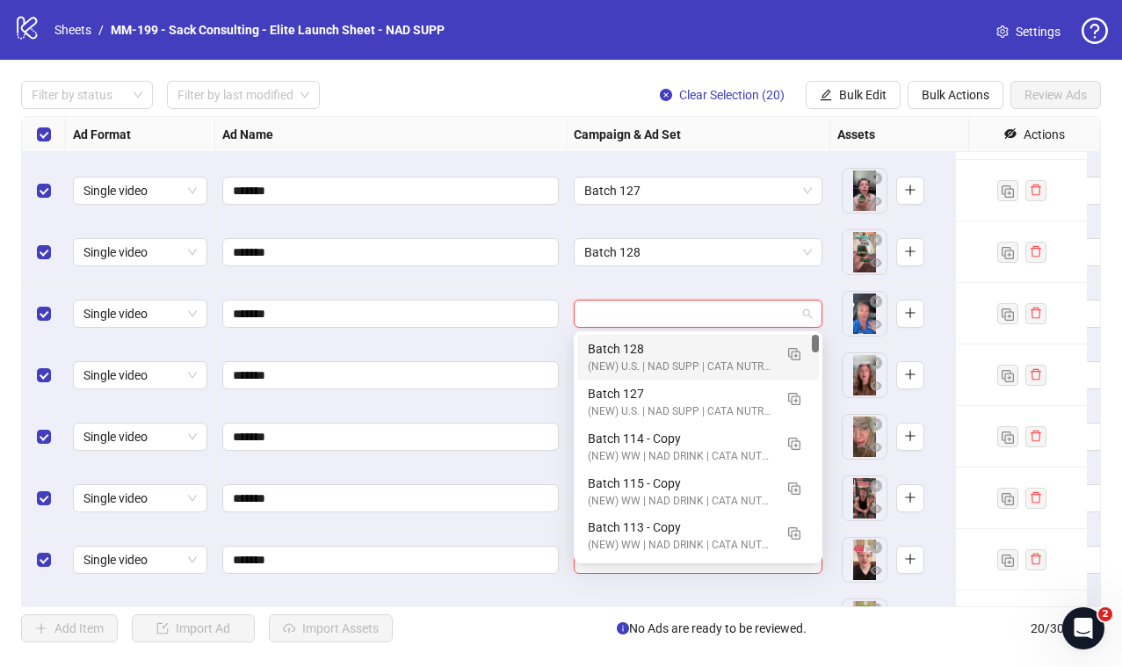
click at [656, 368] on div "(NEW) U.S. | NAD SUPP | CATA NUTRA | CBO" at bounding box center [680, 366] width 185 height 17
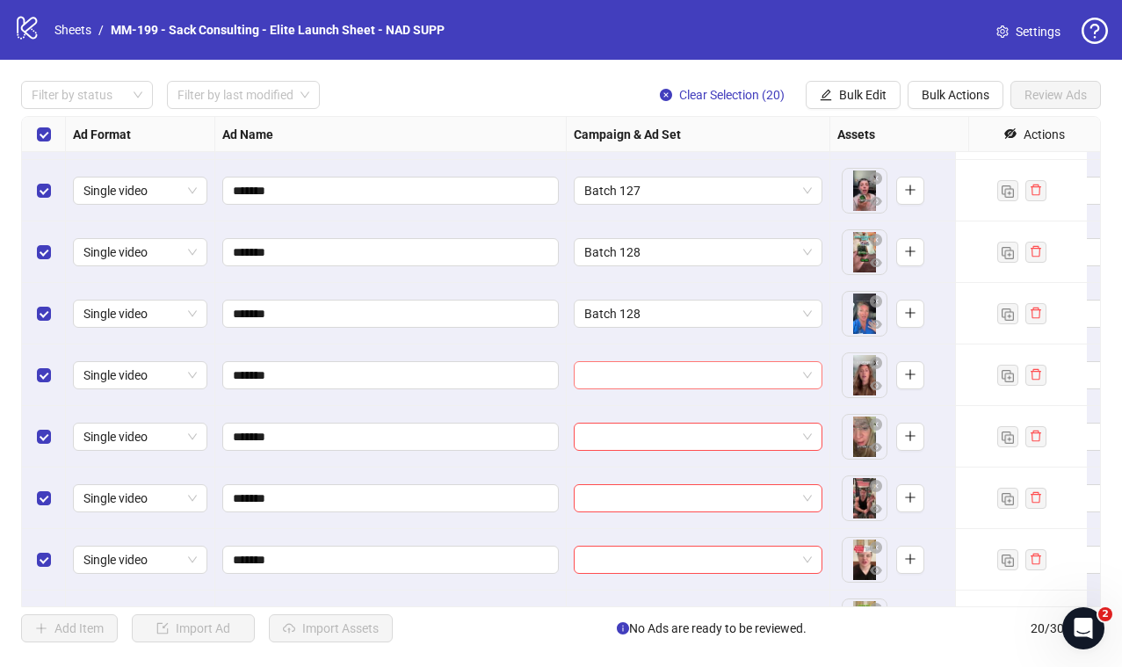
click at [659, 386] on input "search" at bounding box center [690, 375] width 212 height 26
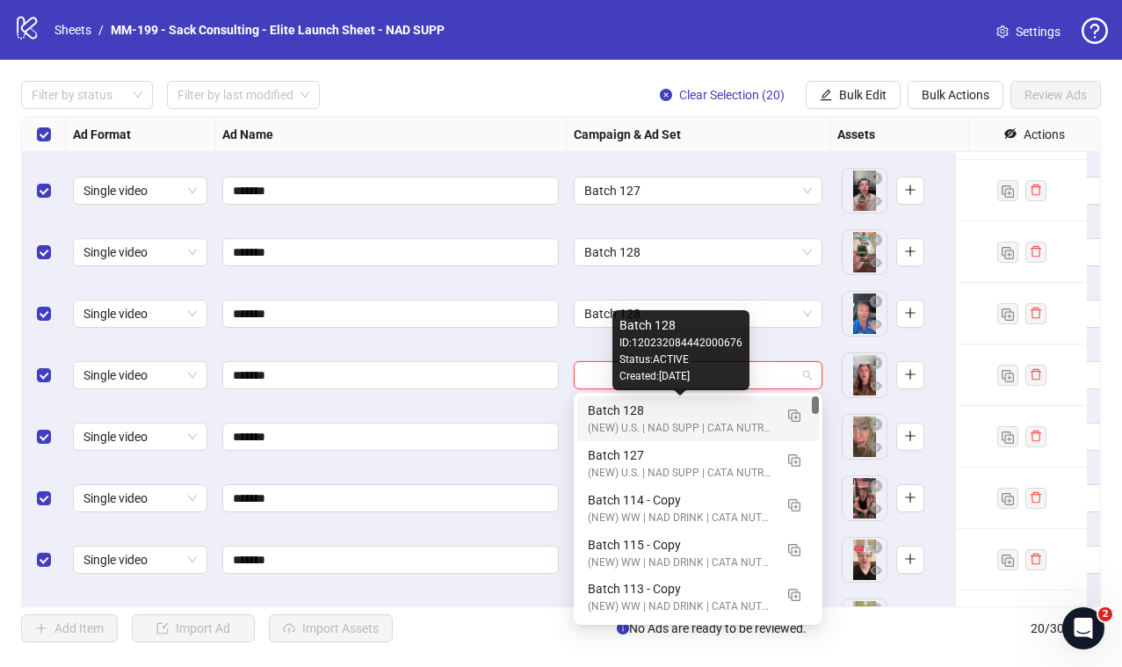
drag, startPoint x: 658, startPoint y: 415, endPoint x: 675, endPoint y: 432, distance: 23.6
click at [658, 415] on div "Batch 128" at bounding box center [680, 410] width 185 height 19
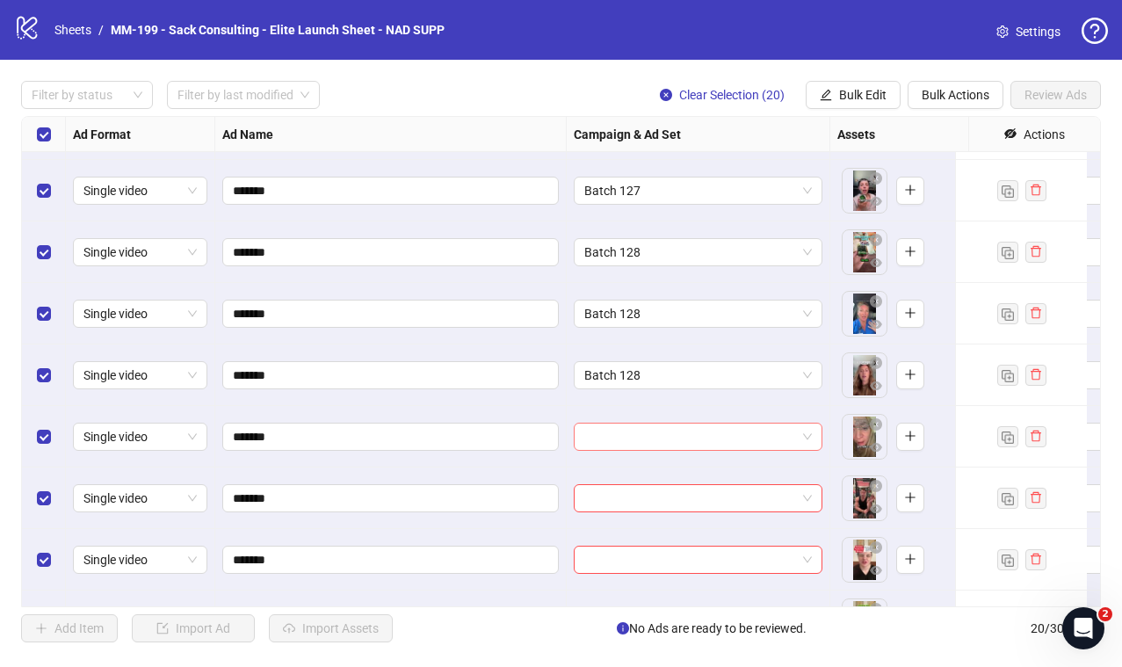
click at [648, 449] on div at bounding box center [698, 436] width 249 height 28
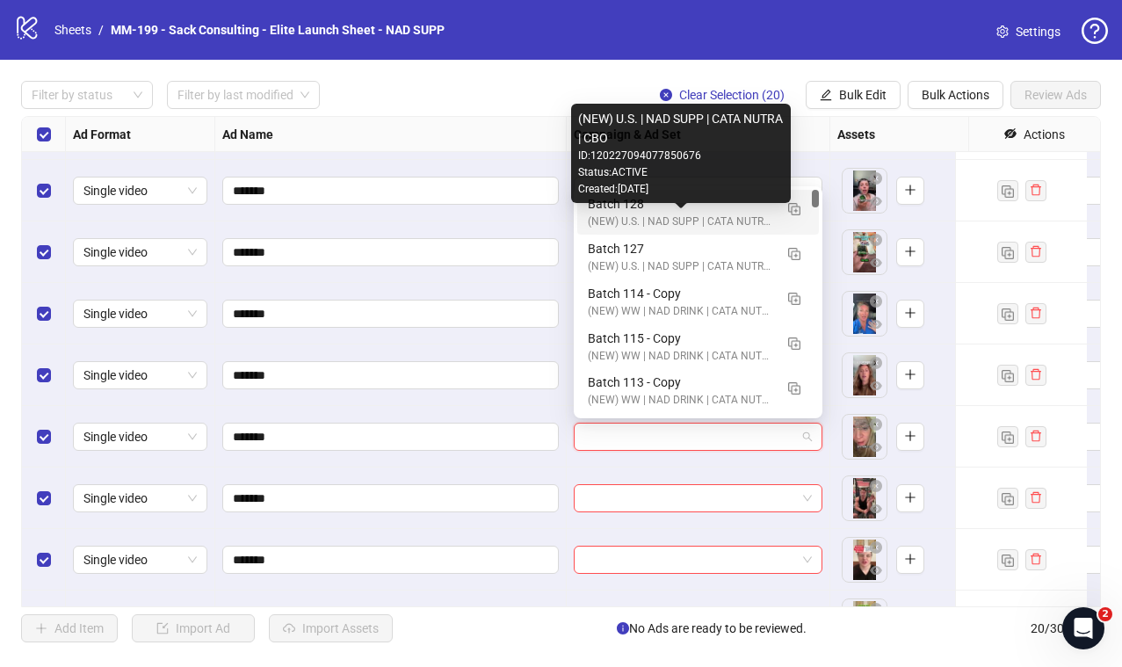
click at [667, 220] on div "(NEW) U.S. | NAD SUPP | CATA NUTRA | CBO" at bounding box center [680, 221] width 185 height 17
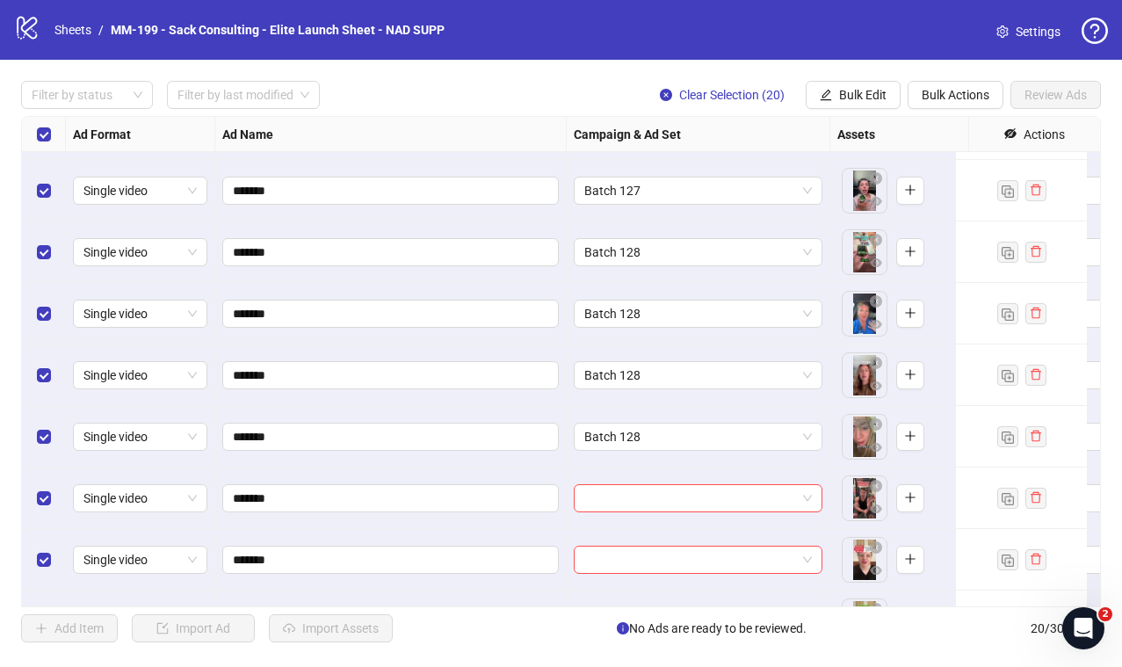
scroll to position [277, 0]
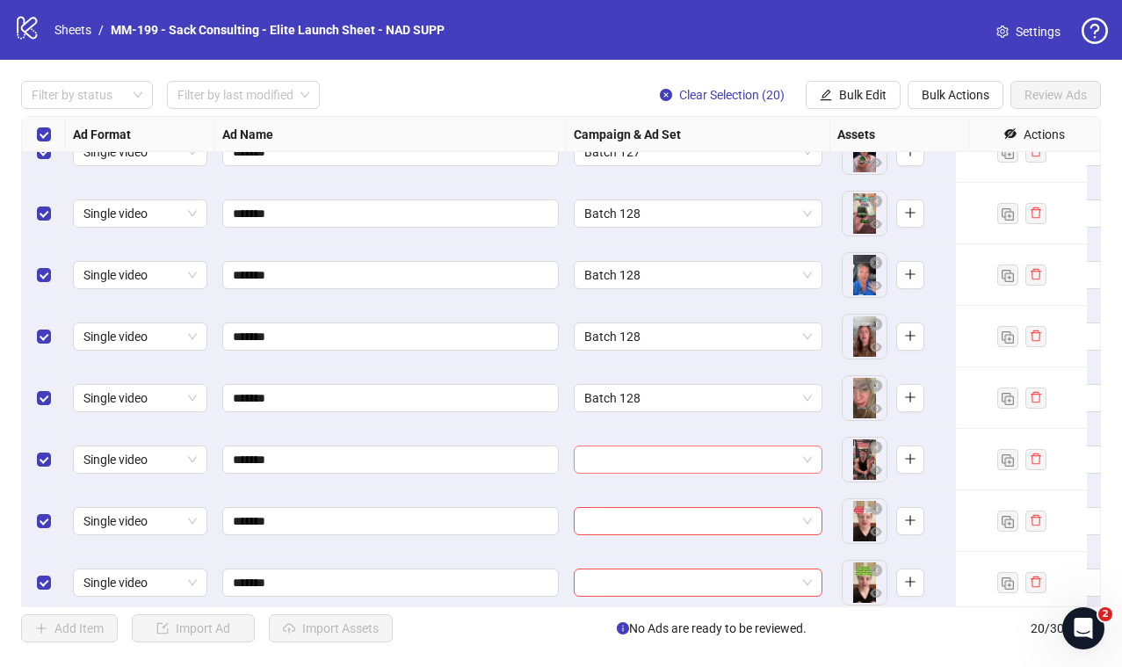
click at [627, 461] on input "search" at bounding box center [690, 459] width 212 height 26
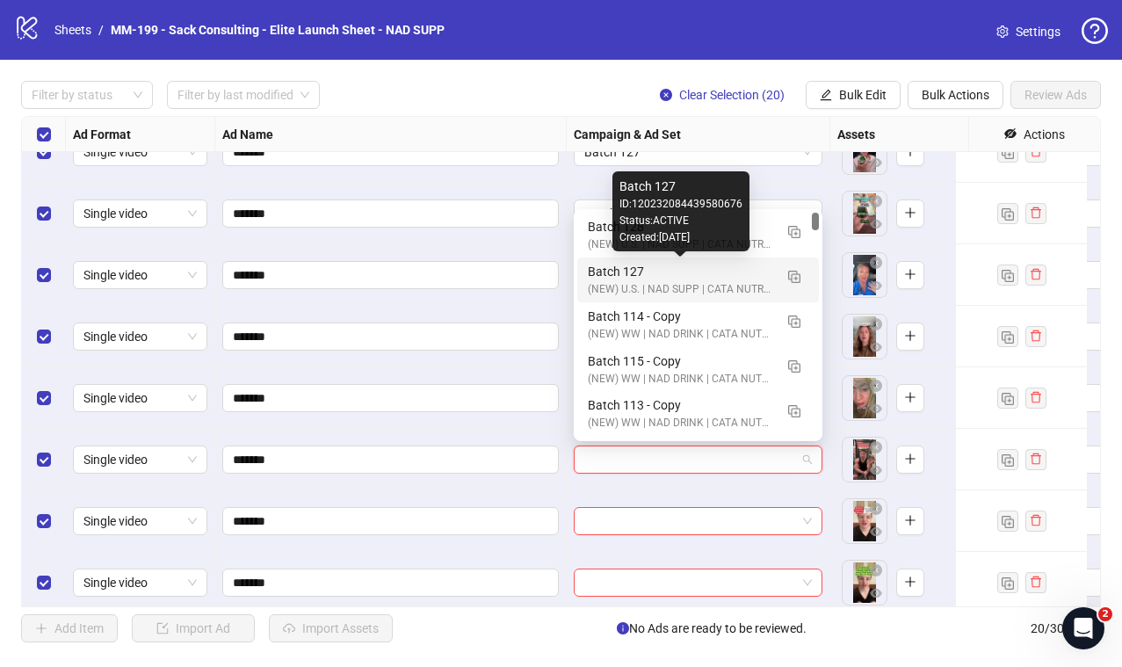
click at [670, 243] on div "Created: [DATE]" at bounding box center [680, 237] width 123 height 17
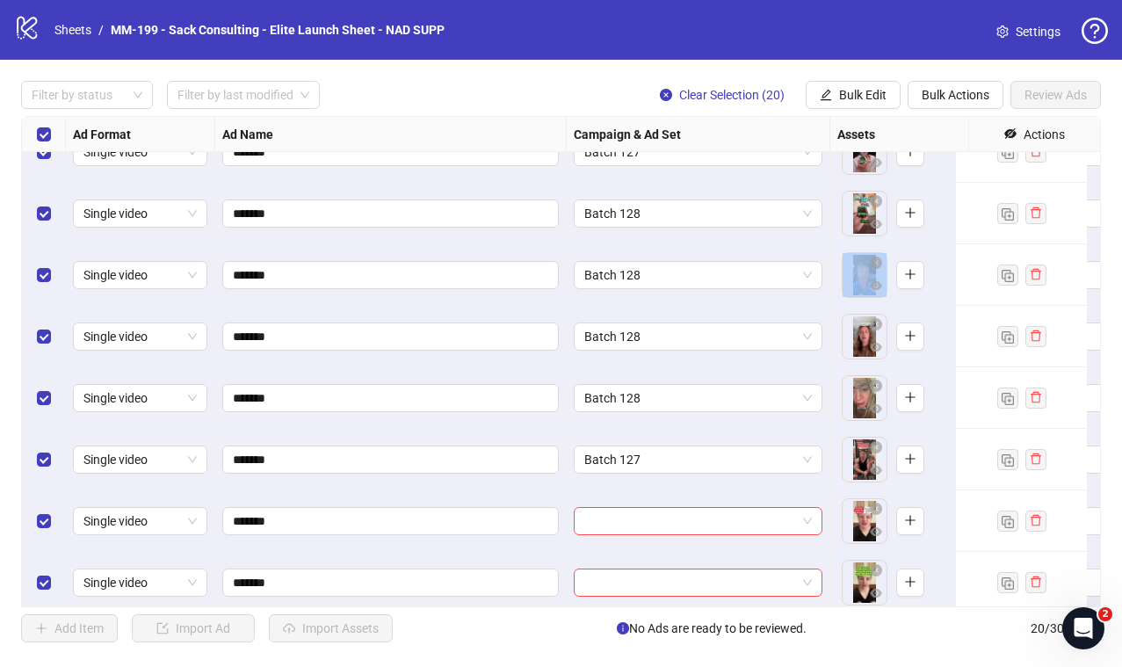
click at [670, 244] on div "Batch 128" at bounding box center [699, 274] width 264 height 61
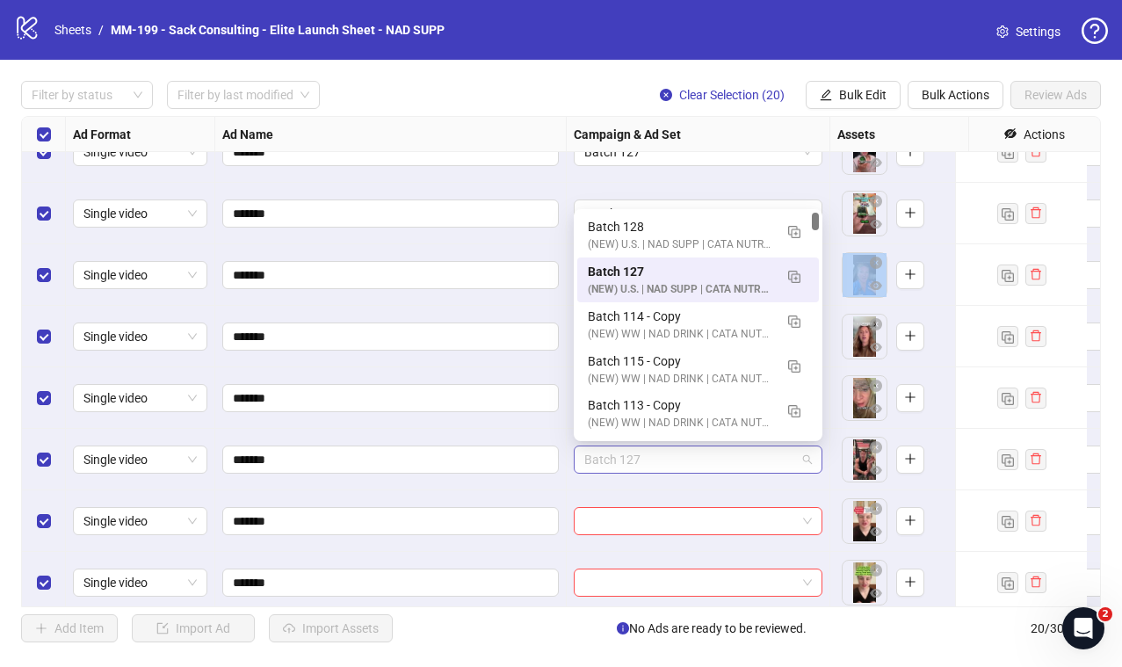
click at [656, 454] on span "Batch 127" at bounding box center [697, 459] width 227 height 26
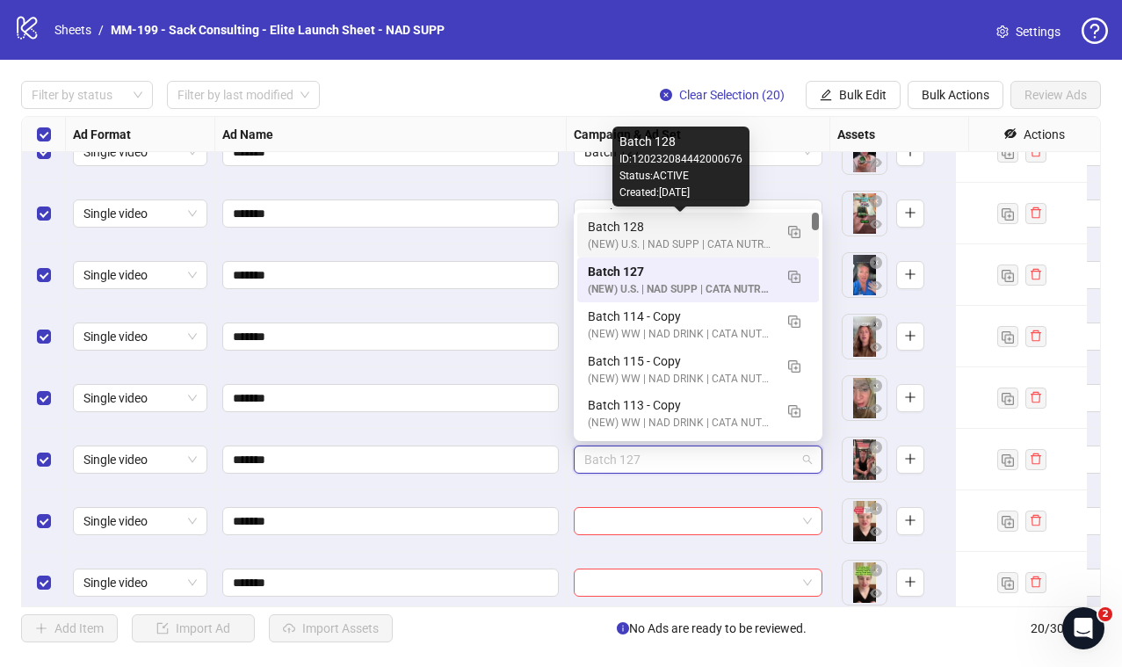
click at [745, 230] on div "Batch 128" at bounding box center [680, 226] width 185 height 19
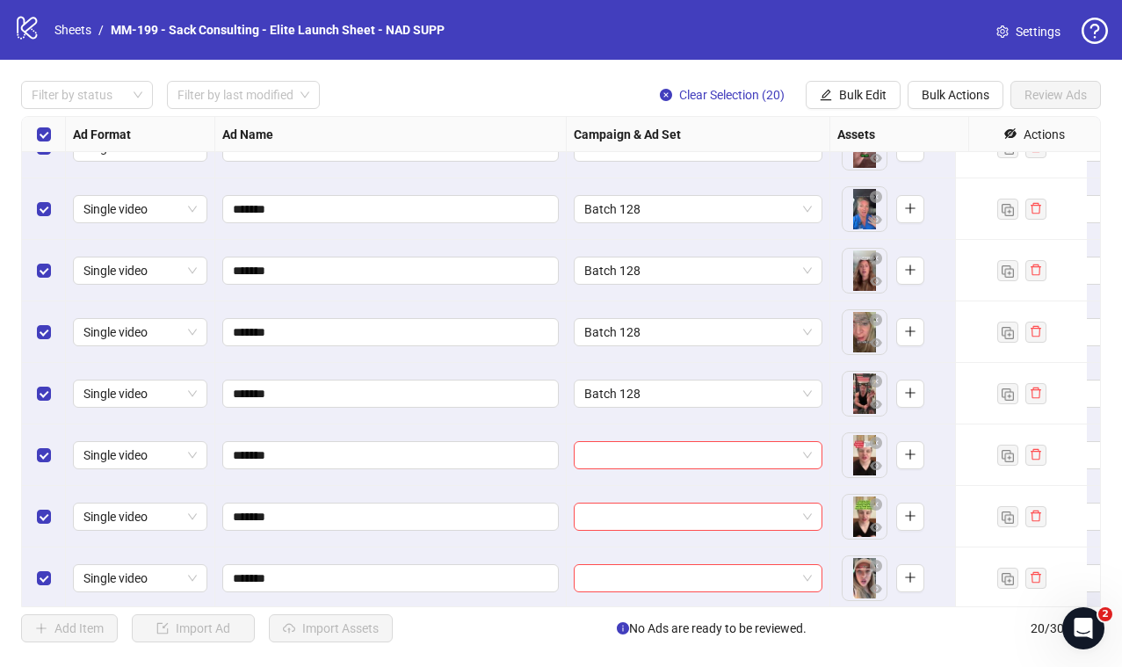
scroll to position [402, 0]
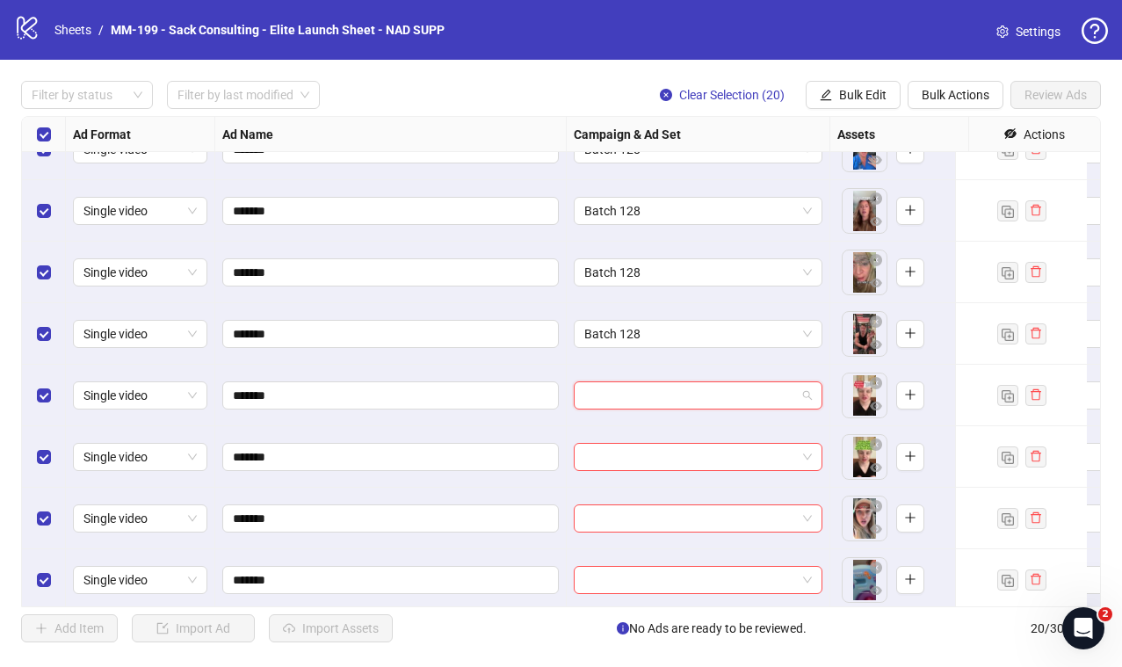
click at [663, 389] on input "search" at bounding box center [690, 395] width 212 height 26
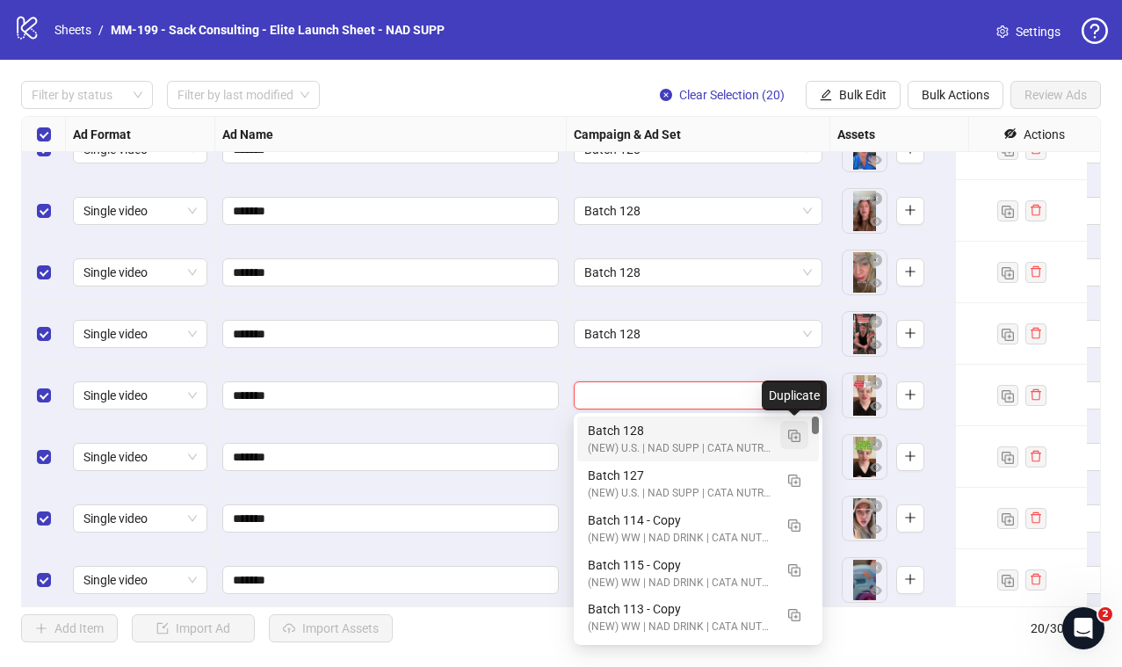
click at [791, 442] on button "button" at bounding box center [794, 435] width 28 height 28
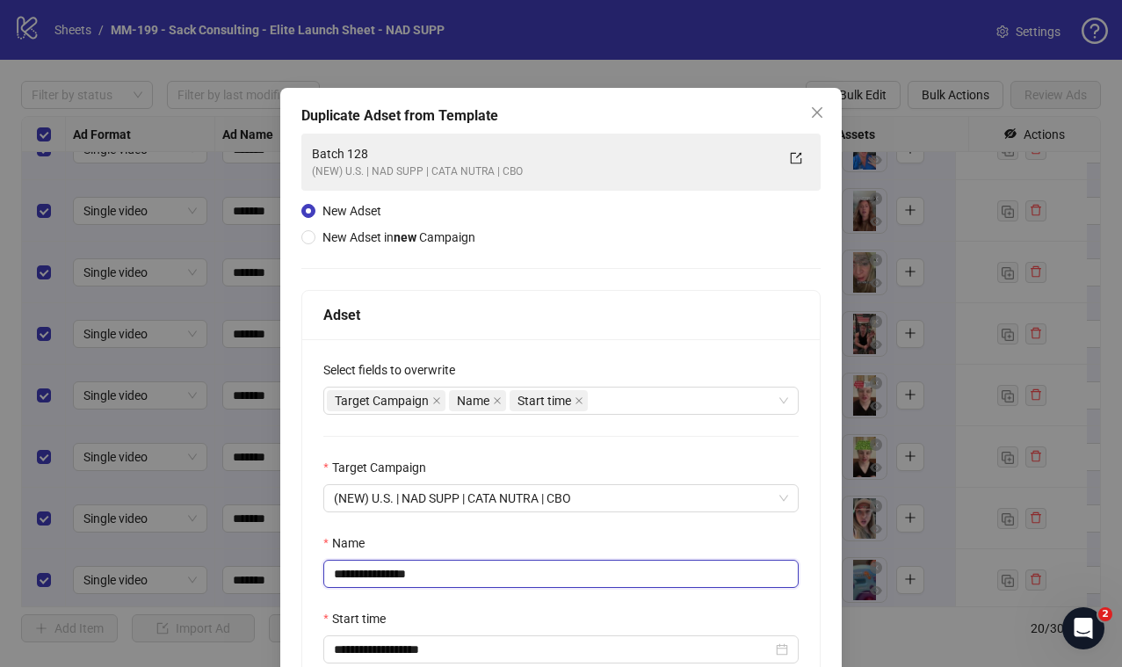
drag, startPoint x: 434, startPoint y: 576, endPoint x: 381, endPoint y: 578, distance: 52.7
click at [380, 578] on input "**********" at bounding box center [560, 574] width 475 height 28
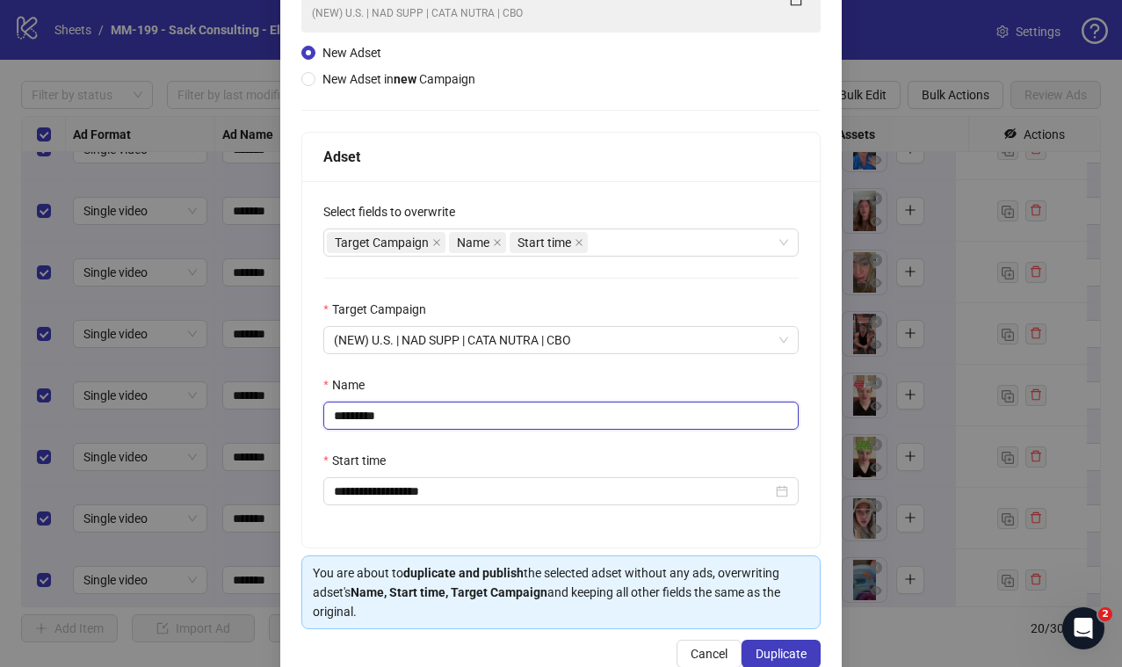
scroll to position [200, 0]
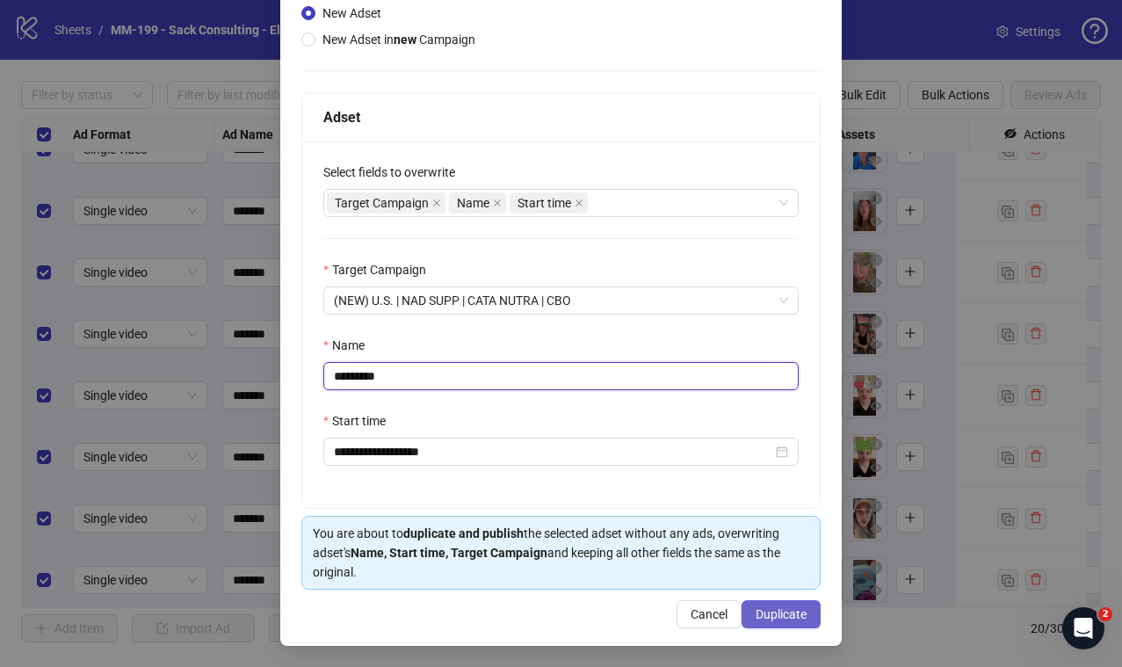
type input "*********"
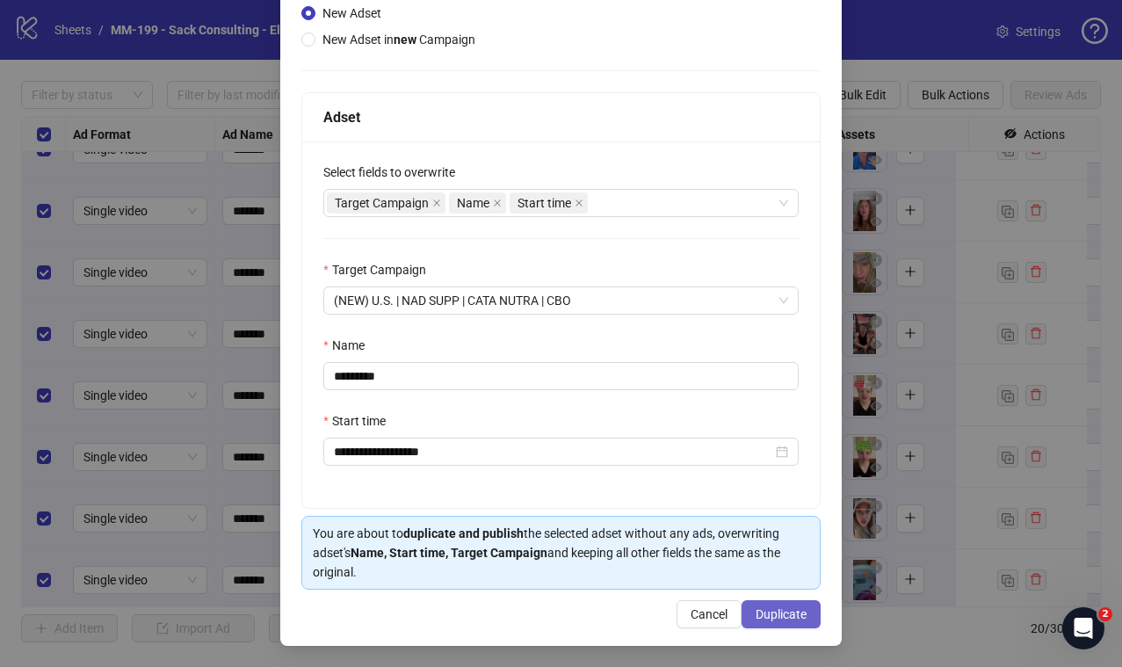
click at [749, 621] on button "Duplicate" at bounding box center [780, 614] width 79 height 28
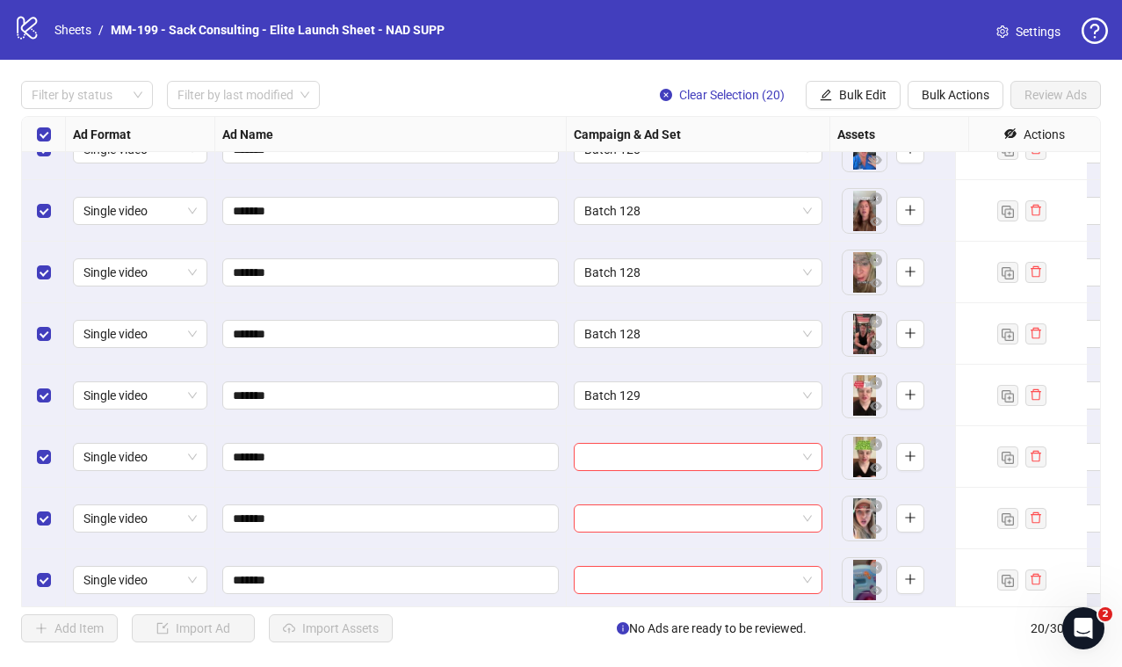
click at [588, 478] on div at bounding box center [699, 456] width 264 height 61
click at [605, 460] on input "search" at bounding box center [690, 457] width 212 height 26
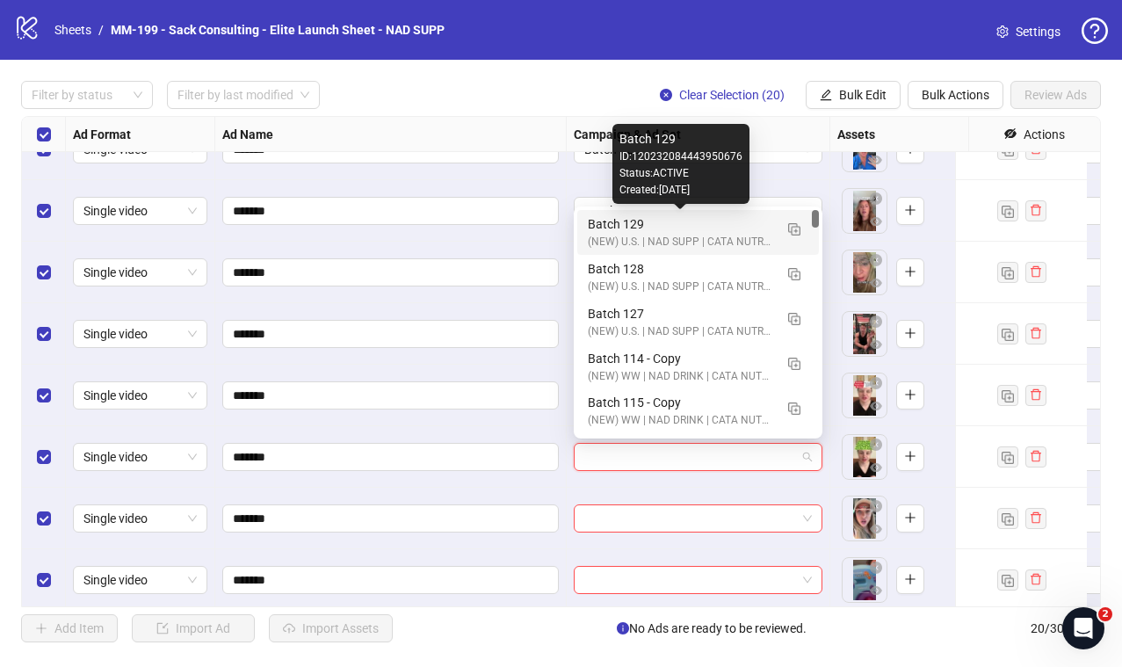
click at [677, 227] on div "Batch 129" at bounding box center [680, 223] width 185 height 19
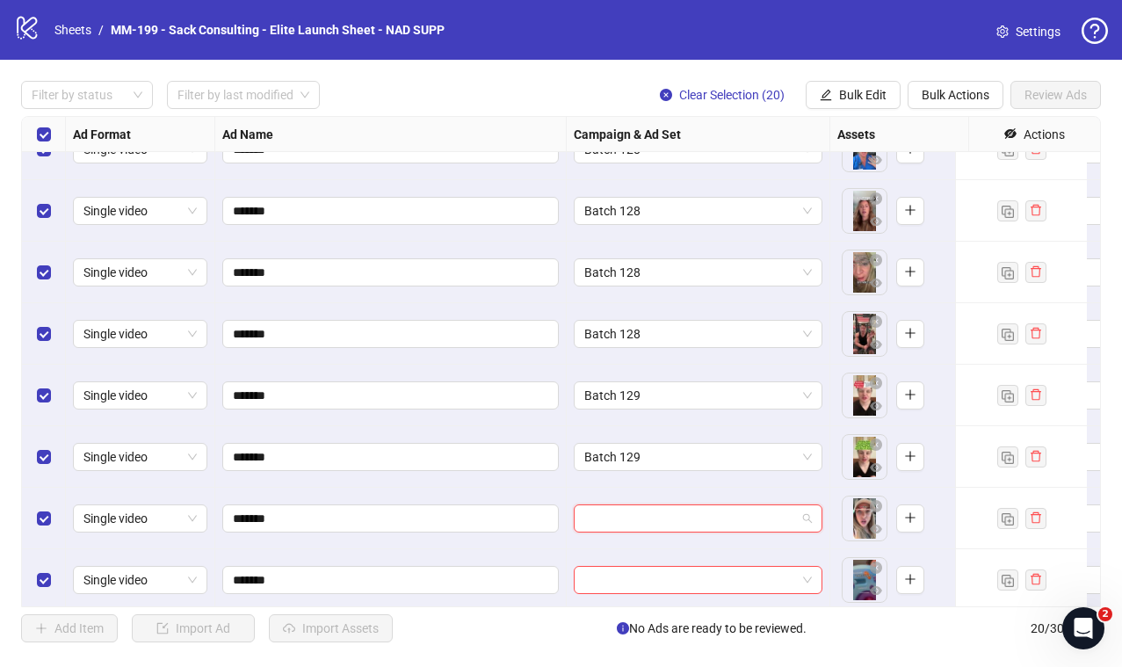
click at [678, 516] on input "search" at bounding box center [690, 518] width 212 height 26
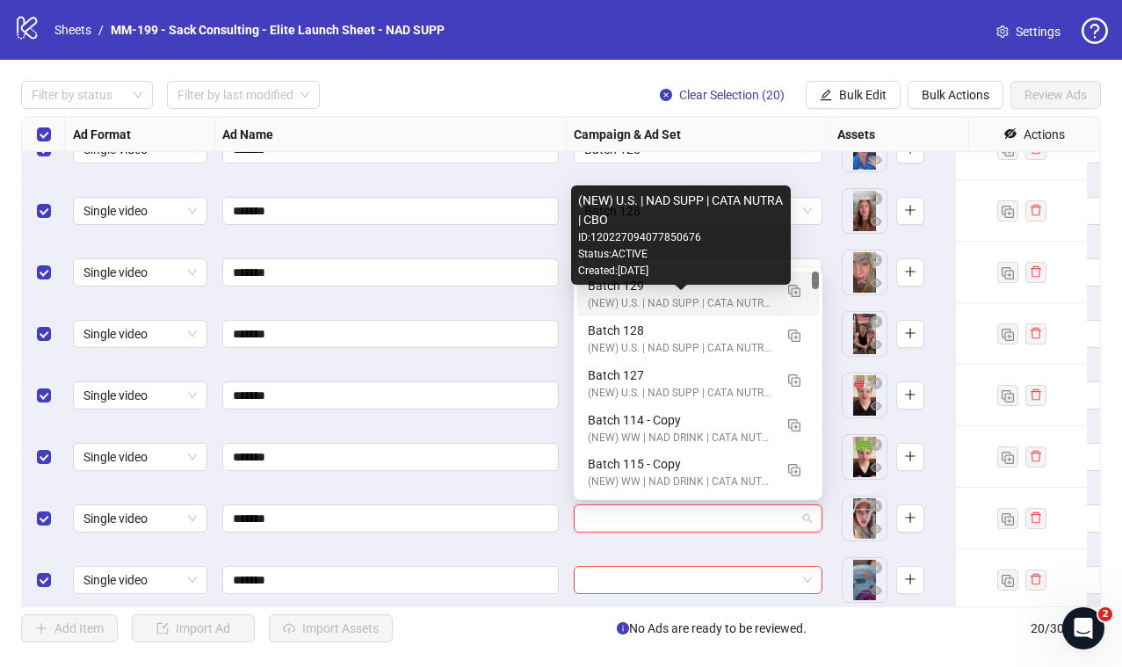
click at [712, 304] on div "(NEW) U.S. | NAD SUPP | CATA NUTRA | CBO" at bounding box center [680, 303] width 185 height 17
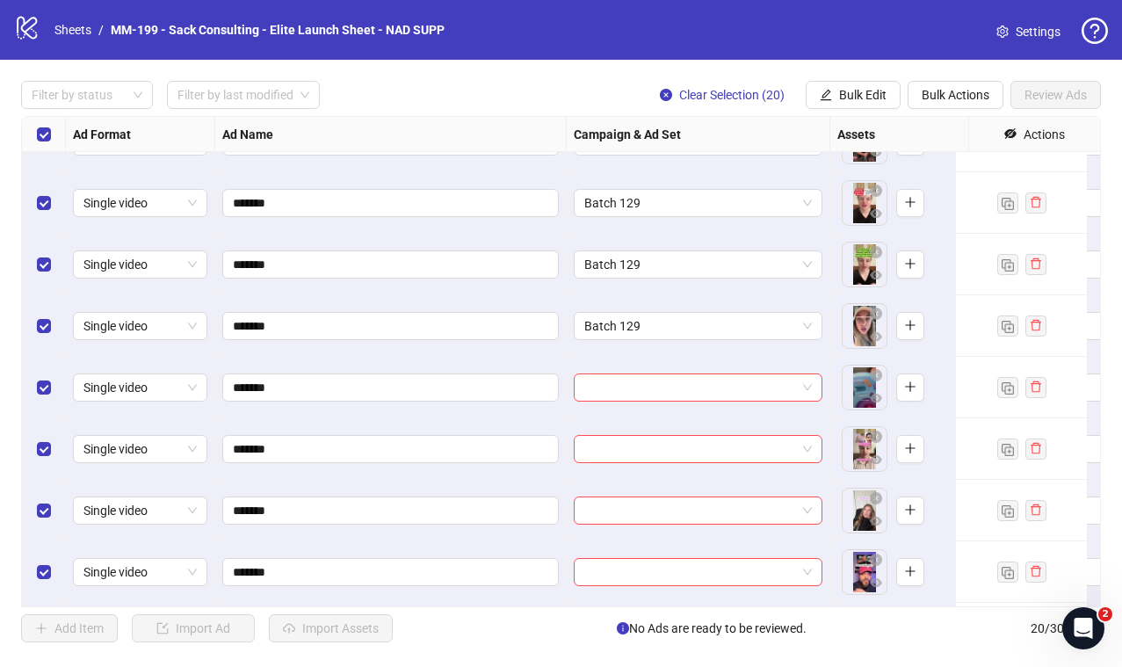
scroll to position [617, 0]
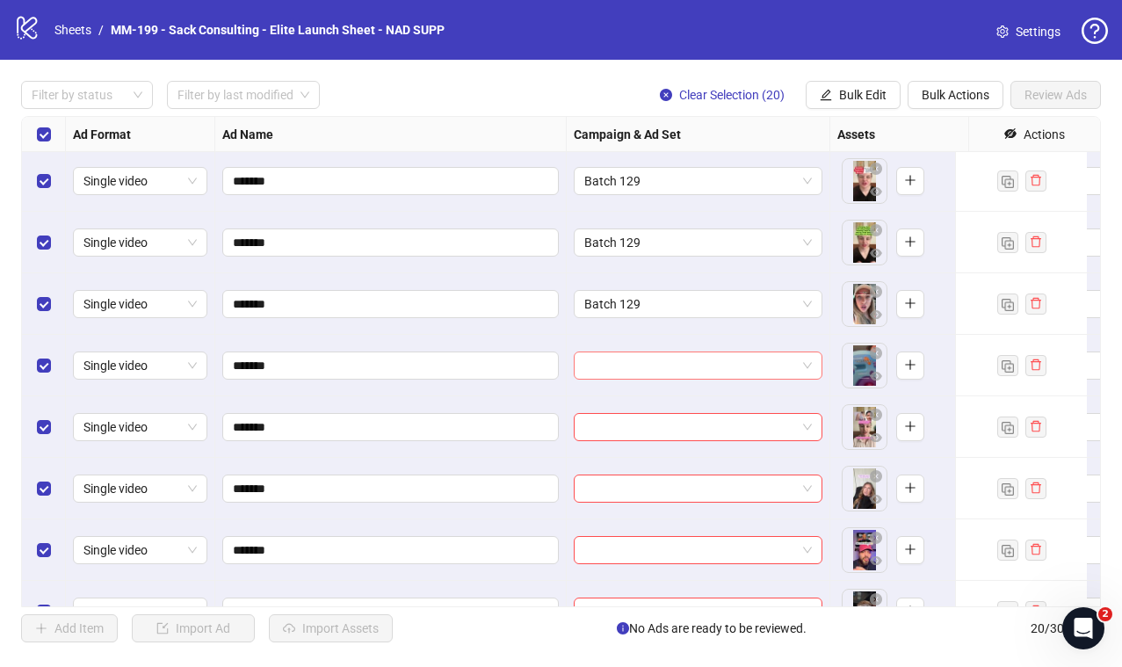
click at [652, 373] on input "search" at bounding box center [690, 365] width 212 height 26
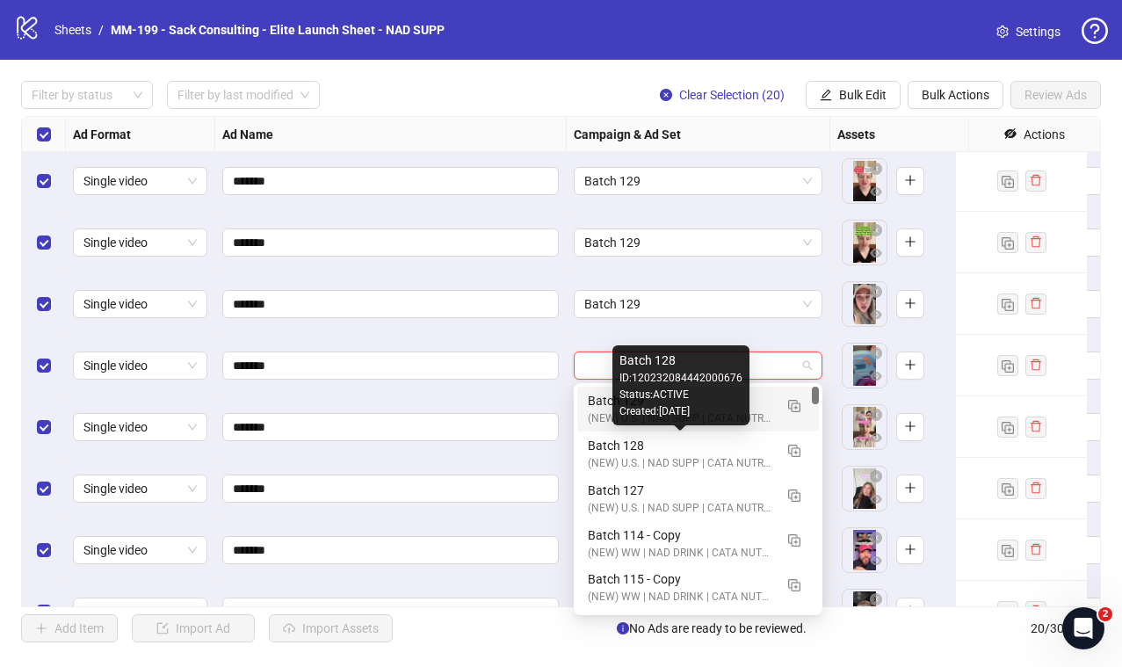
click at [593, 414] on div "(NEW) U.S. | NAD SUPP | CATA NUTRA | CBO" at bounding box center [680, 418] width 185 height 17
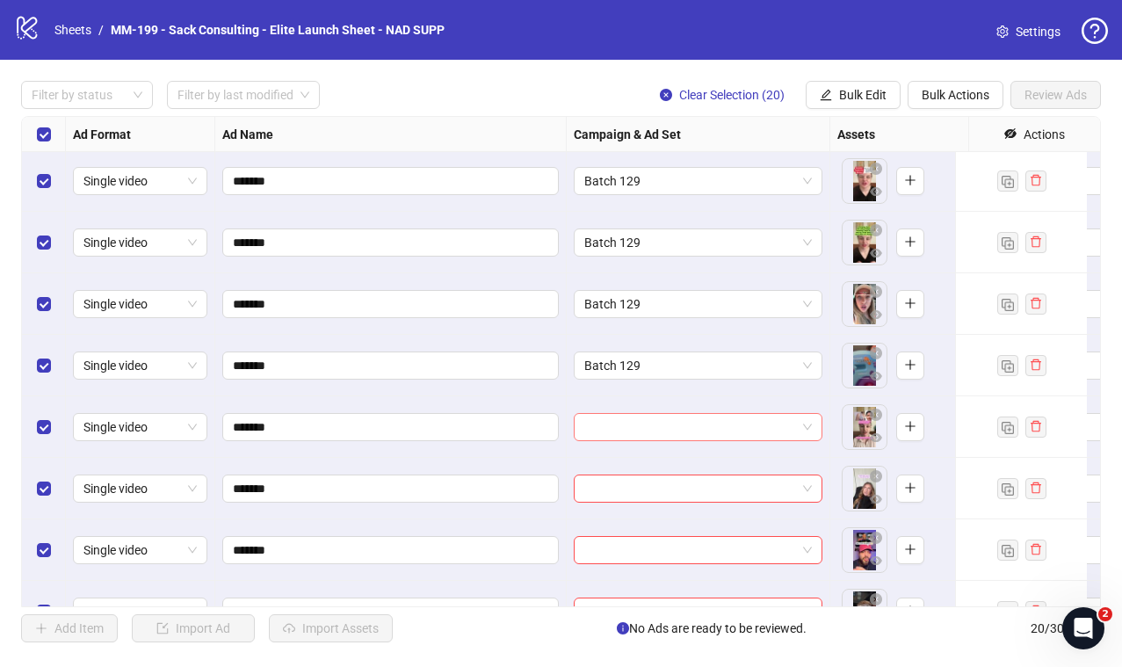
click at [632, 428] on input "search" at bounding box center [690, 427] width 212 height 26
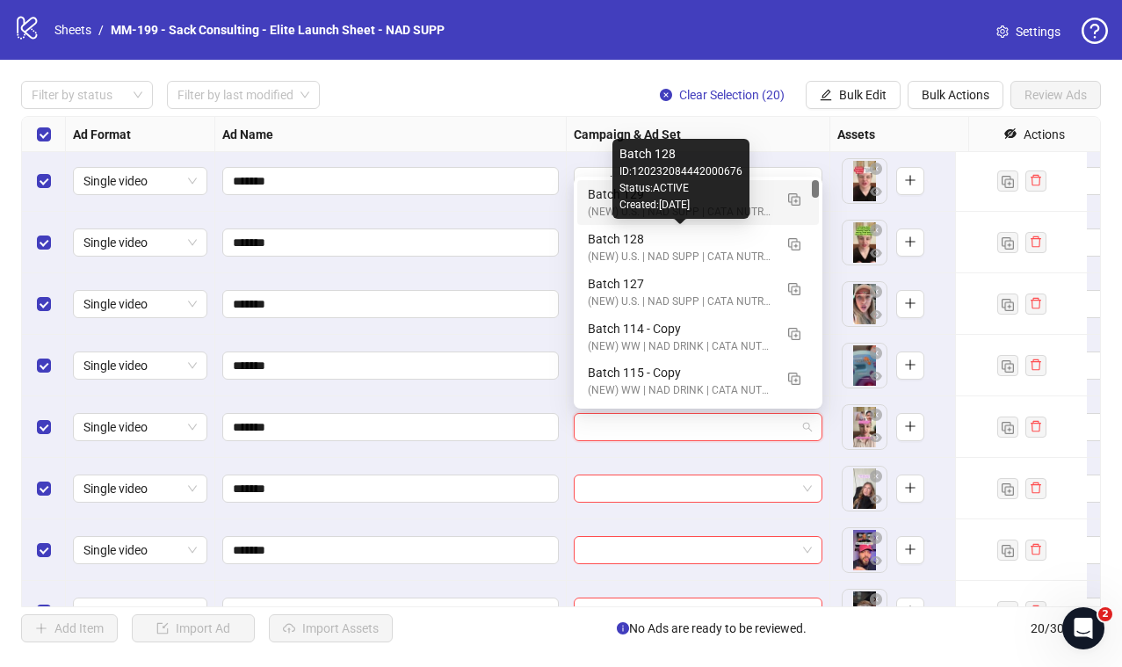
click at [759, 201] on div "Batch 129" at bounding box center [680, 193] width 185 height 19
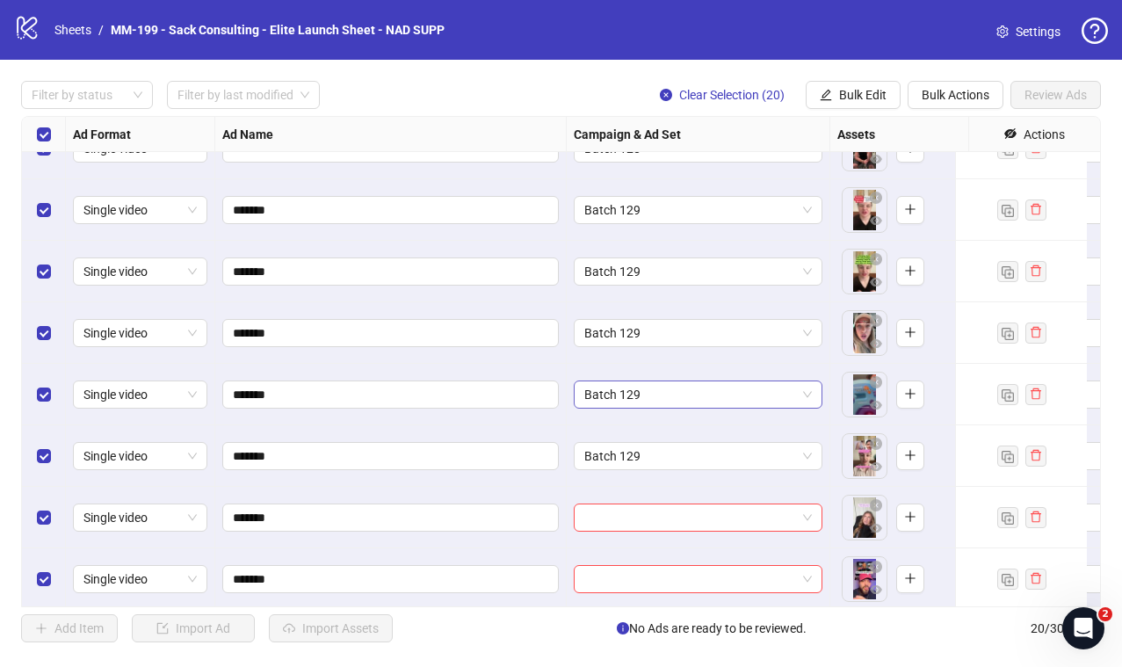
scroll to position [789, 0]
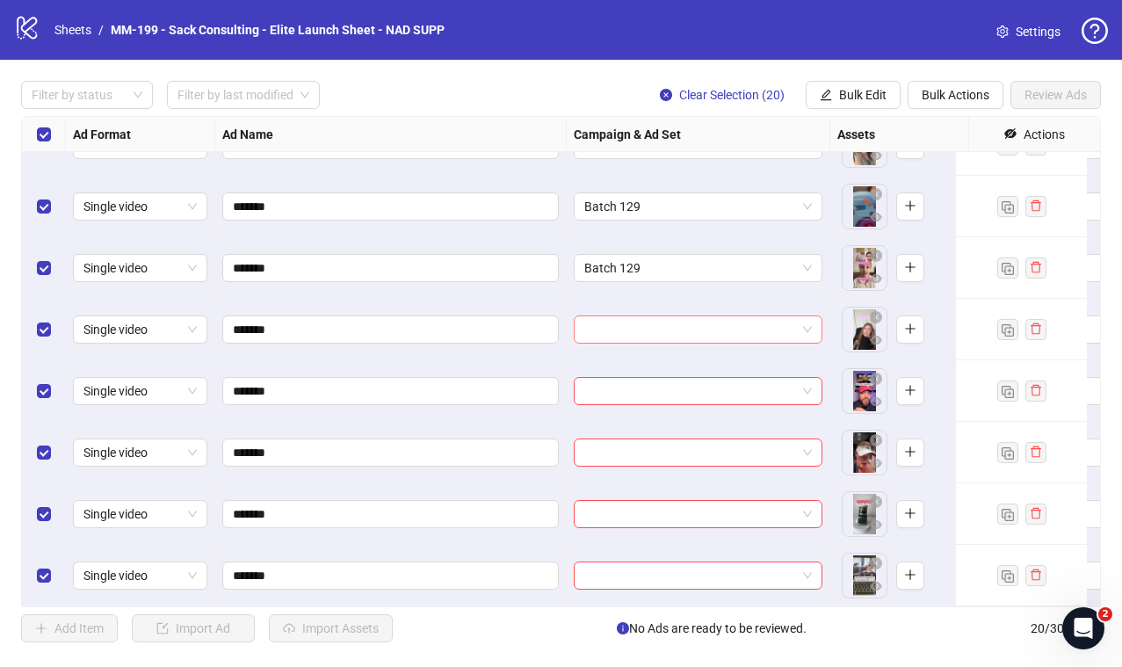
click at [672, 316] on input "search" at bounding box center [690, 329] width 212 height 26
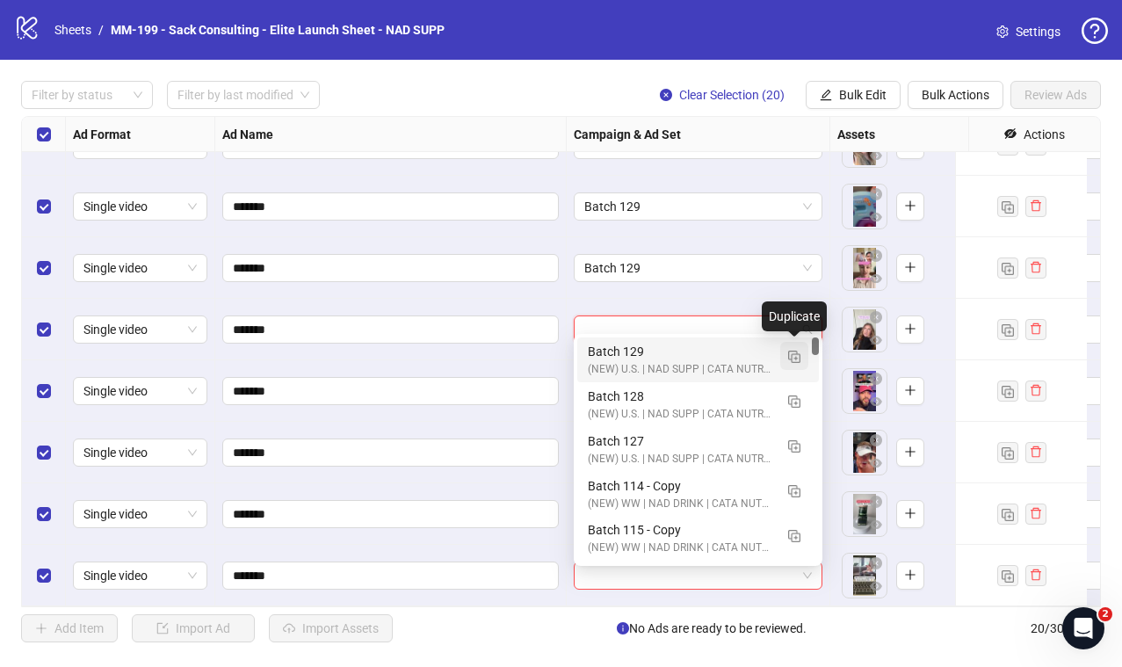
click at [799, 363] on button "button" at bounding box center [794, 356] width 28 height 28
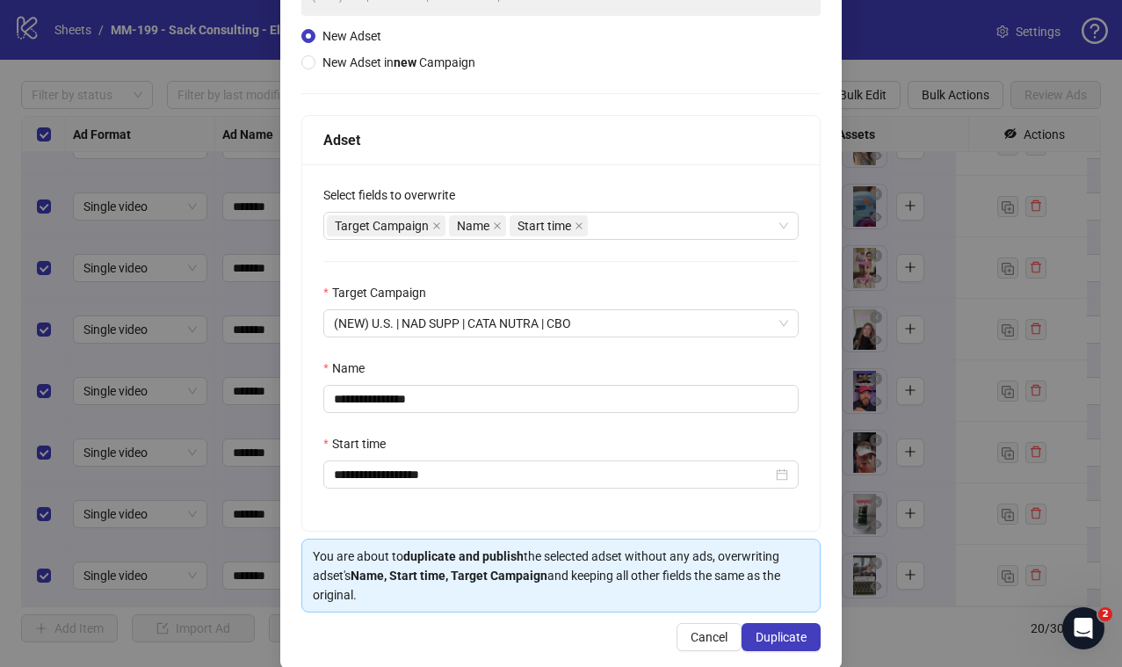
scroll to position [177, 0]
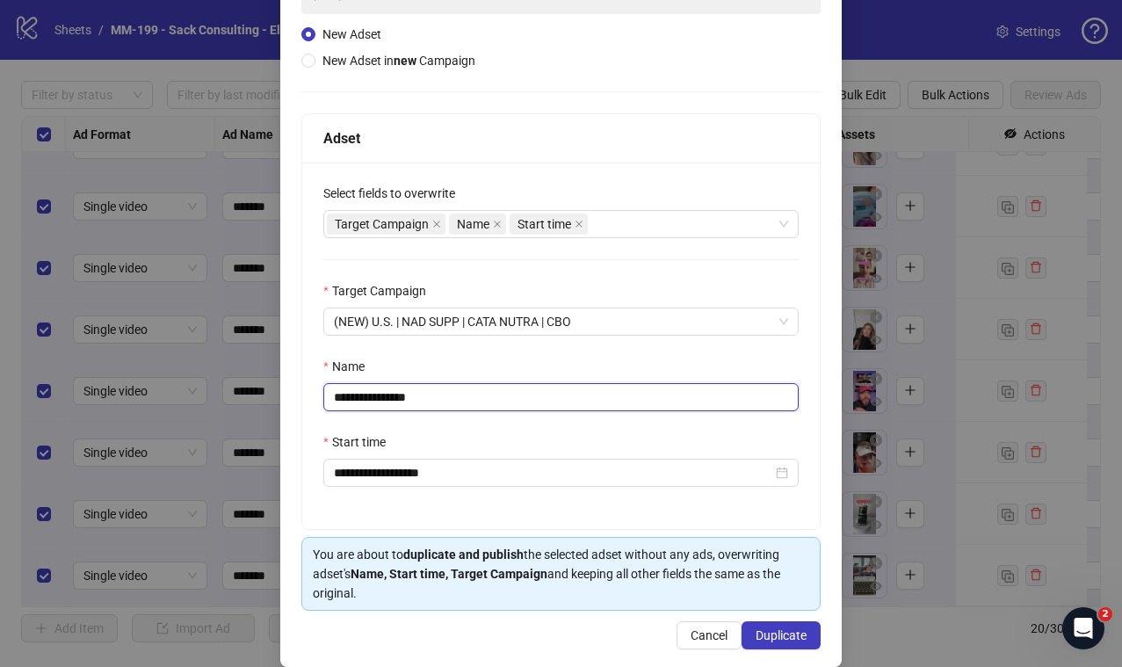
drag, startPoint x: 484, startPoint y: 388, endPoint x: 394, endPoint y: 401, distance: 90.6
click at [388, 404] on input "**********" at bounding box center [560, 397] width 475 height 28
click at [374, 406] on input "**********" at bounding box center [560, 397] width 475 height 28
type input "*********"
click at [769, 630] on span "Duplicate" at bounding box center [780, 635] width 51 height 14
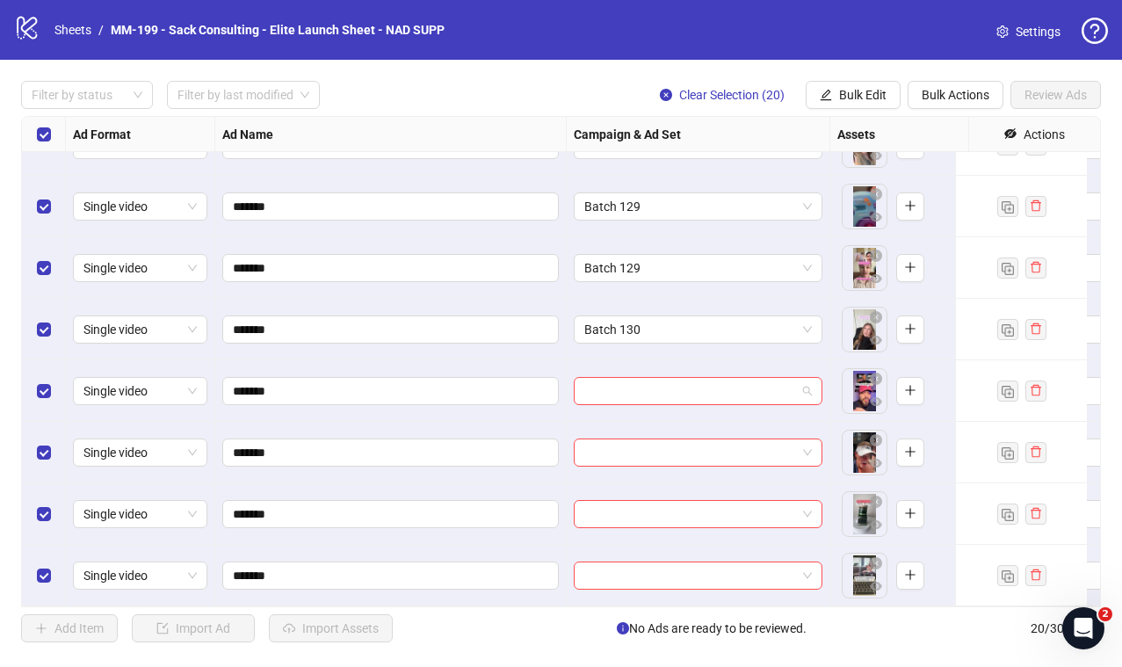
drag, startPoint x: 704, startPoint y: 381, endPoint x: 730, endPoint y: 394, distance: 29.5
click at [704, 381] on input "search" at bounding box center [690, 391] width 212 height 26
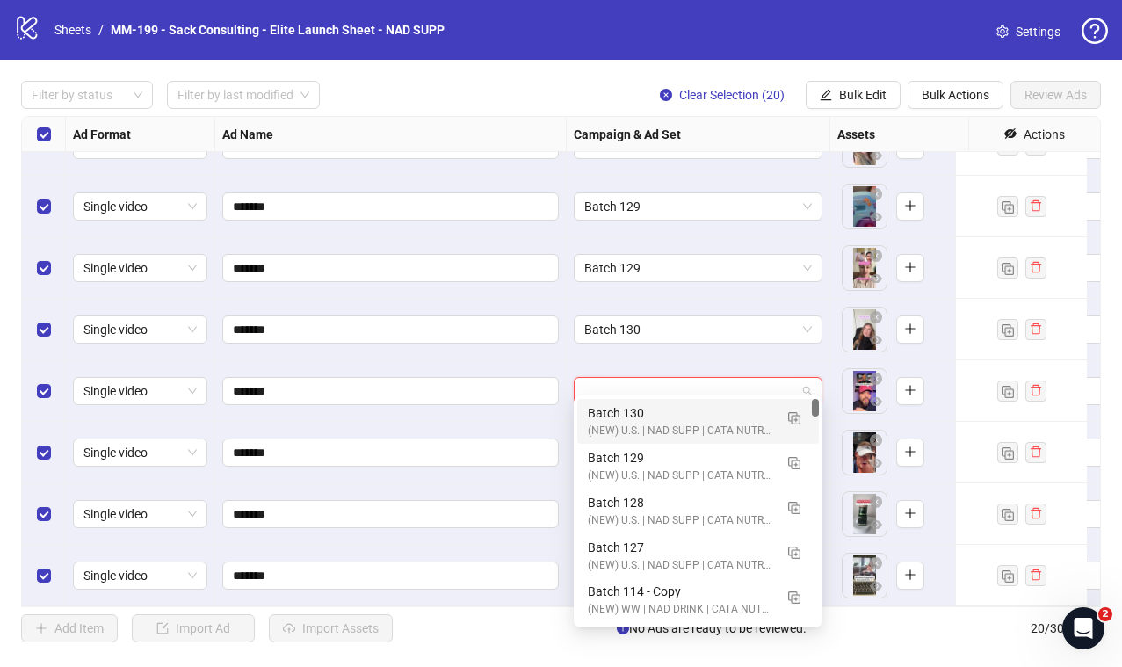
click at [675, 440] on div "Batch 130 (NEW) U.S. | NAD SUPP | CATA NUTRA | CBO" at bounding box center [698, 421] width 242 height 45
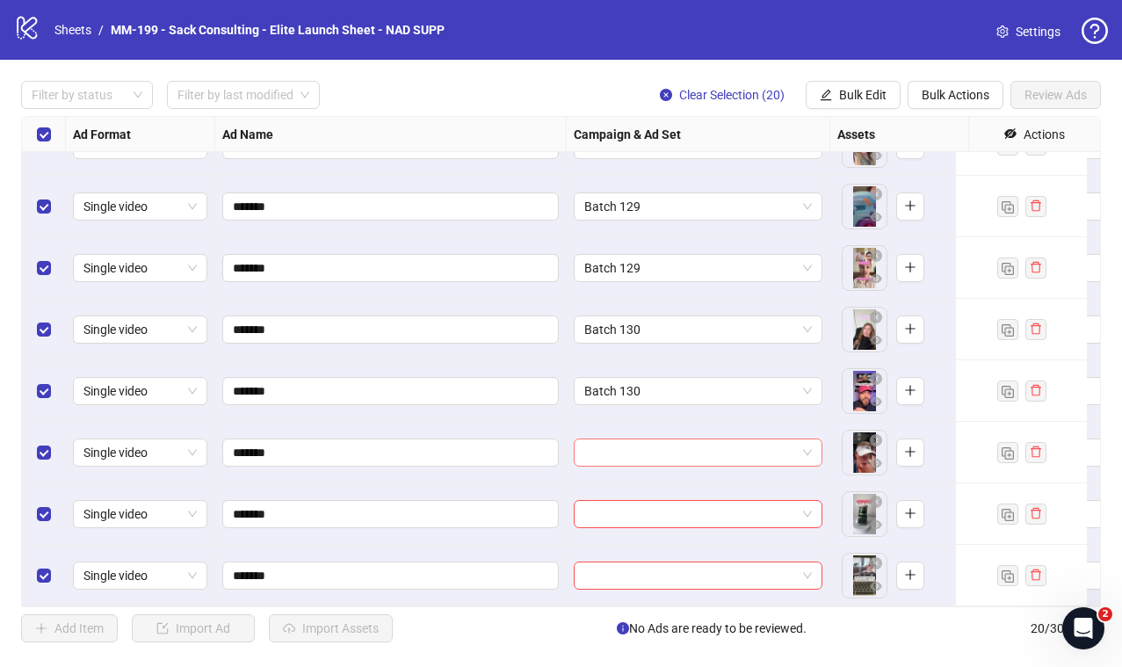
click at [682, 441] on input "search" at bounding box center [690, 452] width 212 height 26
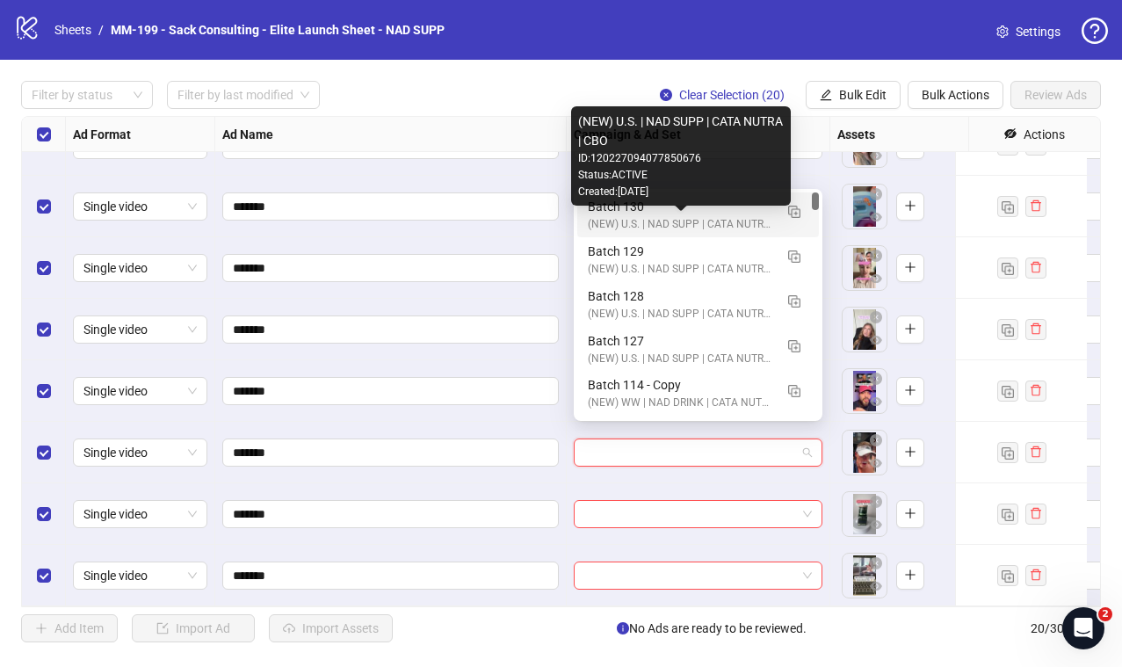
click at [658, 221] on div "(NEW) U.S. | NAD SUPP | CATA NUTRA | CBO" at bounding box center [680, 224] width 185 height 17
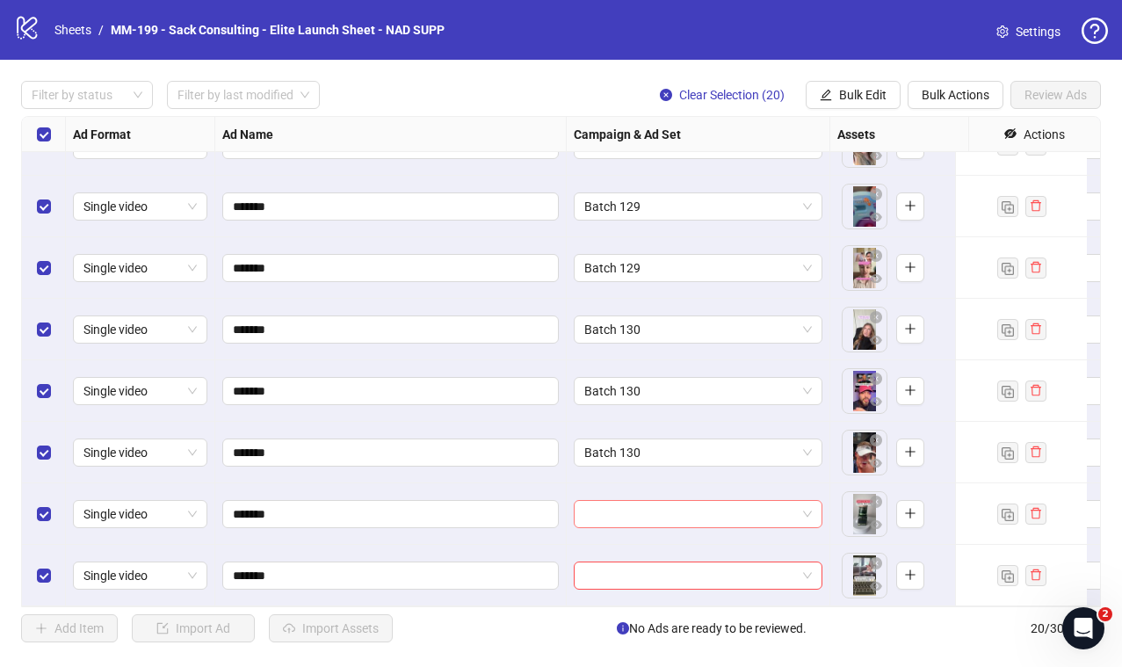
click at [635, 501] on input "search" at bounding box center [690, 514] width 212 height 26
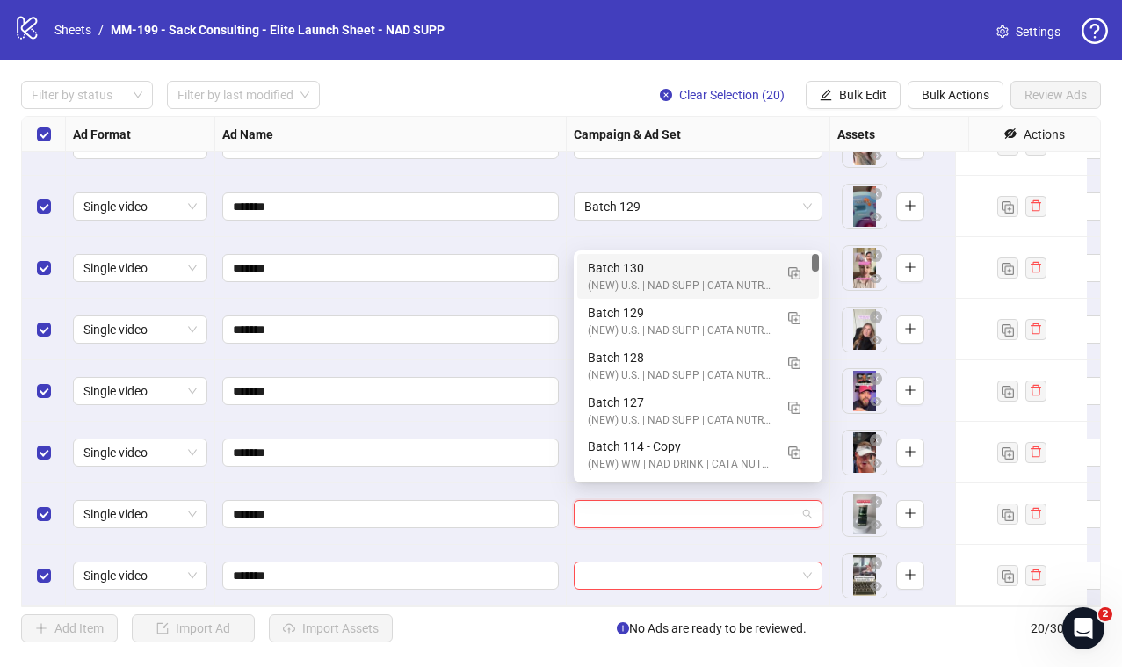
click at [648, 278] on div "(NEW) U.S. | NAD SUPP | CATA NUTRA | CBO" at bounding box center [680, 286] width 185 height 17
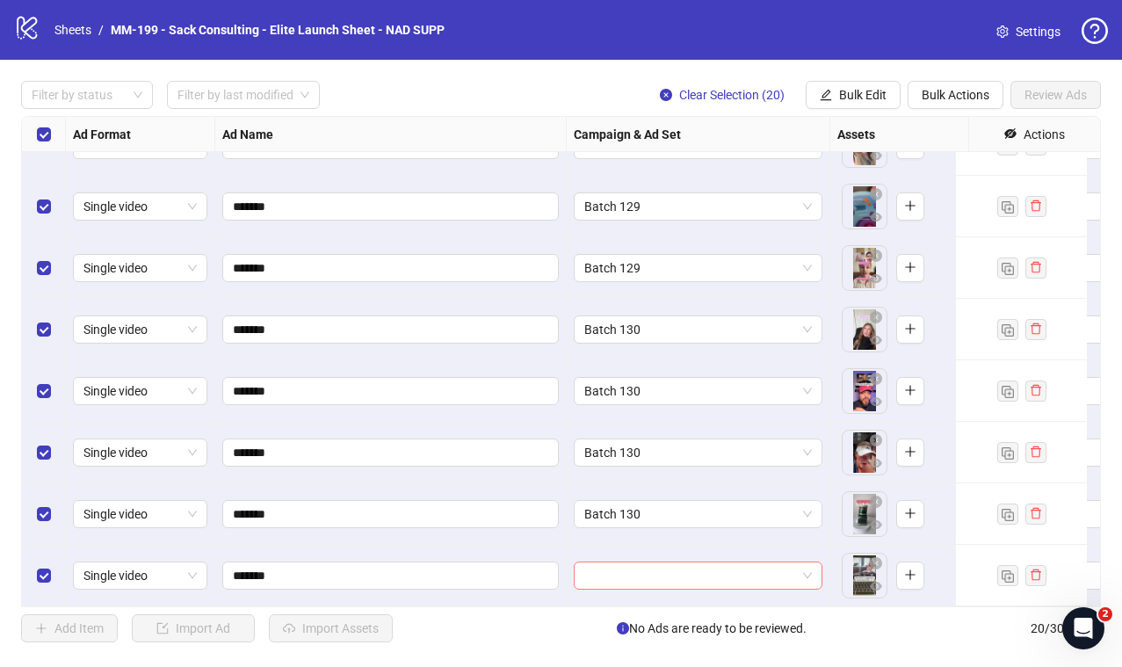
click at [641, 574] on input "search" at bounding box center [690, 575] width 212 height 26
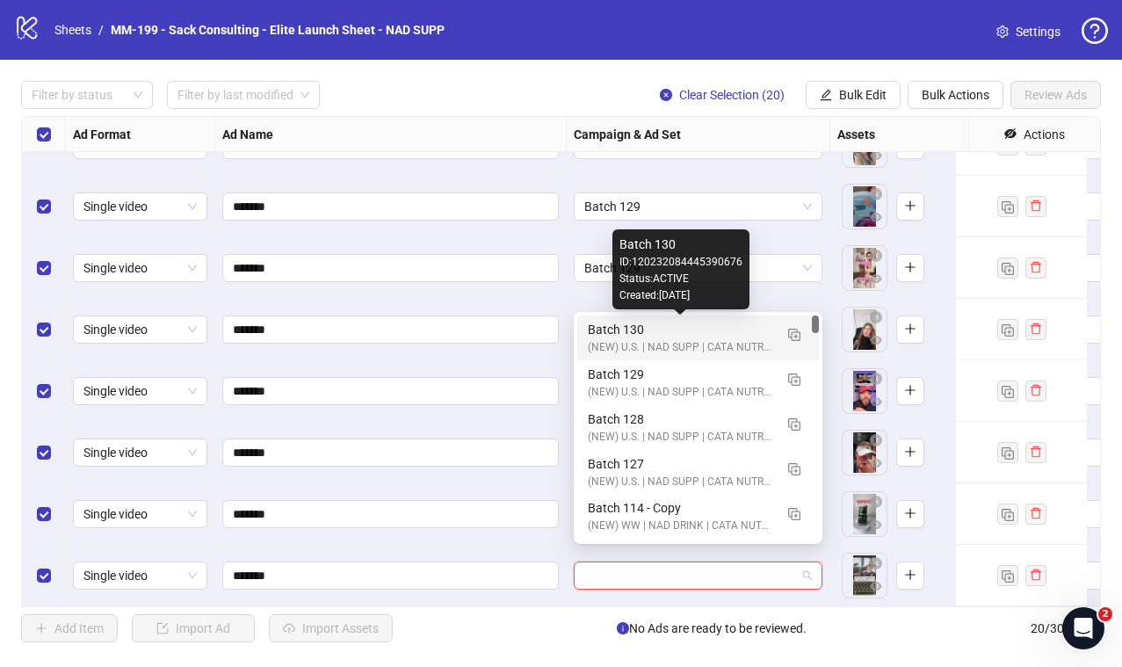
click at [651, 332] on div "Batch 130" at bounding box center [680, 329] width 185 height 19
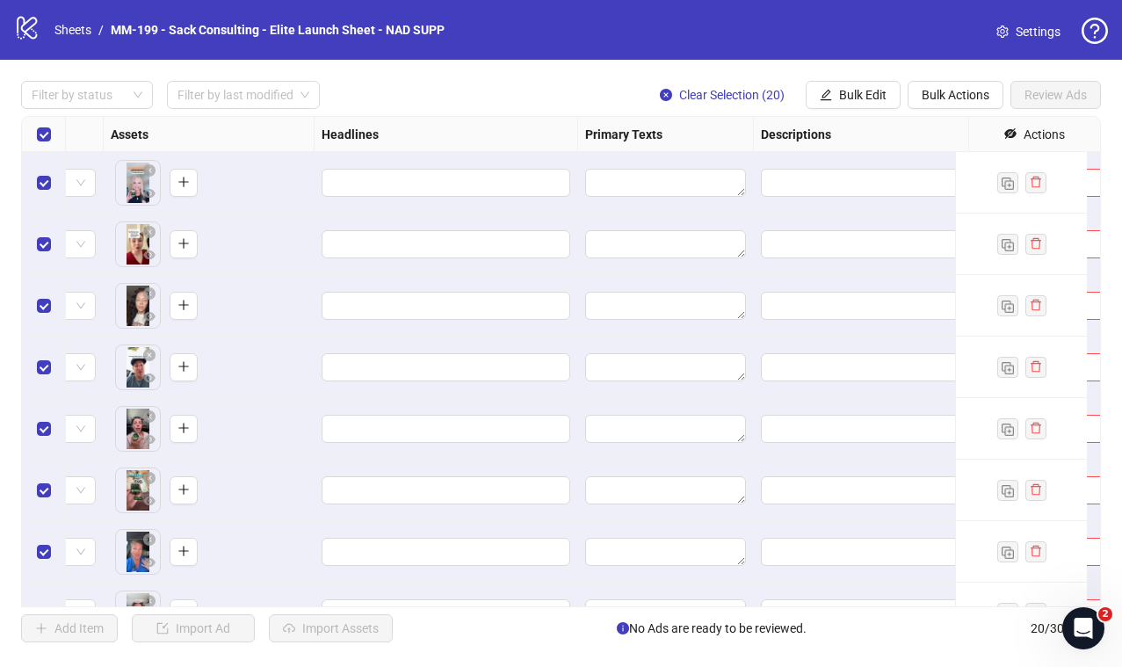
scroll to position [0, 744]
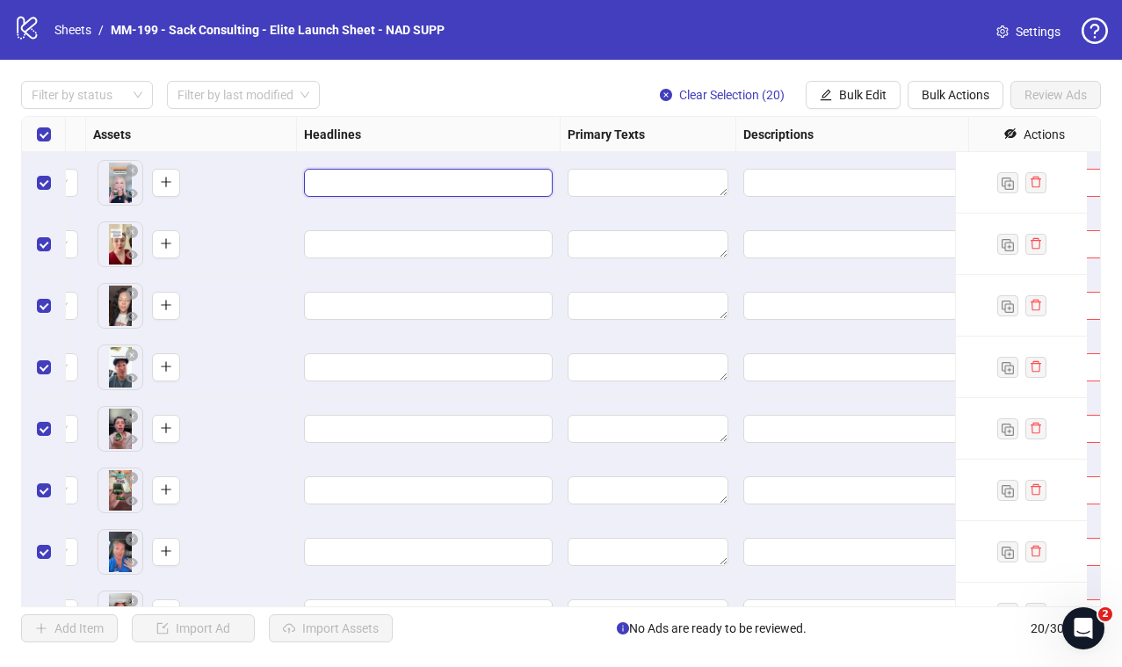
click at [376, 181] on input "Edit values" at bounding box center [426, 182] width 224 height 19
click at [884, 95] on button "Bulk Edit" at bounding box center [852, 95] width 95 height 28
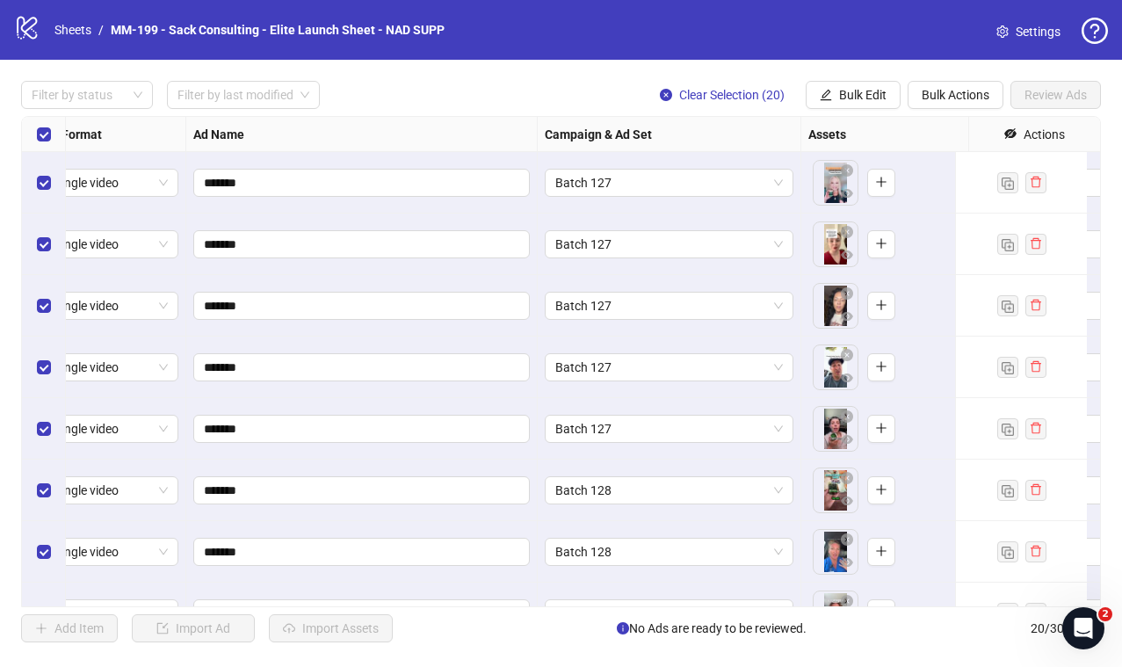
scroll to position [0, 0]
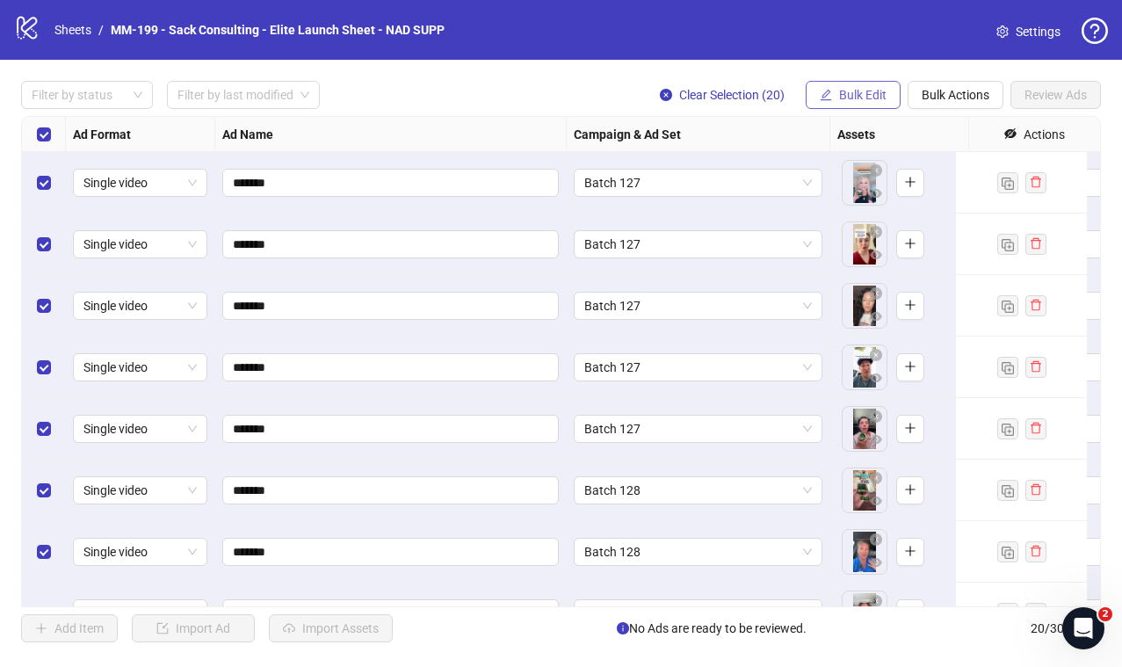
click at [839, 99] on span "Bulk Edit" at bounding box center [862, 95] width 47 height 14
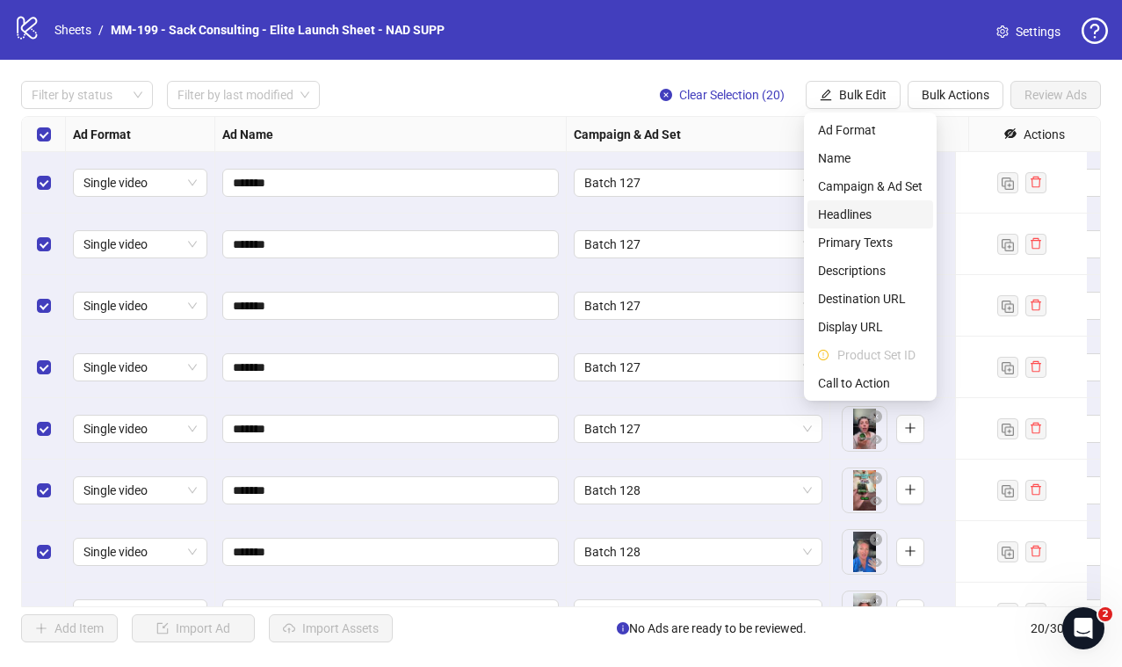
click at [862, 212] on span "Headlines" at bounding box center [870, 214] width 105 height 19
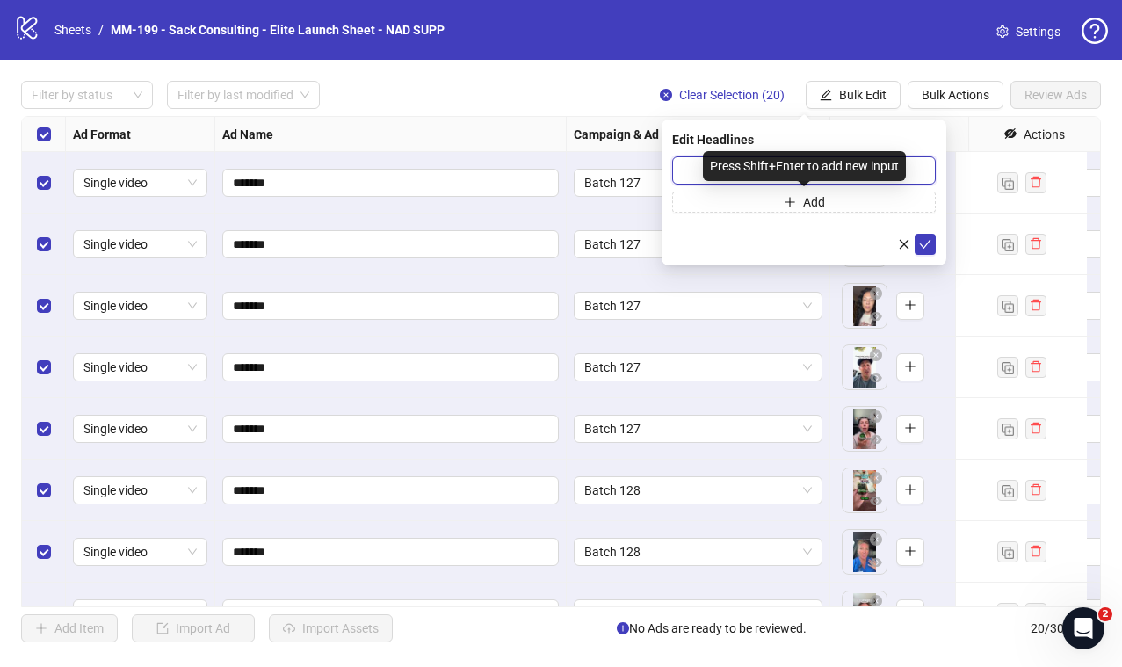
click at [699, 169] on input "text" at bounding box center [804, 170] width 264 height 28
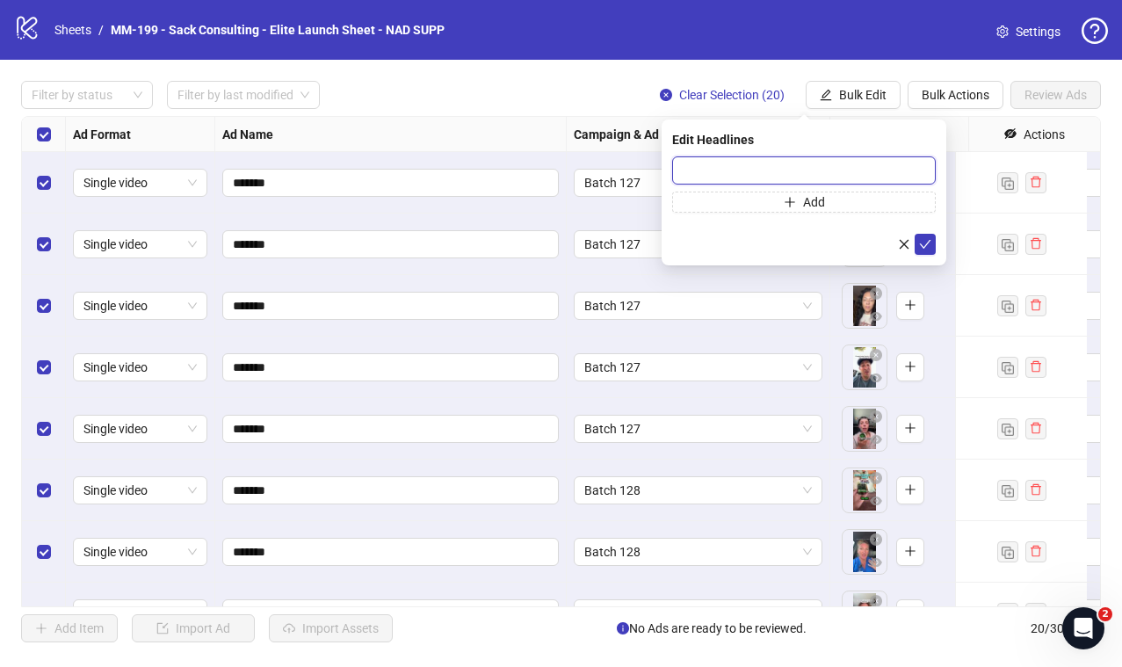
click at [750, 175] on input "text" at bounding box center [804, 170] width 264 height 28
paste input "**********"
type input "**********"
click at [815, 201] on span "Add" at bounding box center [814, 202] width 22 height 14
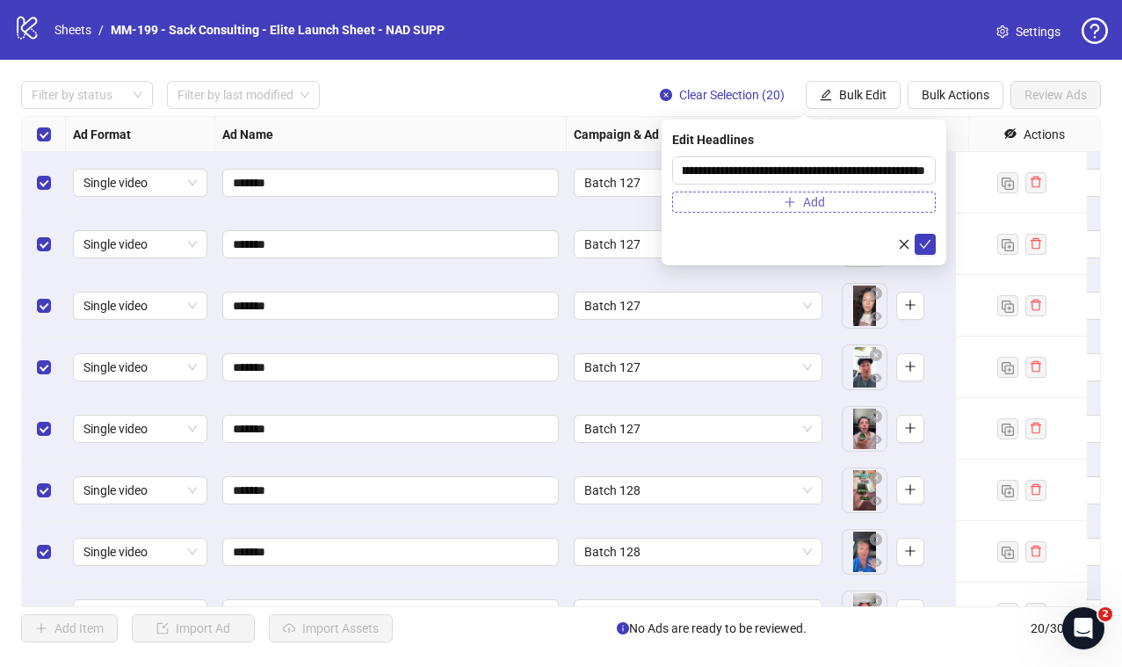
scroll to position [0, 0]
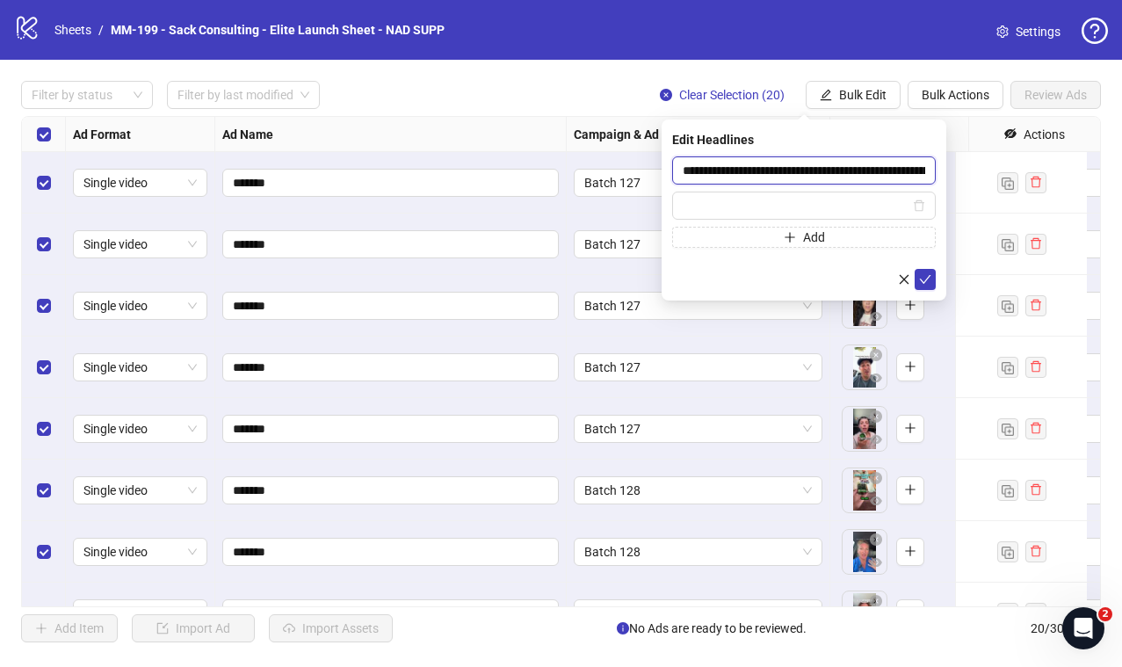
click at [875, 162] on input "**********" at bounding box center [804, 170] width 264 height 28
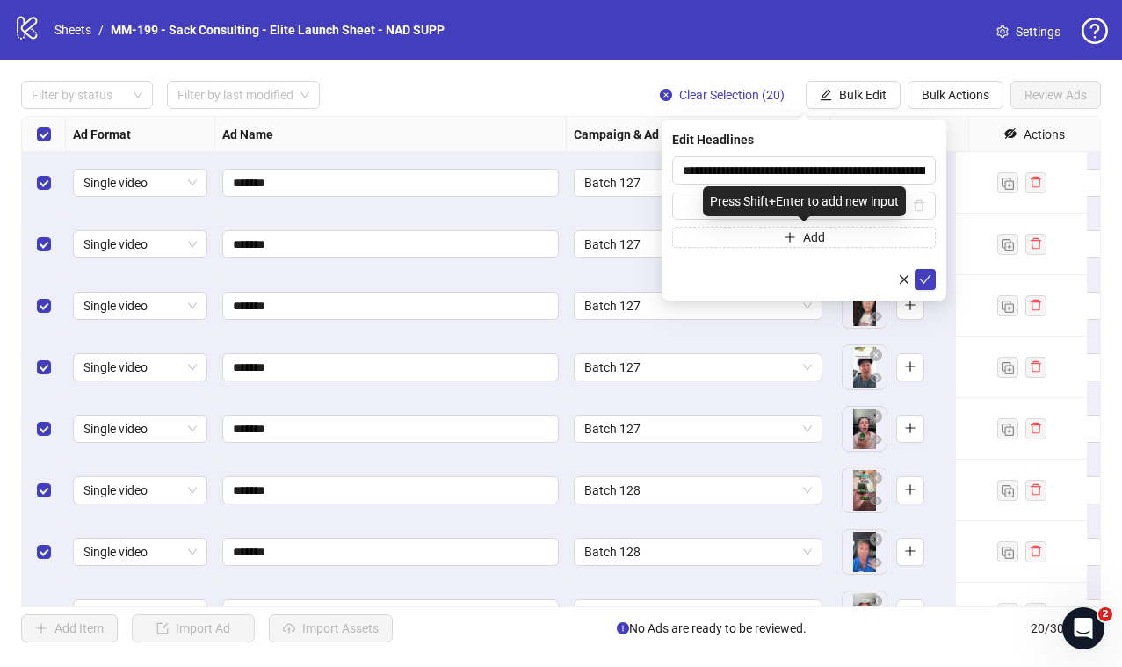
click at [737, 206] on div "Press Shift+Enter to add new input" at bounding box center [804, 201] width 203 height 30
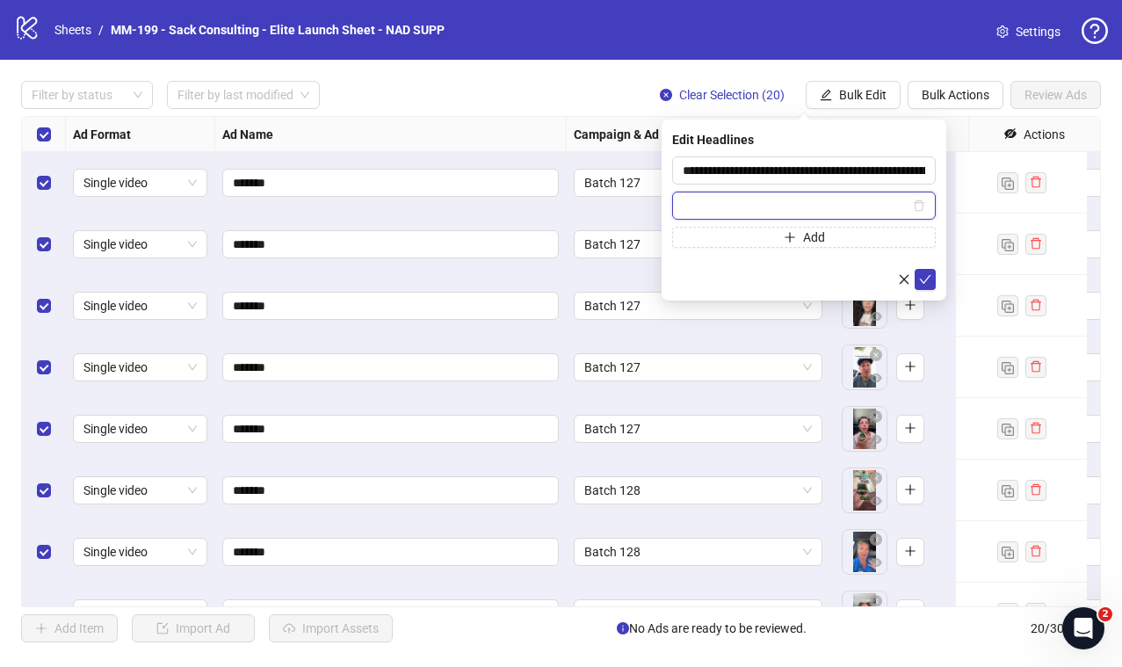
click at [690, 206] on input "text" at bounding box center [795, 205] width 227 height 19
paste input "**********"
type input "**********"
click at [924, 280] on icon "check" at bounding box center [925, 279] width 12 height 12
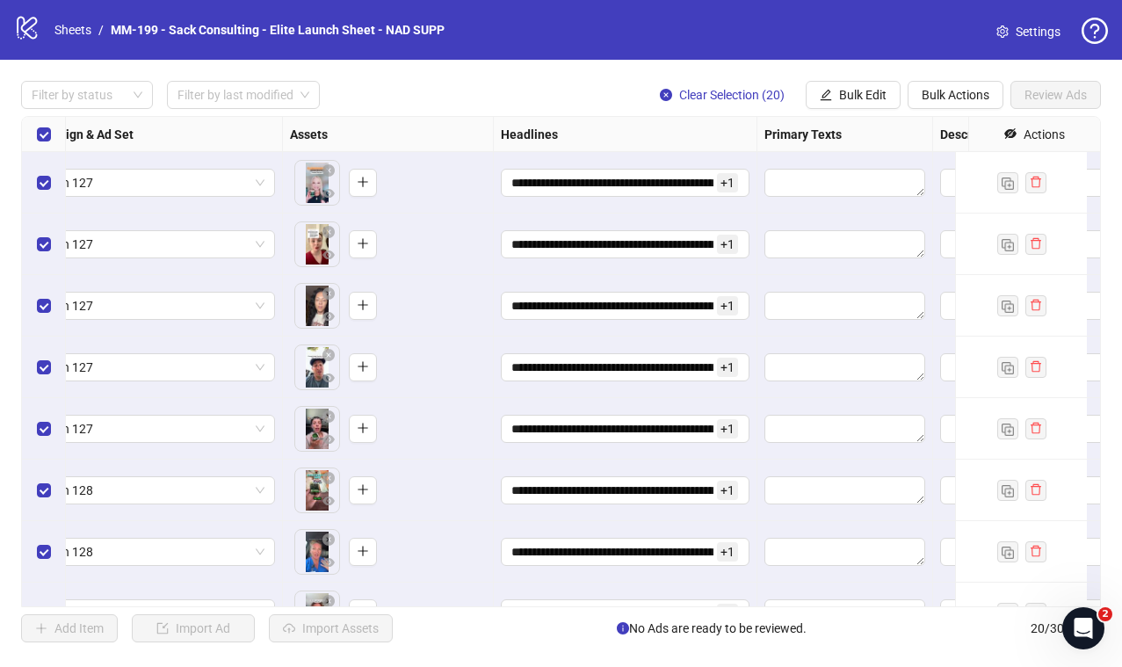
scroll to position [0, 659]
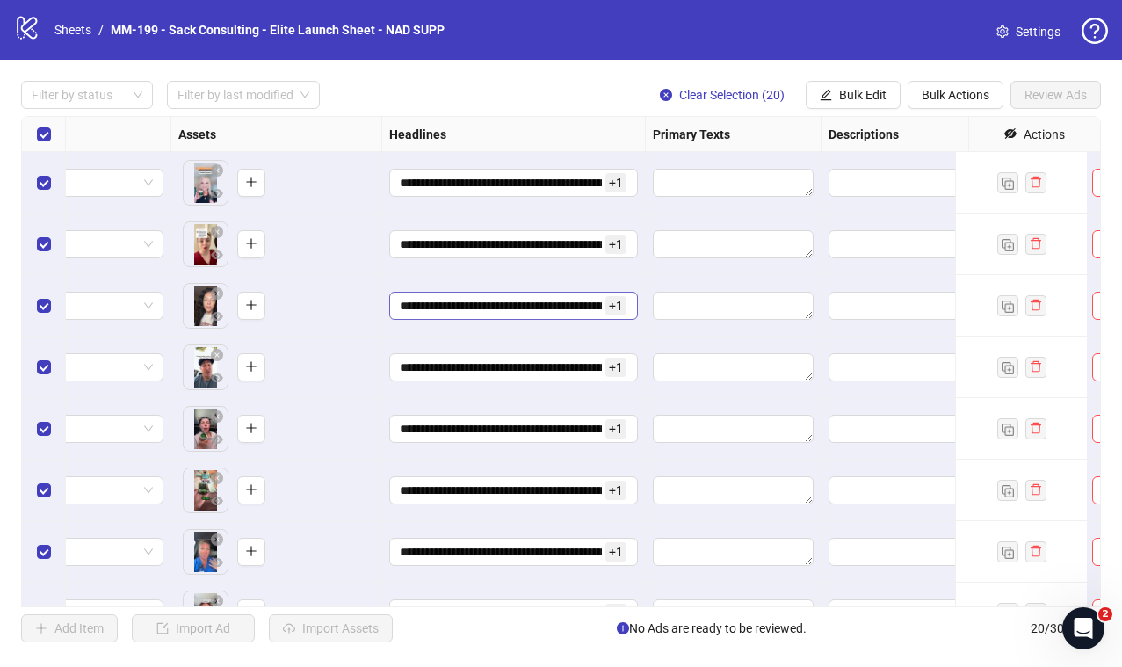
click at [616, 307] on span "+ 1" at bounding box center [615, 305] width 21 height 19
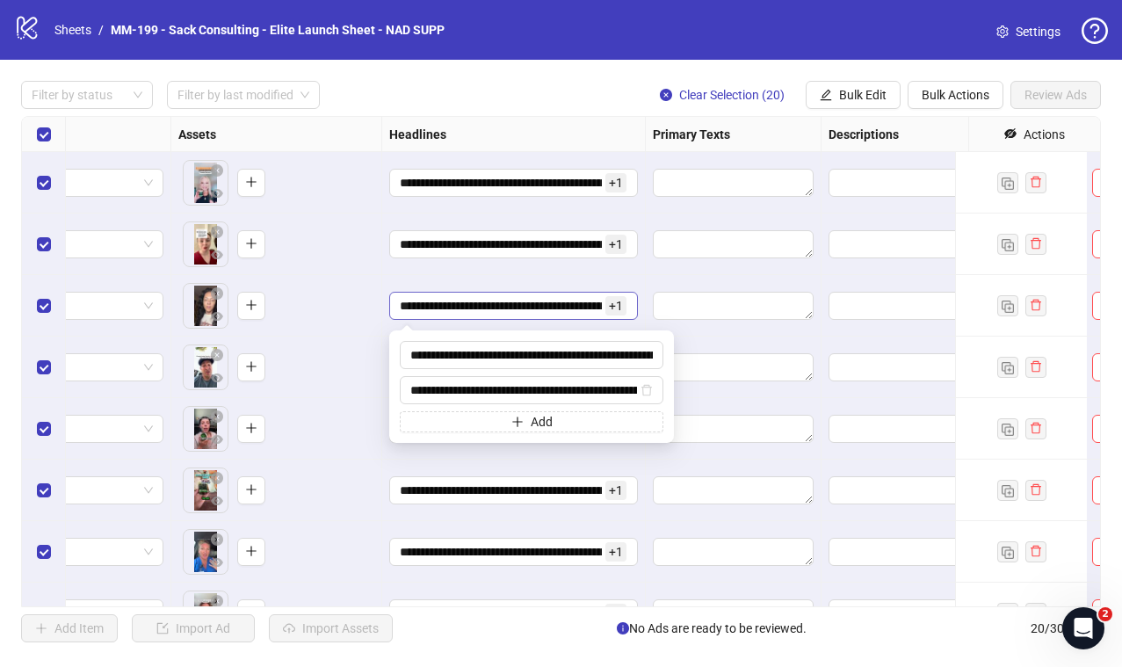
scroll to position [0, 101]
click at [571, 102] on div "Filter by status Filter by last modified Clear Selection (20) Bulk Edit Bulk Ac…" at bounding box center [560, 95] width 1079 height 28
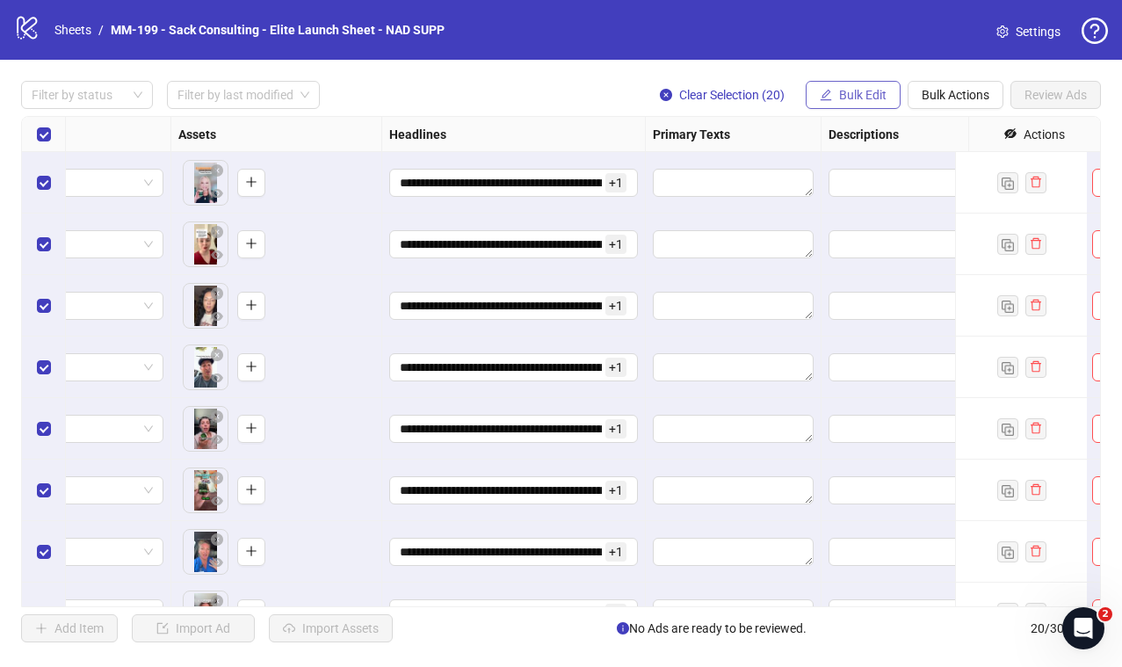
click at [834, 104] on button "Bulk Edit" at bounding box center [852, 95] width 95 height 28
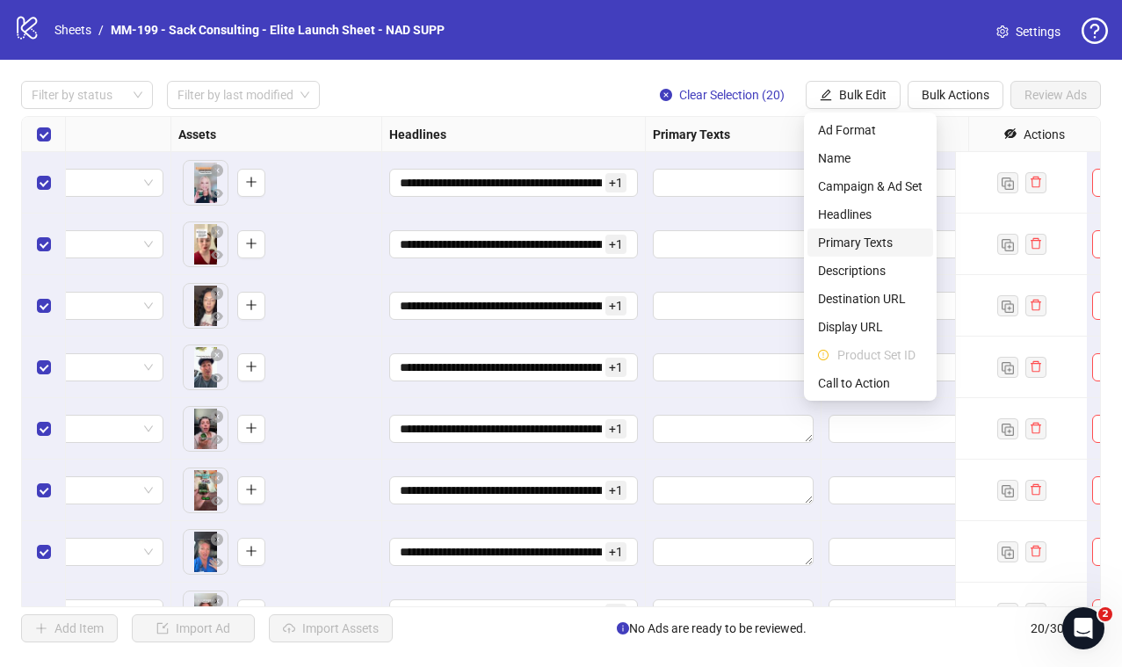
click at [891, 241] on span "Primary Texts" at bounding box center [870, 242] width 105 height 19
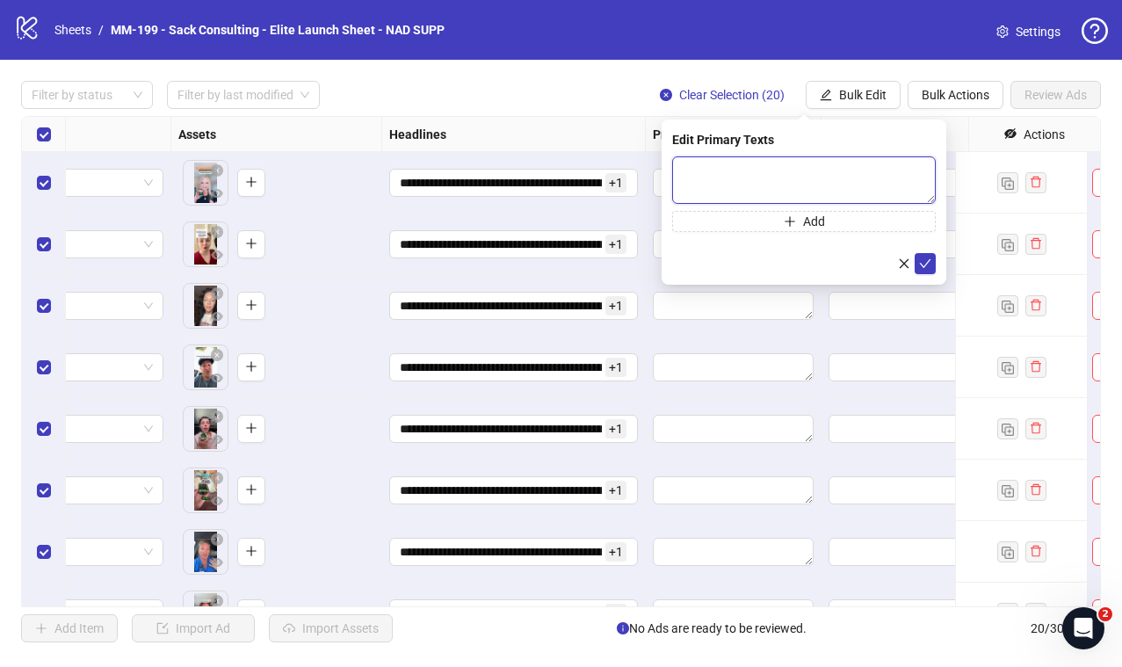
click at [732, 172] on textarea at bounding box center [804, 179] width 264 height 47
paste textarea "**********"
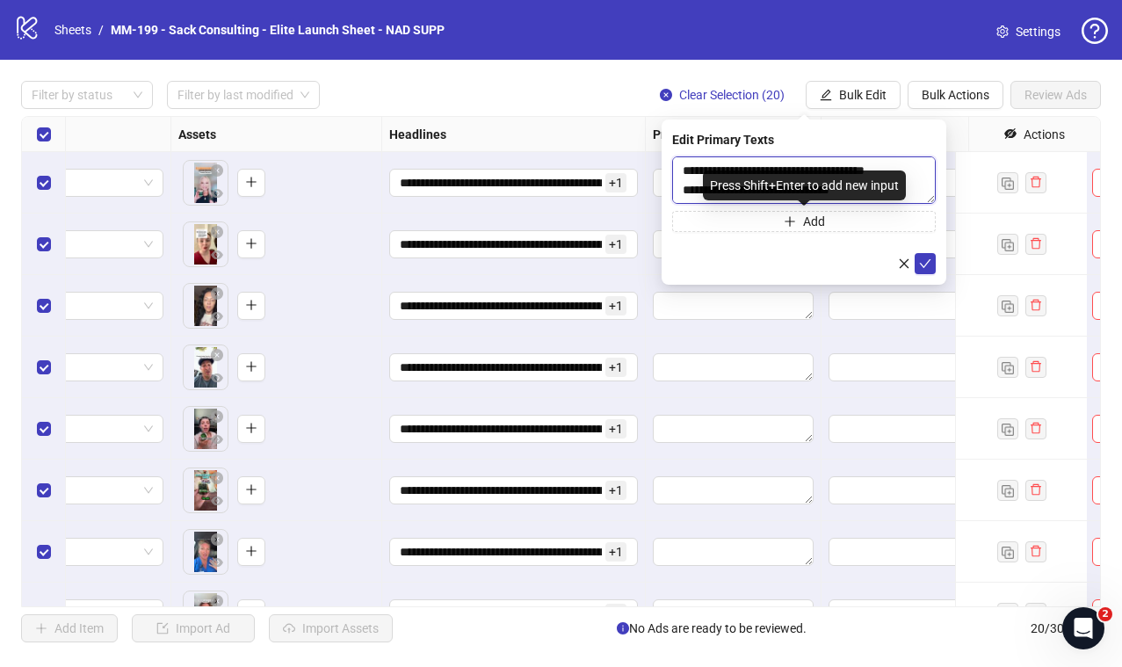
click at [685, 187] on textarea "**********" at bounding box center [804, 179] width 264 height 47
paste textarea "**********"
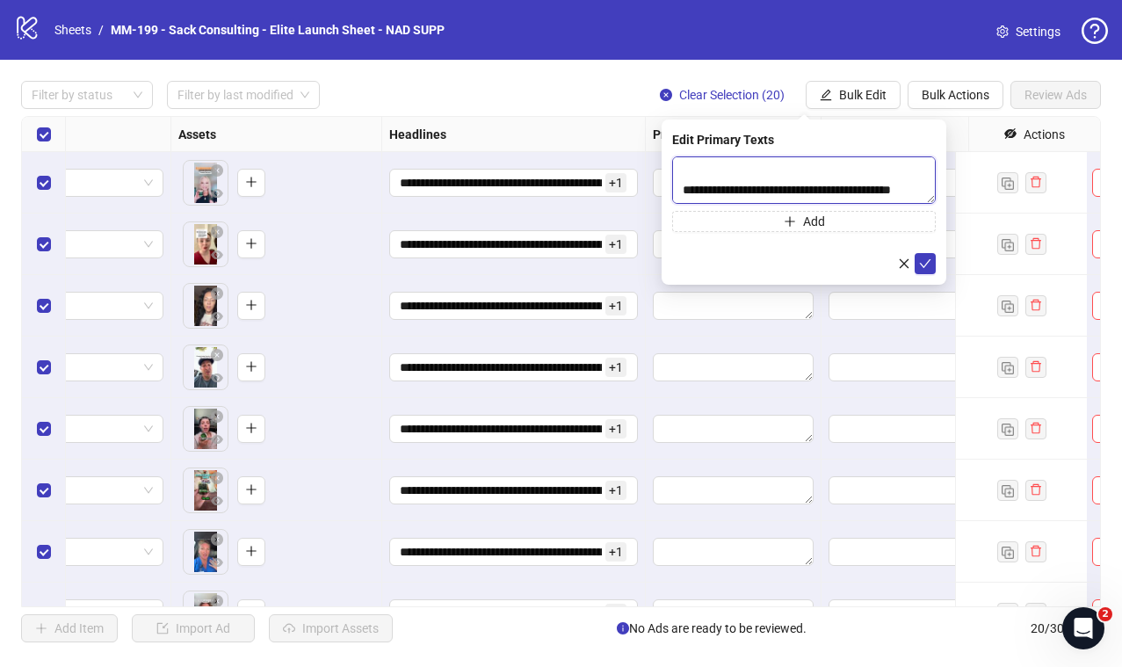
click at [725, 181] on textarea "**********" at bounding box center [804, 179] width 264 height 47
type textarea "**********"
click at [776, 219] on button "Add" at bounding box center [804, 221] width 264 height 21
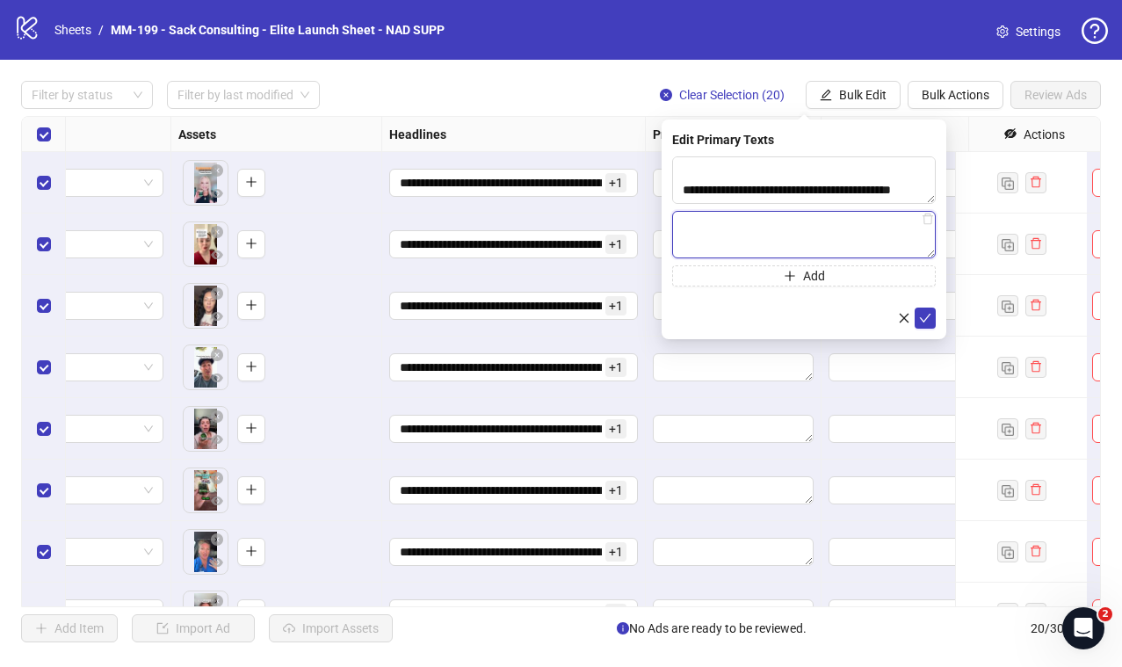
click at [703, 227] on textarea at bounding box center [804, 234] width 264 height 47
paste textarea "**********"
type textarea "**********"
click at [932, 318] on button "submit" at bounding box center [924, 317] width 21 height 21
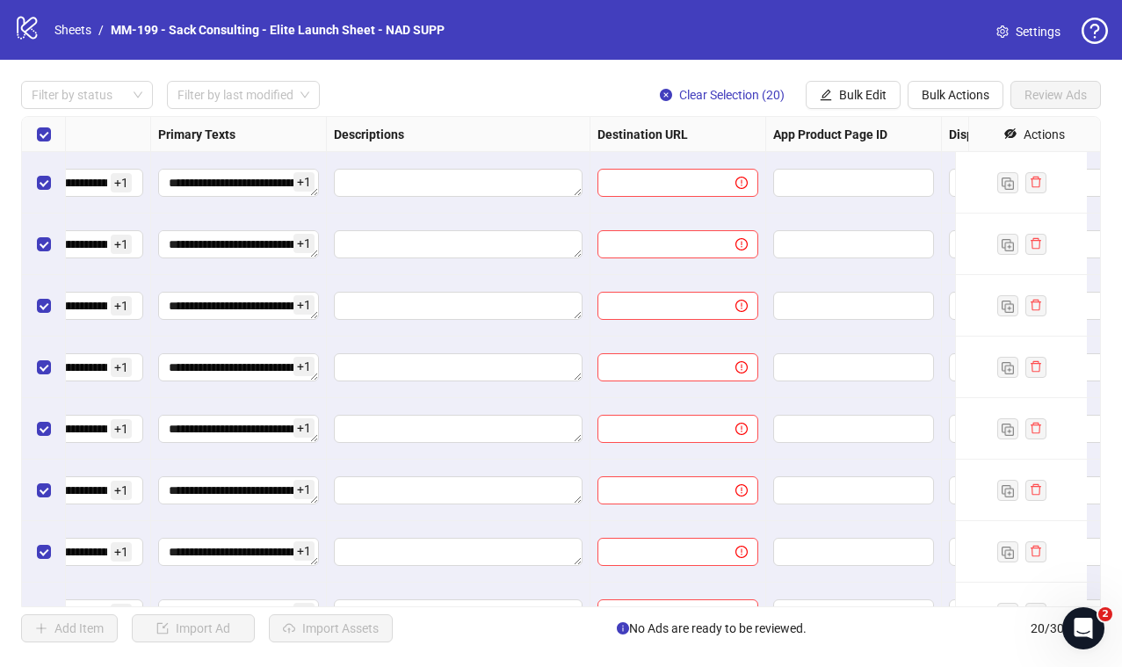
scroll to position [0, 1173]
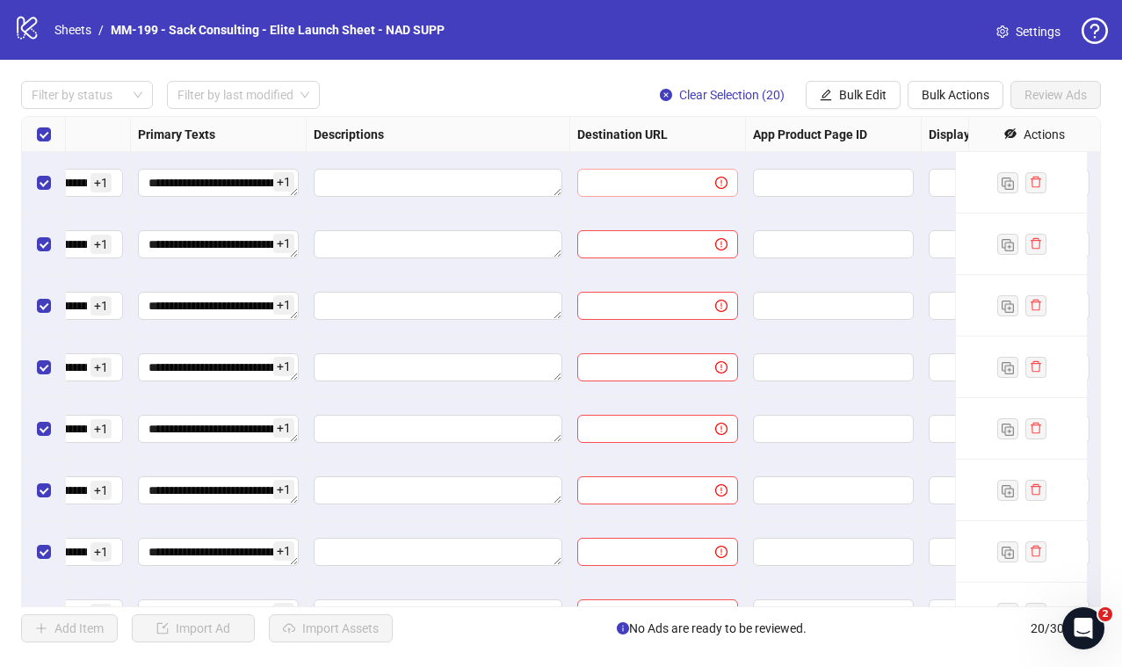
click at [605, 192] on span at bounding box center [657, 183] width 161 height 28
click at [639, 191] on span at bounding box center [657, 183] width 161 height 28
click at [636, 184] on input "text" at bounding box center [639, 182] width 103 height 19
paste input "**********"
type input "**********"
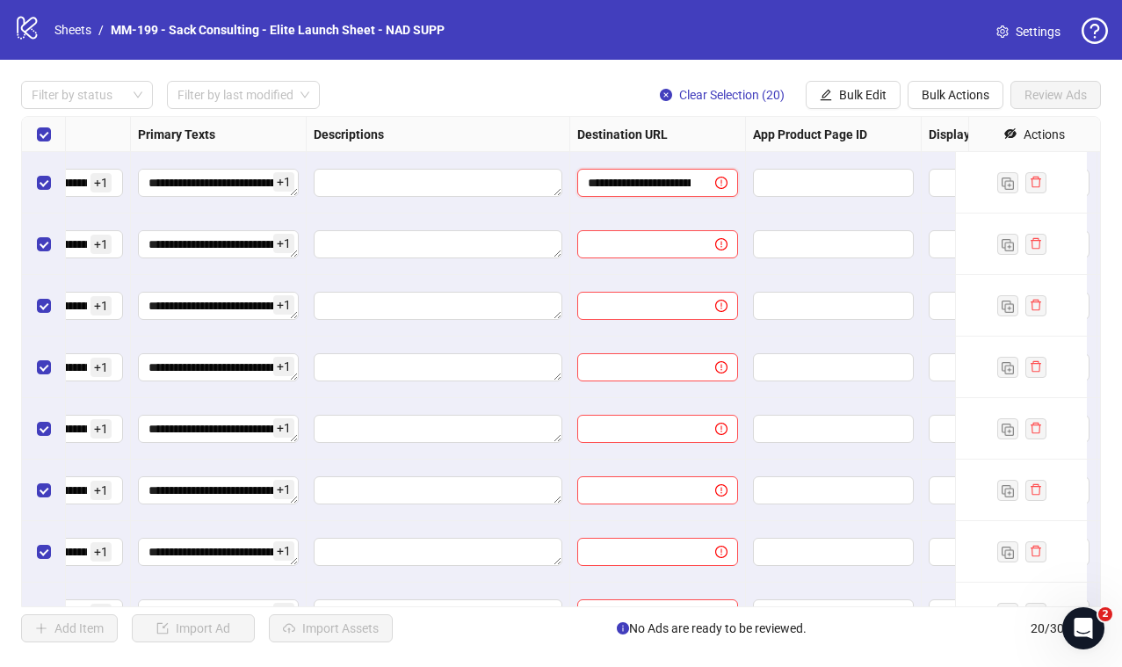
scroll to position [0, 264]
click at [586, 74] on div "**********" at bounding box center [561, 361] width 1122 height 603
click at [870, 92] on span "Bulk Edit" at bounding box center [862, 95] width 47 height 14
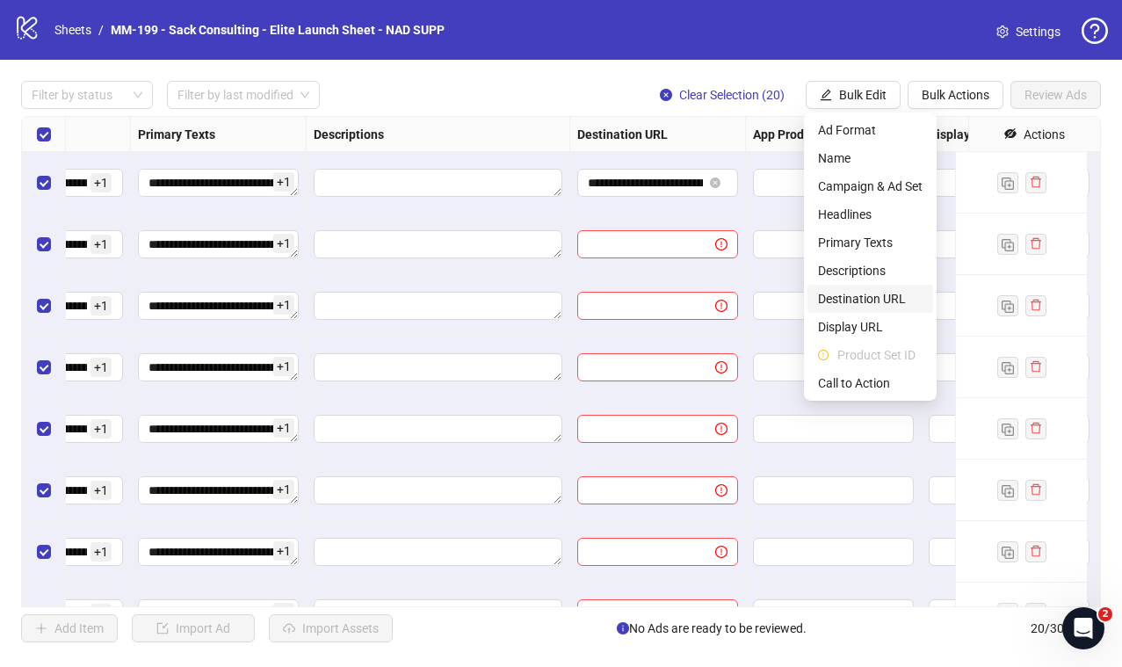
click at [873, 299] on span "Destination URL" at bounding box center [870, 298] width 105 height 19
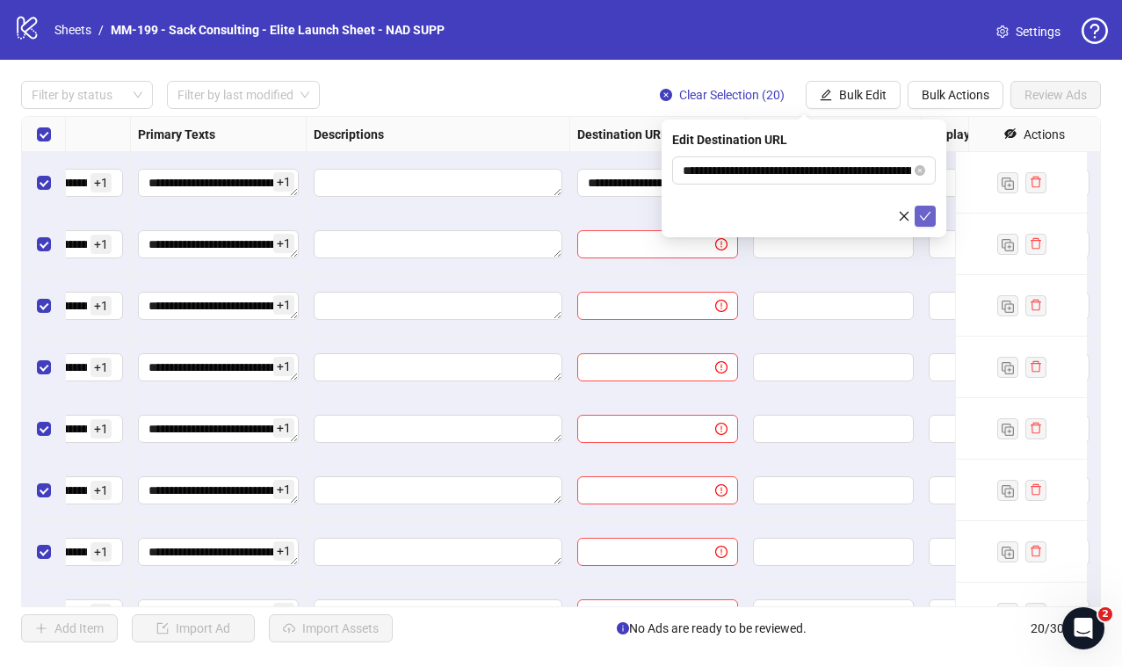
click at [929, 216] on icon "check" at bounding box center [925, 216] width 12 height 12
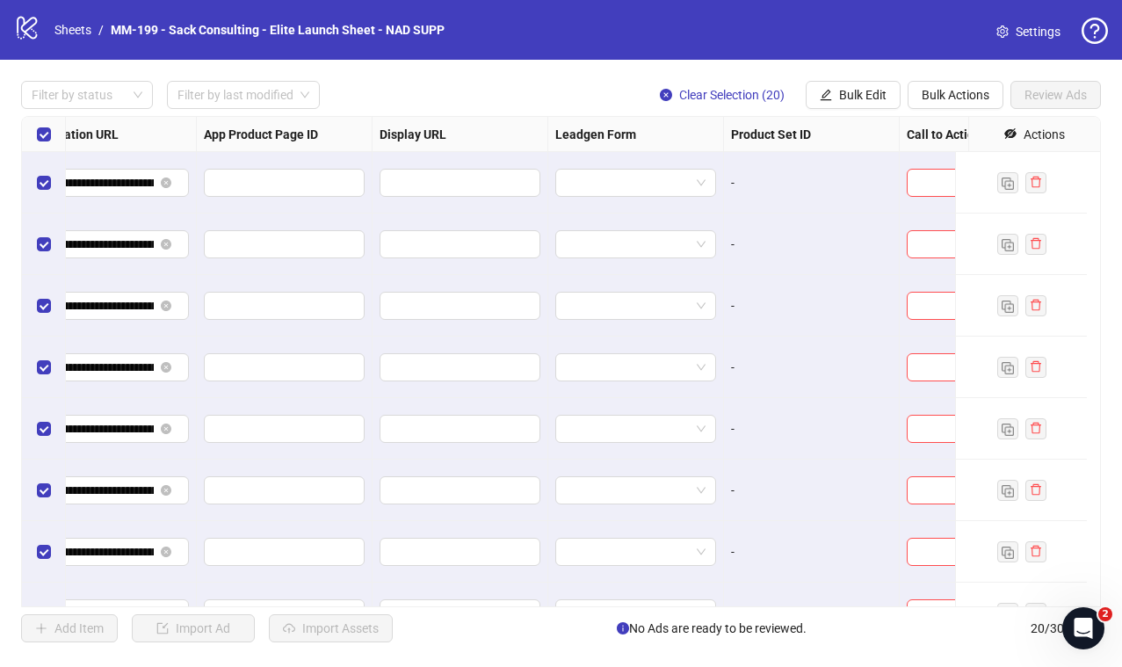
scroll to position [0, 1808]
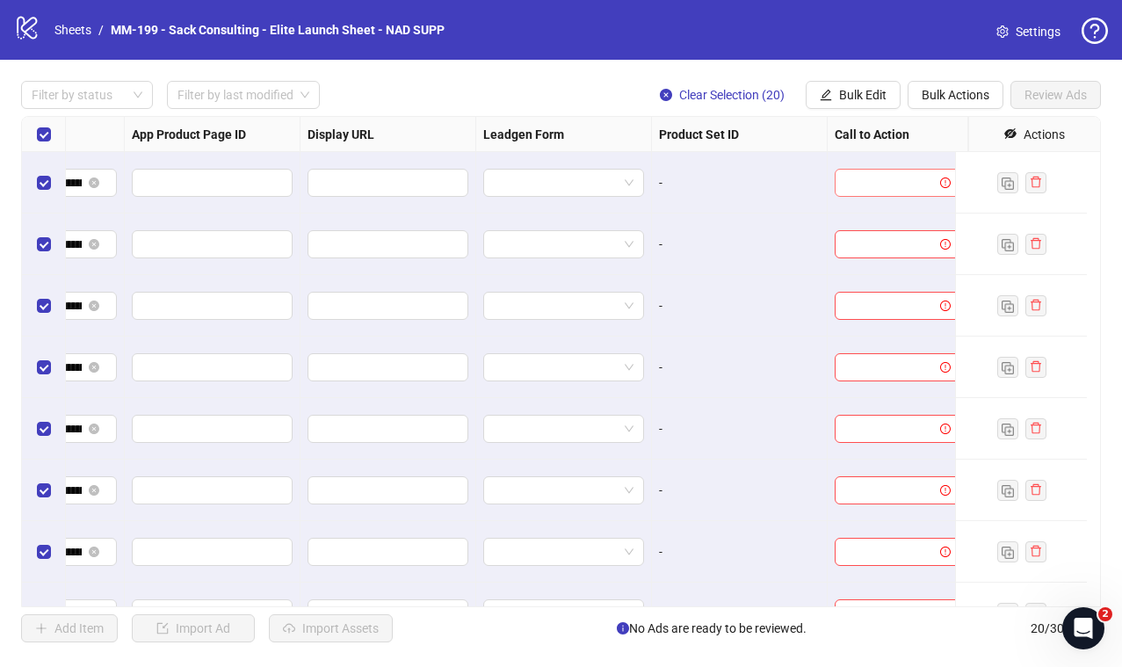
click at [878, 184] on input "search" at bounding box center [889, 183] width 89 height 26
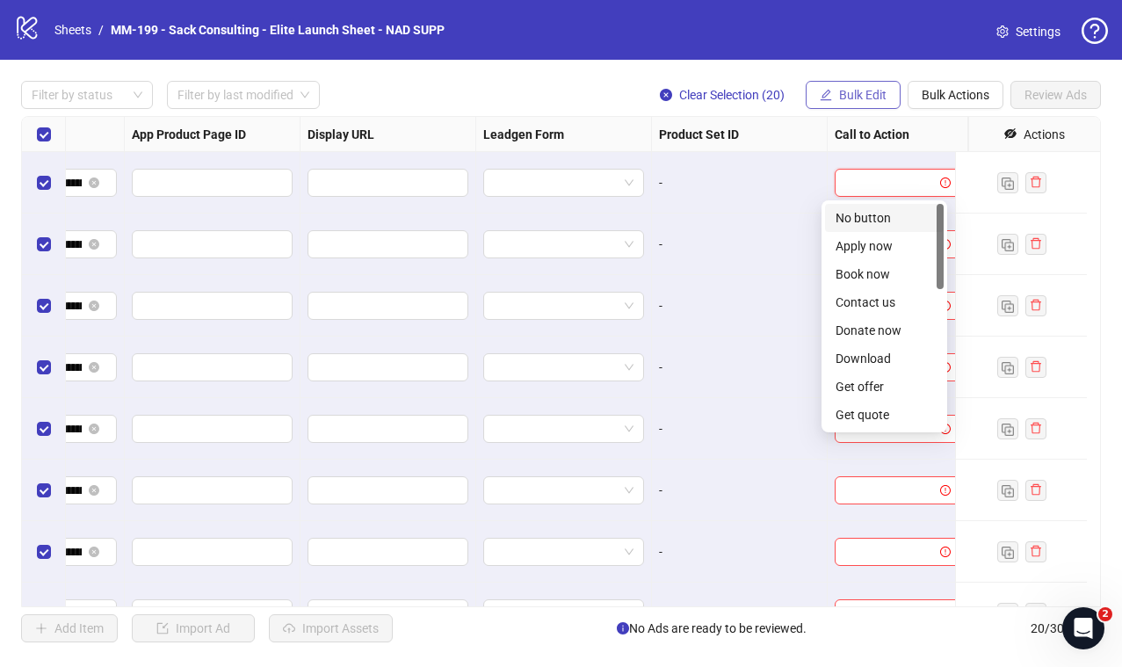
click at [880, 95] on span "Bulk Edit" at bounding box center [862, 95] width 47 height 14
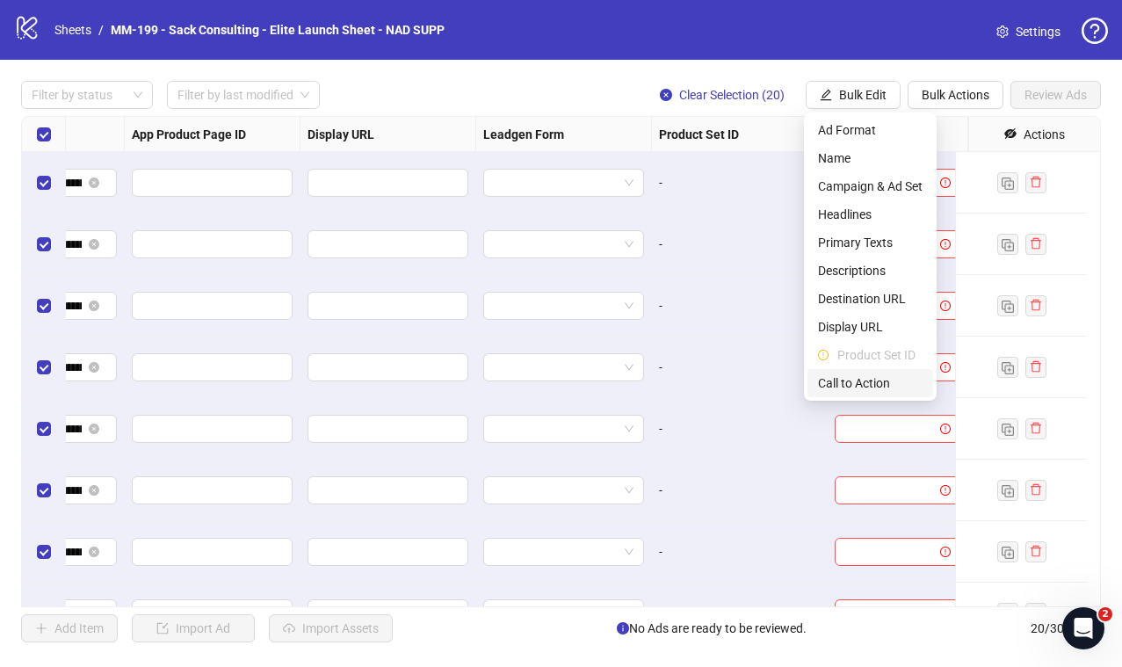
click at [859, 385] on span "Call to Action" at bounding box center [870, 382] width 105 height 19
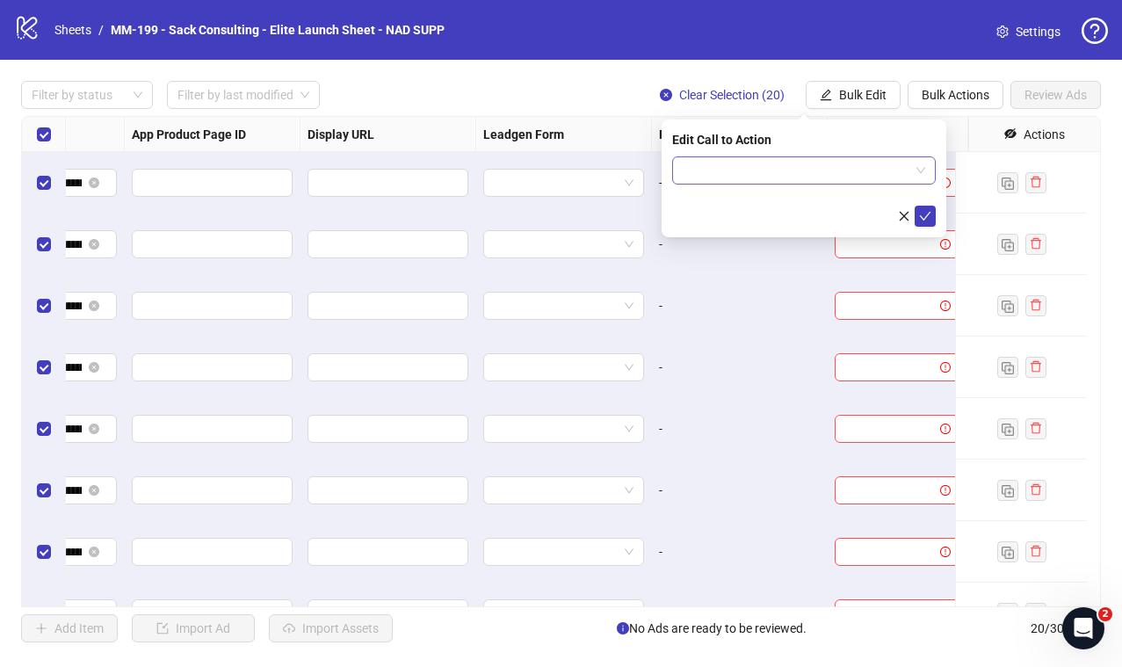
click at [789, 157] on input "search" at bounding box center [795, 170] width 227 height 26
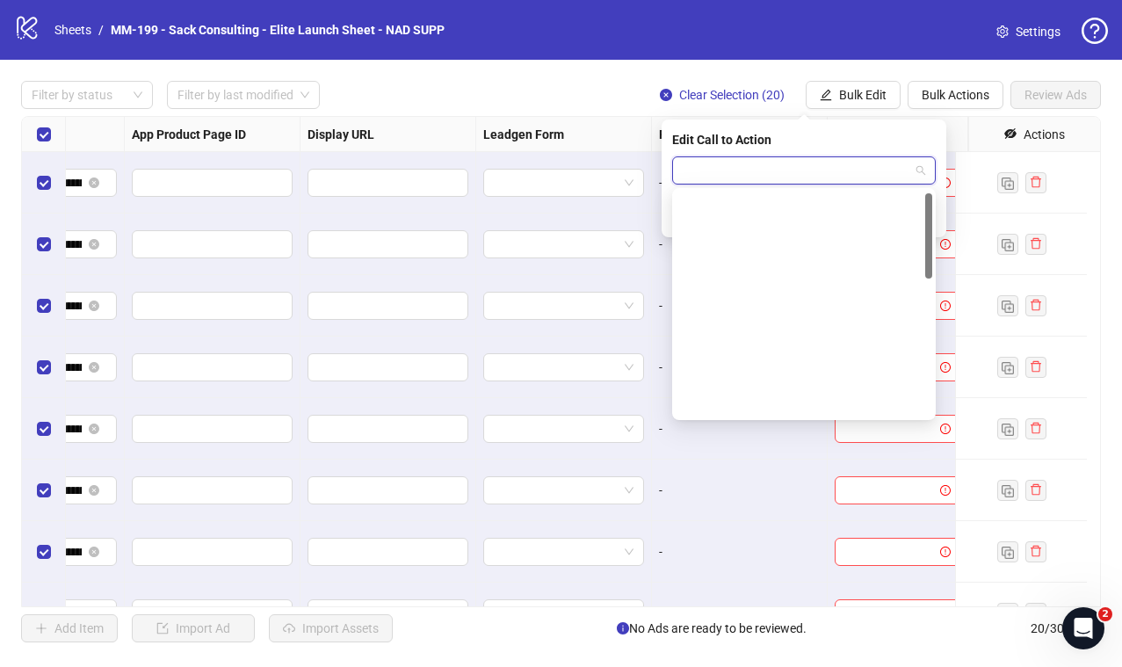
scroll to position [365, 0]
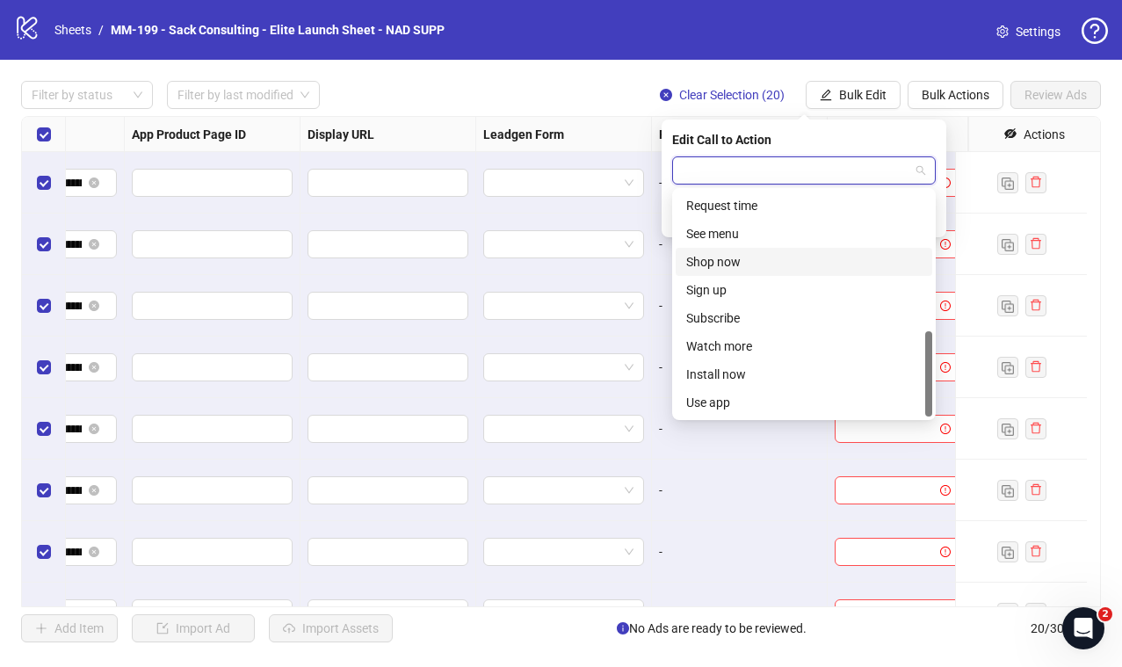
click at [757, 266] on div "Shop now" at bounding box center [803, 261] width 235 height 19
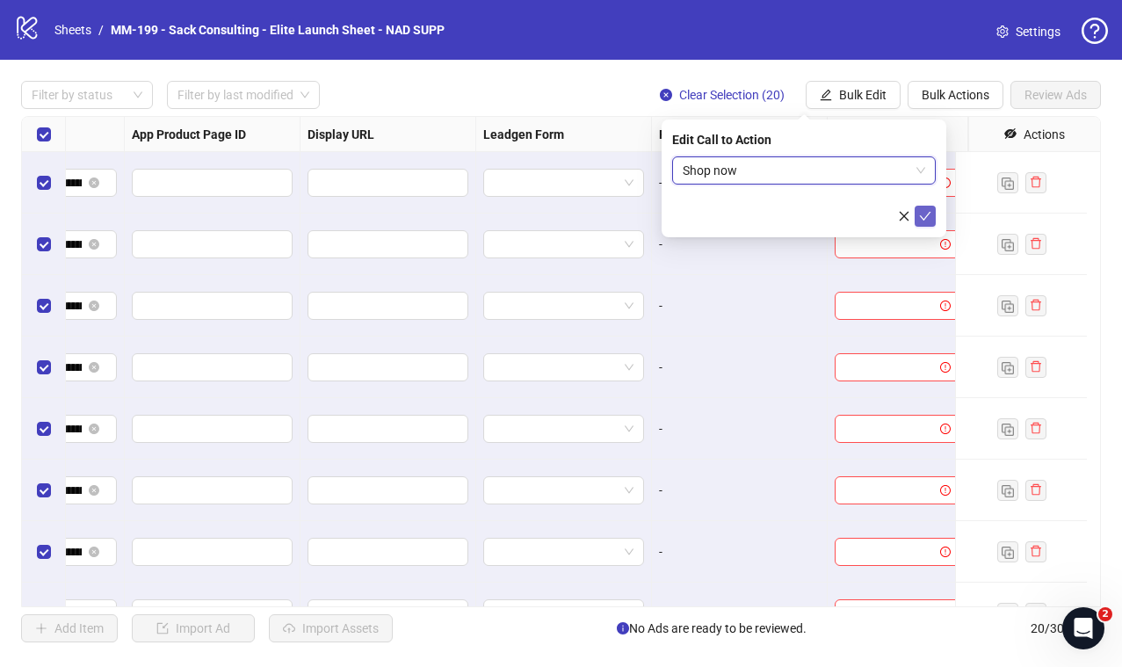
click at [925, 217] on icon "check" at bounding box center [925, 216] width 11 height 9
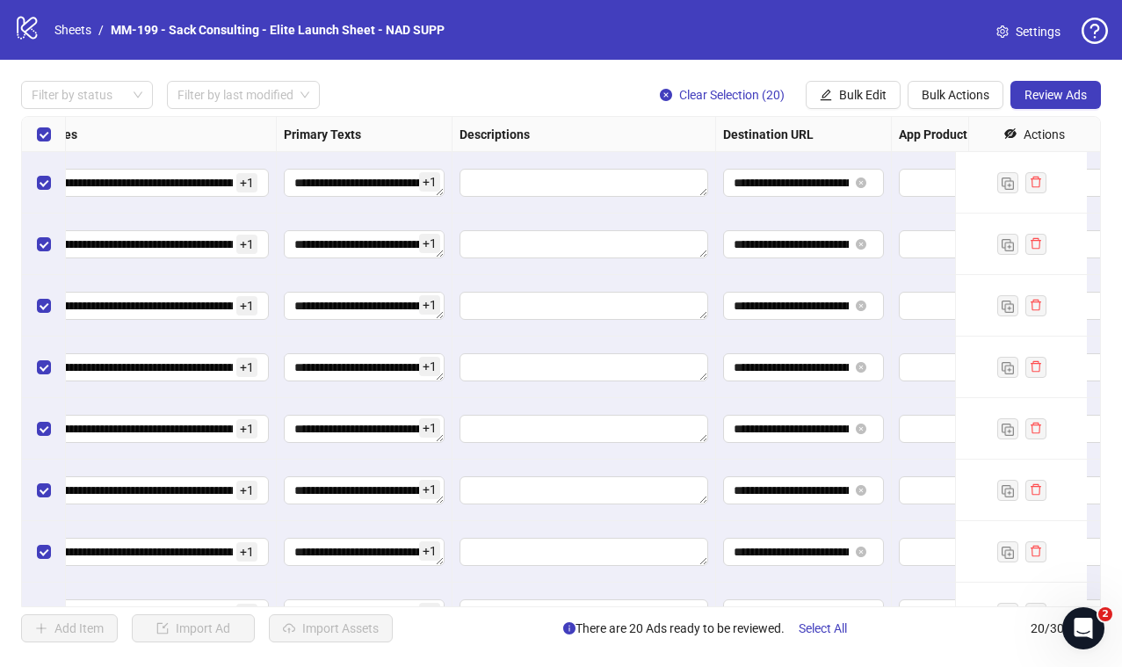
scroll to position [0, 1808]
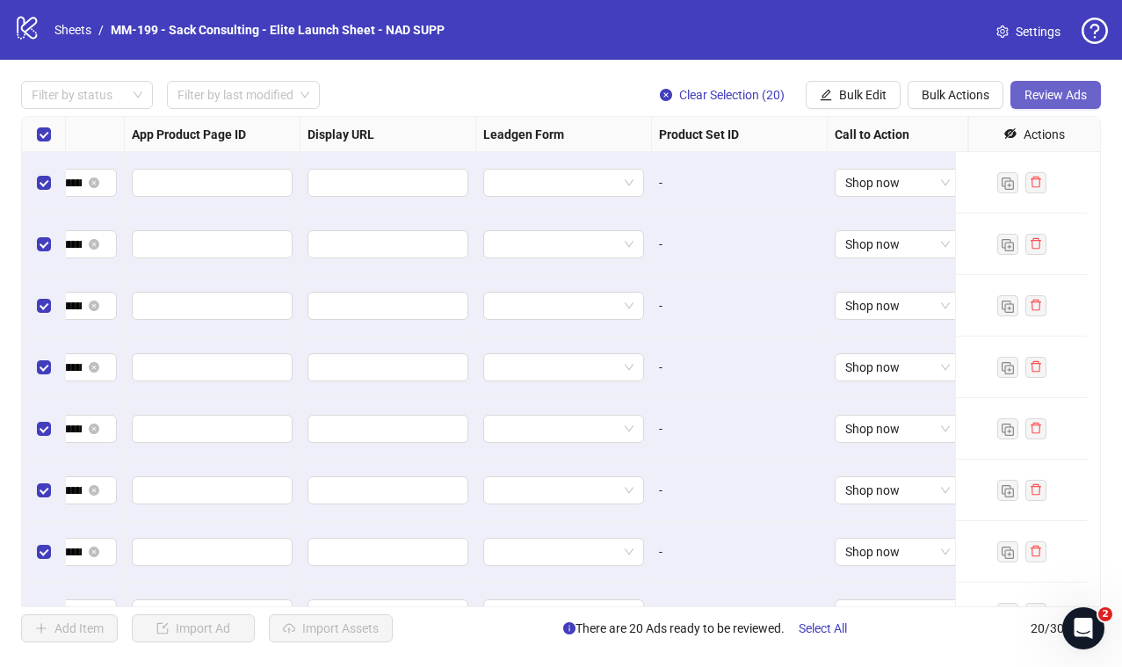
click at [1056, 94] on span "Review Ads" at bounding box center [1055, 95] width 62 height 14
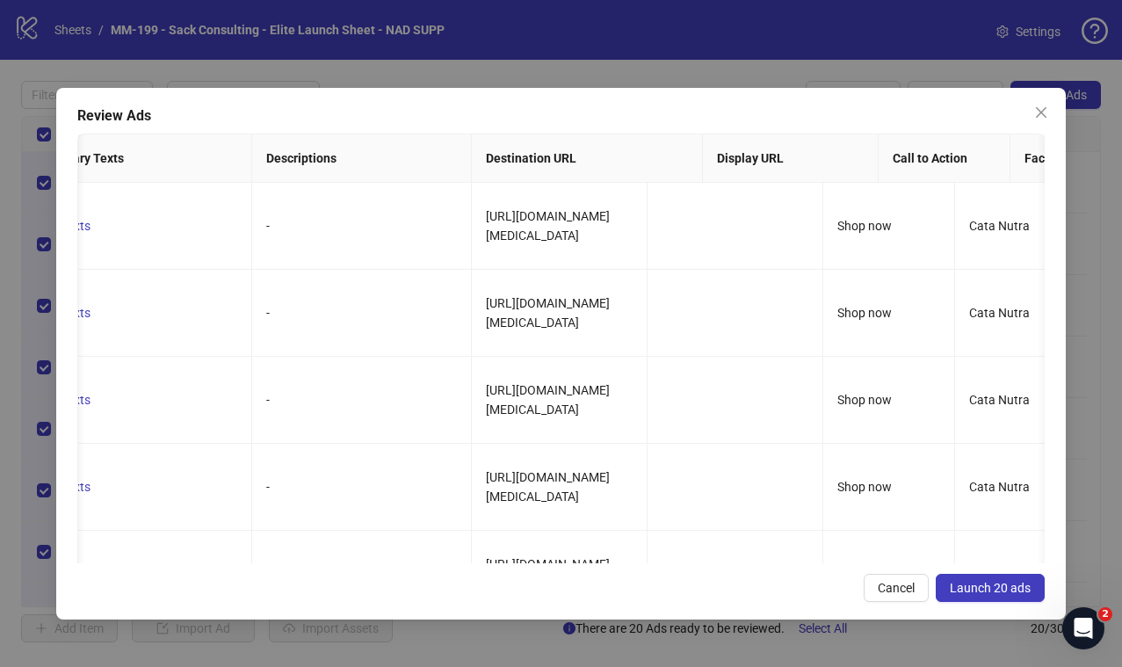
scroll to position [0, 0]
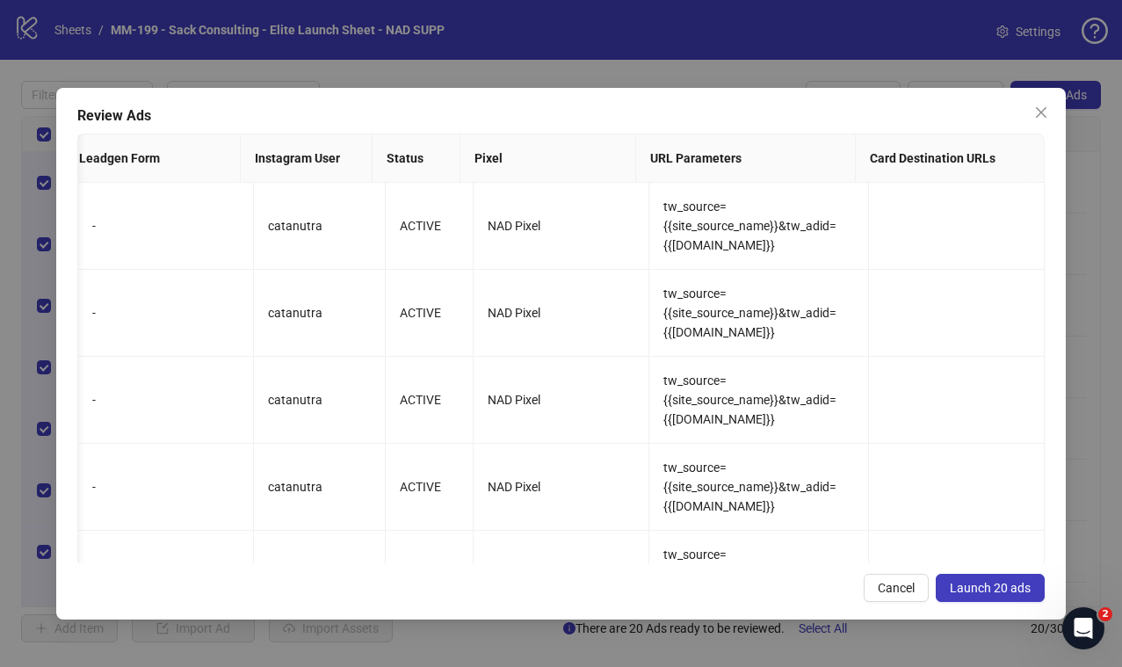
click at [980, 590] on span "Launch 20 ads" at bounding box center [989, 588] width 81 height 14
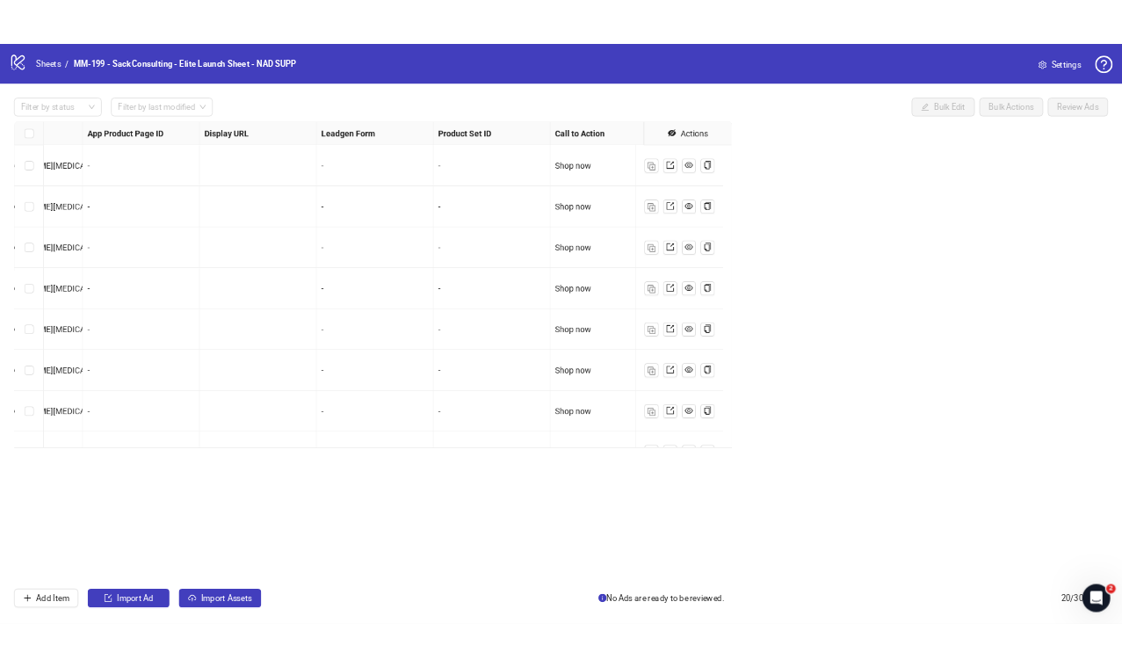
scroll to position [0, 1243]
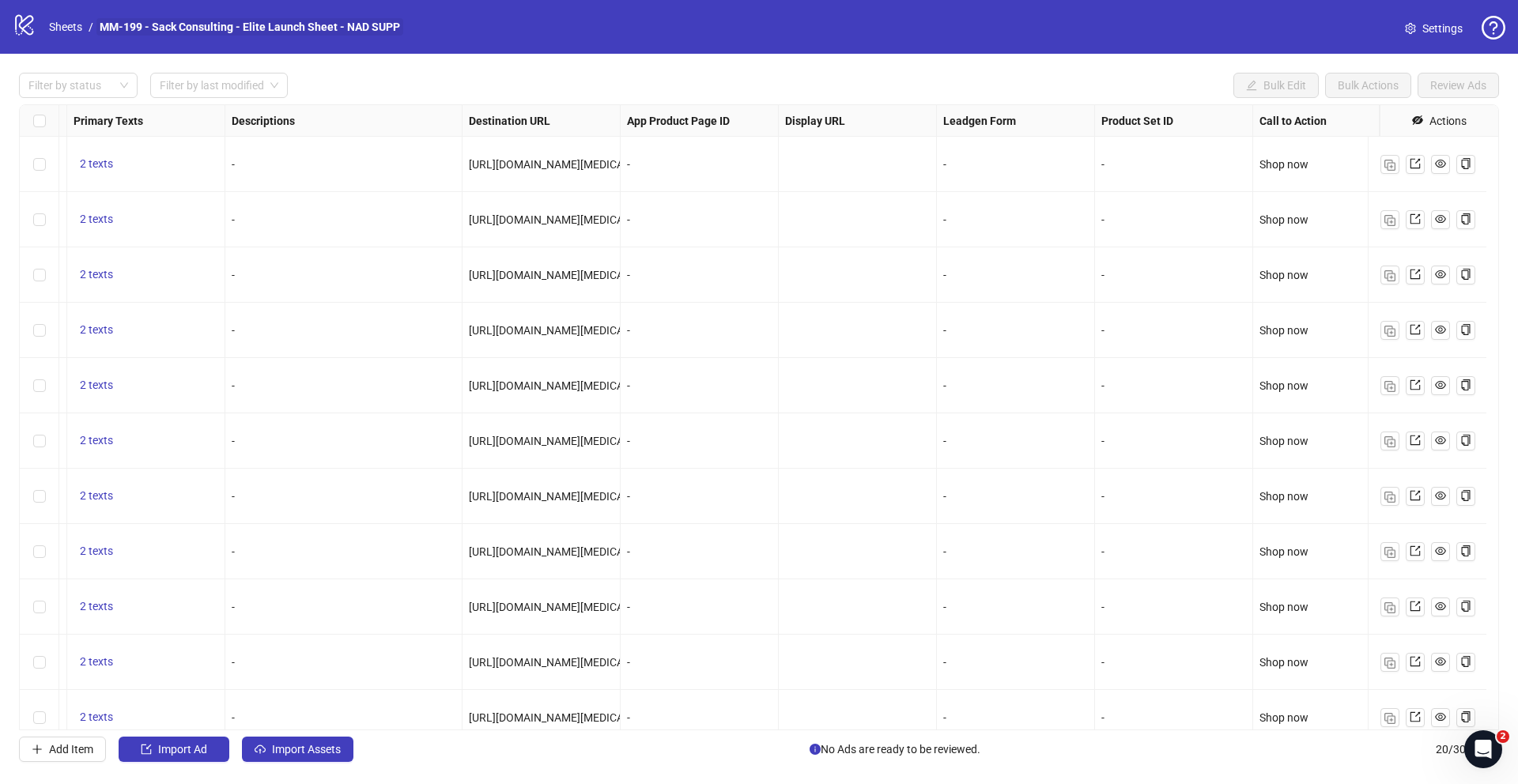
click at [309, 23] on link "MM-199 - Sack Consulting - Elite Launch Sheet - NAD SUPP" at bounding box center [249, 26] width 307 height 17
click at [25, 31] on icon at bounding box center [24, 25] width 18 height 21
click at [50, 29] on link "Sheets" at bounding box center [66, 26] width 40 height 17
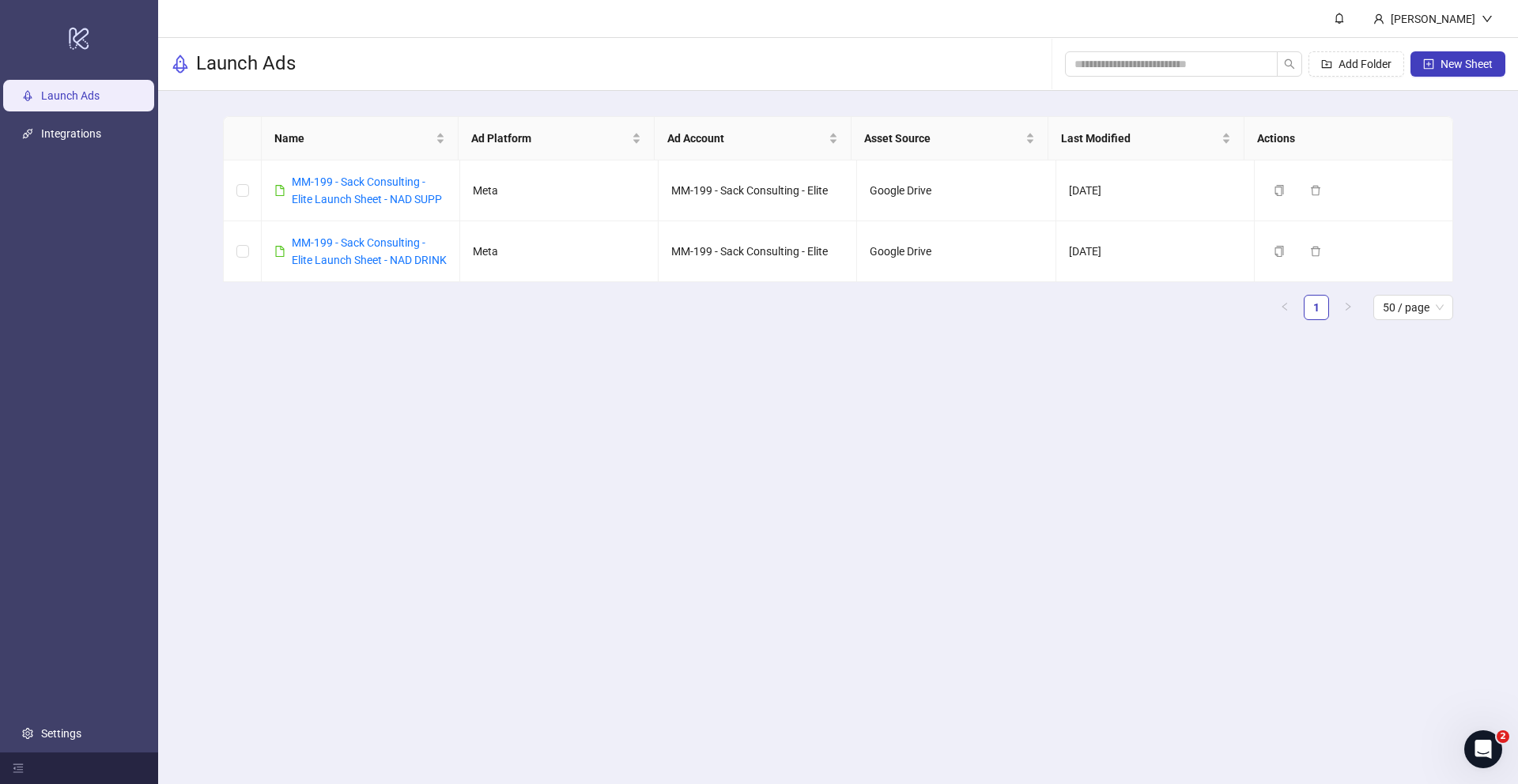
click at [740, 433] on main "[PERSON_NAME] Launch Ads Add Folder New Sheet Name Ad Platform Ad Account Asset…" at bounding box center [838, 392] width 1360 height 784
